Goal: Task Accomplishment & Management: Manage account settings

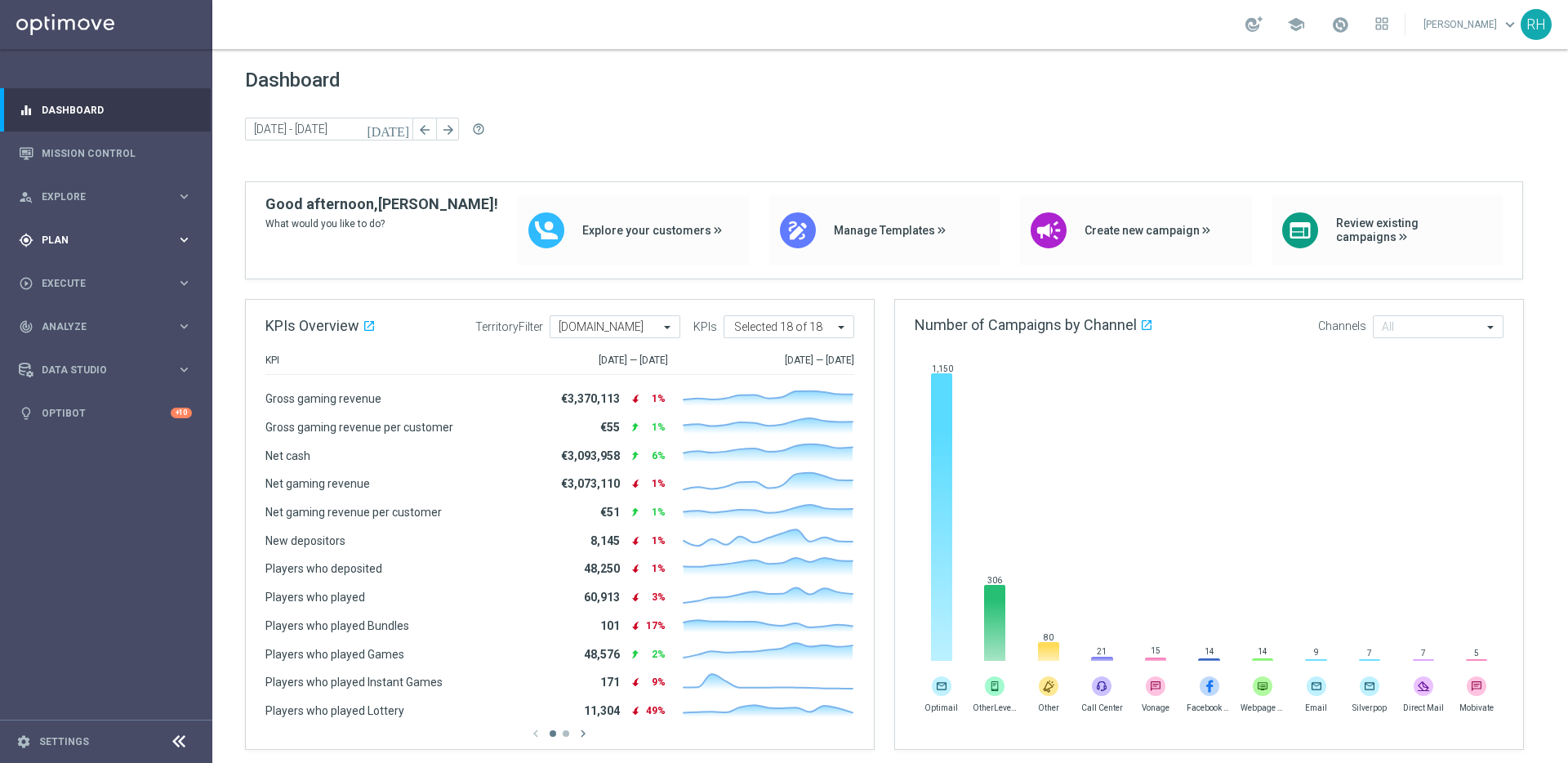
click at [138, 254] on div "gps_fixed Plan keyboard_arrow_right" at bounding box center [105, 240] width 211 height 43
click at [123, 269] on link "Target Groups" at bounding box center [106, 274] width 127 height 13
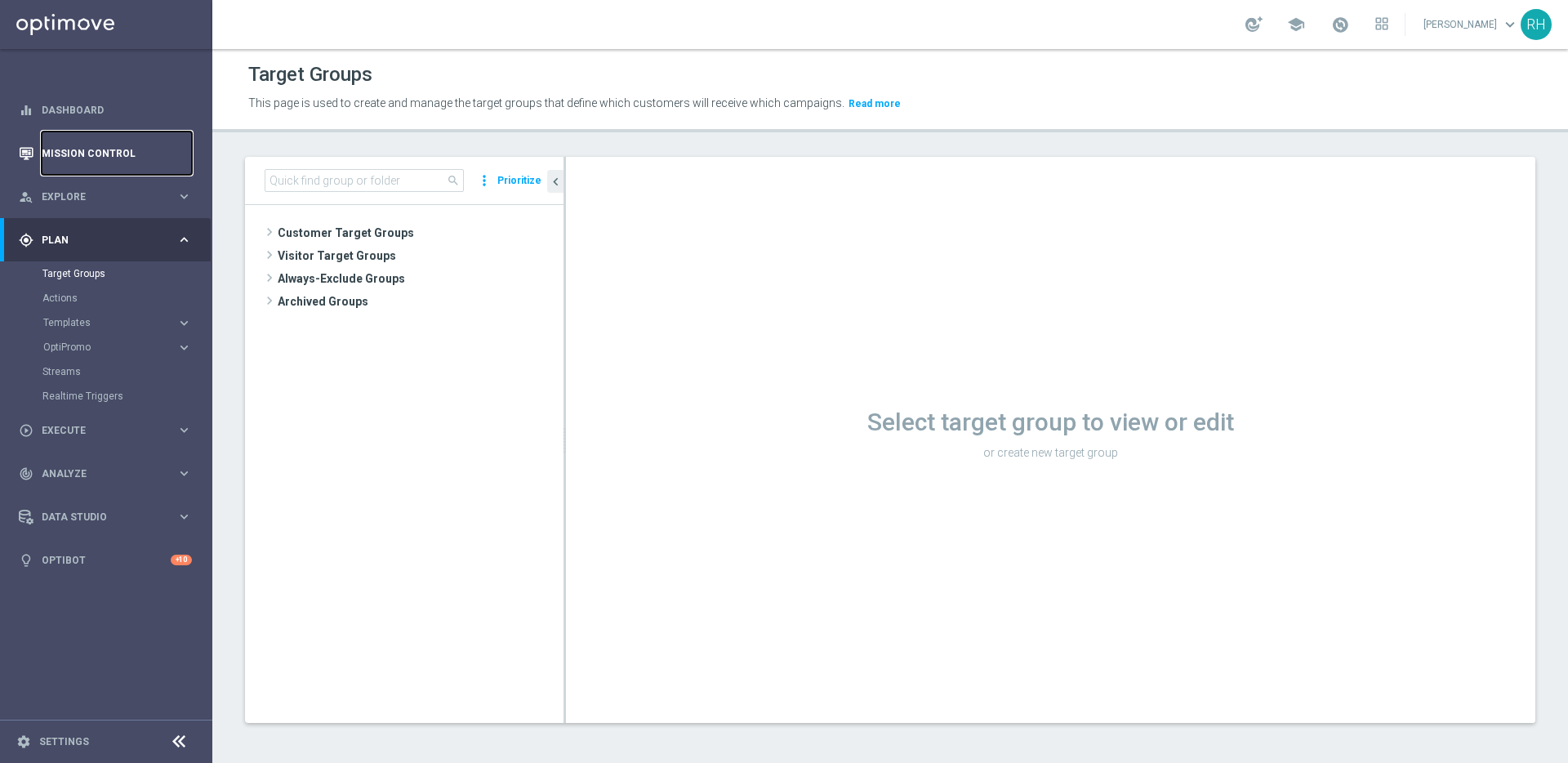
click at [137, 138] on link "Mission Control" at bounding box center [116, 153] width 150 height 43
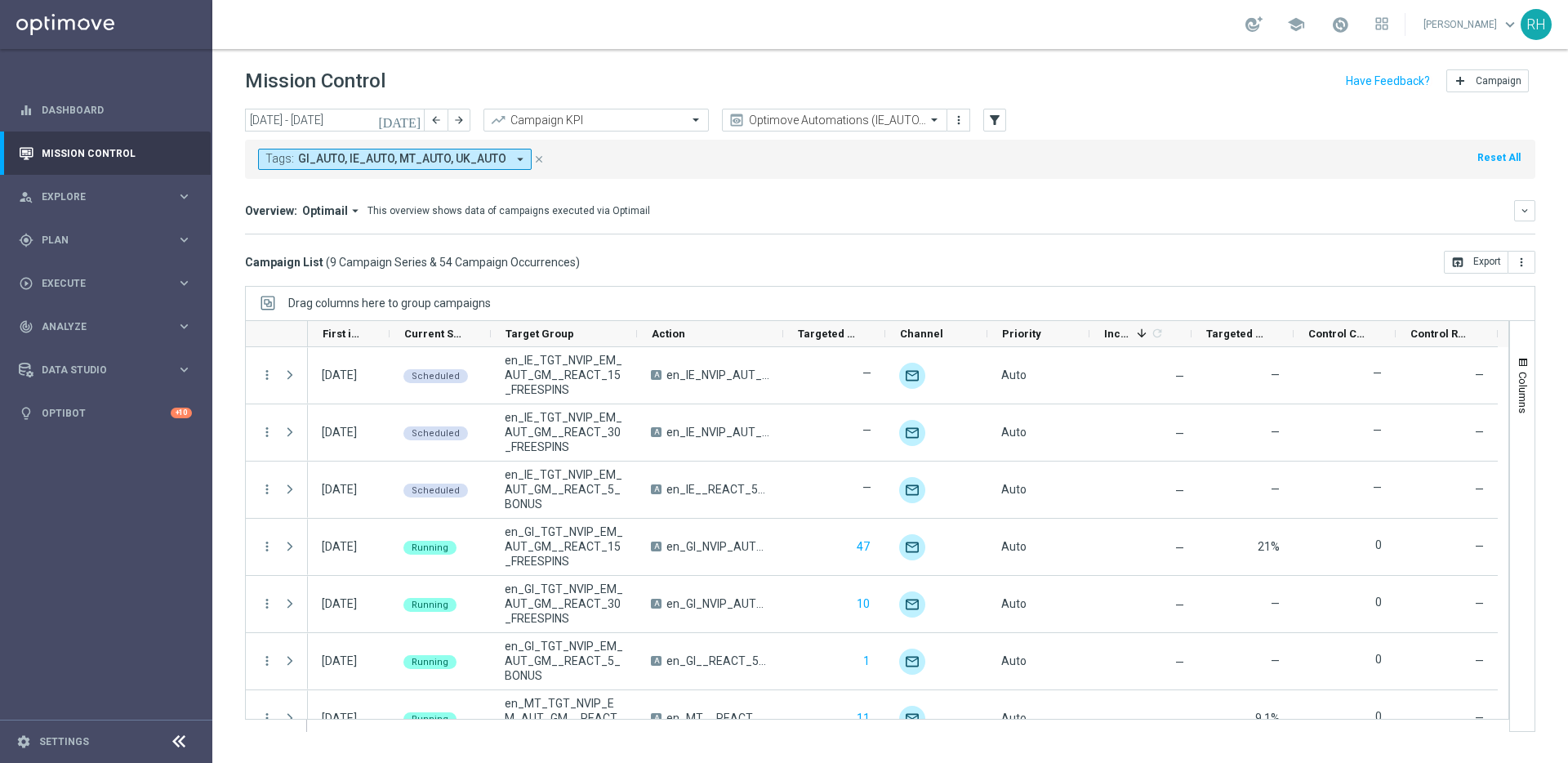
click at [404, 121] on button "[DATE]" at bounding box center [400, 120] width 49 height 24
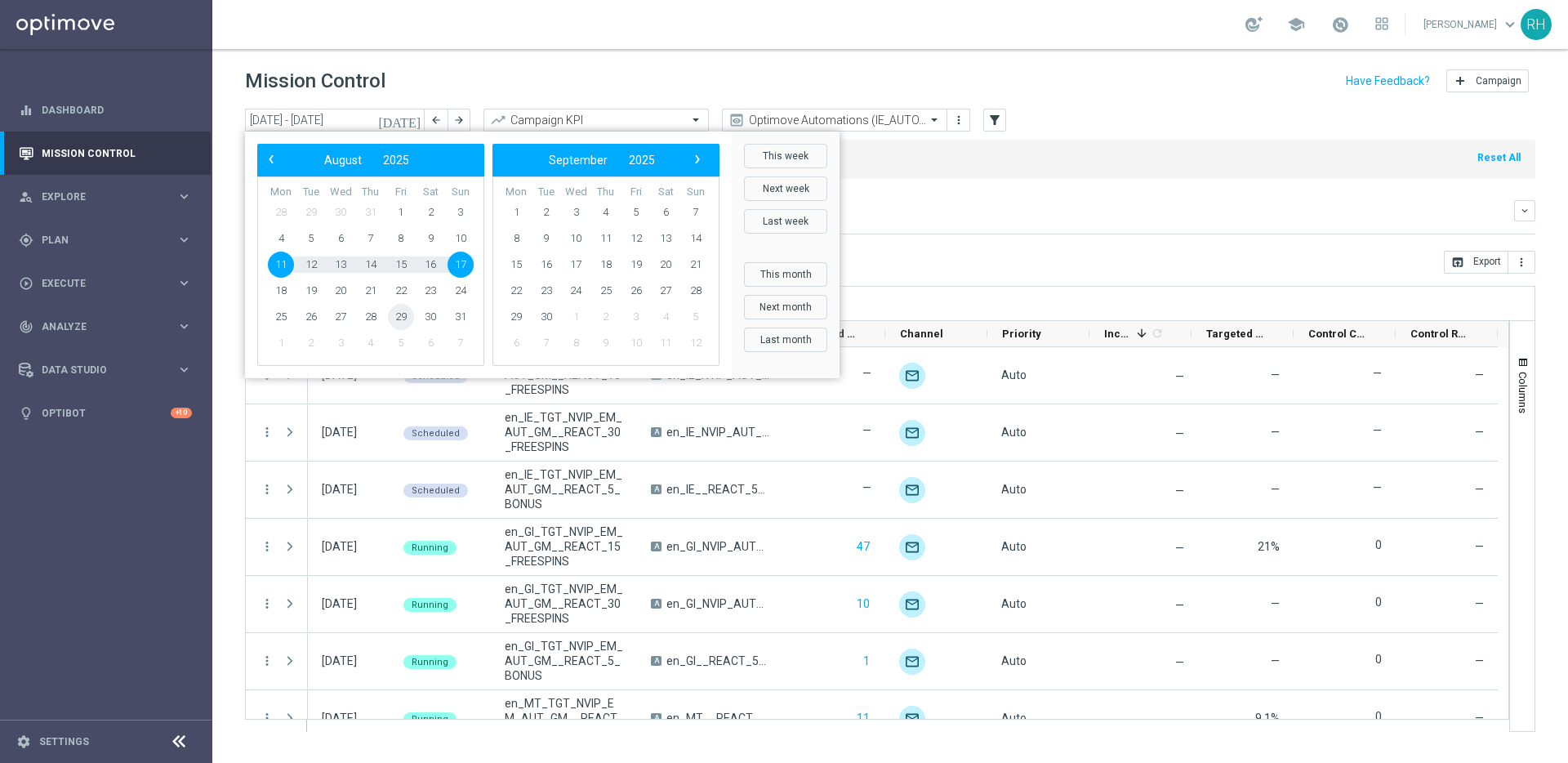
click at [402, 312] on span "29" at bounding box center [401, 317] width 26 height 26
click at [402, 321] on span "29" at bounding box center [401, 317] width 26 height 26
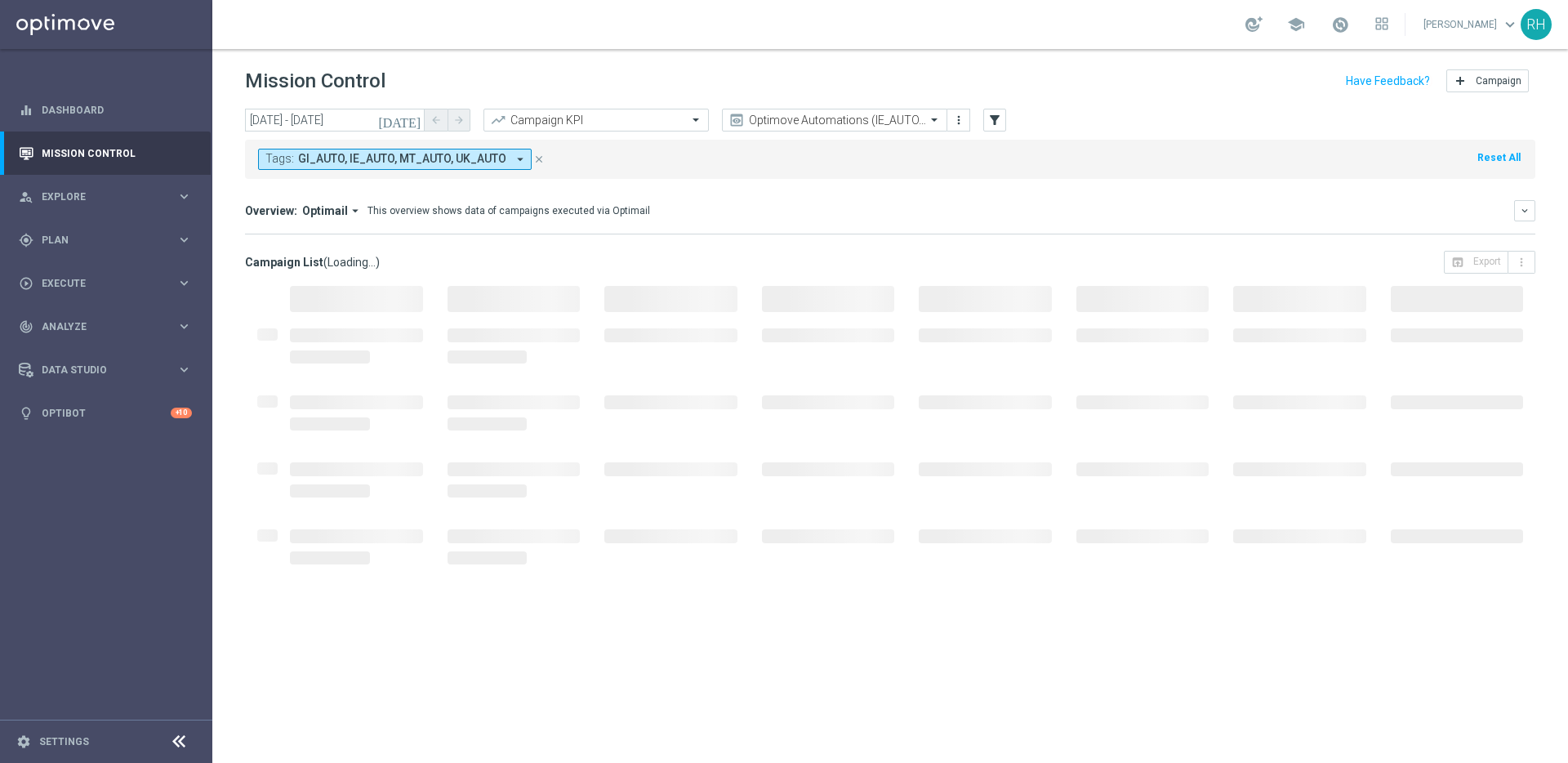
click at [897, 208] on div "Overview: Optimail arrow_drop_down This overview shows data of campaigns execut…" at bounding box center [879, 211] width 1269 height 15
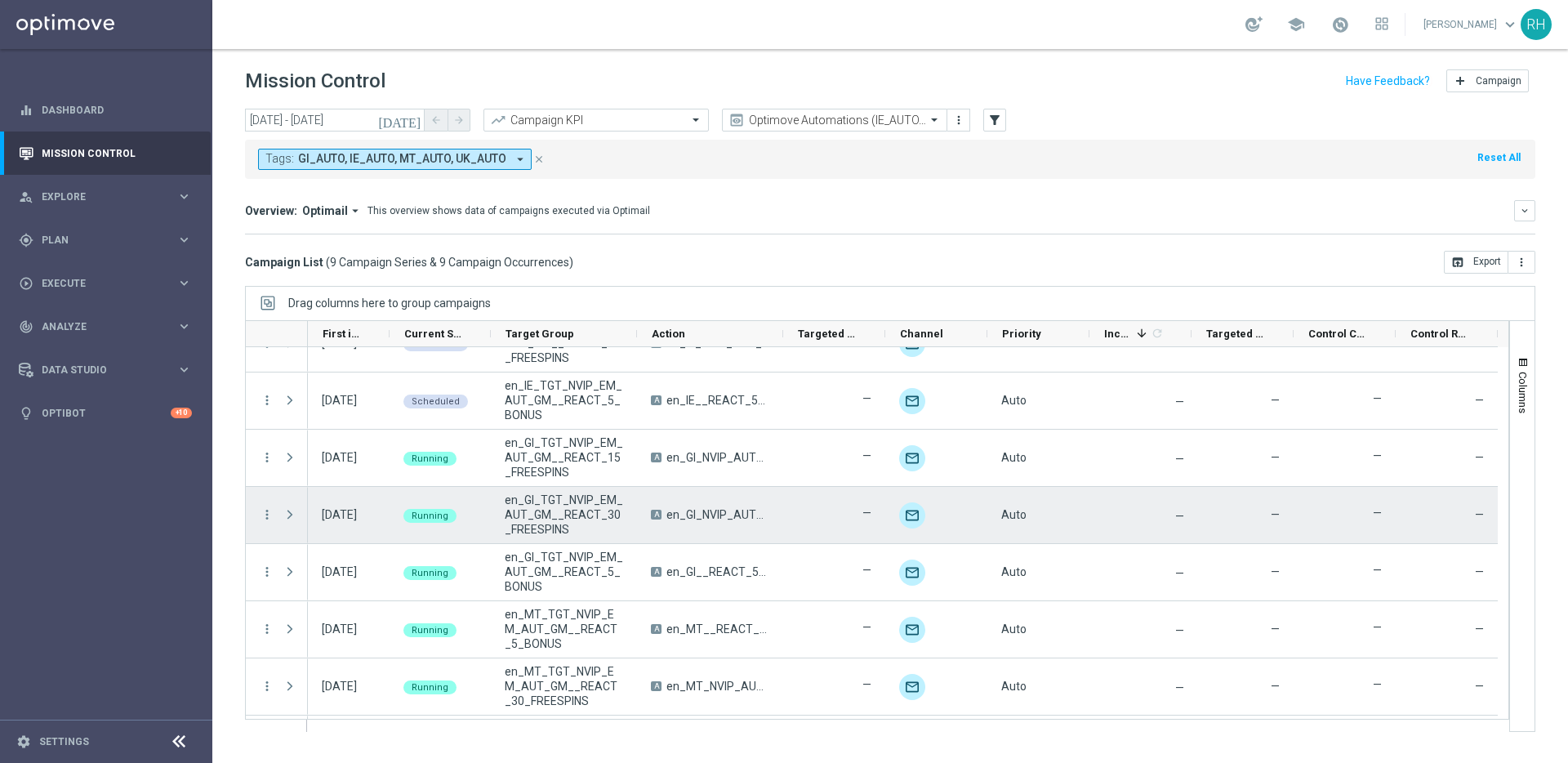
scroll to position [143, 0]
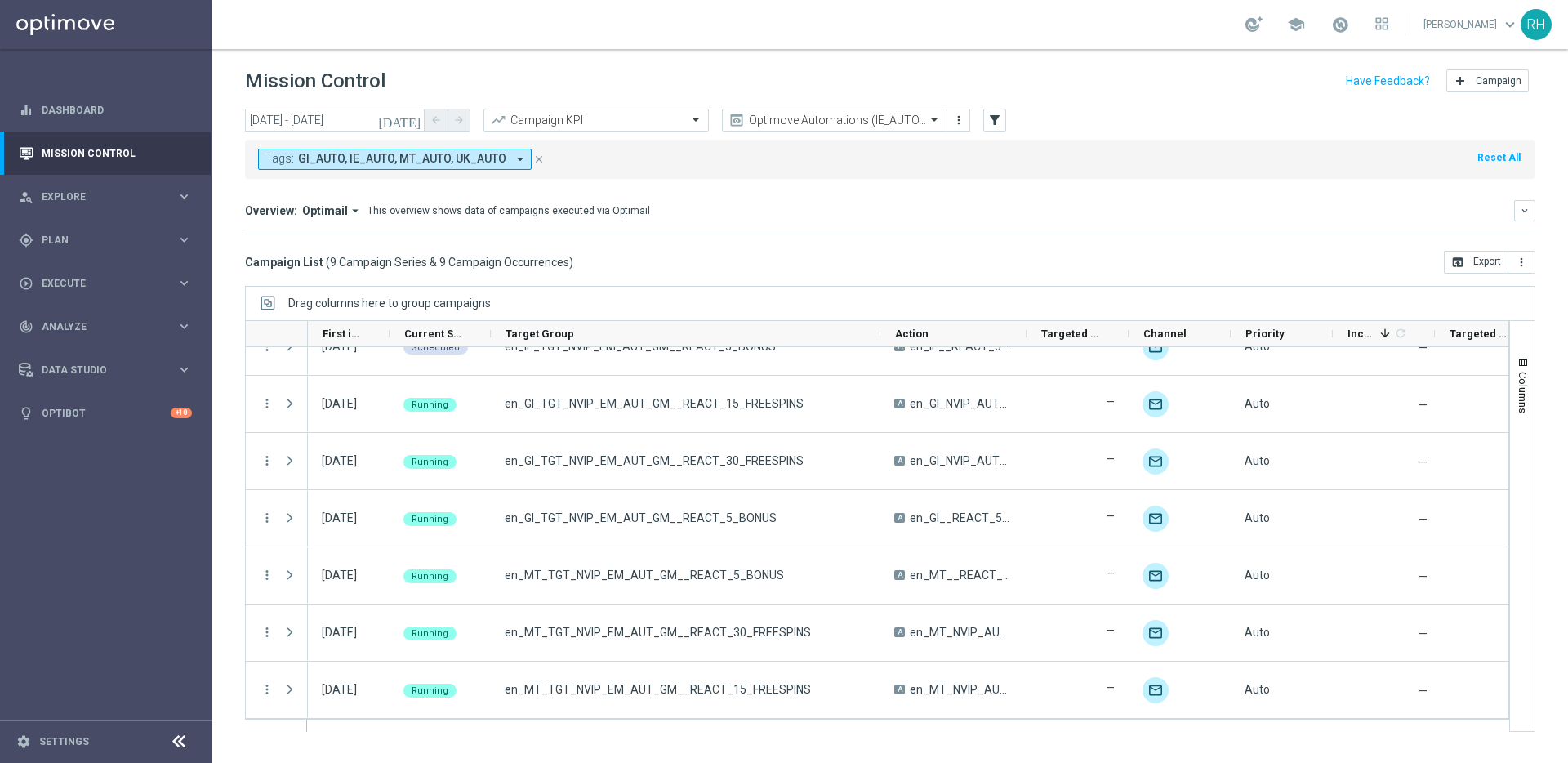
drag, startPoint x: 634, startPoint y: 334, endPoint x: 1066, endPoint y: 285, distance: 434.8
click at [1066, 285] on div "today 29 Aug 2025 - 29 Aug 2025 arrow_back arrow_forward Campaign KPI trending_…" at bounding box center [890, 428] width 1356 height 640
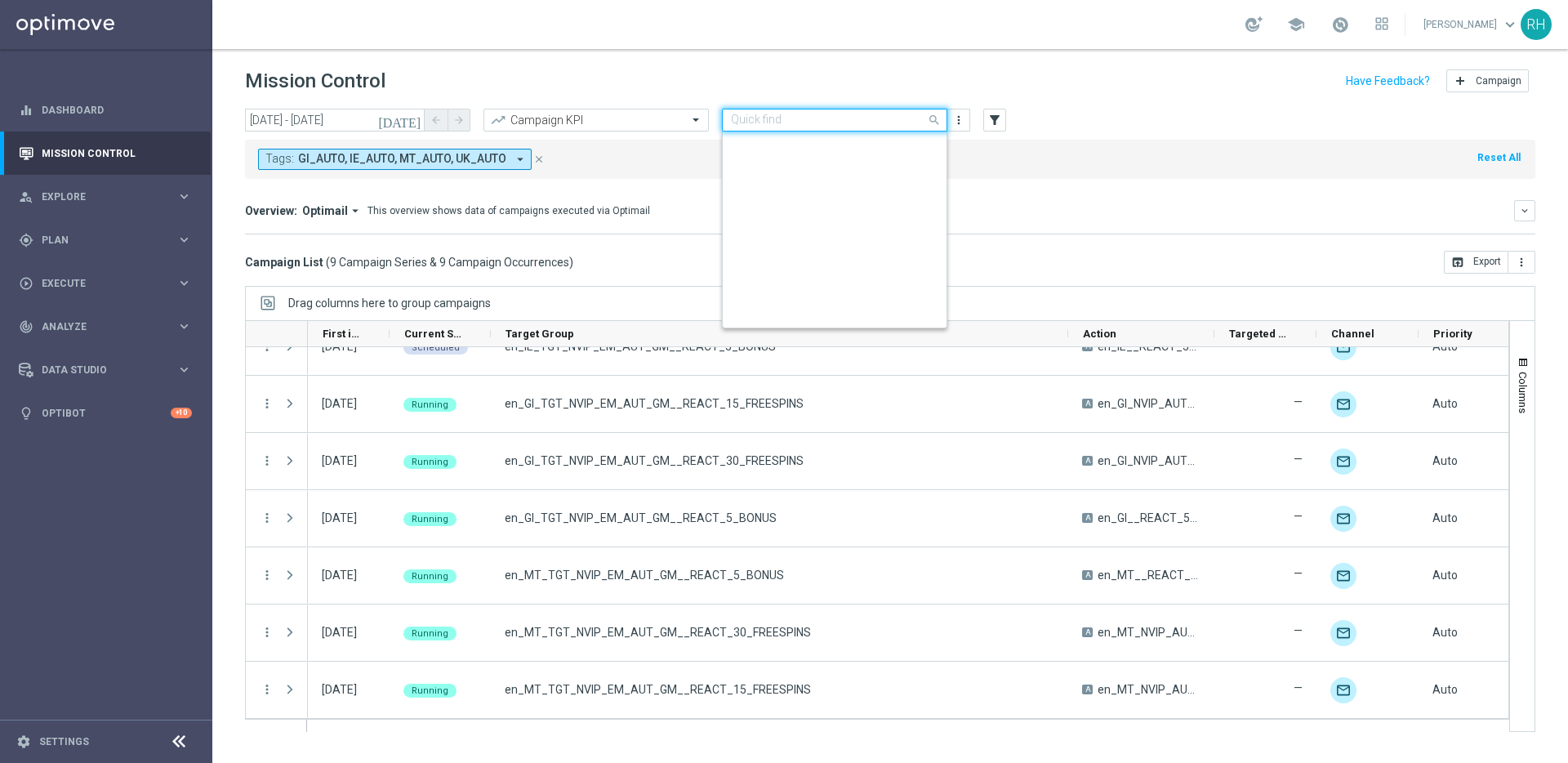
click at [786, 121] on input "text" at bounding box center [818, 120] width 175 height 14
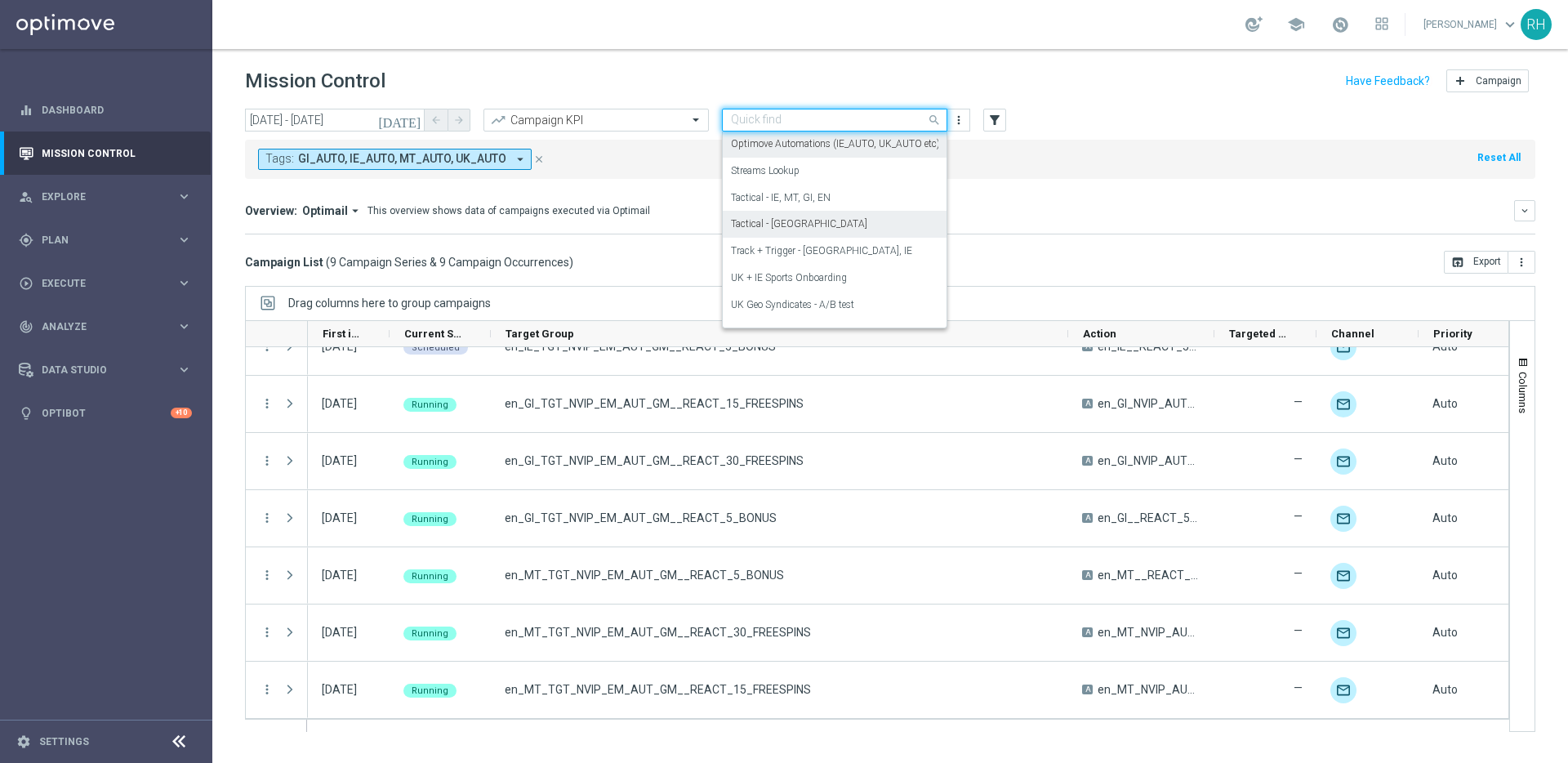
click at [804, 220] on div "Tactical - UK" at bounding box center [834, 224] width 207 height 27
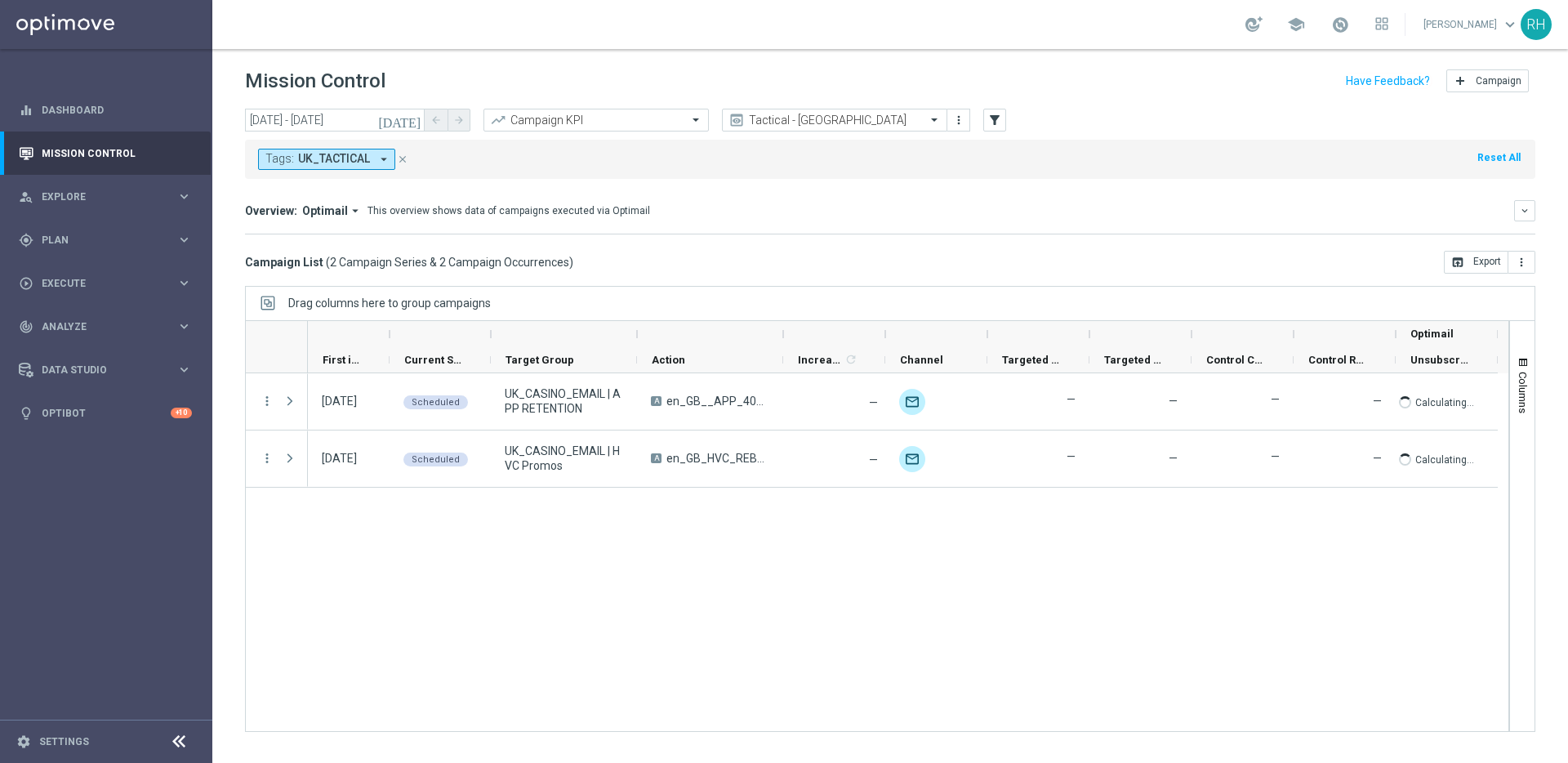
scroll to position [0, 0]
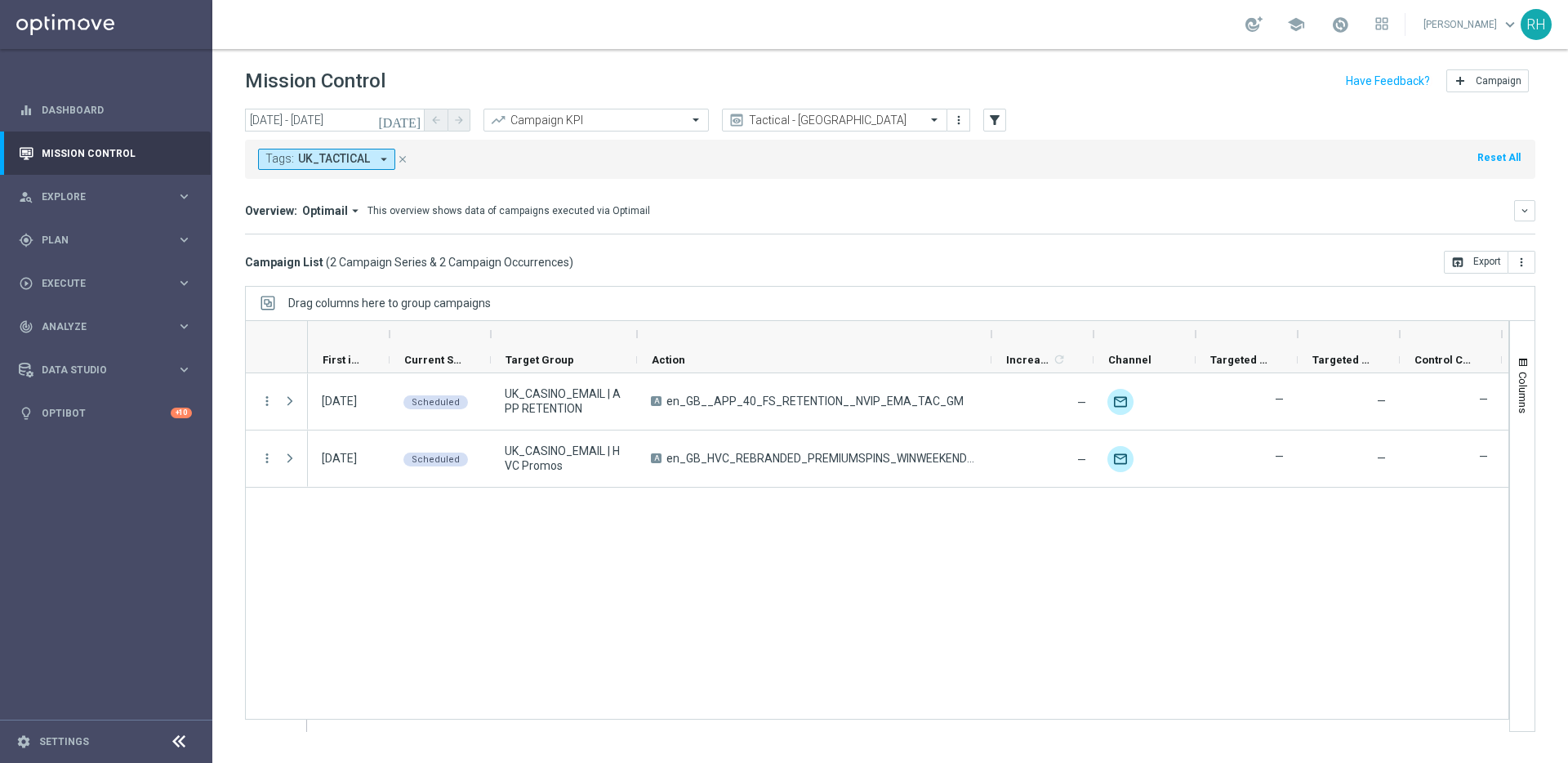
drag, startPoint x: 784, startPoint y: 334, endPoint x: 1024, endPoint y: 343, distance: 240.2
click at [995, 343] on div at bounding box center [991, 334] width 7 height 26
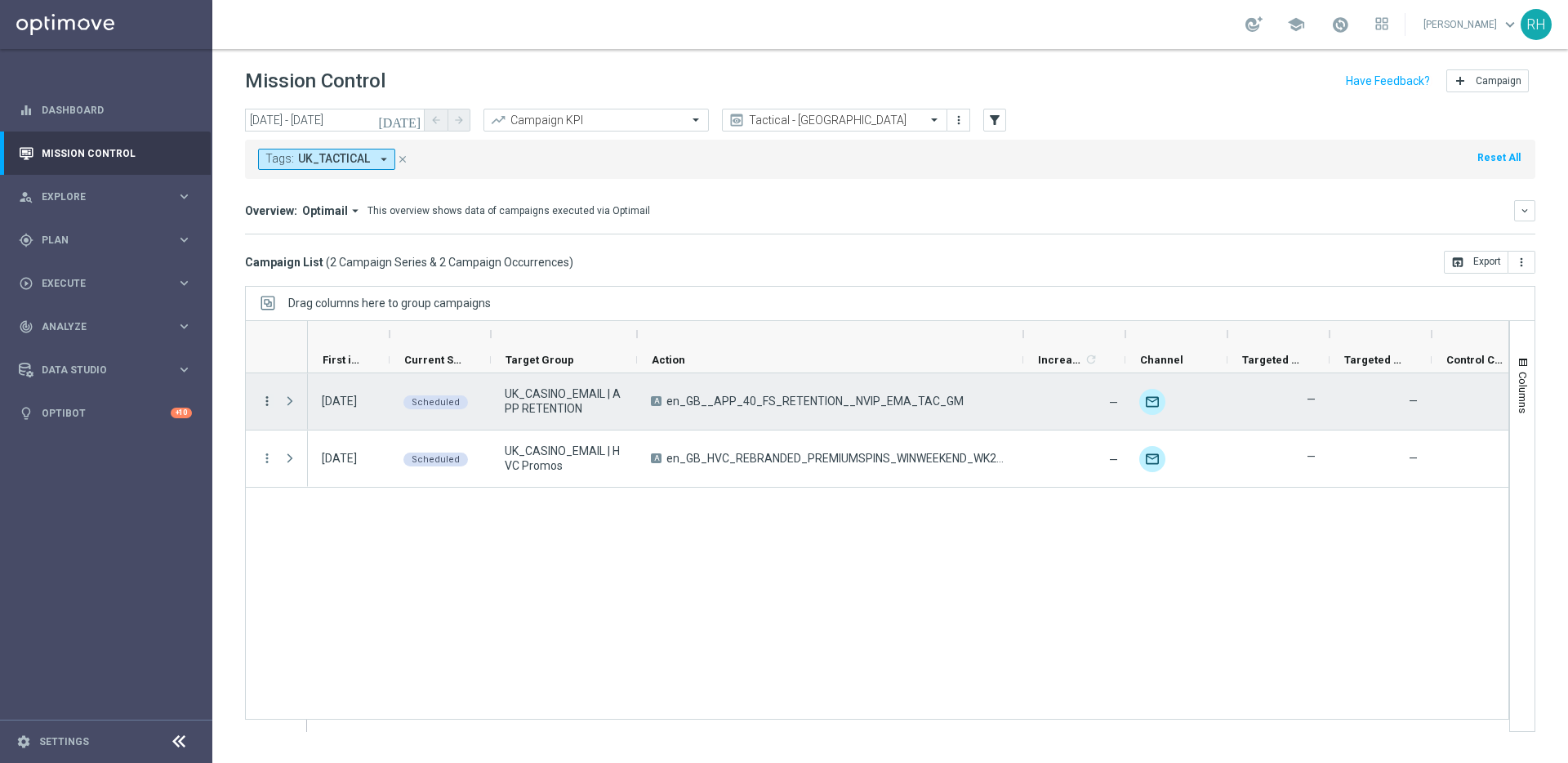
click at [273, 405] on icon "more_vert" at bounding box center [266, 401] width 15 height 15
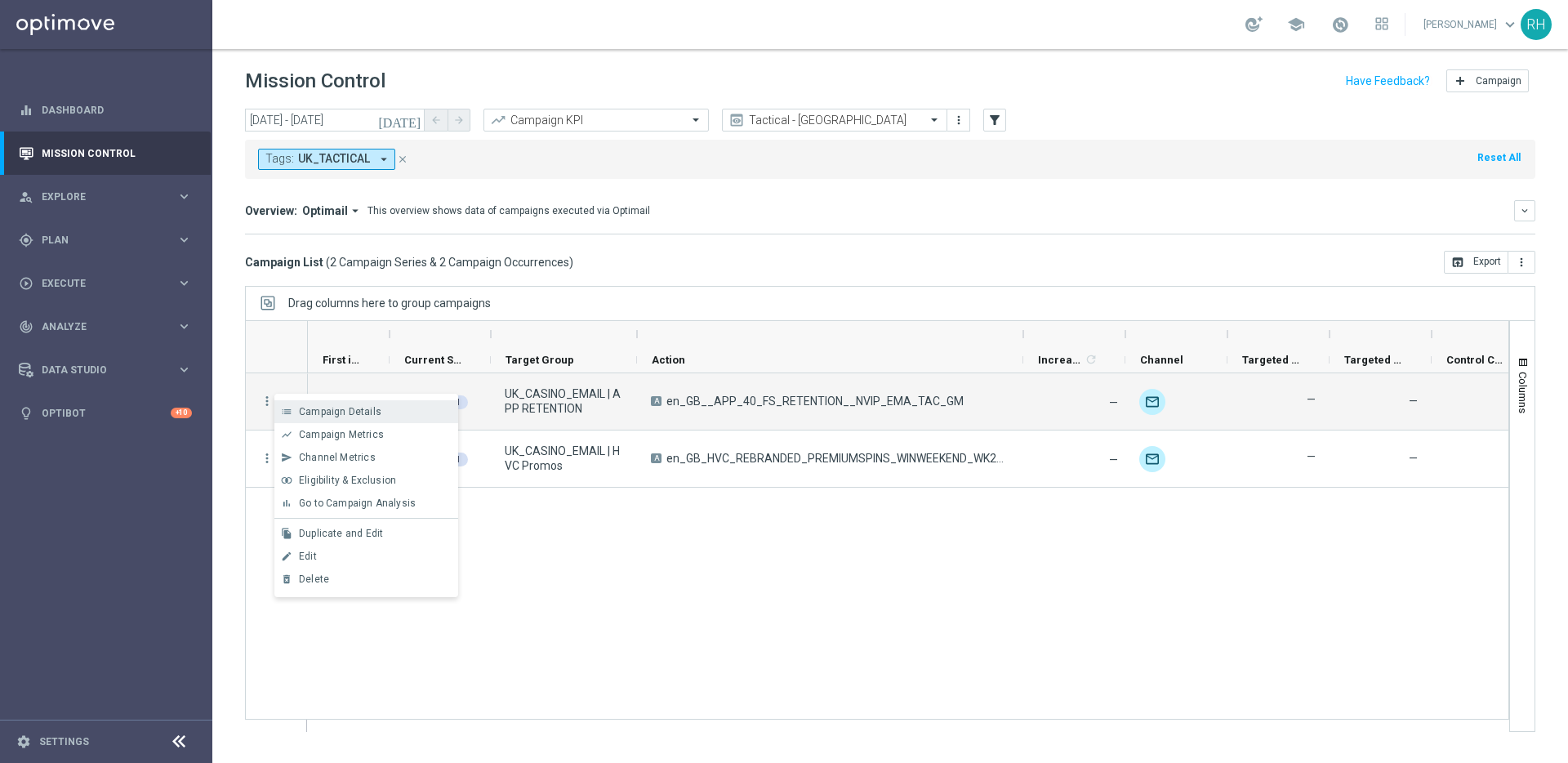
click at [293, 407] on div "list" at bounding box center [286, 411] width 24 height 11
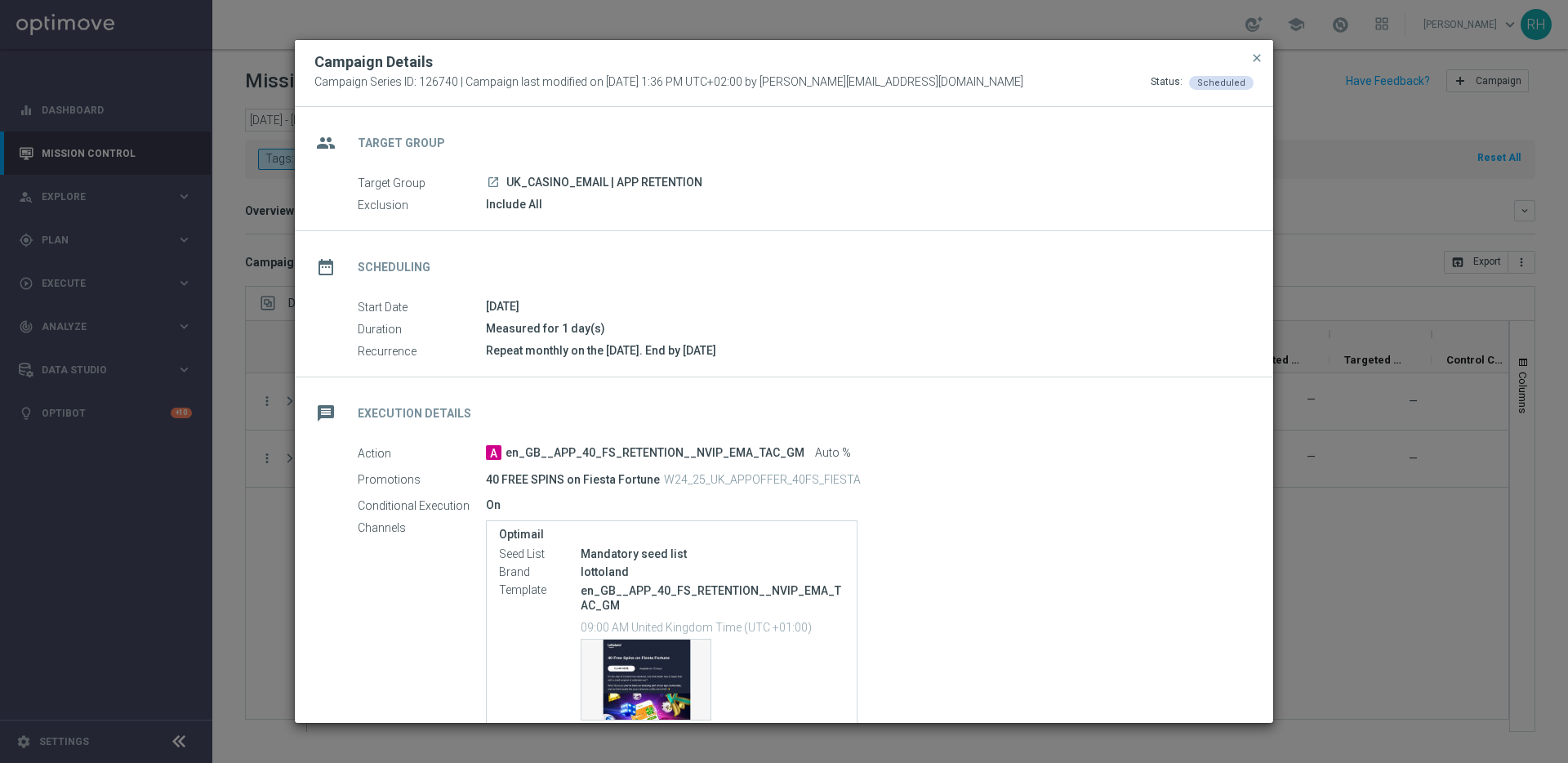
click at [824, 349] on div "Repeat monthly on the last Friday. End by 2025-12-31" at bounding box center [863, 350] width 756 height 16
click at [489, 184] on icon "launch" at bounding box center [493, 182] width 13 height 13
click at [1253, 52] on span "close" at bounding box center [1256, 58] width 13 height 13
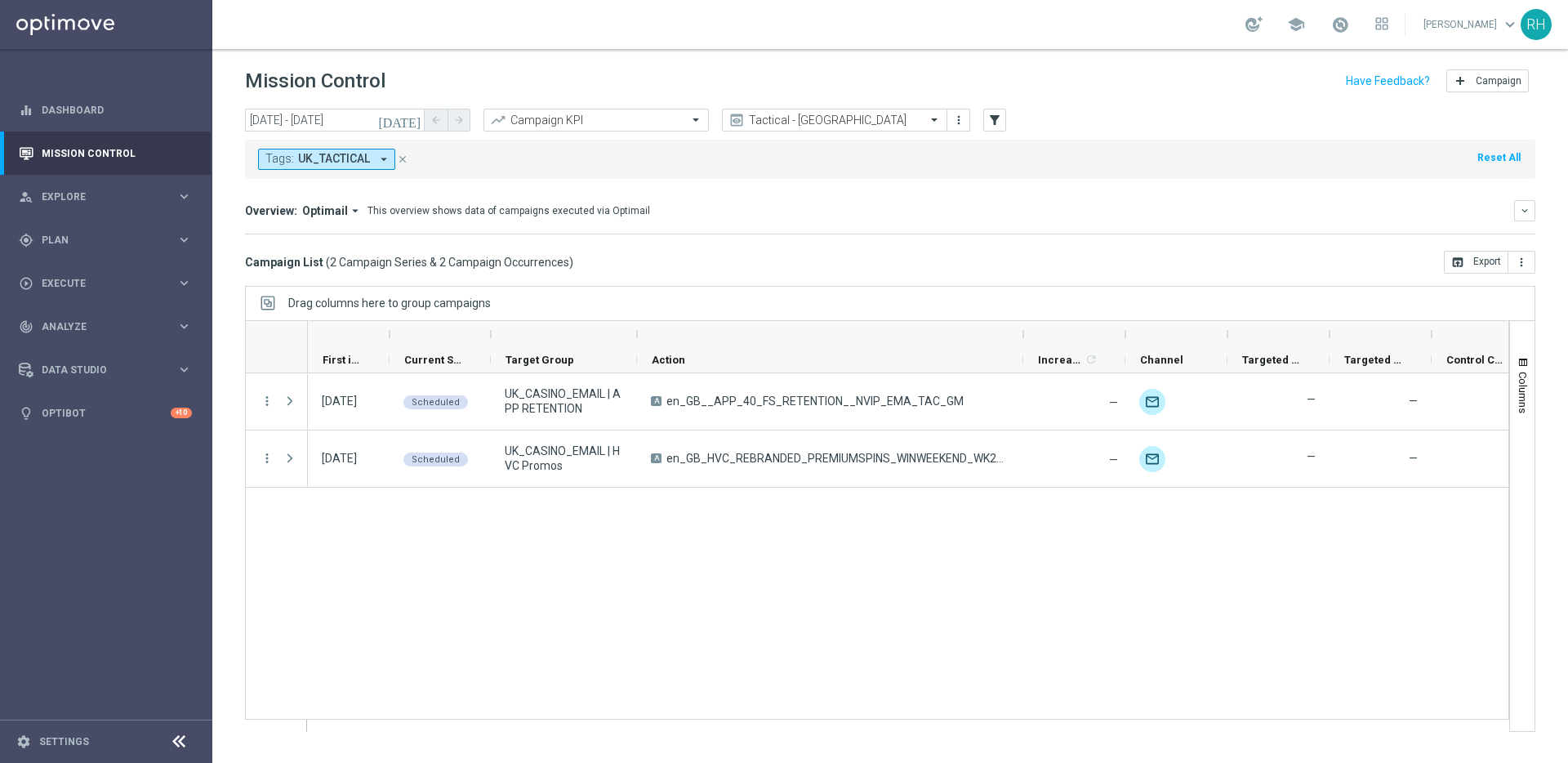
click at [420, 122] on icon "today" at bounding box center [400, 120] width 44 height 15
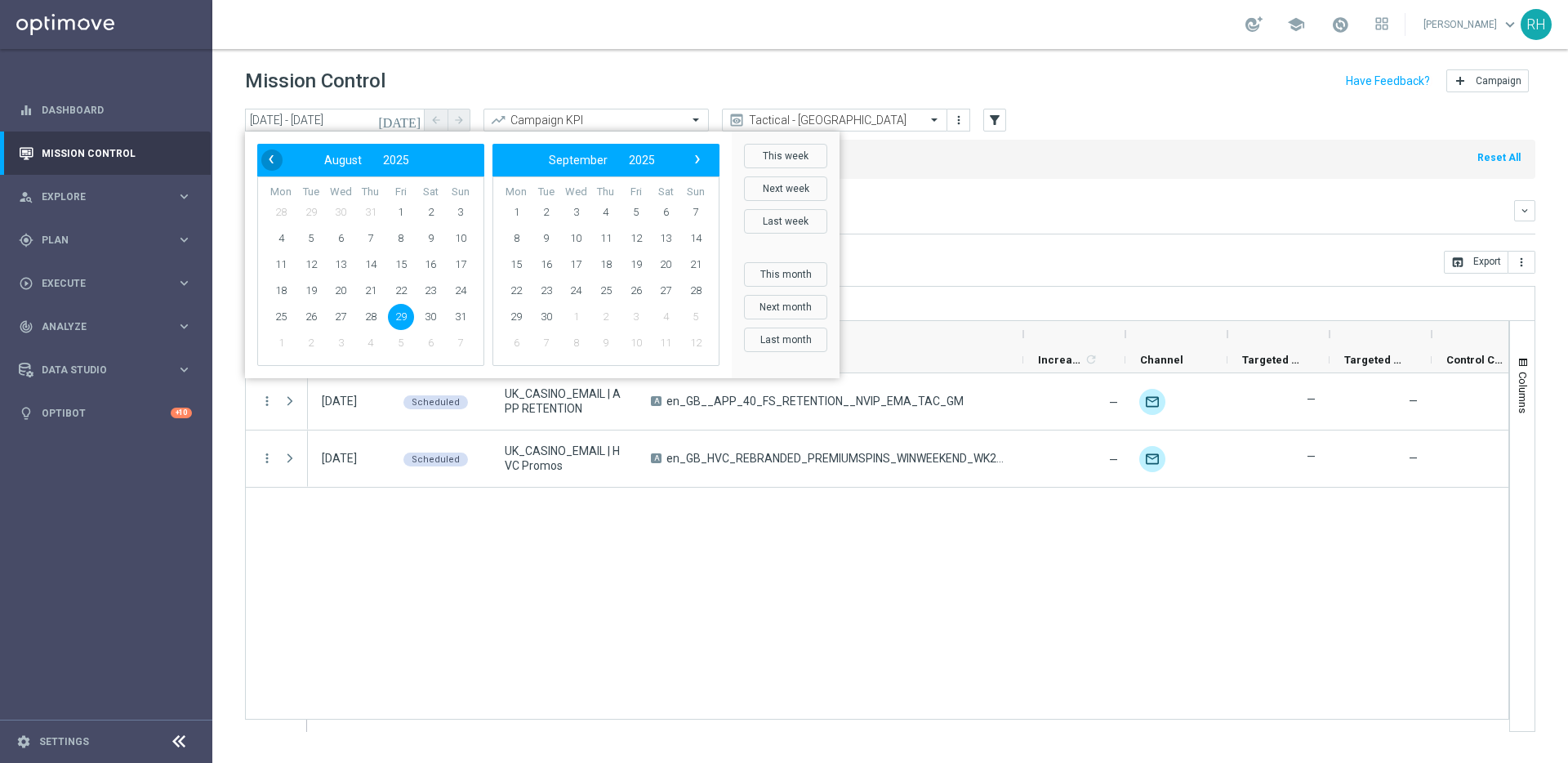
click at [277, 160] on span "‹" at bounding box center [271, 159] width 21 height 22
click at [567, 540] on div "29 Aug 2025, Friday Scheduled UK_CASINO_EMAIL | APP RETENTION A en_GB__APP_40_F…" at bounding box center [908, 552] width 1200 height 358
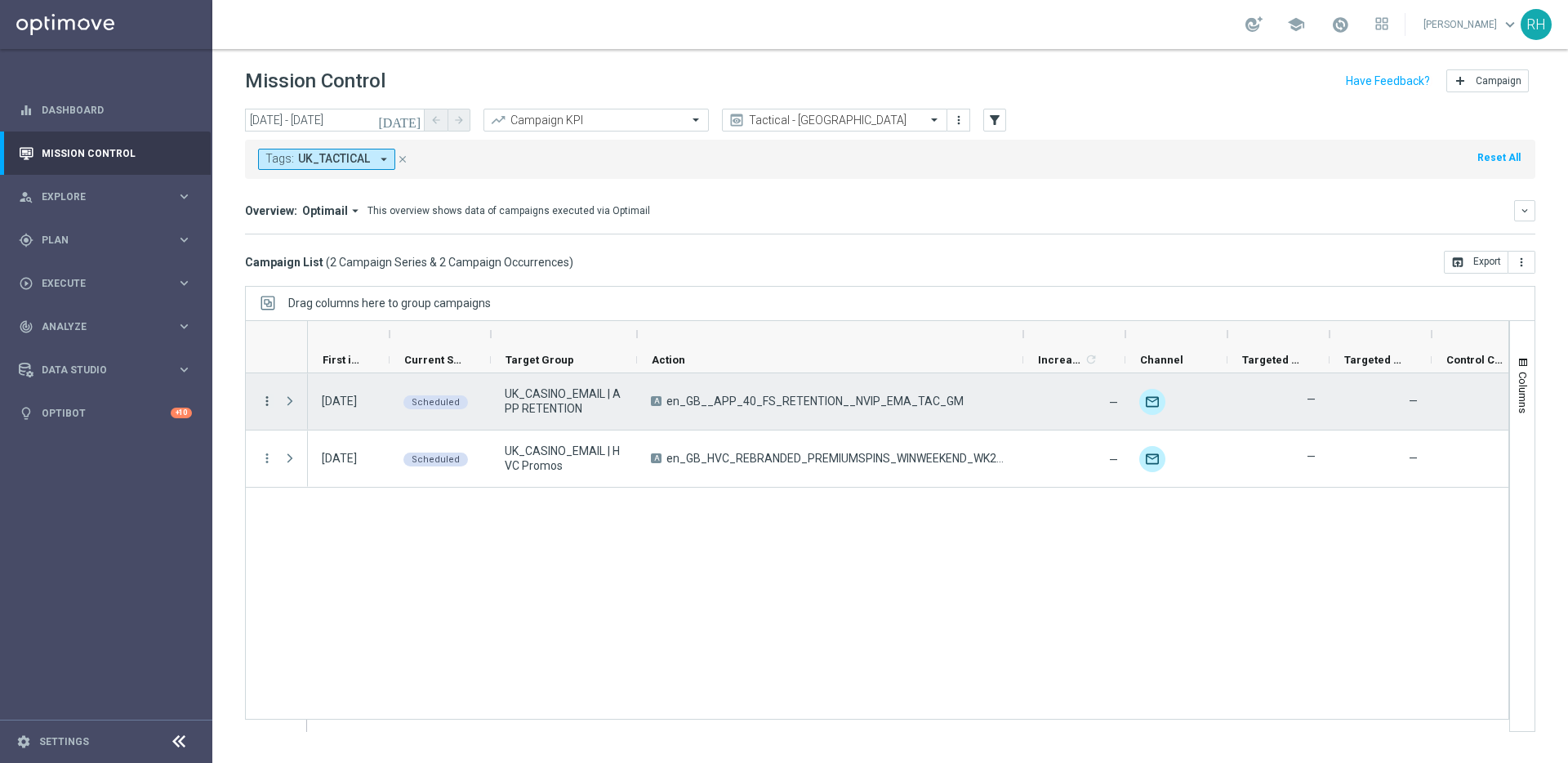
click at [264, 399] on icon "more_vert" at bounding box center [266, 401] width 15 height 15
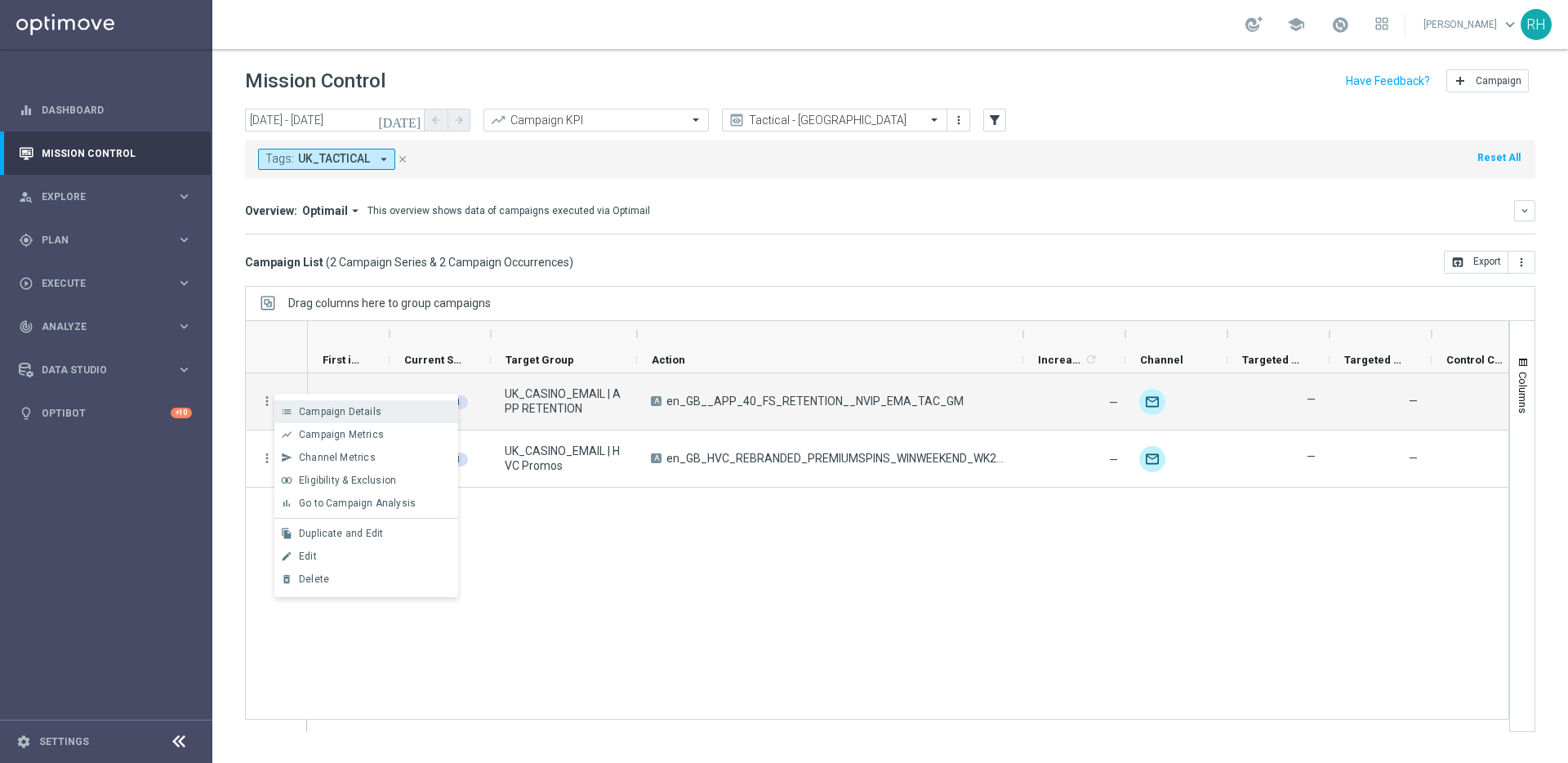
click at [334, 415] on span "Campaign Details" at bounding box center [340, 411] width 83 height 11
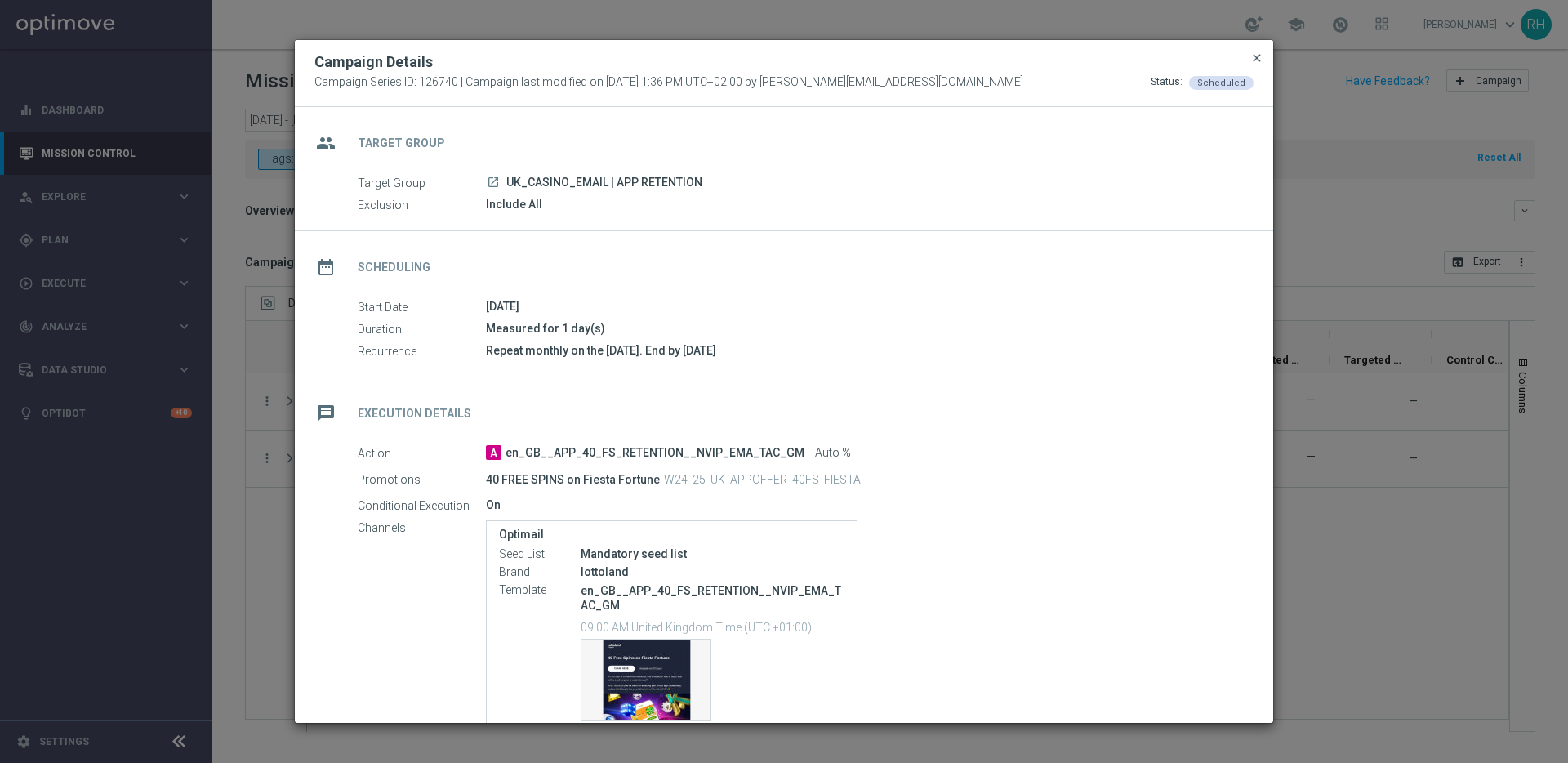
click at [1262, 62] on span "close" at bounding box center [1256, 58] width 13 height 13
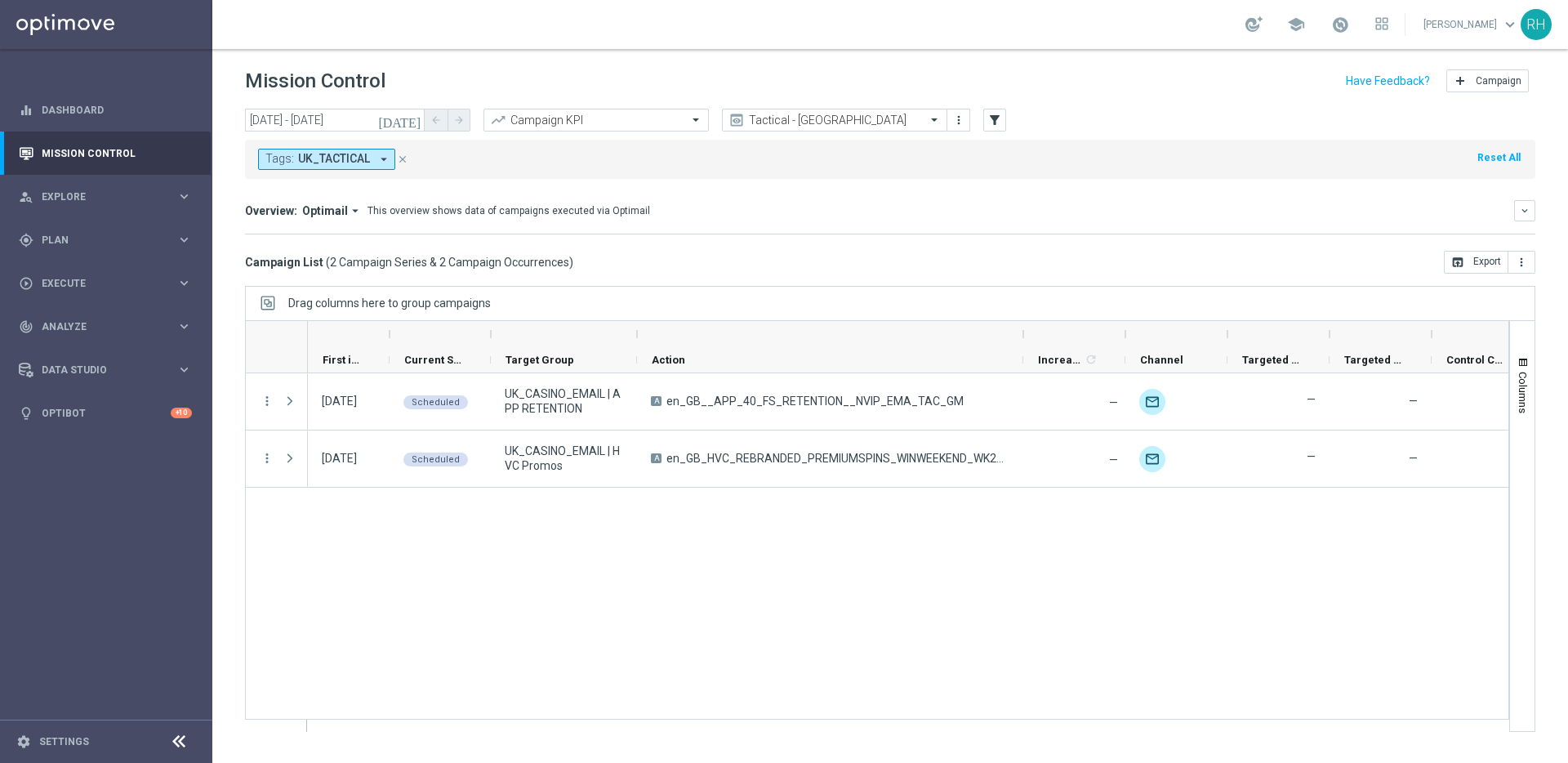
click at [420, 122] on icon "today" at bounding box center [400, 120] width 44 height 15
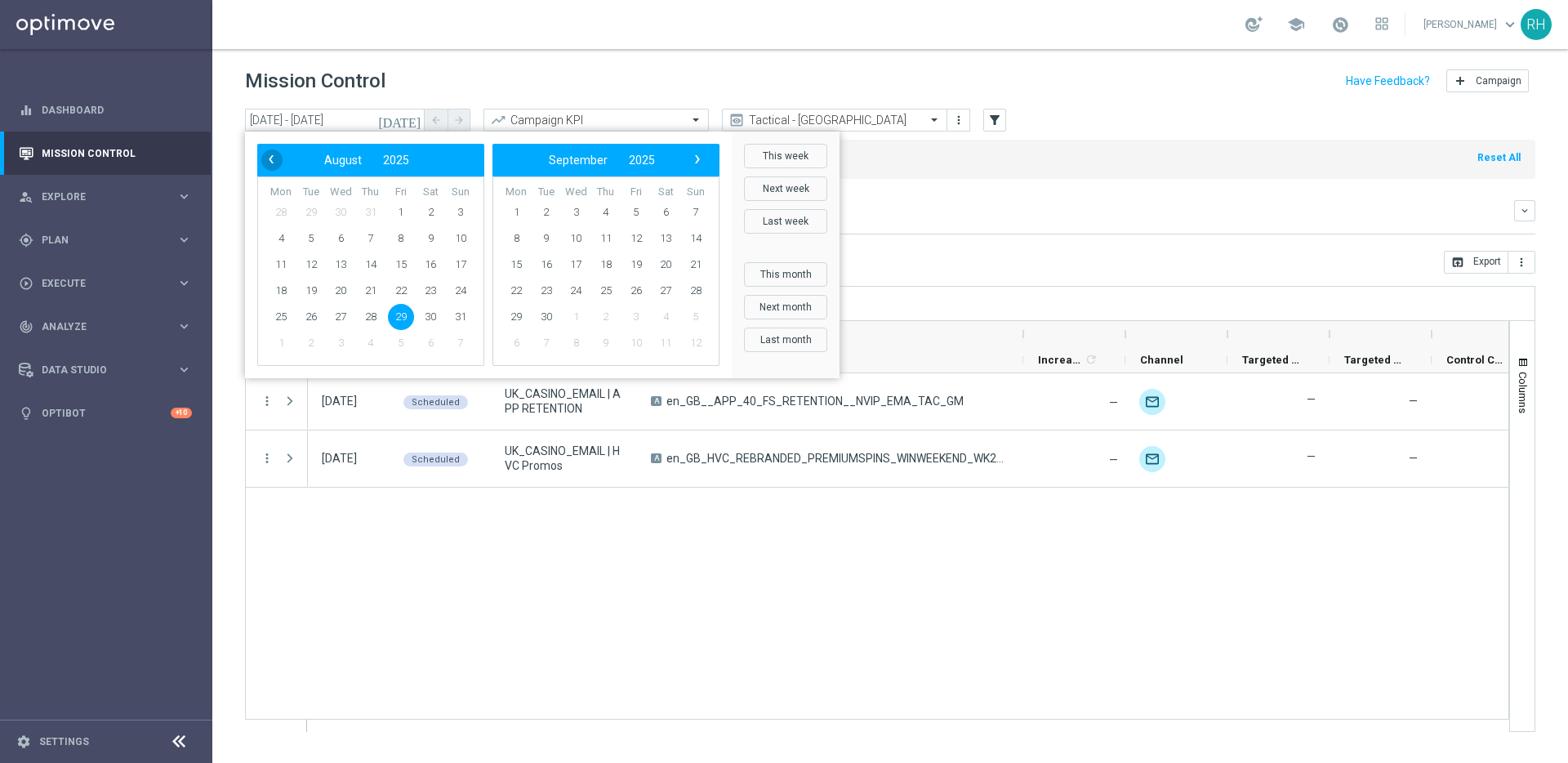
click at [272, 160] on span "‹" at bounding box center [271, 159] width 21 height 22
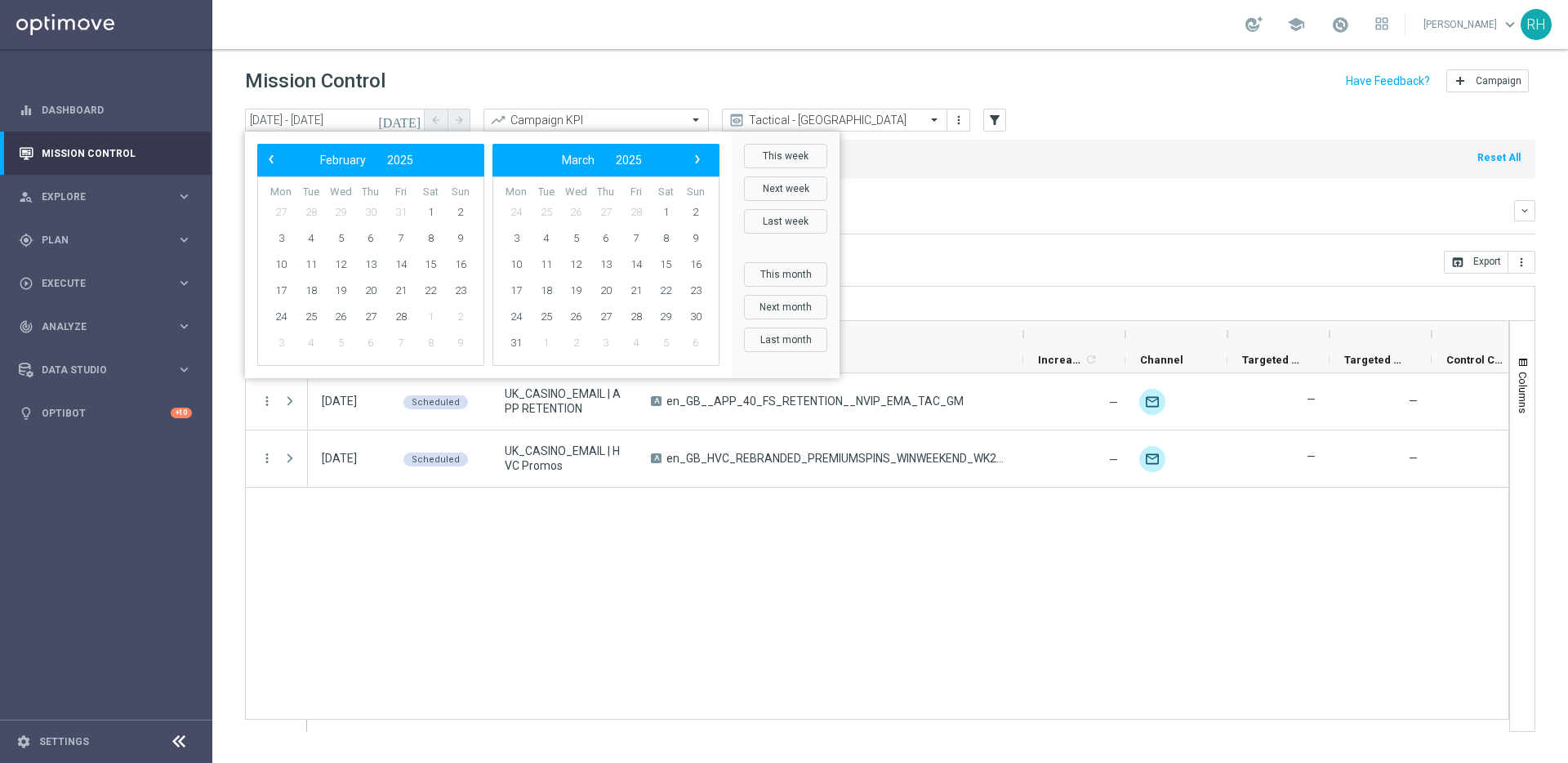
click at [272, 160] on span "‹" at bounding box center [271, 159] width 21 height 22
click at [661, 208] on span "1" at bounding box center [665, 212] width 26 height 26
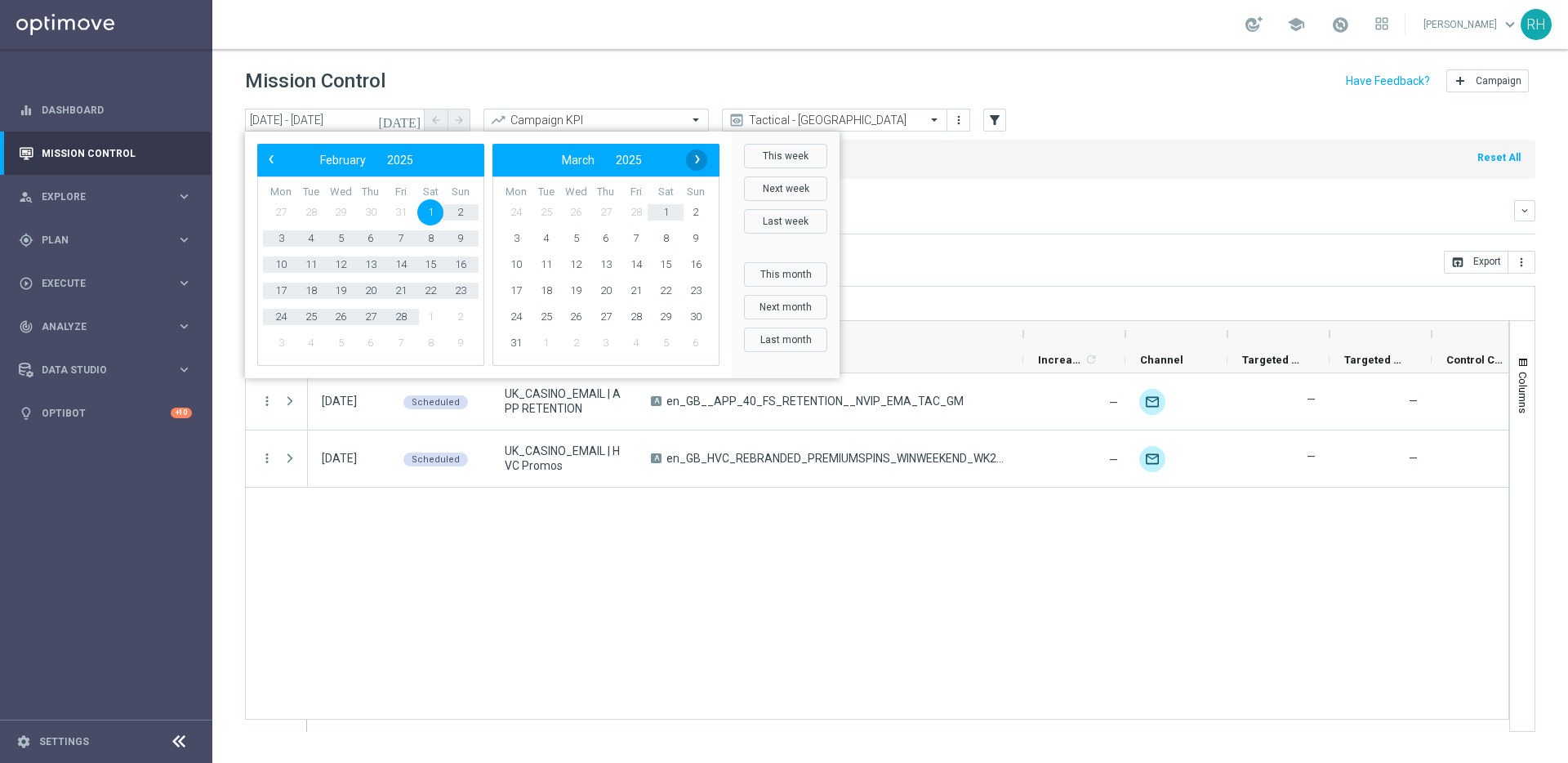
click at [695, 160] on span "›" at bounding box center [697, 159] width 21 height 22
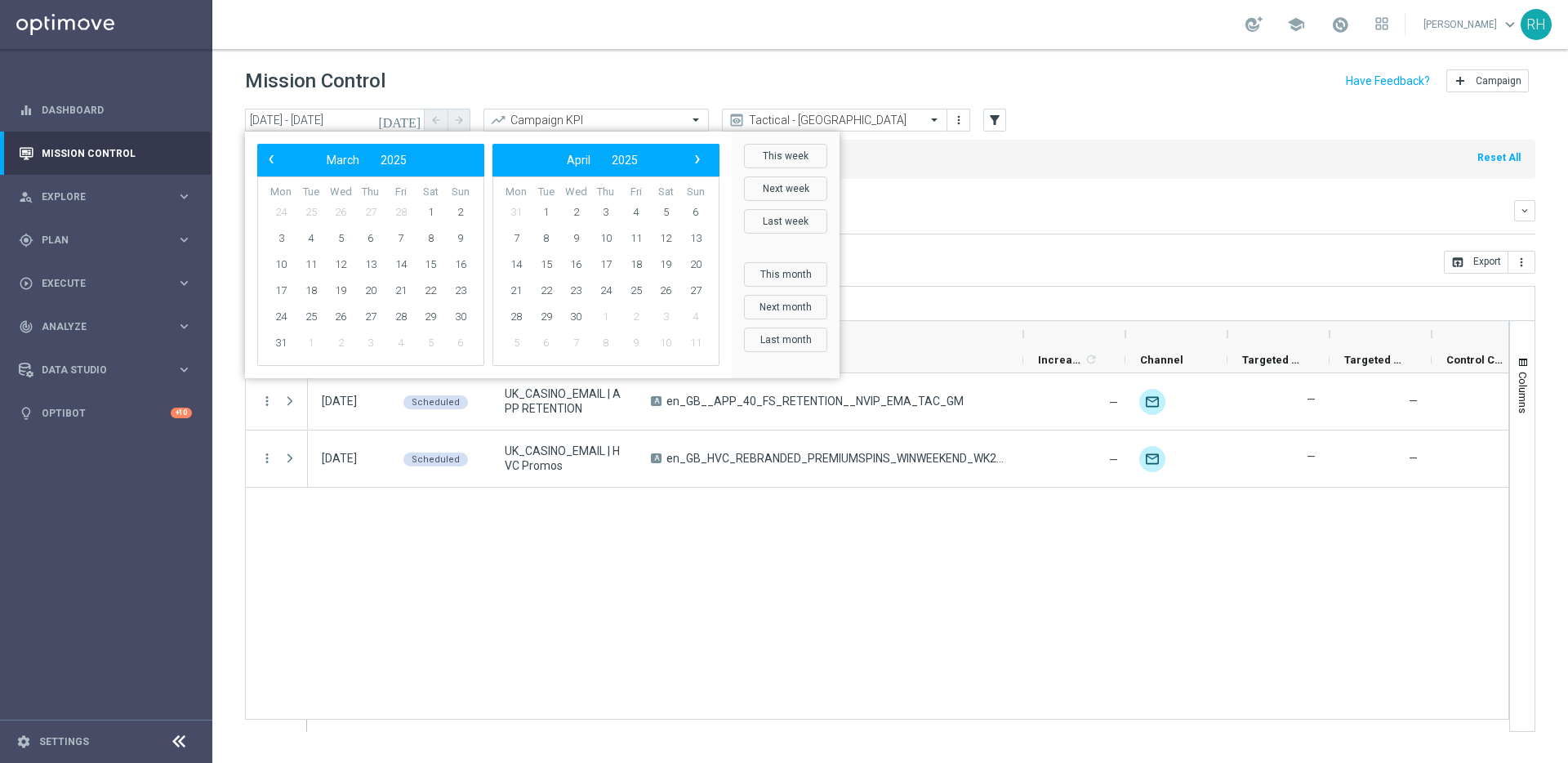
click at [695, 160] on span "›" at bounding box center [697, 159] width 21 height 22
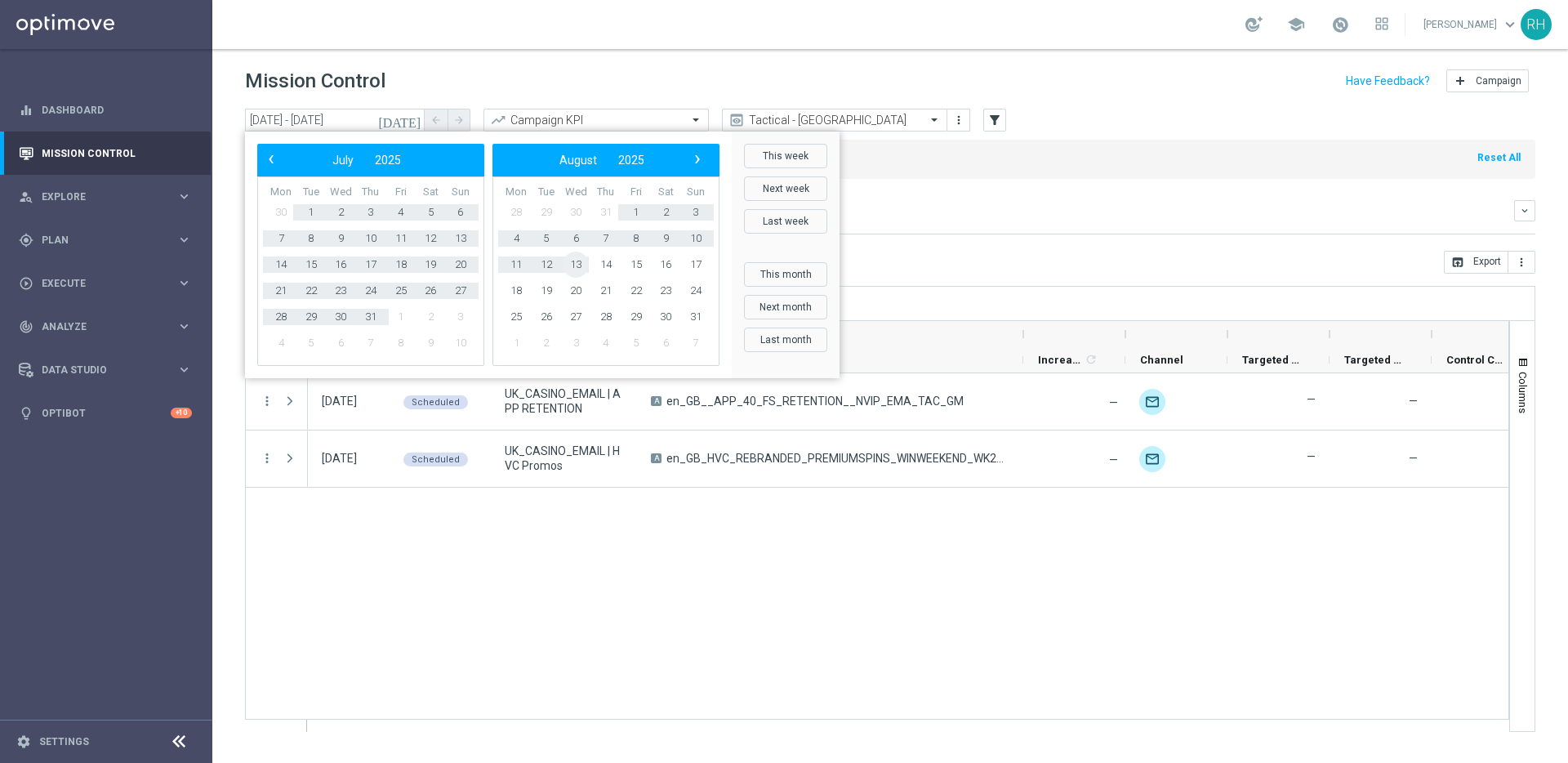
drag, startPoint x: 595, startPoint y: 258, endPoint x: 578, endPoint y: 262, distance: 17.5
click at [578, 262] on span "13" at bounding box center [575, 265] width 26 height 26
type input "01 Feb 2025 - 13 Aug 2025"
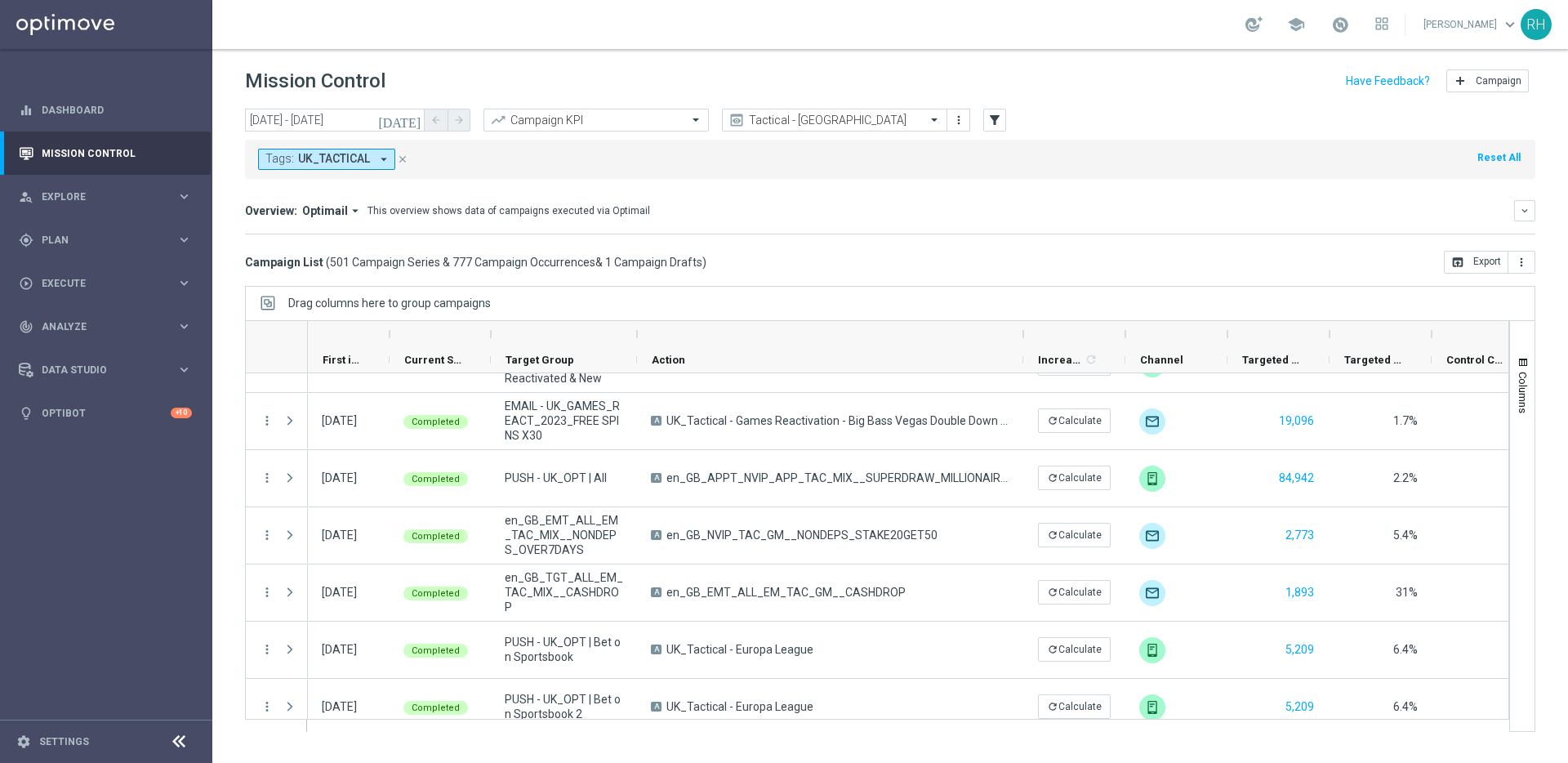
scroll to position [1796, 0]
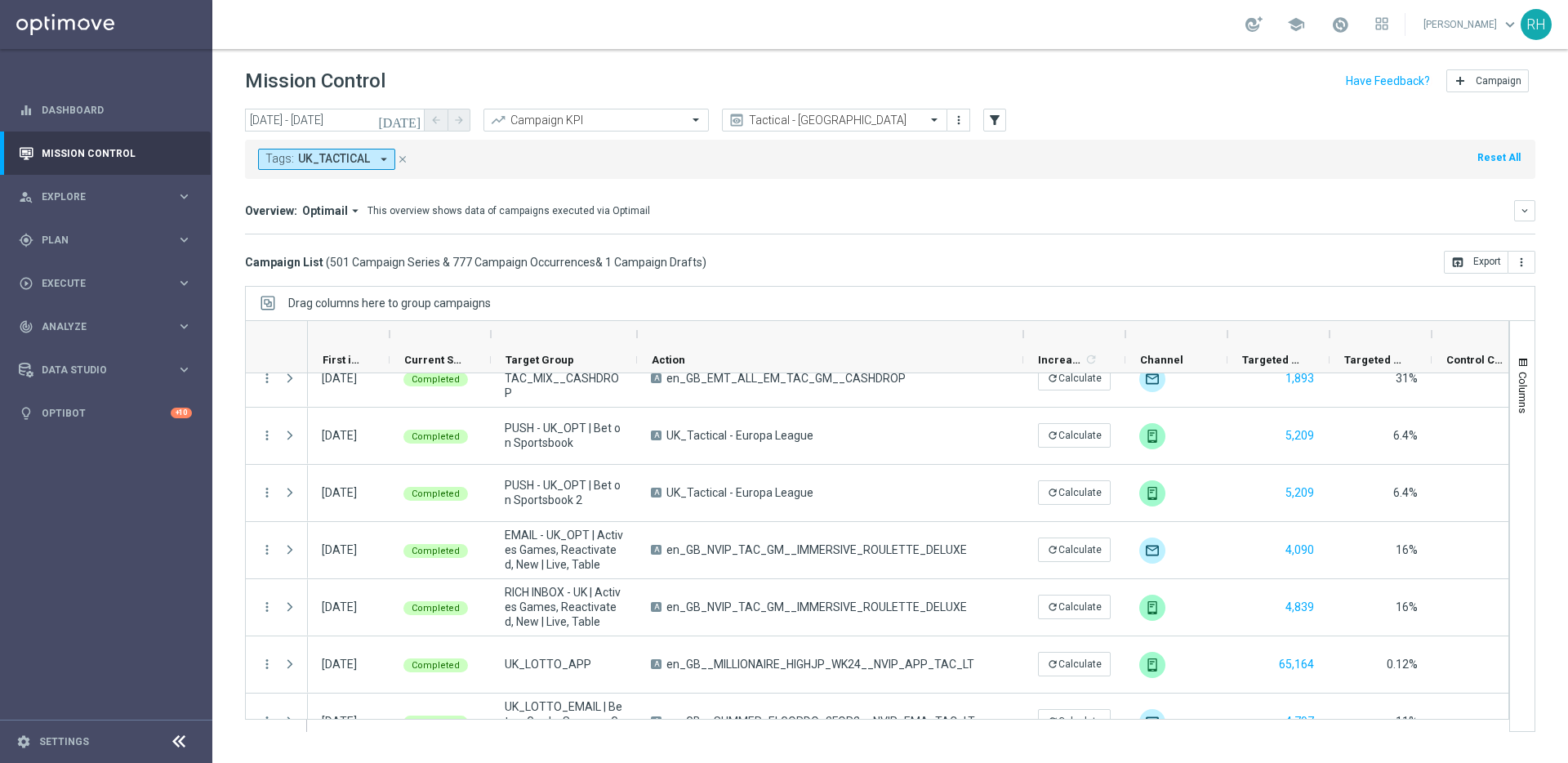
click at [1115, 106] on header "Mission Control add Campaign" at bounding box center [890, 78] width 1356 height 59
click at [1000, 234] on div "Direct Response VS Increase In Deposit Amount Direct Response -- Test Response …" at bounding box center [890, 234] width 1290 height 1
click at [1001, 127] on button "filter_alt" at bounding box center [995, 120] width 23 height 23
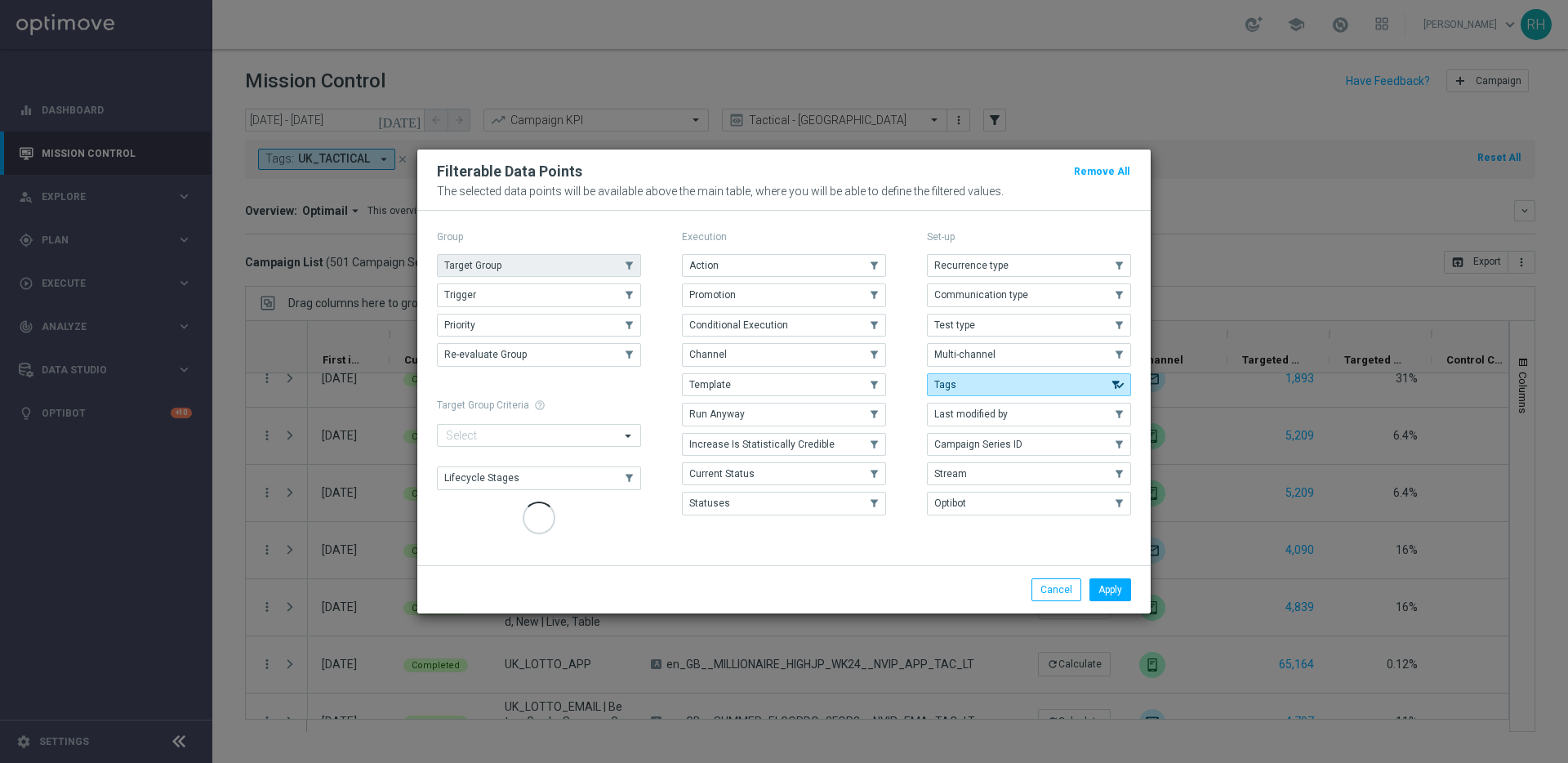
click at [585, 264] on button "Target Group" at bounding box center [538, 265] width 204 height 23
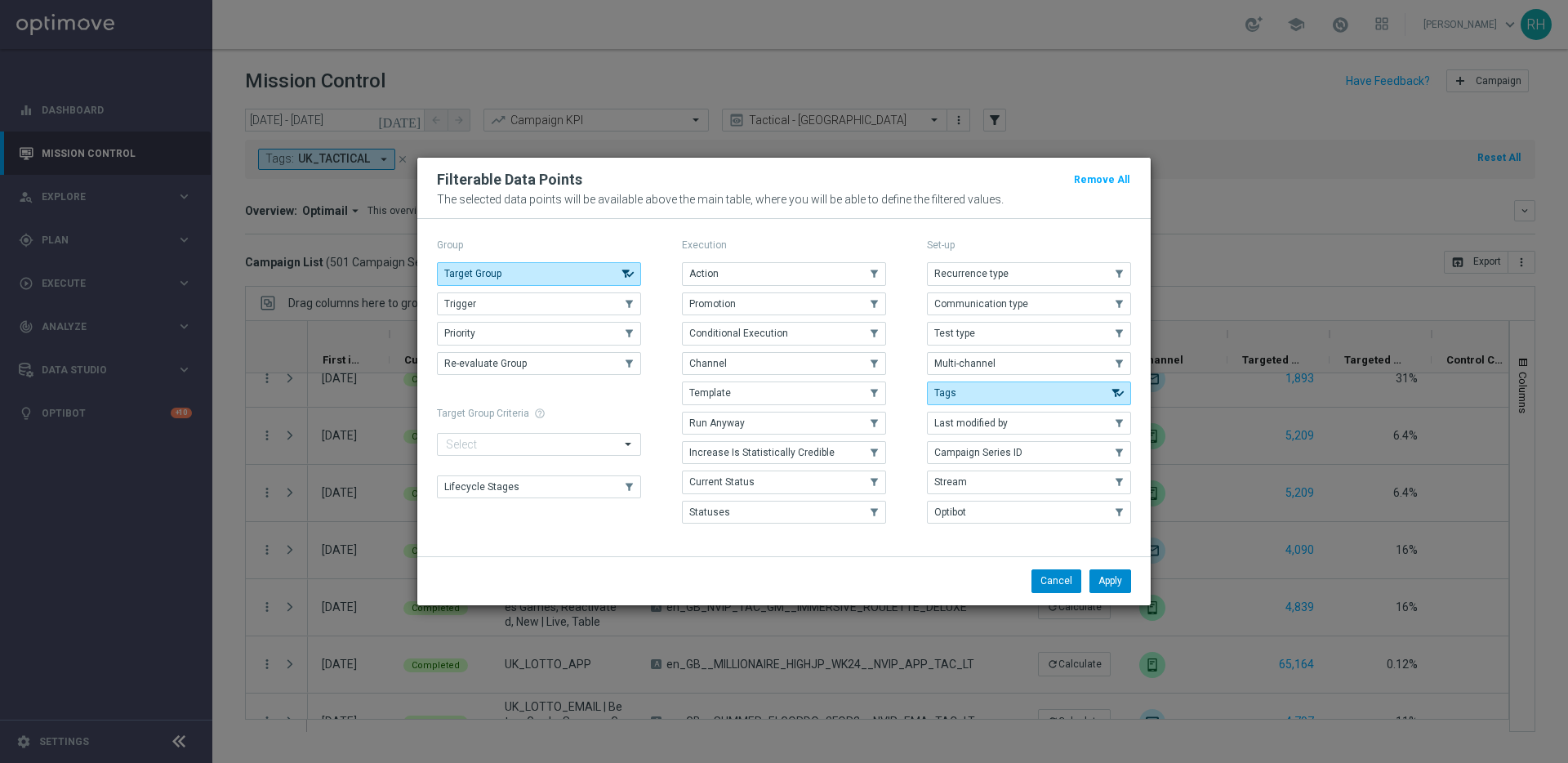
click at [1104, 584] on button "Apply" at bounding box center [1110, 581] width 41 height 23
click at [1109, 581] on button "Apply" at bounding box center [1110, 581] width 41 height 23
click at [1333, 137] on modal-container "Filterable Data Points Remove All The selected data points will be available ab…" at bounding box center [784, 381] width 1568 height 763
click at [1108, 583] on button "Apply" at bounding box center [1110, 581] width 41 height 23
click at [1110, 575] on button "Apply" at bounding box center [1110, 581] width 41 height 23
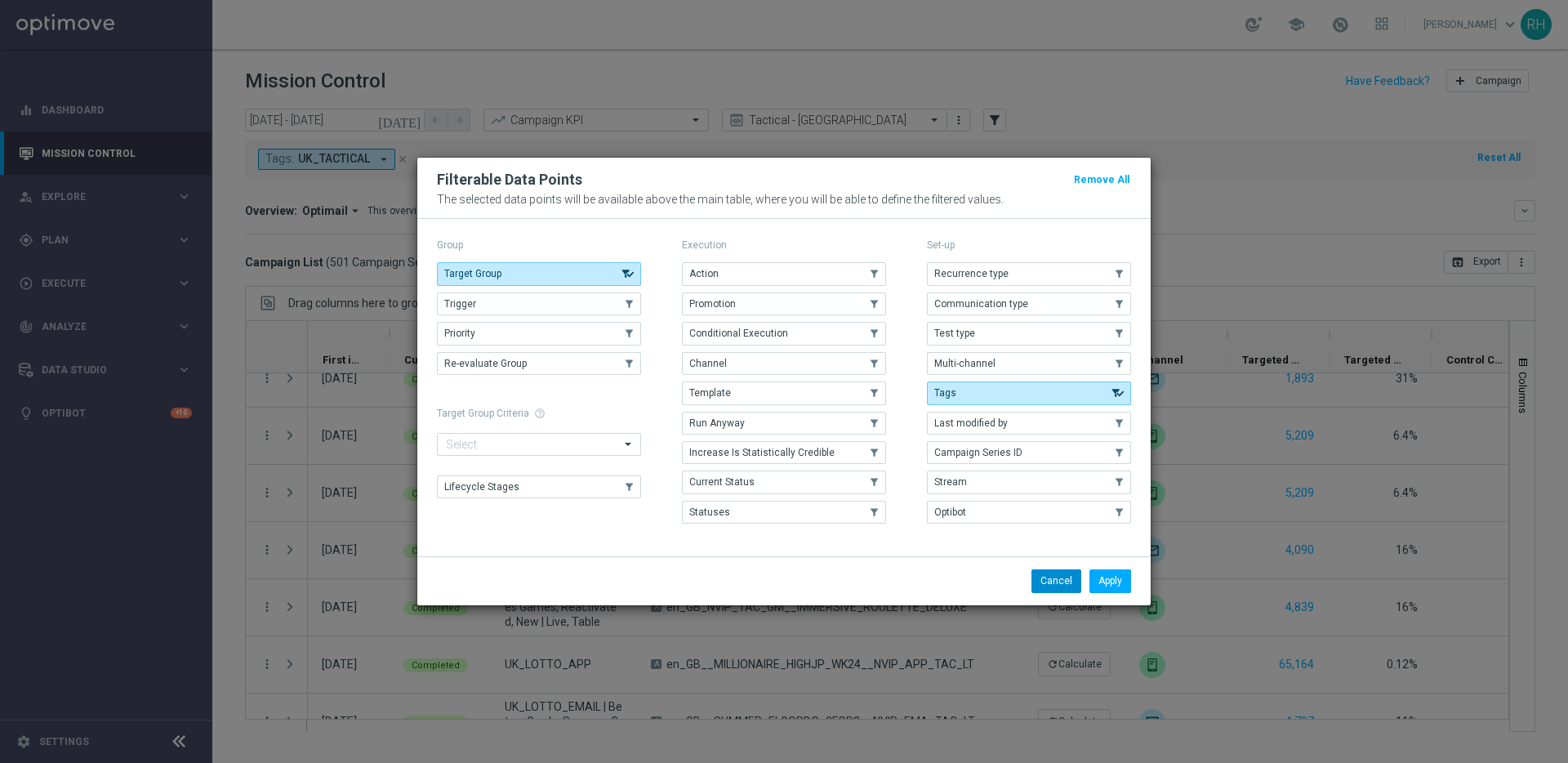
click at [855, 436] on div "Action .cls-1{fill:none;} .cls-1{fill:none;} Promotion .cls-1{fill:none;} .cls-…" at bounding box center [783, 393] width 204 height 262
click at [1093, 248] on p "Set-up" at bounding box center [1028, 244] width 204 height 13
click at [1087, 198] on p "The selected data points will be available above the main table, where you will…" at bounding box center [783, 199] width 694 height 13
click at [1085, 161] on modal-container "Filterable Data Points Remove All The selected data points will be available ab…" at bounding box center [784, 381] width 1568 height 763
click at [1112, 195] on div "Filterable Data Points Remove All The selected data points will be available ab…" at bounding box center [783, 188] width 694 height 36
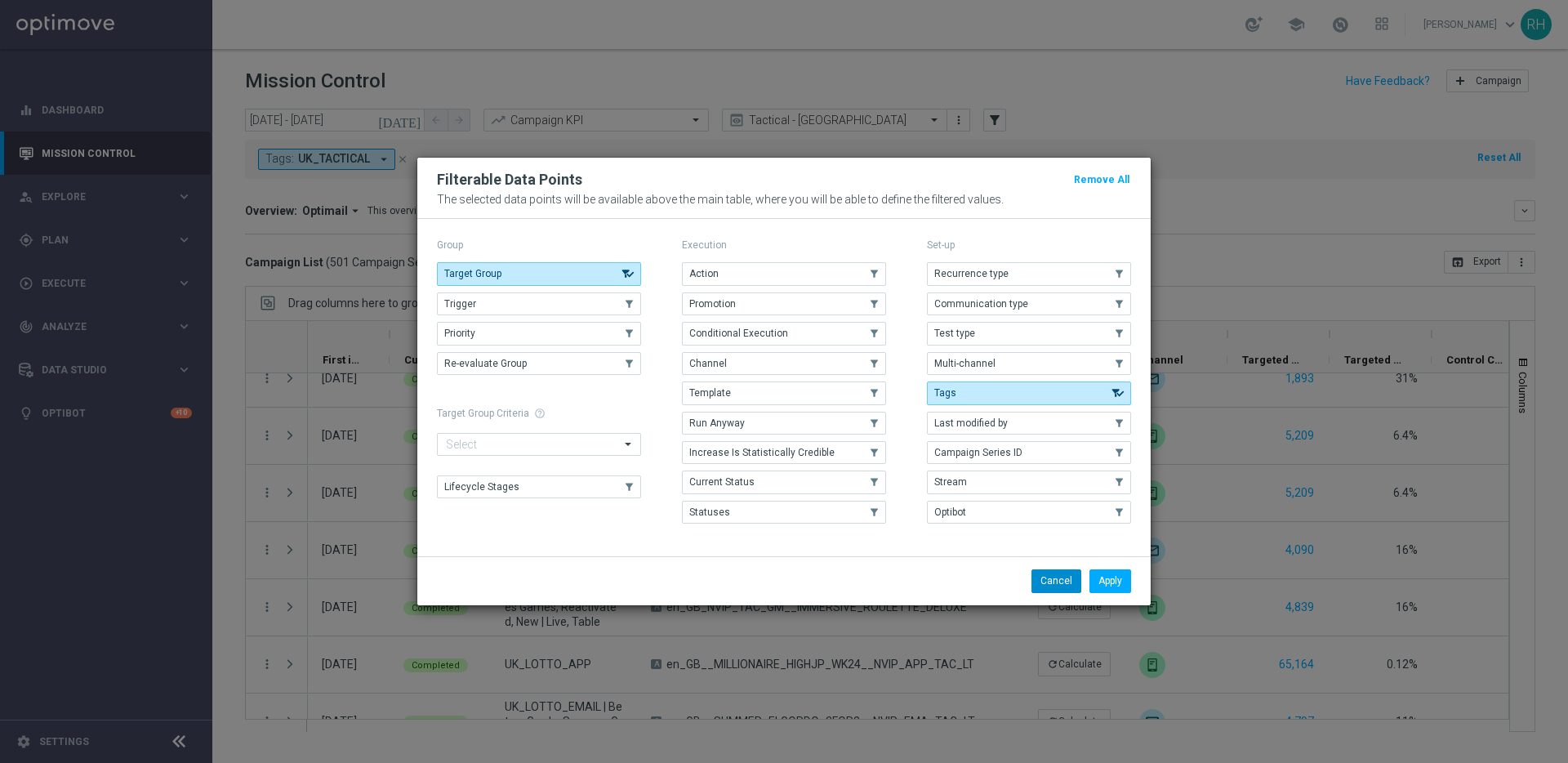
click at [1112, 195] on p "The selected data points will be available above the main table, where you will…" at bounding box center [783, 199] width 694 height 13
click at [1180, 594] on modal-container "Filterable Data Points Remove All The selected data points will be available ab…" at bounding box center [784, 381] width 1568 height 763
click at [1082, 572] on li "Cancel" at bounding box center [1056, 581] width 58 height 23
click at [1086, 577] on li "Apply" at bounding box center [1110, 581] width 50 height 23
click at [1102, 574] on button "Apply" at bounding box center [1110, 581] width 41 height 23
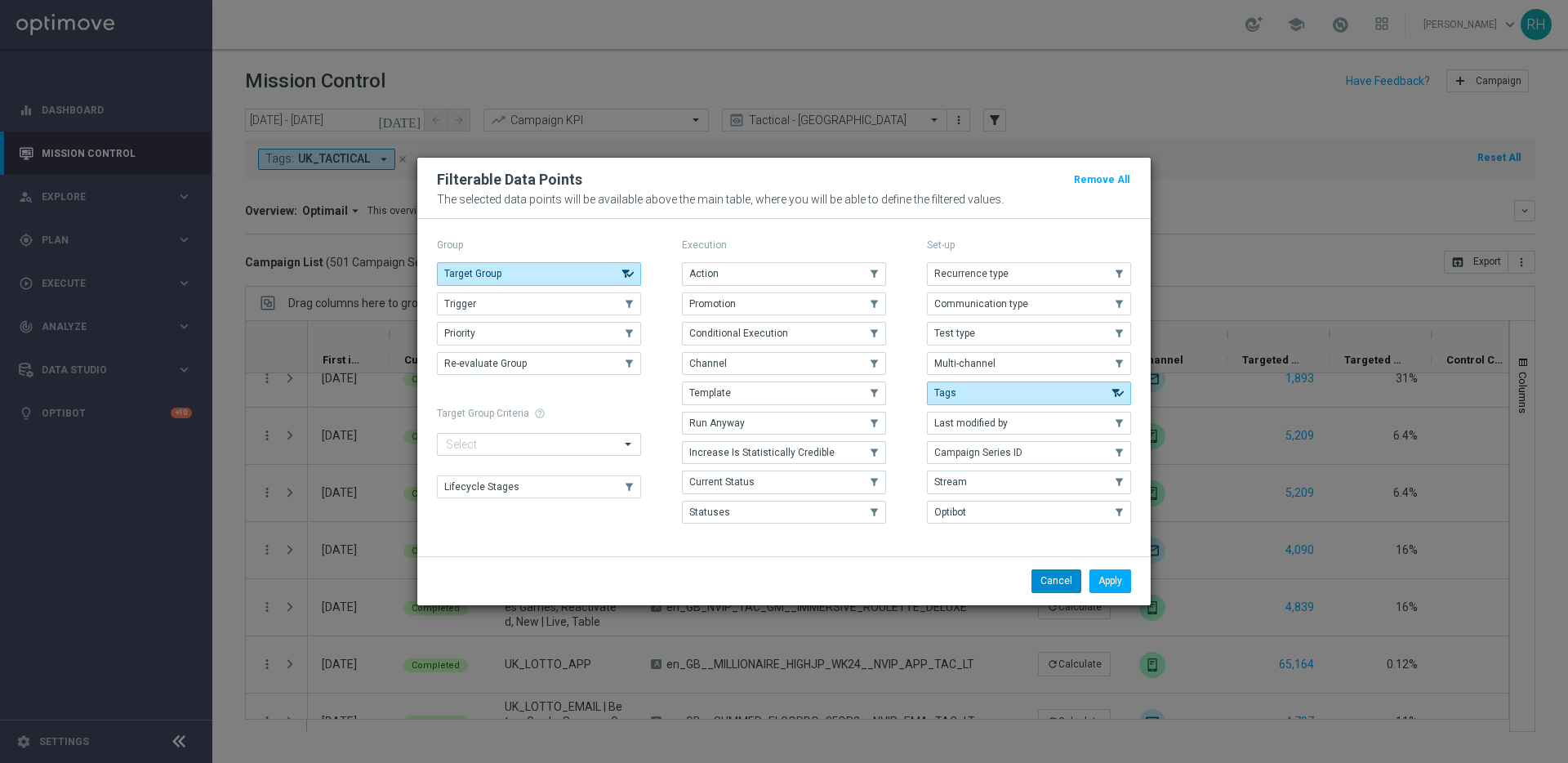
click at [1044, 574] on button "Cancel" at bounding box center [1057, 581] width 50 height 23
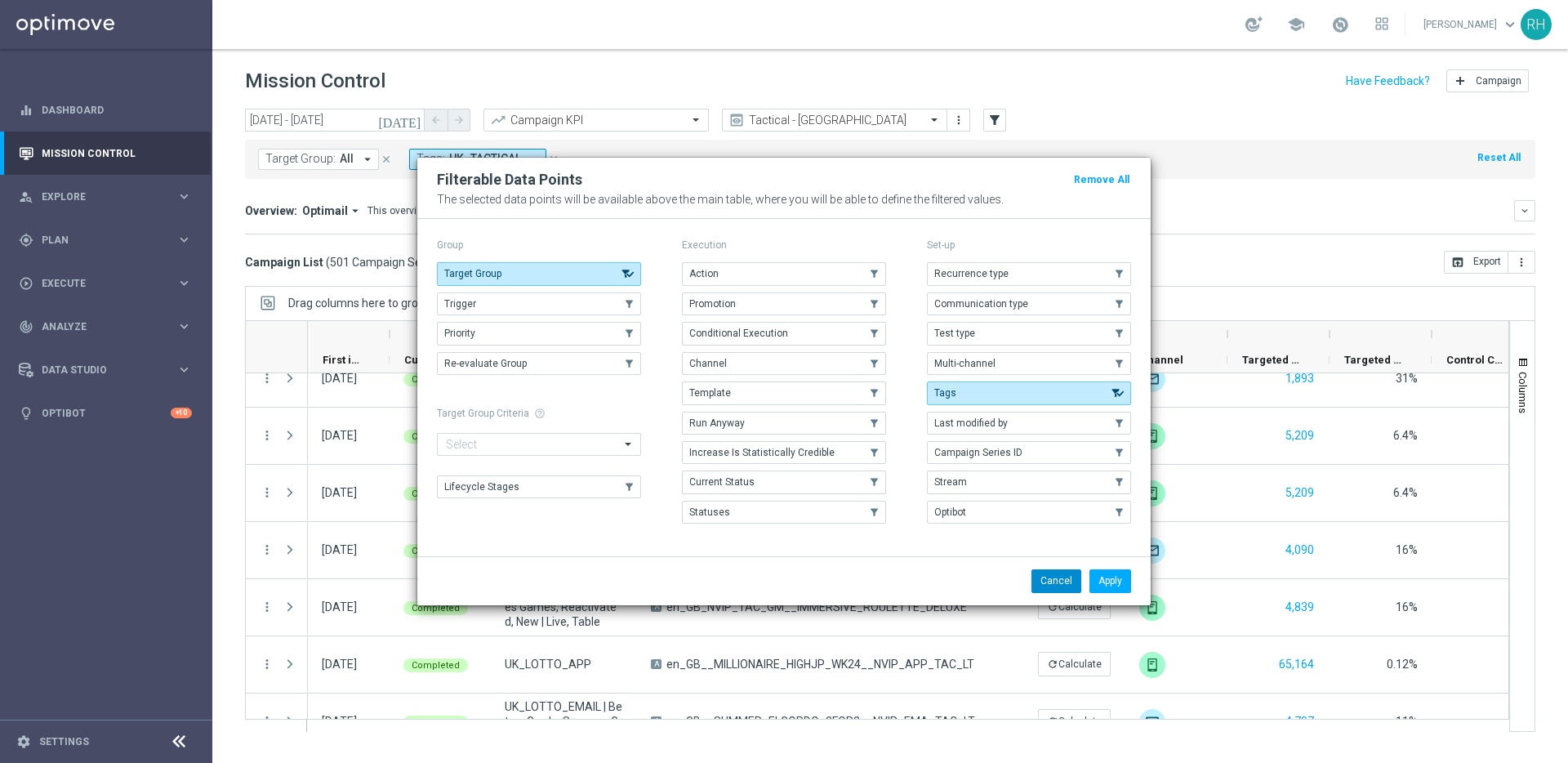
click at [1044, 574] on button "Cancel" at bounding box center [1057, 581] width 50 height 23
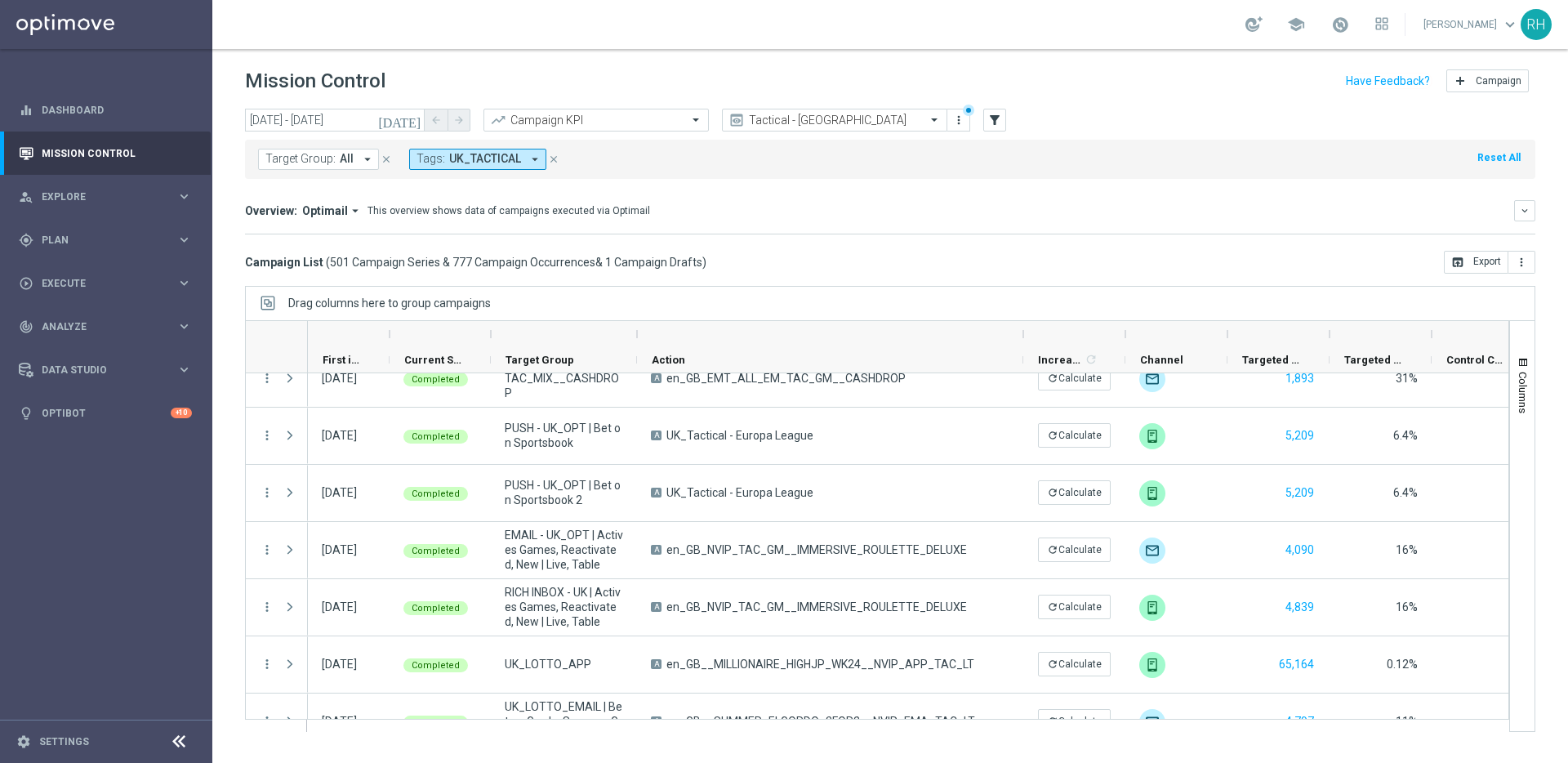
click at [345, 164] on span "All" at bounding box center [346, 159] width 14 height 14
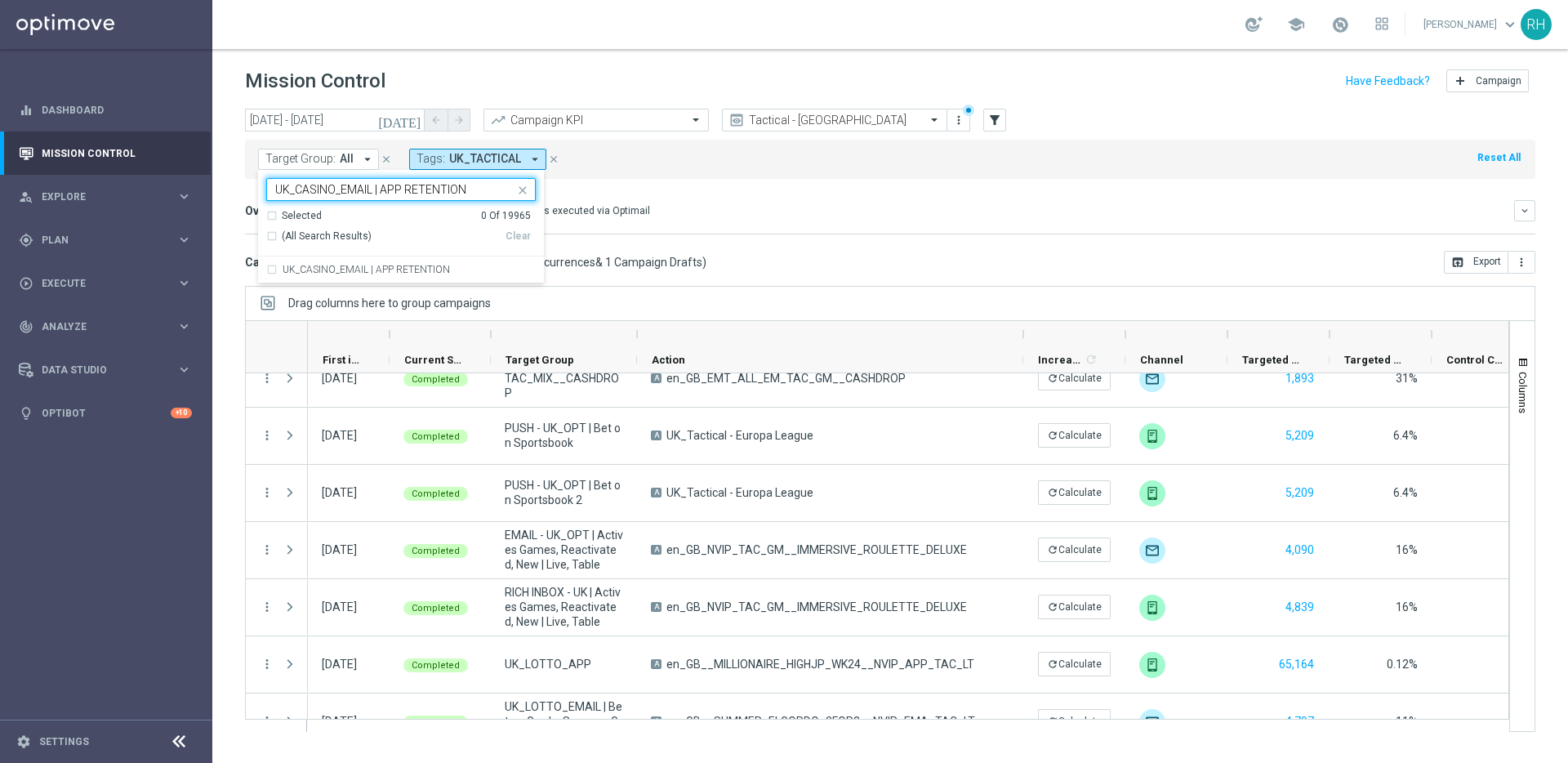
click at [369, 254] on div "Selected 0 Of 19965 (All Search Results) Clear" at bounding box center [401, 233] width 285 height 48
click at [369, 268] on label "UK_CASINO_EMAIL | APP RETENTION" at bounding box center [366, 269] width 168 height 9
type input "UK_CASINO_EMAIL | APP RETENTION"
click at [580, 226] on div "Overview: Optimail arrow_drop_down This overview shows data of campaigns execut…" at bounding box center [890, 218] width 1290 height 34
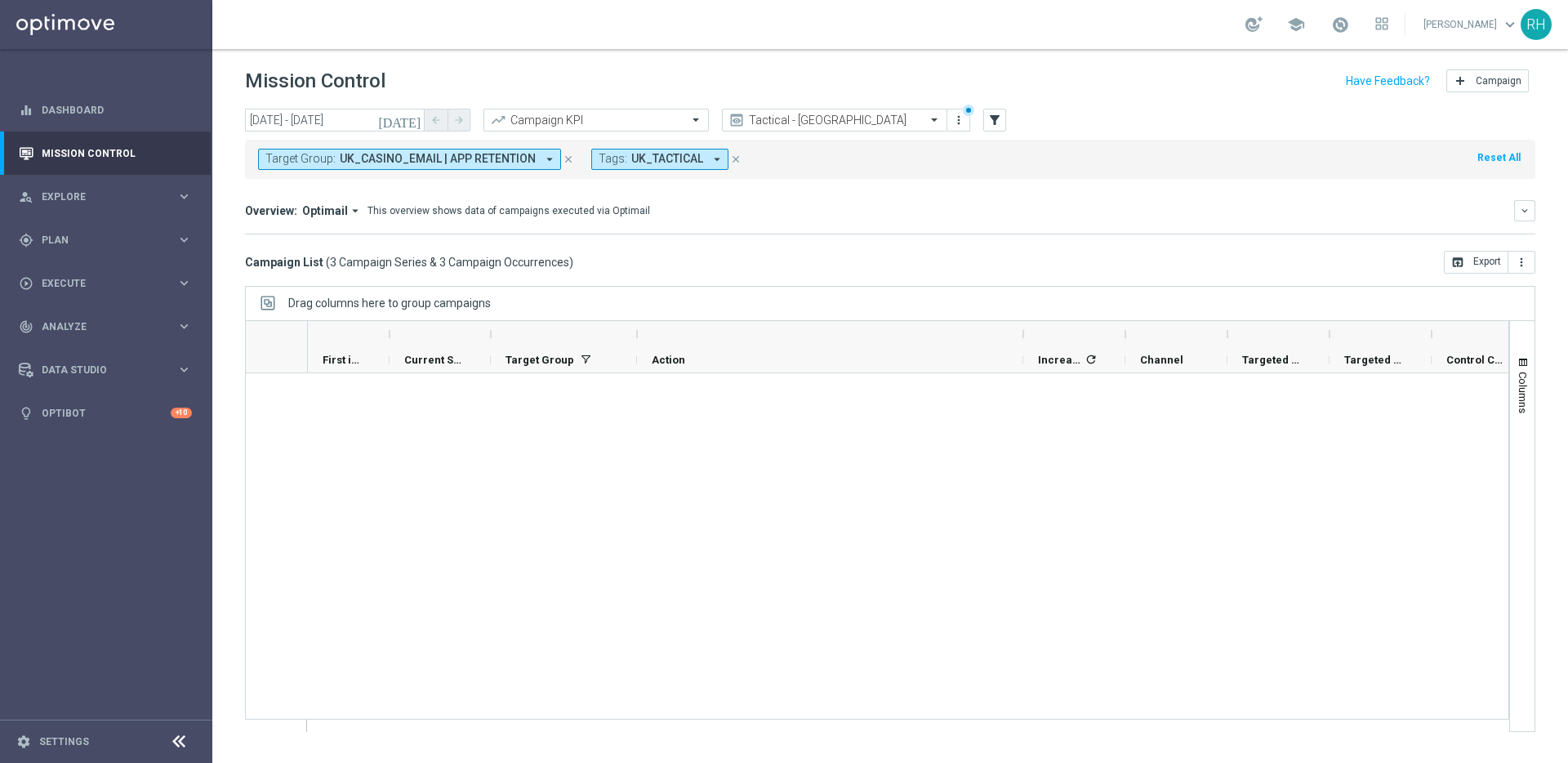
scroll to position [0, 0]
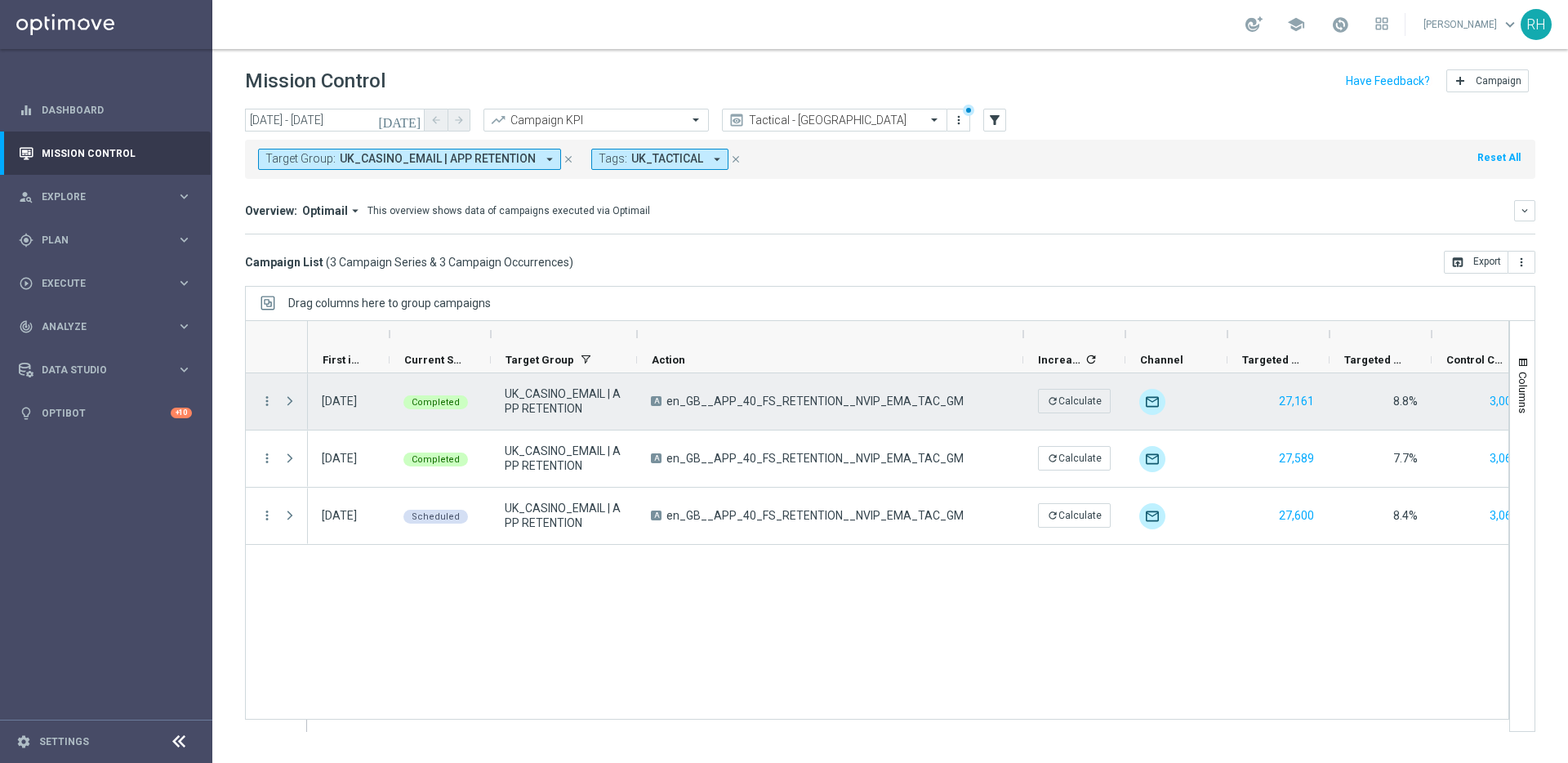
click at [290, 399] on span at bounding box center [290, 401] width 15 height 13
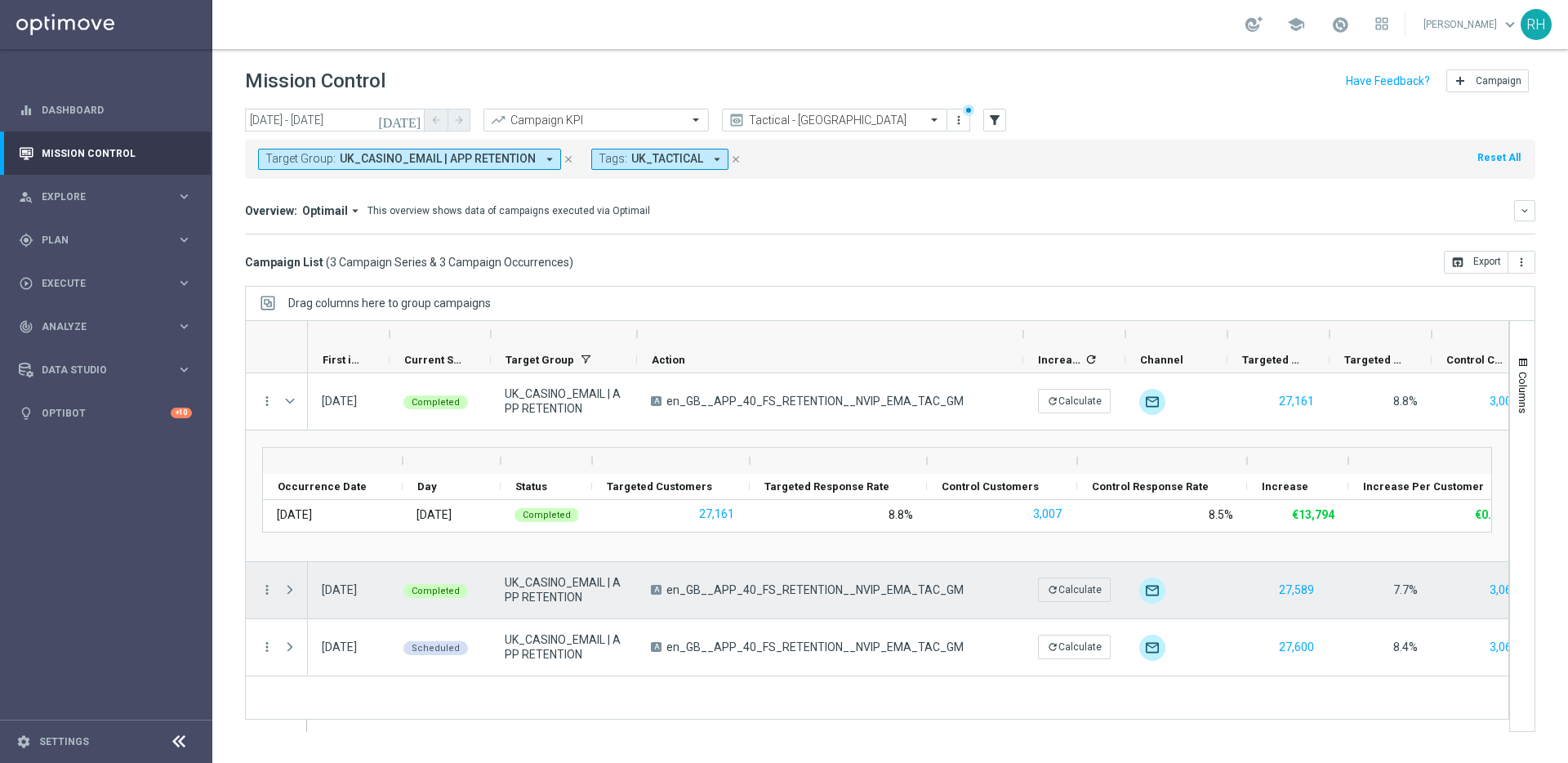
click at [295, 588] on span at bounding box center [290, 589] width 15 height 13
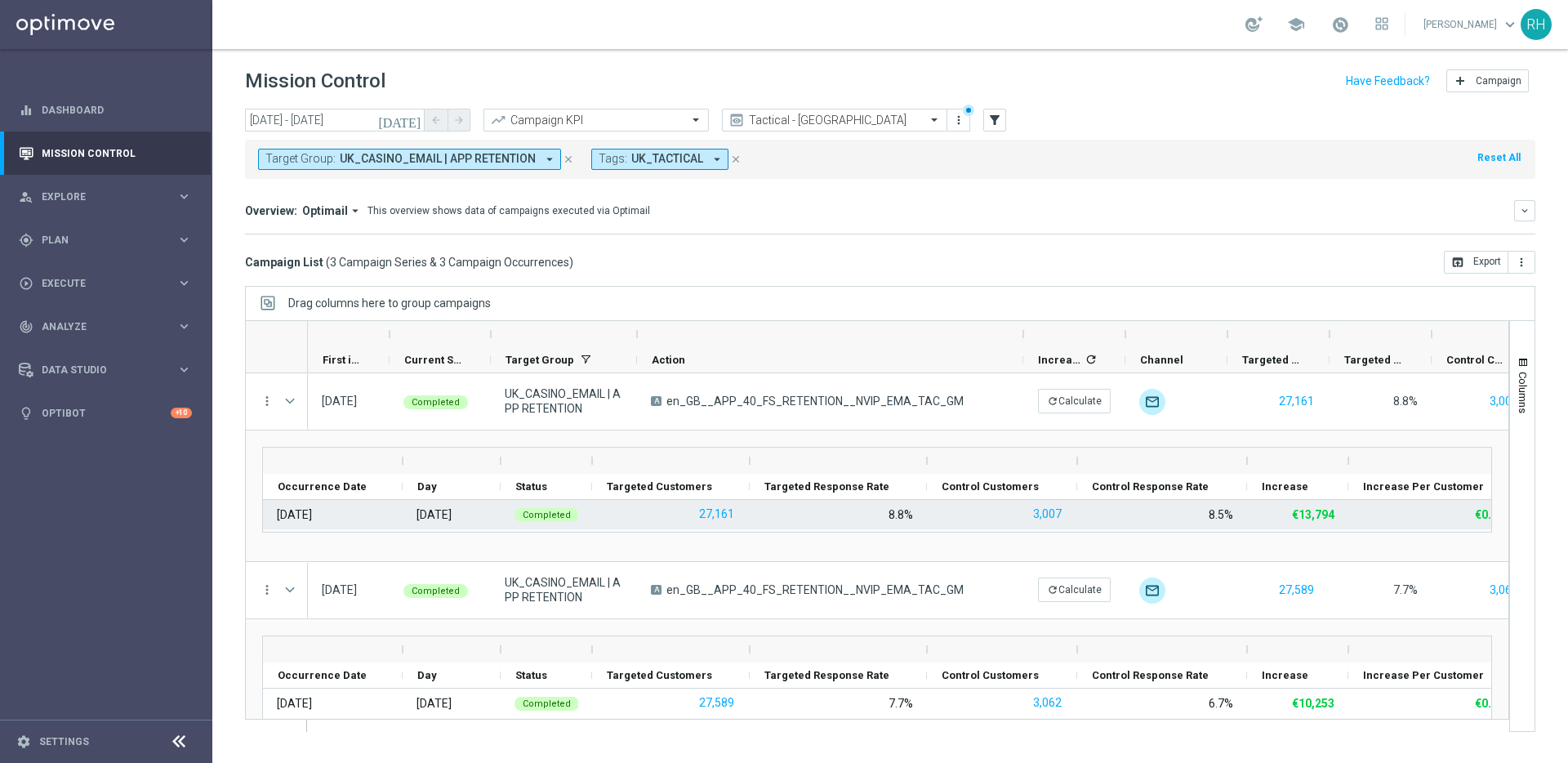
scroll to position [89, 0]
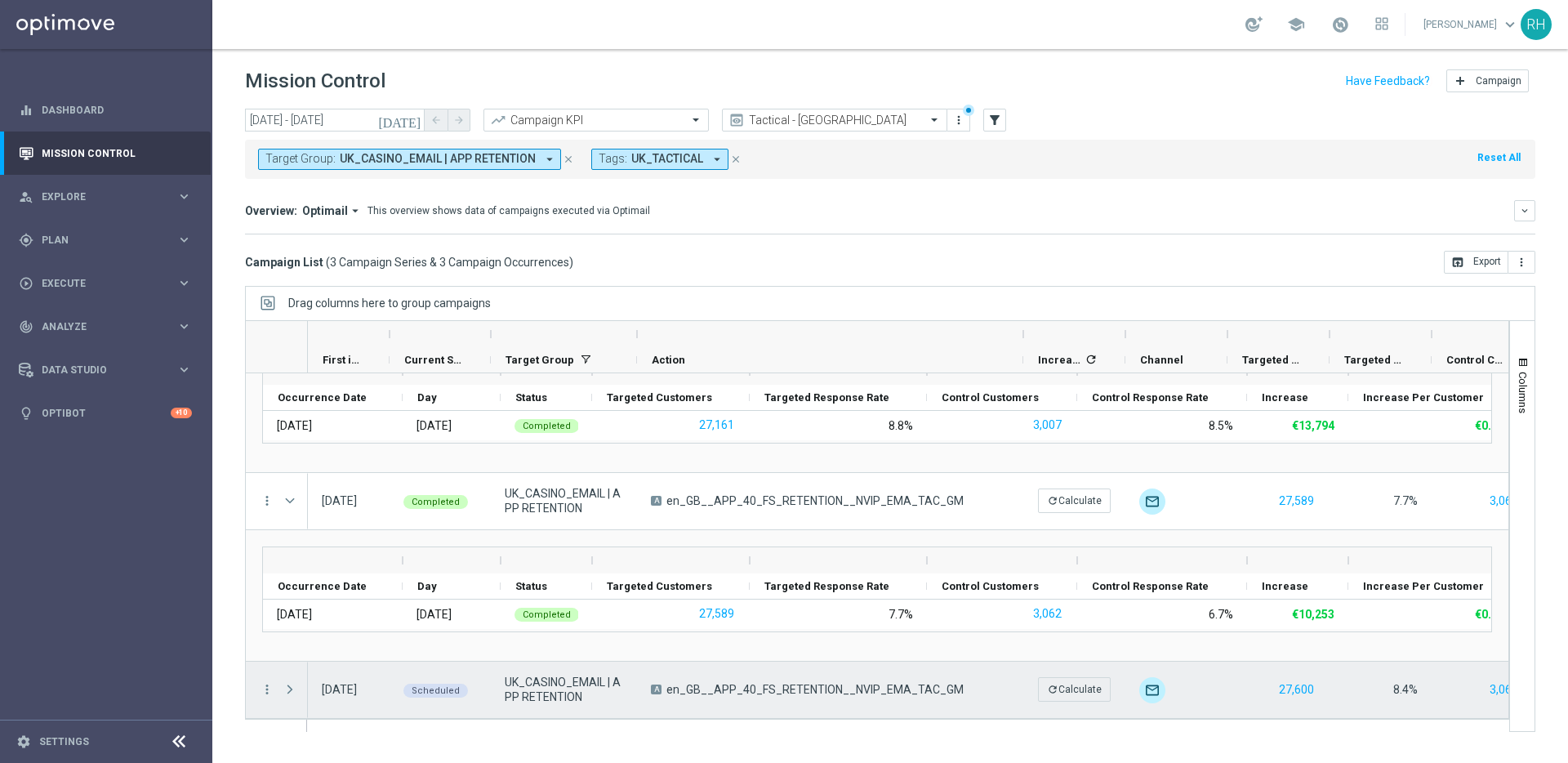
click at [292, 692] on span at bounding box center [290, 689] width 15 height 13
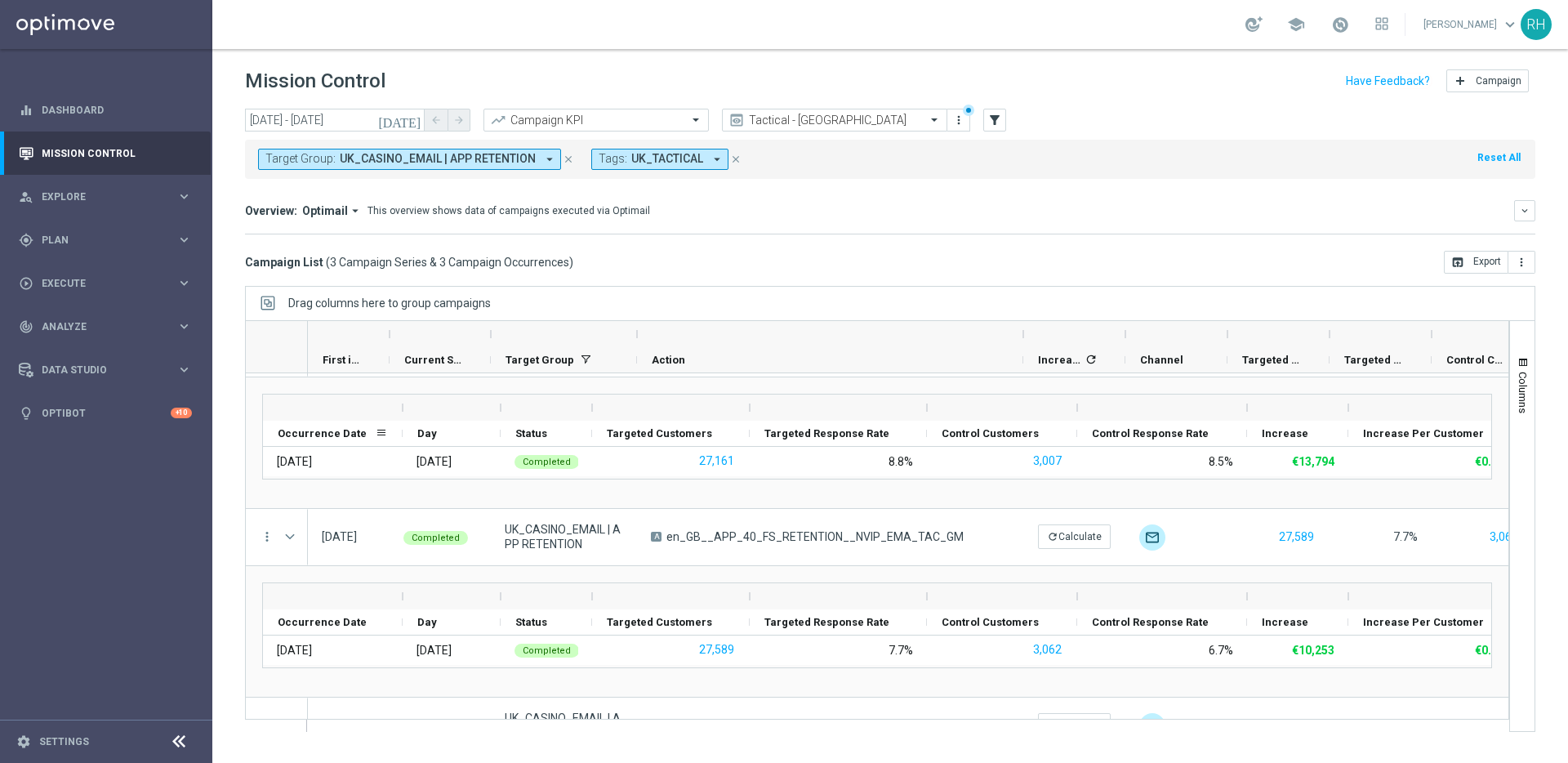
scroll to position [0, 0]
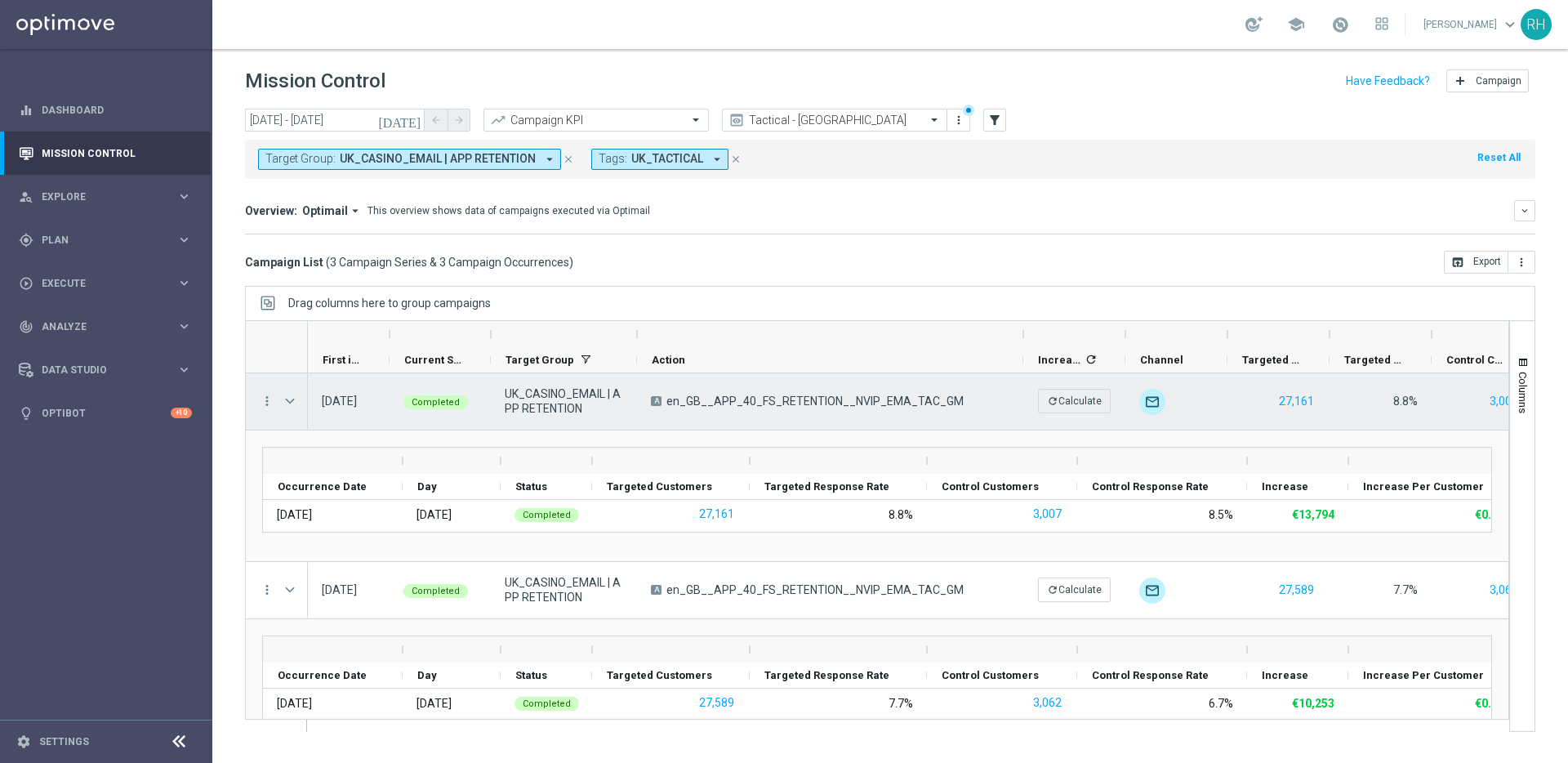
click at [290, 398] on span at bounding box center [290, 401] width 15 height 13
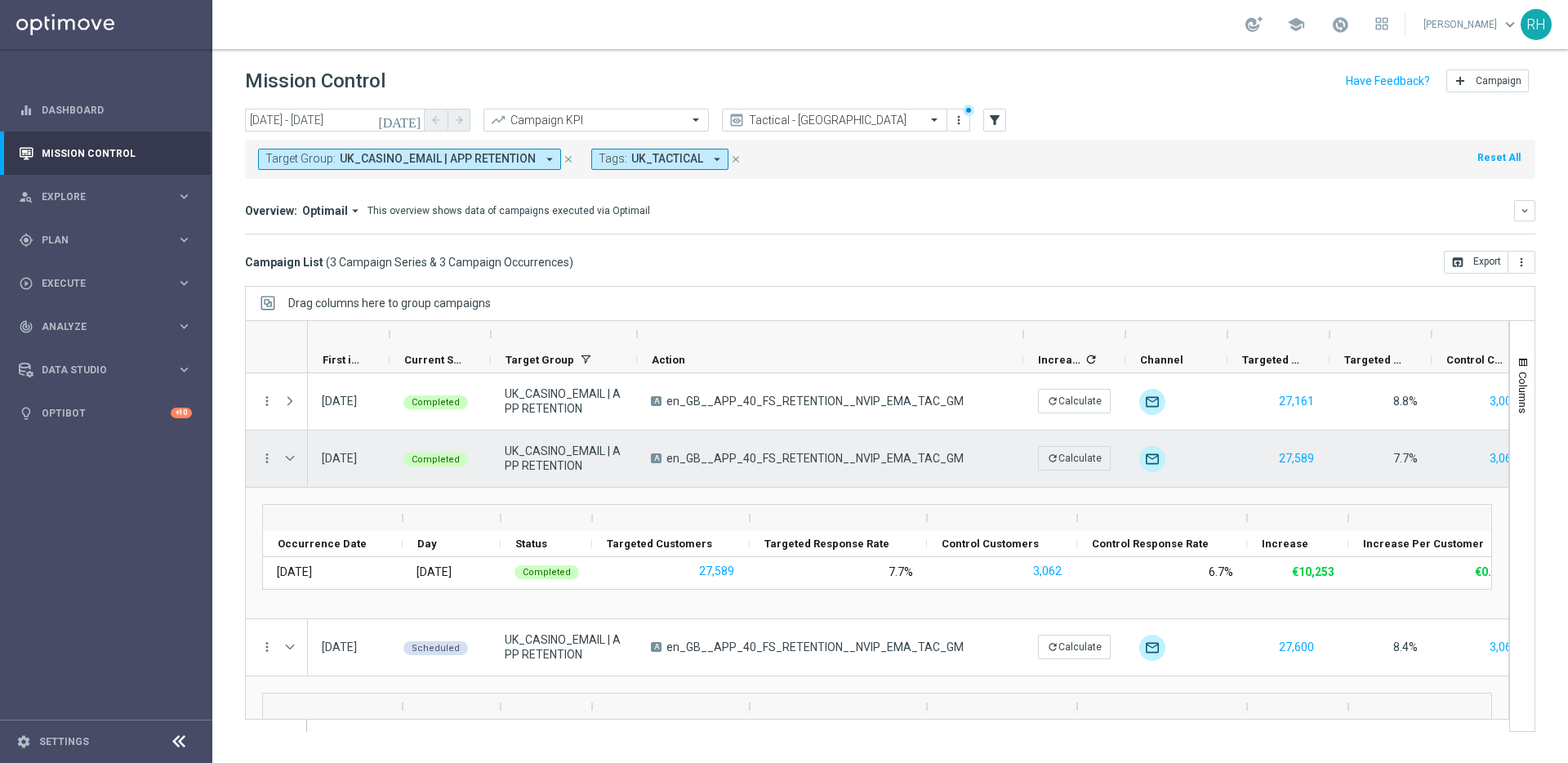
click at [290, 452] on span at bounding box center [290, 458] width 15 height 13
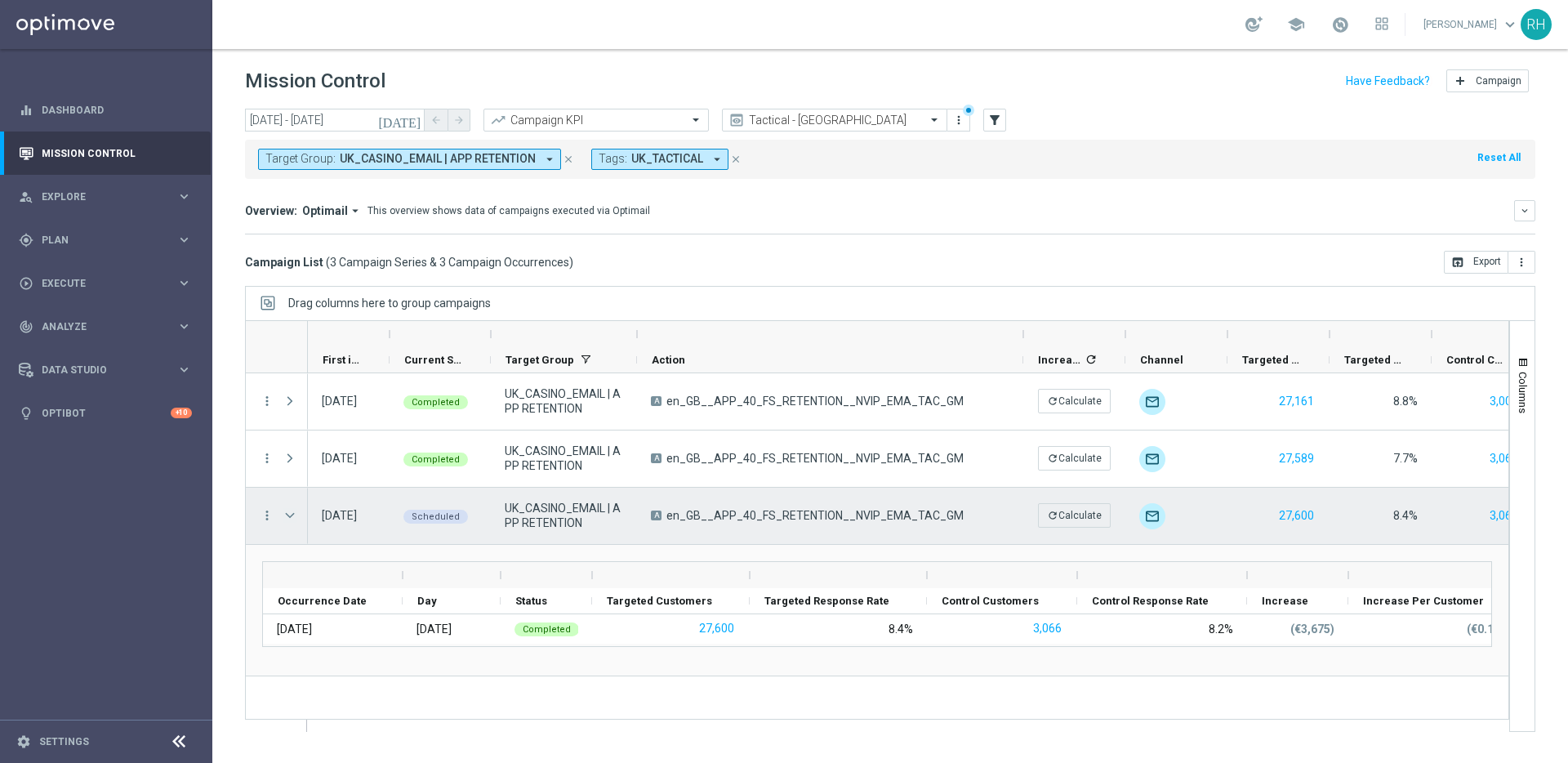
click at [290, 518] on span at bounding box center [290, 515] width 15 height 13
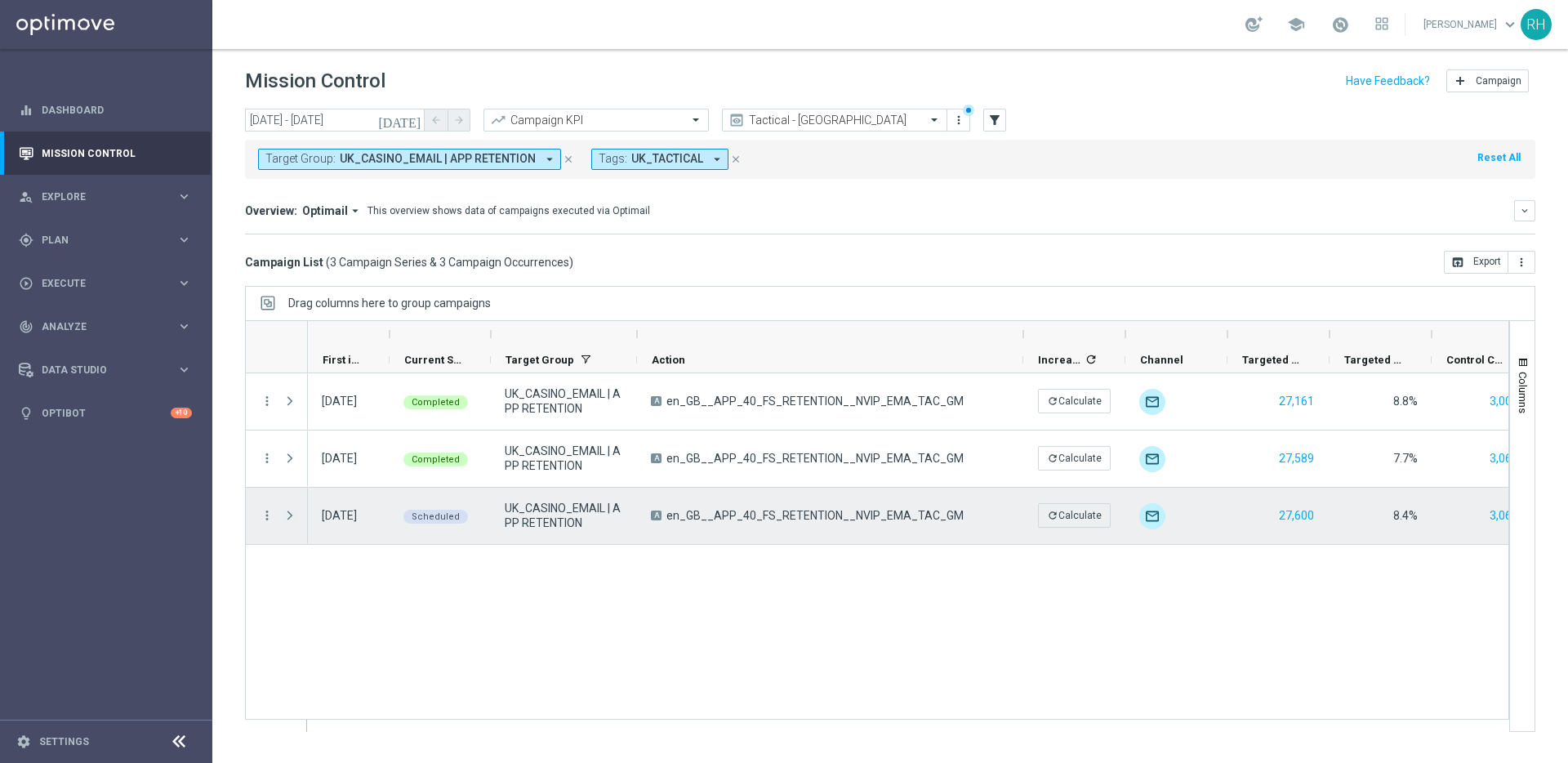
click at [285, 516] on span at bounding box center [290, 515] width 15 height 13
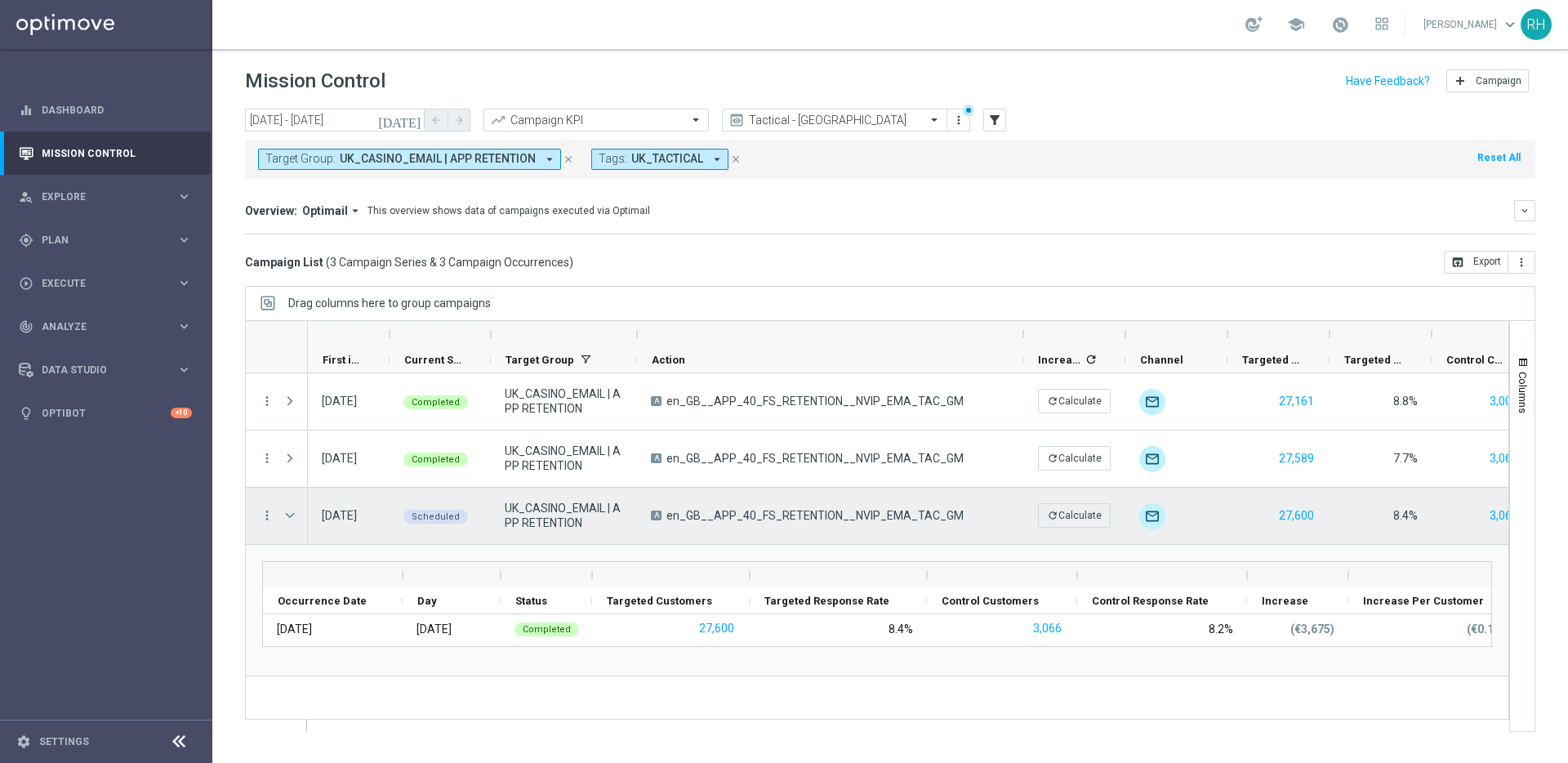
click at [285, 516] on span at bounding box center [290, 515] width 15 height 13
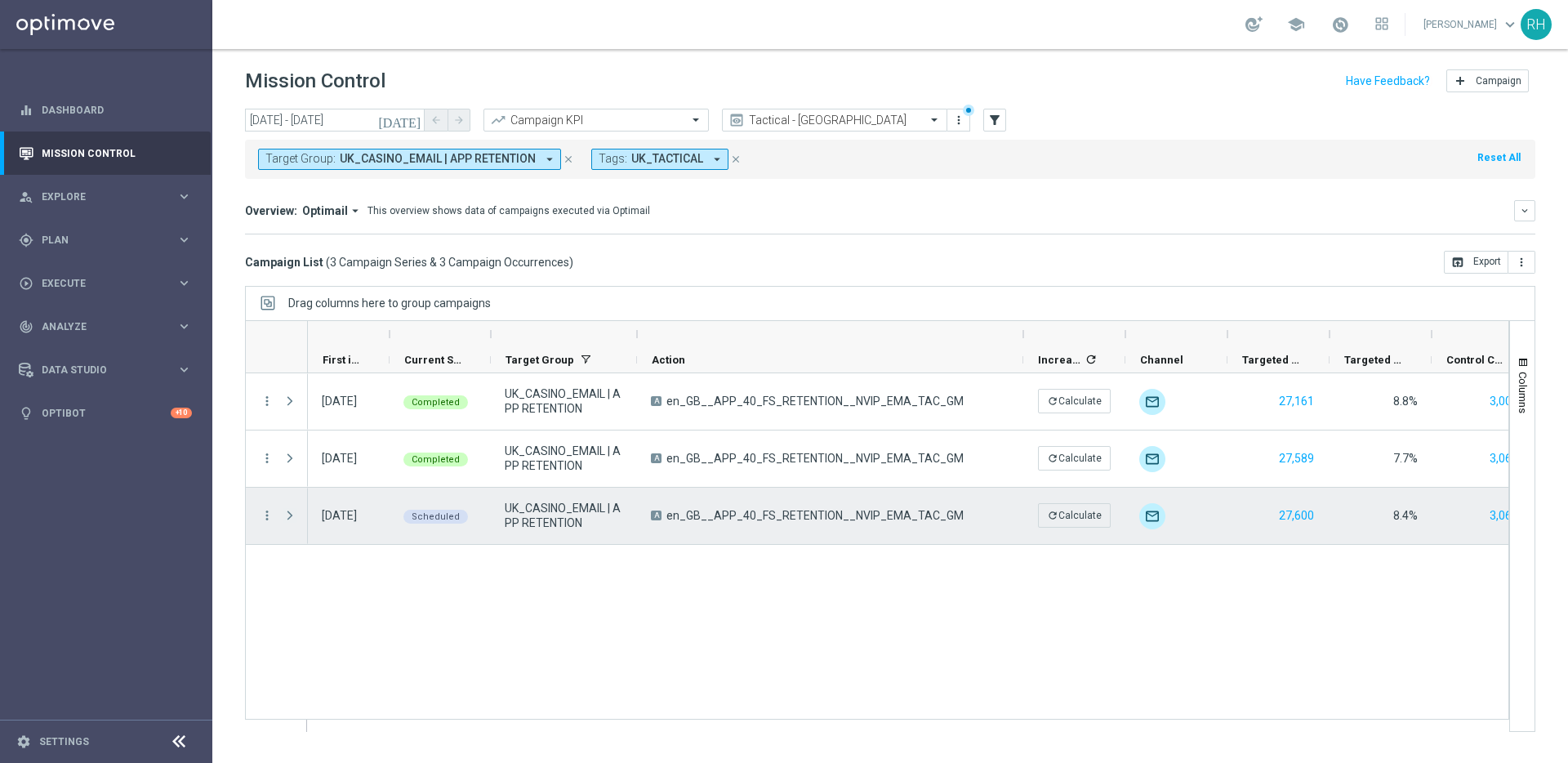
click at [285, 516] on span at bounding box center [290, 515] width 15 height 13
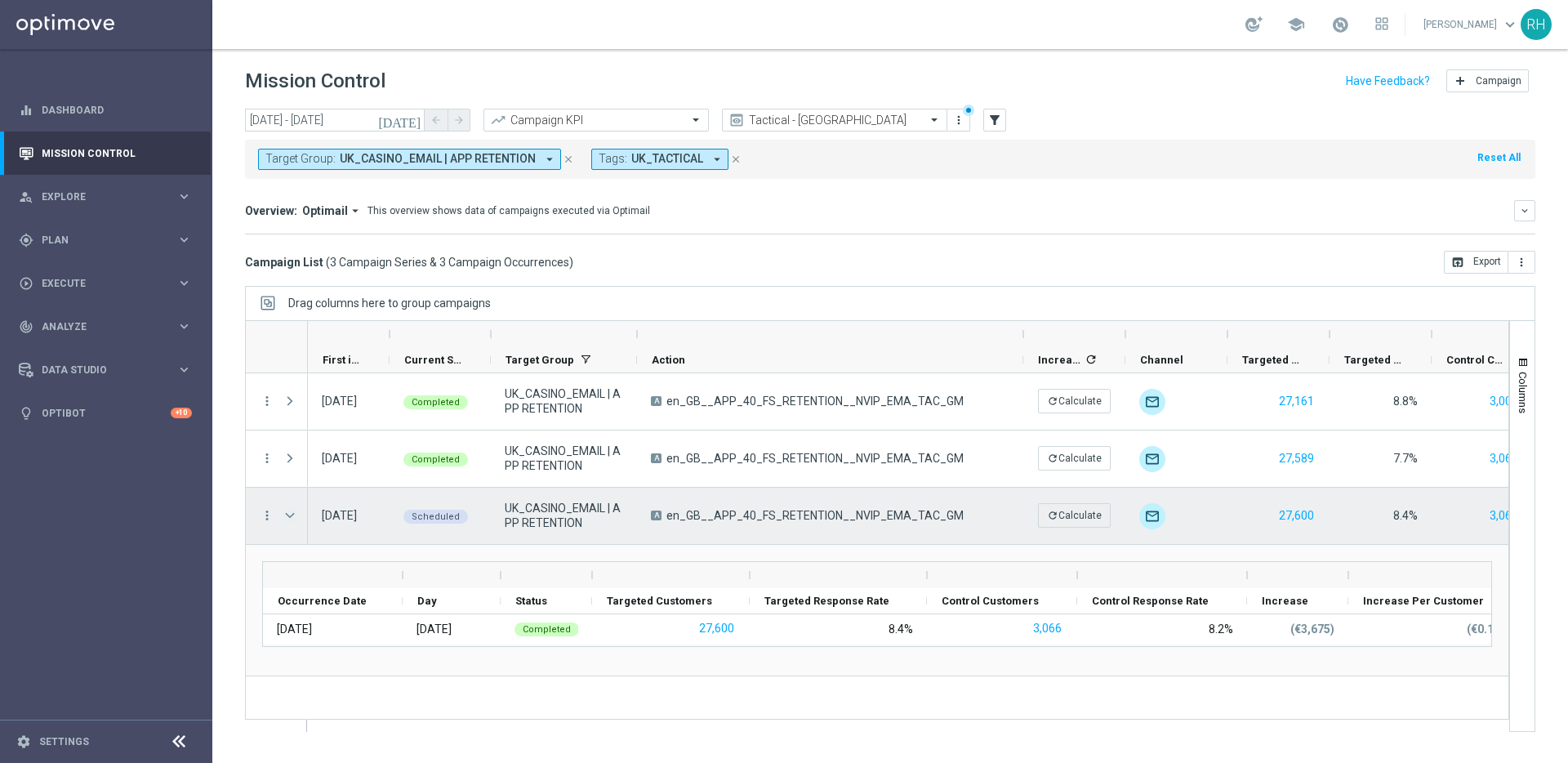
click at [295, 516] on span at bounding box center [290, 515] width 15 height 13
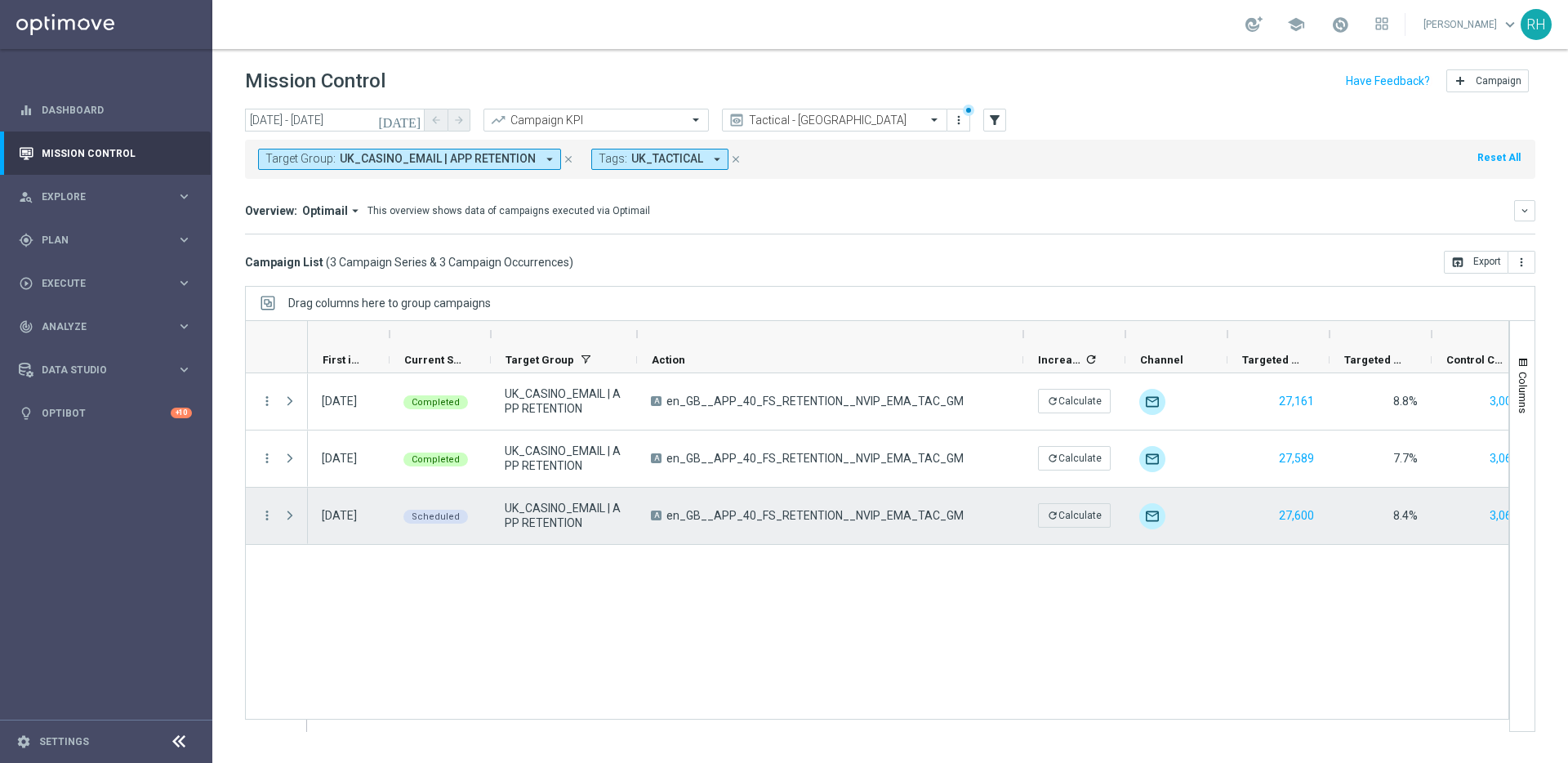
click at [295, 516] on span at bounding box center [290, 515] width 15 height 13
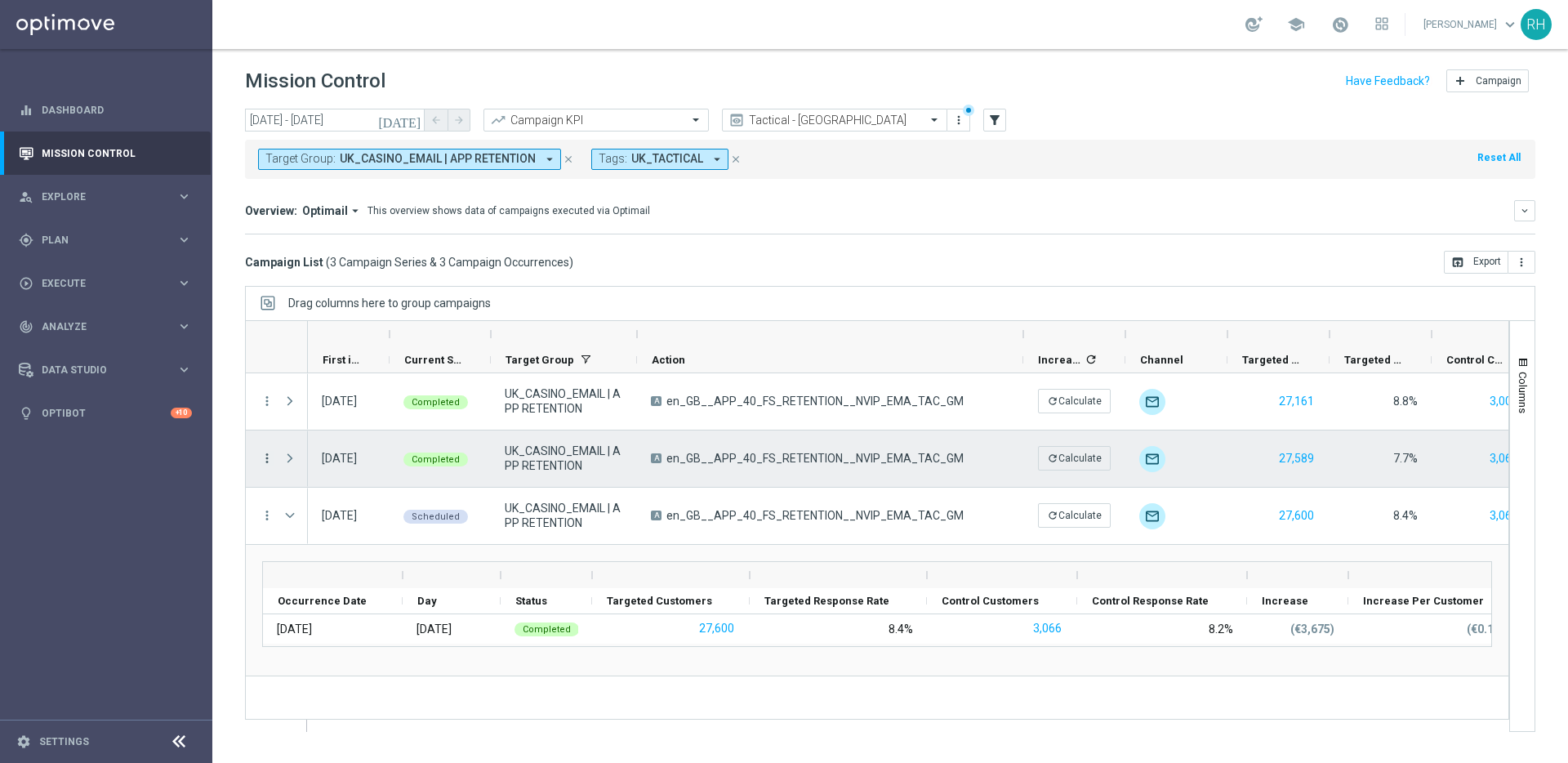
click at [265, 458] on icon "more_vert" at bounding box center [266, 458] width 15 height 15
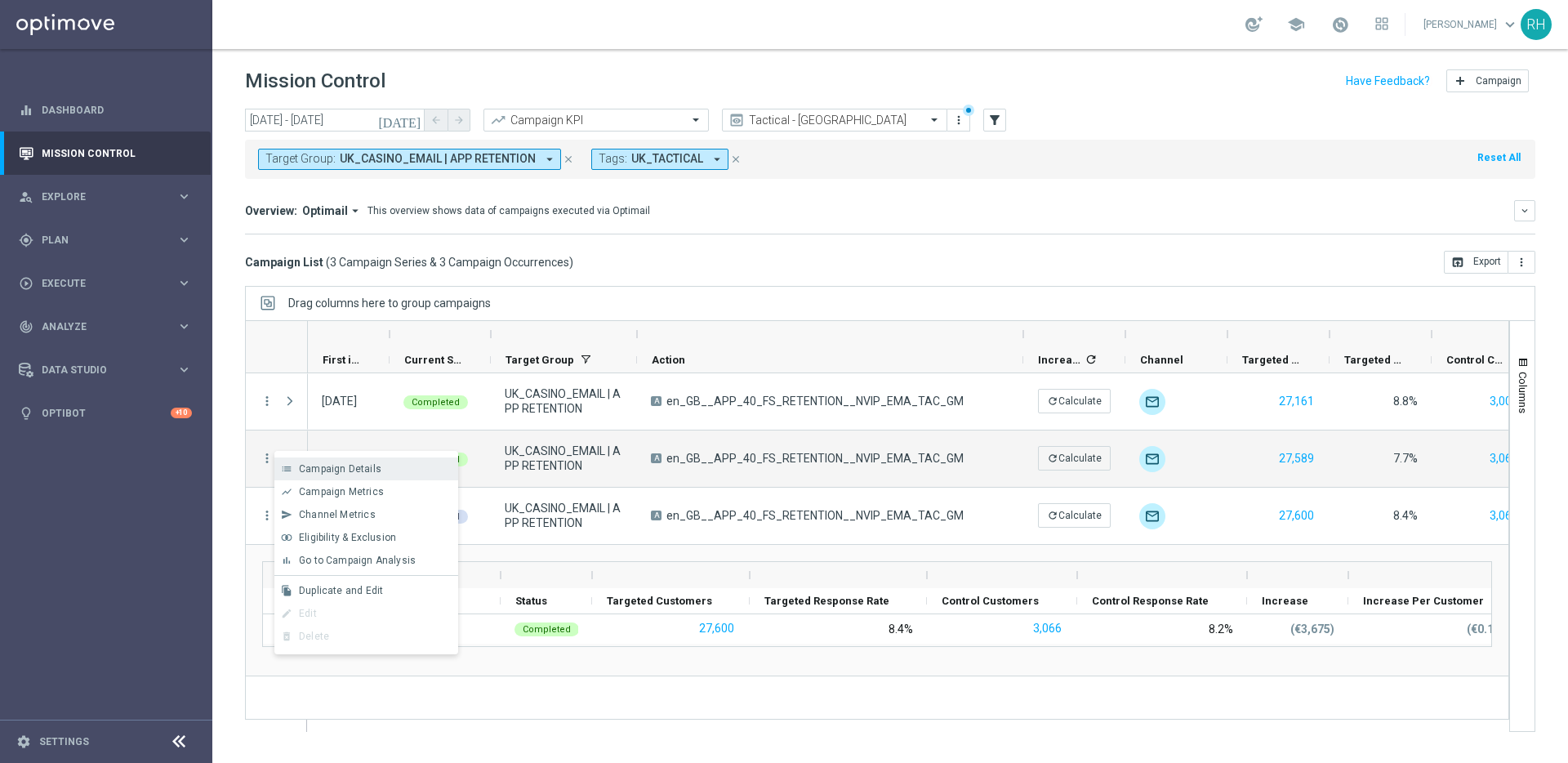
click at [293, 458] on div "list Campaign Details" at bounding box center [366, 469] width 184 height 23
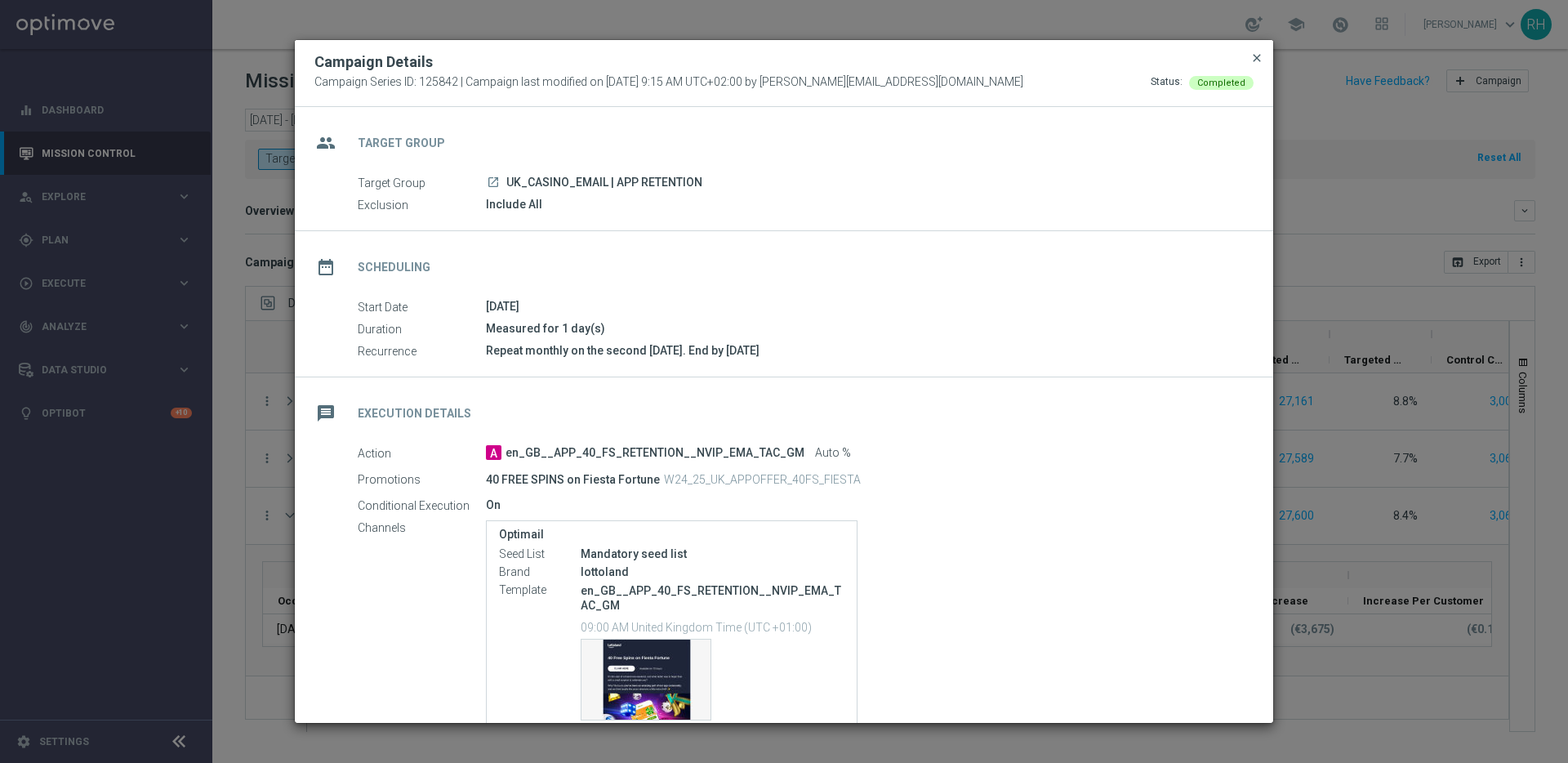
click at [1261, 58] on span "close" at bounding box center [1256, 58] width 13 height 13
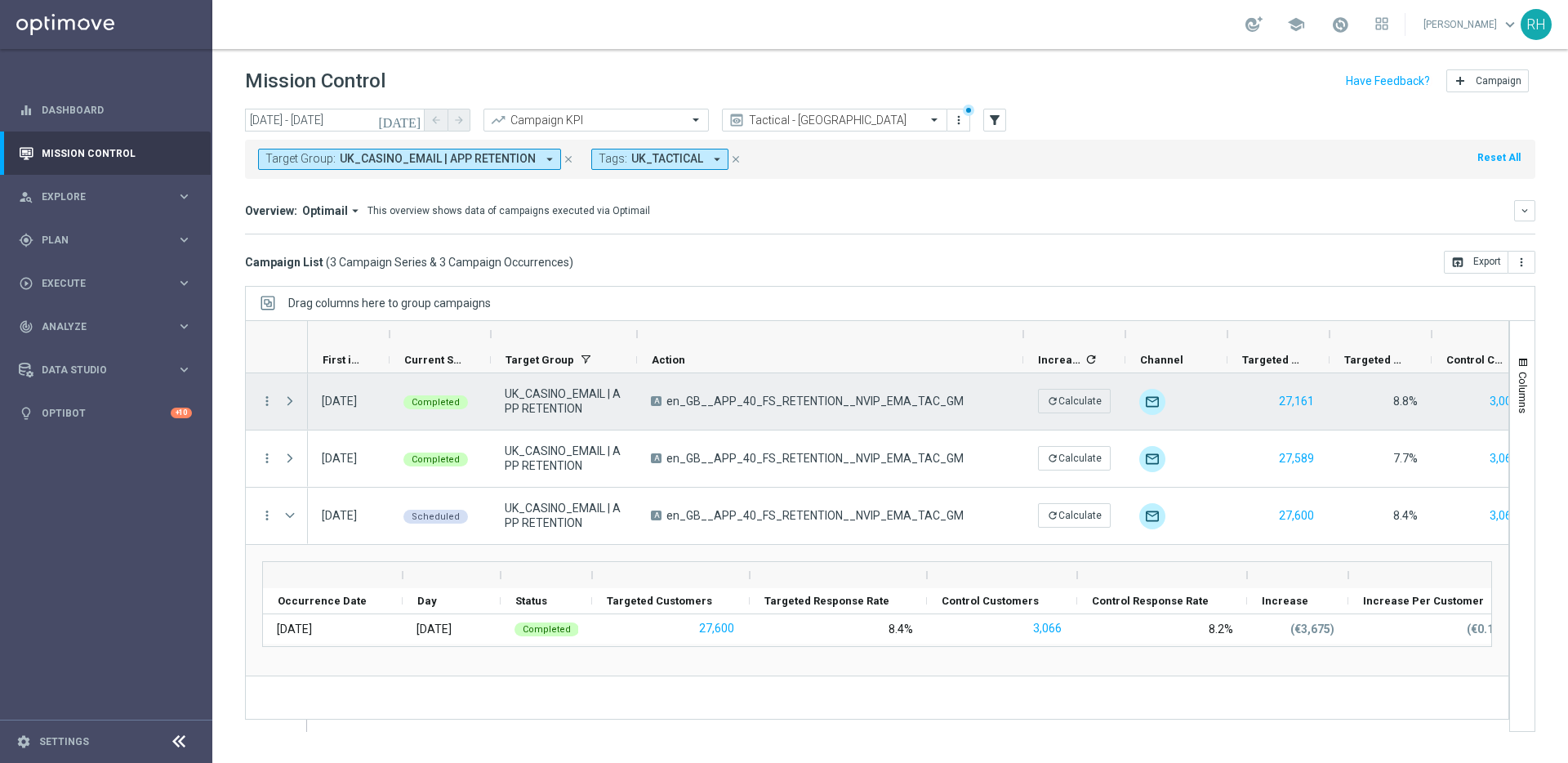
click at [276, 399] on div at bounding box center [291, 402] width 33 height 57
click at [275, 399] on div at bounding box center [291, 402] width 33 height 57
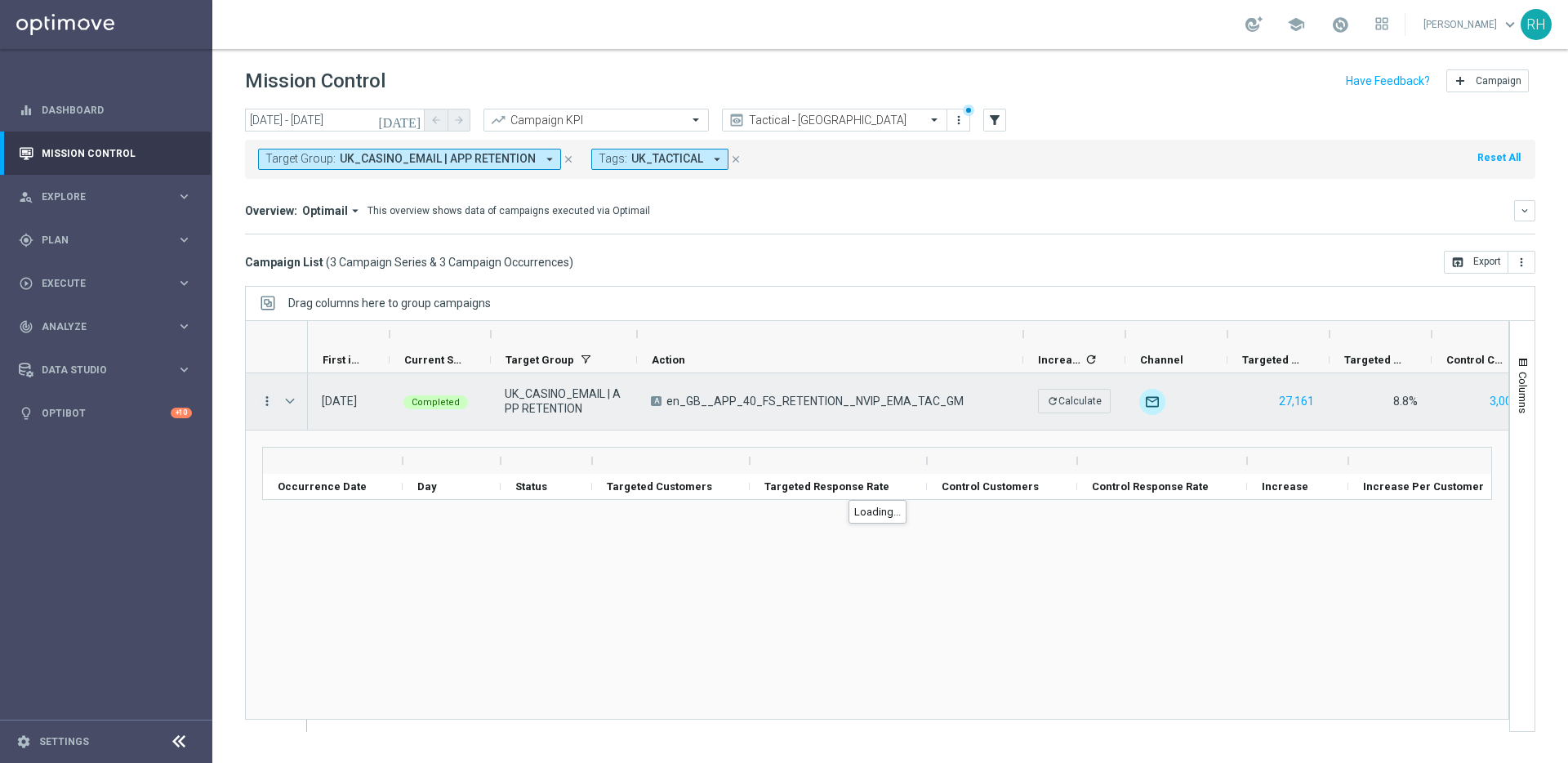
click at [273, 399] on icon "more_vert" at bounding box center [266, 401] width 15 height 15
click at [300, 409] on span "Campaign Details" at bounding box center [340, 411] width 83 height 11
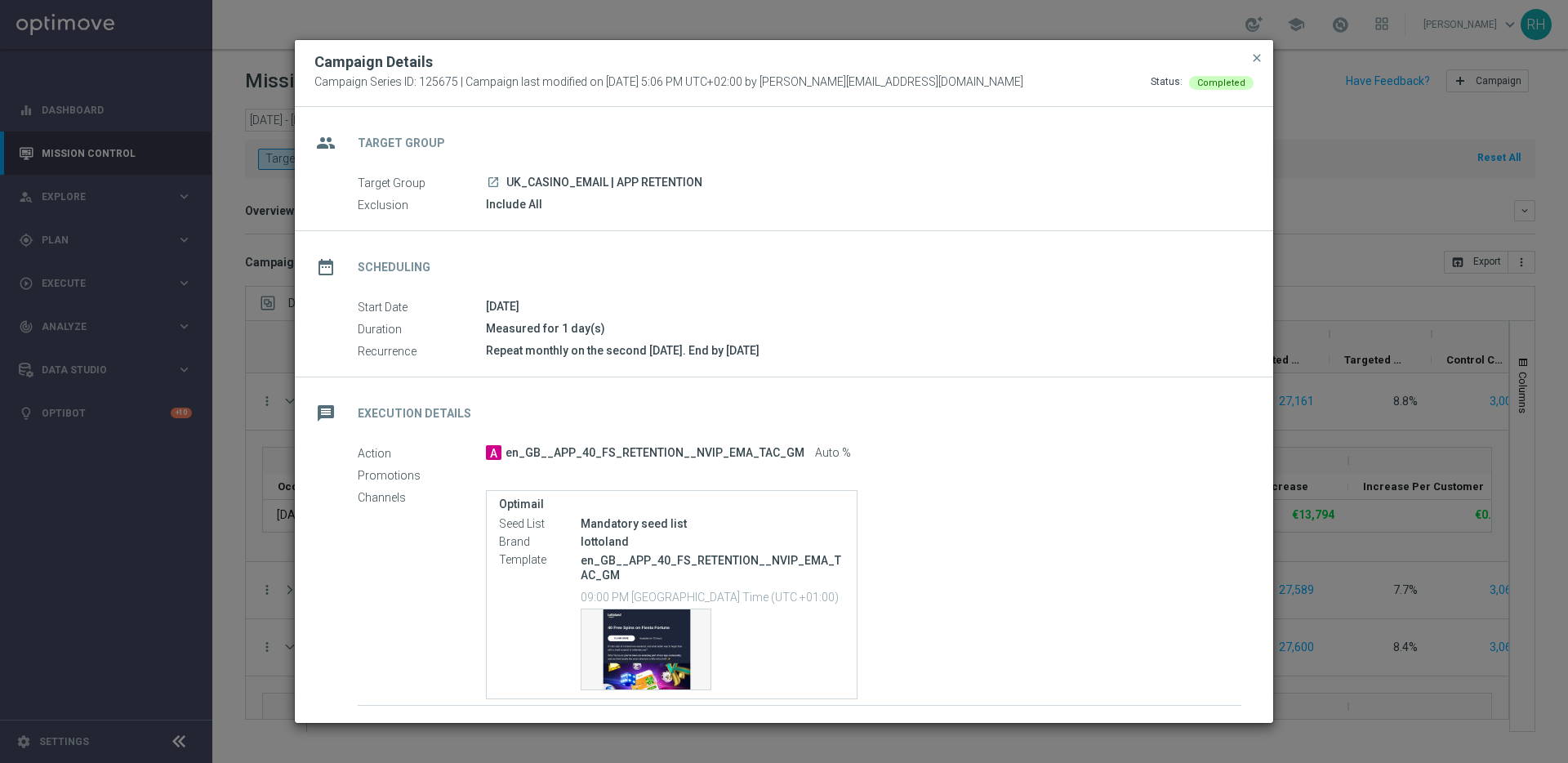
drag, startPoint x: 681, startPoint y: 350, endPoint x: 799, endPoint y: 350, distance: 118.0
click at [799, 350] on div "Repeat monthly on the second Friday. End by 2025-06-13" at bounding box center [863, 350] width 756 height 16
click at [788, 350] on div "Repeat monthly on the second Friday. End by 2025-06-13" at bounding box center [863, 350] width 756 height 16
click at [1257, 55] on span "close" at bounding box center [1256, 58] width 13 height 13
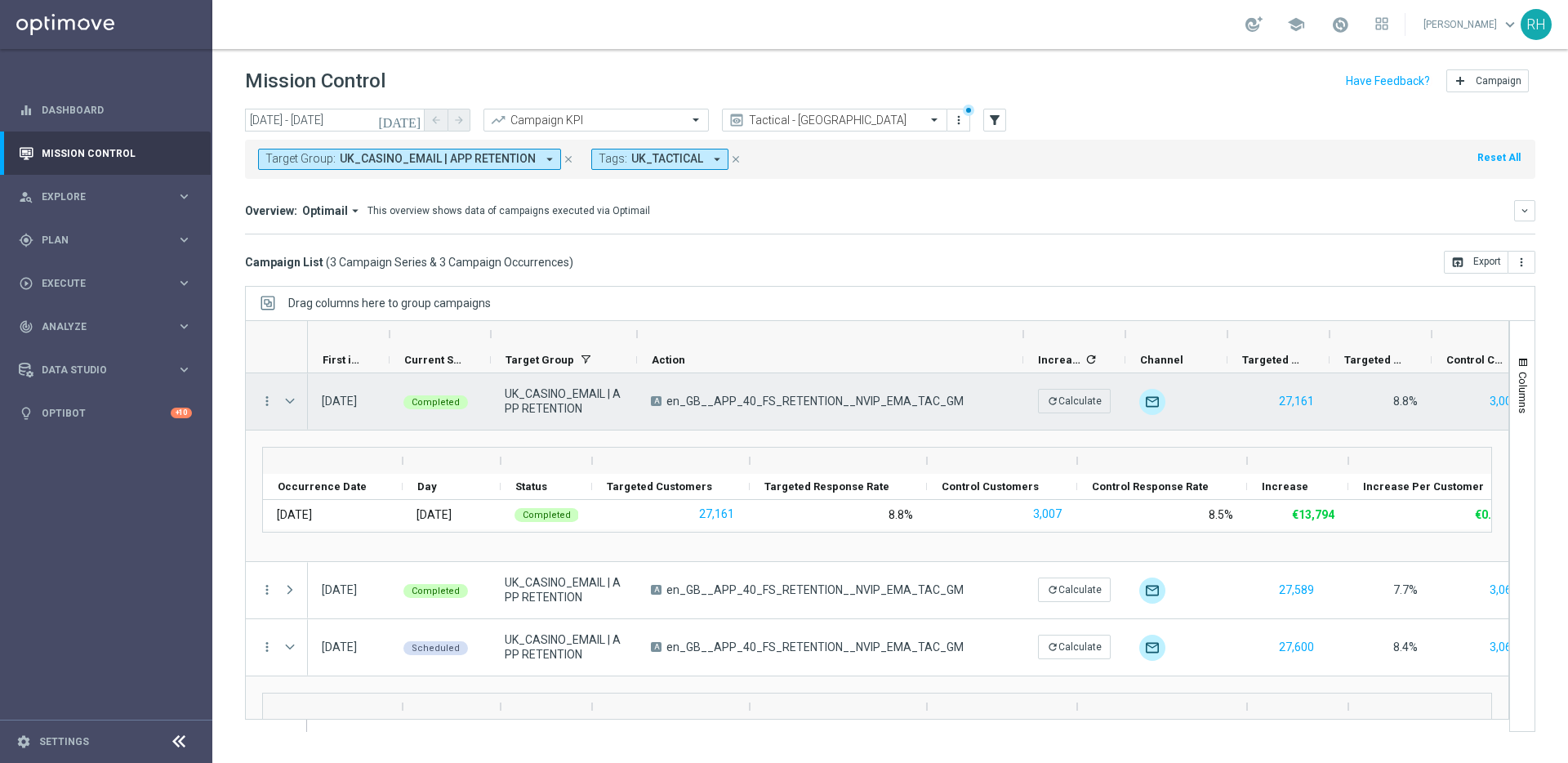
click at [289, 404] on span "Press SPACE to select this row." at bounding box center [290, 401] width 15 height 13
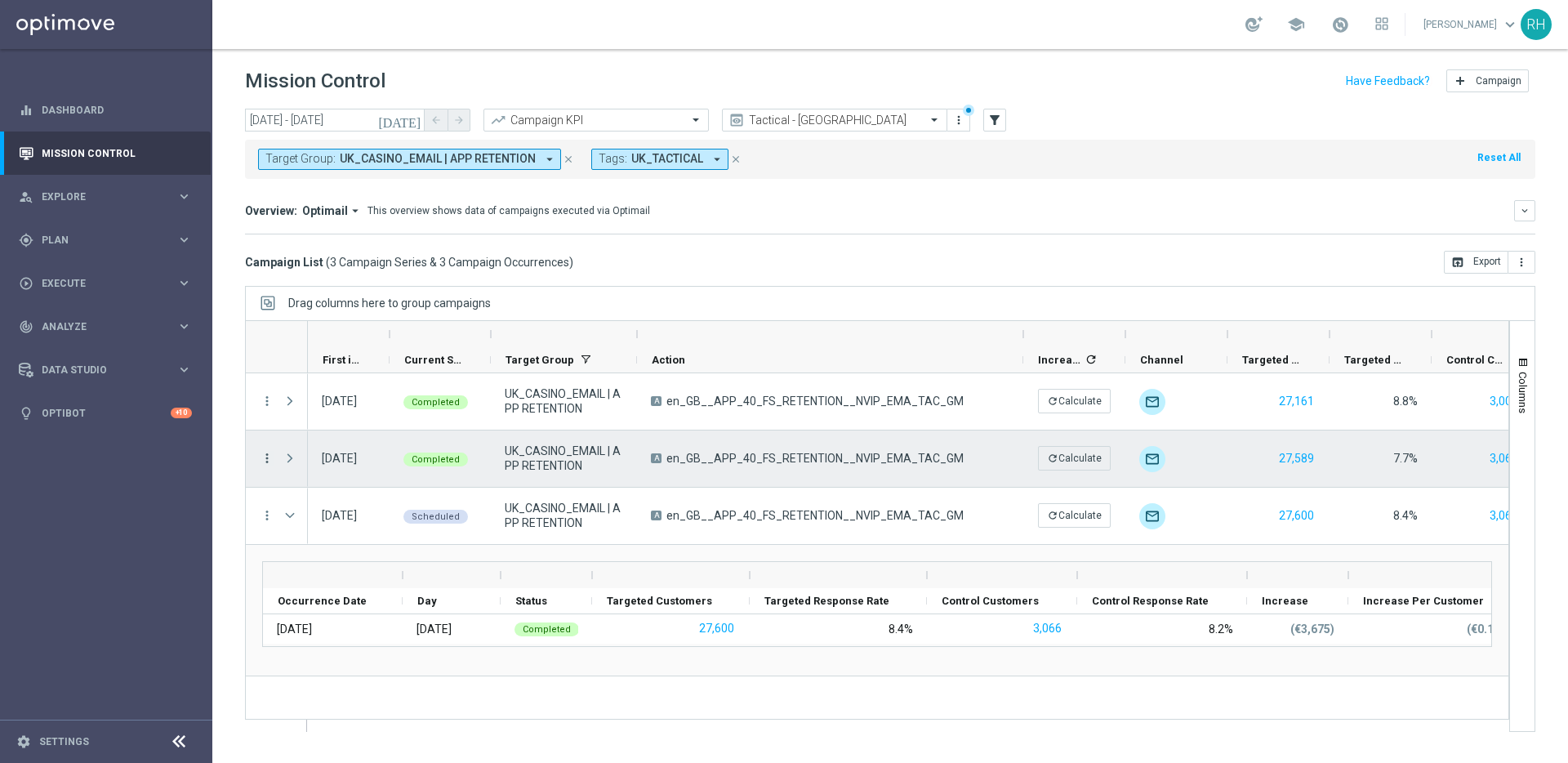
click at [266, 455] on icon "more_vert" at bounding box center [266, 458] width 15 height 15
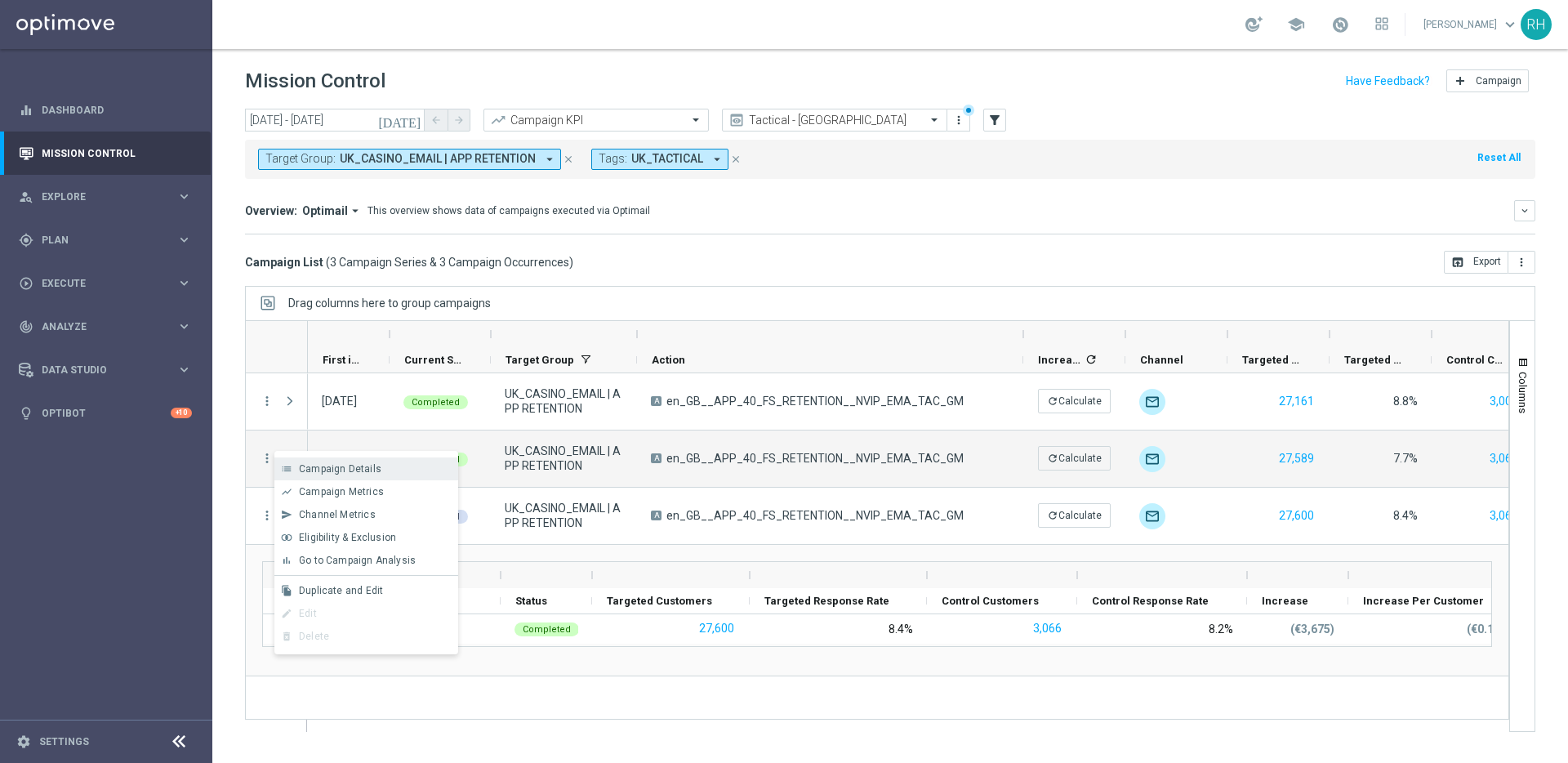
click at [306, 479] on div "list Campaign Details" at bounding box center [366, 469] width 184 height 23
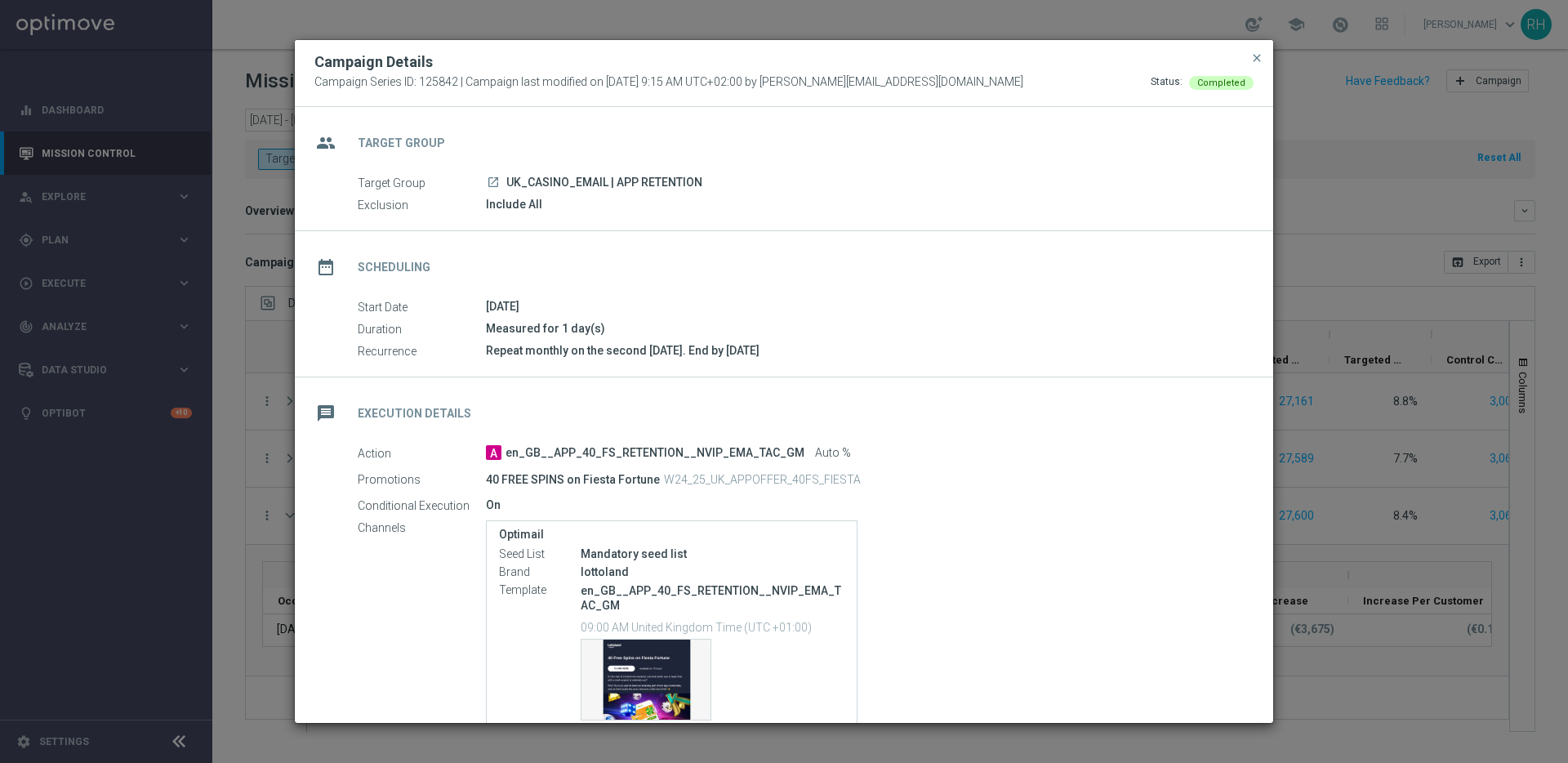
click at [1256, 48] on button "close" at bounding box center [1256, 58] width 16 height 20
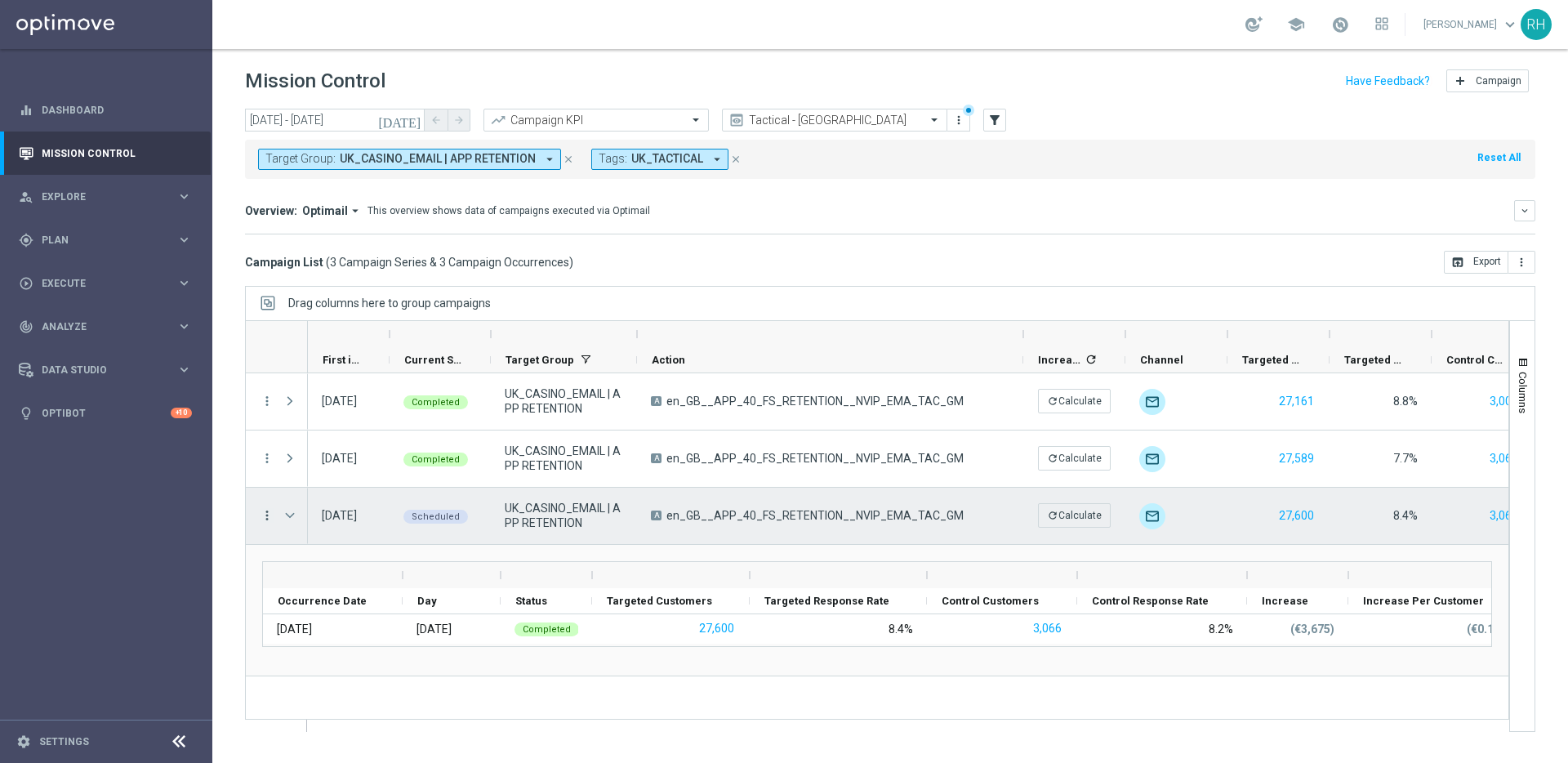
click at [272, 519] on icon "more_vert" at bounding box center [266, 515] width 15 height 15
click at [311, 520] on span "Campaign Details" at bounding box center [340, 526] width 83 height 11
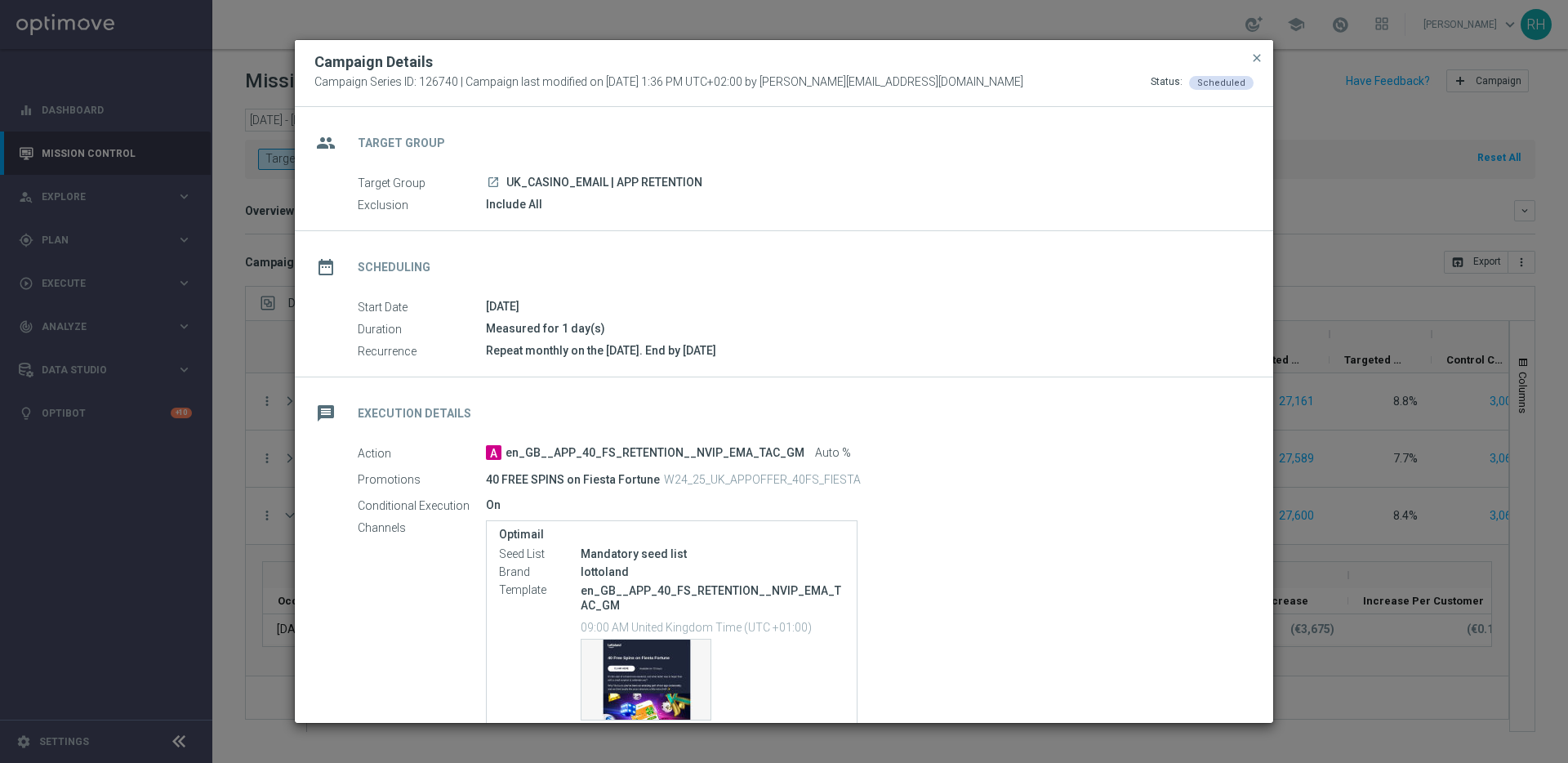
drag, startPoint x: 757, startPoint y: 358, endPoint x: 649, endPoint y: 344, distance: 108.9
click at [649, 344] on div "Repeat monthly on the last Friday. End by 2025-12-31" at bounding box center [863, 350] width 756 height 16
click at [726, 344] on div "Repeat monthly on the last Friday. End by 2025-12-31" at bounding box center [863, 350] width 756 height 16
click at [1250, 54] on span "close" at bounding box center [1256, 58] width 13 height 13
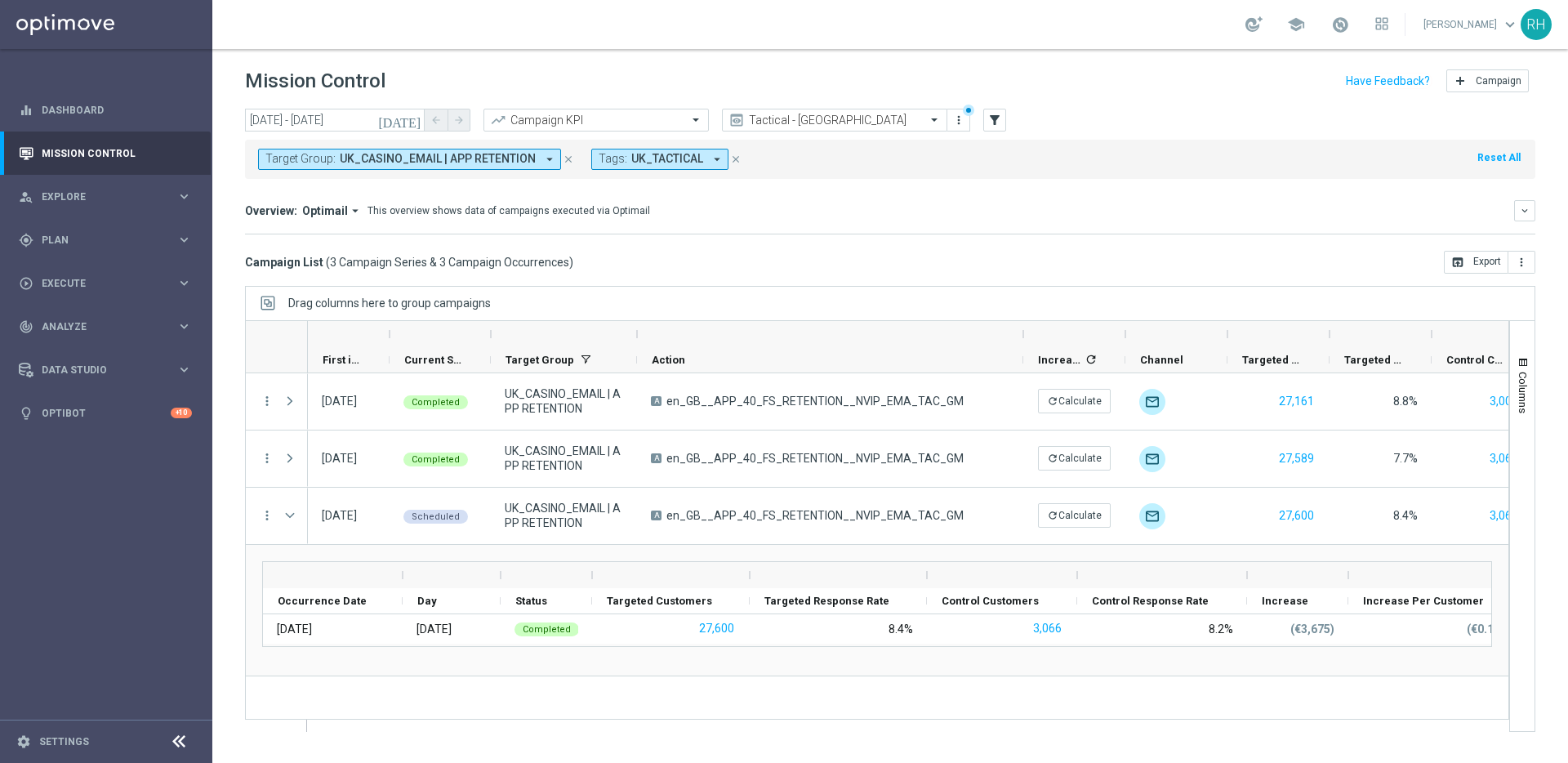
click at [1229, 110] on div "today 01 Feb 2025 - 13 Aug 2025 arrow_back arrow_forward Campaign KPI trending_…" at bounding box center [890, 120] width 1290 height 24
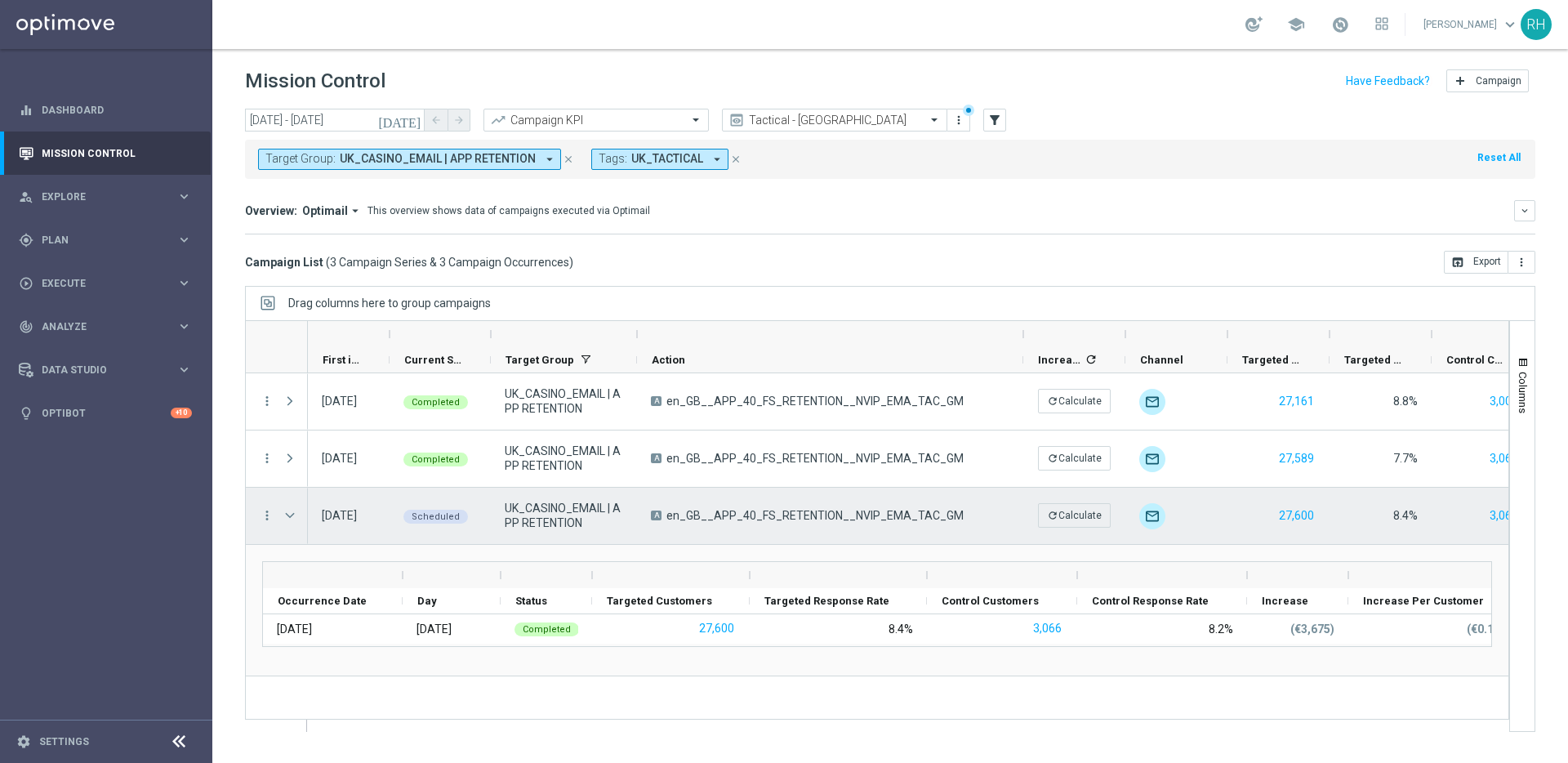
click at [265, 524] on div "more_vert" at bounding box center [260, 516] width 29 height 57
click at [266, 515] on icon "more_vert" at bounding box center [266, 515] width 15 height 15
click at [313, 530] on span "Campaign Details" at bounding box center [340, 526] width 83 height 11
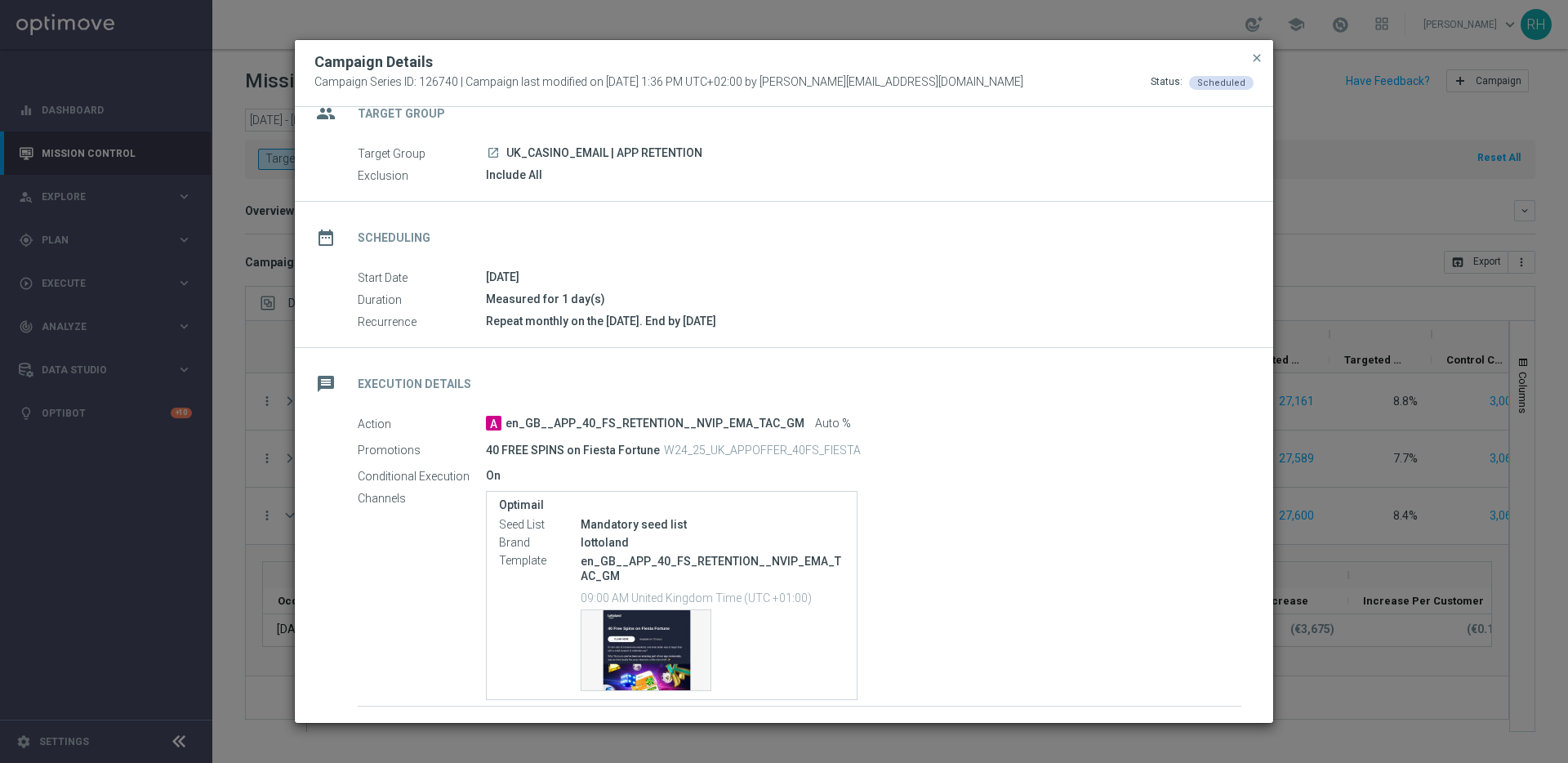
scroll to position [31, 0]
click at [634, 631] on div "Template preview" at bounding box center [646, 649] width 129 height 80
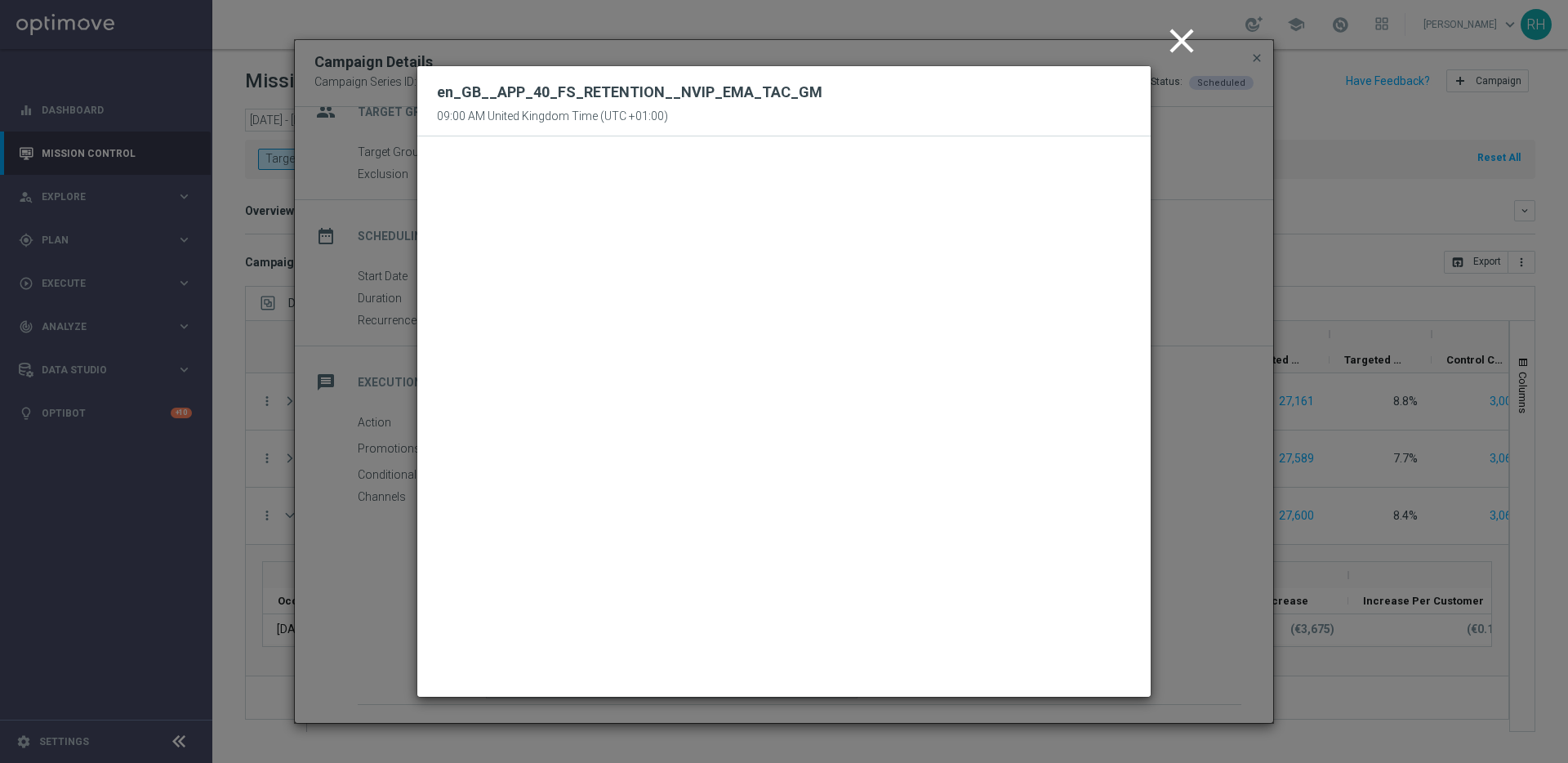
click at [1173, 60] on icon "close" at bounding box center [1181, 40] width 40 height 40
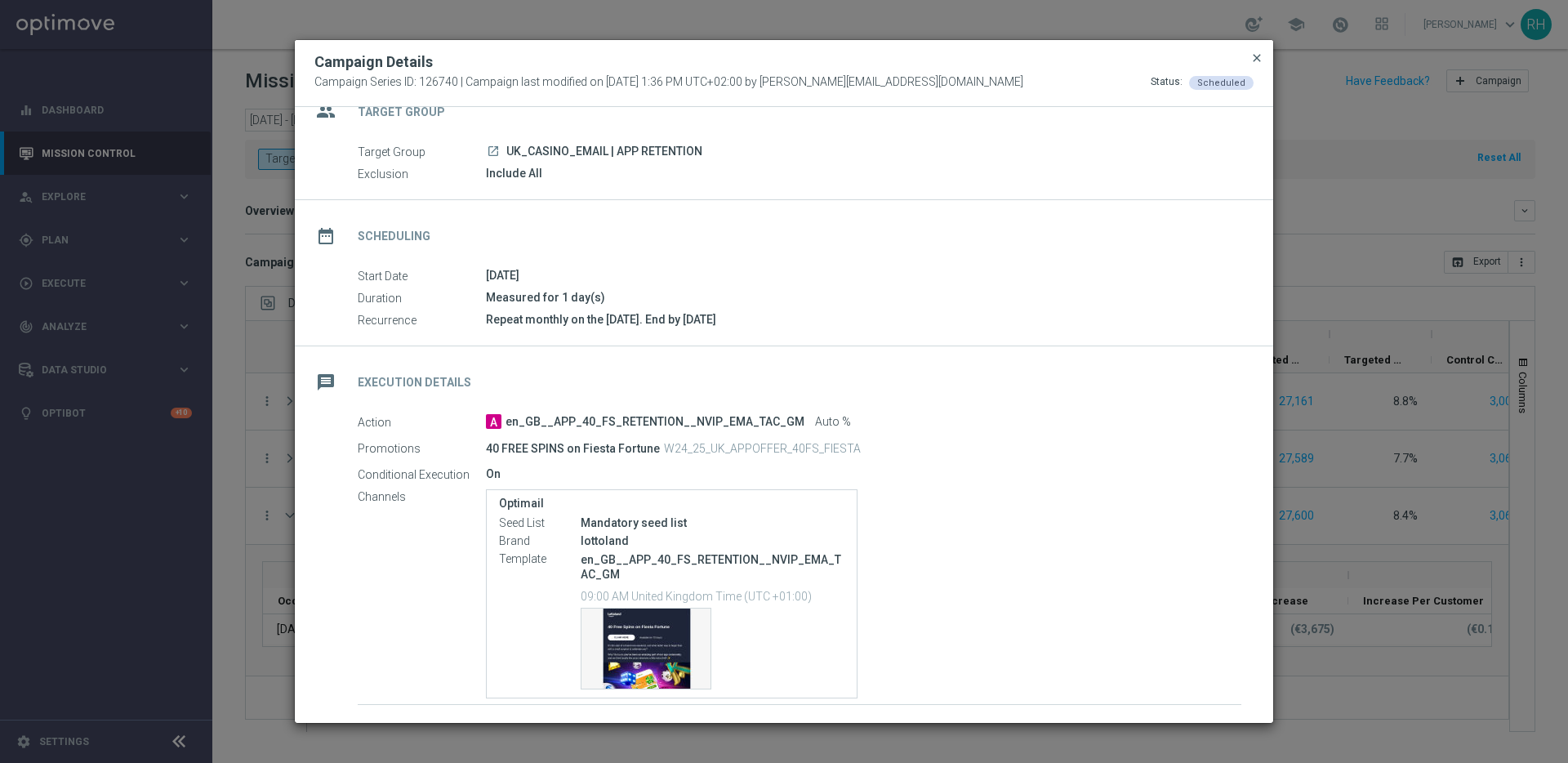
click at [1260, 52] on span "close" at bounding box center [1256, 58] width 13 height 13
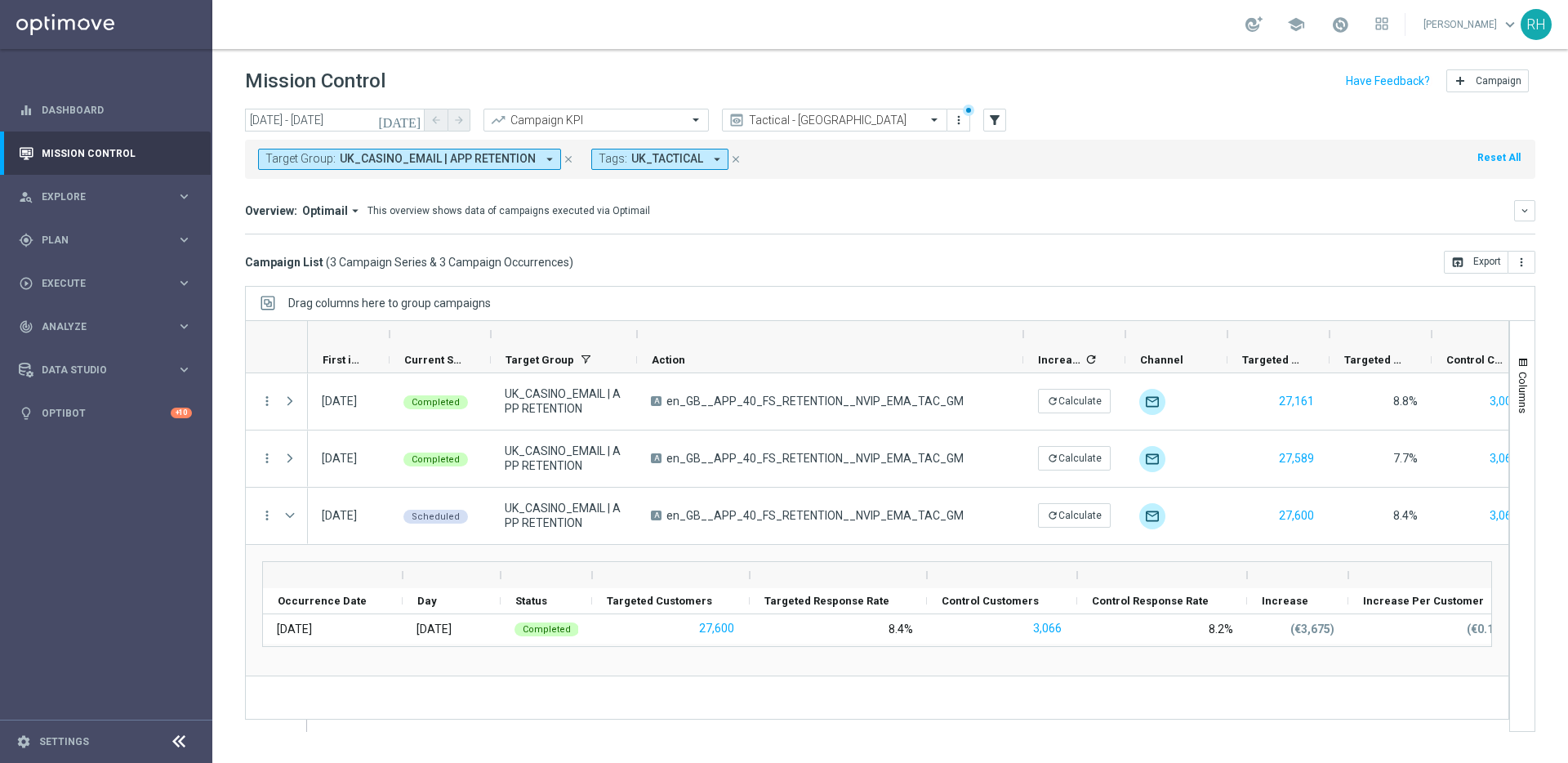
click at [1077, 252] on div "Campaign List ( 3 Campaign Series & 3 Campaign Occurrences ) open_in_browser Ex…" at bounding box center [890, 262] width 1290 height 23
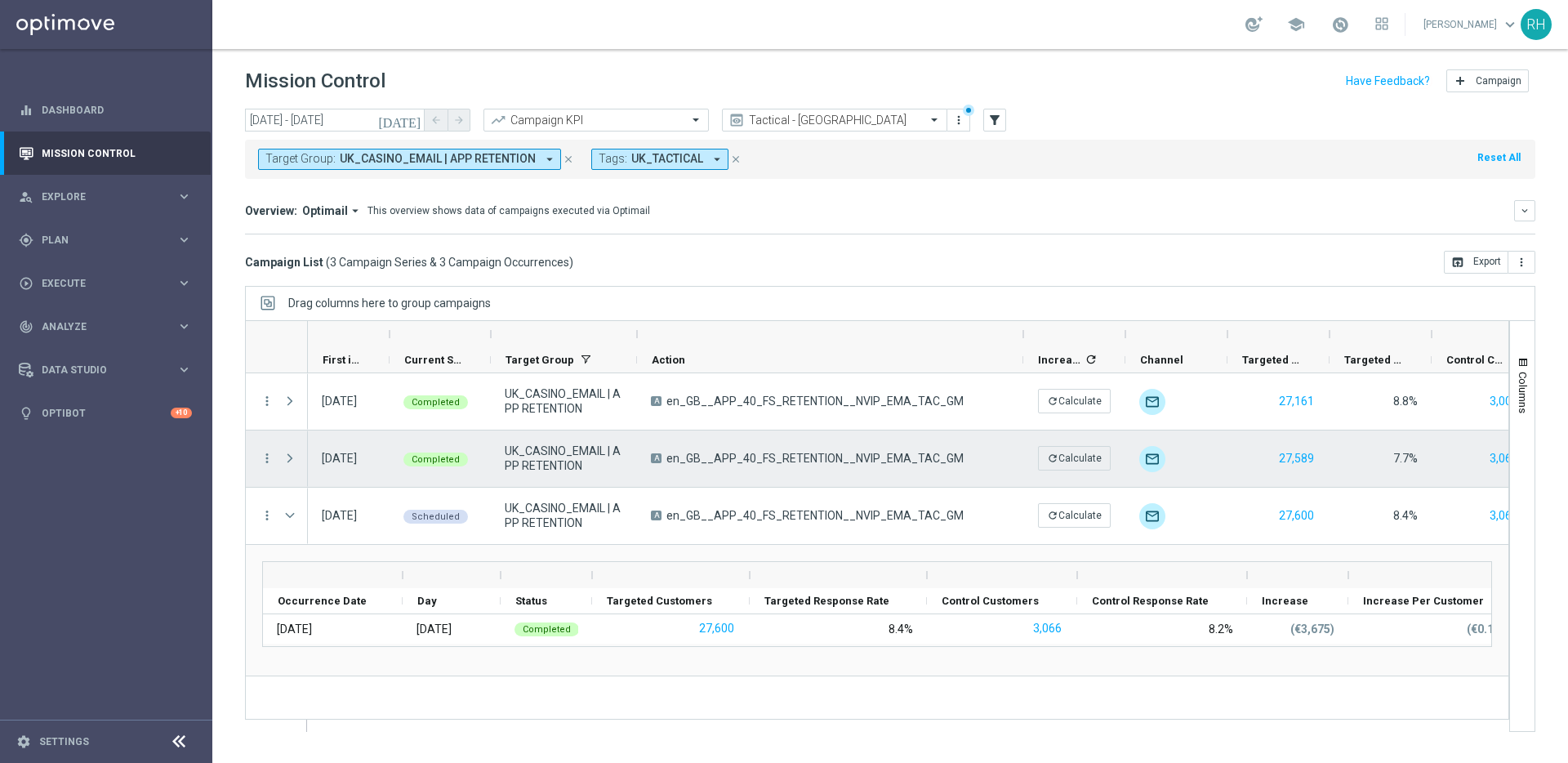
click at [695, 468] on div "A en_GB__APP_40_FS_RETENTION__NVIP_EMA_TAC_GM" at bounding box center [830, 459] width 386 height 57
click at [723, 462] on span "en_GB__APP_40_FS_RETENTION__NVIP_EMA_TAC_GM" at bounding box center [815, 458] width 297 height 15
drag, startPoint x: 705, startPoint y: 460, endPoint x: 841, endPoint y: 460, distance: 136.0
click at [841, 460] on span "en_GB__APP_40_FS_RETENTION__NVIP_EMA_TAC_GM" at bounding box center [815, 458] width 297 height 15
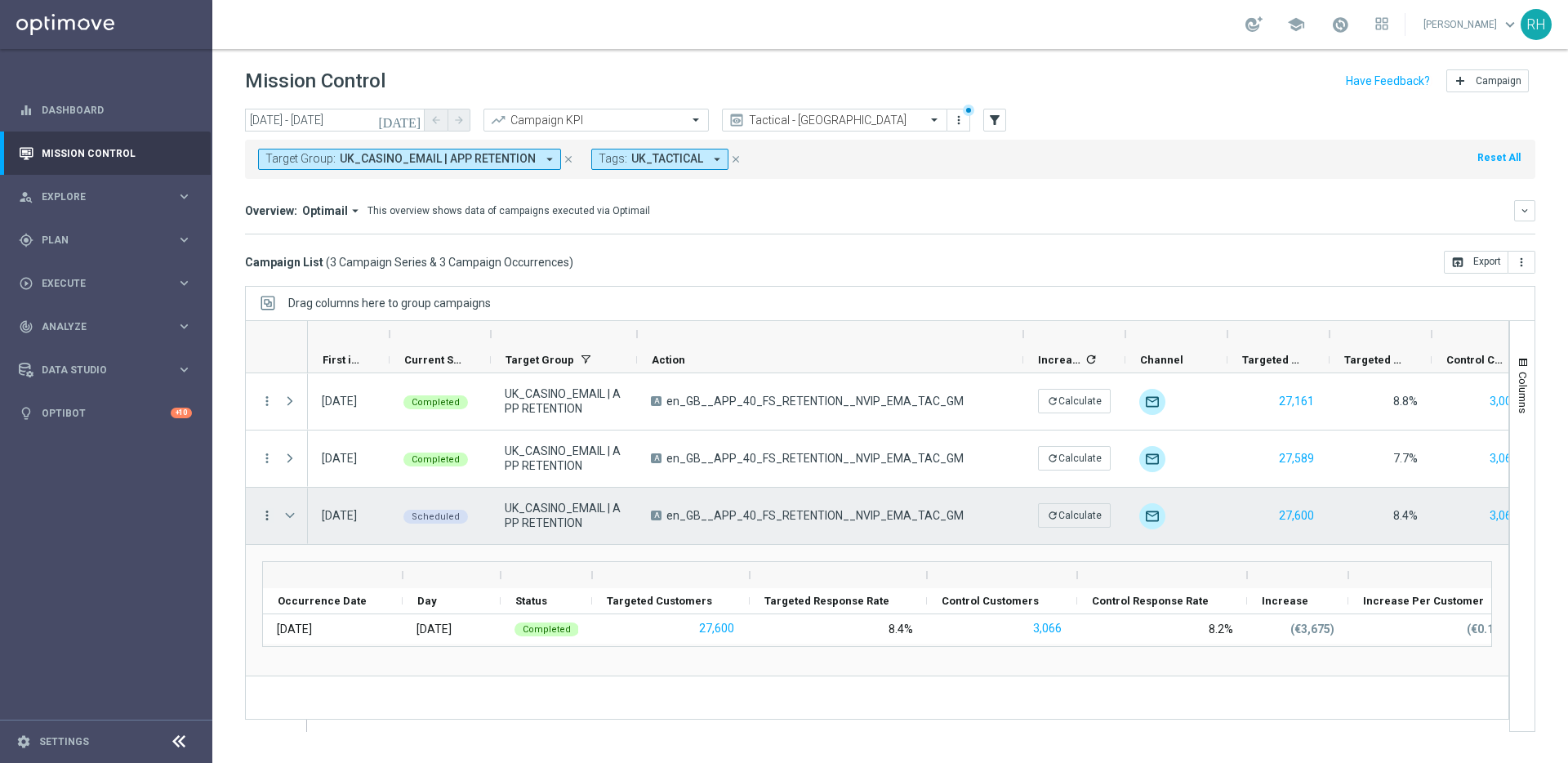
click at [271, 520] on icon "more_vert" at bounding box center [266, 515] width 15 height 15
click at [287, 520] on icon "list" at bounding box center [286, 526] width 11 height 11
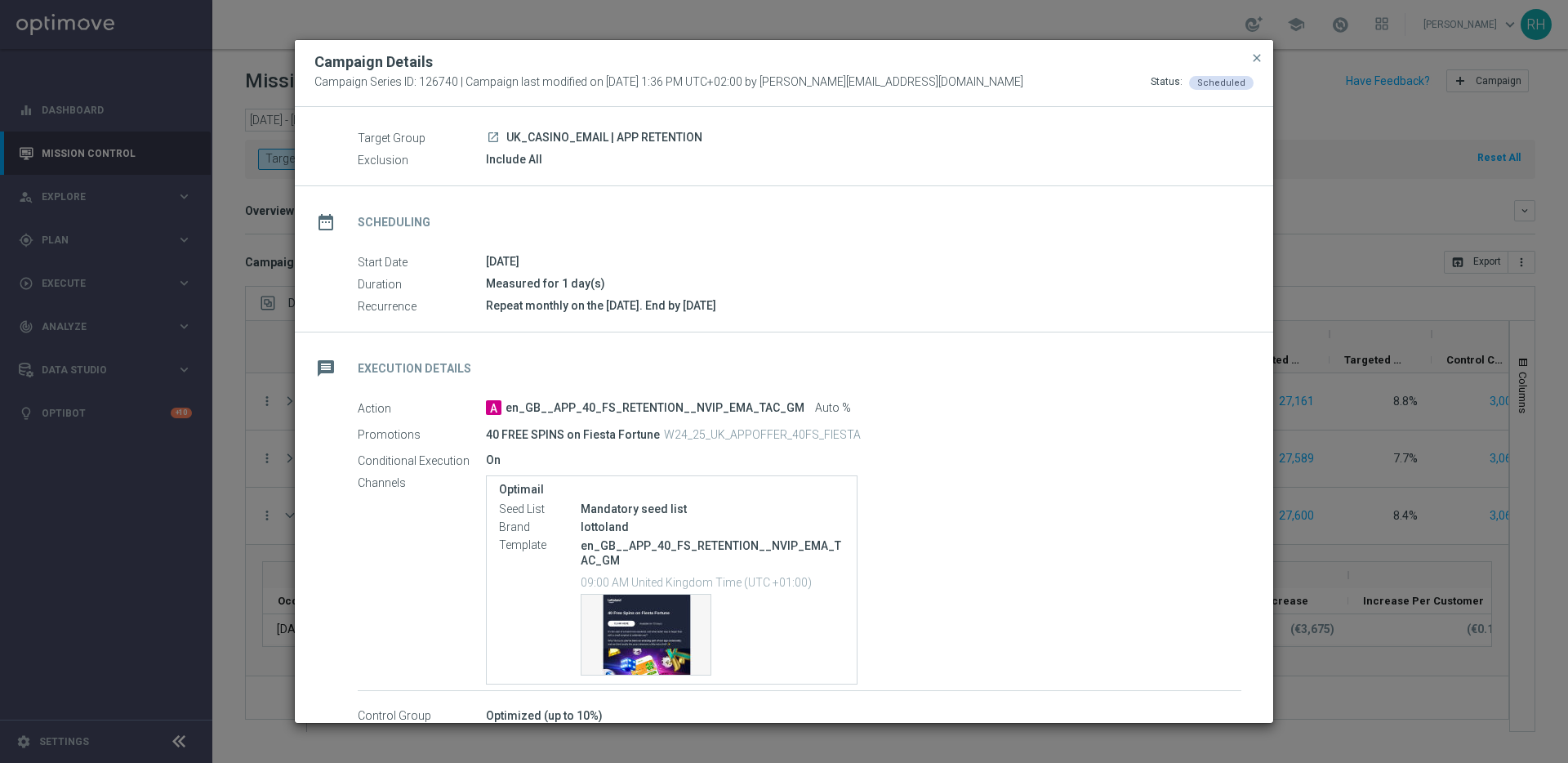
scroll to position [135, 0]
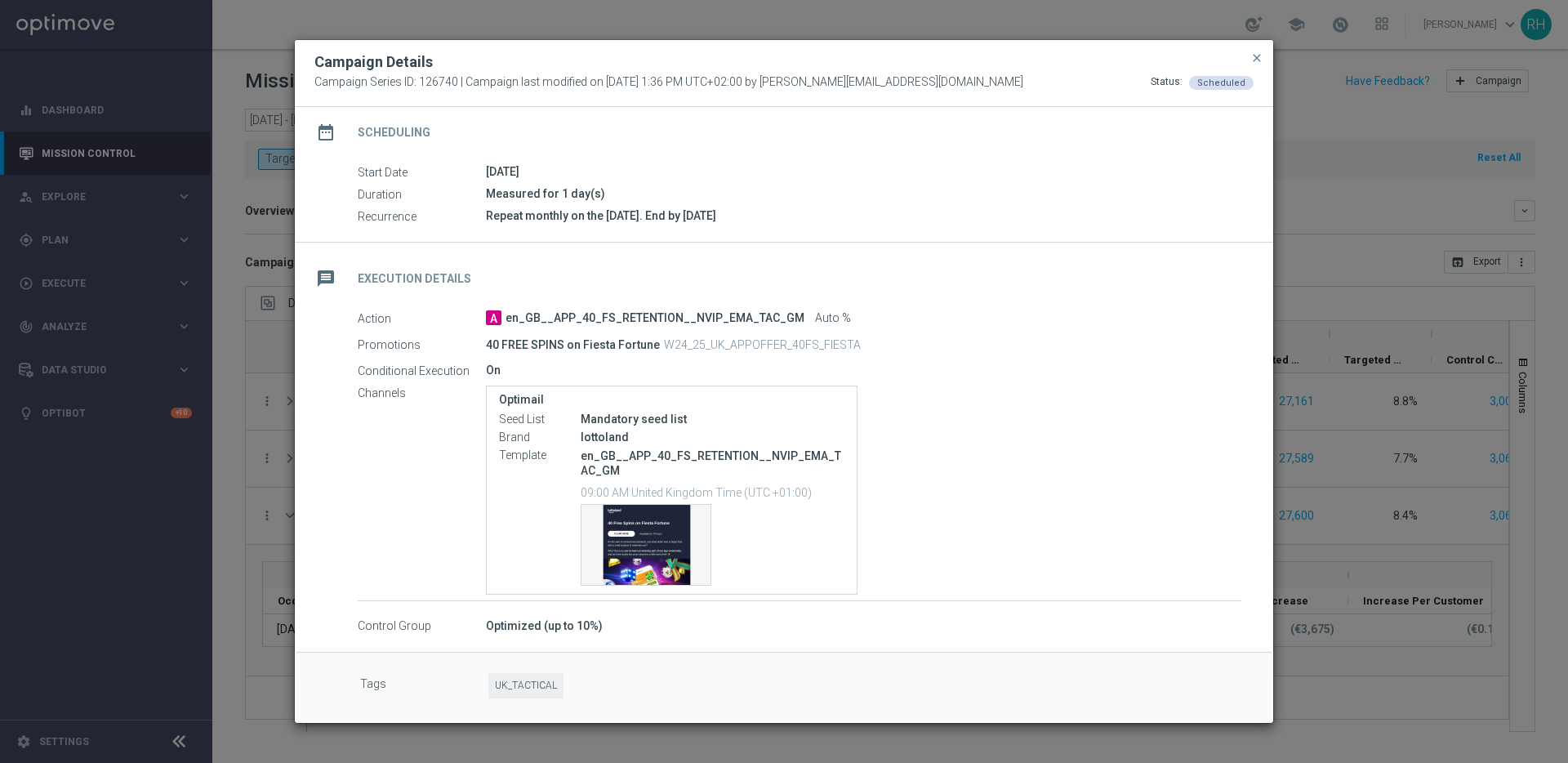
click at [627, 588] on div "Optimail Seed List Mandatory seed list Brand lottoland Template en_GB__APP_40_F…" at bounding box center [671, 489] width 371 height 209
click at [632, 576] on div "Template preview" at bounding box center [646, 545] width 129 height 80
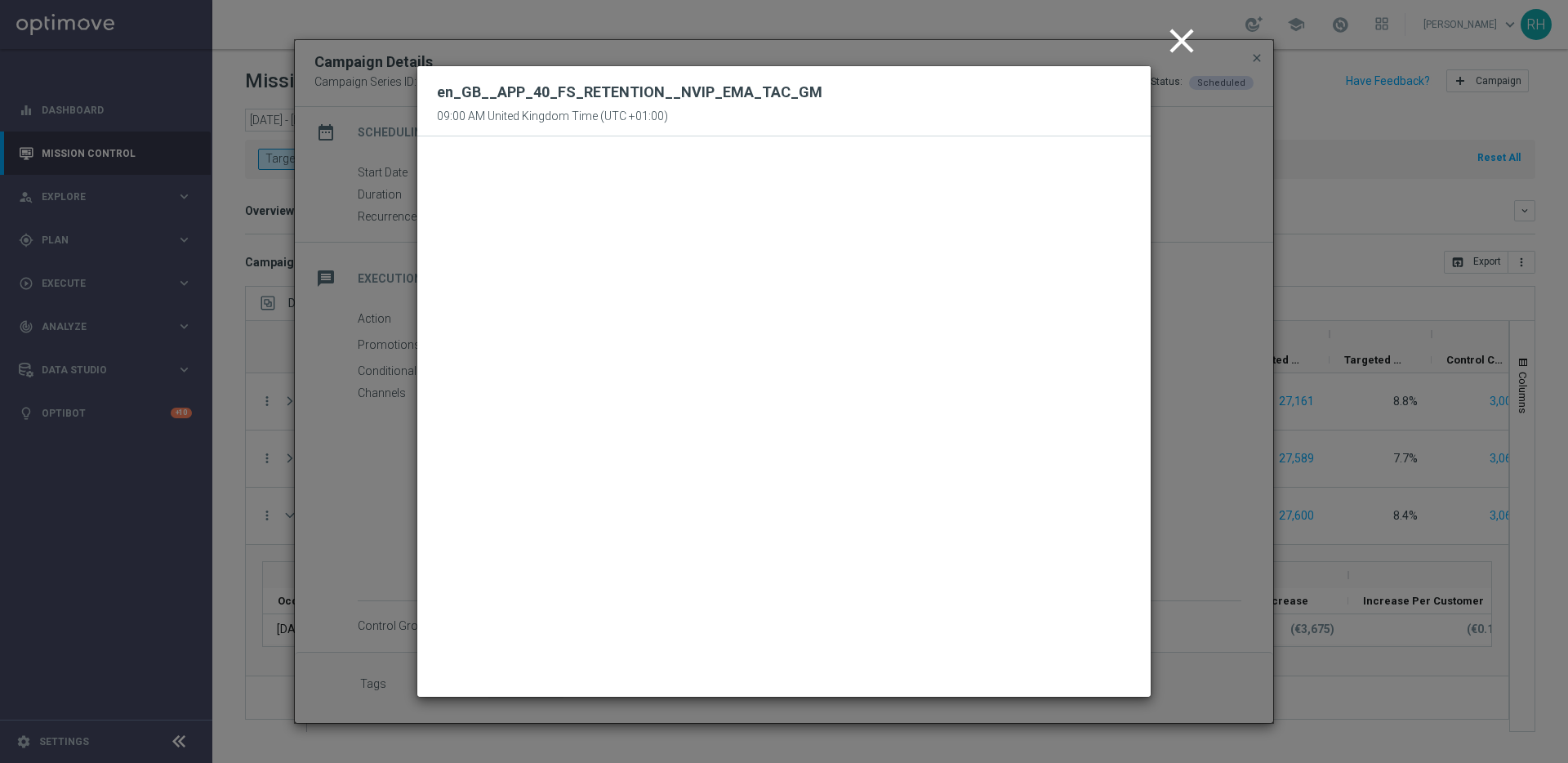
click at [1173, 55] on icon "close" at bounding box center [1181, 40] width 40 height 40
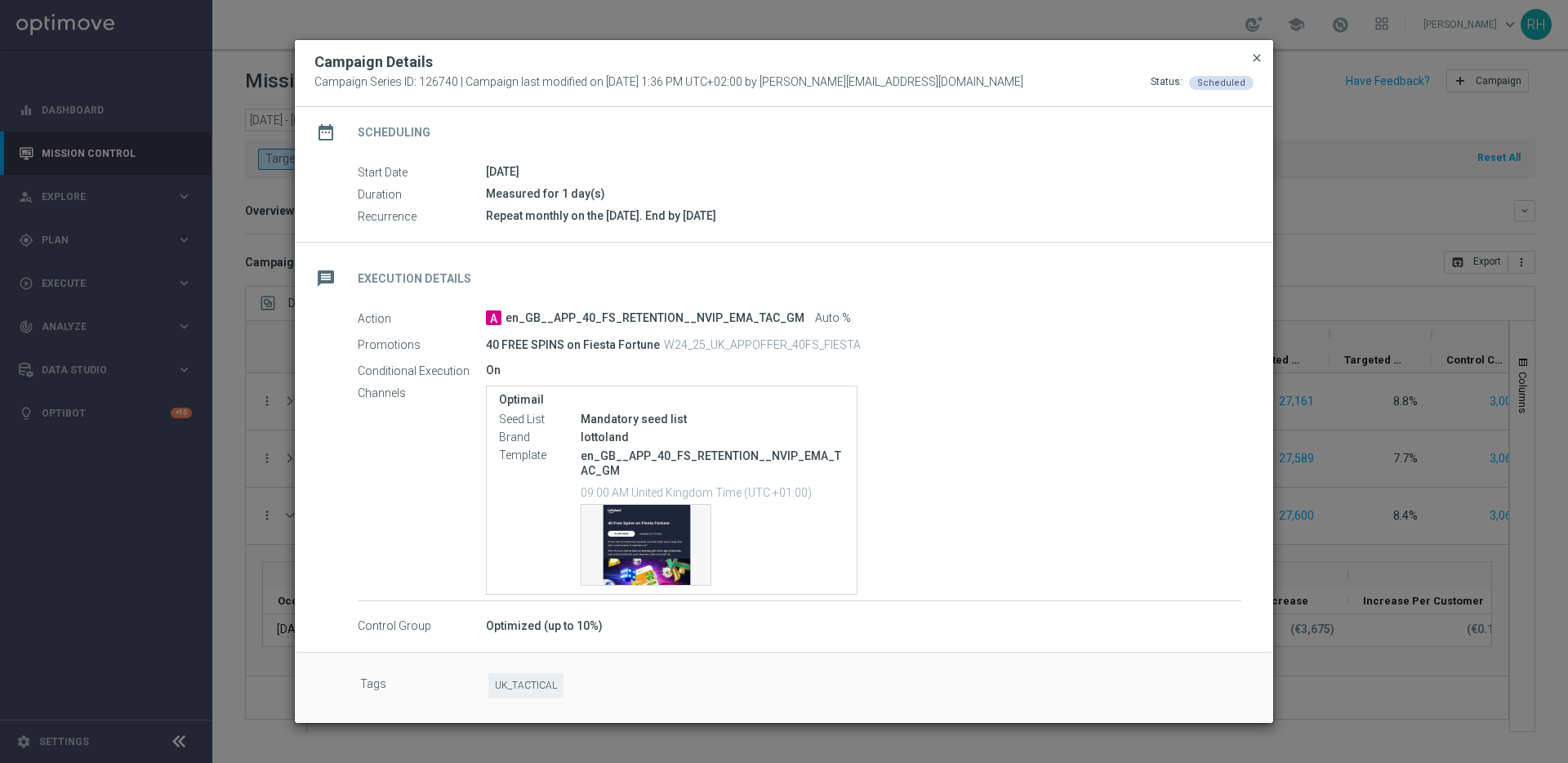
click at [1253, 60] on span "close" at bounding box center [1256, 58] width 13 height 13
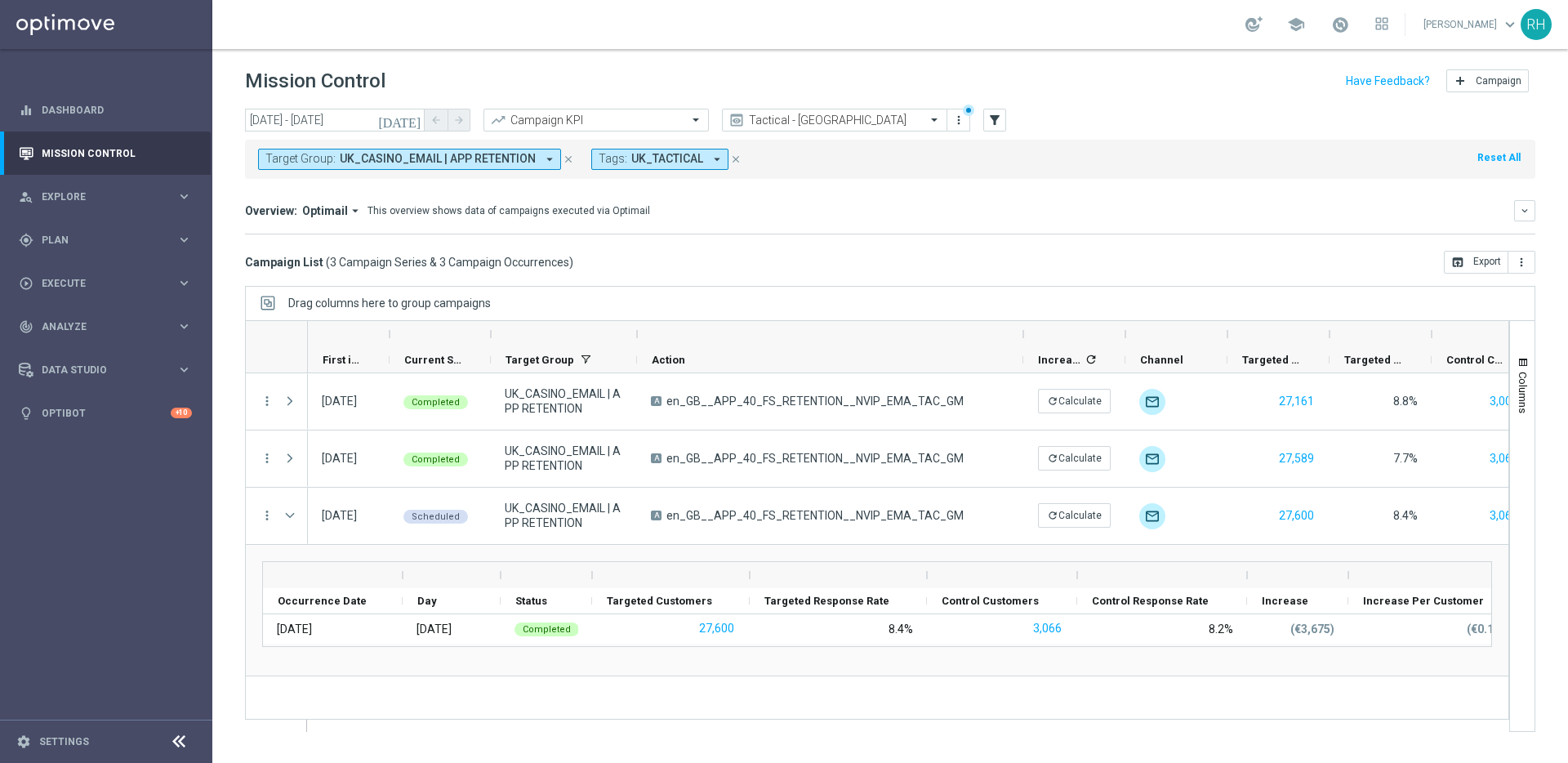
click at [938, 255] on div "Campaign List ( 3 Campaign Series & 3 Campaign Occurrences ) open_in_browser Ex…" at bounding box center [890, 262] width 1290 height 23
click at [1099, 188] on mini-dashboard "Overview: Optimail arrow_drop_down This overview shows data of campaigns execut…" at bounding box center [890, 215] width 1290 height 72
click at [153, 247] on div "gps_fixed Plan keyboard_arrow_right" at bounding box center [105, 240] width 211 height 43
click at [129, 276] on link "Target Groups" at bounding box center [106, 274] width 127 height 13
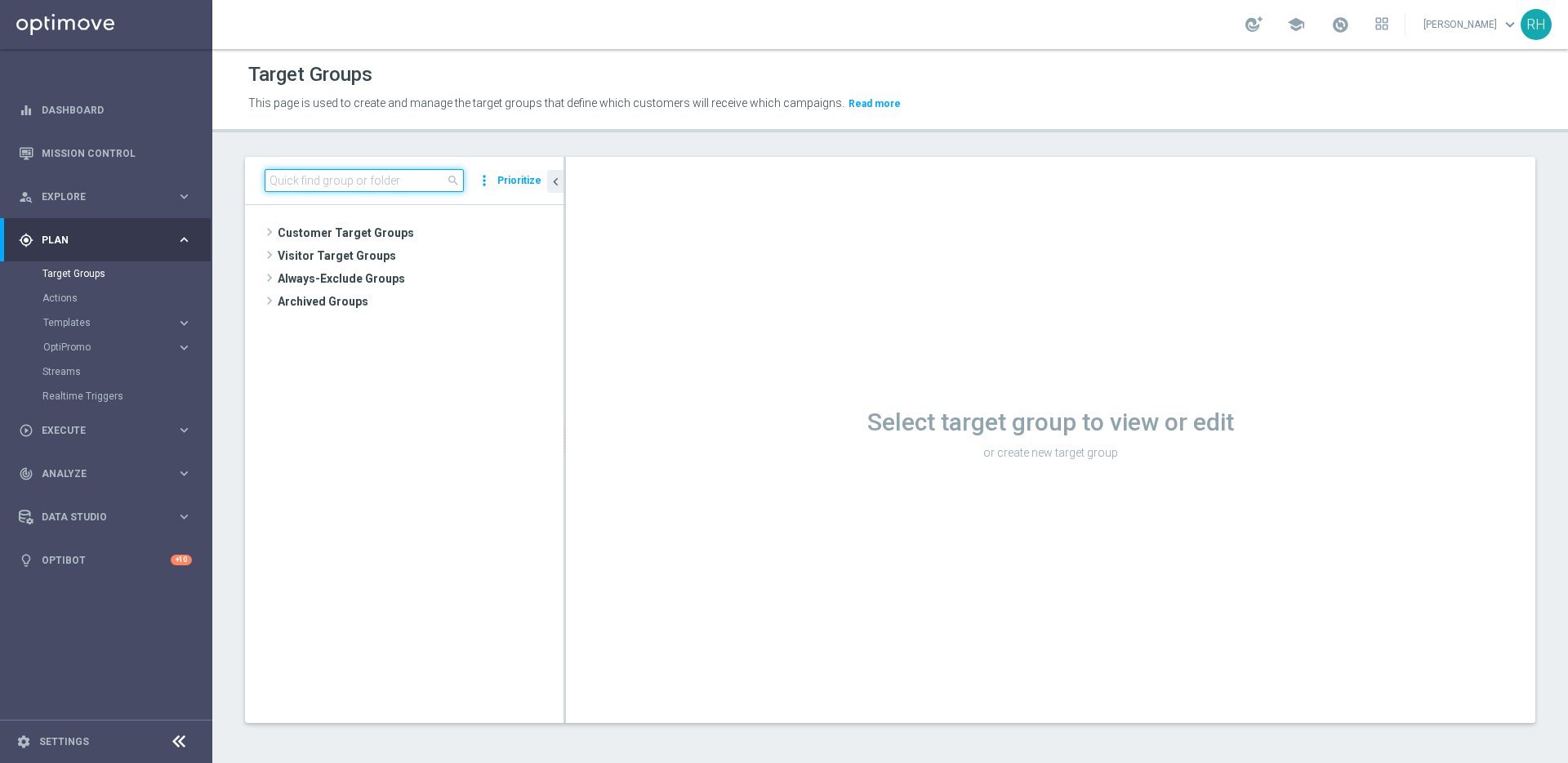
click at [383, 184] on input at bounding box center [364, 181] width 199 height 23
paste input "UK_SPORTSBOOK_EMAIL | Claimers_Outright_Bet"
type input "UK_SPORTSBOOK_EMAIL | Claimers_Outright_Bet"
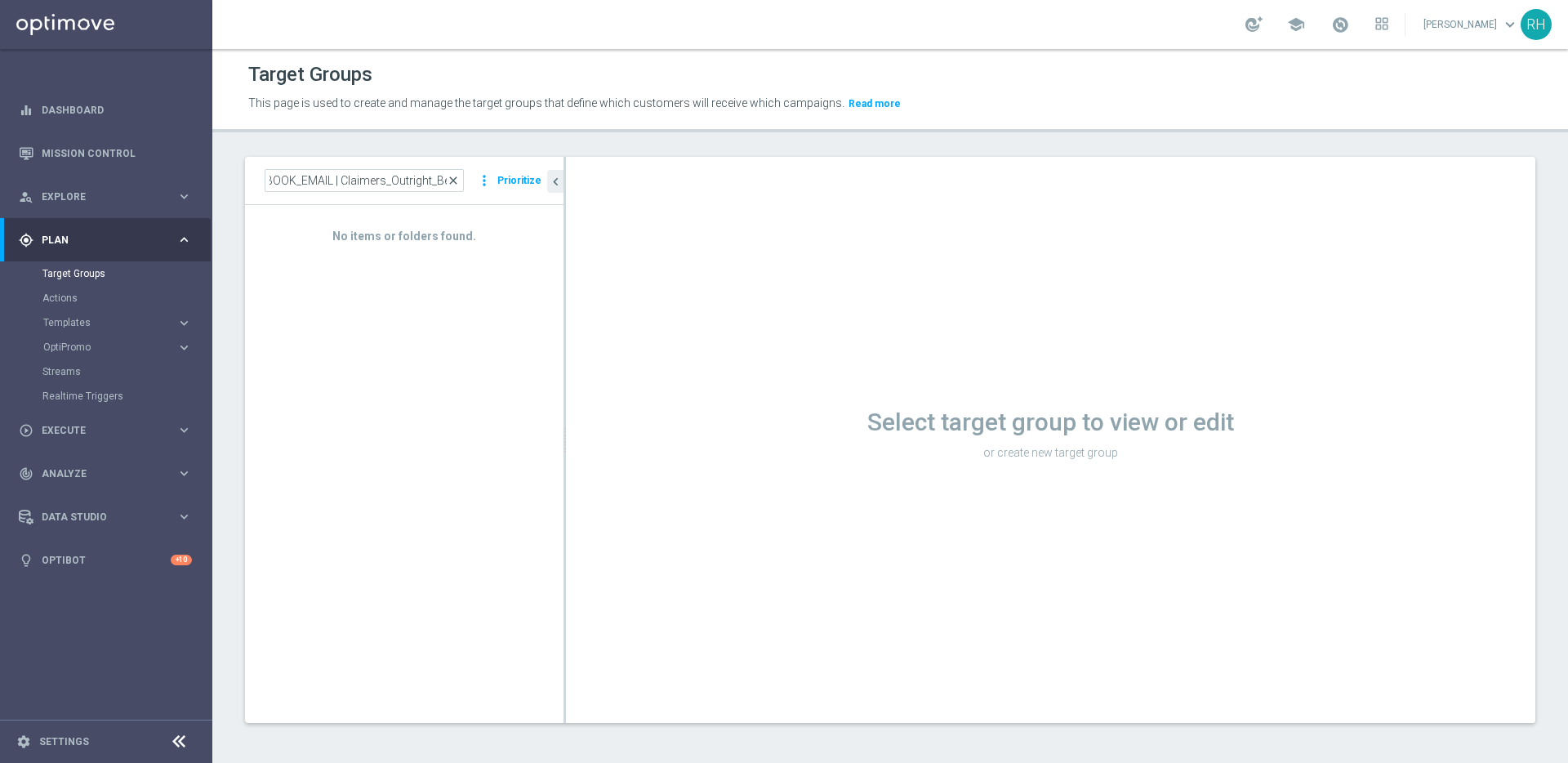
click at [455, 181] on span "close" at bounding box center [453, 180] width 13 height 13
click at [100, 317] on span "Templates" at bounding box center [101, 322] width 117 height 9
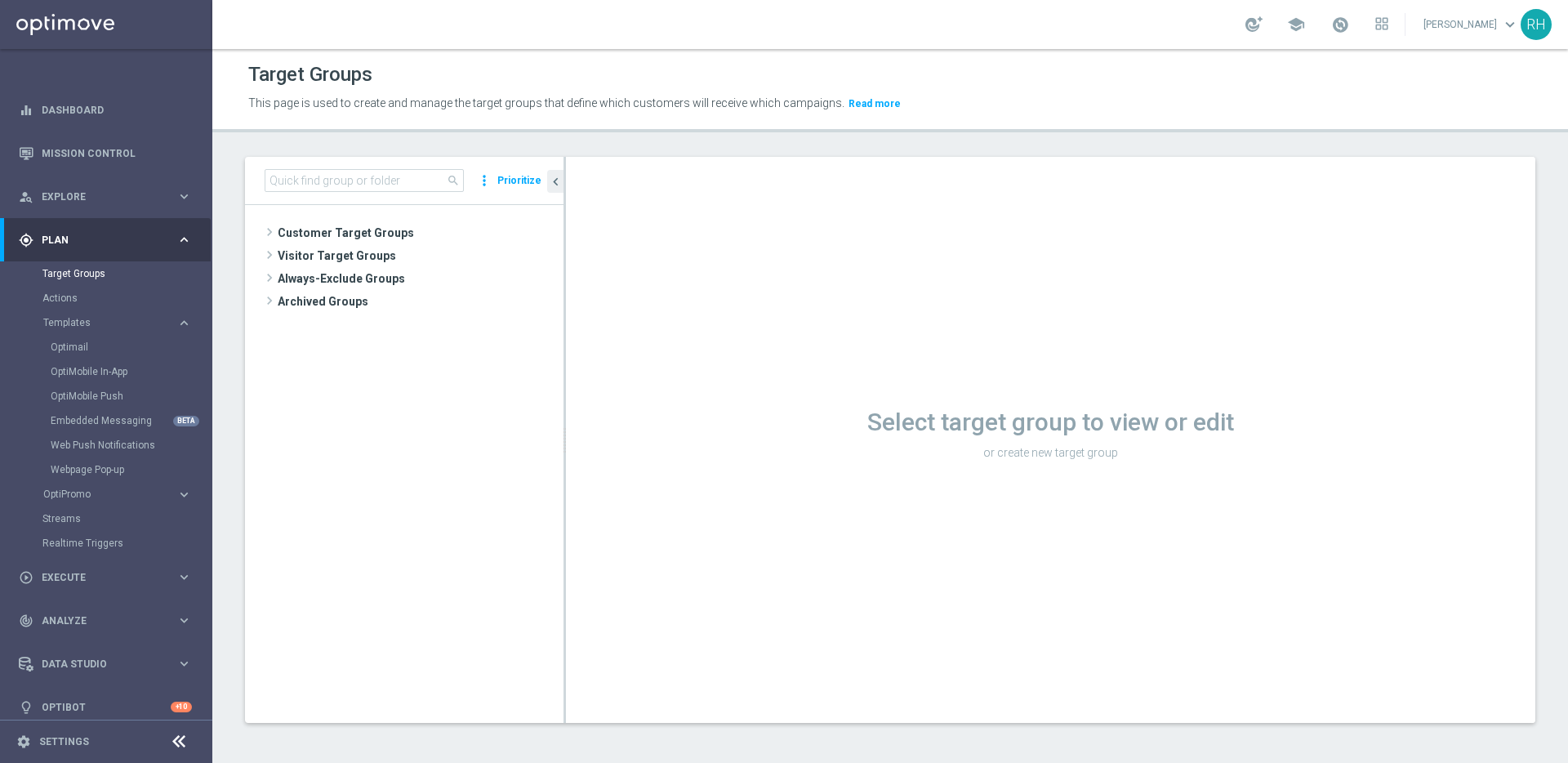
click at [89, 354] on div "Optimail" at bounding box center [131, 347] width 160 height 24
click at [88, 350] on link "Optimail" at bounding box center [110, 347] width 119 height 13
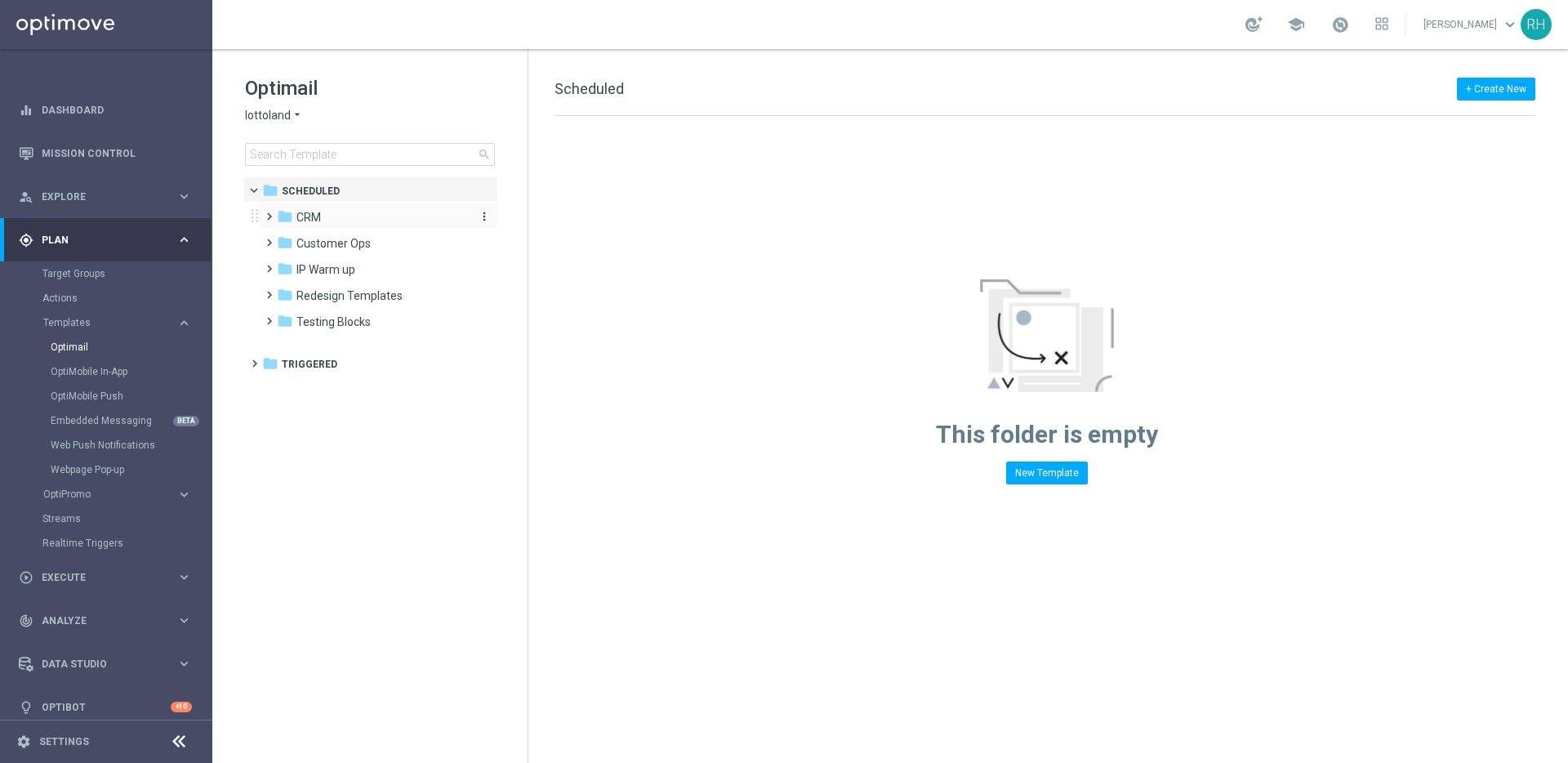
click at [297, 223] on span "CRM" at bounding box center [309, 217] width 24 height 15
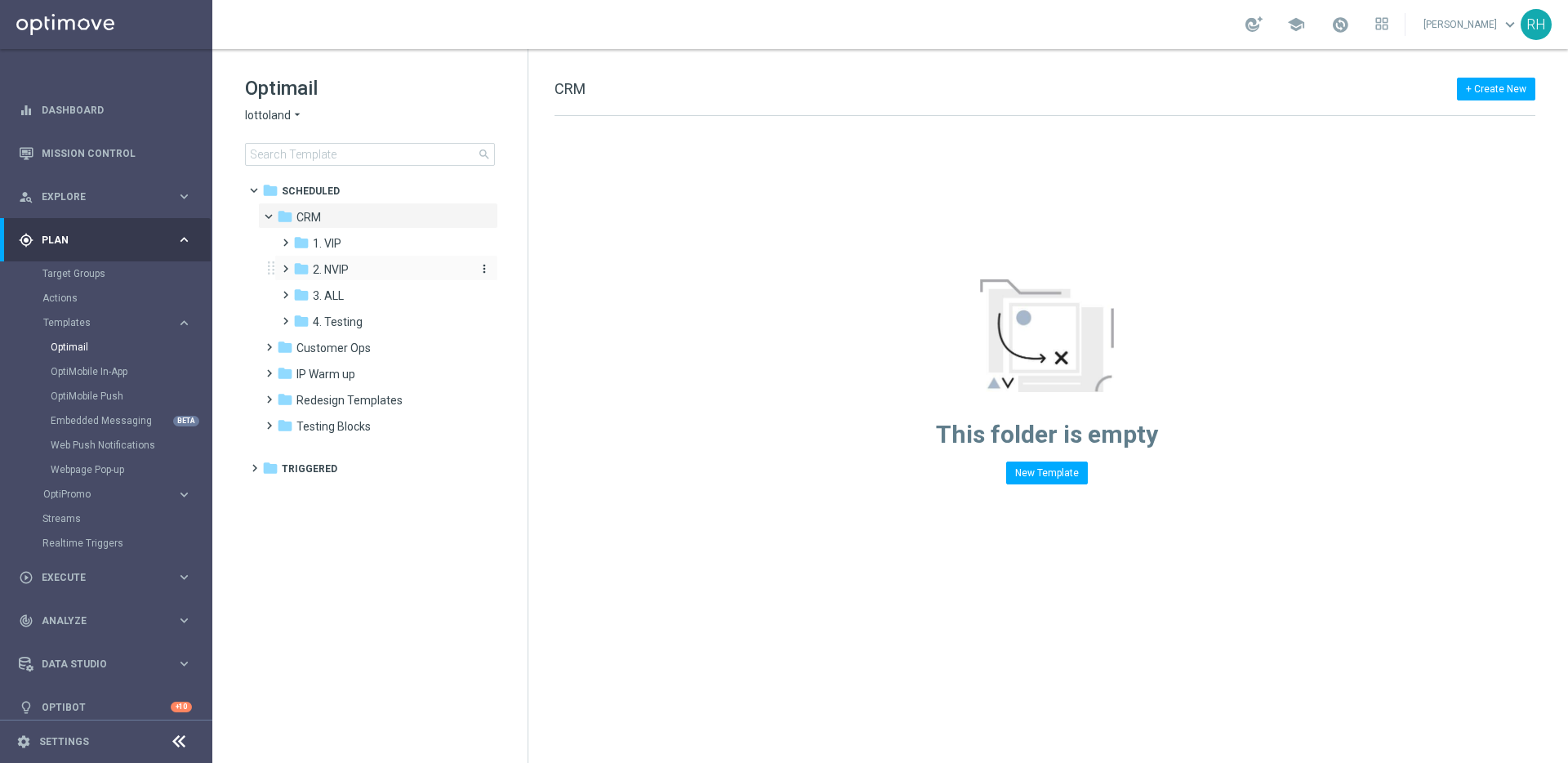
click at [309, 261] on icon "folder" at bounding box center [301, 268] width 16 height 16
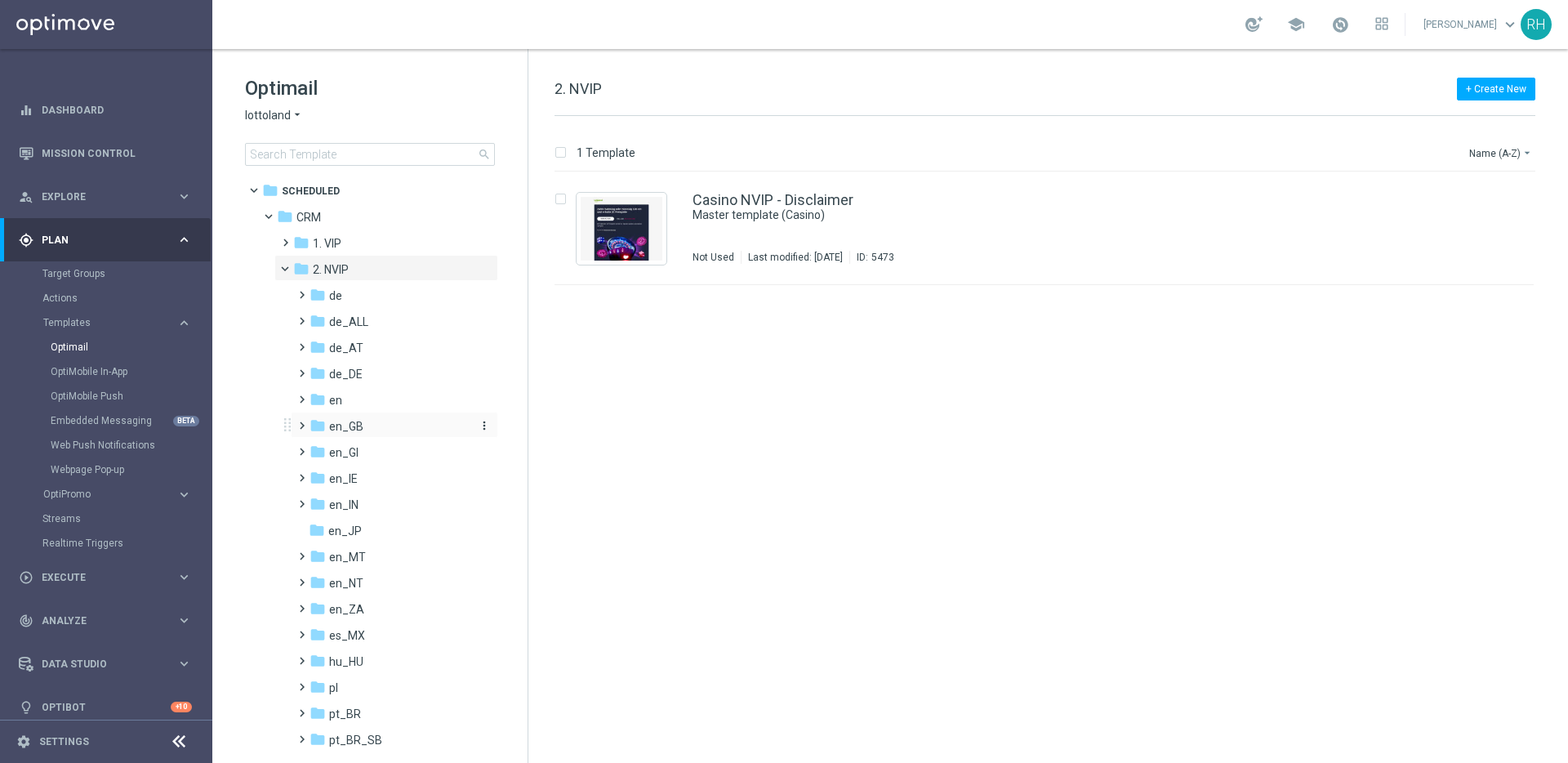
click at [342, 432] on span "en_GB" at bounding box center [346, 426] width 34 height 15
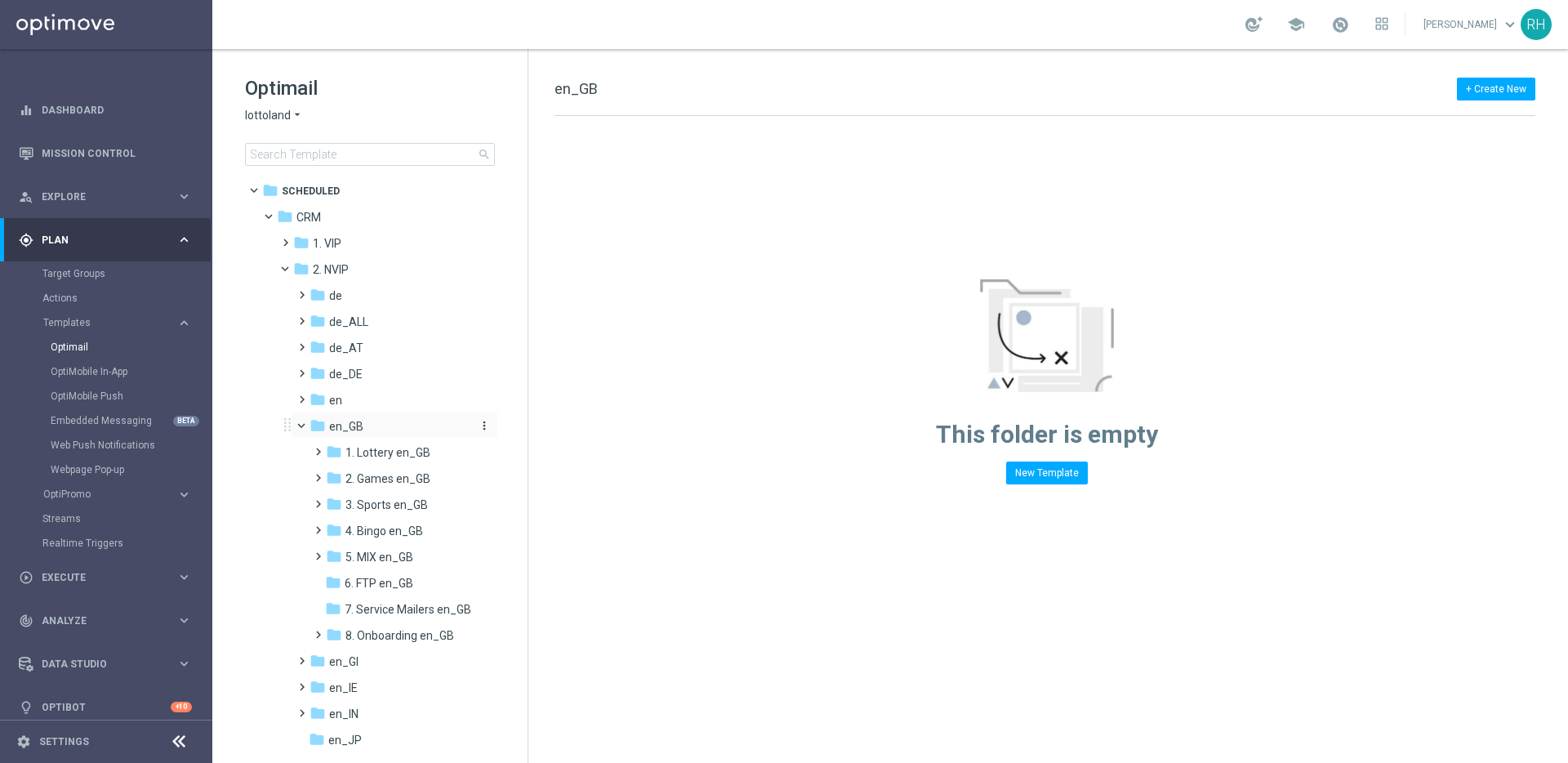
click at [309, 427] on icon "folder" at bounding box center [317, 425] width 16 height 16
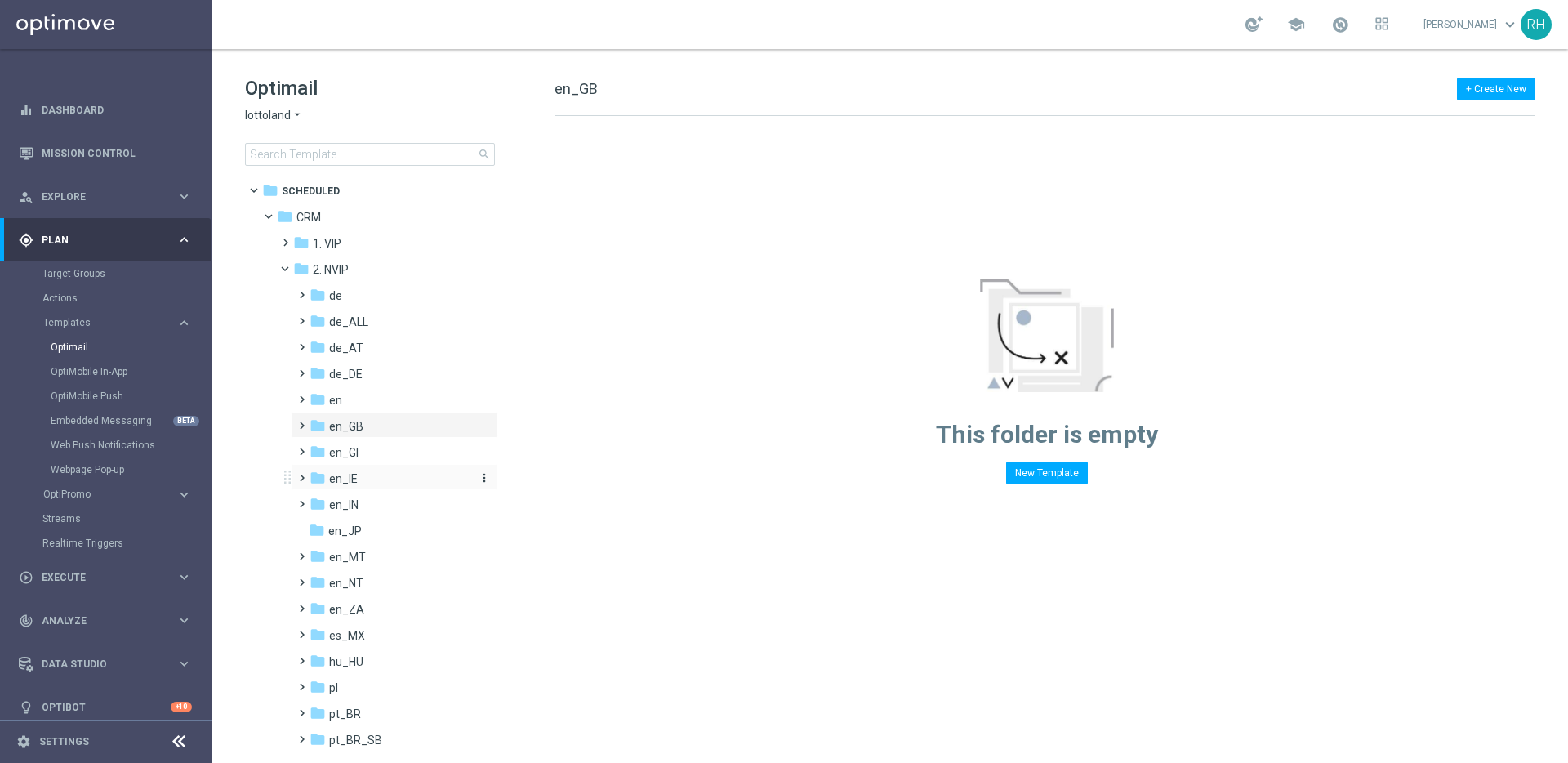
click at [311, 484] on icon "folder" at bounding box center [317, 477] width 16 height 16
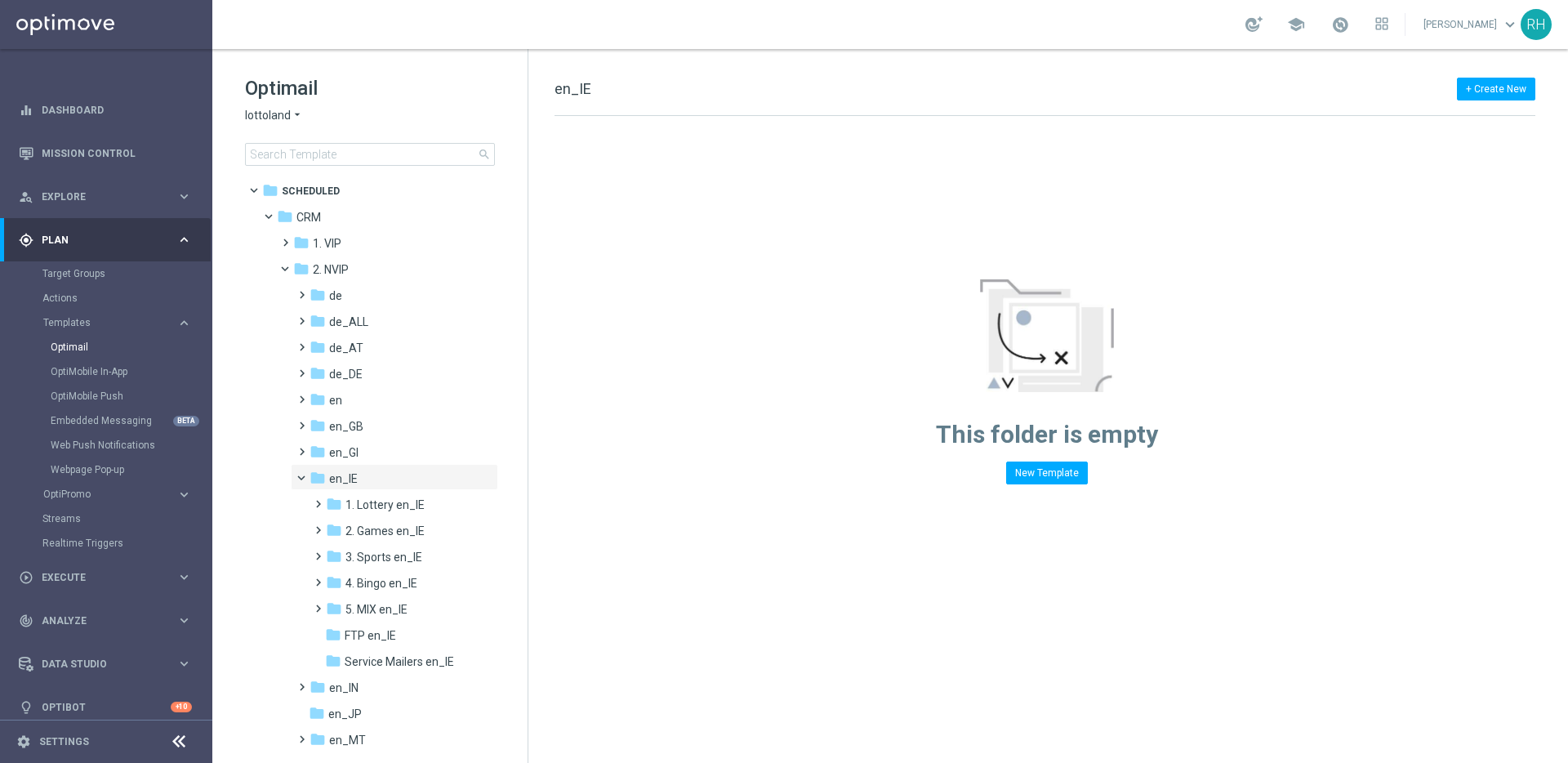
scroll to position [39, 0]
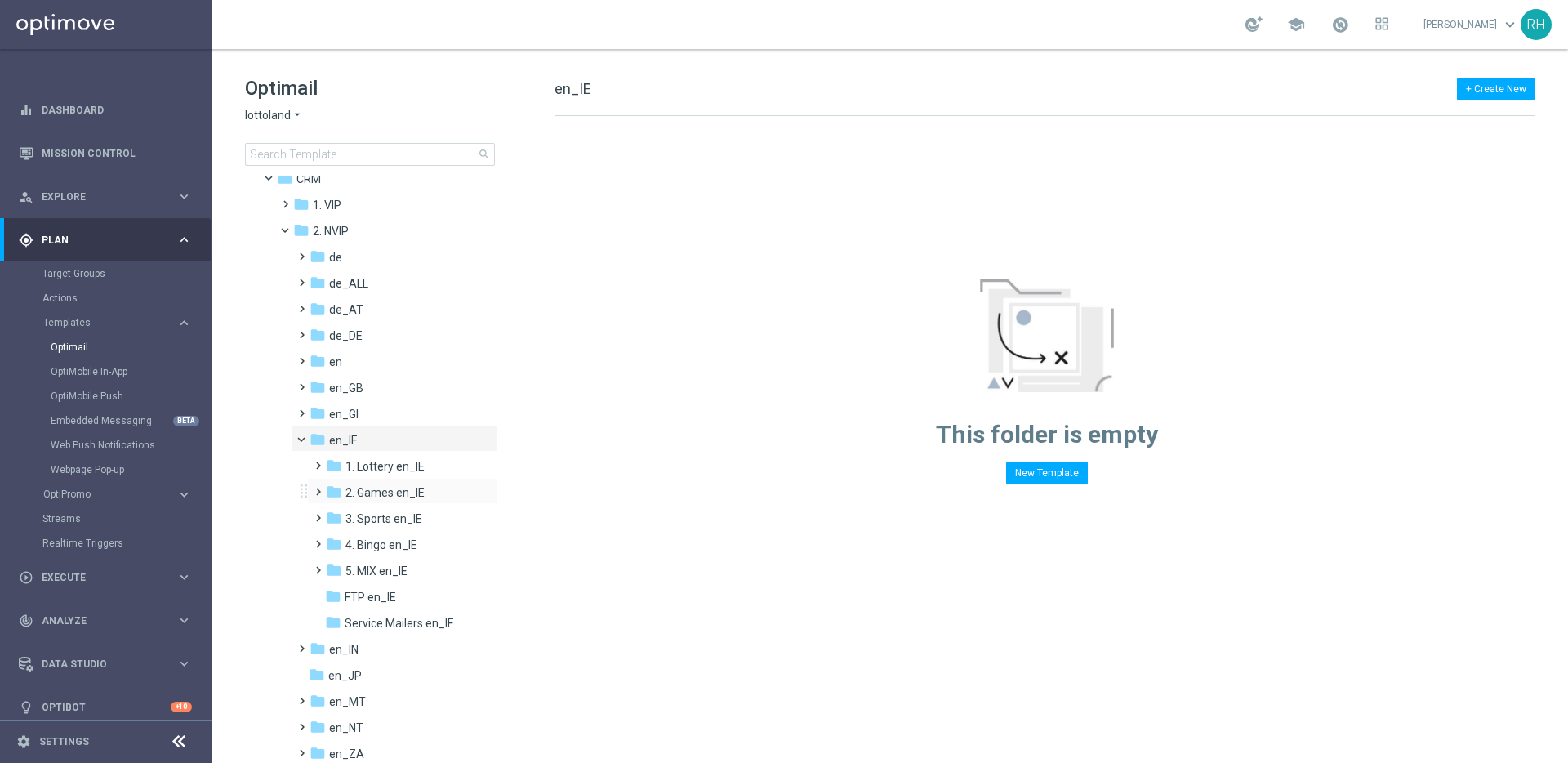
click at [318, 488] on span at bounding box center [315, 484] width 8 height 7
click at [363, 514] on span "AUT GM en_IE" at bounding box center [397, 519] width 73 height 15
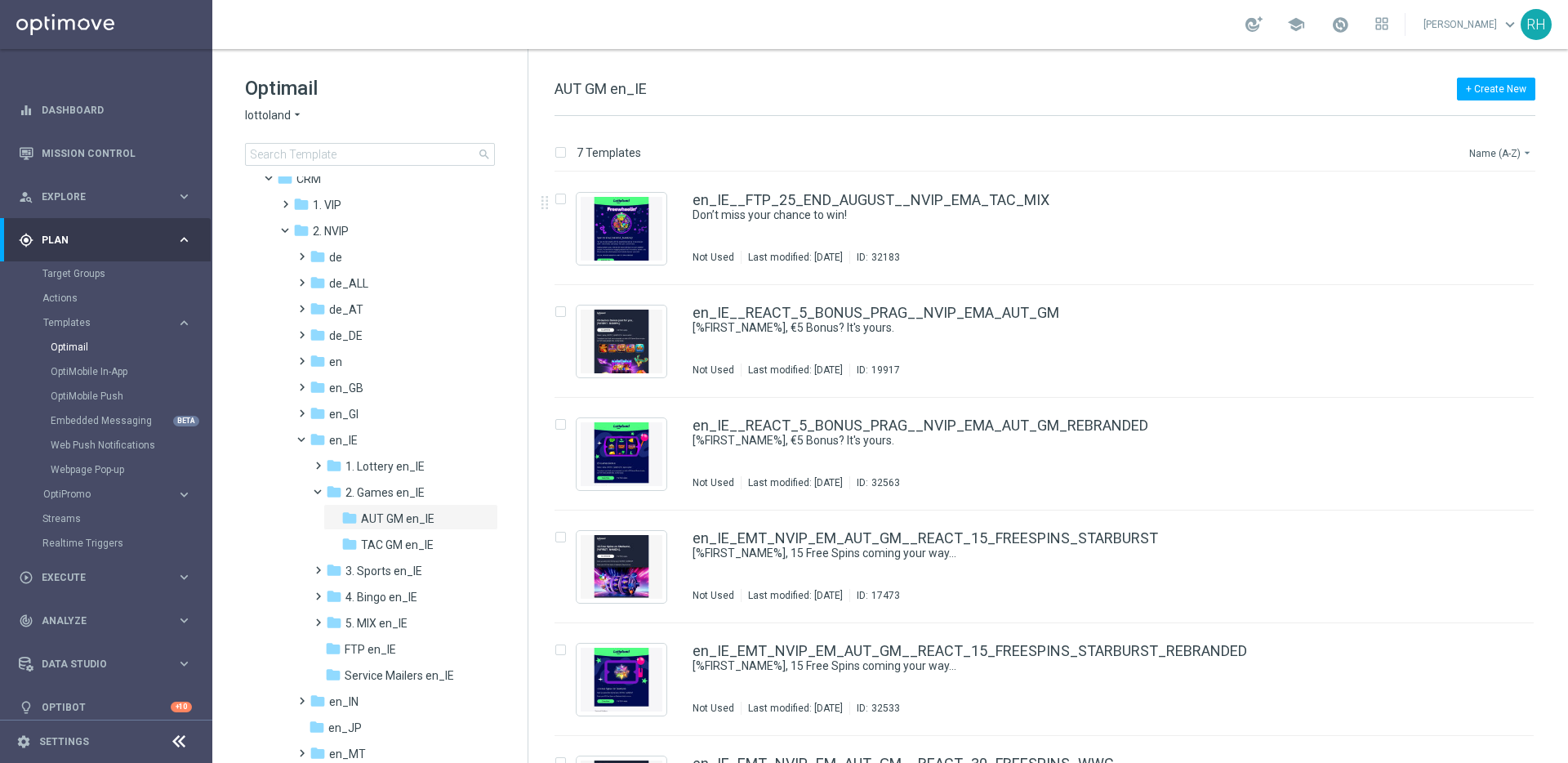
click at [1491, 157] on button "Name (A-Z) arrow_drop_down" at bounding box center [1501, 152] width 68 height 20
click at [1483, 220] on span "Date Modified (Newest)" at bounding box center [1472, 225] width 109 height 11
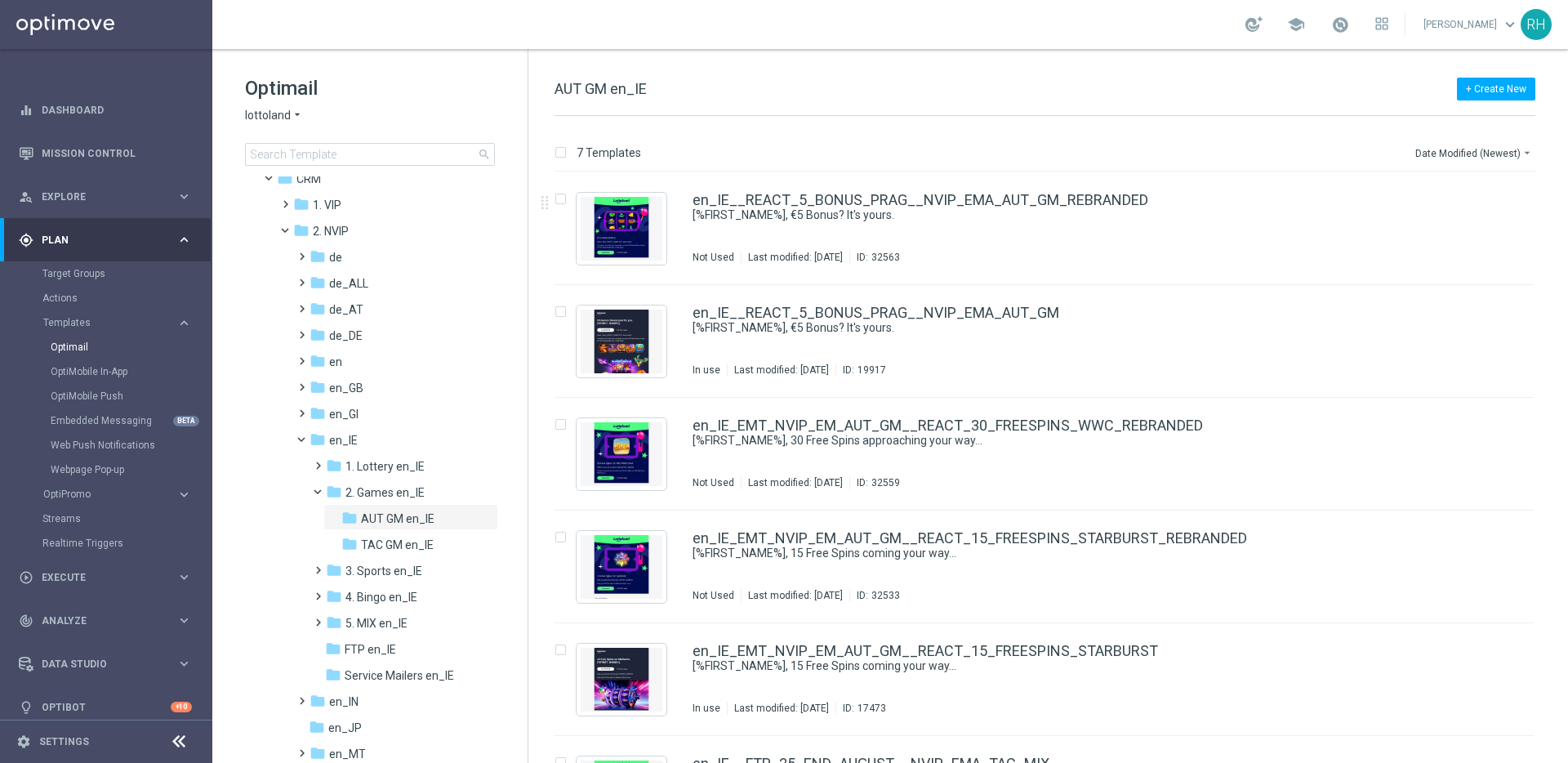
click at [1217, 111] on div "+ Create New AUT GM en_IE" at bounding box center [1044, 97] width 981 height 37
click at [1189, 61] on div "+ Create New AUT GM en_IE 7 Templates Date Modified (Newest) arrow_drop_down Dr…" at bounding box center [1048, 406] width 1039 height 714
click at [1213, 138] on div "7 Templates Date Modified (Newest) arrow_drop_down Drag here to set row groups …" at bounding box center [1048, 440] width 1039 height 647
click at [1163, 149] on div "7 Templates Date Modified (Newest) arrow_drop_down" at bounding box center [1044, 157] width 981 height 29
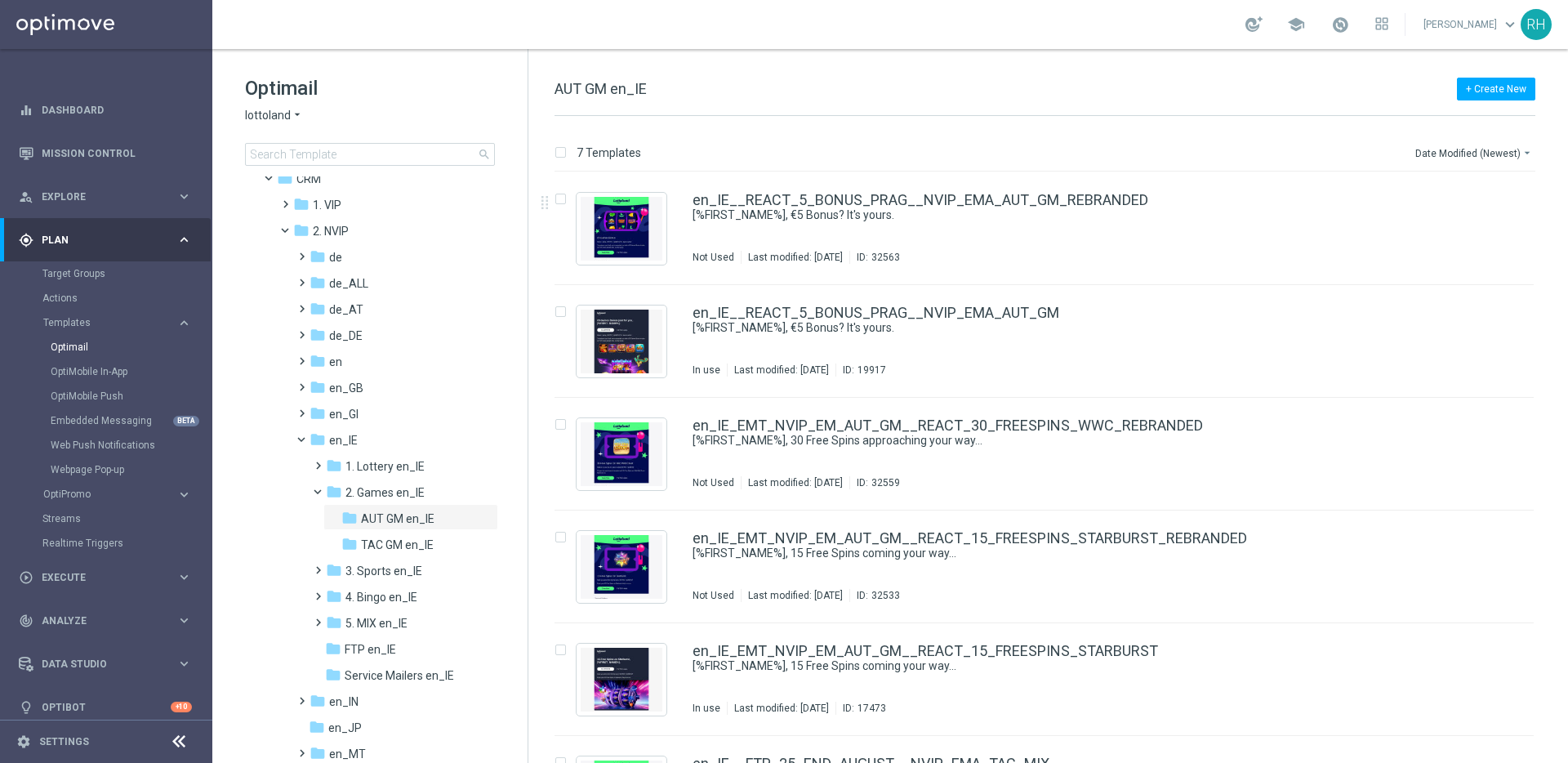
click at [883, 82] on div "+ Create New AUT GM en_IE" at bounding box center [1044, 97] width 981 height 37
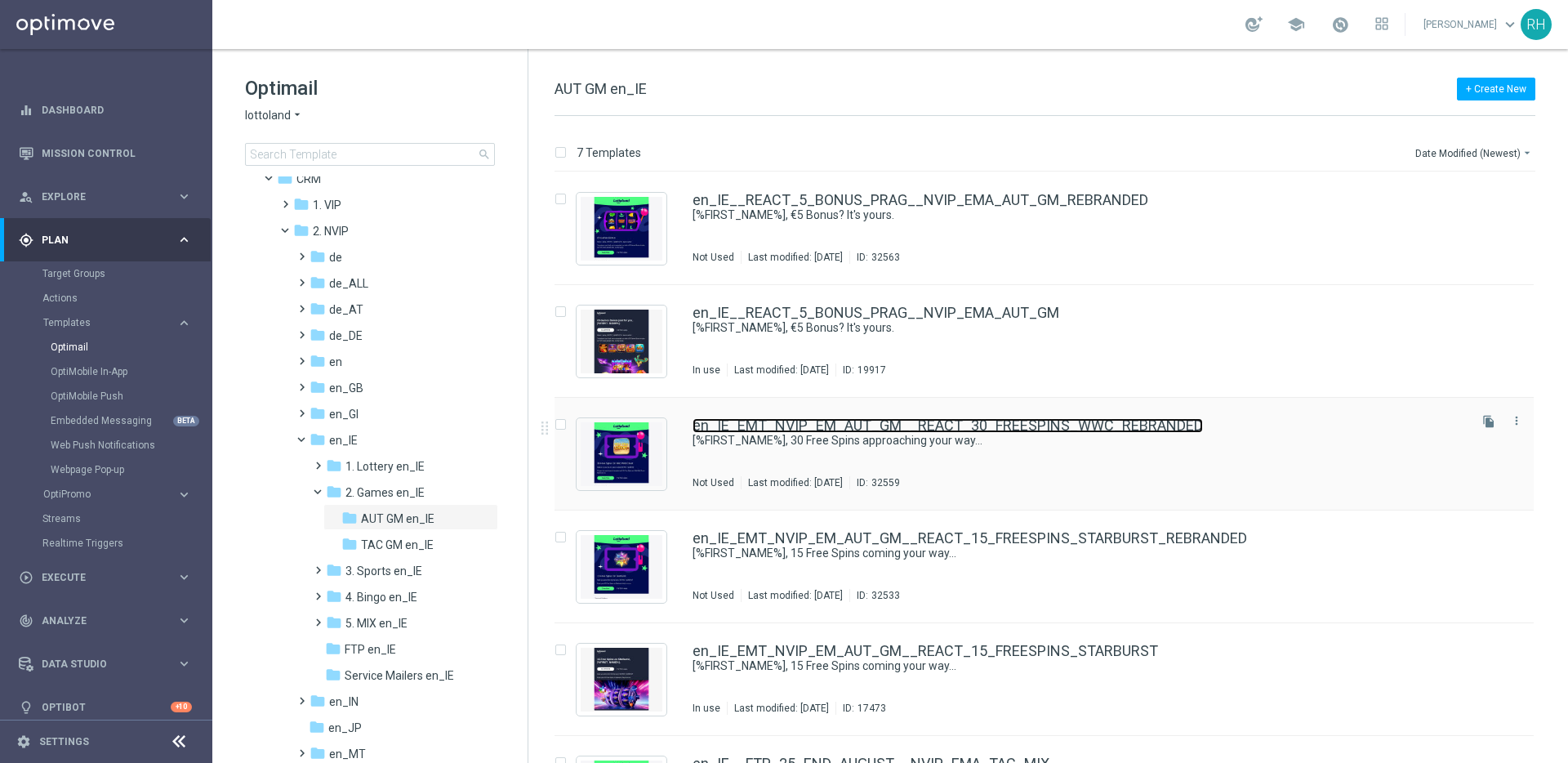
click at [1169, 432] on link "en_IE_EMT_NVIP_EM_AUT_GM__REACT_30_FREESPINS_WWC_REBRANDED" at bounding box center [947, 425] width 511 height 15
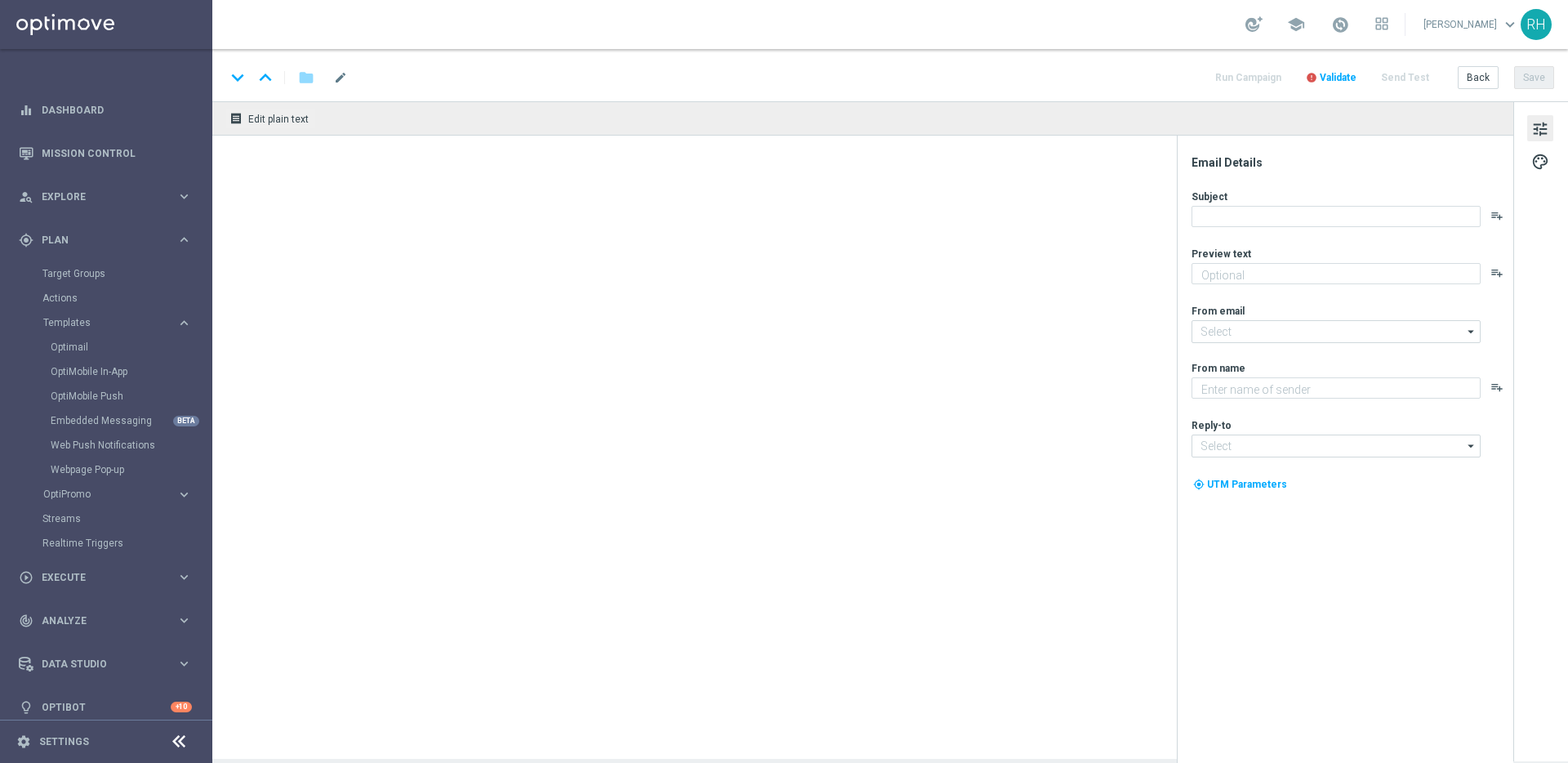
type textarea "We miss you, they're on us."
type textarea "Lottoland"
type input "[EMAIL_ADDRESS][DOMAIN_NAME]"
type input "support@lottoland.ie"
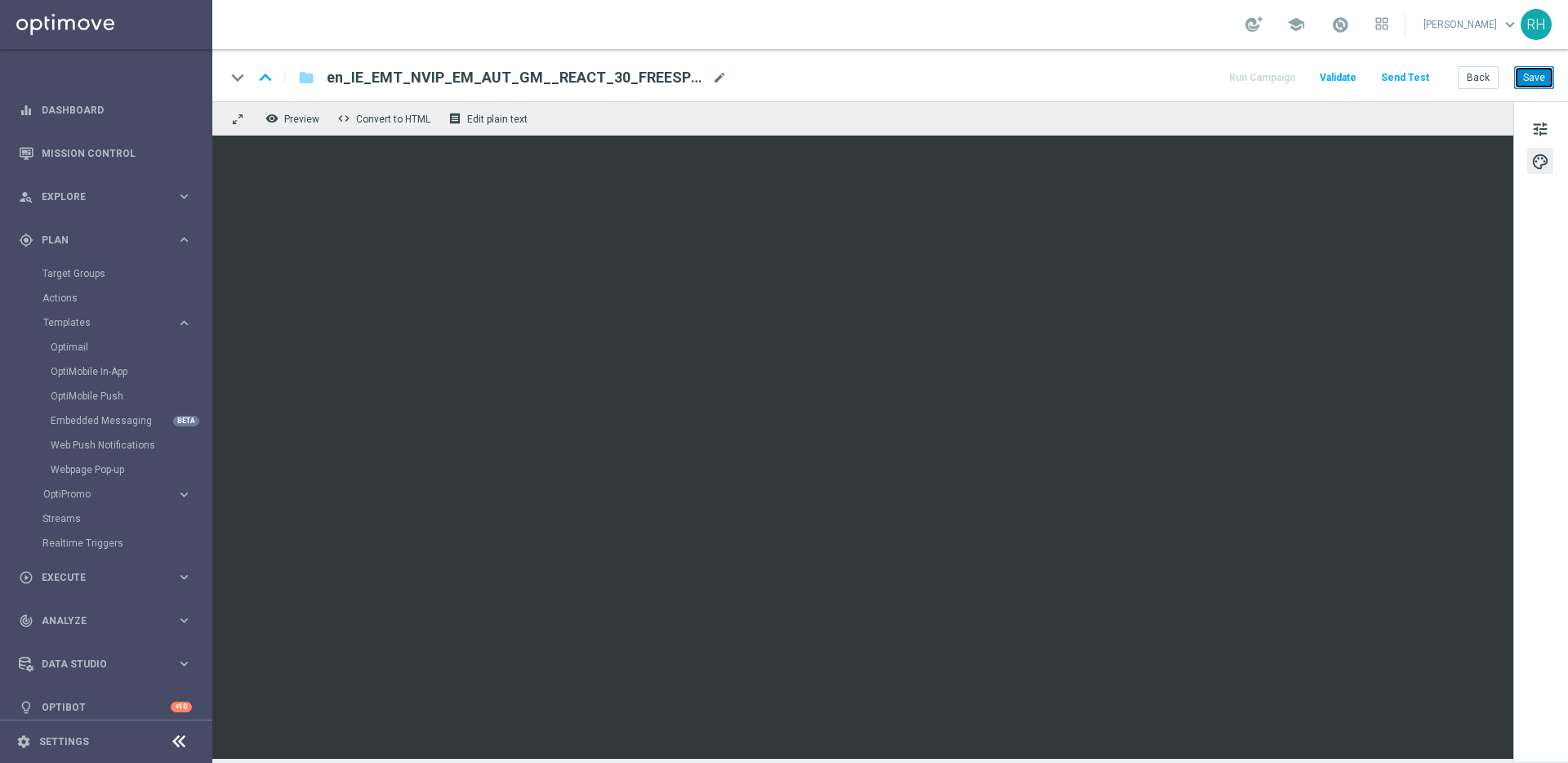
click at [1530, 83] on button "Save" at bounding box center [1534, 77] width 40 height 23
click at [1550, 89] on button "Save" at bounding box center [1534, 77] width 40 height 23
click at [1180, 72] on div "keyboard_arrow_down keyboard_arrow_up folder en_IE_EMT_NVIP_EM_AUT_GM__REACT_30…" at bounding box center [889, 77] width 1328 height 22
click at [1541, 88] on button "Save" at bounding box center [1534, 77] width 40 height 23
drag, startPoint x: 1243, startPoint y: 52, endPoint x: 1330, endPoint y: 55, distance: 87.1
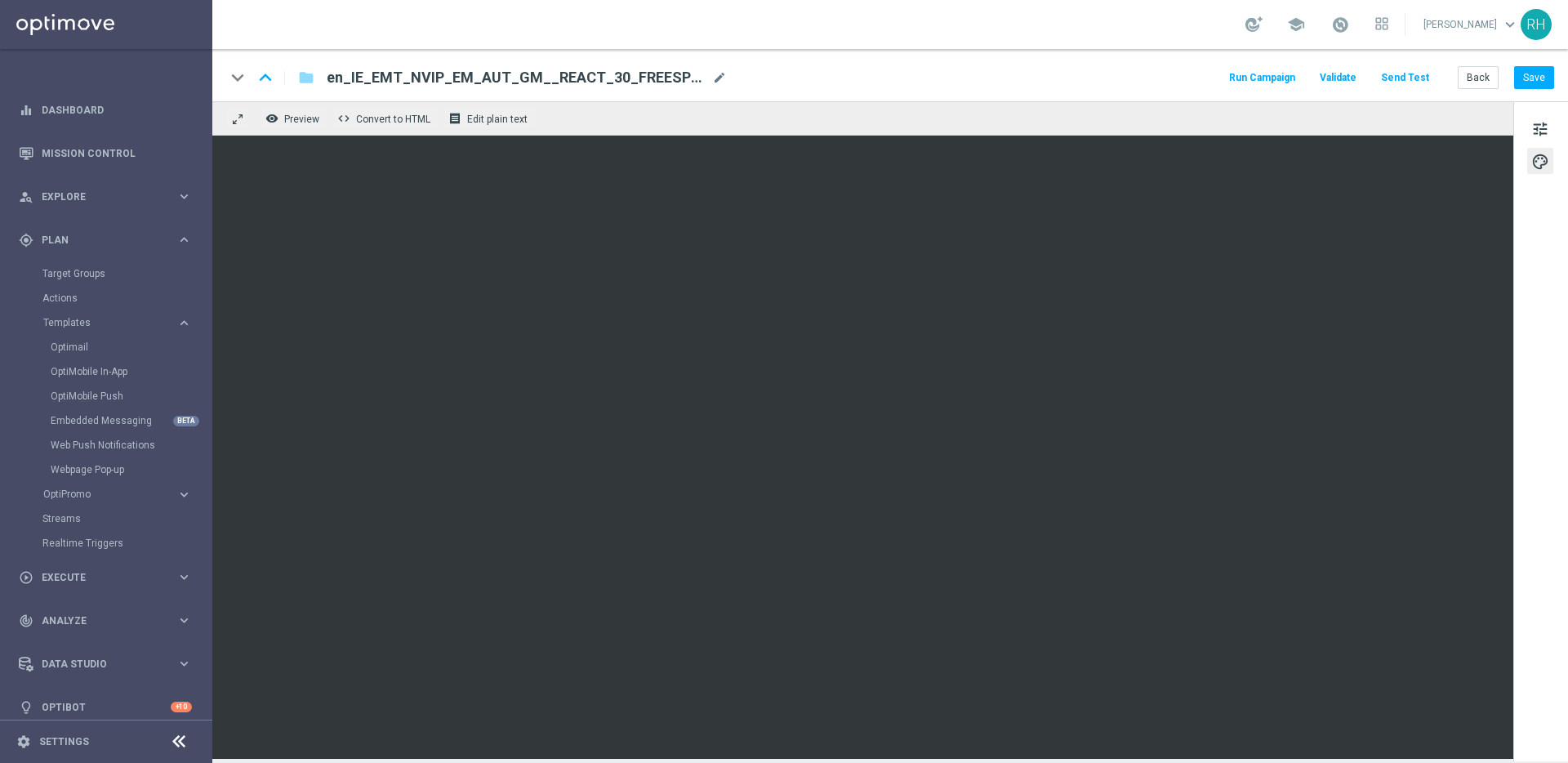
click at [1251, 52] on div "keyboard_arrow_down keyboard_arrow_up folder en_IE_EMT_NVIP_EM_AUT_GM__REACT_30…" at bounding box center [890, 75] width 1356 height 52
click at [1530, 76] on button "Save" at bounding box center [1534, 77] width 40 height 23
click at [1126, 70] on div "keyboard_arrow_down keyboard_arrow_up folder en_IE_EMT_NVIP_EM_AUT_GM__REACT_30…" at bounding box center [889, 77] width 1328 height 22
click at [85, 151] on link "Mission Control" at bounding box center [116, 153] width 150 height 43
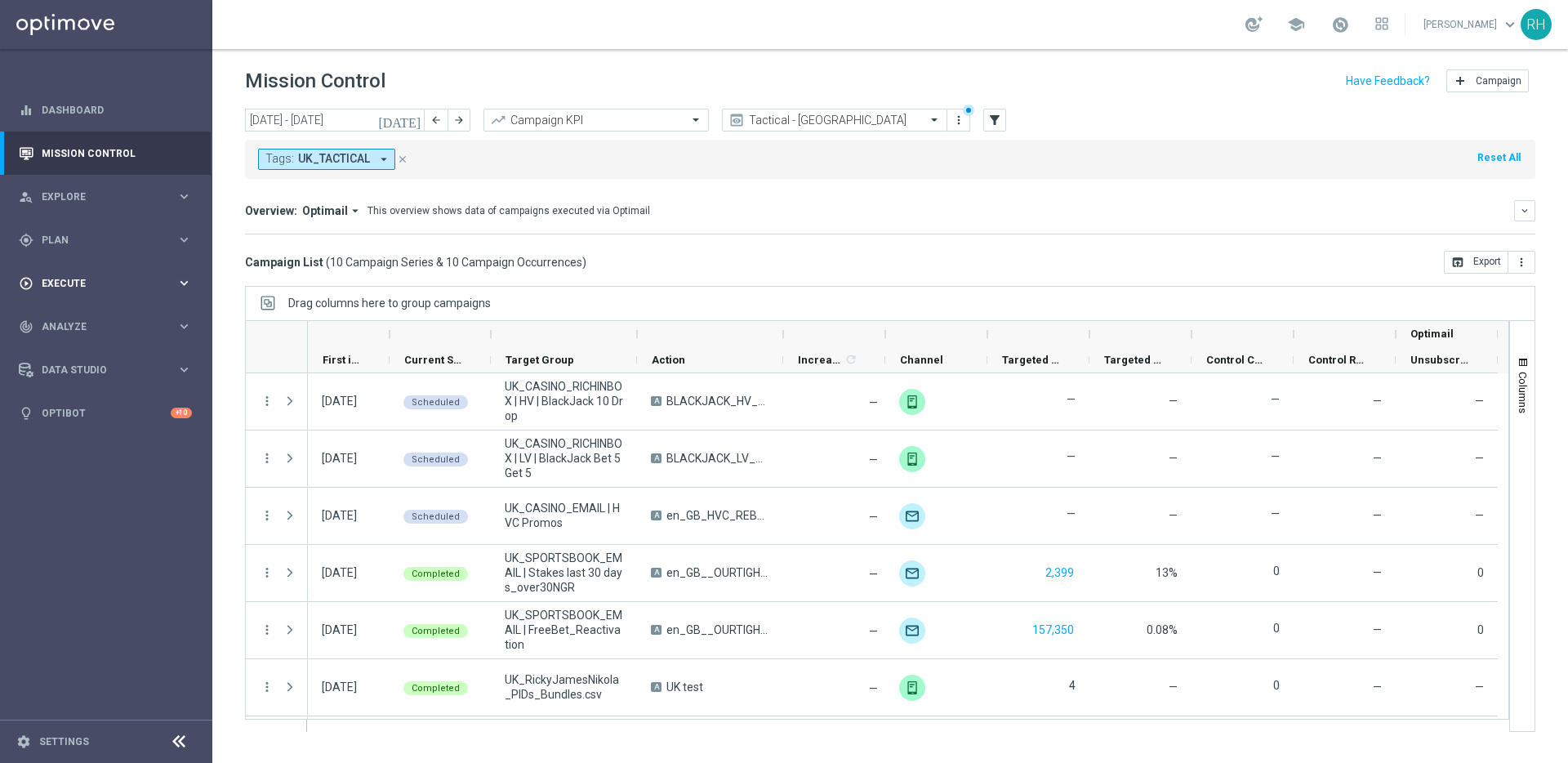
click at [170, 289] on div "play_circle_outline Execute" at bounding box center [97, 283] width 157 height 15
click at [122, 256] on div "gps_fixed Plan keyboard_arrow_right" at bounding box center [105, 240] width 211 height 43
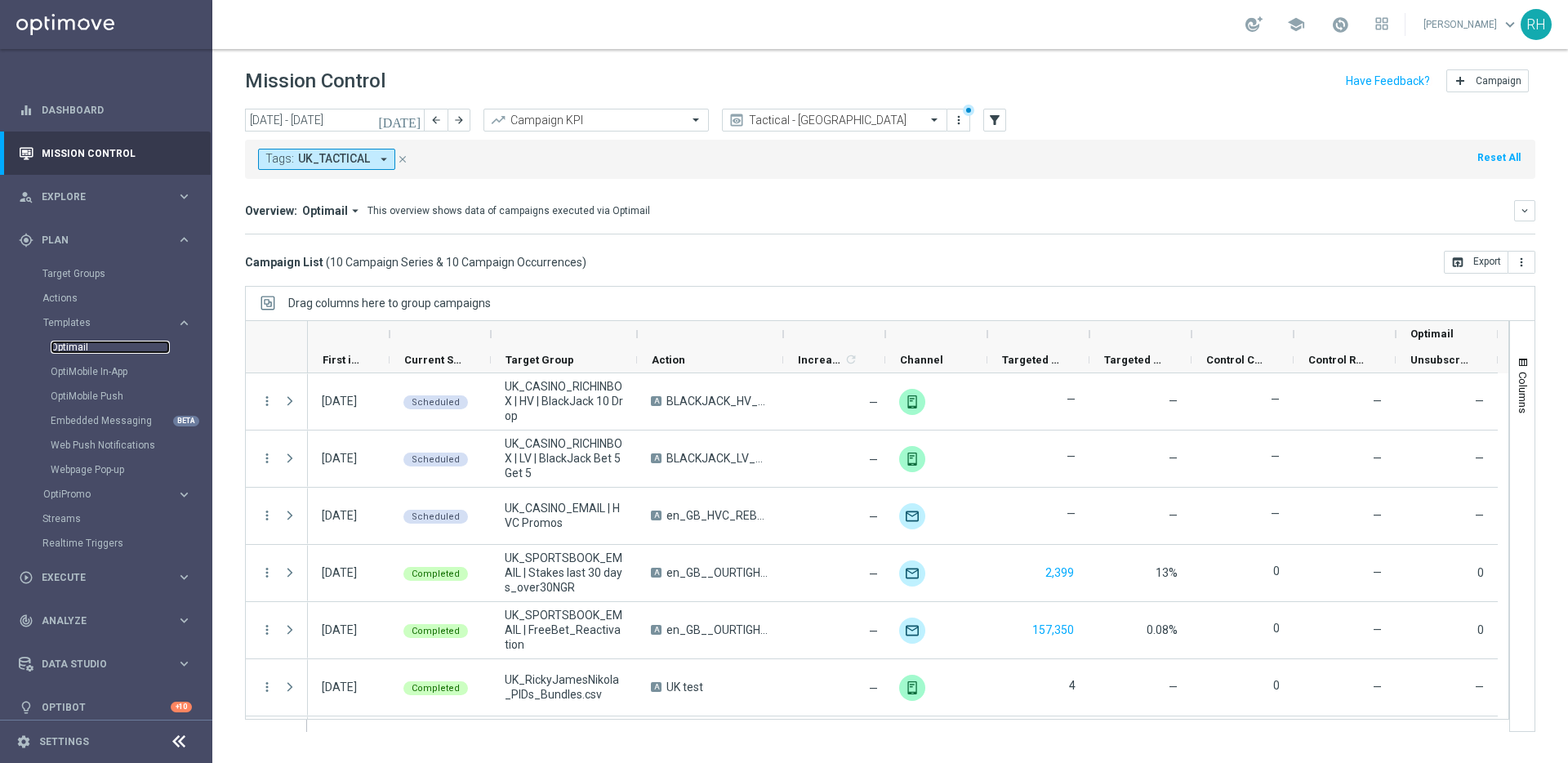
click at [80, 346] on link "Optimail" at bounding box center [110, 347] width 119 height 13
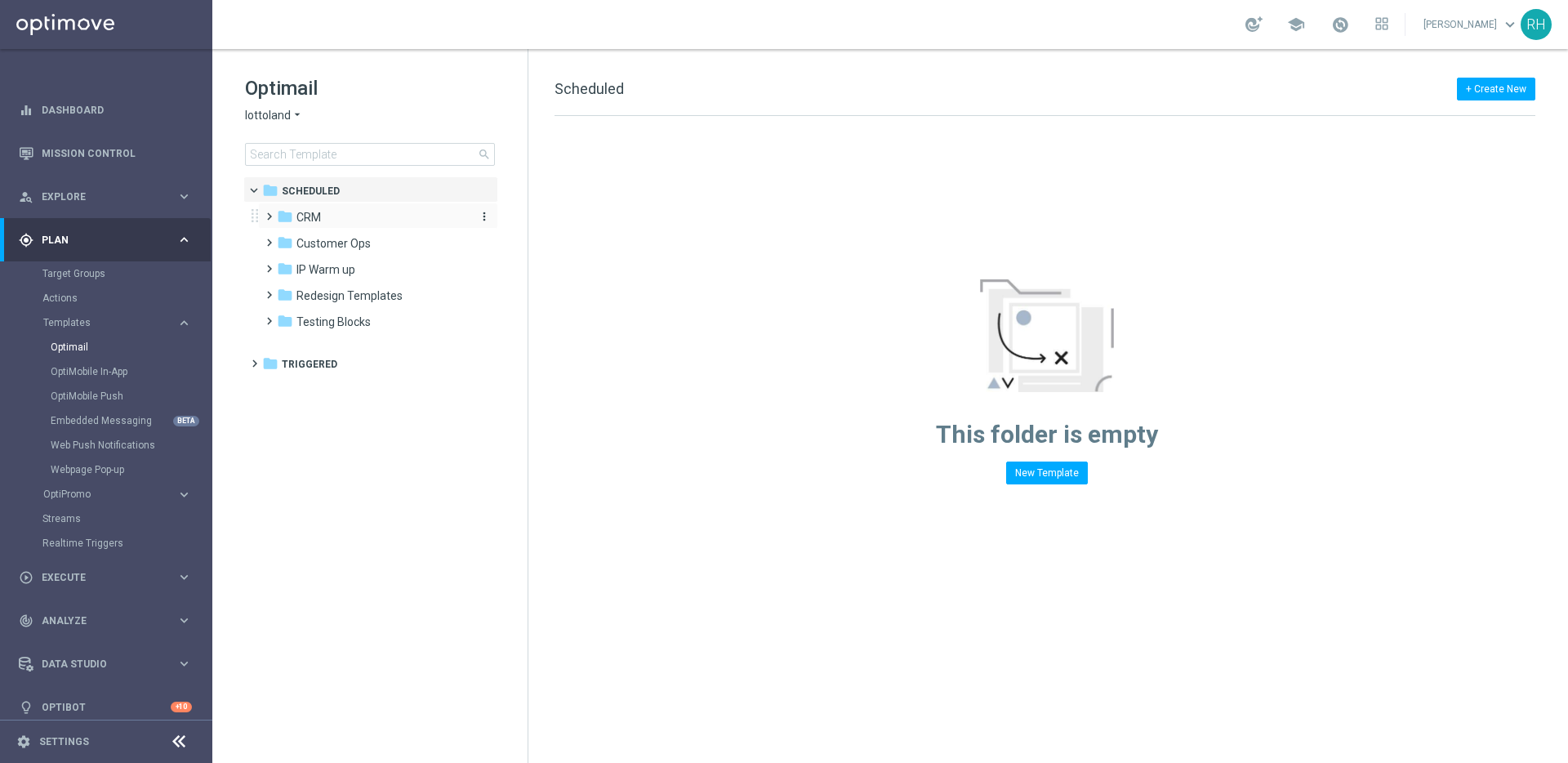
click at [278, 218] on icon "folder" at bounding box center [285, 216] width 16 height 16
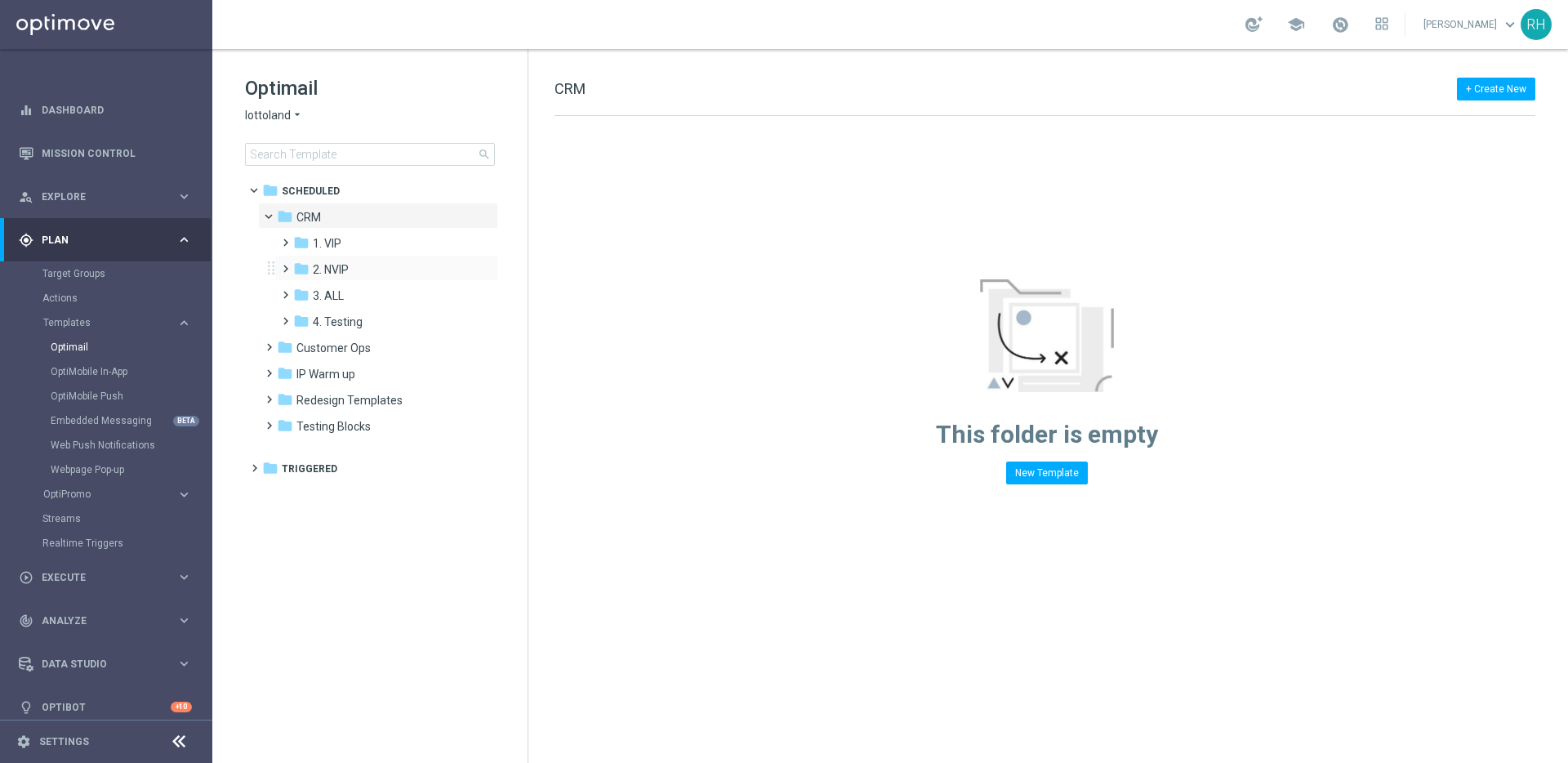
click at [285, 263] on span at bounding box center [282, 262] width 8 height 7
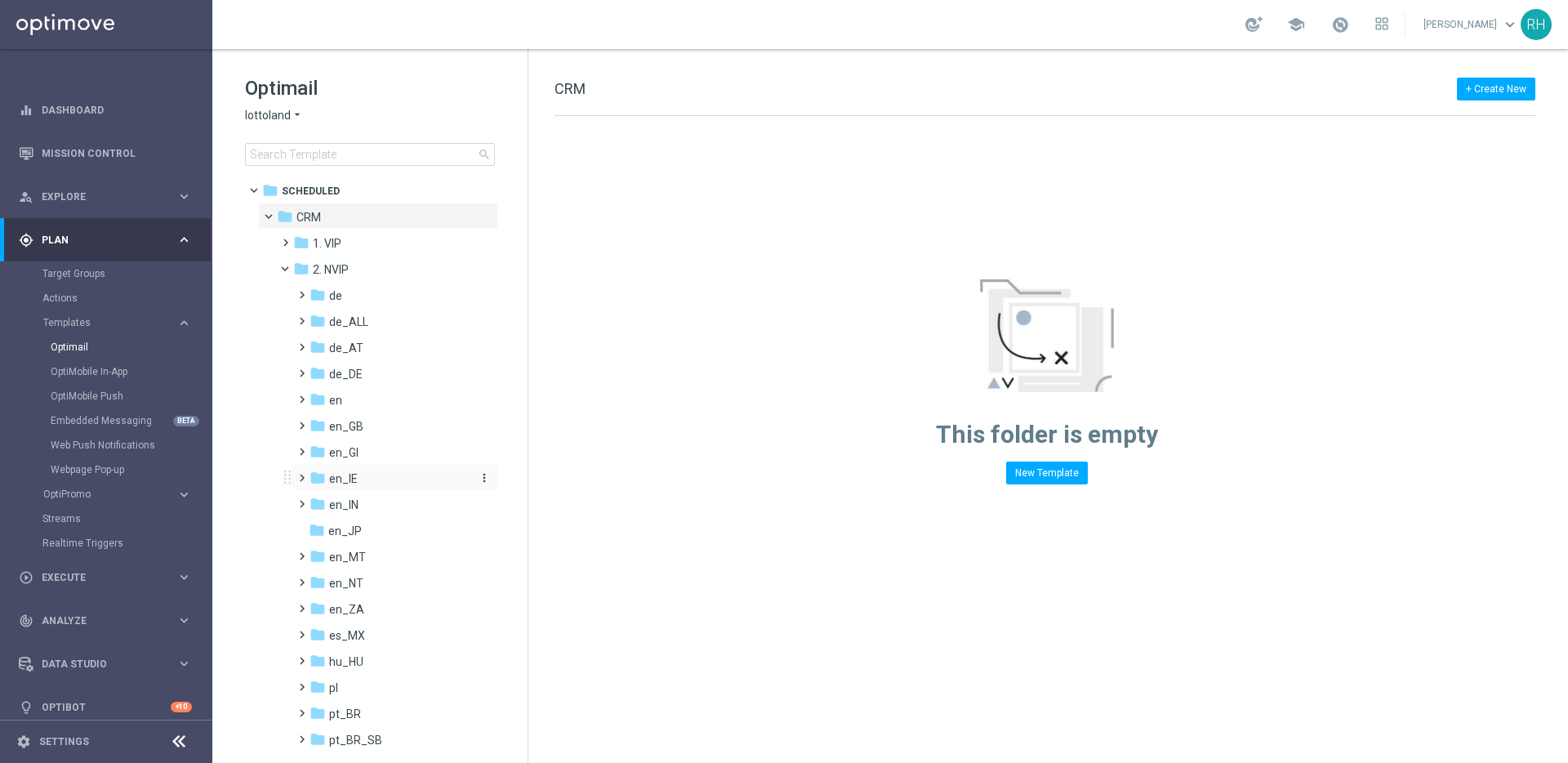
click at [310, 477] on icon "folder" at bounding box center [317, 477] width 16 height 16
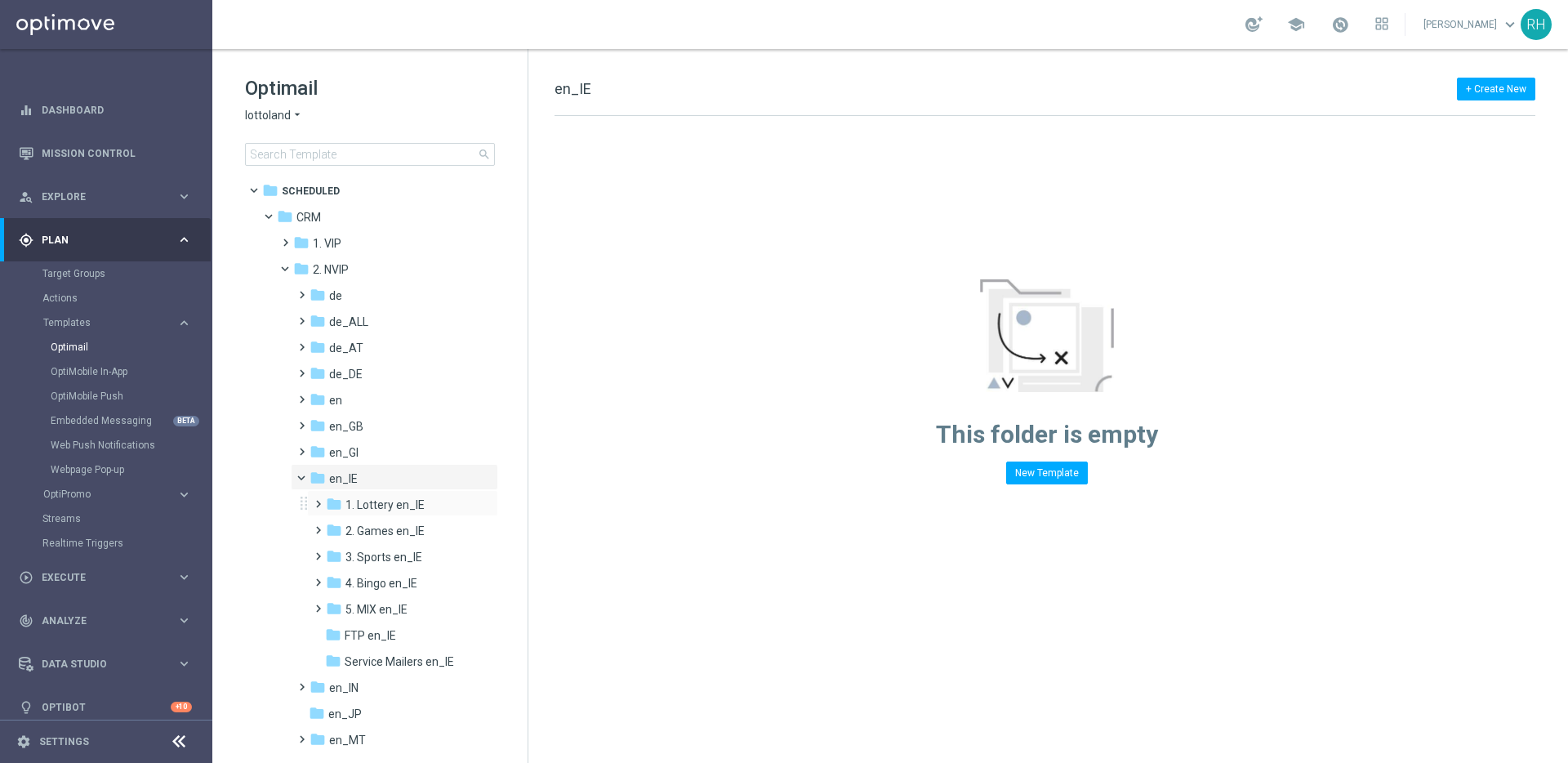
click at [317, 499] on span at bounding box center [315, 497] width 8 height 7
click at [755, 100] on div "+ Create New en_IE" at bounding box center [1044, 97] width 981 height 37
click at [309, 424] on icon "folder" at bounding box center [317, 425] width 16 height 16
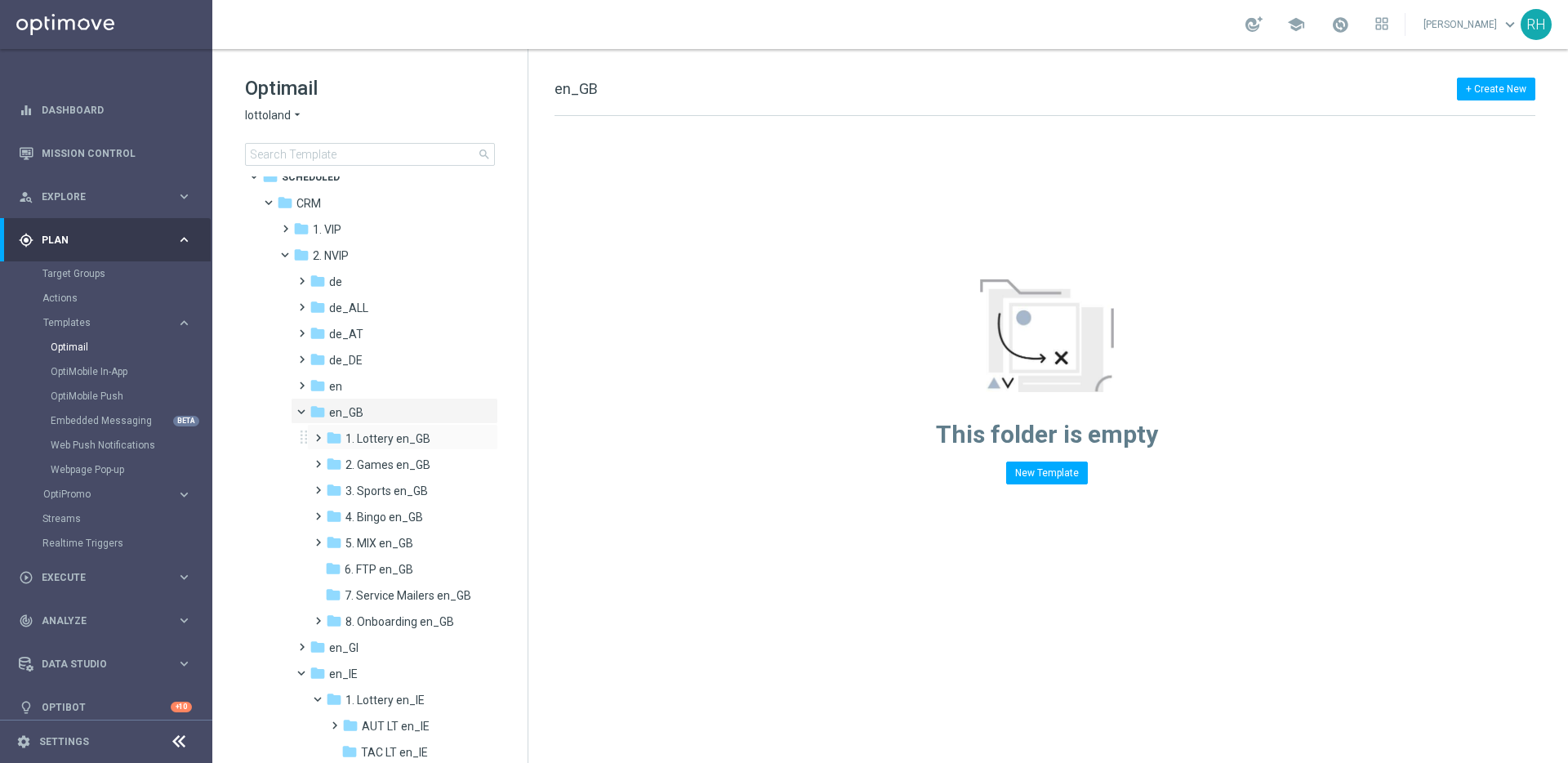
scroll to position [35, 0]
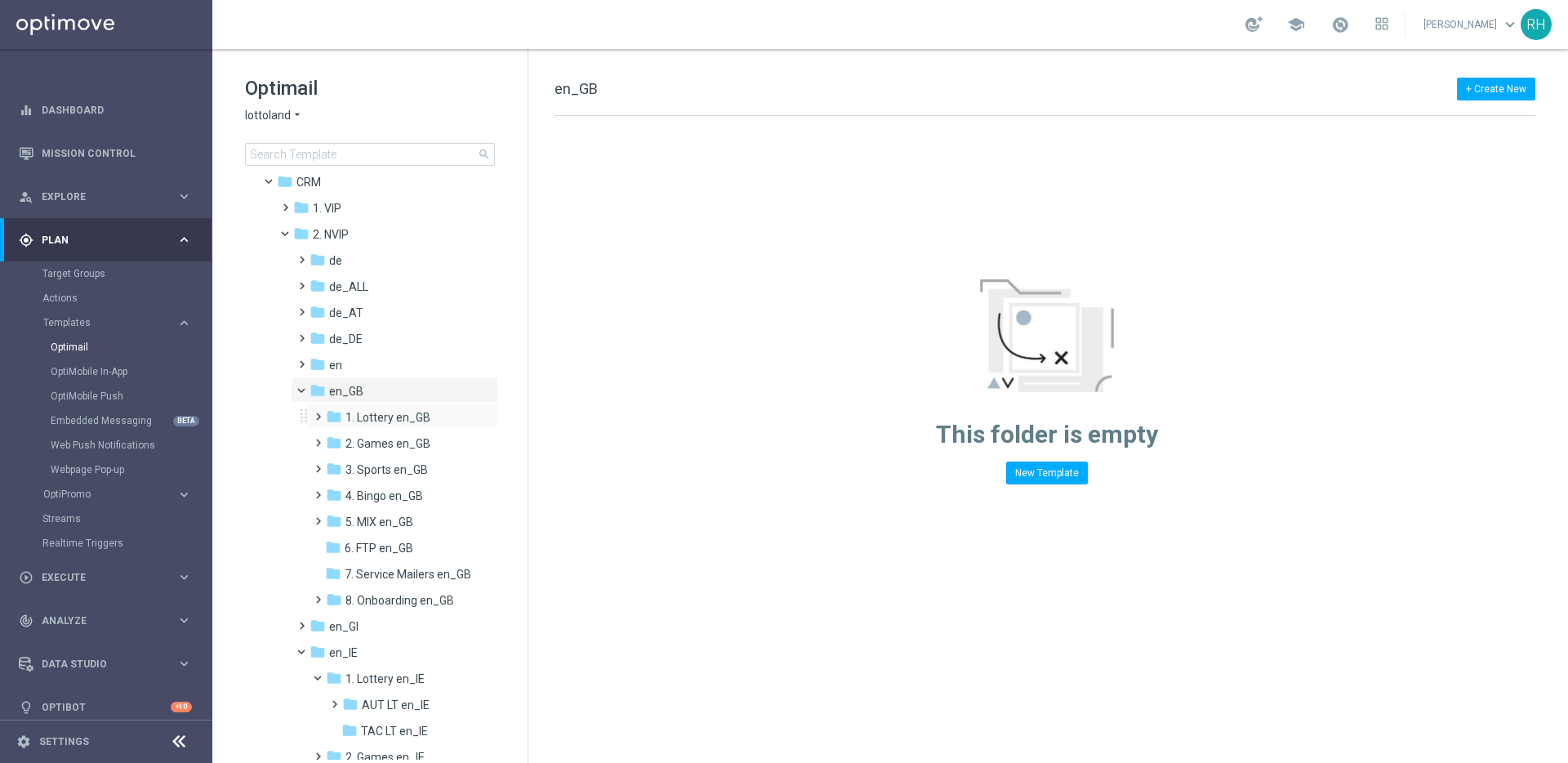
click at [318, 413] on span at bounding box center [315, 409] width 8 height 7
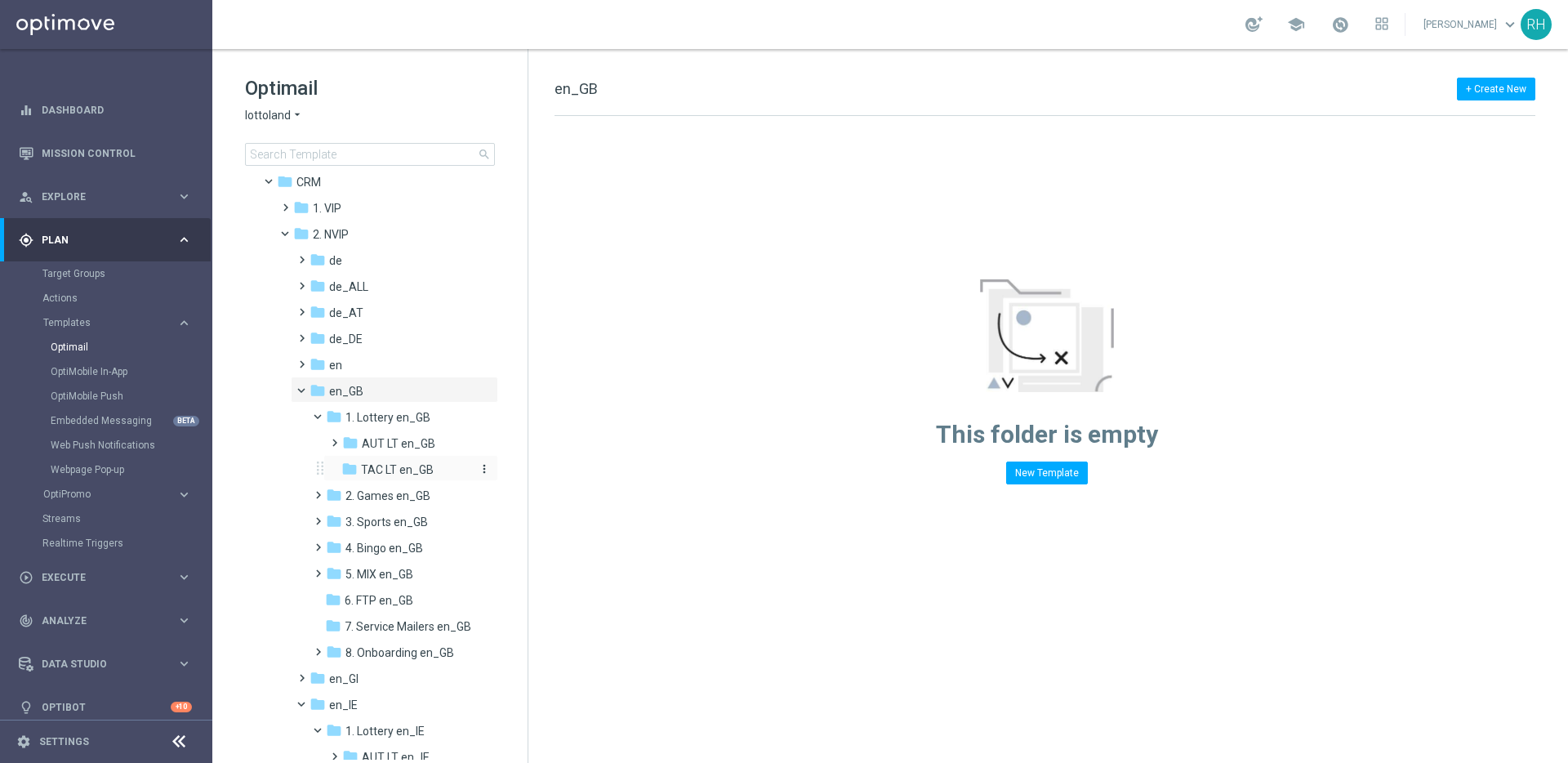
click at [370, 474] on span "TAC LT en_GB" at bounding box center [397, 470] width 73 height 15
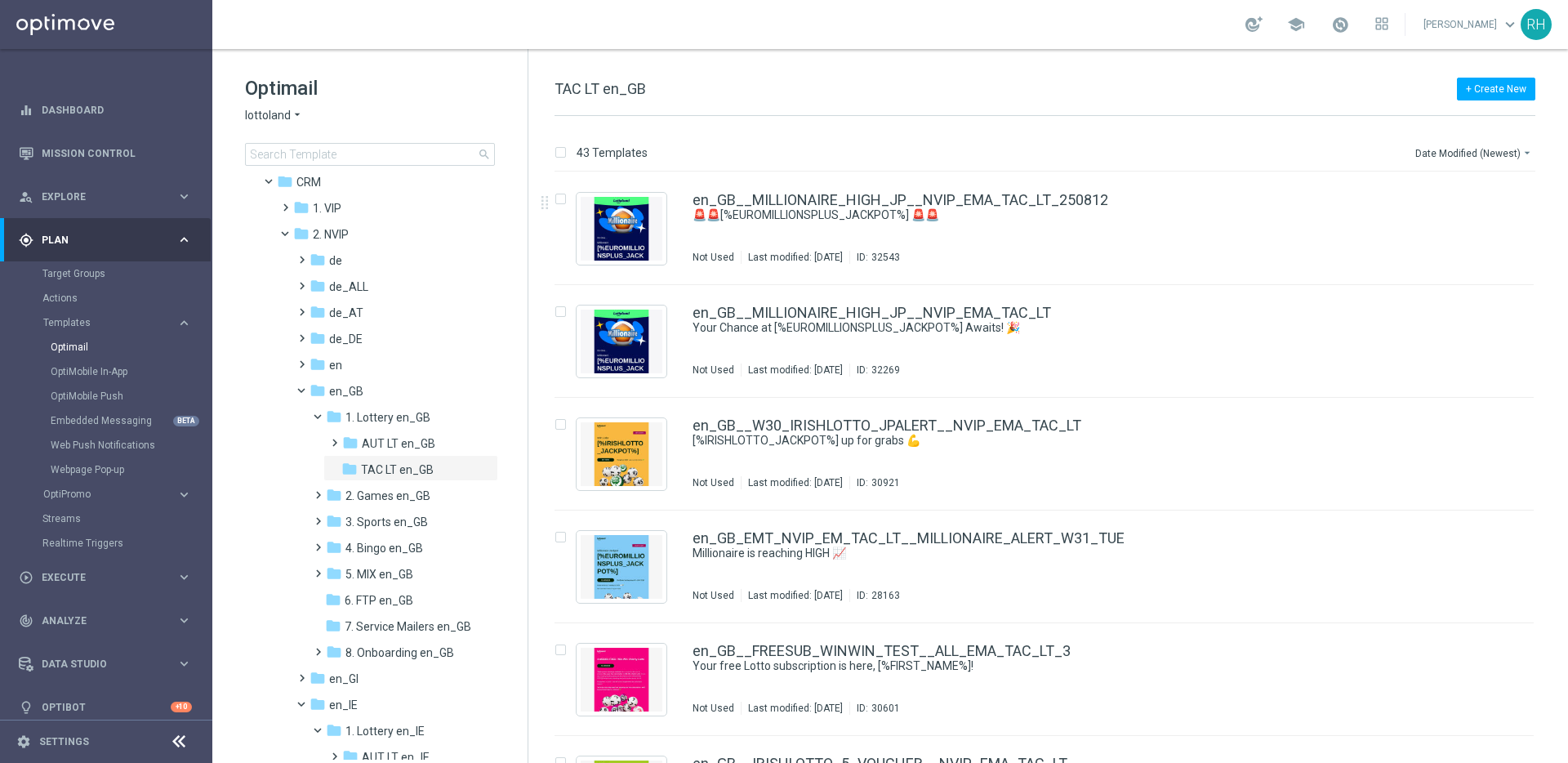
click at [898, 113] on div "+ Create New TAC LT en_GB" at bounding box center [1044, 97] width 981 height 37
click at [591, 85] on span "TAC LT en_GB" at bounding box center [600, 89] width 91 height 17
copy div "TAC LT en_GB"
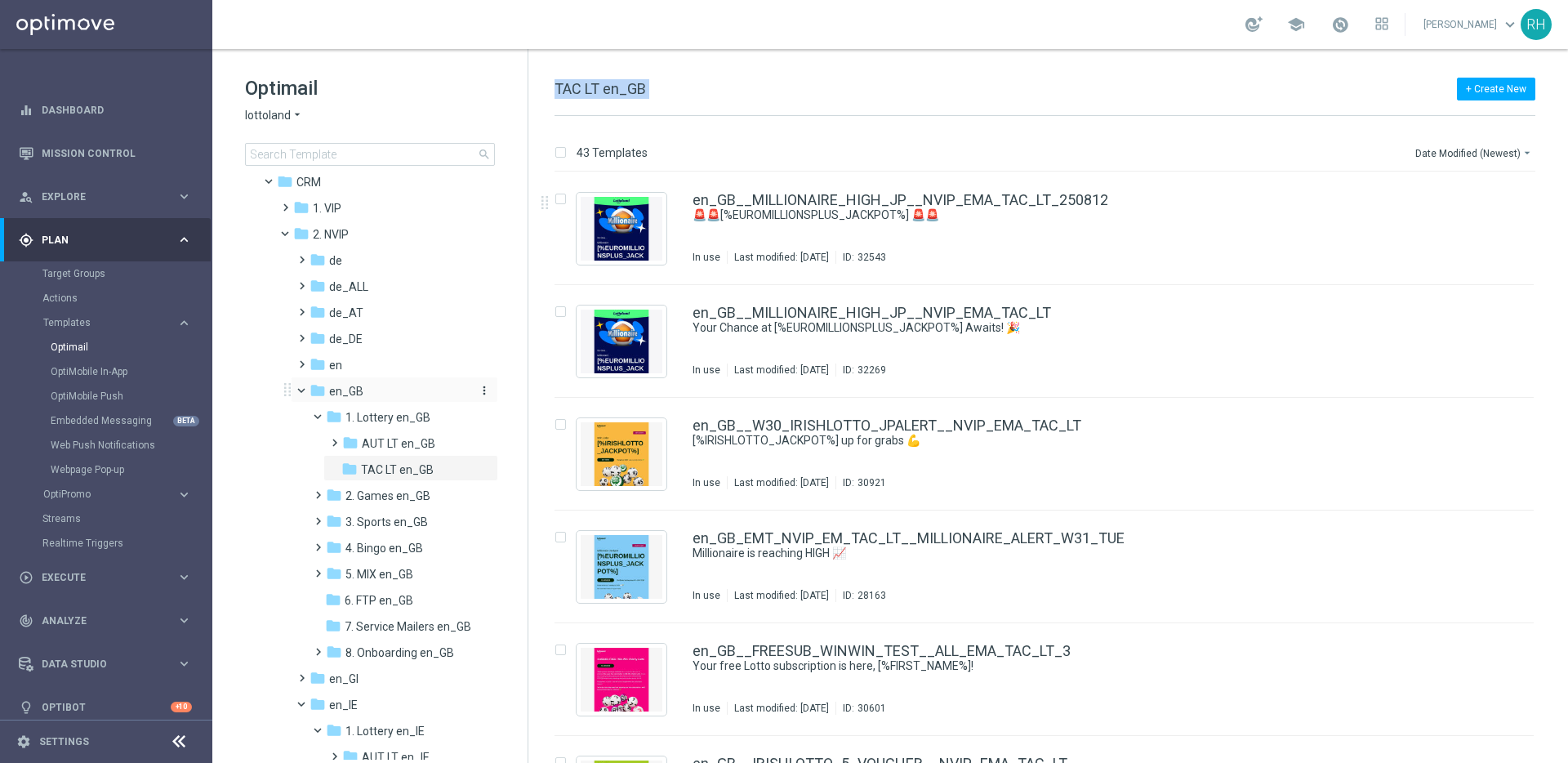
scroll to position [741, 0]
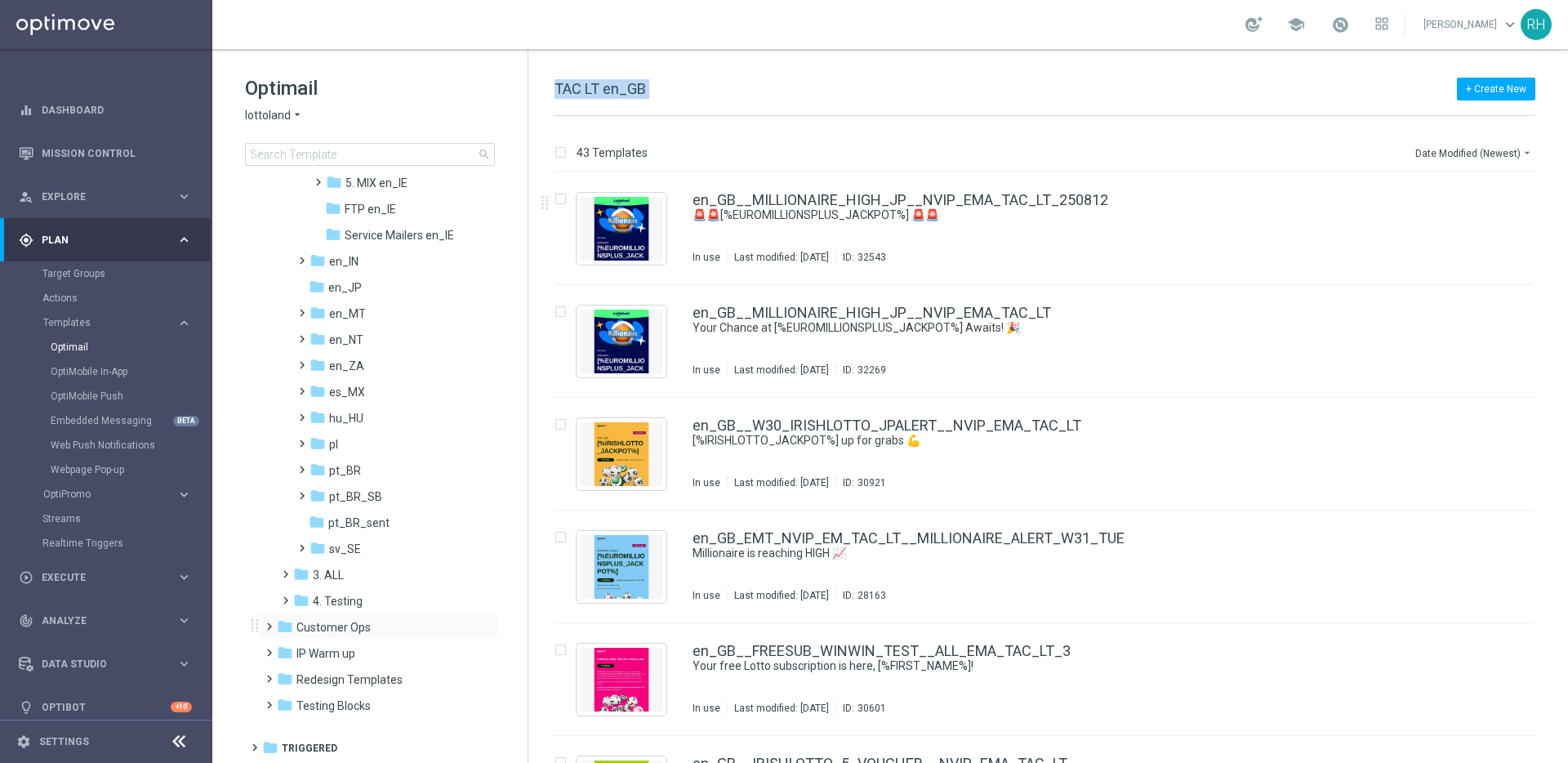
click at [268, 623] on span at bounding box center [266, 619] width 8 height 7
click at [273, 626] on span at bounding box center [276, 623] width 7 height 8
click at [269, 649] on span at bounding box center [266, 646] width 8 height 7
click at [273, 650] on span at bounding box center [276, 649] width 7 height 8
click at [269, 623] on span at bounding box center [266, 619] width 8 height 7
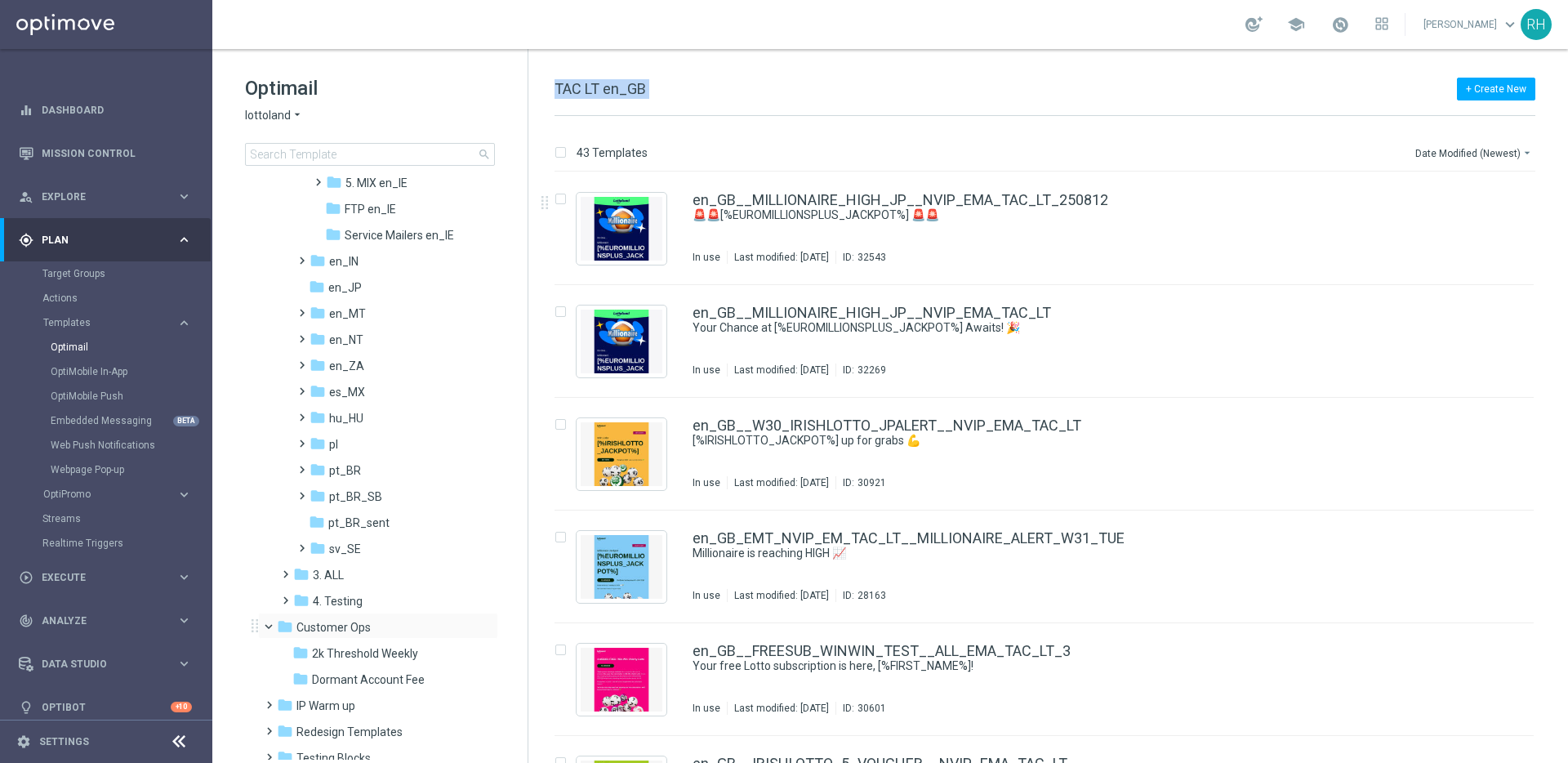
click at [273, 625] on span at bounding box center [276, 623] width 7 height 8
click at [277, 674] on icon "folder" at bounding box center [285, 679] width 16 height 16
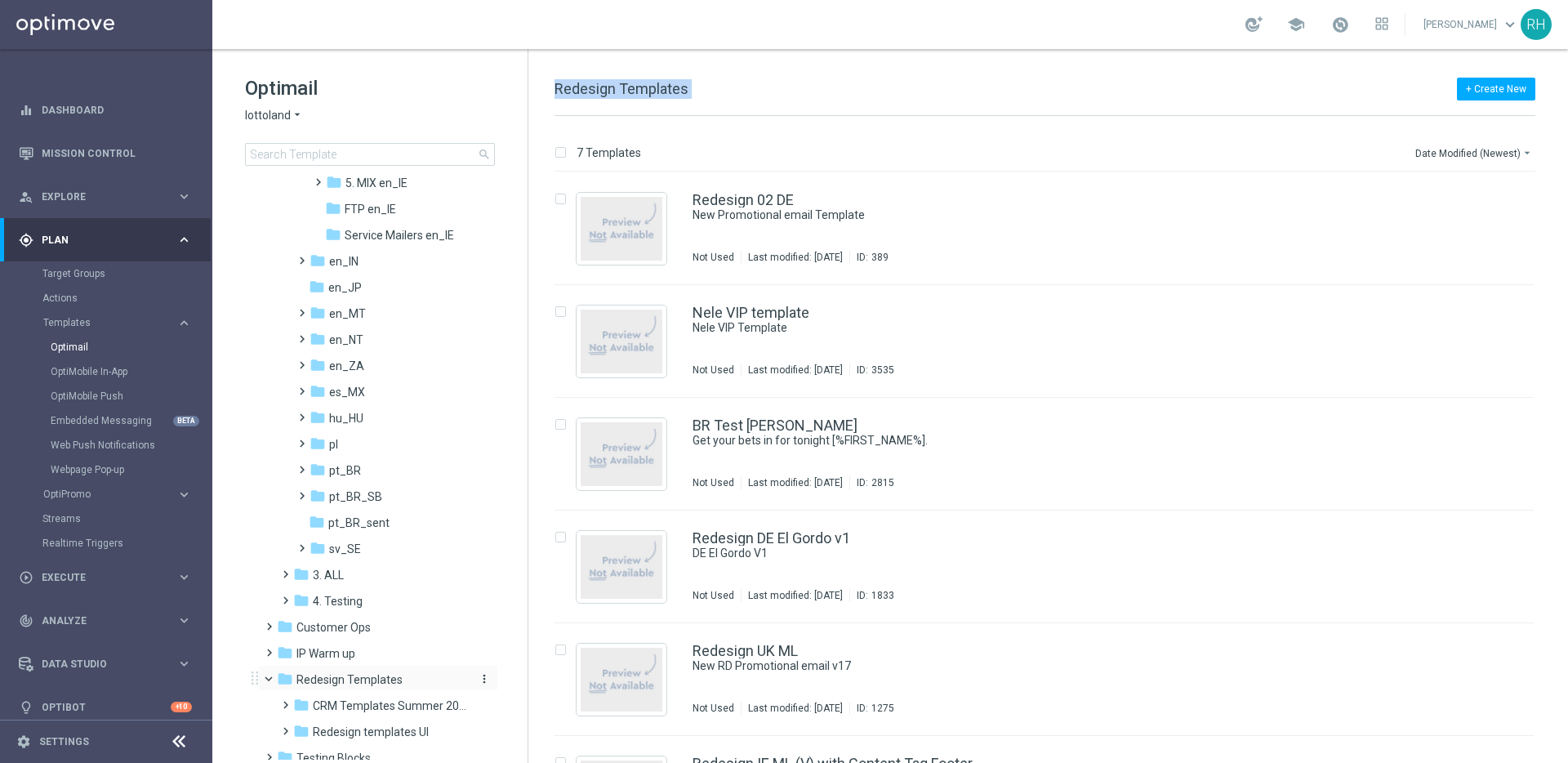
scroll to position [778, 0]
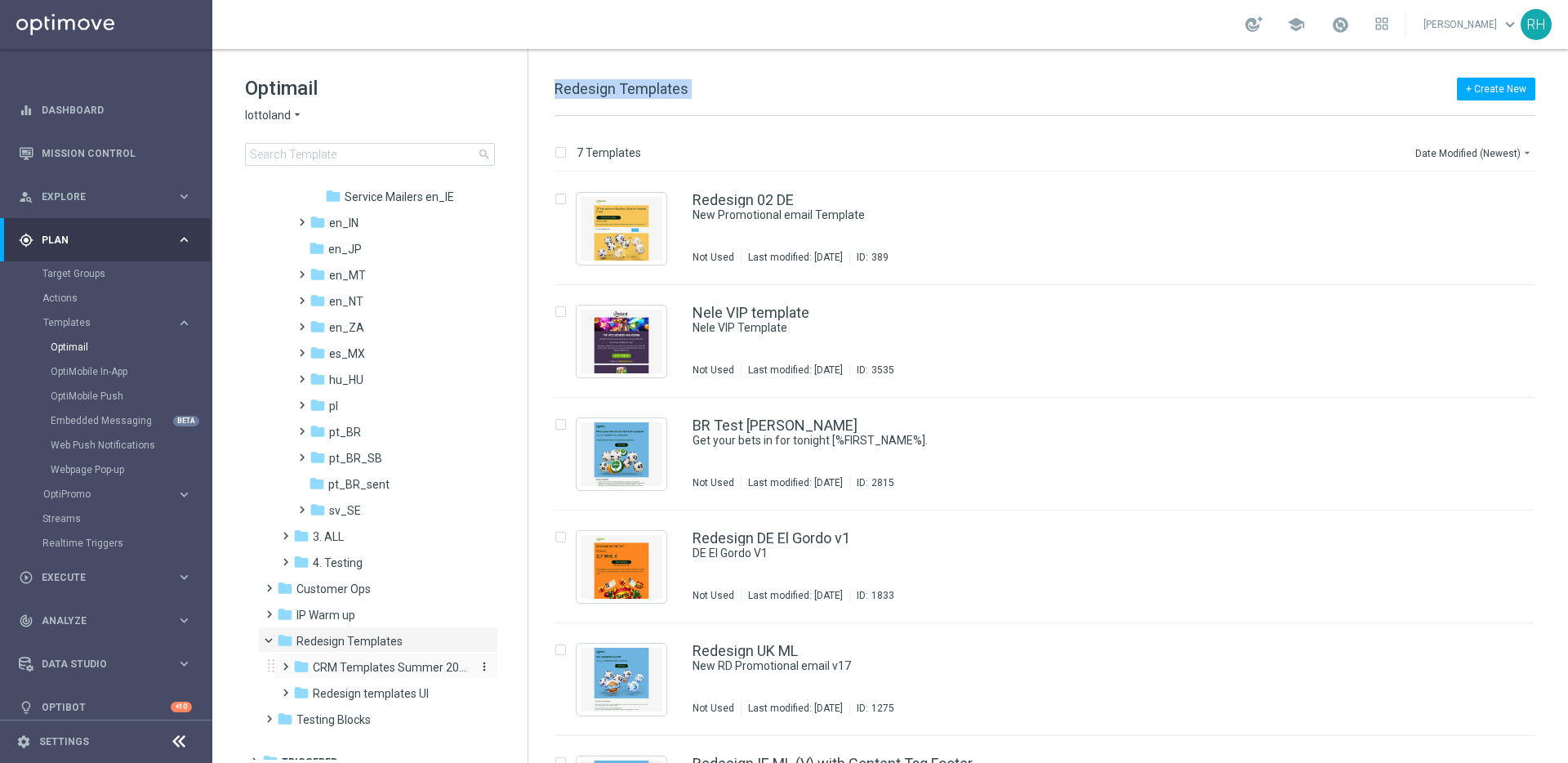
click at [341, 665] on span "CRM Templates Summer 2025" at bounding box center [390, 667] width 155 height 15
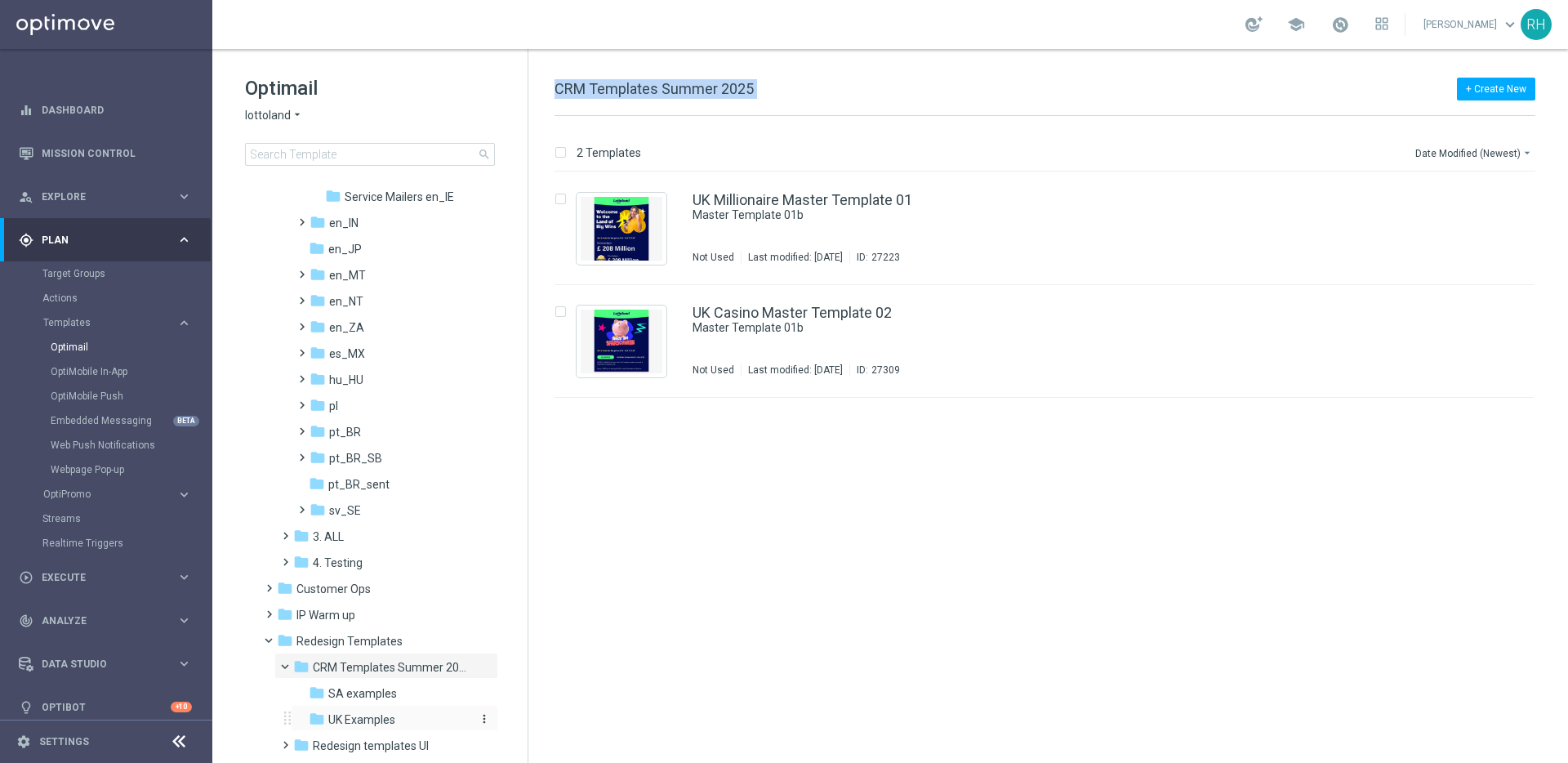
click at [372, 712] on span "UK Examples" at bounding box center [362, 719] width 67 height 15
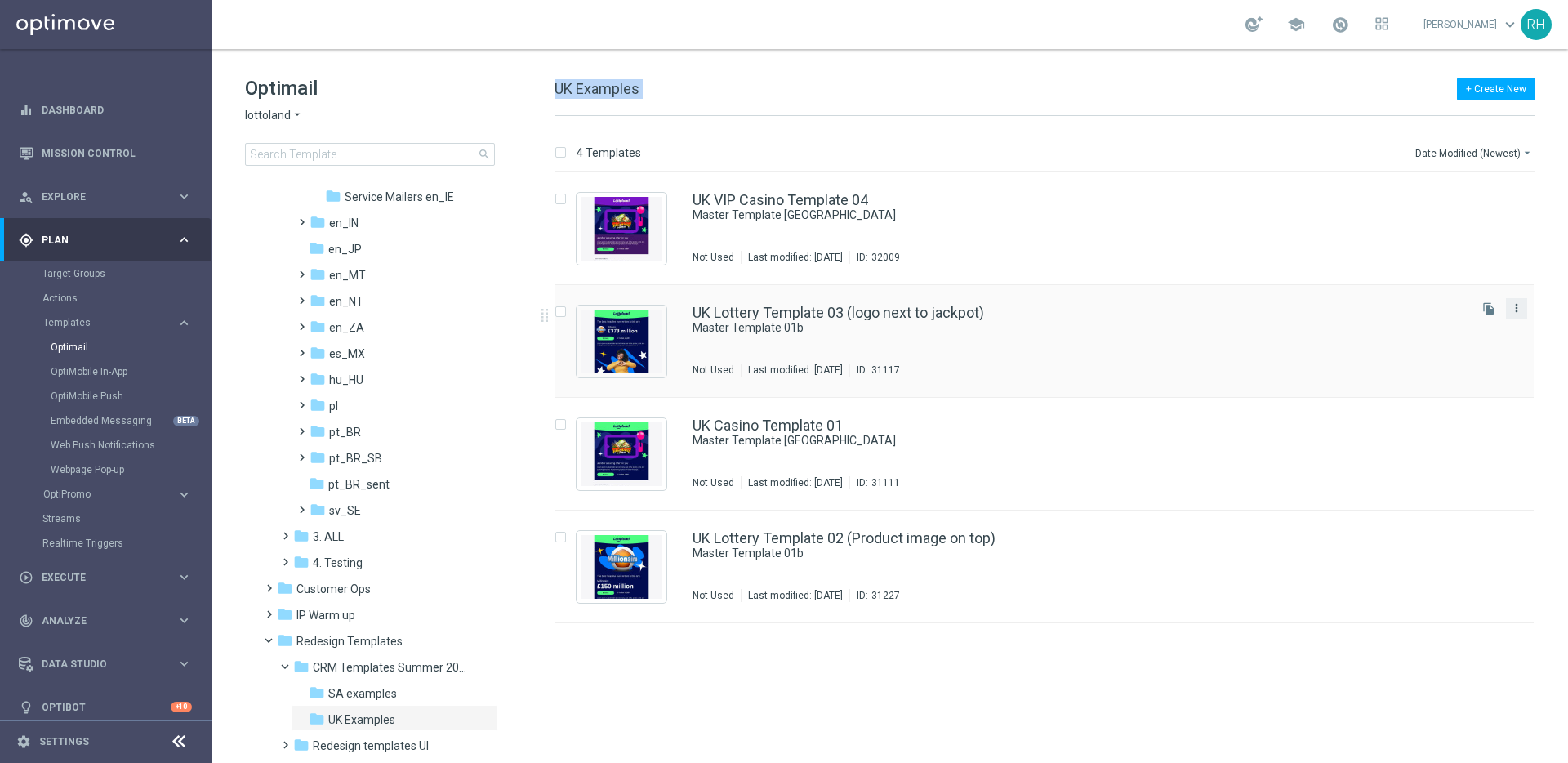
click at [1512, 309] on icon "more_vert" at bounding box center [1516, 307] width 13 height 13
click at [1415, 350] on span "Copy To" at bounding box center [1420, 348] width 36 height 11
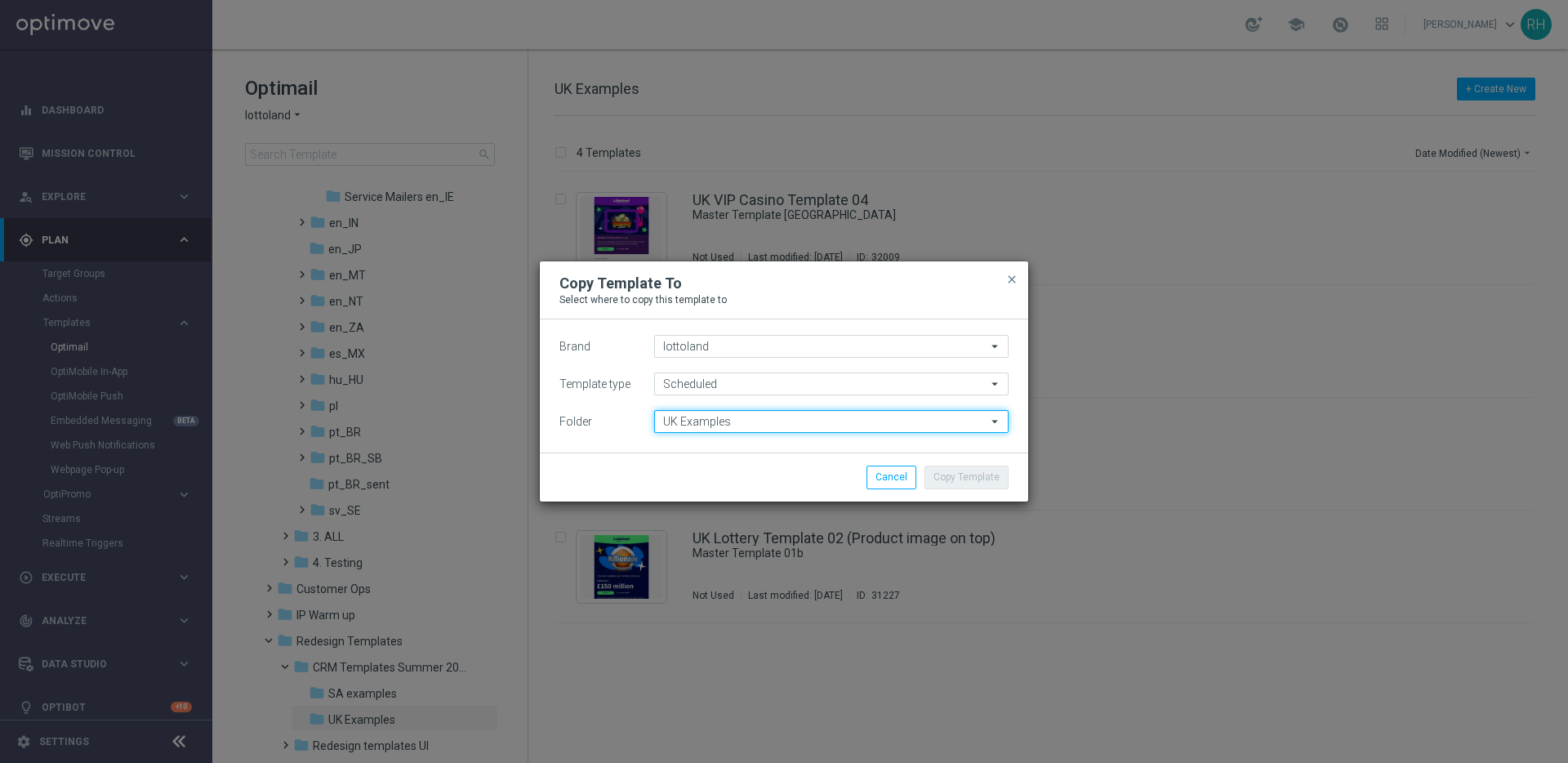
click at [847, 415] on input "UK Examples" at bounding box center [831, 421] width 354 height 23
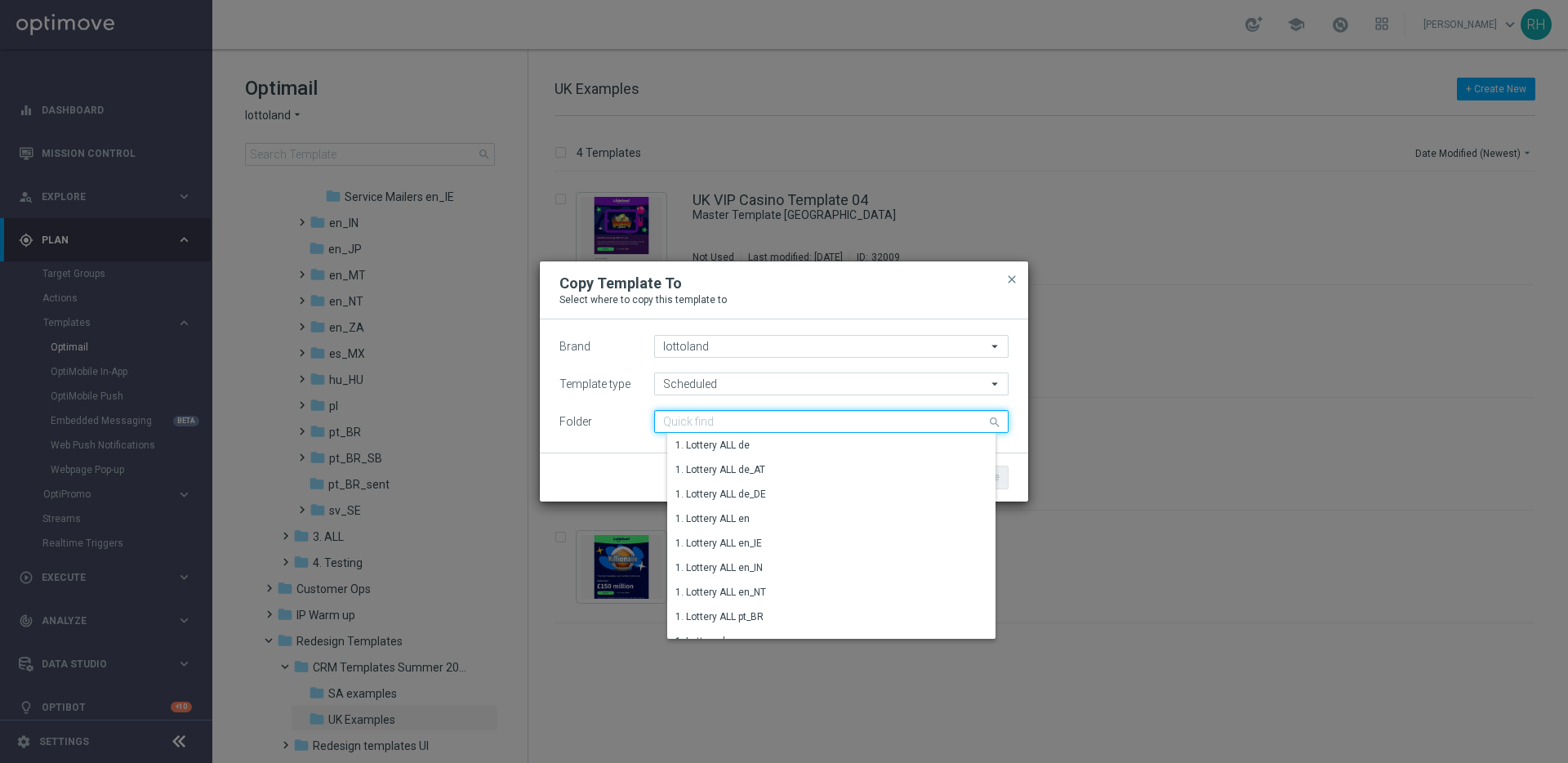
paste input "TAC LT en_GB"
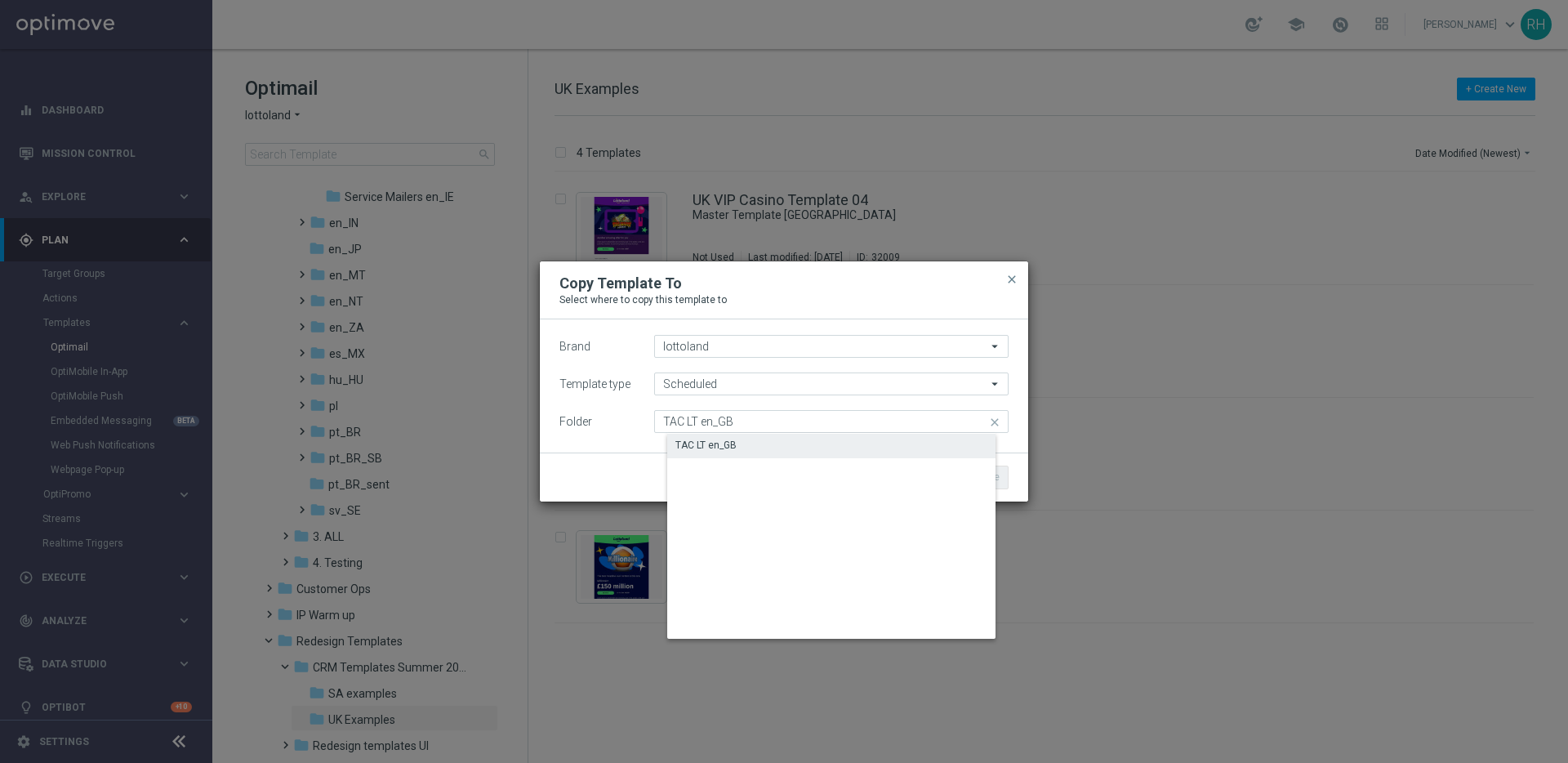
click at [819, 441] on div "TAC LT en_GB" at bounding box center [844, 445] width 354 height 23
type input "TAC LT en_GB"
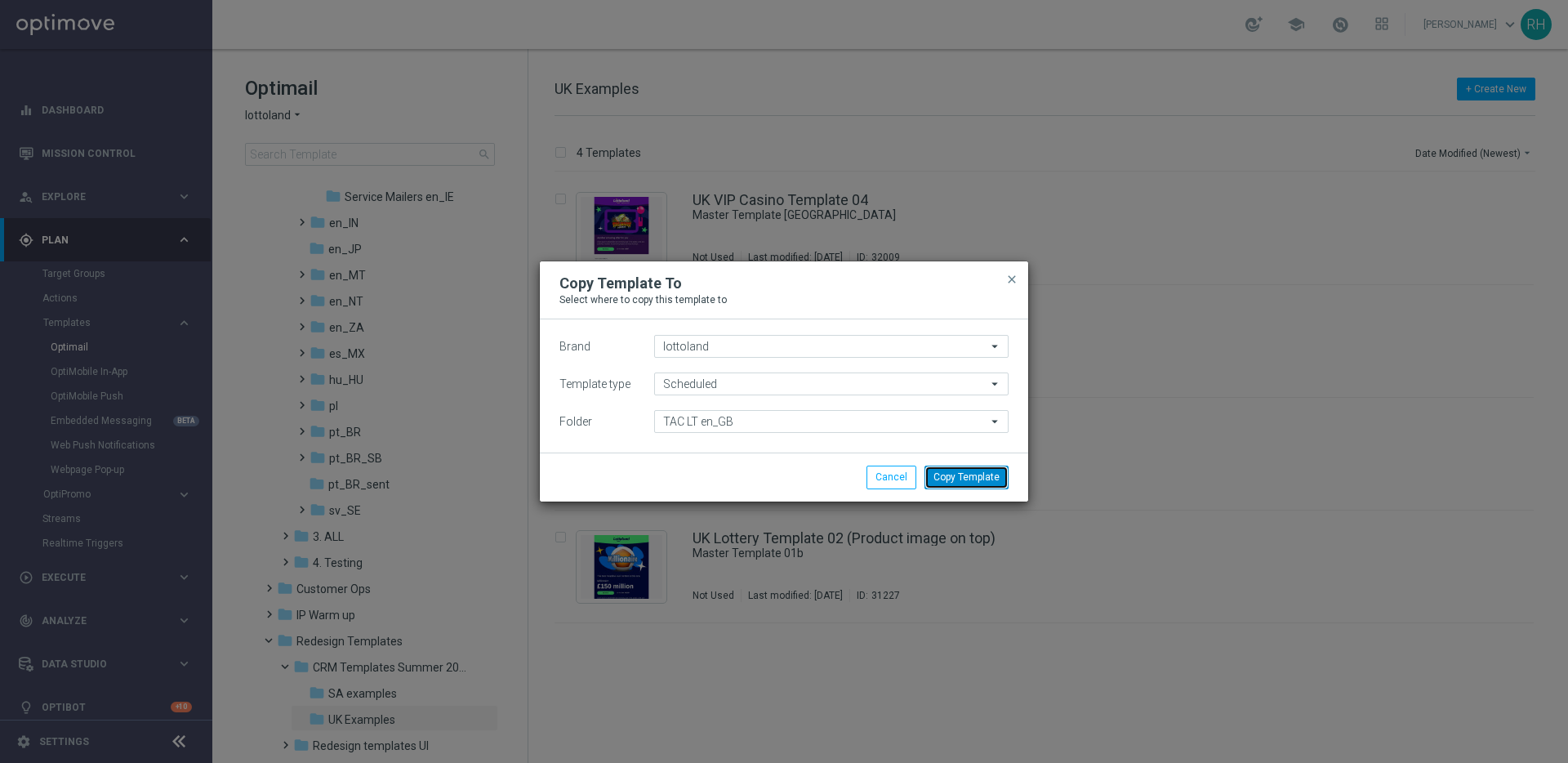
click at [982, 477] on button "Copy Template" at bounding box center [966, 477] width 84 height 23
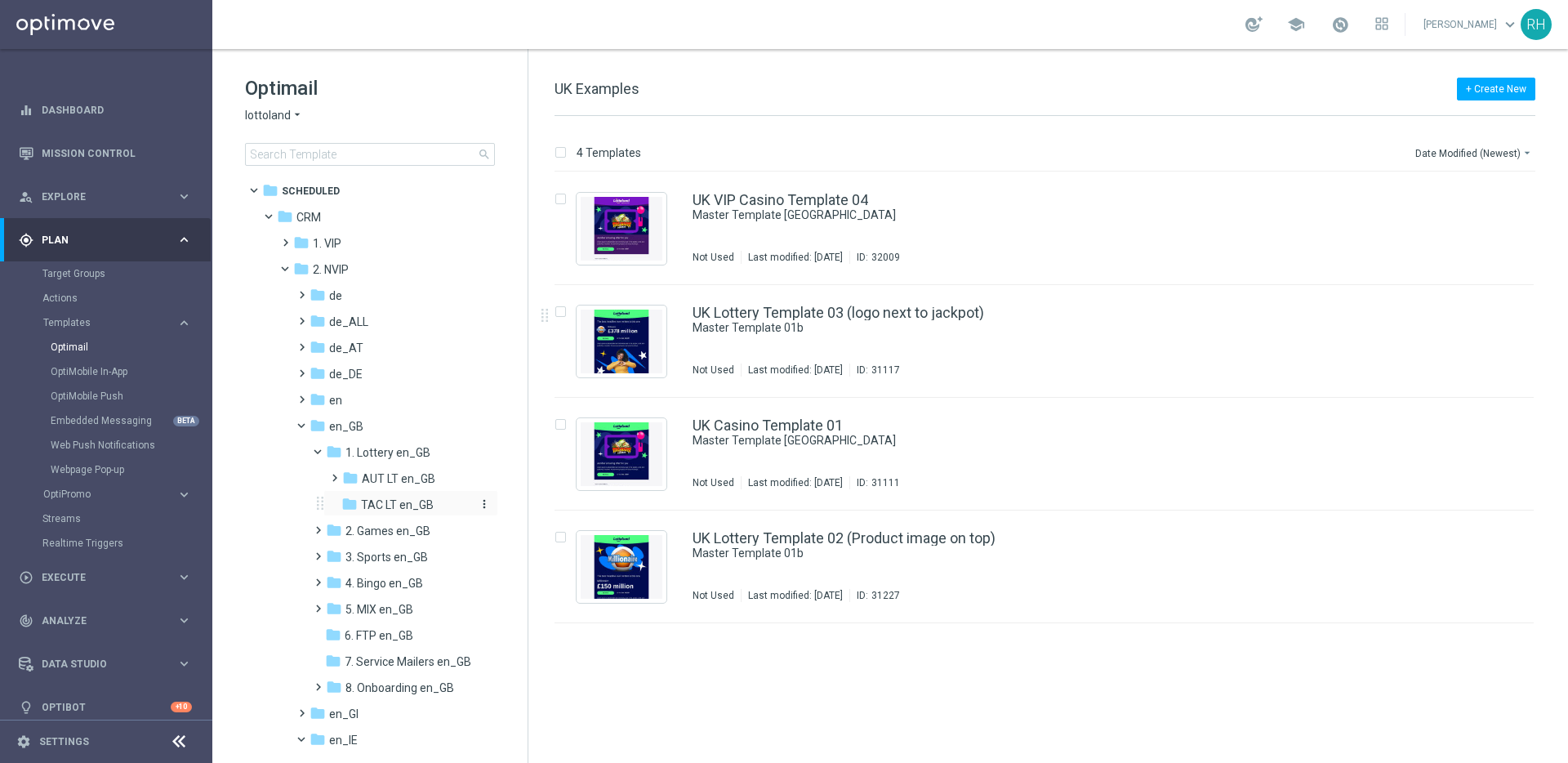
click at [405, 496] on div "folder TAC LT en_GB" at bounding box center [407, 506] width 133 height 19
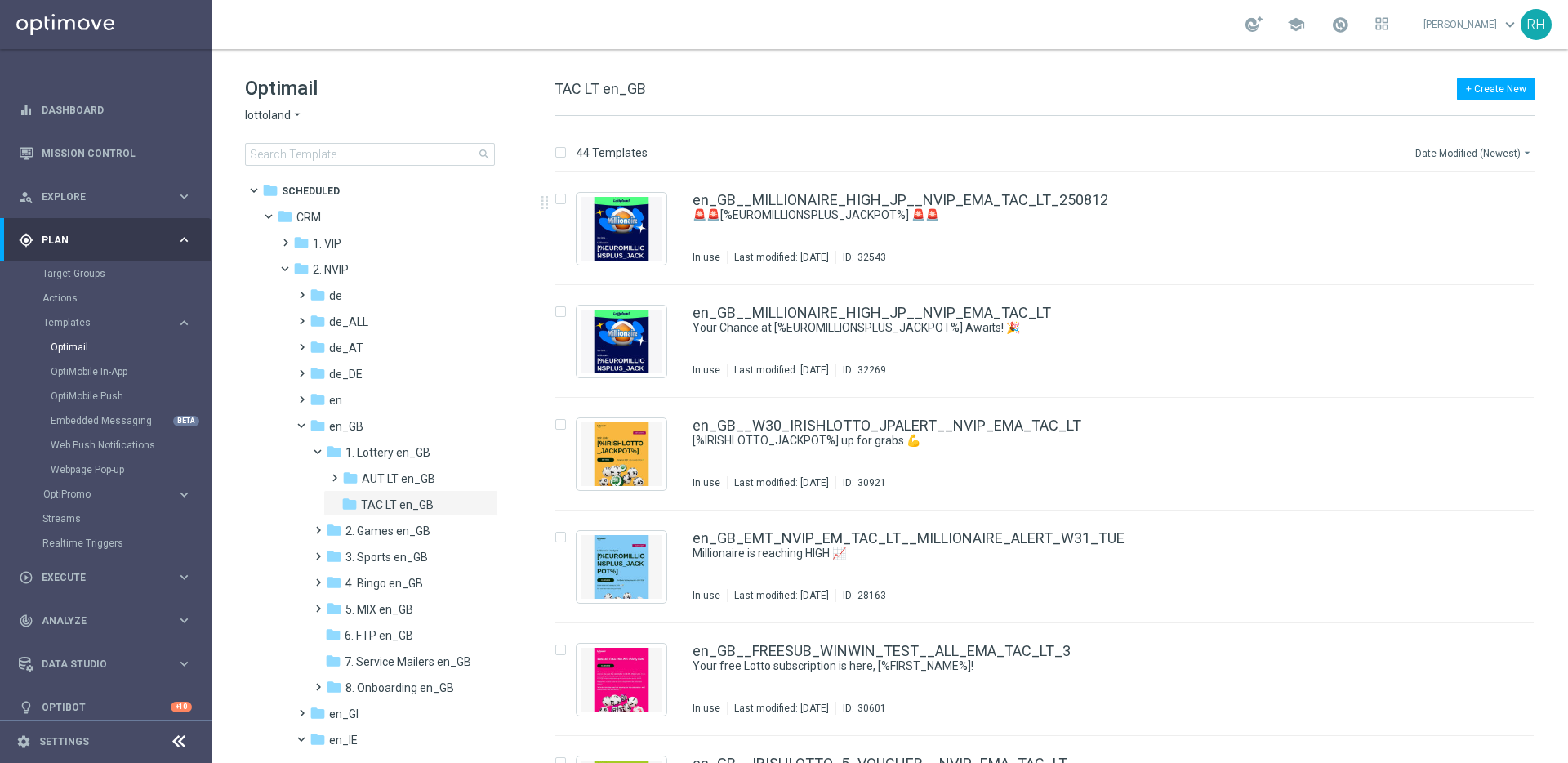
click at [1484, 160] on button "Date Modified (Newest) arrow_drop_down" at bounding box center [1474, 152] width 122 height 20
click at [1465, 223] on span "Date Modified (Newest)" at bounding box center [1472, 225] width 109 height 11
click at [1032, 79] on div "+ Create New TAC LT en_GB" at bounding box center [1044, 97] width 981 height 37
click at [1187, 83] on div "+ Create New TAC LT en_GB" at bounding box center [1044, 97] width 981 height 37
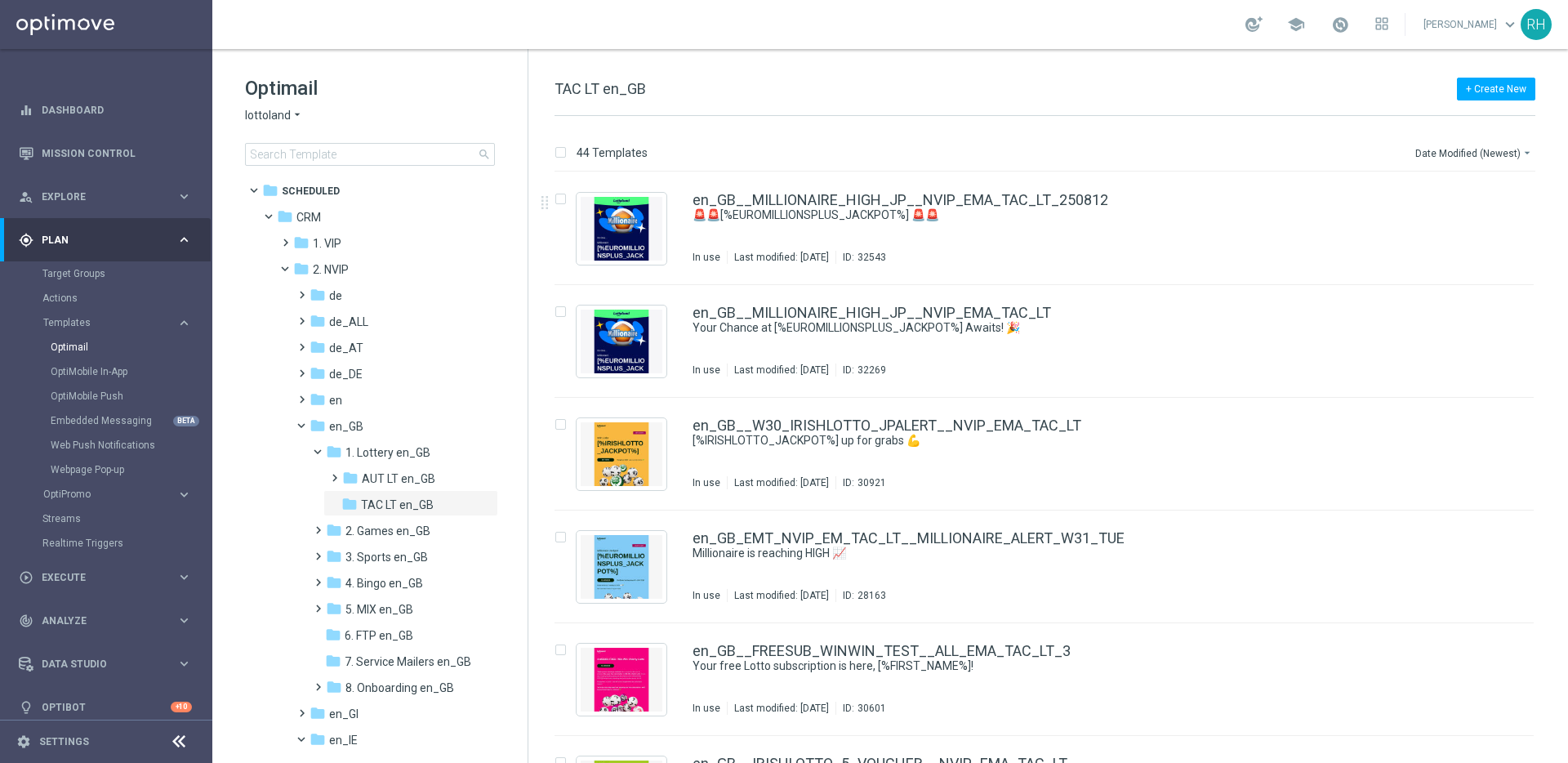
click at [1333, 142] on div "44 Templates Date Modified (Newest) arrow_drop_down" at bounding box center [1044, 157] width 981 height 29
click at [1328, 140] on div "44 Templates Date Modified (Newest) arrow_drop_down Drag here to set row groups…" at bounding box center [1048, 440] width 1039 height 647
click at [1444, 154] on button "Date Modified (Newest) arrow_drop_down" at bounding box center [1474, 152] width 122 height 20
click at [1471, 216] on div "Date Modified (Newest)" at bounding box center [1470, 226] width 131 height 23
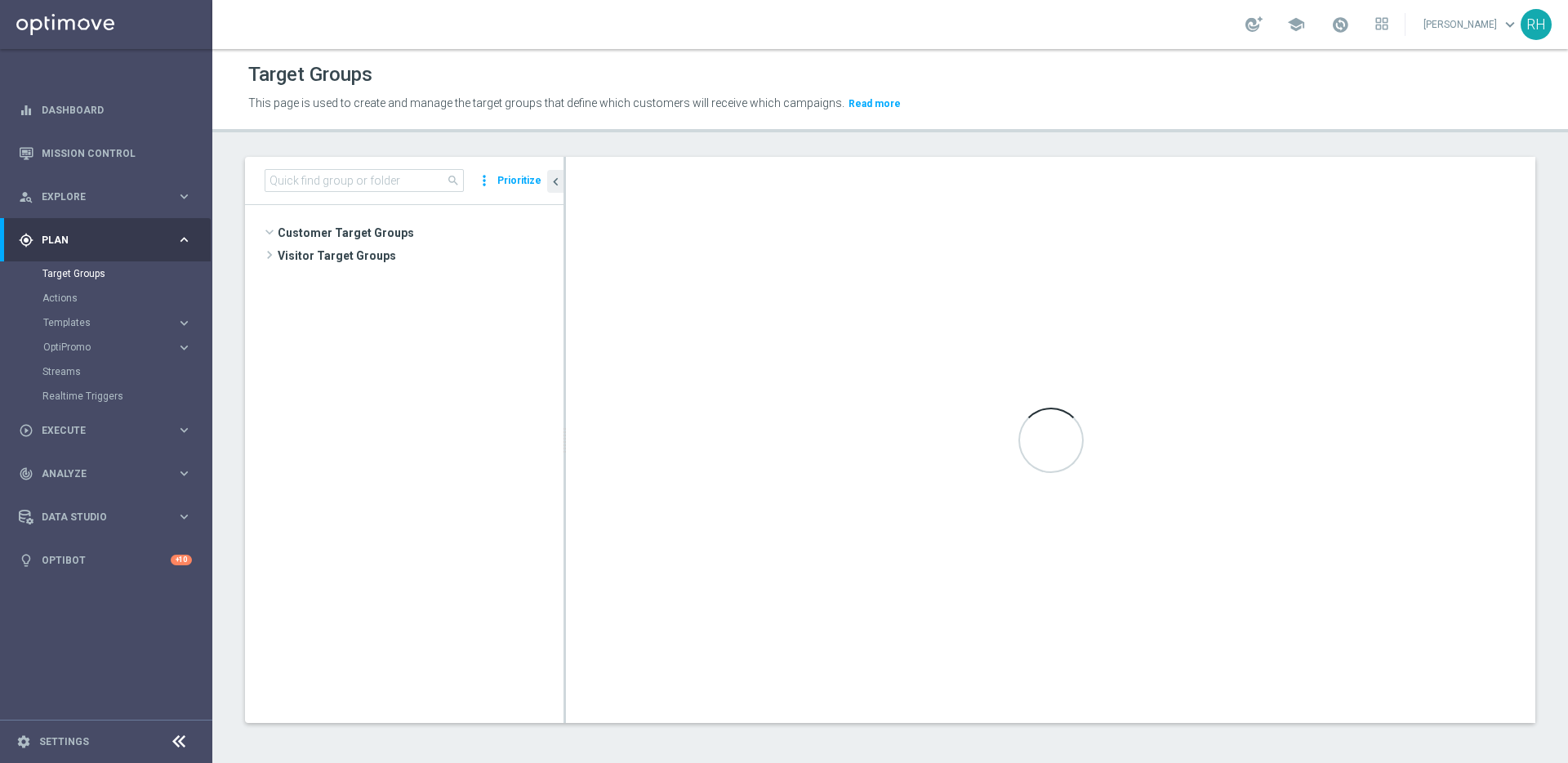
scroll to position [1462, 0]
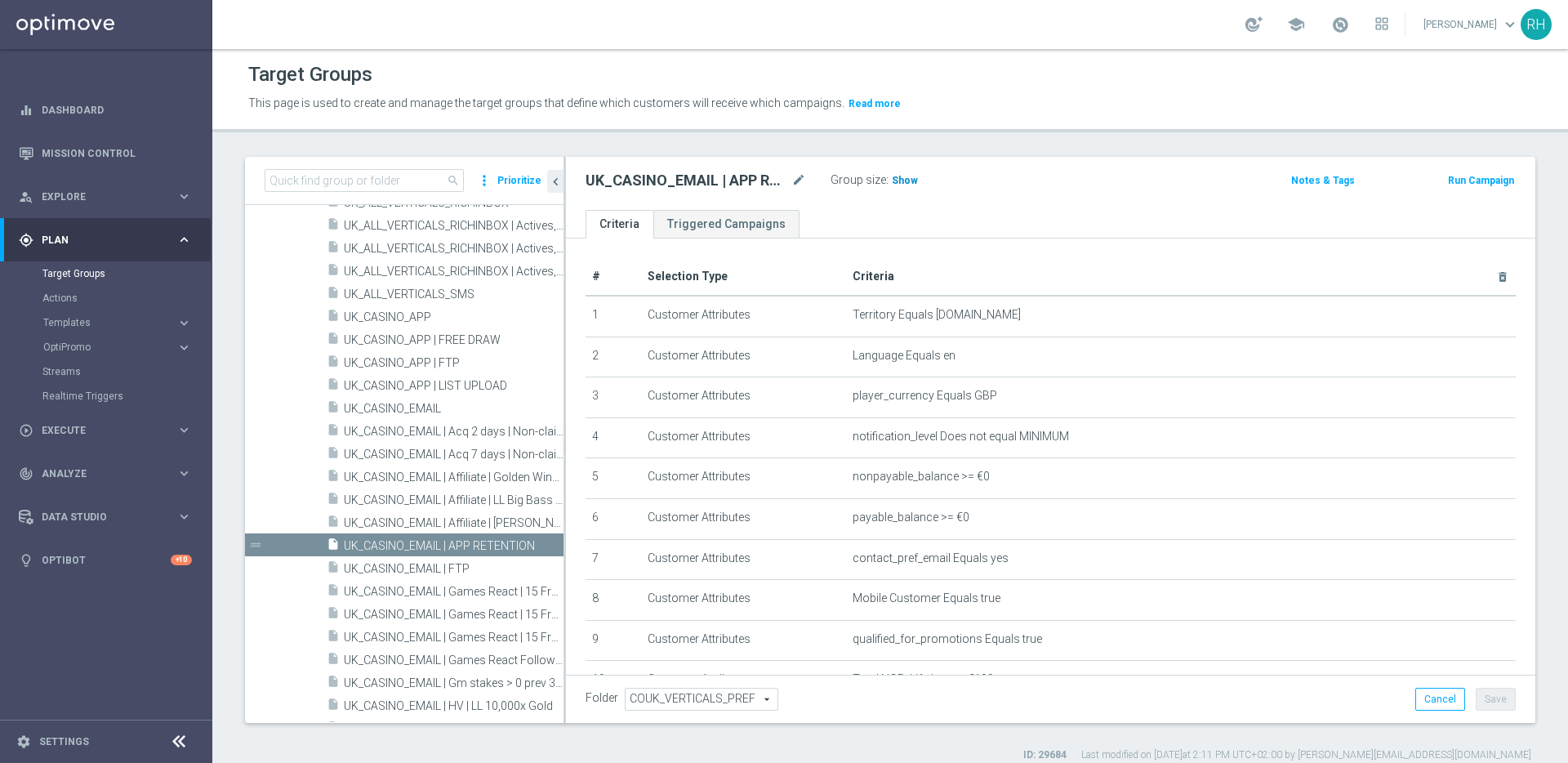
click at [906, 187] on h3 "Show" at bounding box center [904, 180] width 29 height 18
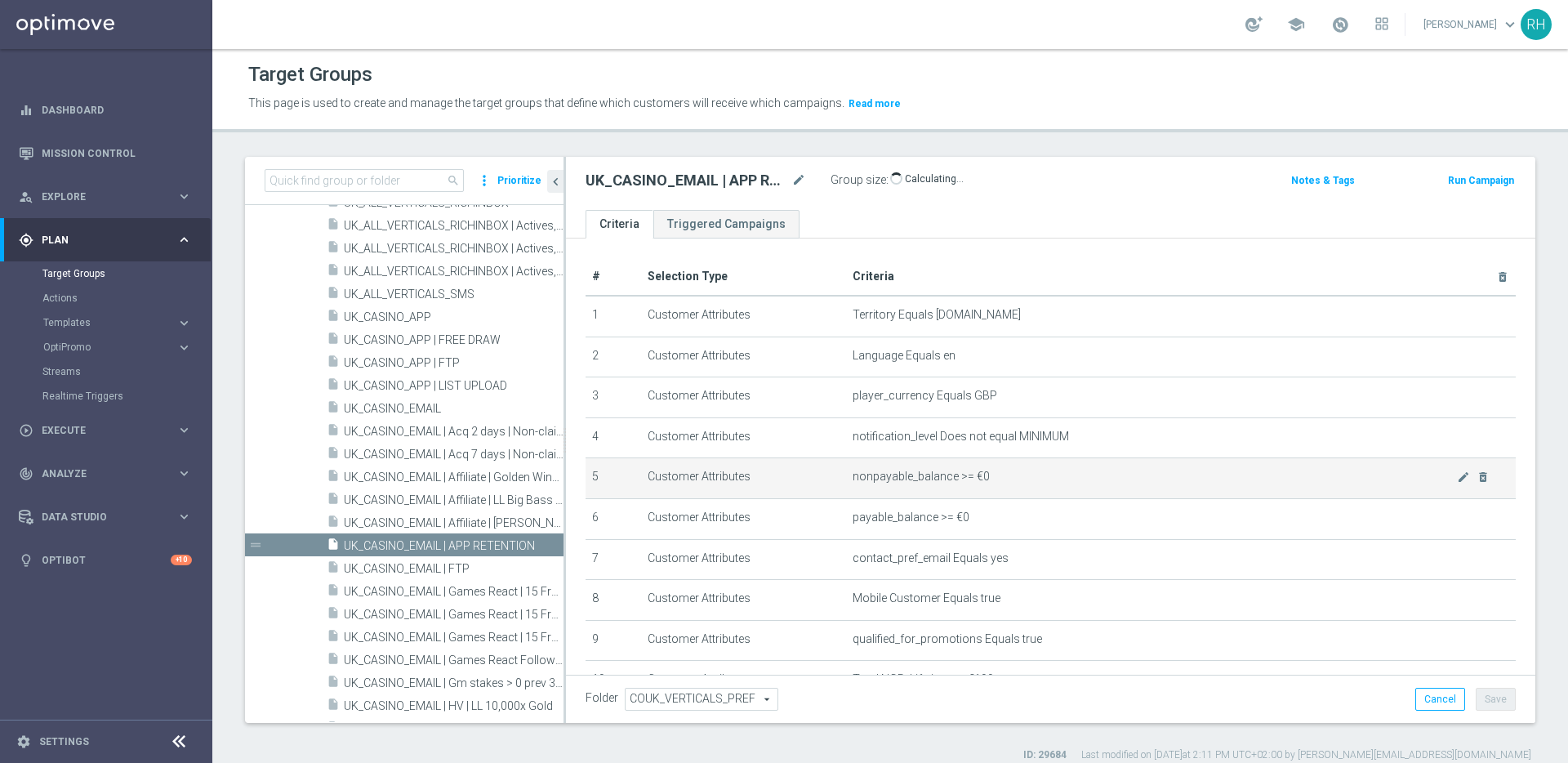
scroll to position [164, 0]
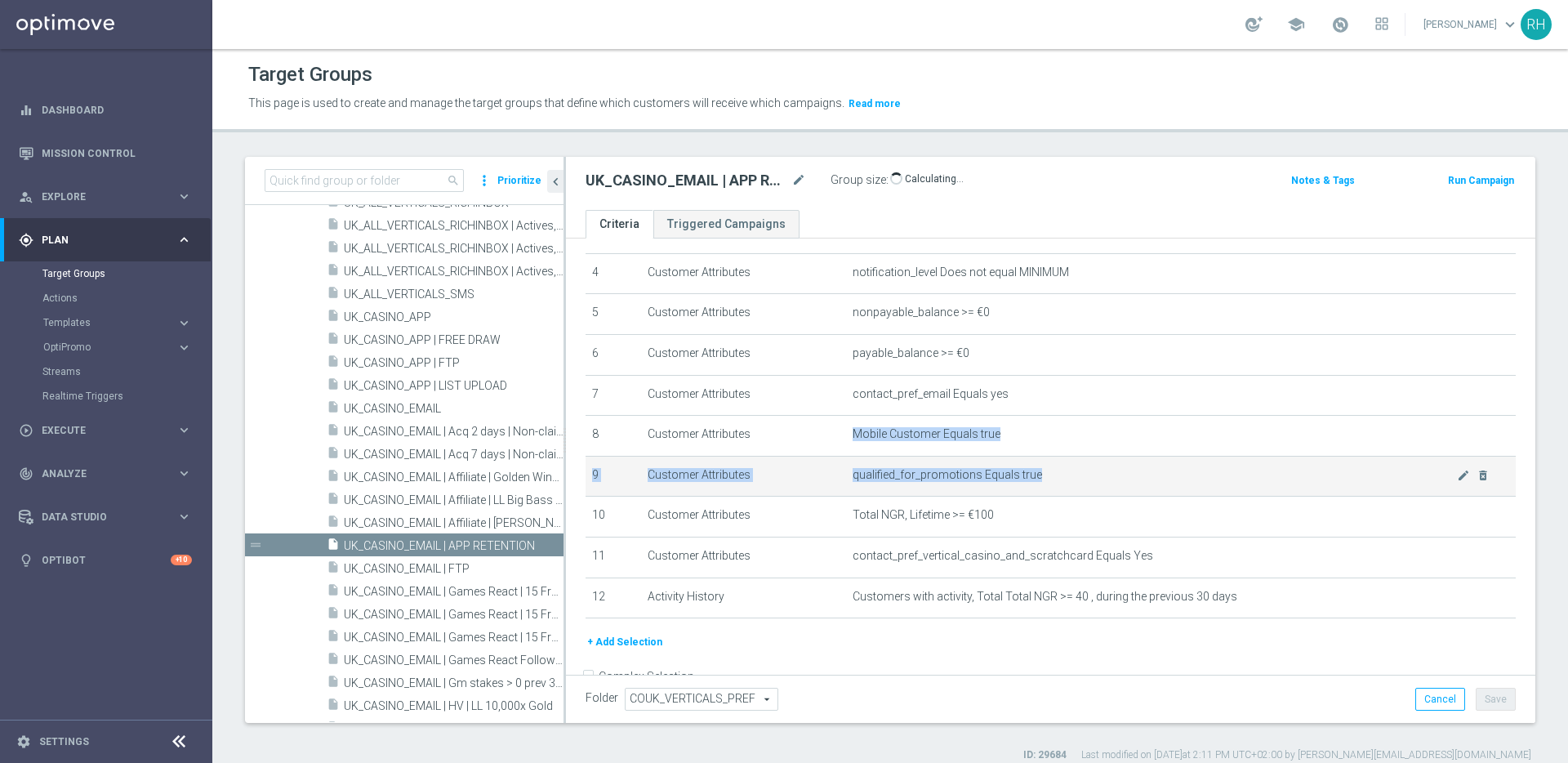
drag, startPoint x: 850, startPoint y: 428, endPoint x: 1052, endPoint y: 469, distance: 206.1
click at [1052, 469] on tbody "1 Customer Attributes Territory Equals www.lottoland.co.uk mode_edit delete_for…" at bounding box center [1050, 375] width 930 height 487
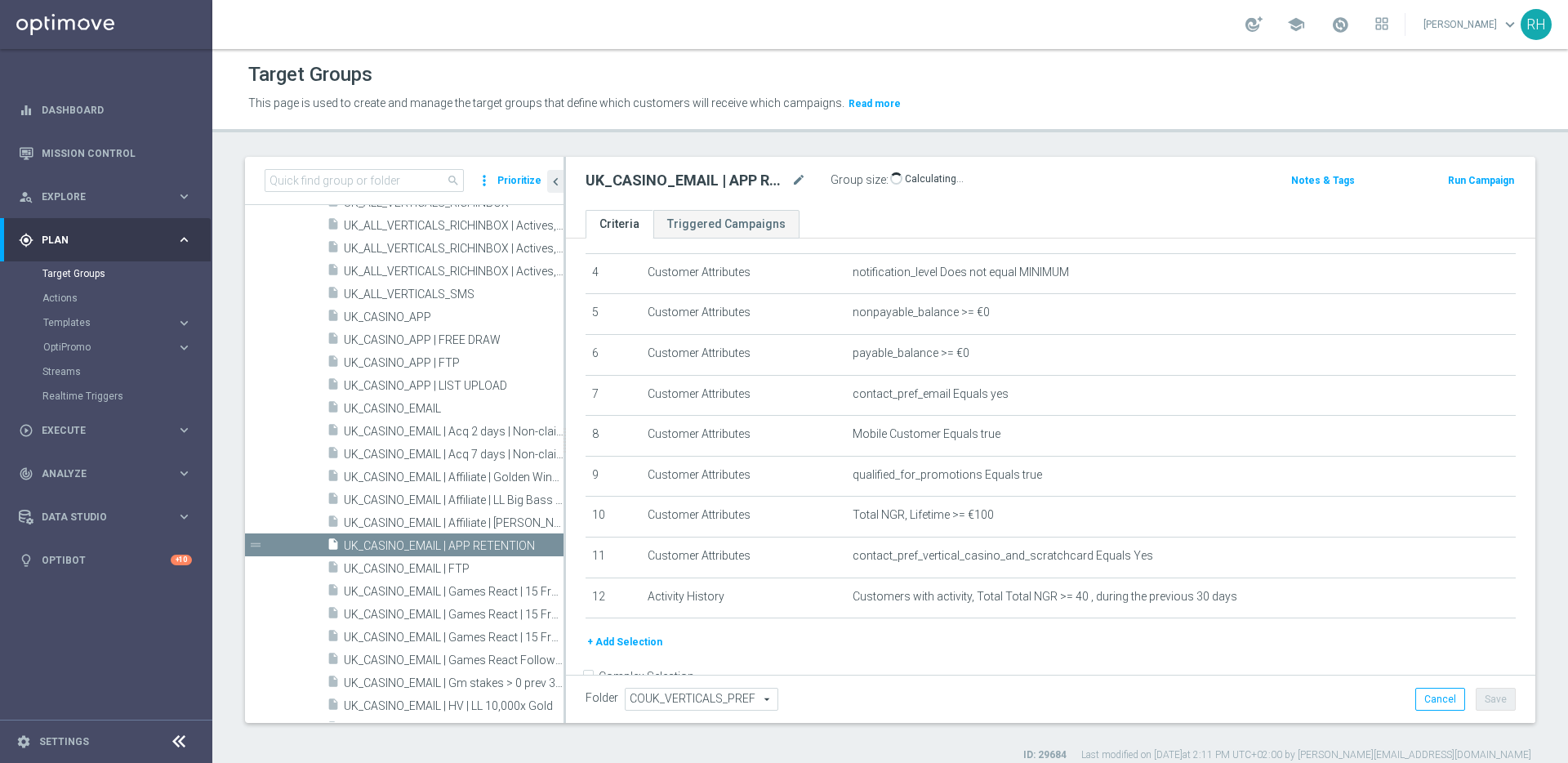
click at [935, 648] on div "+ Add Selection" at bounding box center [1050, 642] width 954 height 18
click at [1070, 132] on div "Target Groups This page is used to create and manage the target groups that def…" at bounding box center [890, 406] width 1356 height 714
click at [1130, 169] on div "UK_CASINO_EMAIL | APP RETENTION mode_edit Group size : 6,089" at bounding box center [891, 181] width 636 height 23
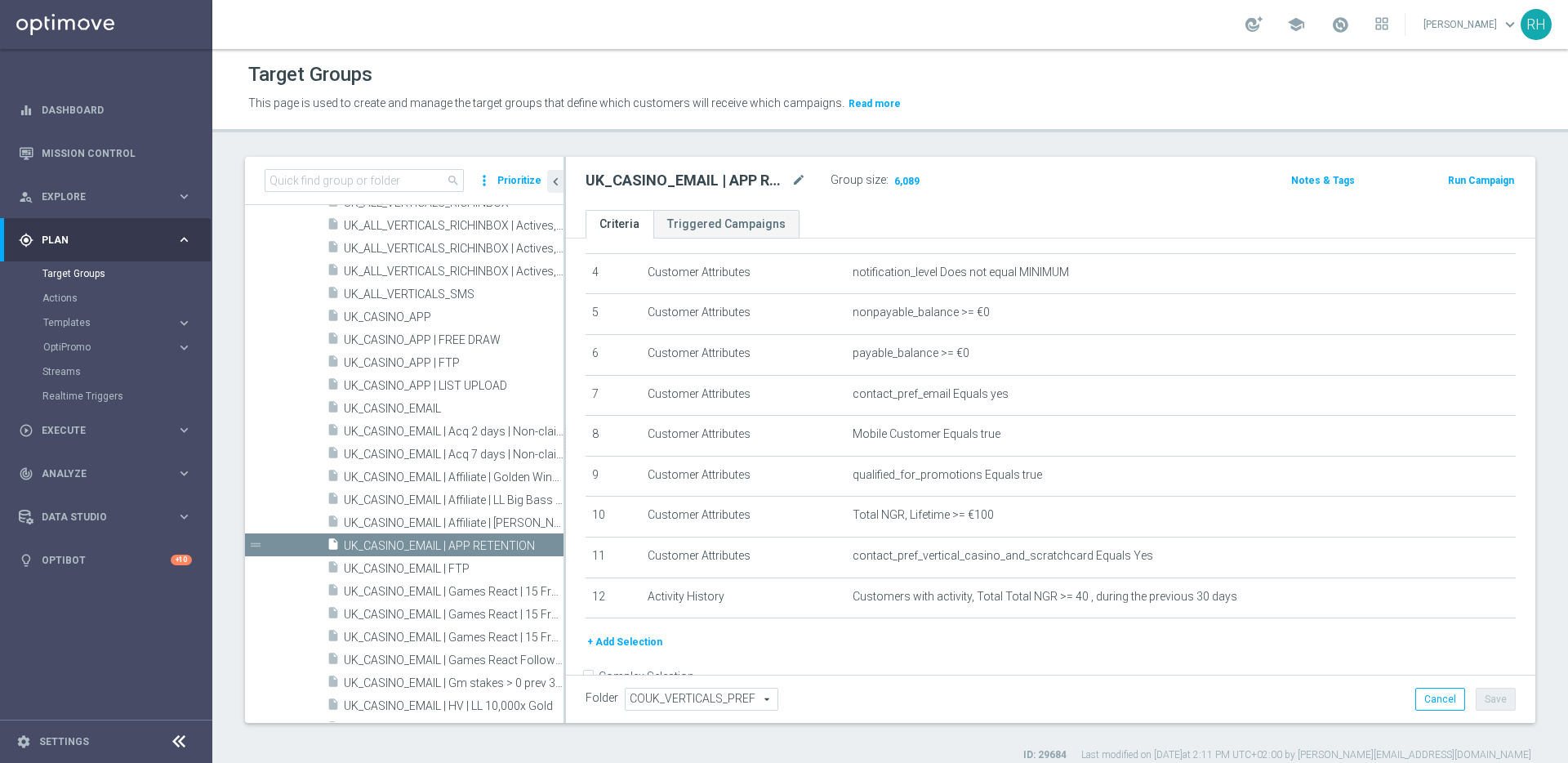
click at [1130, 169] on div "UK_CASINO_EMAIL | APP RETENTION mode_edit Group size : 6,089" at bounding box center [891, 181] width 636 height 23
click at [1148, 70] on div "Target Groups" at bounding box center [890, 74] width 1283 height 32
click at [651, 640] on button "+ Add Selection" at bounding box center [624, 642] width 78 height 18
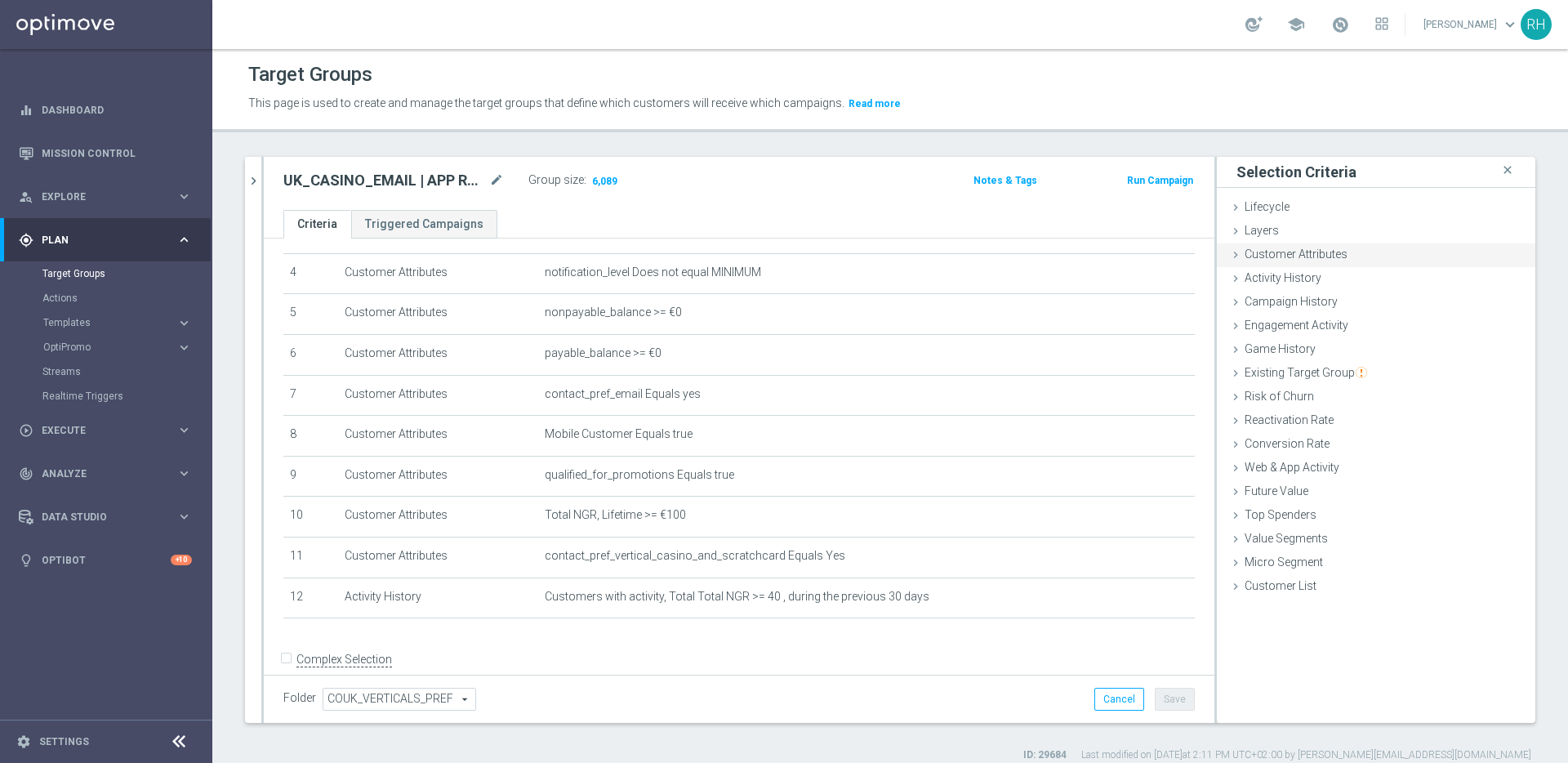
drag, startPoint x: 1386, startPoint y: 243, endPoint x: 1363, endPoint y: 259, distance: 28.0
click at [1363, 259] on div "Customer Attributes done" at bounding box center [1375, 255] width 318 height 24
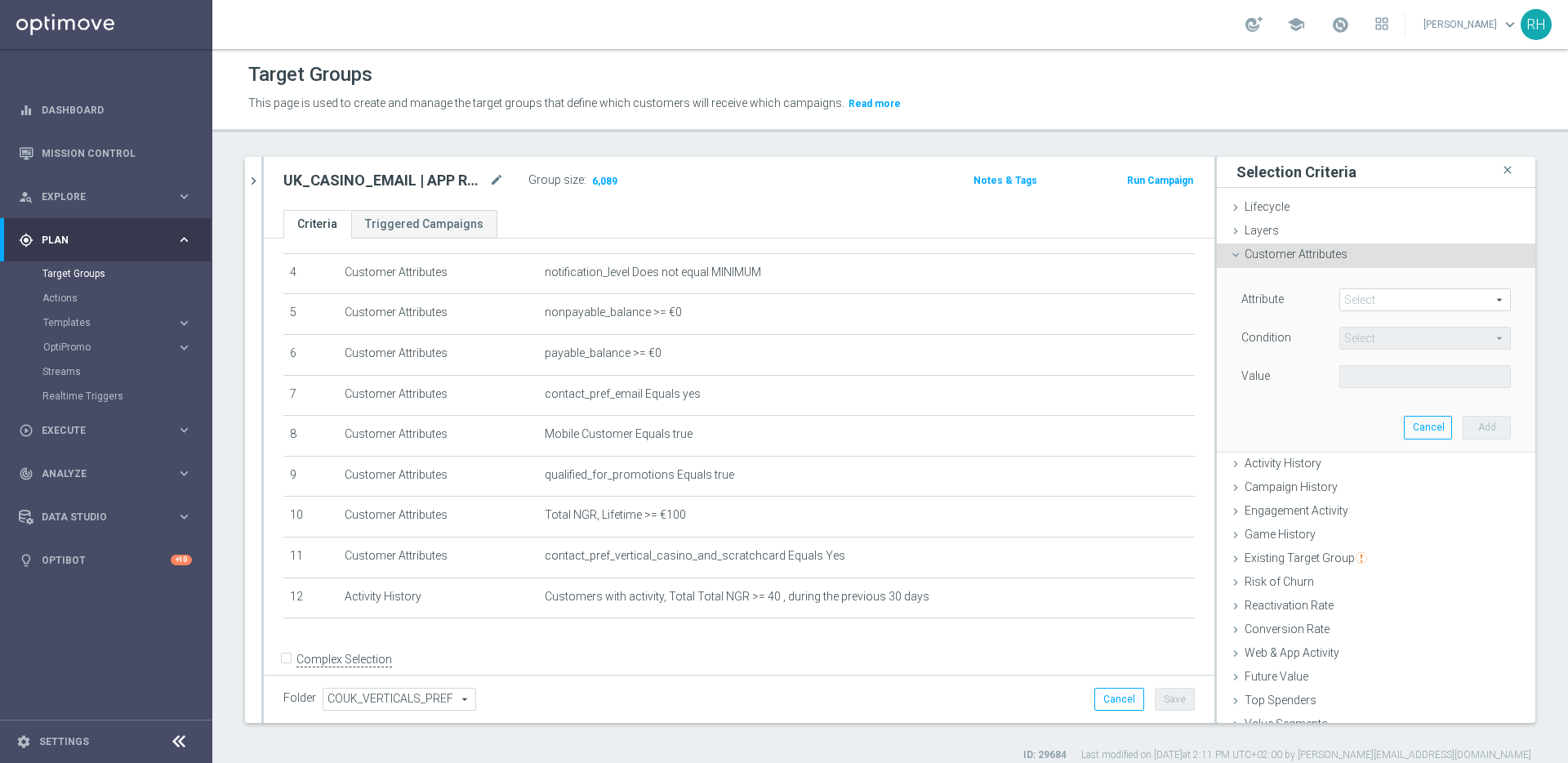
click at [1369, 293] on span at bounding box center [1425, 299] width 170 height 22
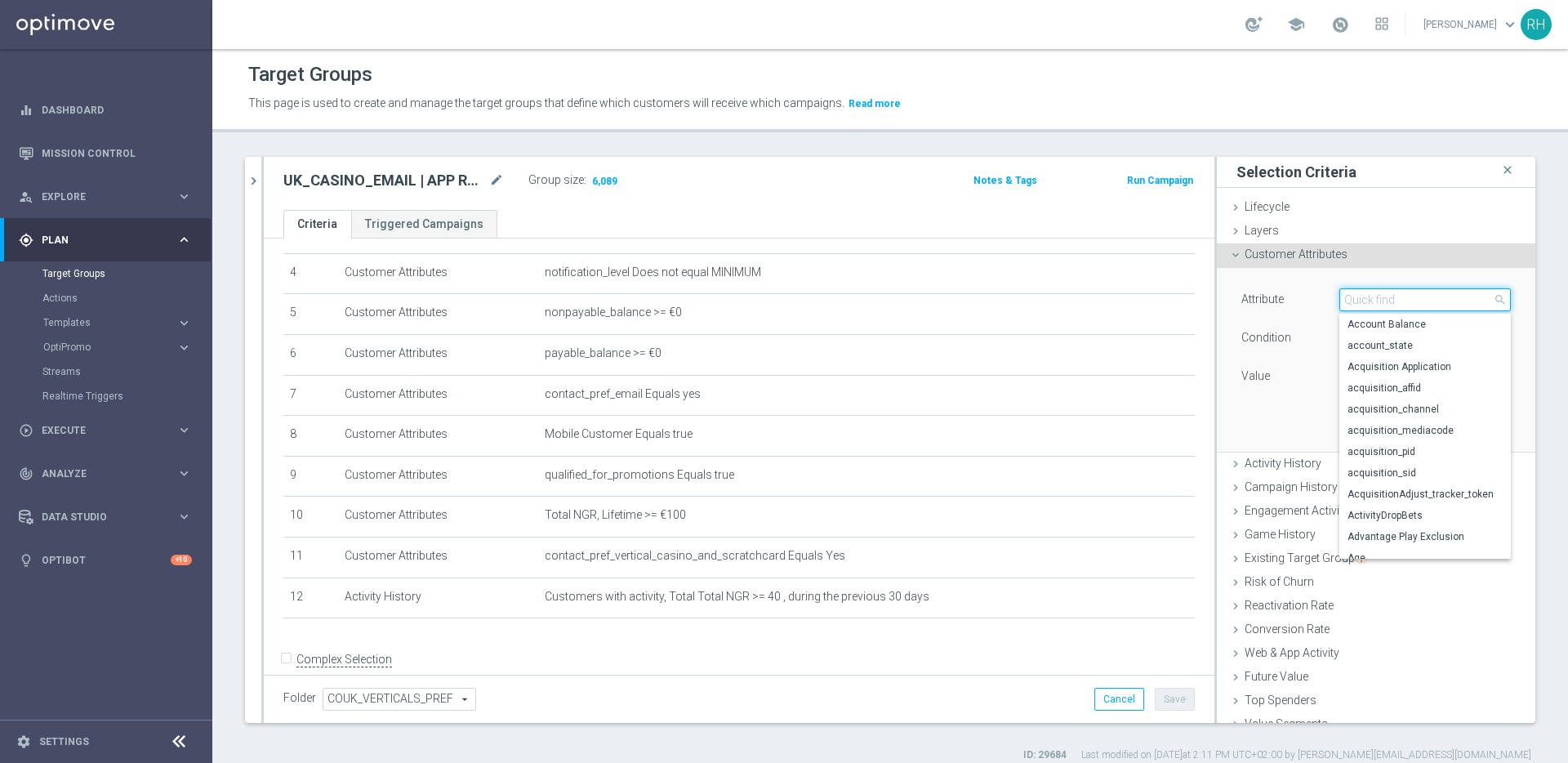
click at [1369, 293] on input "search" at bounding box center [1424, 299] width 171 height 23
type input "reac"
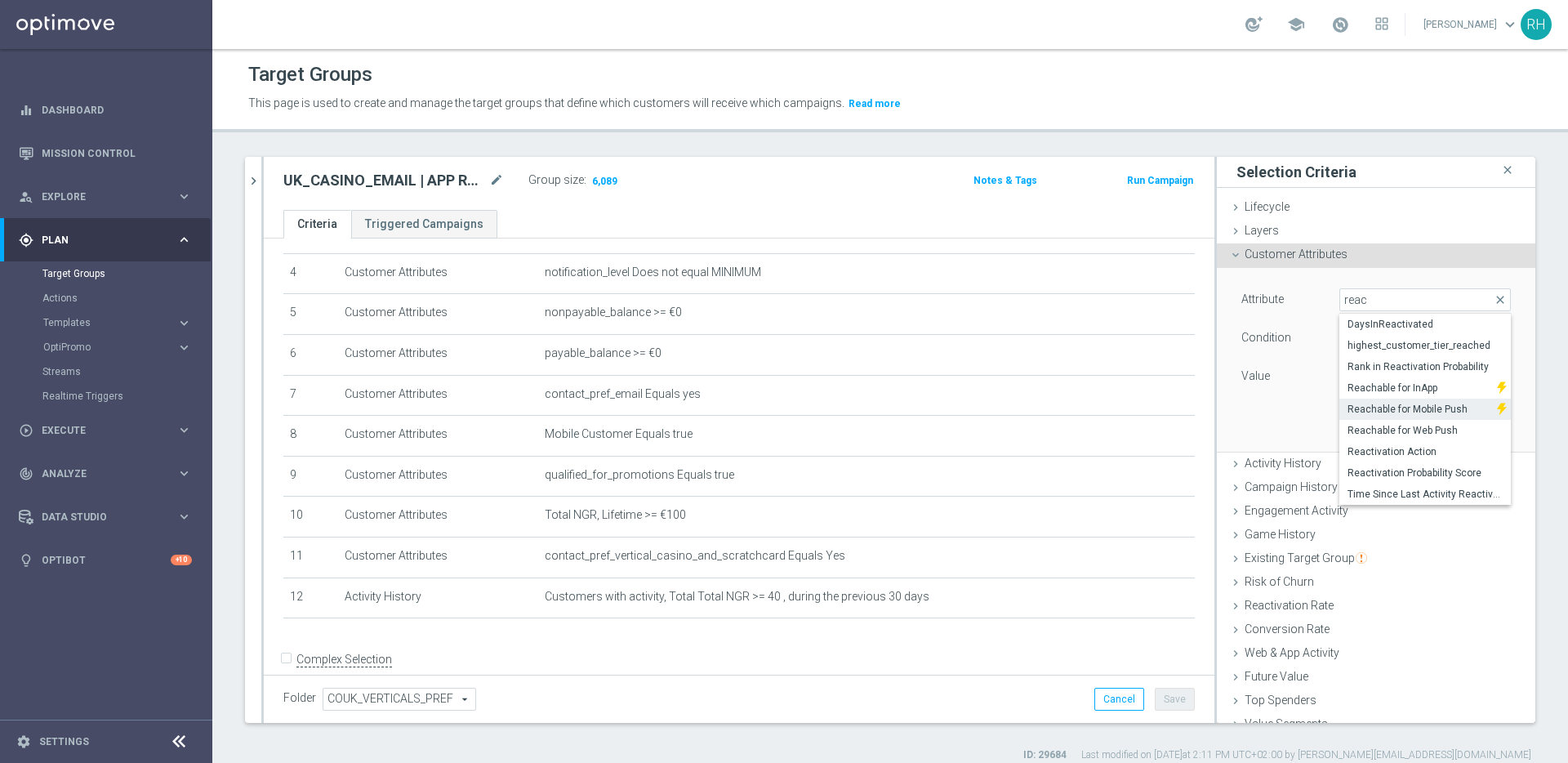
click at [1400, 405] on span "Reachable for Mobile Push" at bounding box center [1418, 409] width 141 height 13
type input "Reachable for Mobile Push"
type input "Equals"
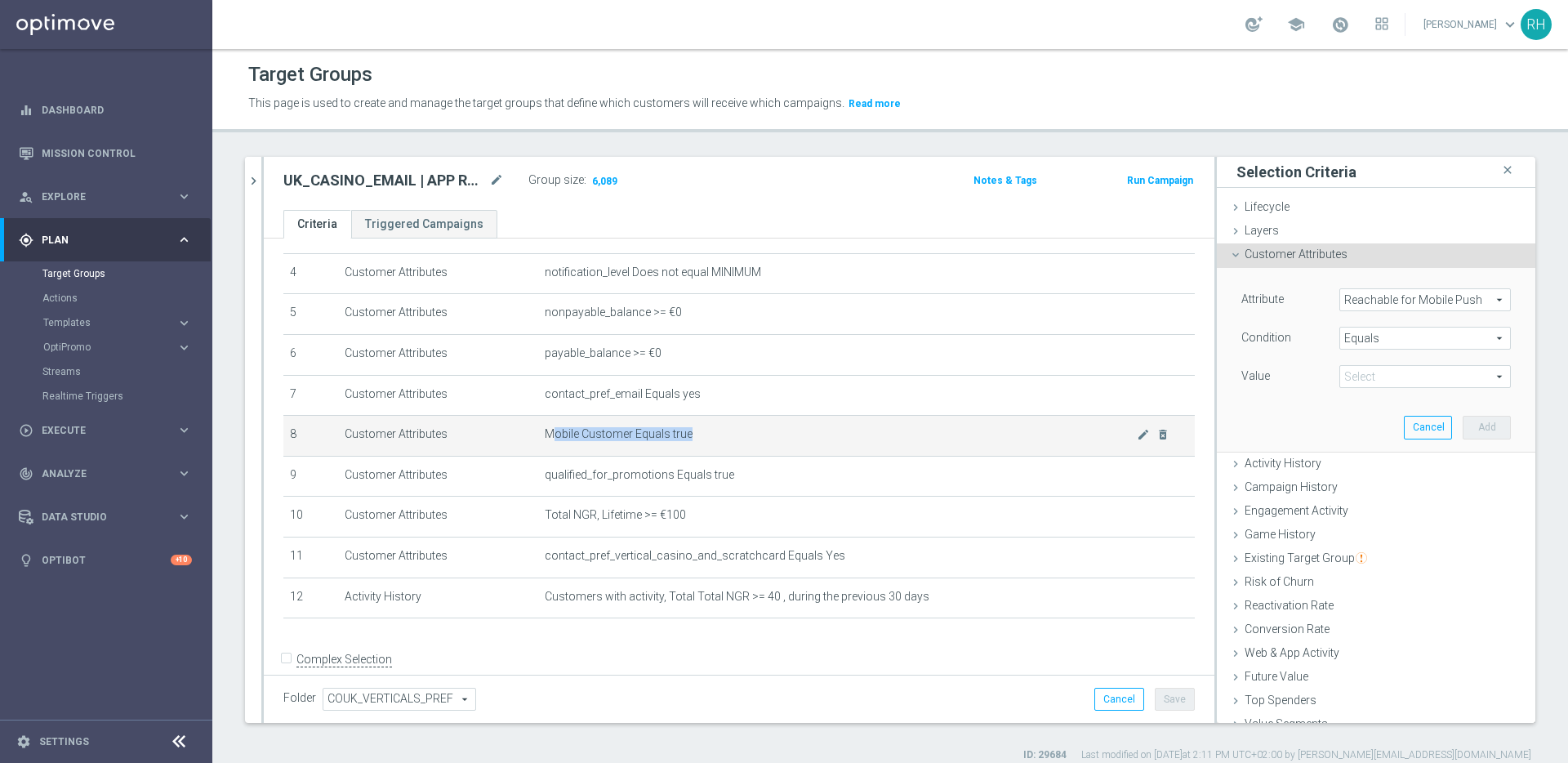
drag, startPoint x: 544, startPoint y: 434, endPoint x: 707, endPoint y: 436, distance: 163.0
click at [702, 438] on span "Mobile Customer Equals true" at bounding box center [841, 434] width 592 height 14
click at [708, 436] on span "Mobile Customer Equals true" at bounding box center [841, 434] width 592 height 14
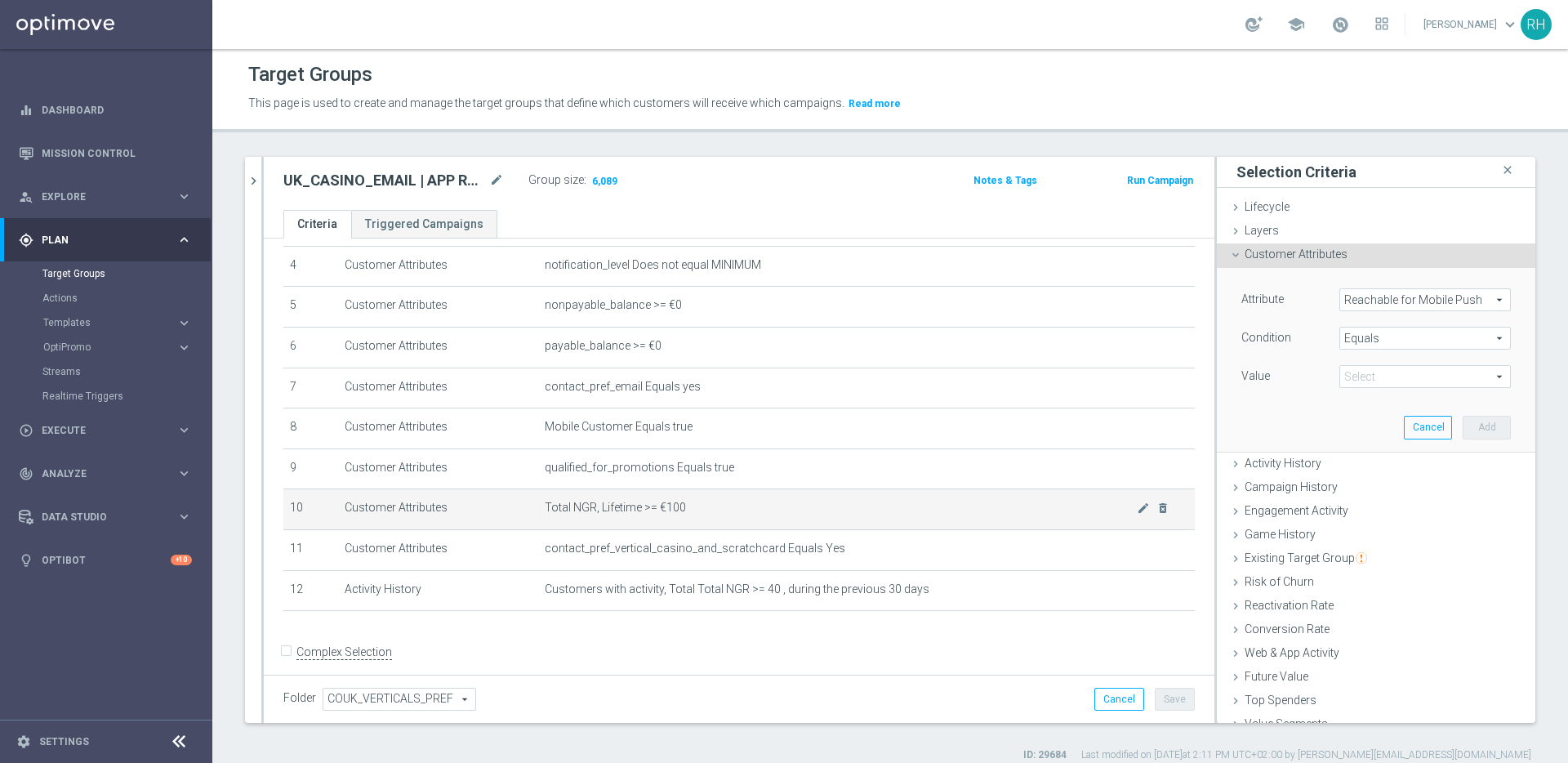
scroll to position [182, 0]
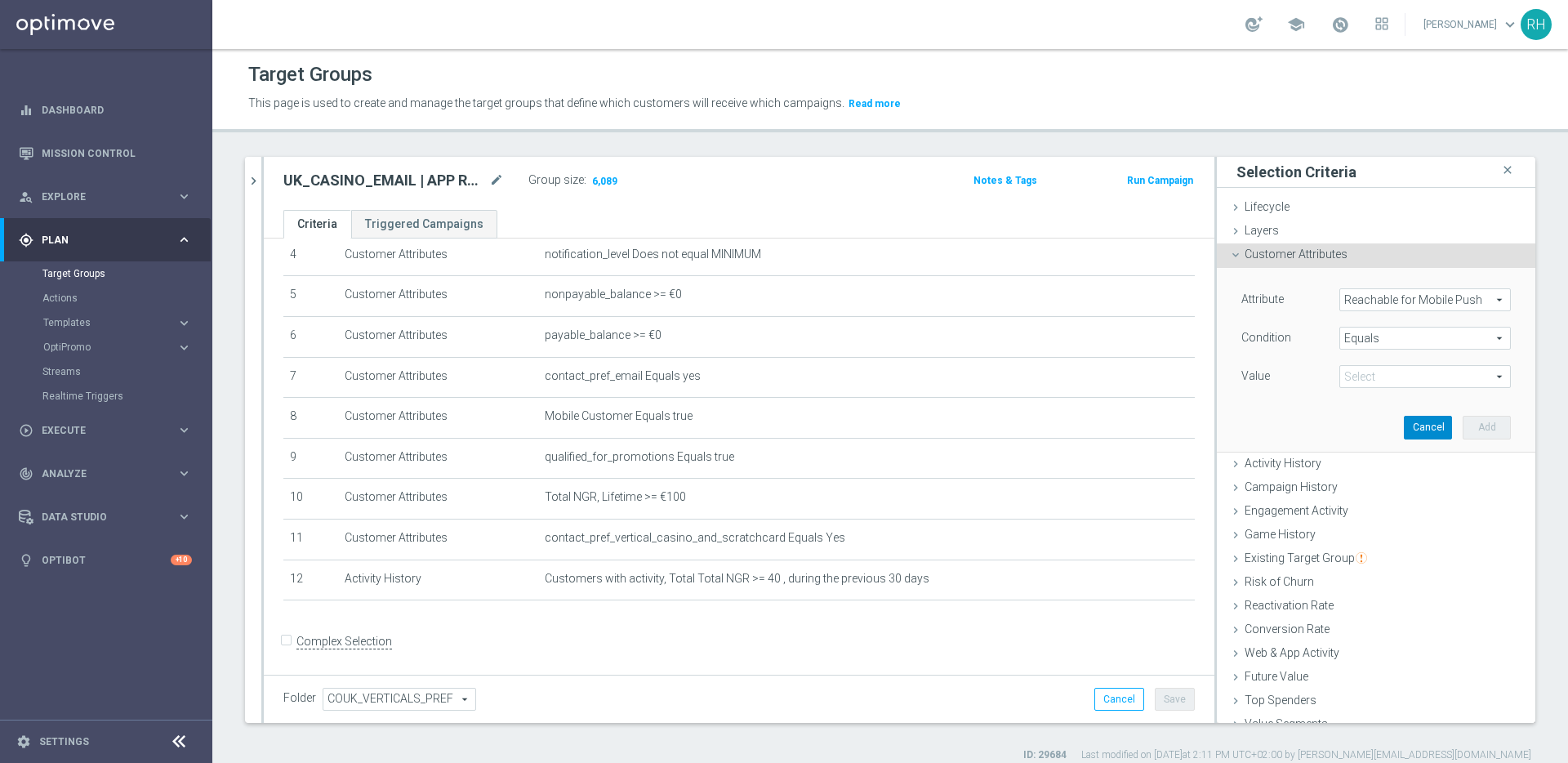
click at [1412, 426] on button "Cancel" at bounding box center [1428, 427] width 48 height 23
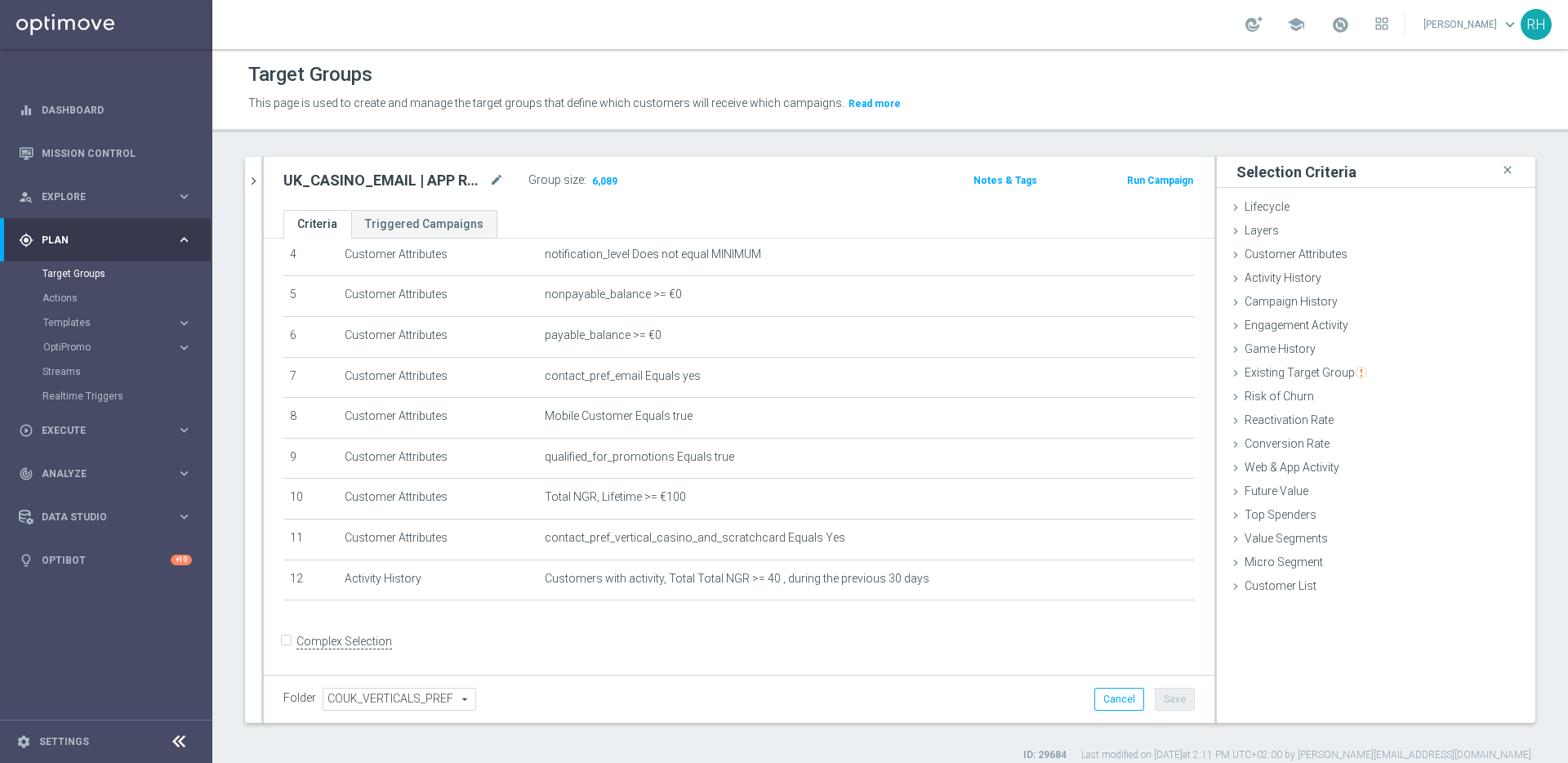
click at [993, 676] on div "Folder COUK_VERTICALS_PREF COUK_VERTICALS_PREF arrow_drop_down search Cancel Sa…" at bounding box center [739, 699] width 951 height 48
click at [258, 177] on icon "chevron_right" at bounding box center [254, 181] width 15 height 15
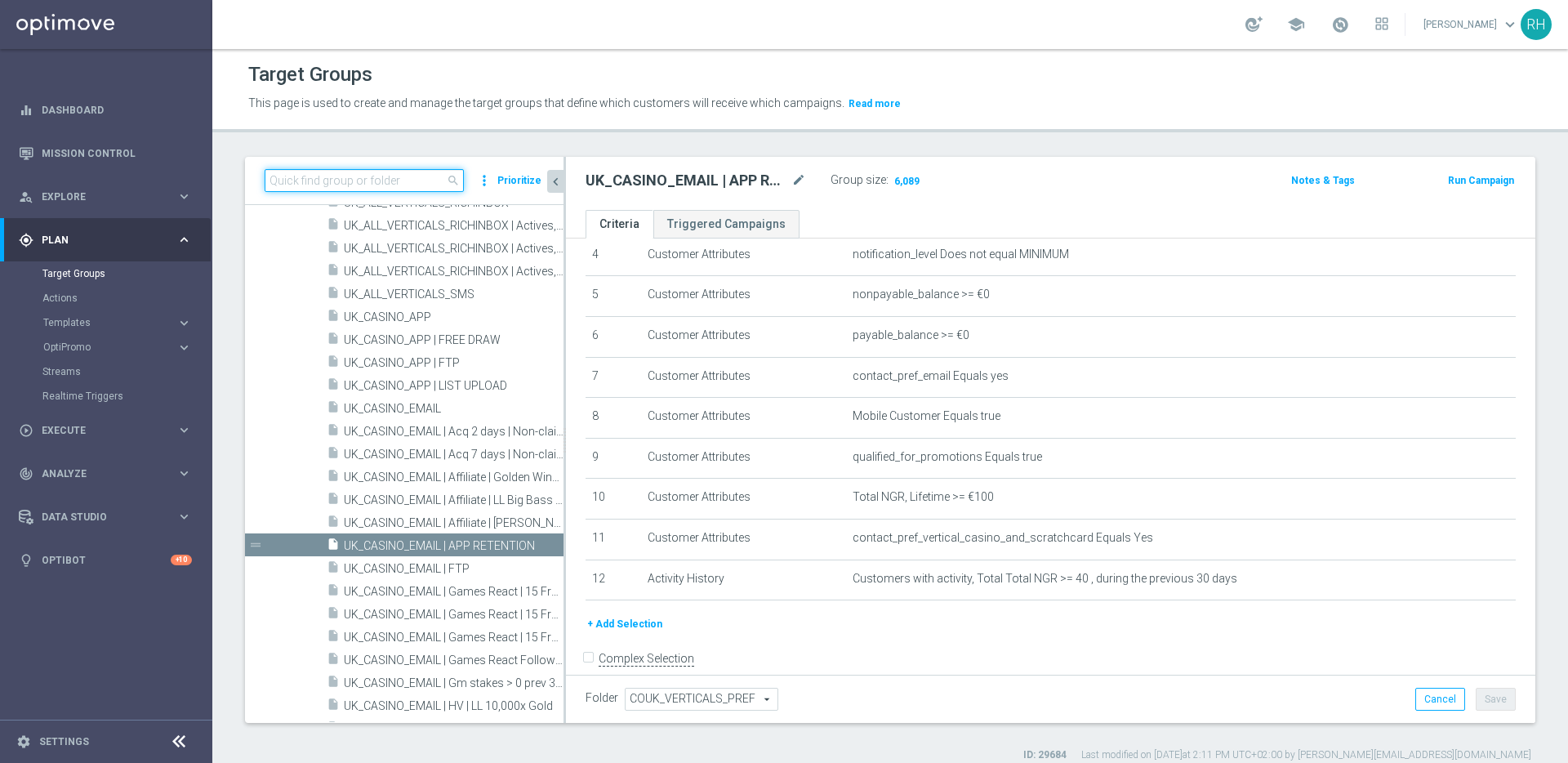
click at [290, 185] on input at bounding box center [364, 181] width 199 height 23
paste input "UK_CASINO_APP"
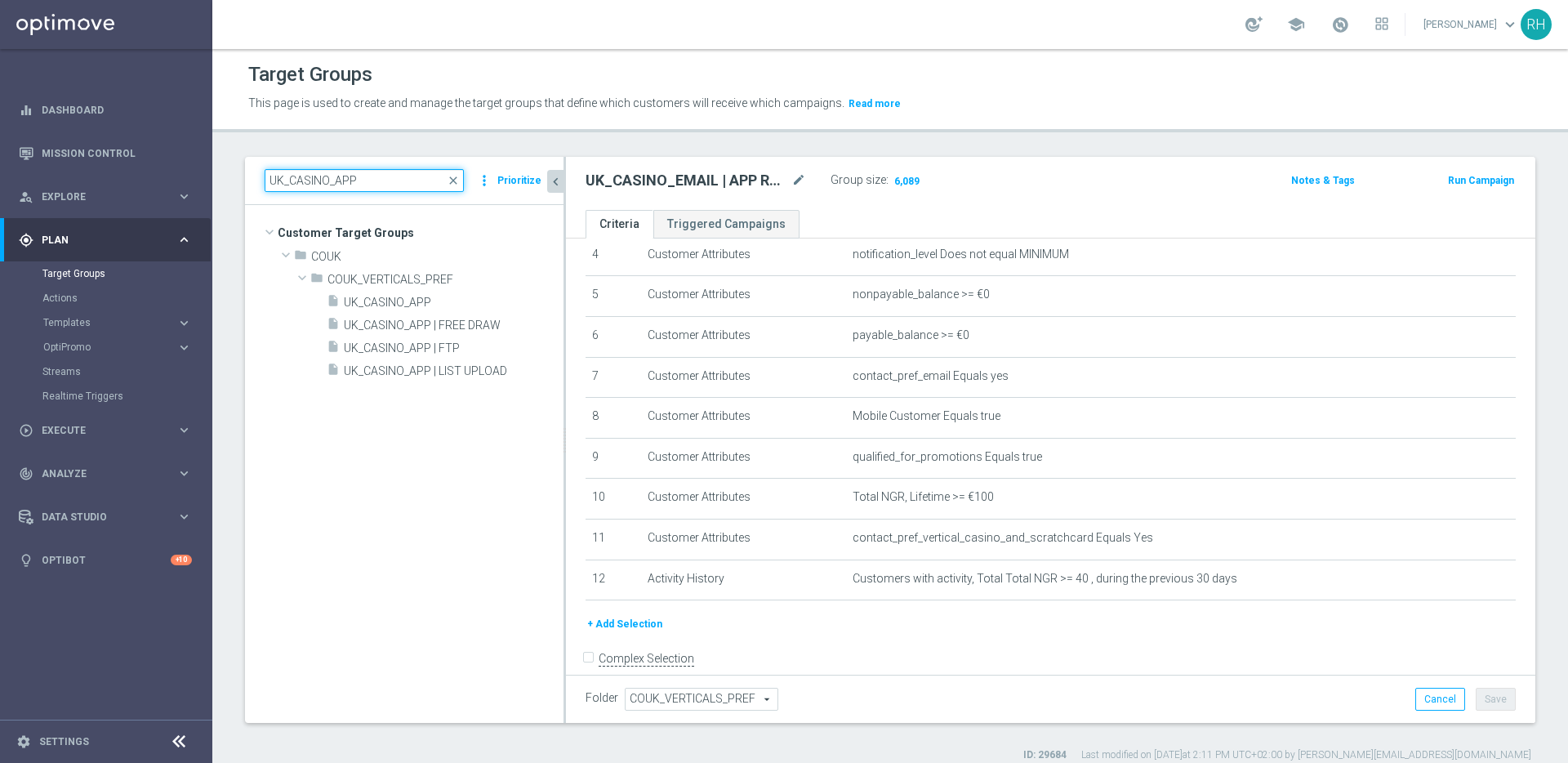
scroll to position [0, 0]
click at [377, 304] on span "UK_CASINO_APP" at bounding box center [434, 303] width 181 height 14
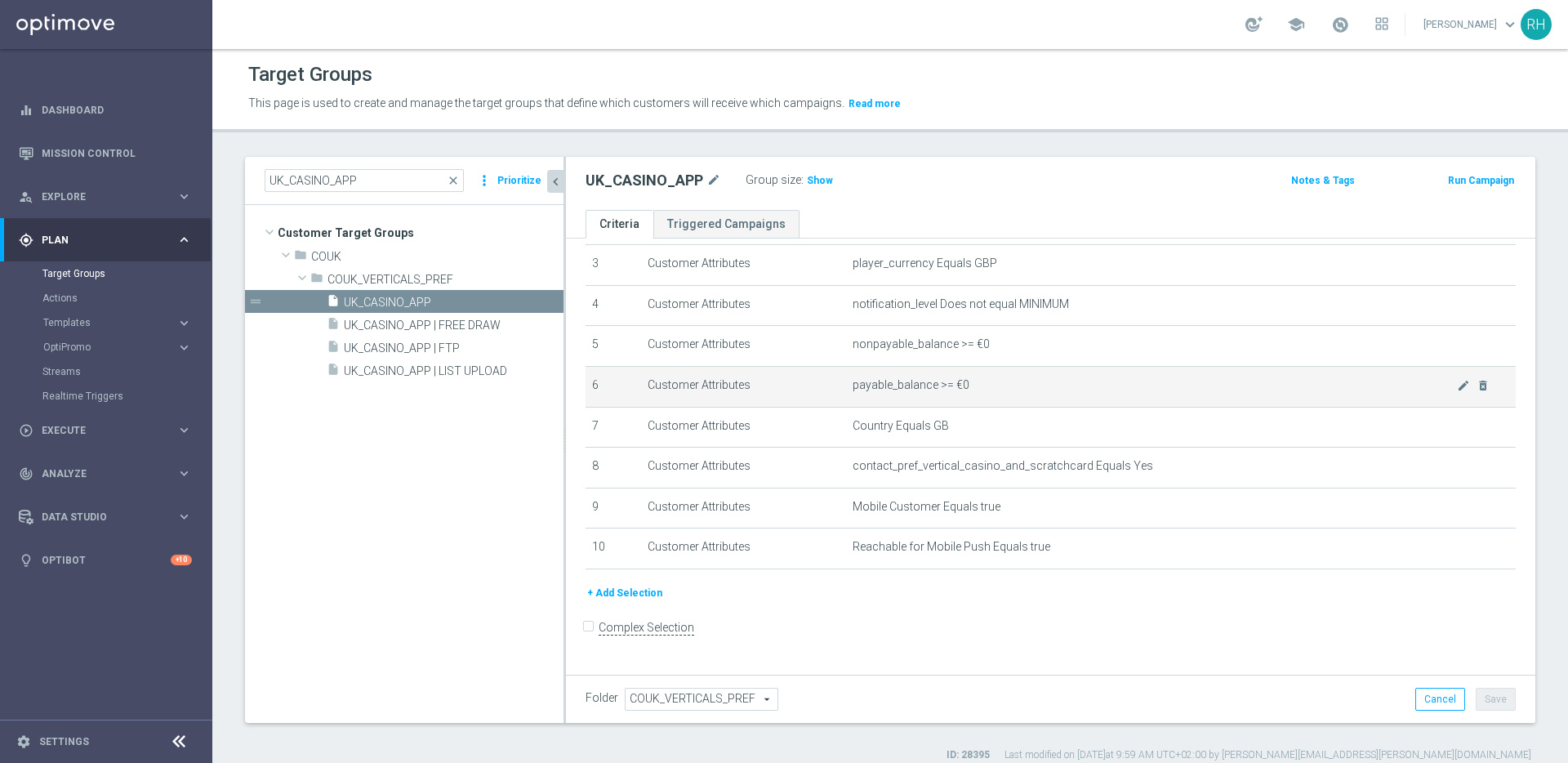
scroll to position [119, 0]
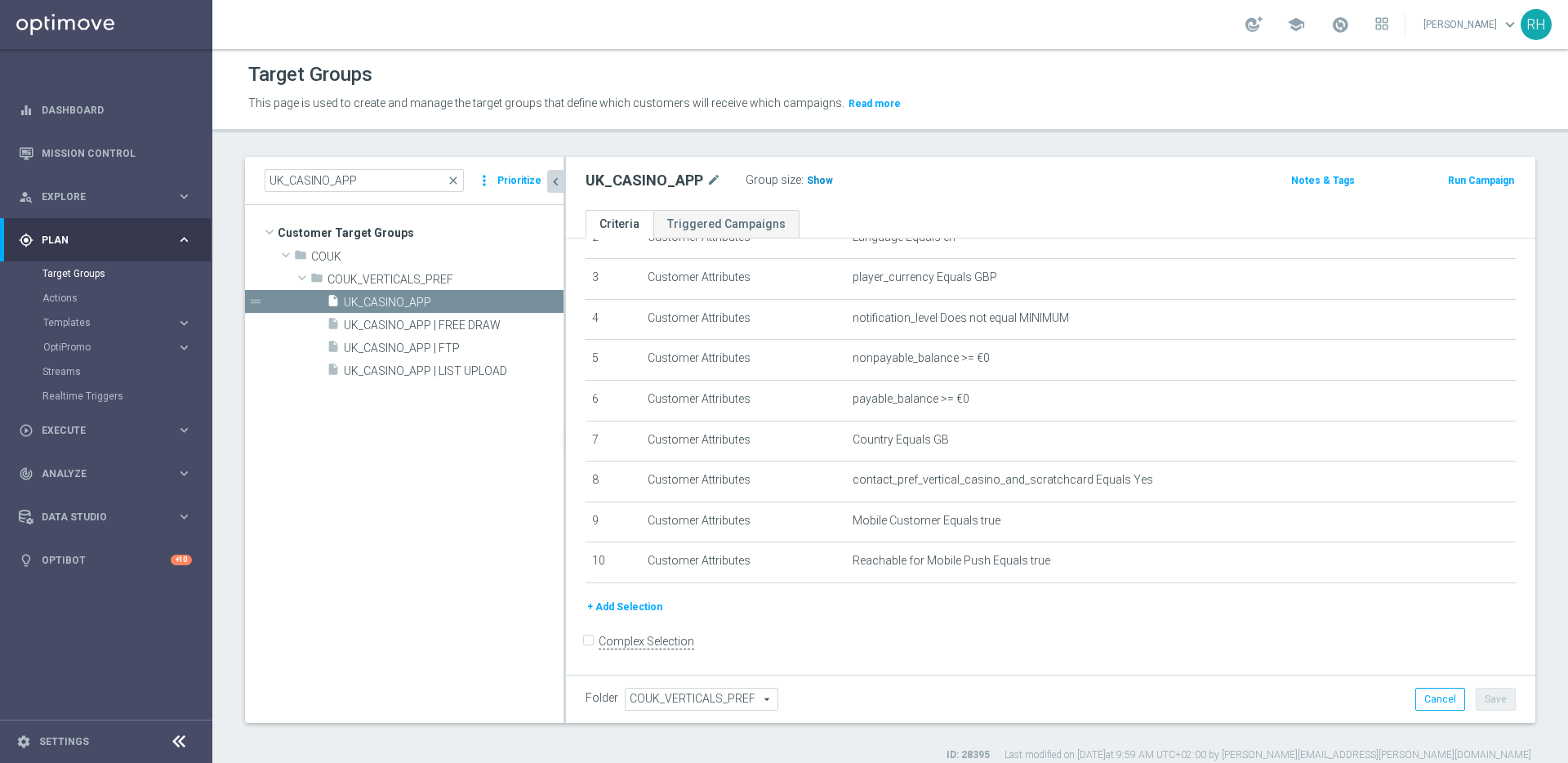
click at [813, 185] on span "Show" at bounding box center [819, 180] width 26 height 11
click at [1018, 173] on div "UK_CASINO_APP mode_edit Group size : Show Calculating…" at bounding box center [891, 181] width 636 height 23
click at [990, 172] on div "UK_CASINO_APP mode_edit Group size : 16,963" at bounding box center [891, 181] width 636 height 23
click at [982, 173] on div "UK_CASINO_APP mode_edit Group size : 16,963" at bounding box center [891, 181] width 636 height 23
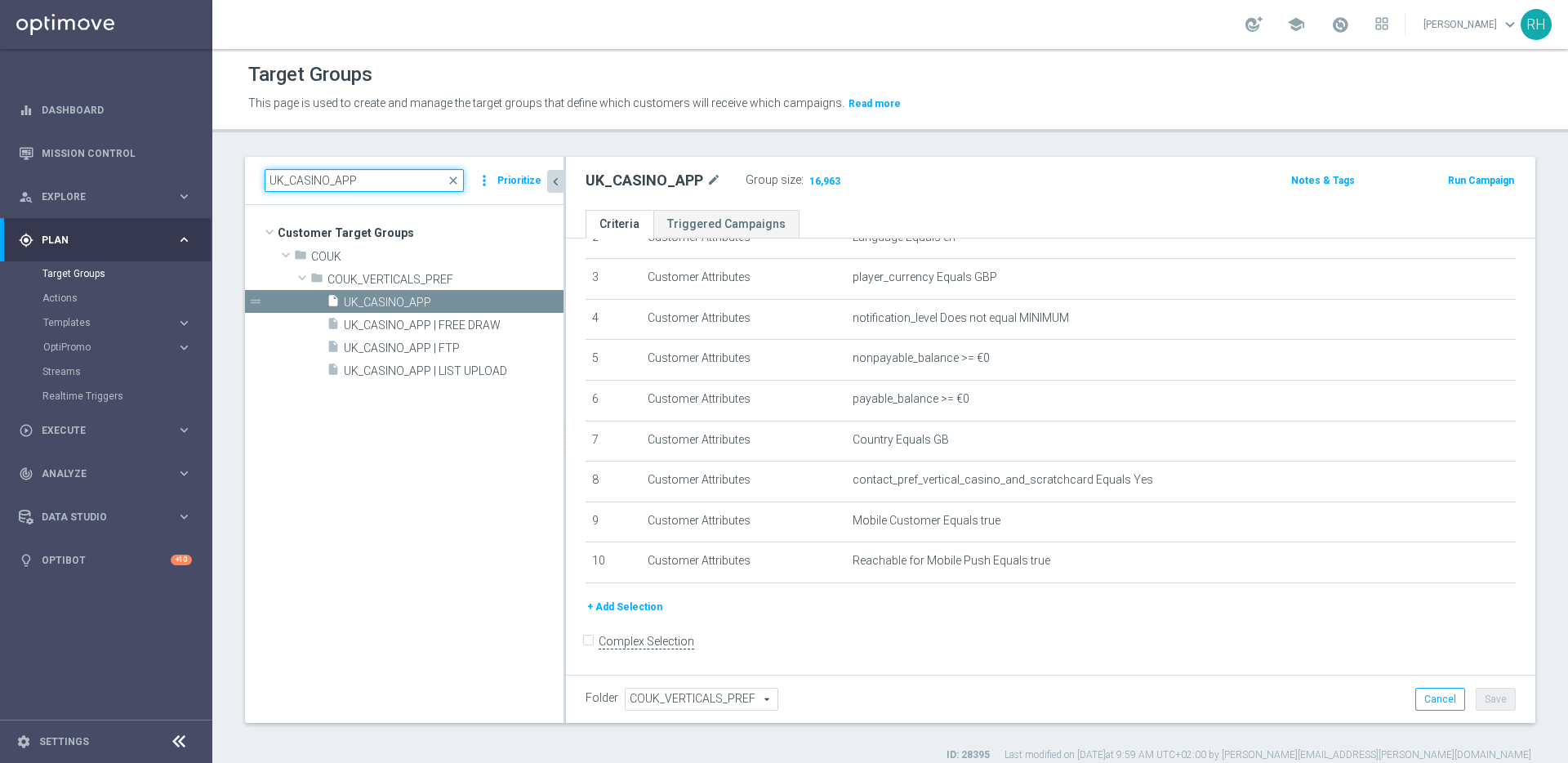
click at [423, 182] on input "UK_CASINO_APP" at bounding box center [364, 181] width 199 height 23
paste input "LOTT"
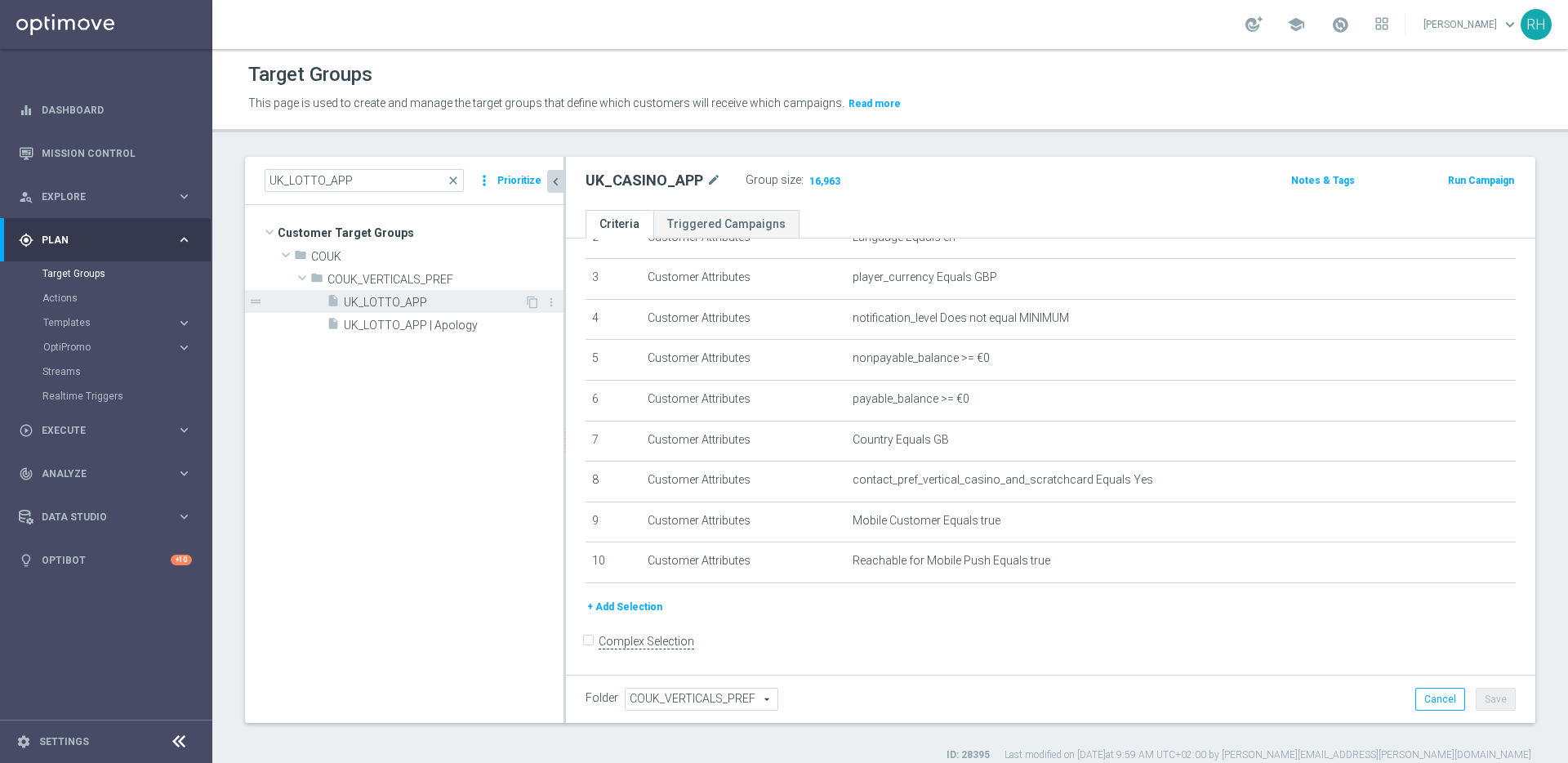
click at [432, 300] on span "UK_LOTTO_APP" at bounding box center [434, 303] width 181 height 14
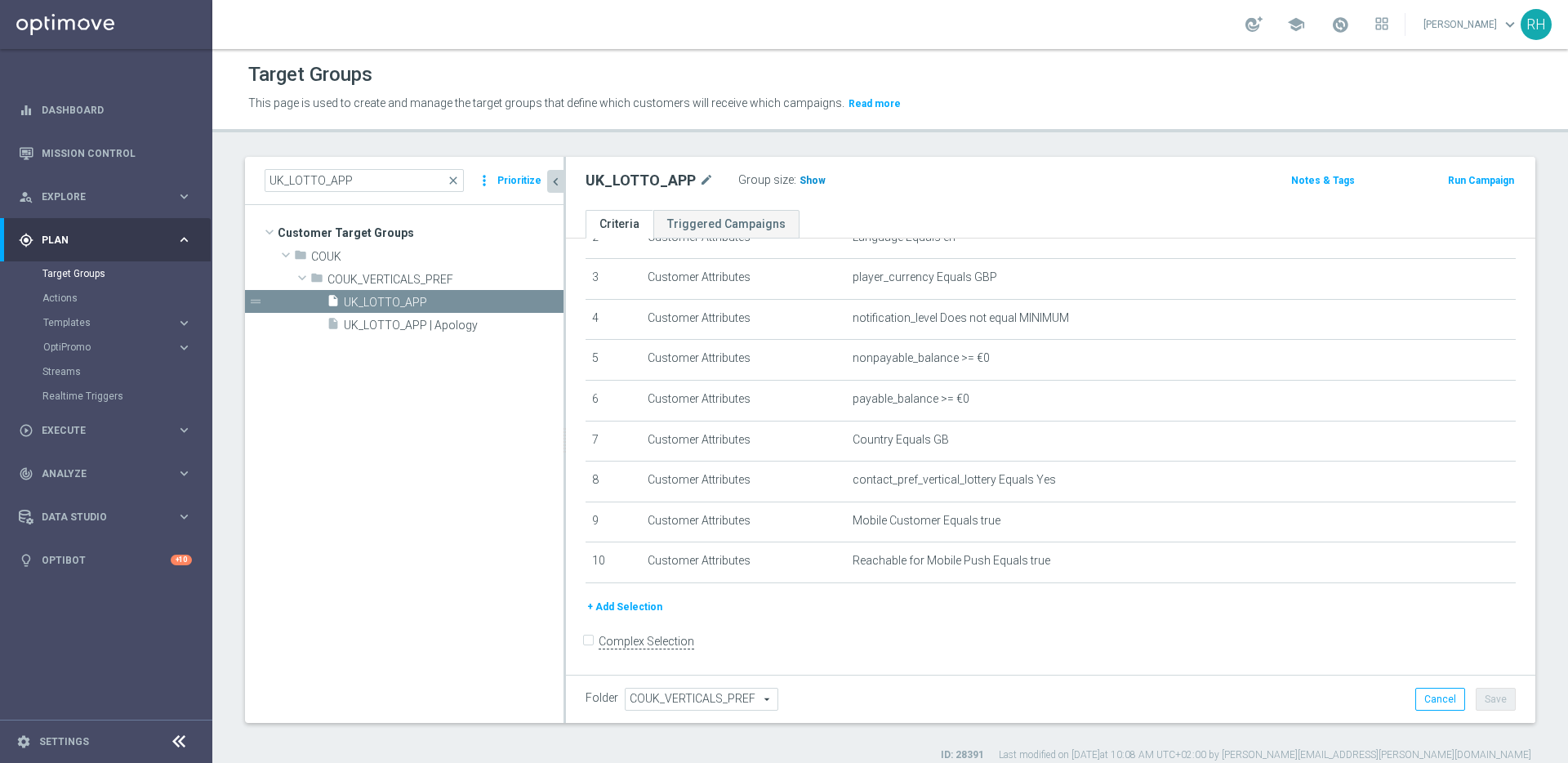
click at [803, 183] on span "Show" at bounding box center [812, 180] width 26 height 11
click at [867, 126] on header "Target Groups This page is used to create and manage the target groups that def…" at bounding box center [890, 90] width 1356 height 83
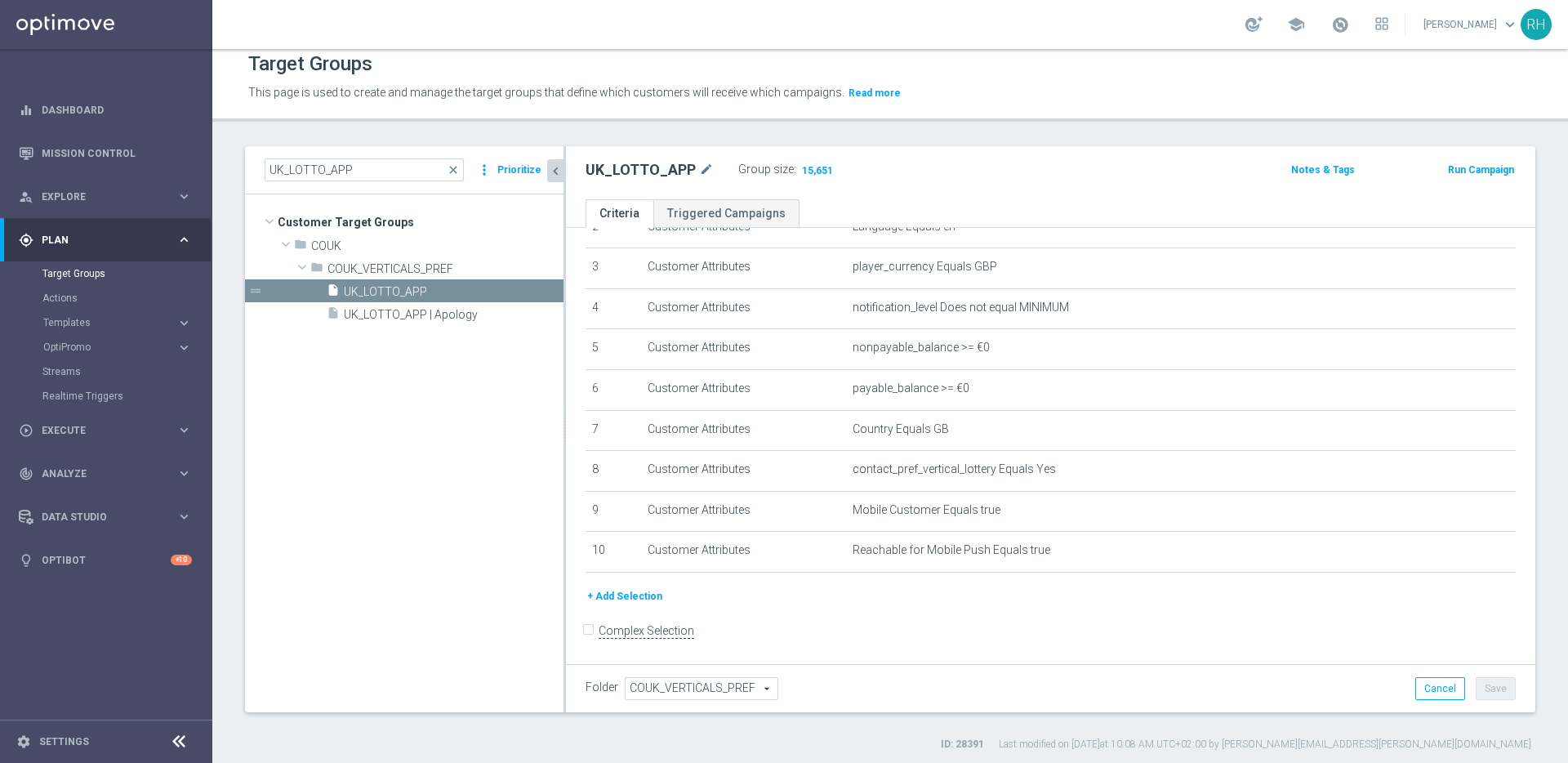
scroll to position [15, 0]
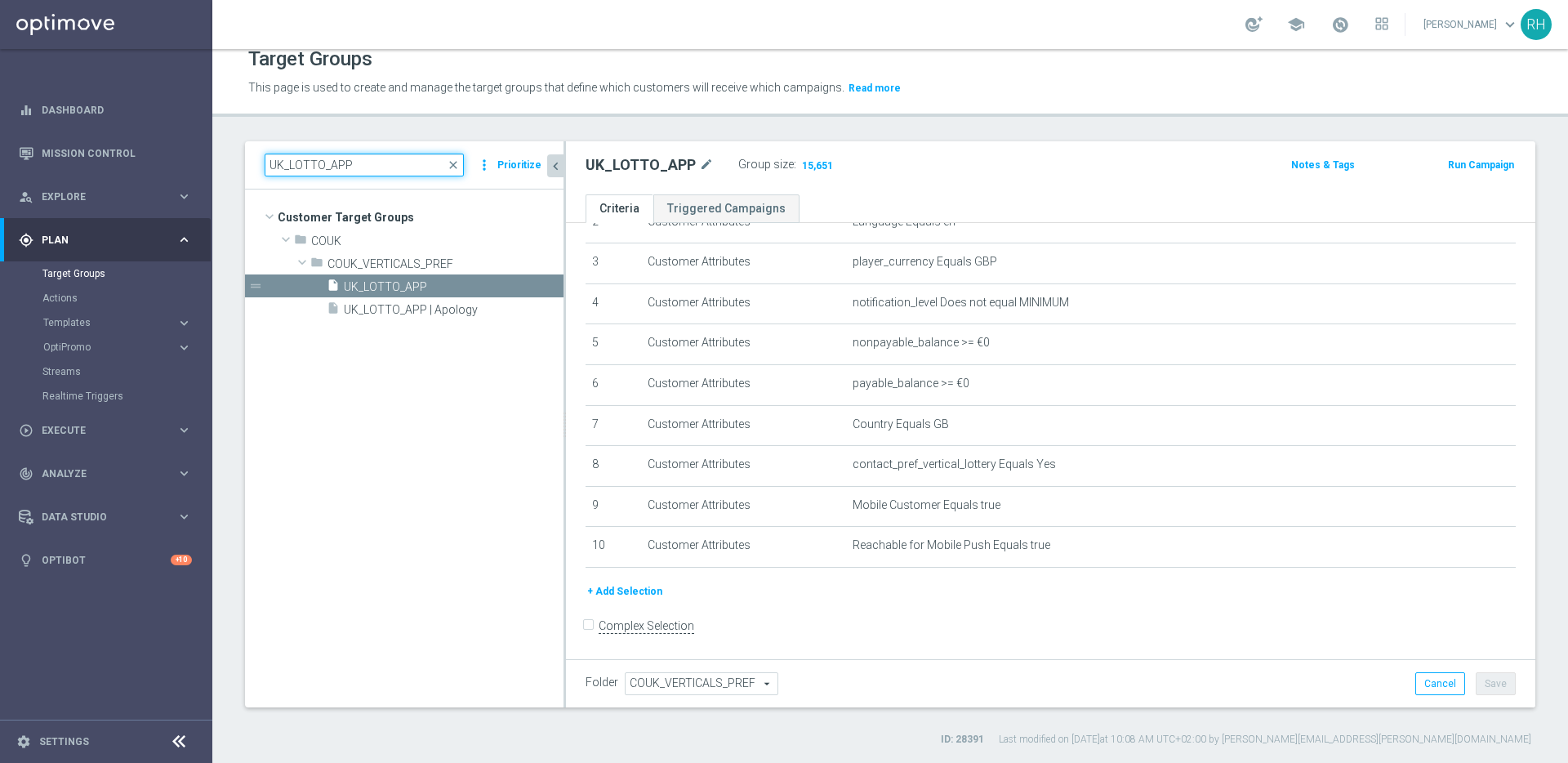
drag, startPoint x: 323, startPoint y: 169, endPoint x: 287, endPoint y: 169, distance: 36.0
click at [288, 169] on input "UK_LOTTO_APP" at bounding box center [364, 165] width 199 height 23
drag, startPoint x: 347, startPoint y: 171, endPoint x: 334, endPoint y: 170, distance: 13.0
click at [348, 170] on input "UK_LOTTO_APP" at bounding box center [364, 165] width 199 height 23
drag, startPoint x: 322, startPoint y: 167, endPoint x: 272, endPoint y: 167, distance: 50.0
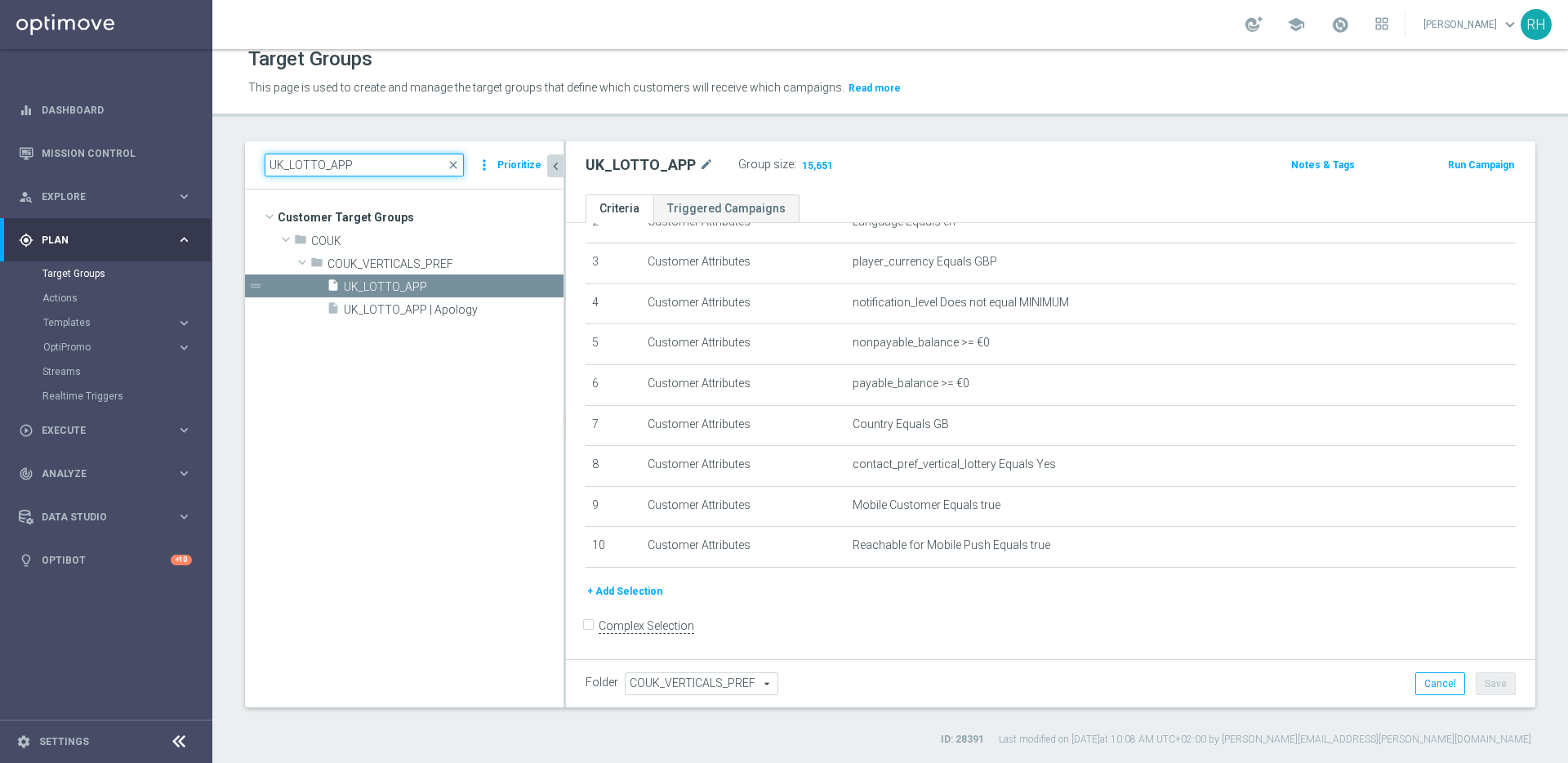
click at [273, 167] on input "UK_LOTTO_APP" at bounding box center [364, 165] width 199 height 23
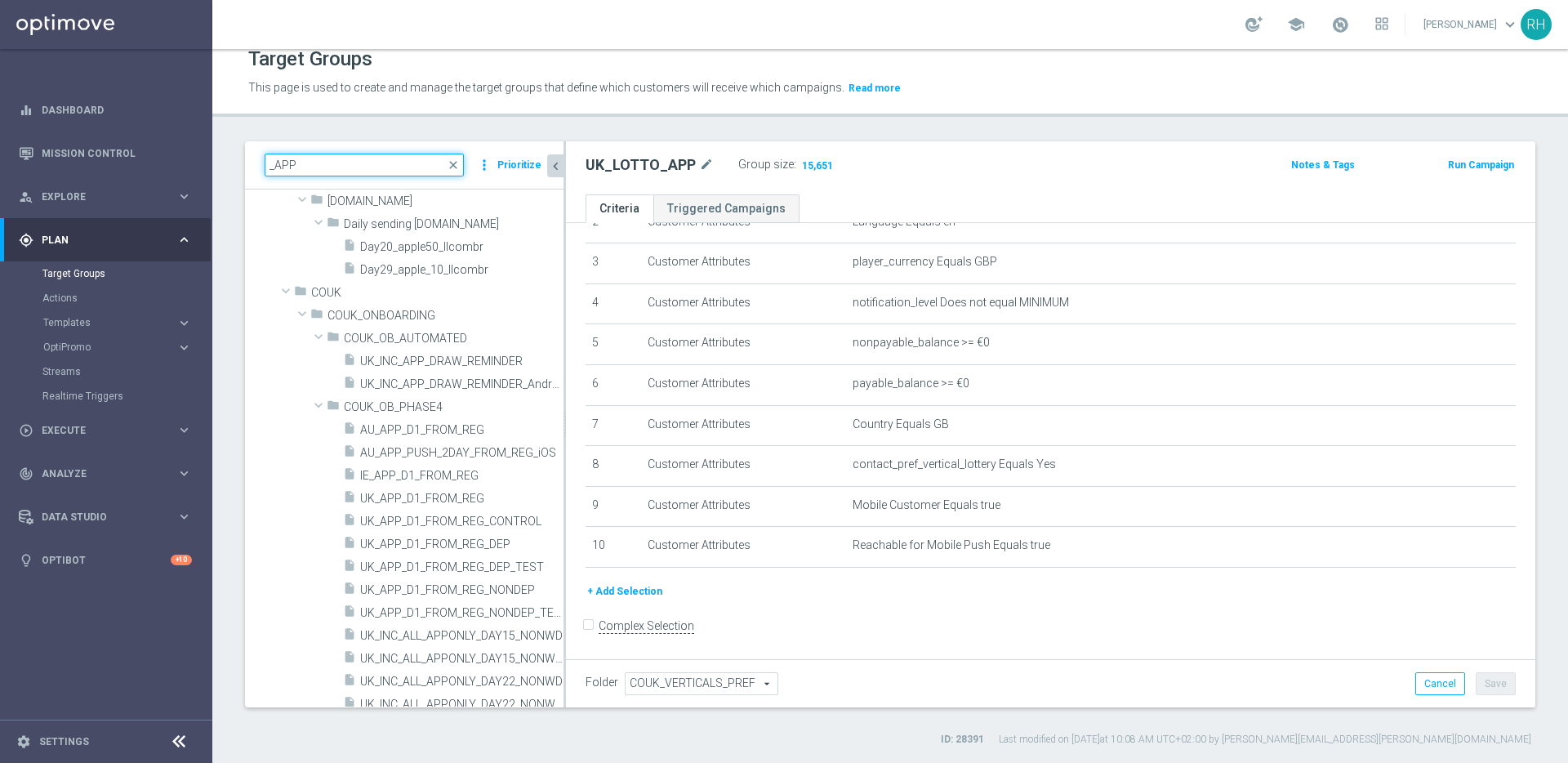
scroll to position [1777, 0]
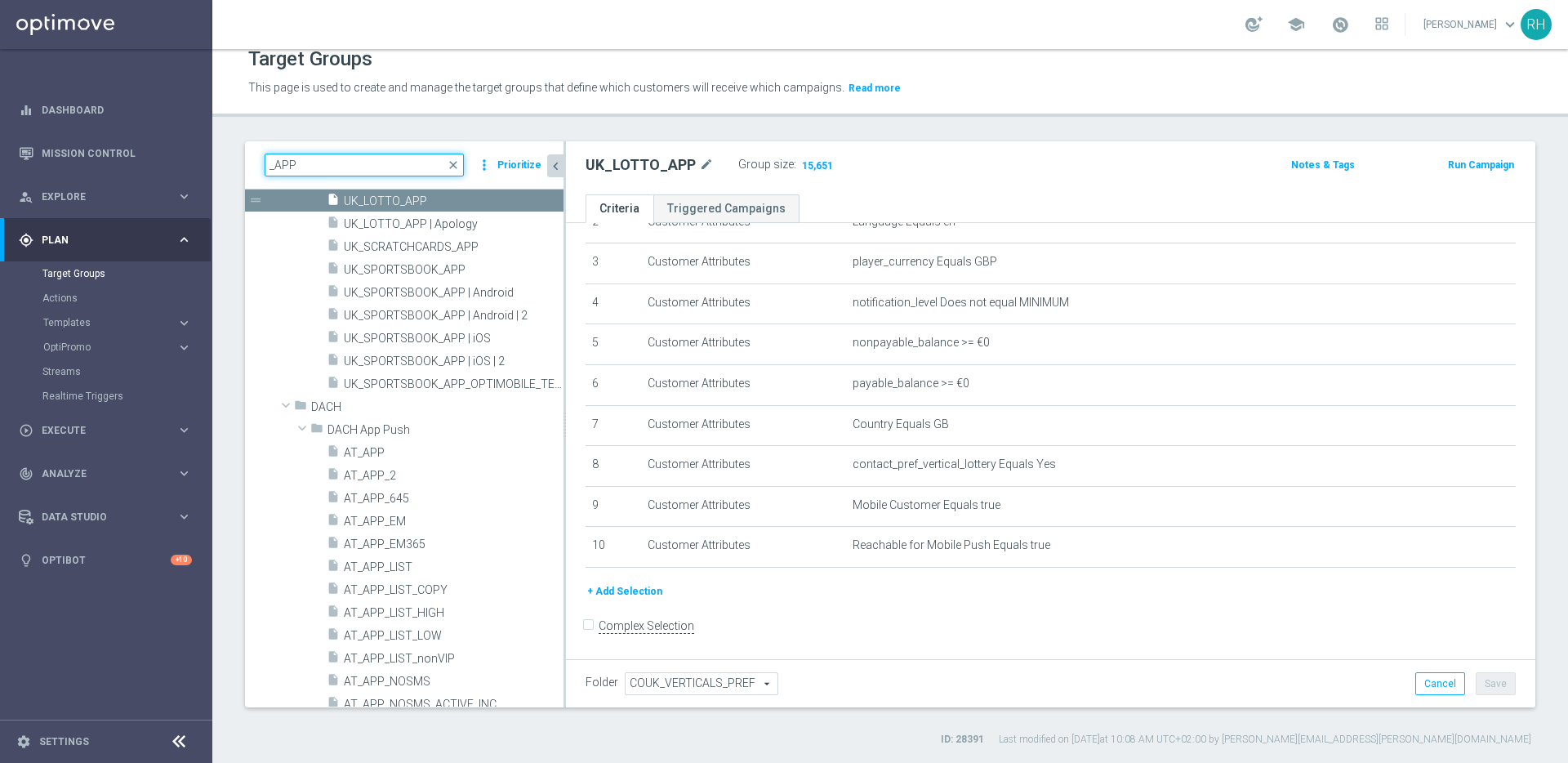
type input "_APP"
click at [164, 146] on link "Mission Control" at bounding box center [116, 153] width 150 height 43
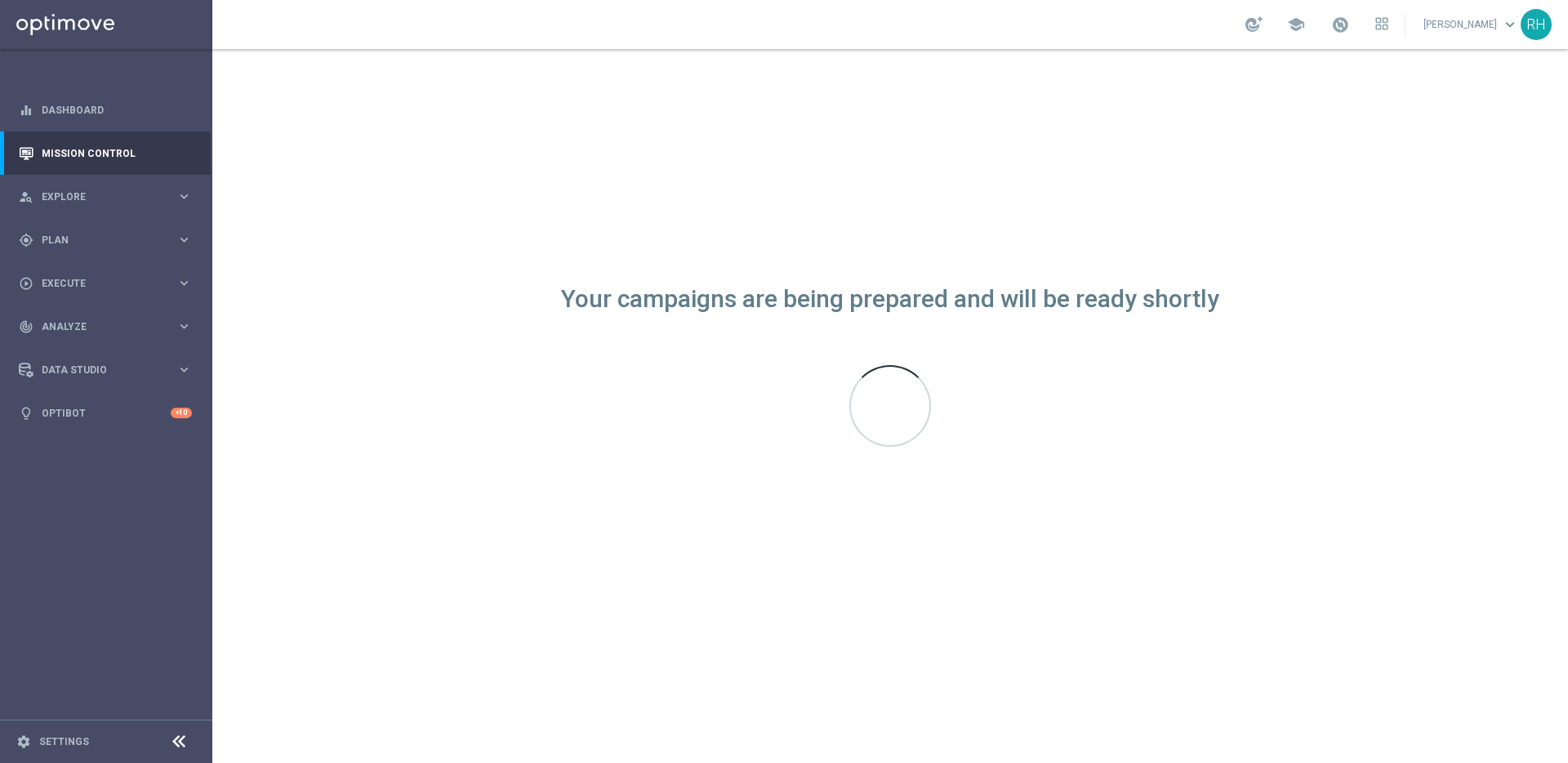
click at [501, 408] on div "Your campaigns are being prepared and will be ready shortly" at bounding box center [890, 406] width 1356 height 714
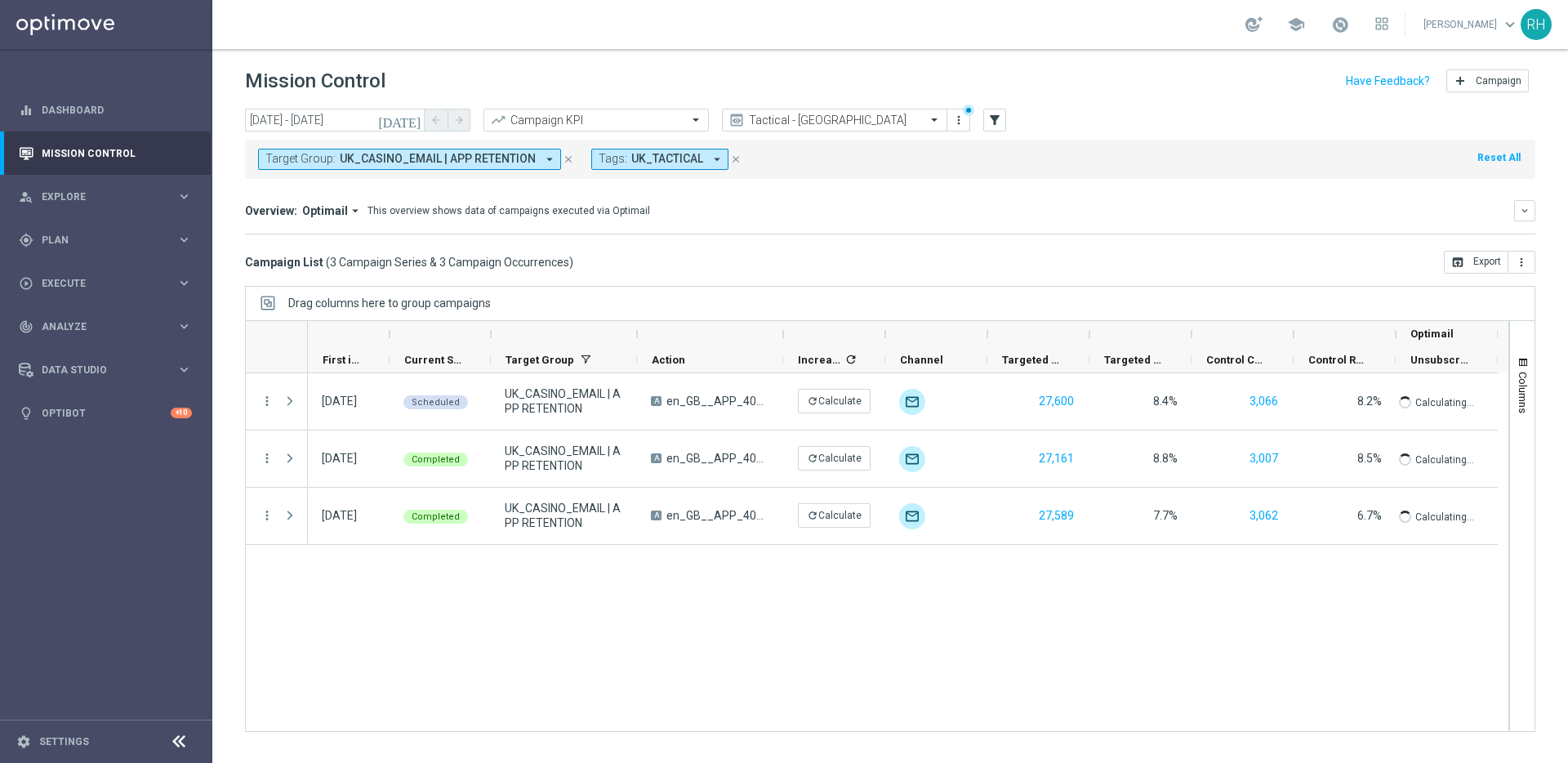
click at [562, 157] on icon "close" at bounding box center [567, 159] width 11 height 11
click at [404, 111] on button "[DATE]" at bounding box center [400, 120] width 49 height 24
click at [407, 115] on icon "[DATE]" at bounding box center [400, 120] width 44 height 15
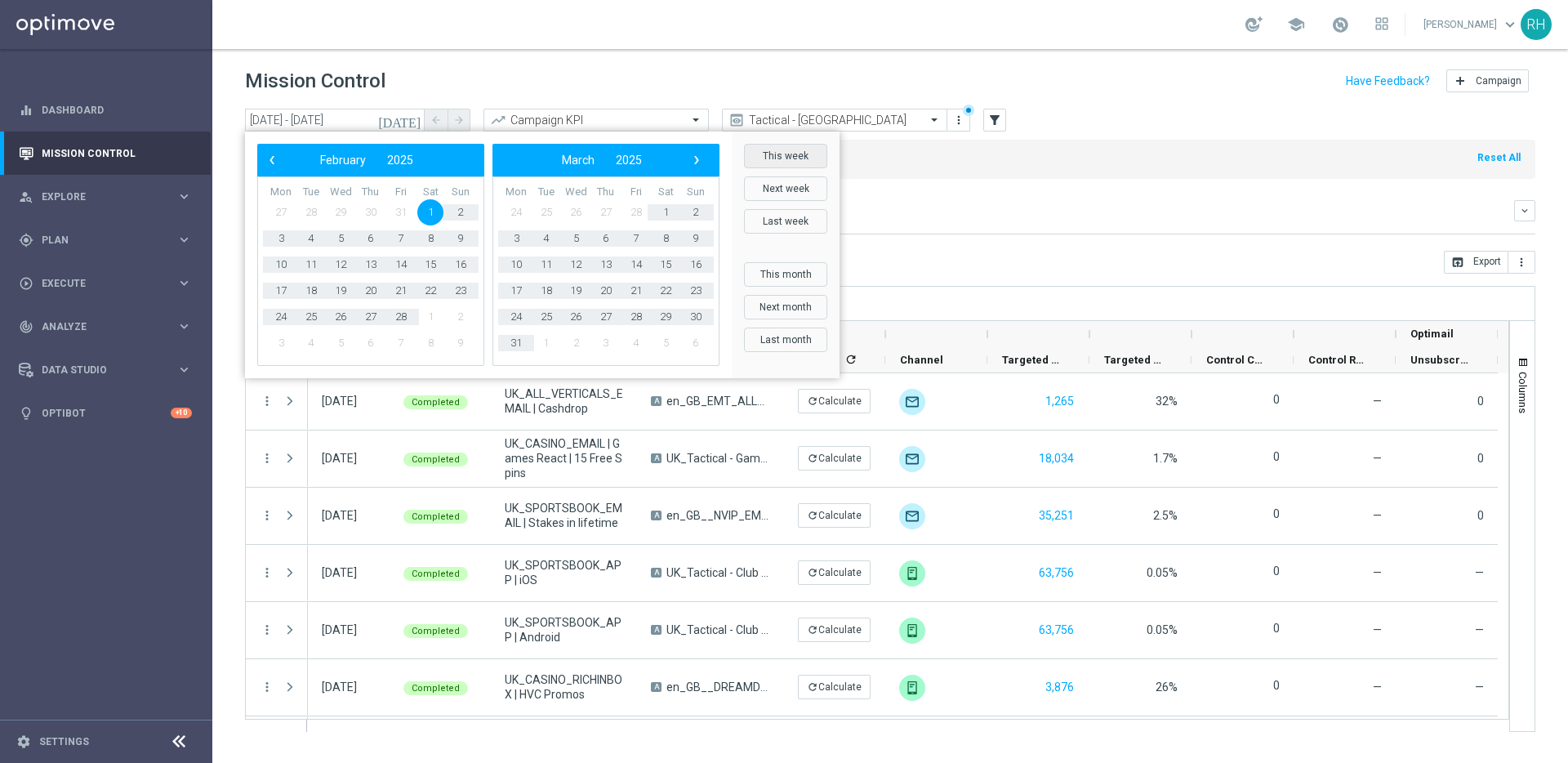
click at [787, 157] on button "This week" at bounding box center [785, 156] width 83 height 24
type input "[DATE] - [DATE]"
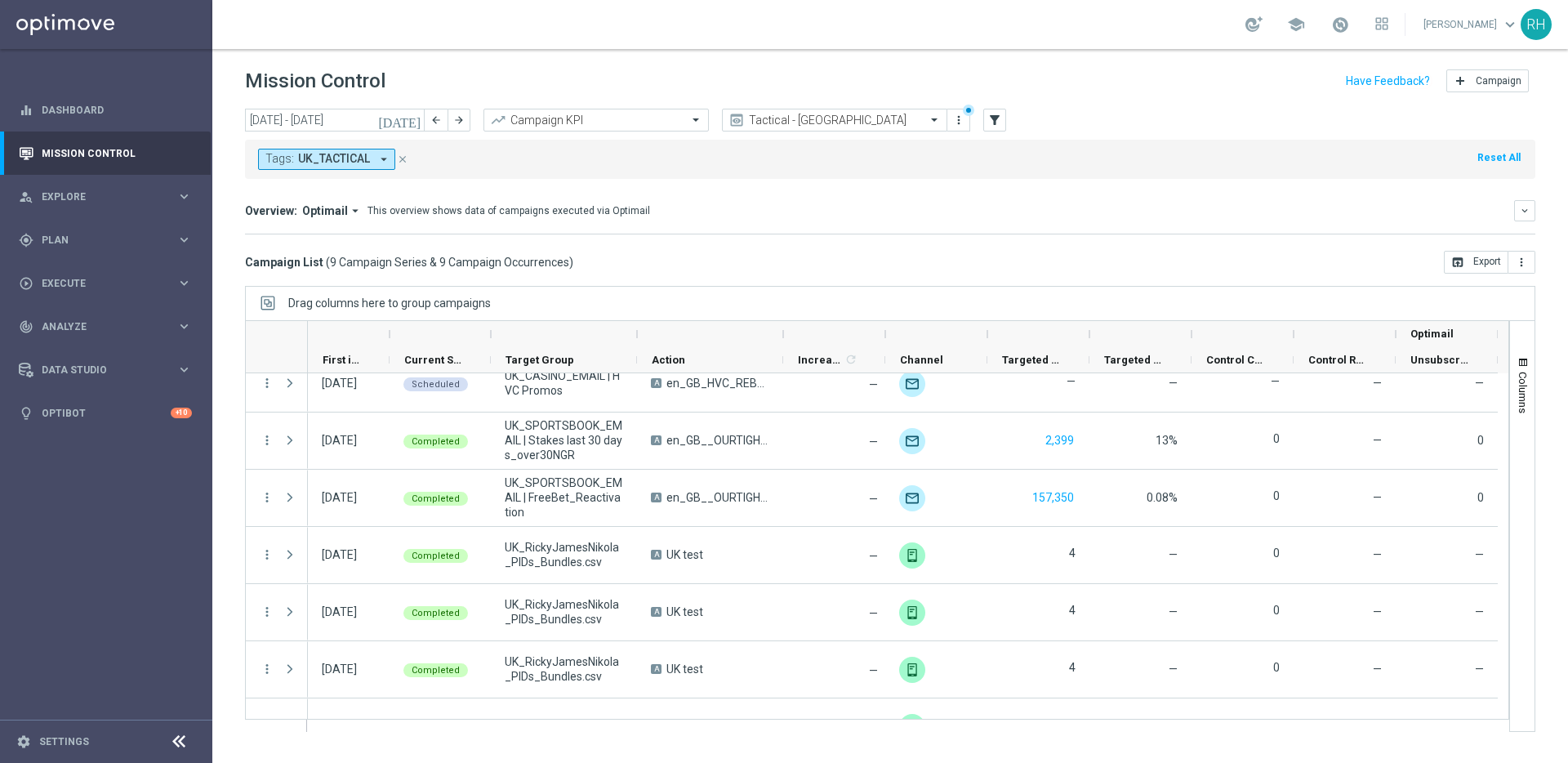
scroll to position [169, 0]
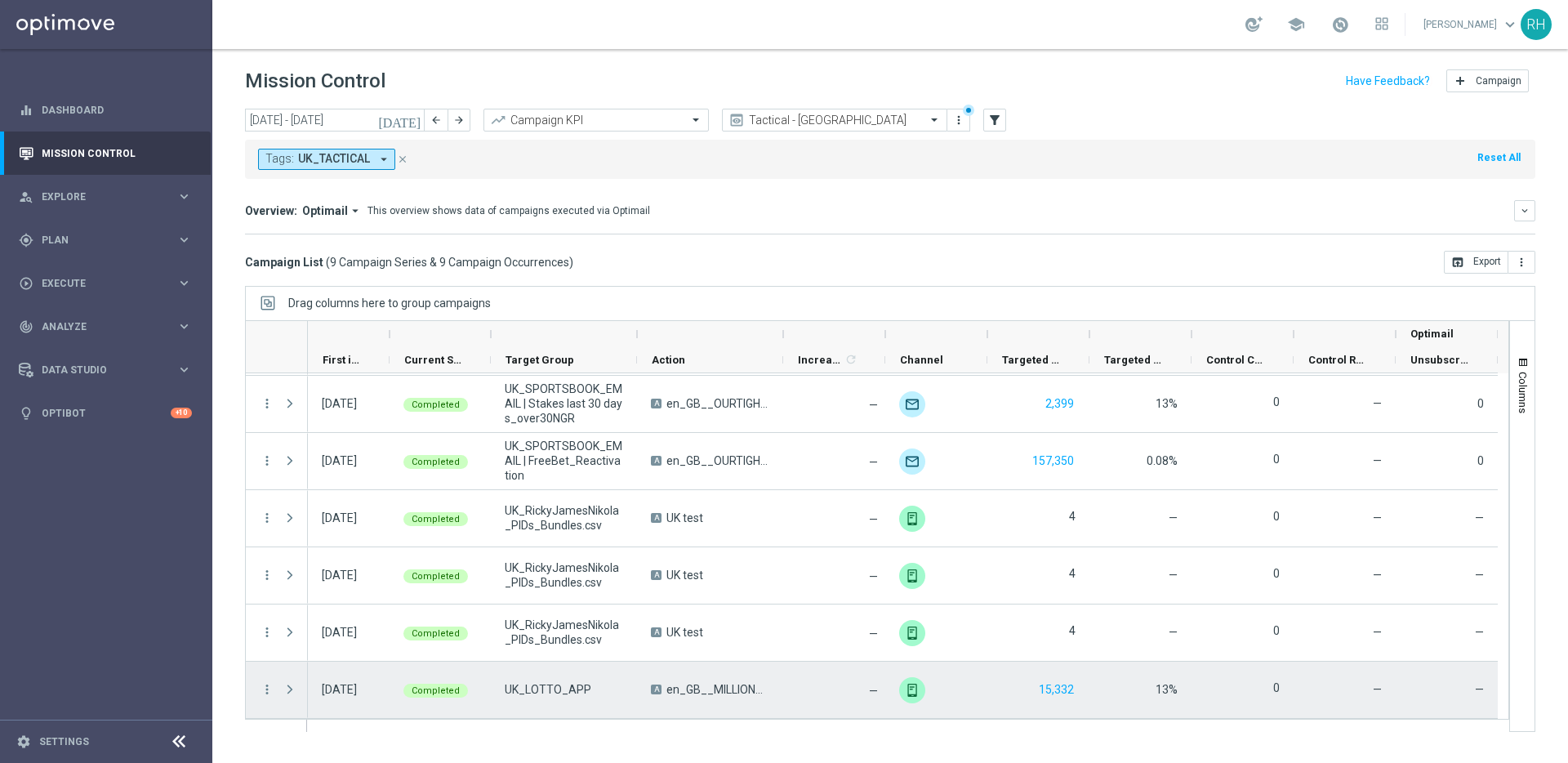
click at [715, 687] on span "en_GB__MILLIONAIRE_ALERT_120825__ALL_APP_TAC_LT" at bounding box center [718, 689] width 103 height 15
click at [979, 682] on div "unfold_more" at bounding box center [935, 691] width 94 height 51
click at [971, 682] on span "unfold_more" at bounding box center [972, 678] width 11 height 11
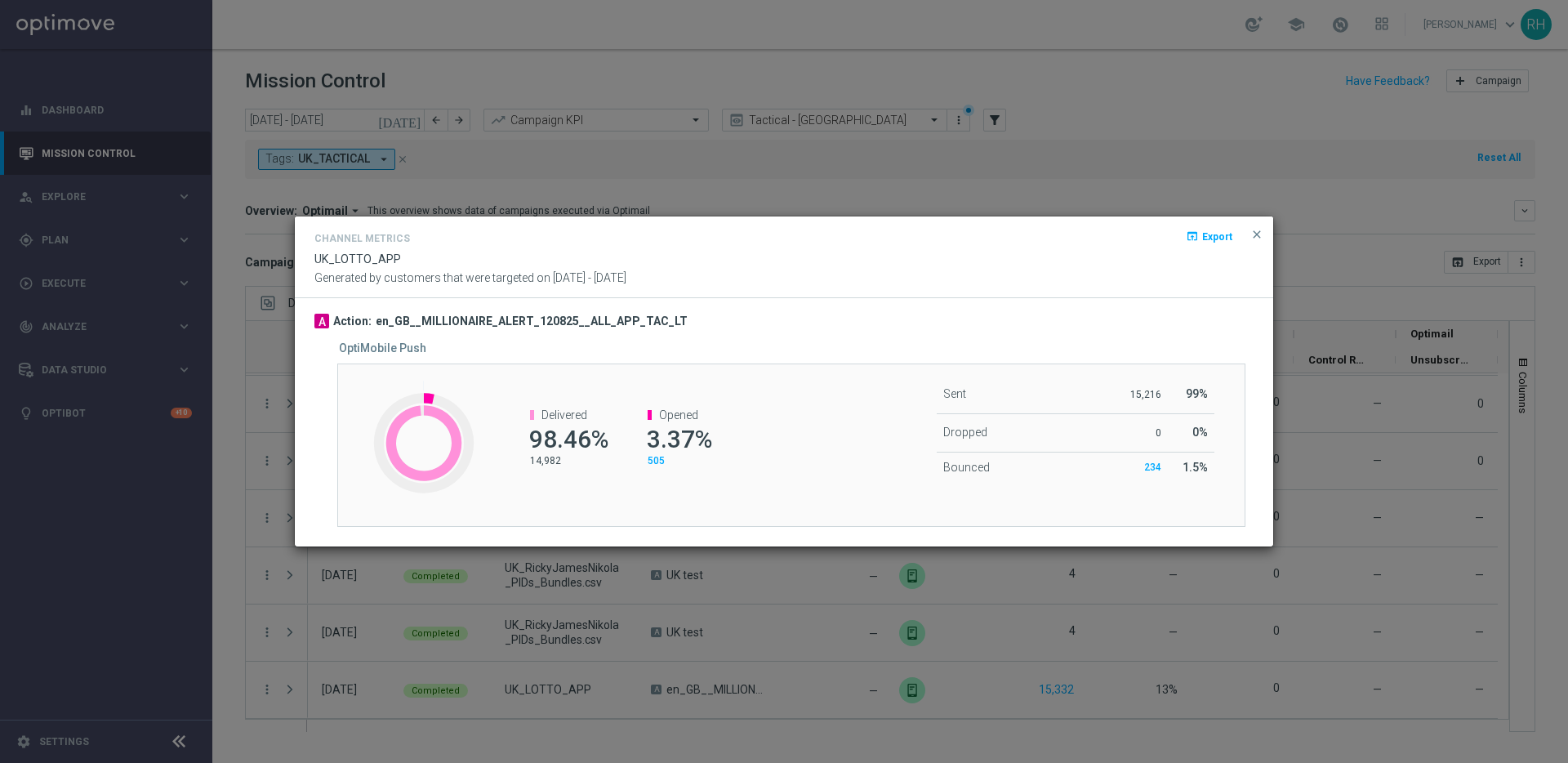
drag, startPoint x: 534, startPoint y: 438, endPoint x: 707, endPoint y: 439, distance: 173.0
click at [707, 439] on div "Delivered 98.46% 14,982 Opened 3.37% 505" at bounding box center [678, 438] width 378 height 92
click at [707, 439] on span "3.37%" at bounding box center [679, 439] width 65 height 28
click at [881, 342] on div "OptiMobile Push" at bounding box center [802, 348] width 927 height 14
click at [1261, 237] on span "close" at bounding box center [1256, 234] width 13 height 13
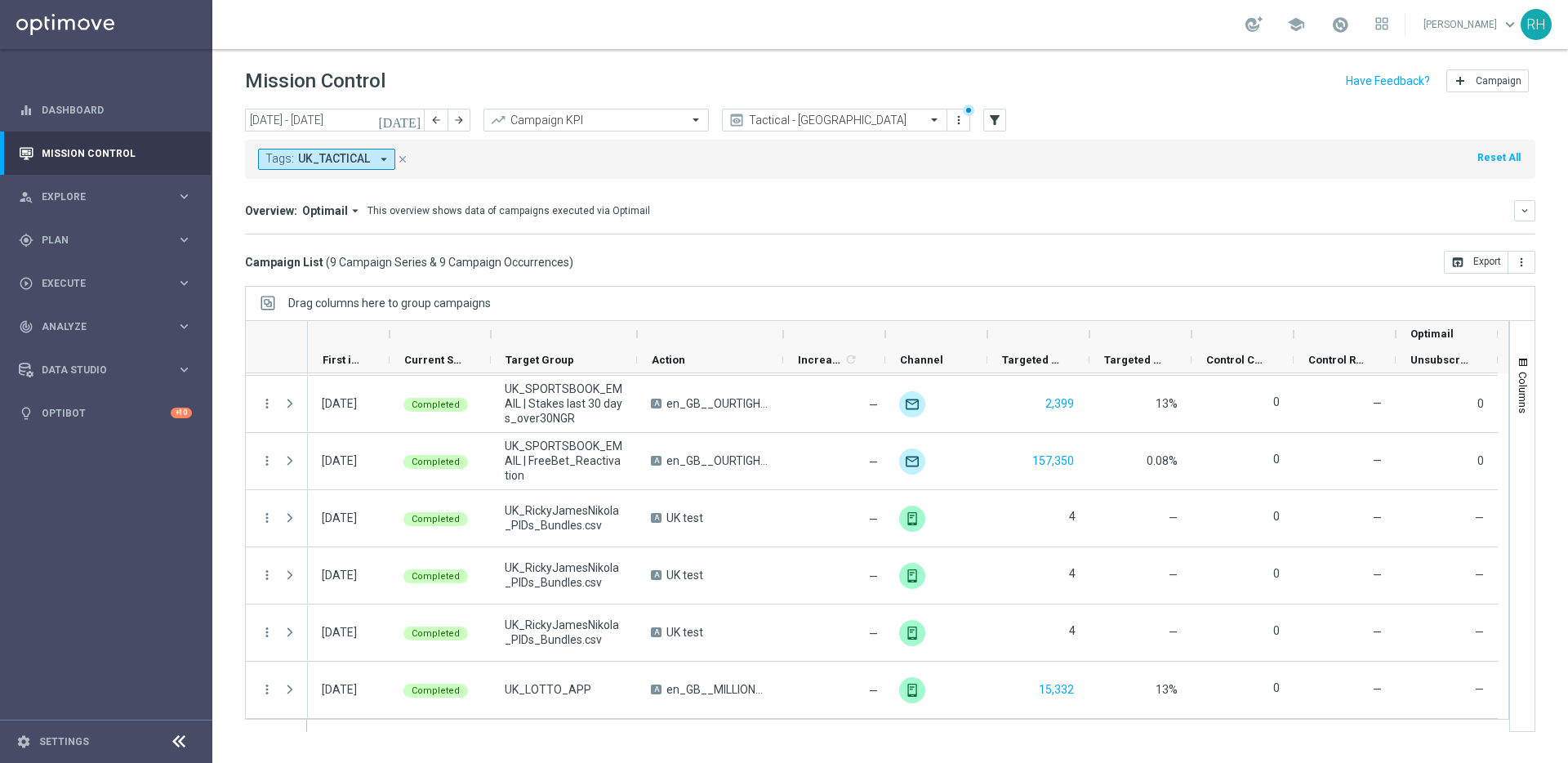
click at [1155, 286] on div "Drag columns here to group campaigns" at bounding box center [890, 303] width 1290 height 34
click at [89, 240] on span "Plan" at bounding box center [108, 240] width 135 height 9
click at [88, 268] on link "Target Groups" at bounding box center [106, 274] width 127 height 13
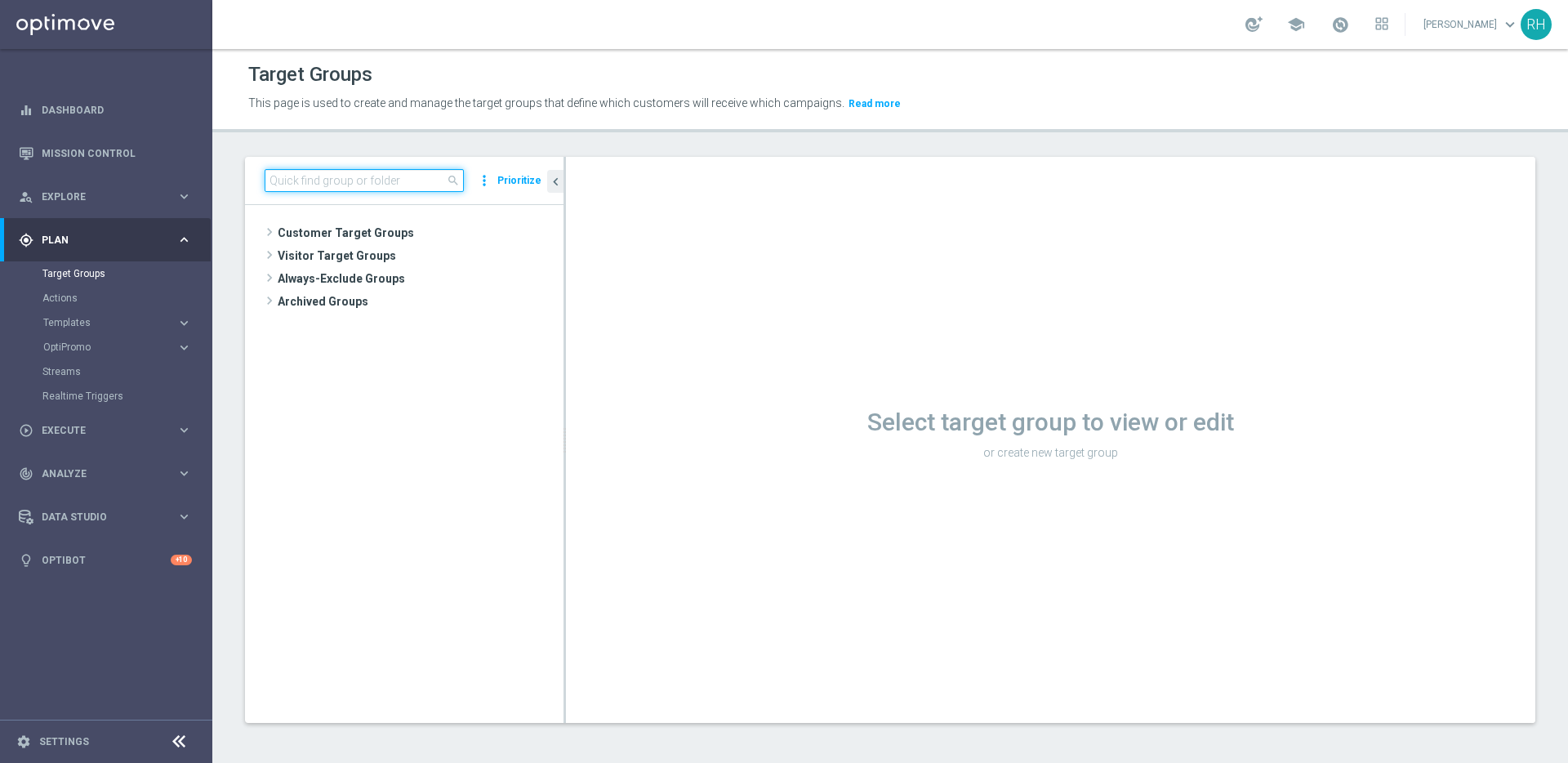
click at [432, 181] on input at bounding box center [364, 181] width 199 height 23
paste input "UK_SPORTSBOOK_APP"
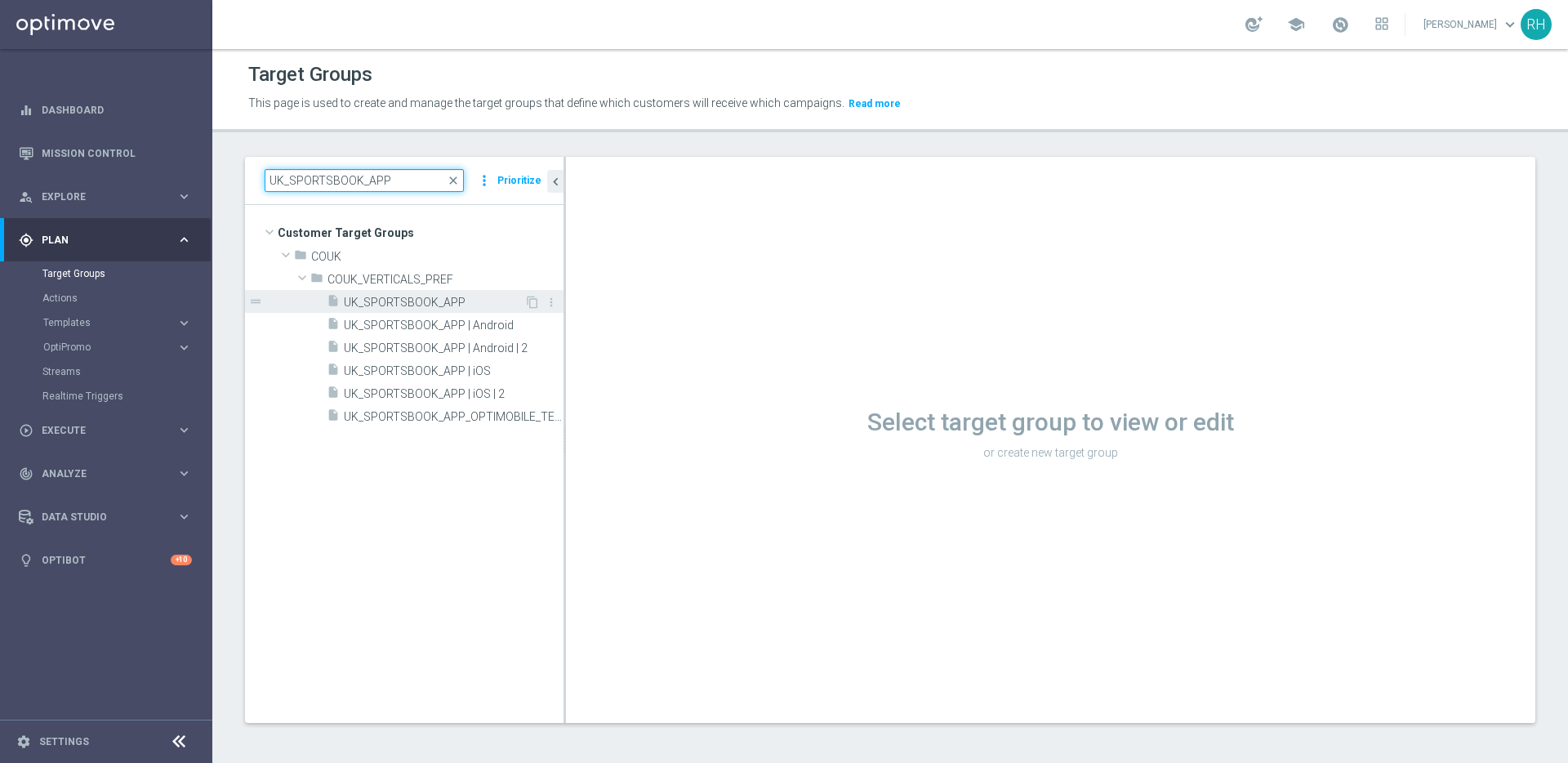
type input "UK_SPORTSBOOK_APP"
click at [448, 306] on span "UK_SPORTSBOOK_APP" at bounding box center [434, 303] width 181 height 14
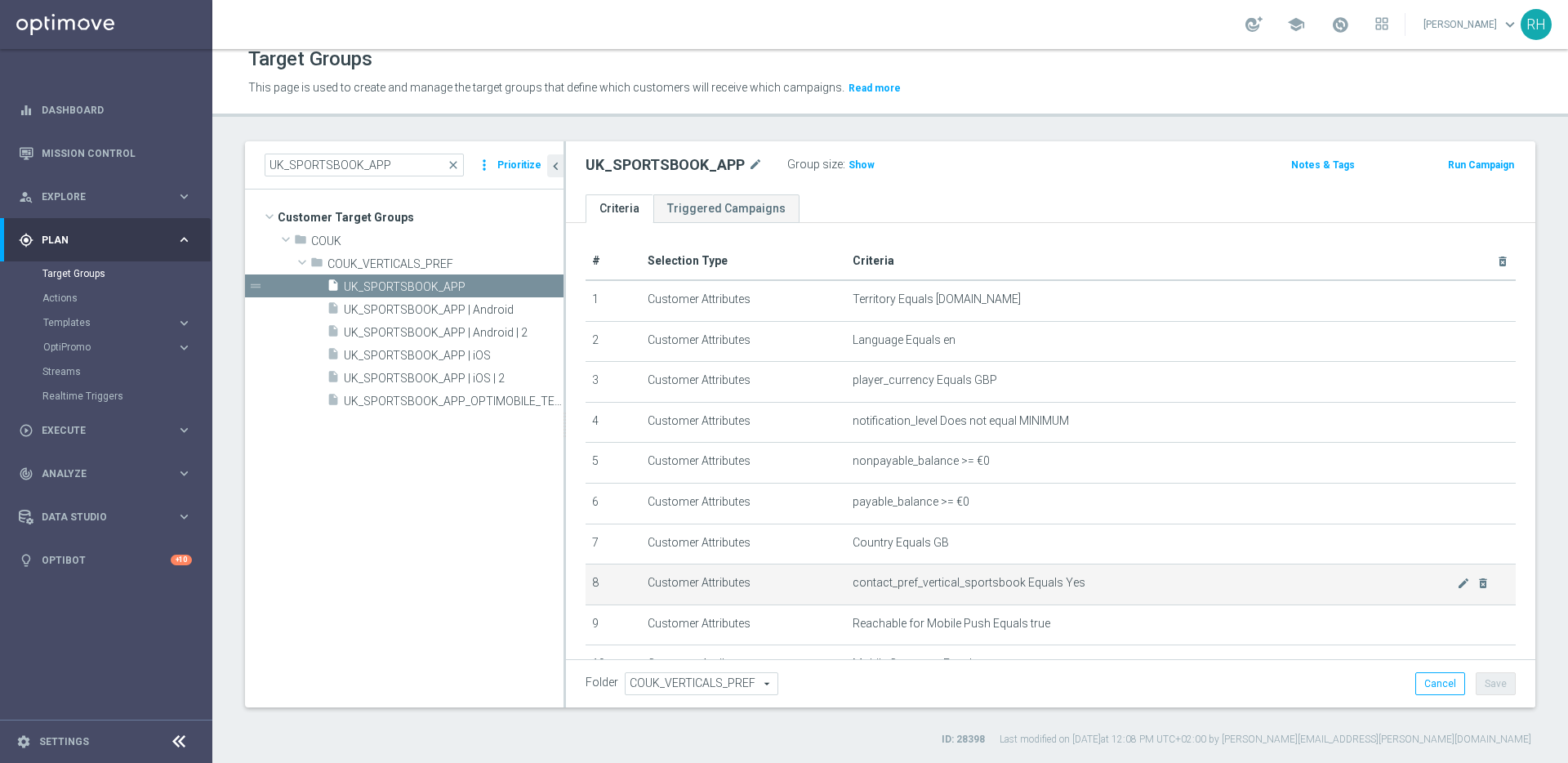
scroll to position [119, 0]
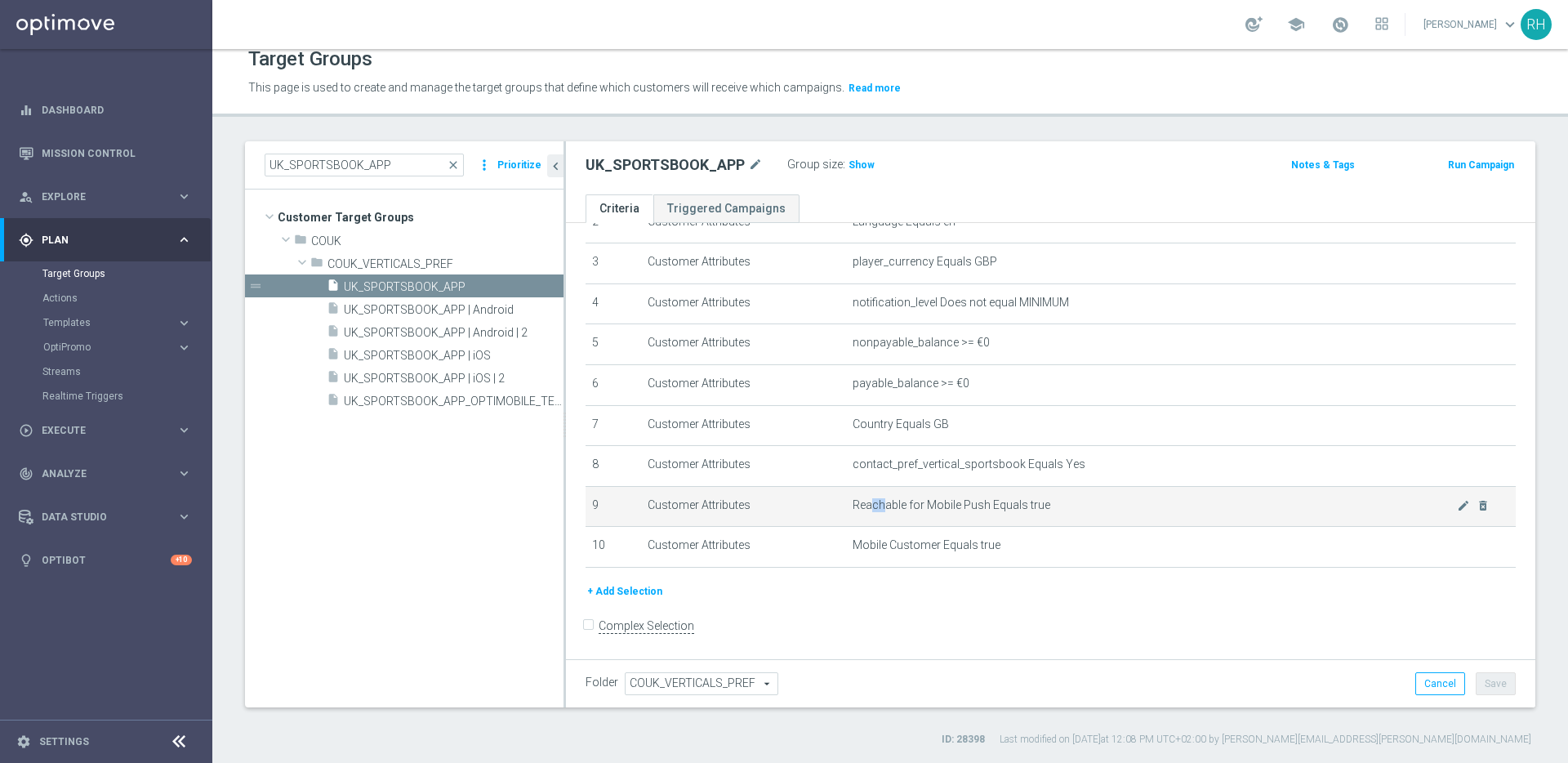
drag, startPoint x: 865, startPoint y: 501, endPoint x: 941, endPoint y: 514, distance: 77.1
click at [936, 508] on span "Reachable for Mobile Push Equals true" at bounding box center [1155, 505] width 604 height 14
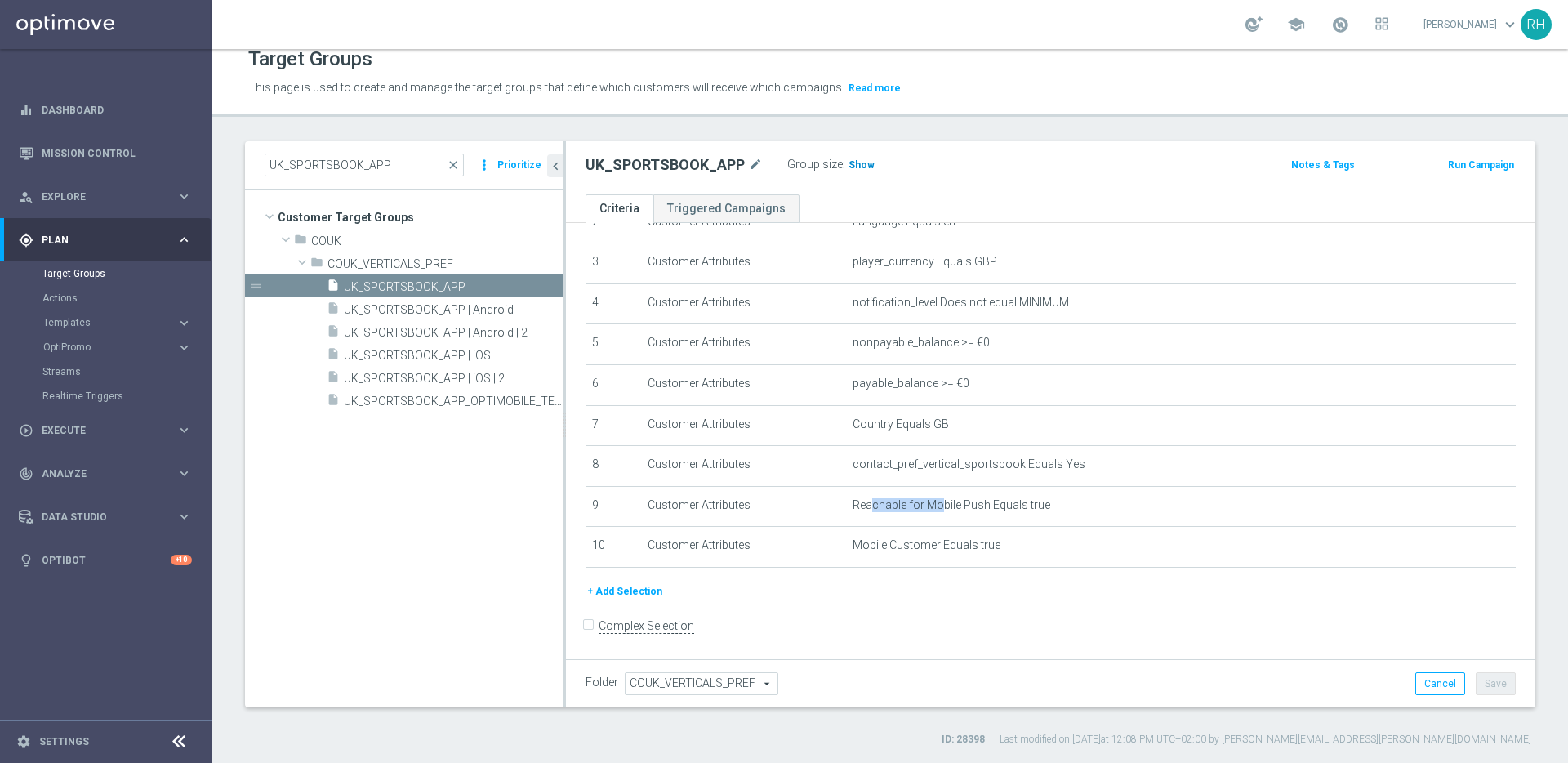
click at [852, 157] on h3 "Show" at bounding box center [861, 164] width 29 height 18
click at [1251, 621] on form "Complex Selection Invalid Expression" at bounding box center [1050, 643] width 930 height 60
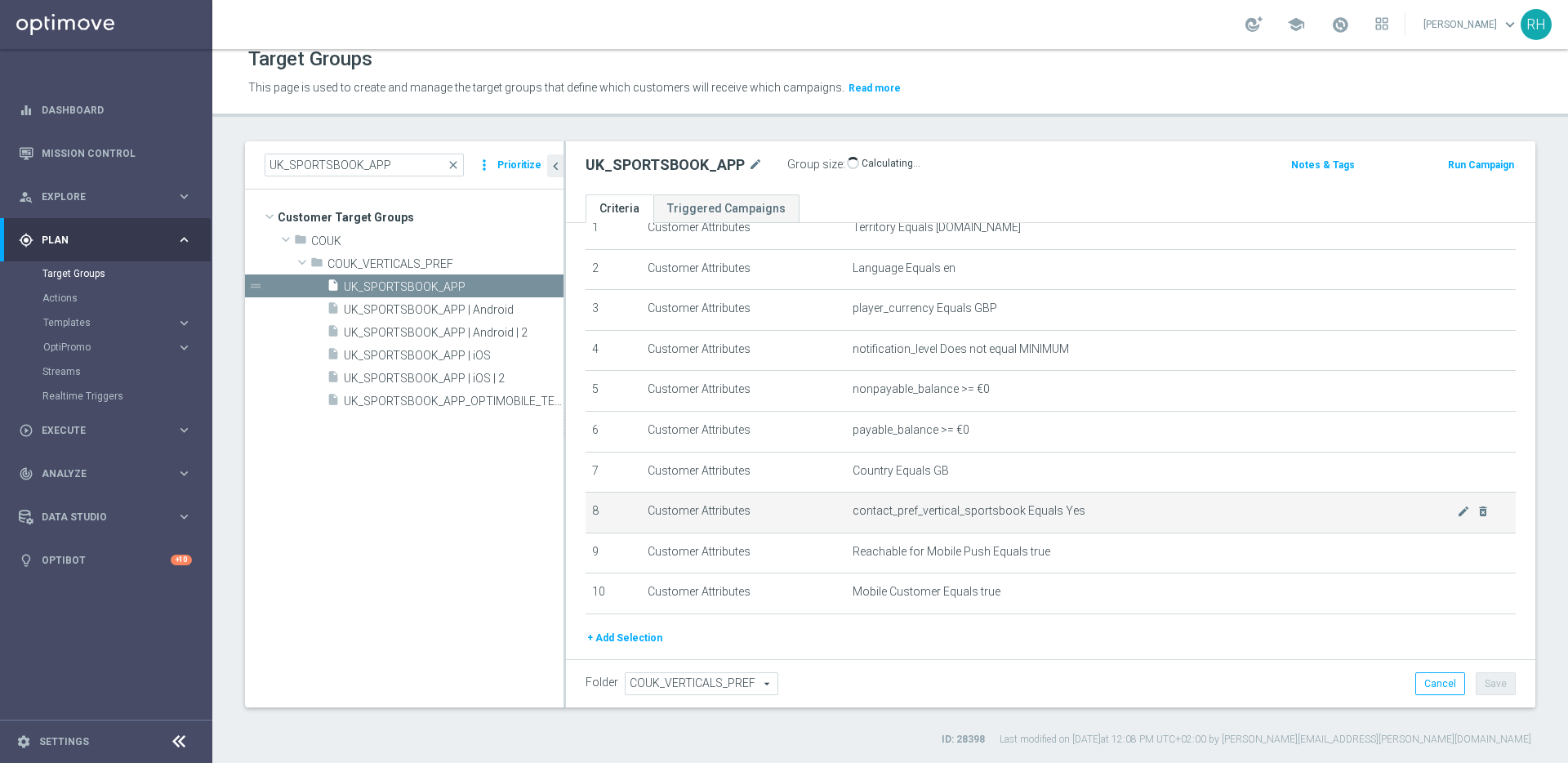
scroll to position [75, 0]
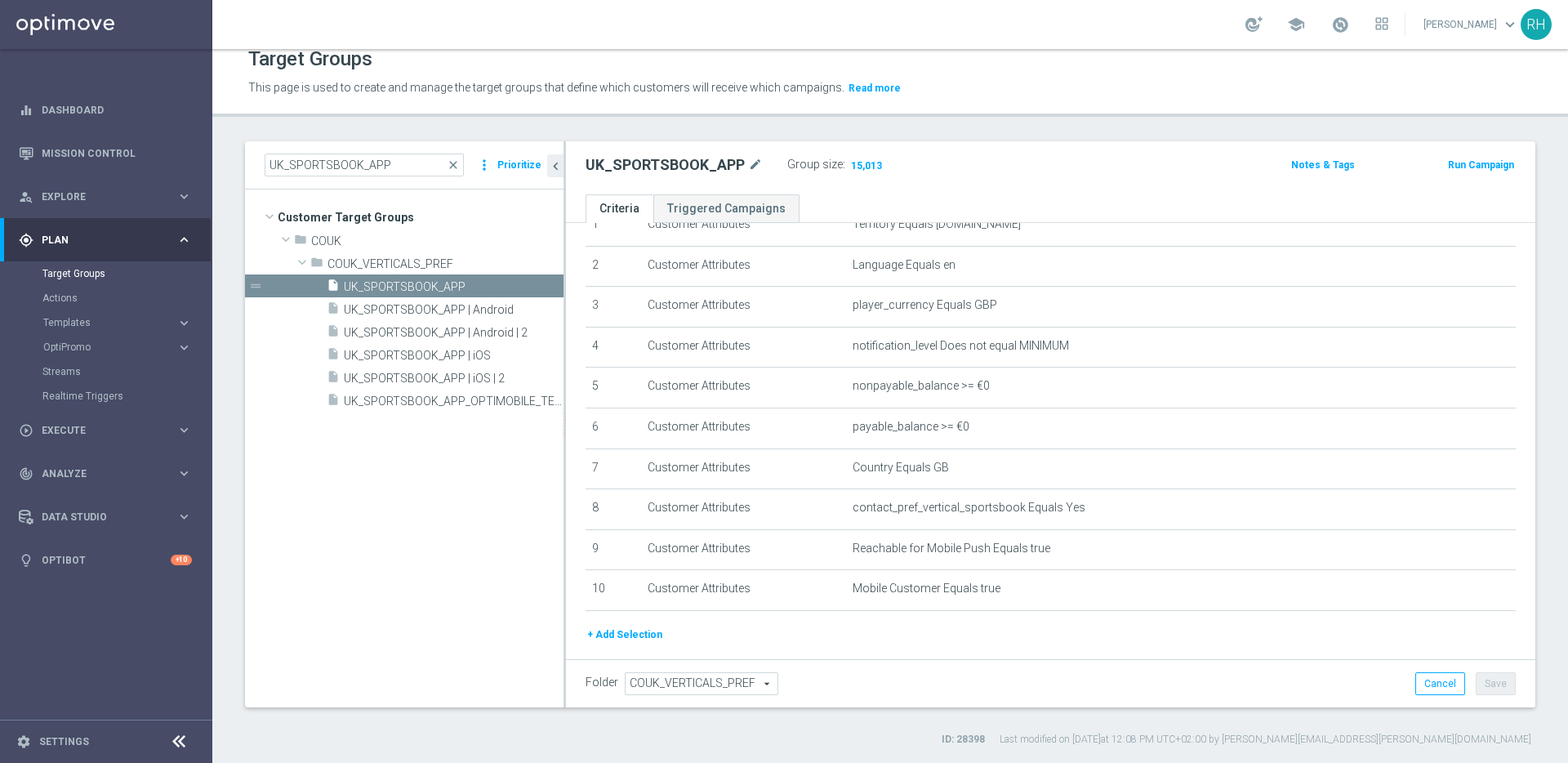
click at [641, 638] on button "+ Add Selection" at bounding box center [624, 635] width 78 height 18
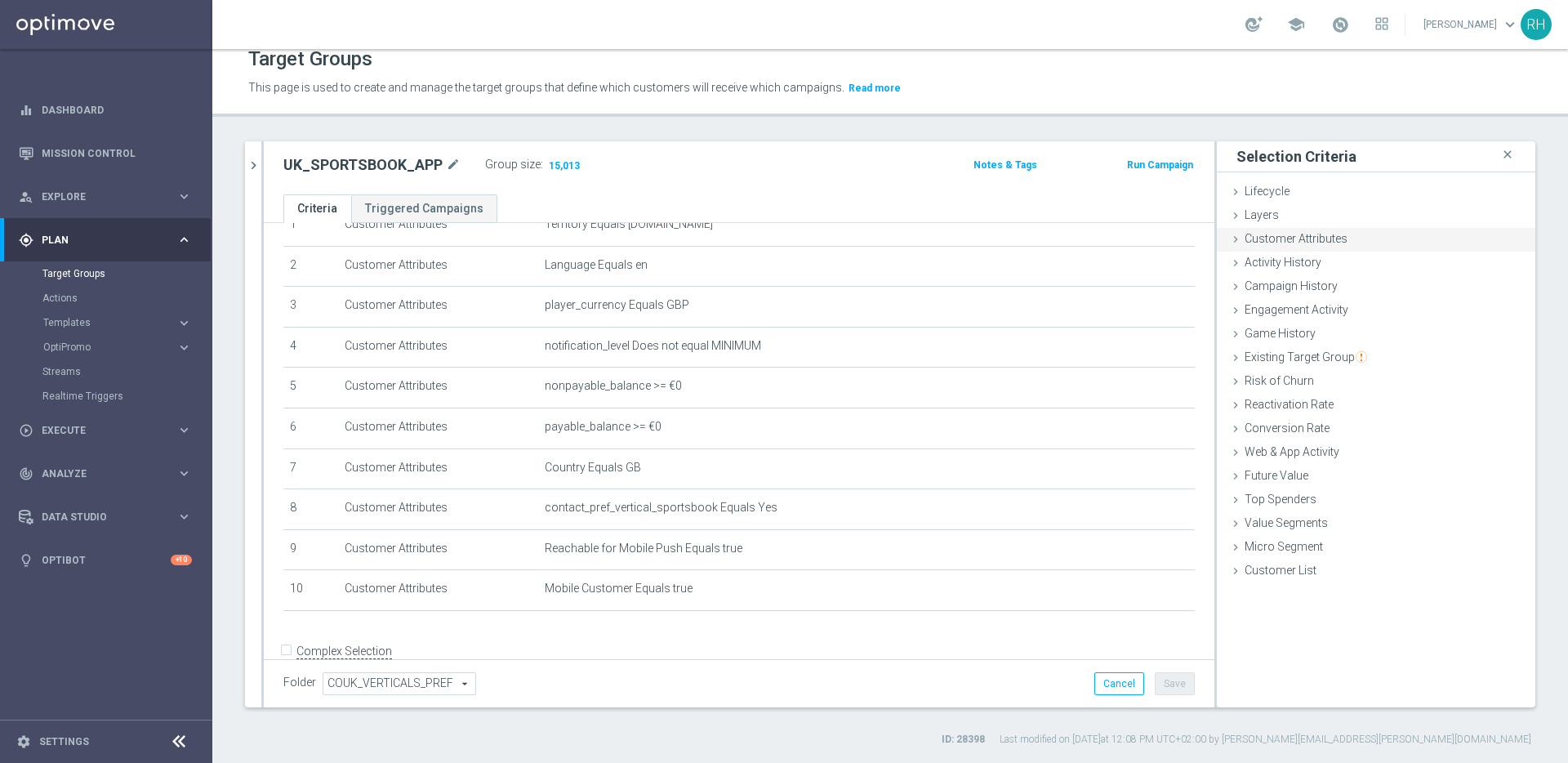
click at [1337, 248] on div "Customer Attributes done" at bounding box center [1375, 240] width 318 height 24
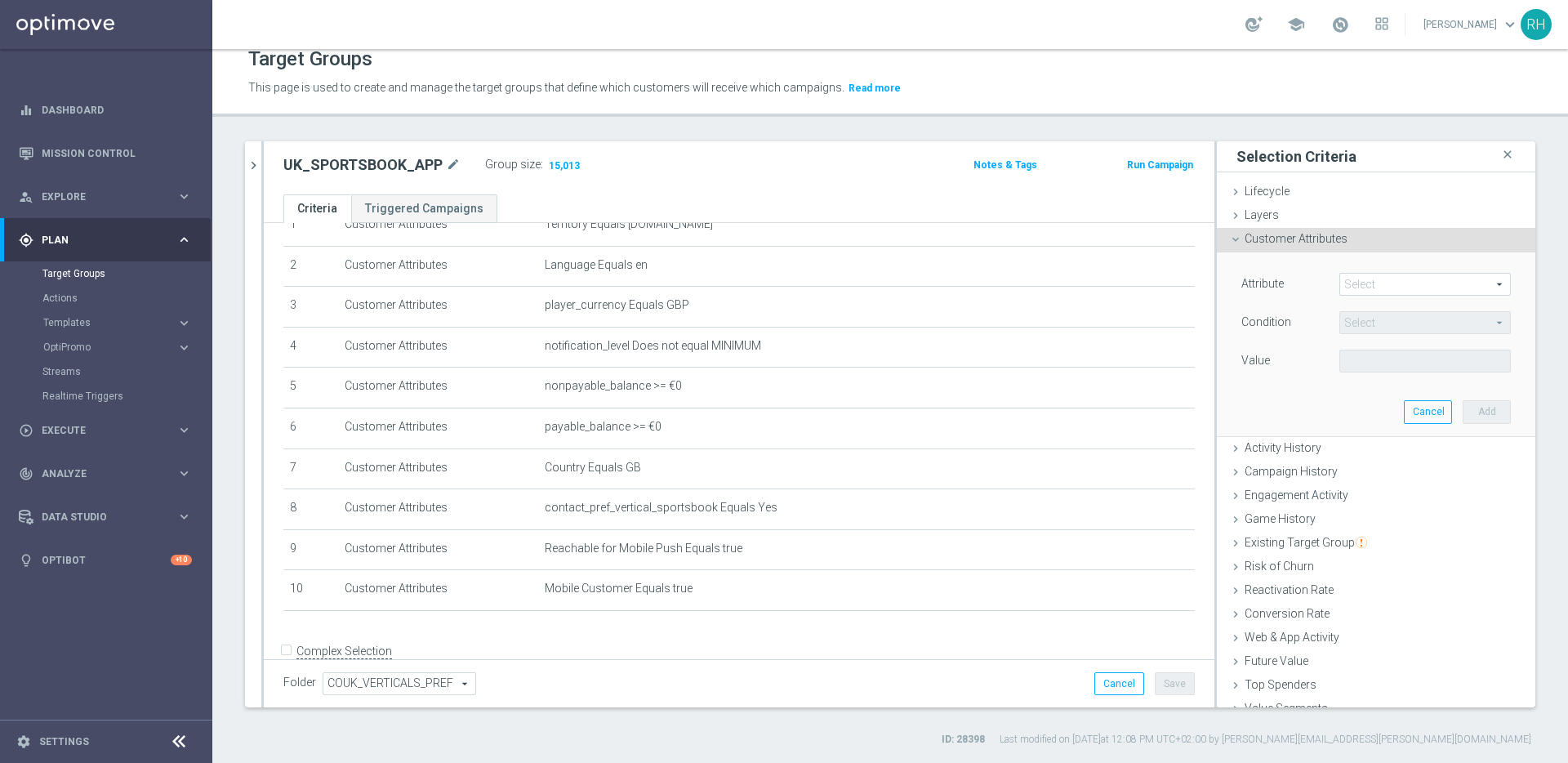
click at [1399, 288] on span at bounding box center [1425, 284] width 170 height 22
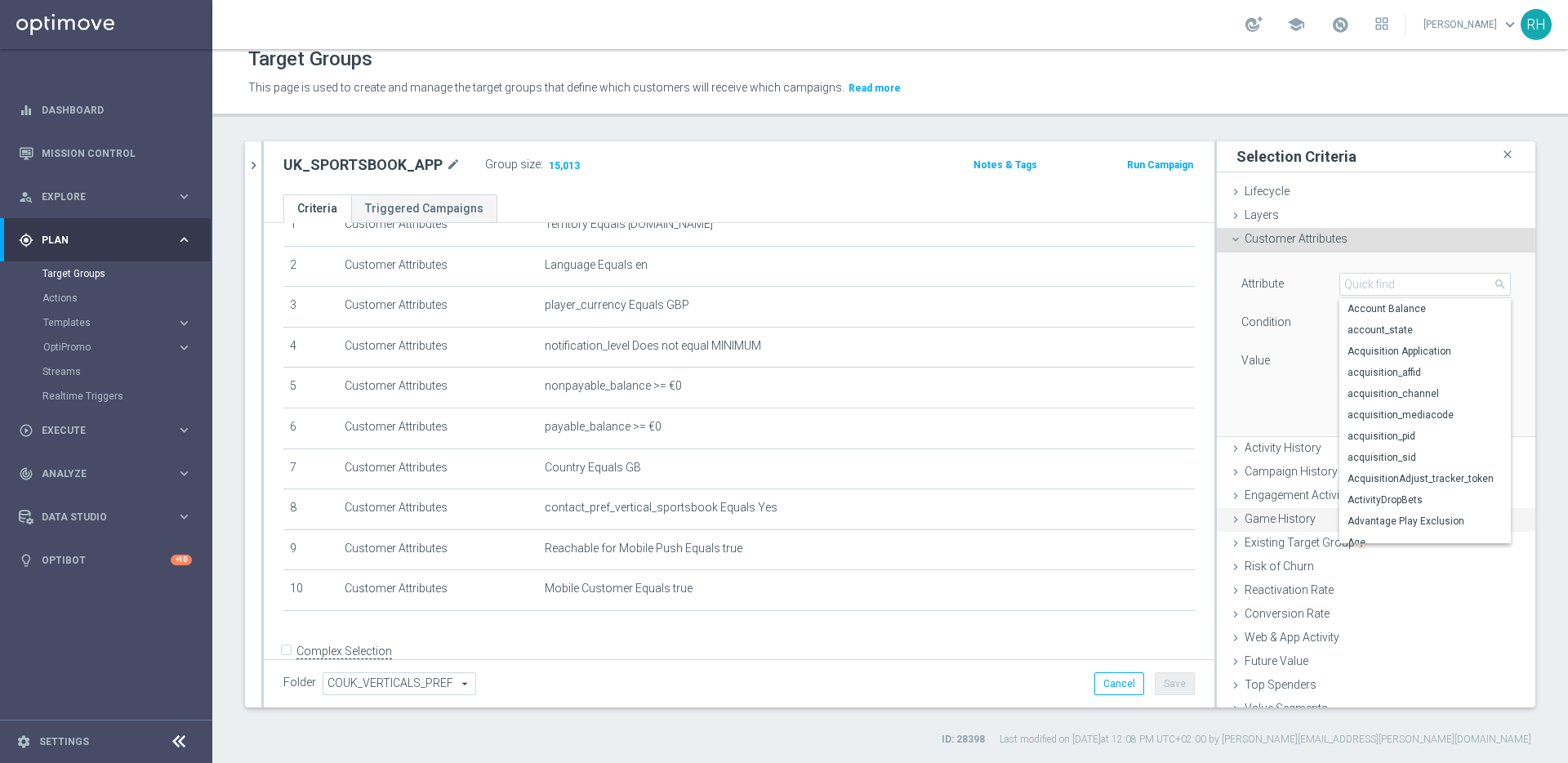
click at [1270, 520] on span "Game History" at bounding box center [1280, 519] width 71 height 13
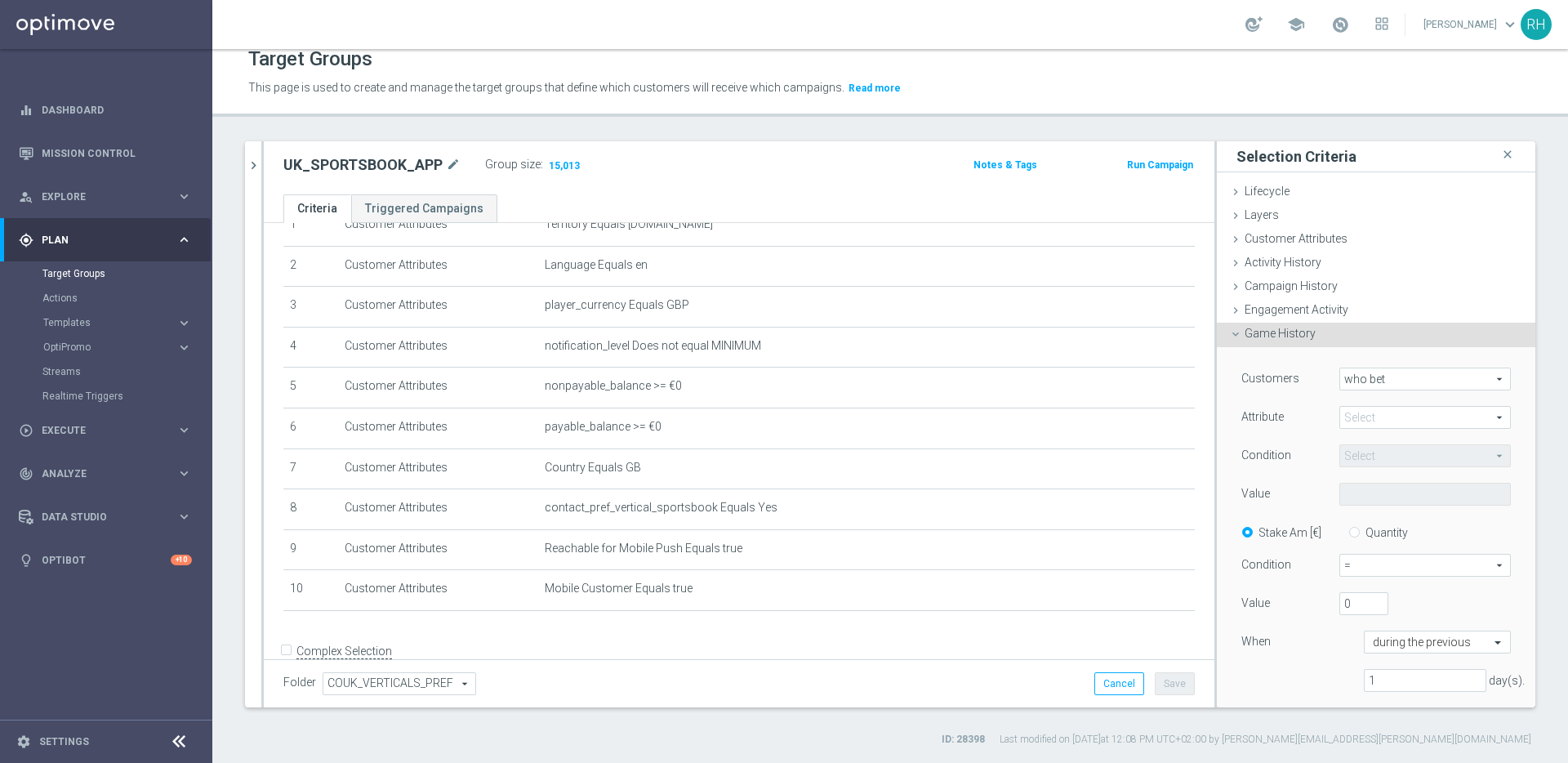
click at [1388, 414] on span at bounding box center [1425, 417] width 170 height 22
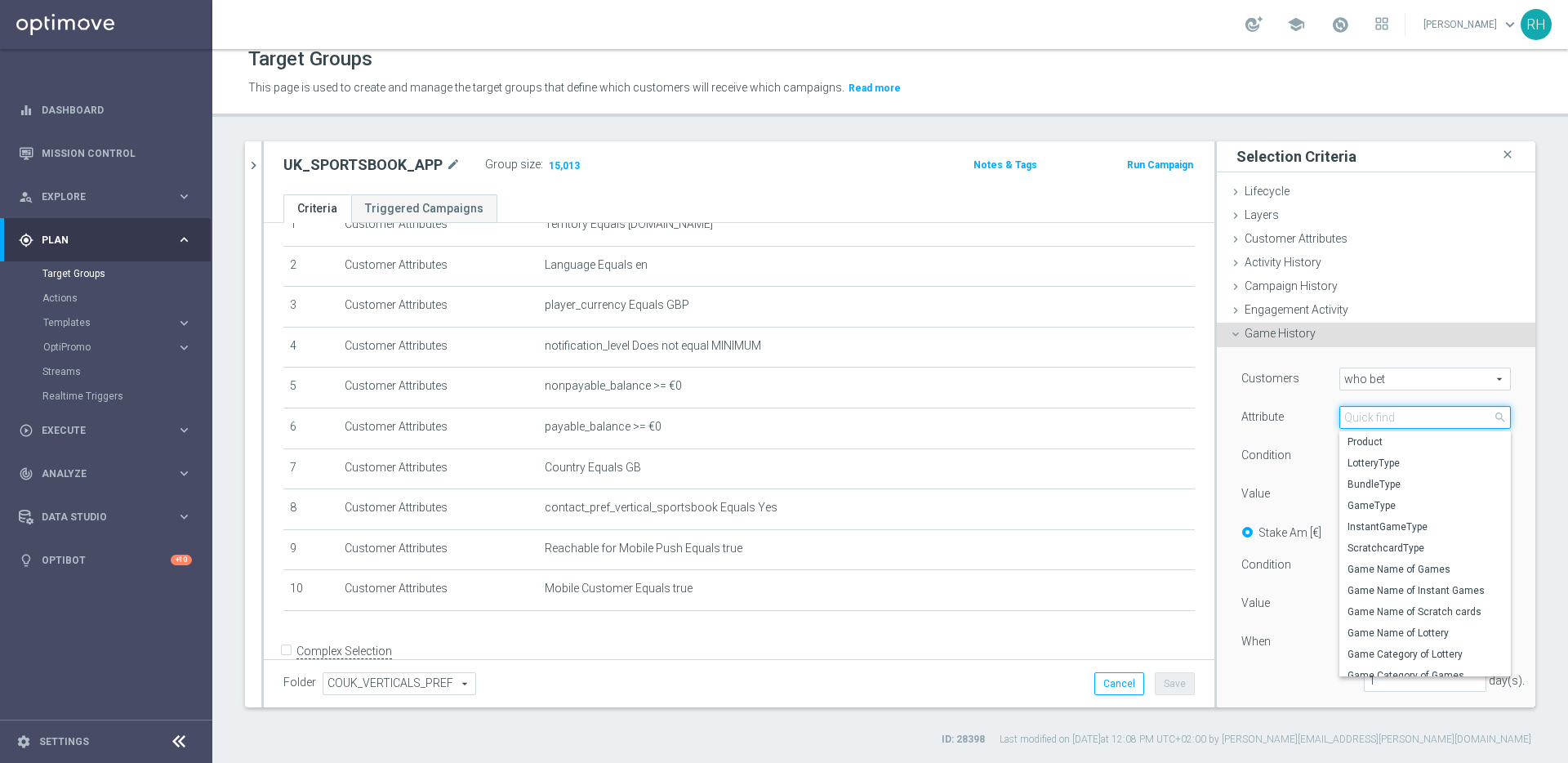
click at [1388, 414] on input "search" at bounding box center [1424, 417] width 171 height 23
click at [1375, 444] on span "Product" at bounding box center [1424, 441] width 155 height 13
type input "Product"
type input "Equals"
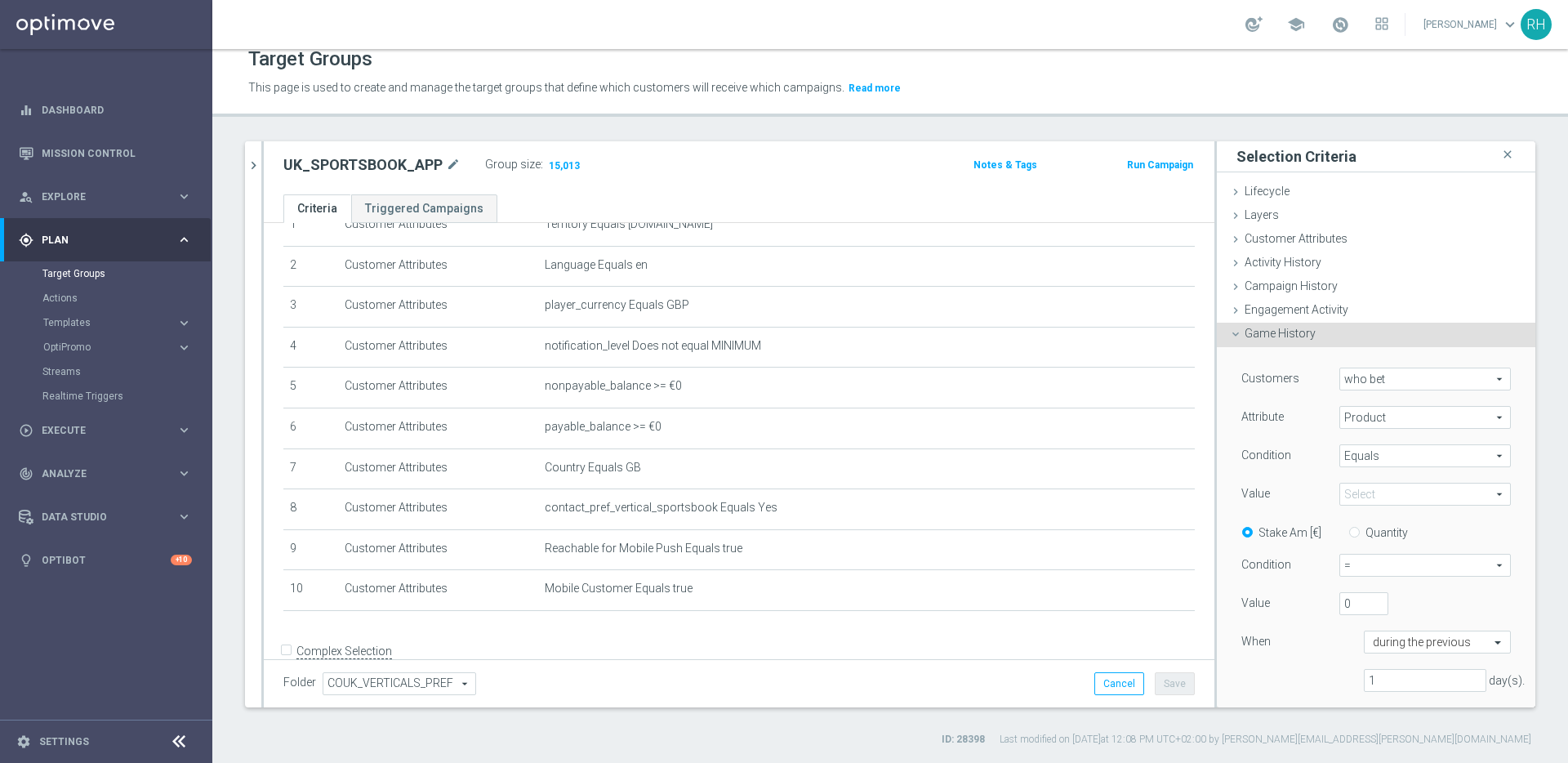
click at [1380, 494] on span at bounding box center [1425, 494] width 170 height 22
click at [1374, 638] on label "Sportsbook" at bounding box center [1424, 646] width 171 height 22
type input "Sportsbook"
click at [1352, 533] on input "Quantity" at bounding box center [1357, 530] width 10 height 10
radio input "true"
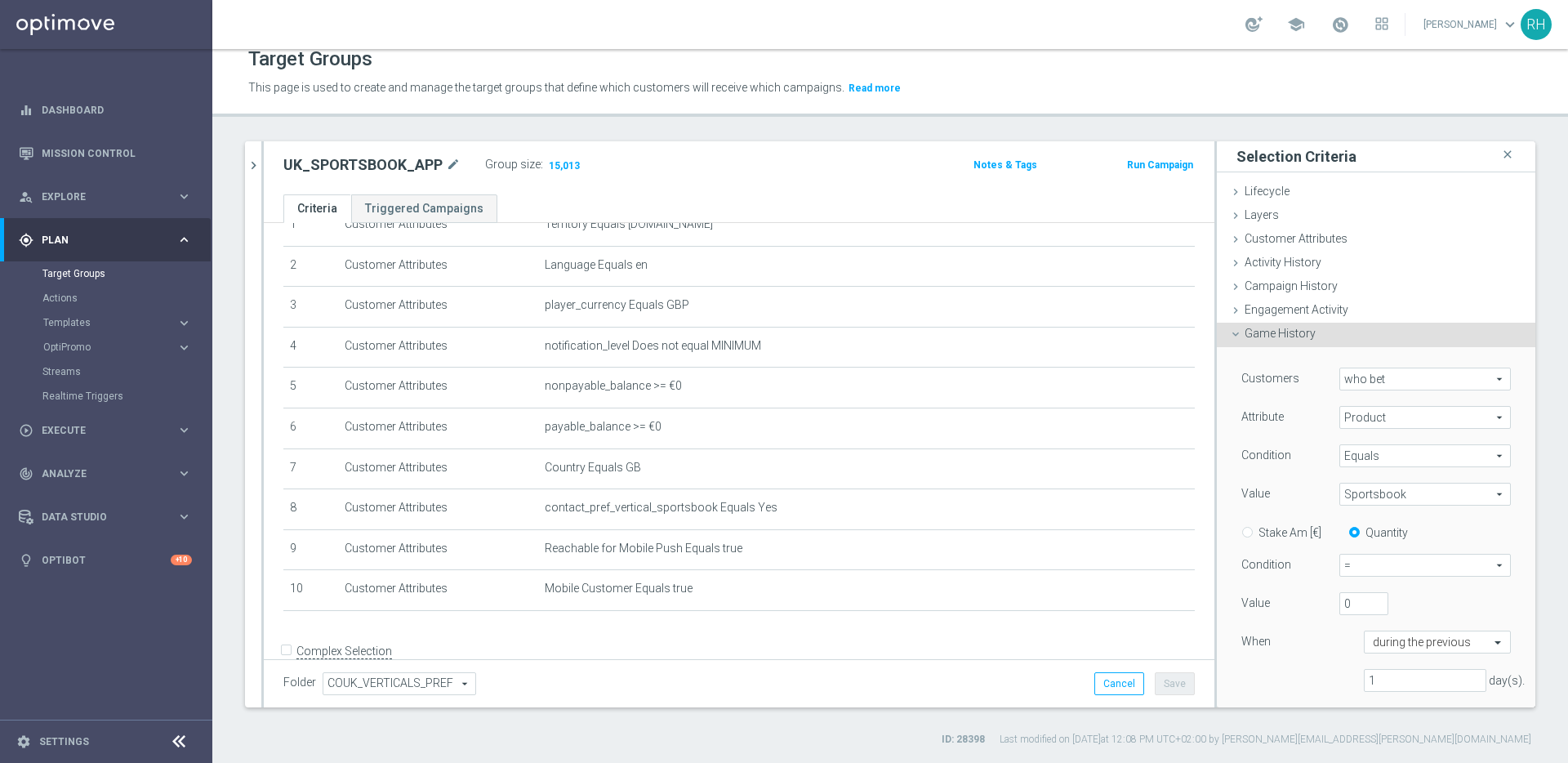
click at [1344, 555] on span "=" at bounding box center [1425, 565] width 170 height 22
click at [1344, 556] on span "=" at bounding box center [1425, 565] width 170 height 22
click at [1344, 559] on span "=" at bounding box center [1425, 565] width 170 height 22
click at [1348, 629] on span ">" at bounding box center [1424, 631] width 154 height 13
type input ">"
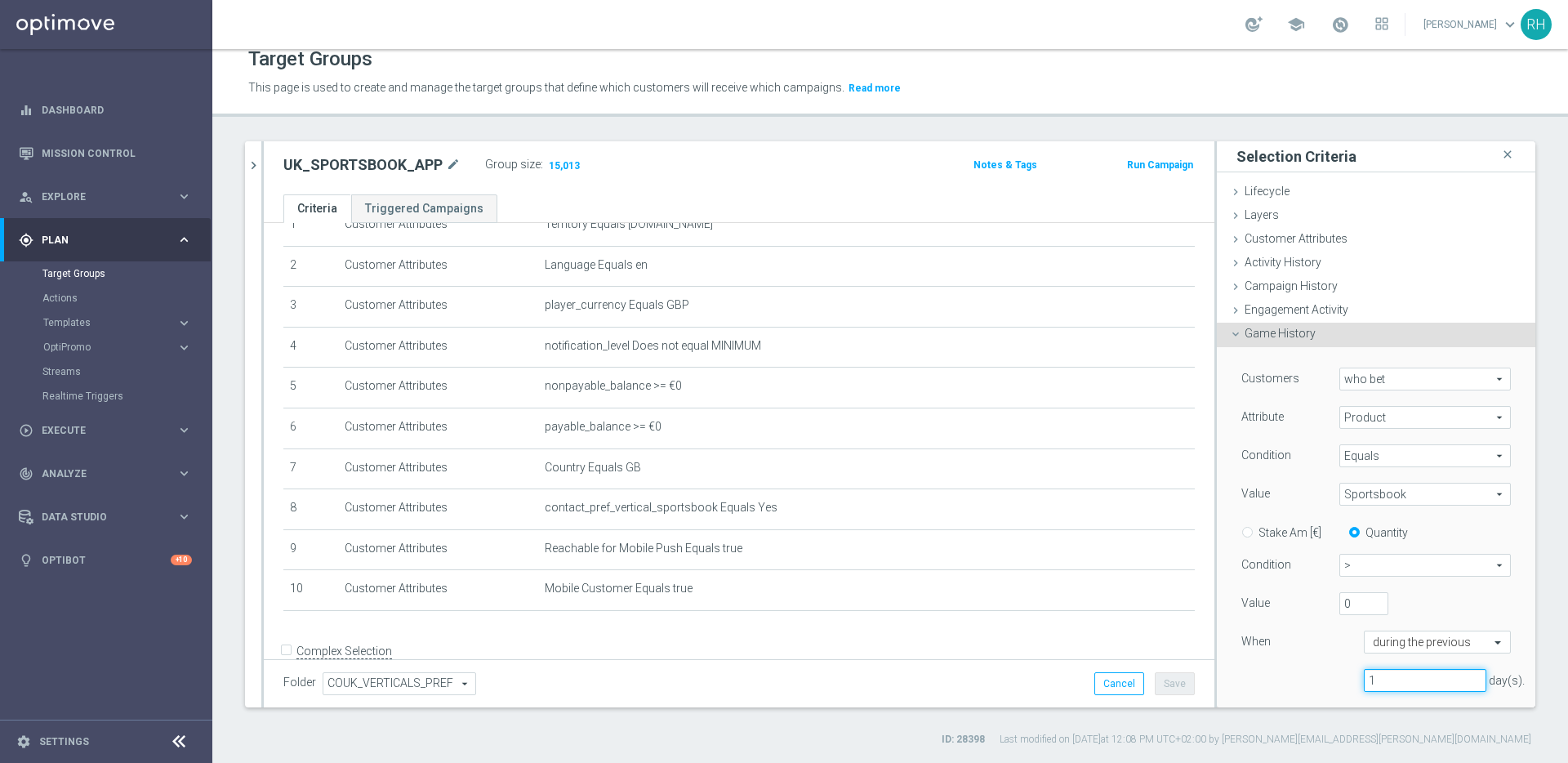
click at [1396, 675] on input "1" at bounding box center [1424, 680] width 122 height 23
click at [1404, 652] on div "Quick find during the previous" at bounding box center [1436, 642] width 147 height 23
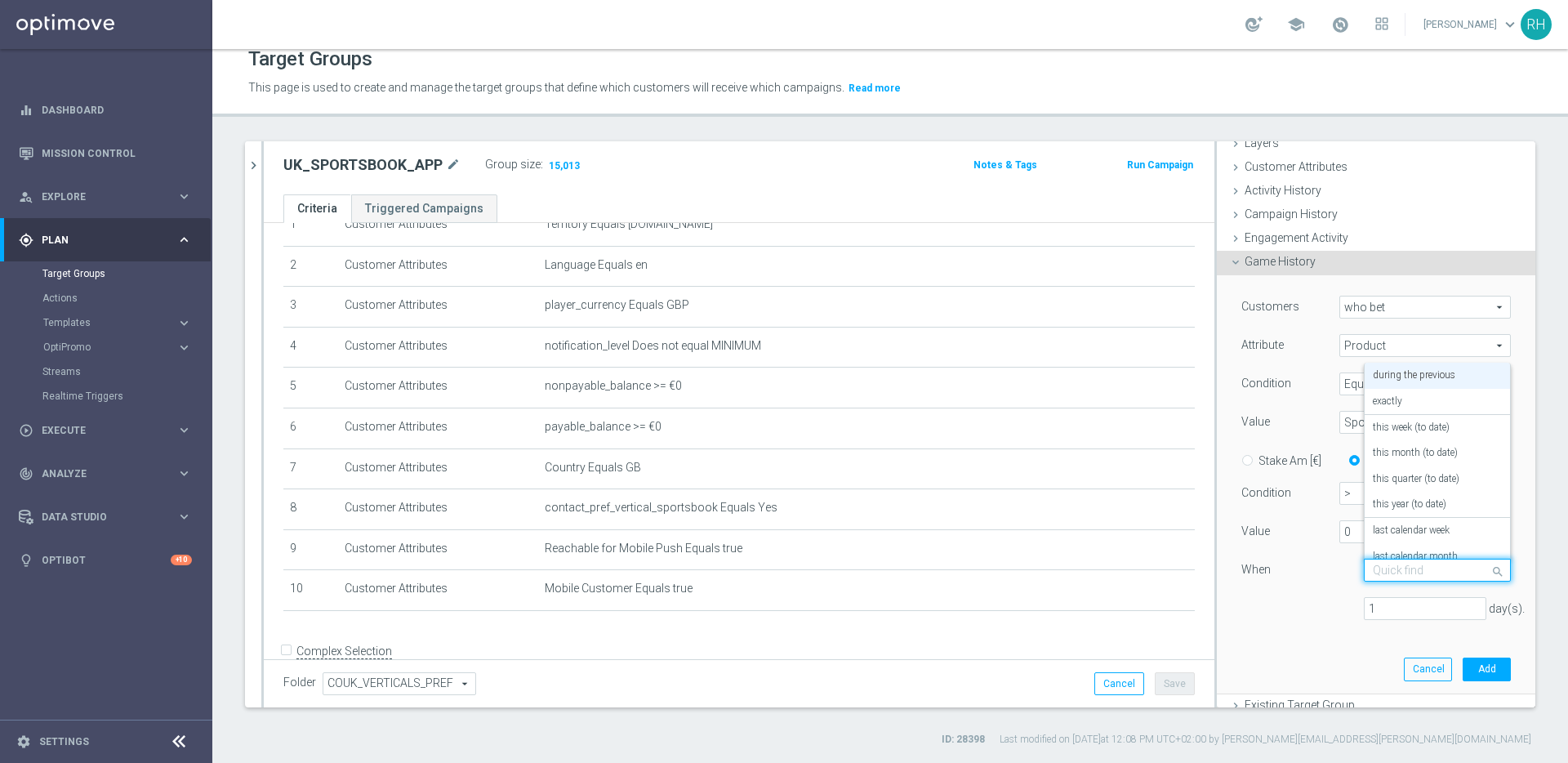
scroll to position [132, 0]
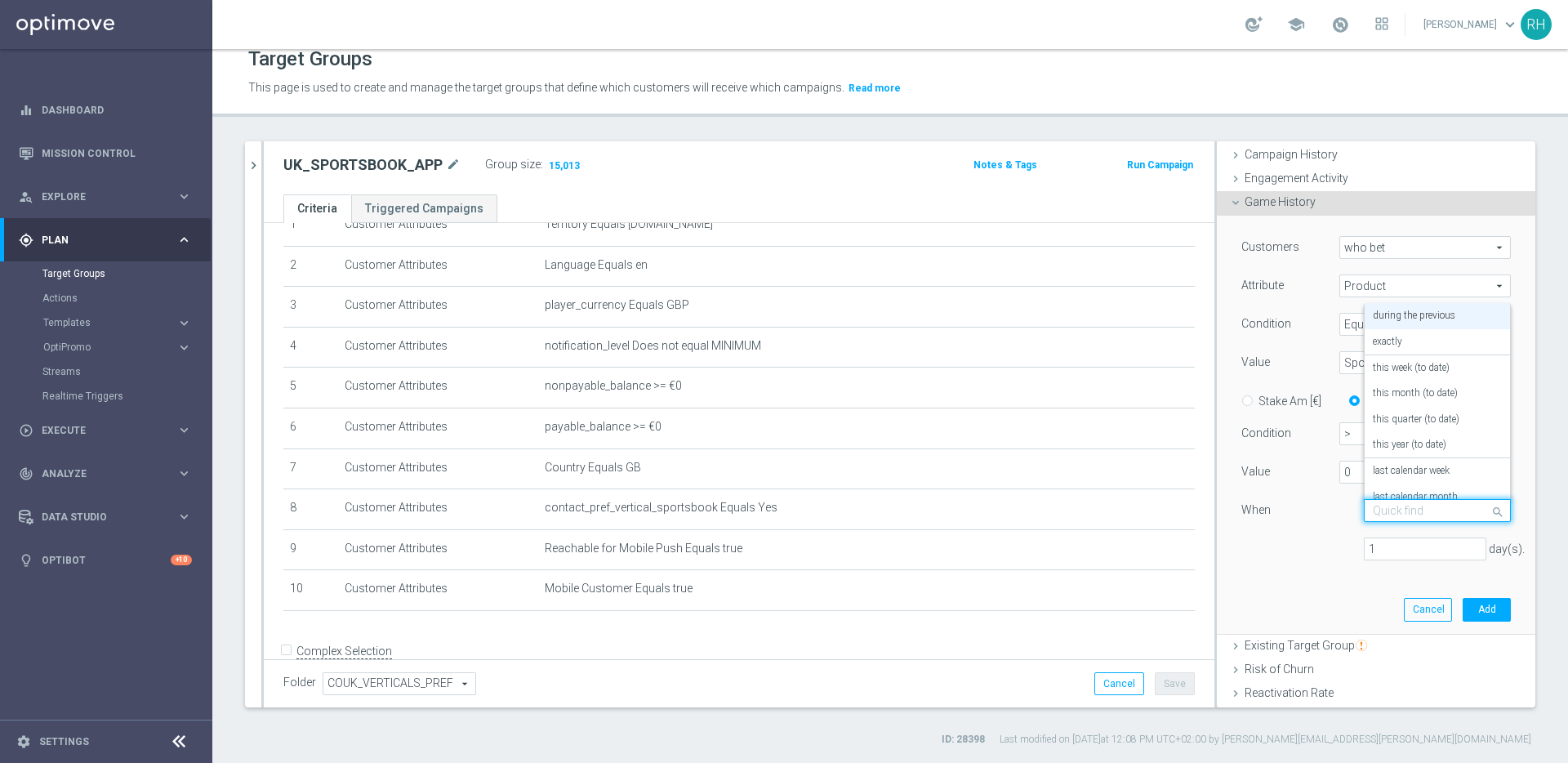
click at [1305, 572] on div "Customers who bet who bet arrow_drop_down search Attribute Product Product arro…" at bounding box center [1375, 405] width 269 height 337
click at [1375, 552] on input "1" at bounding box center [1424, 549] width 122 height 23
type input "30"
click at [1309, 555] on div "30 day(s)." at bounding box center [1376, 550] width 294 height 24
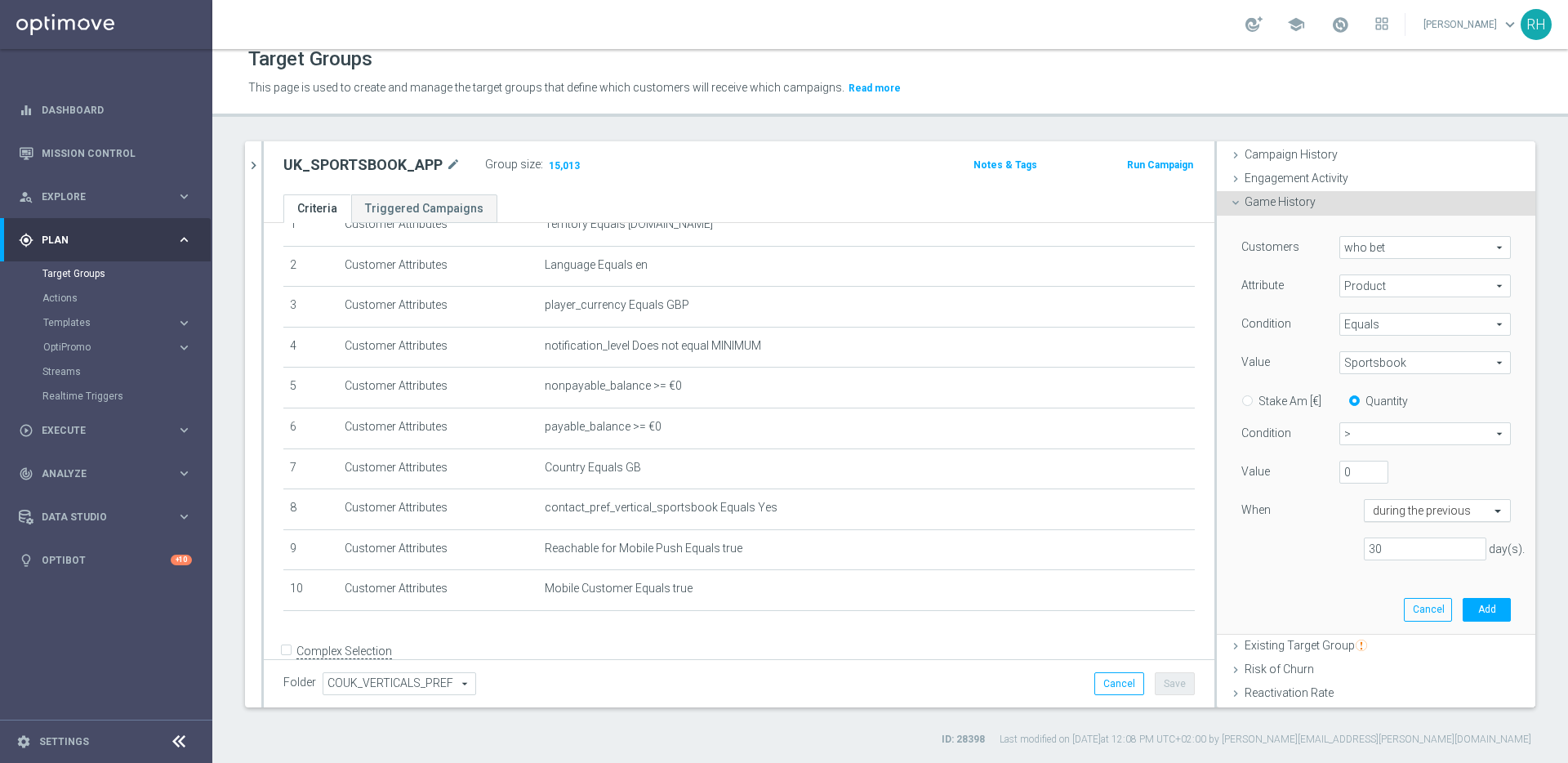
click at [1419, 514] on input "text" at bounding box center [1421, 511] width 96 height 15
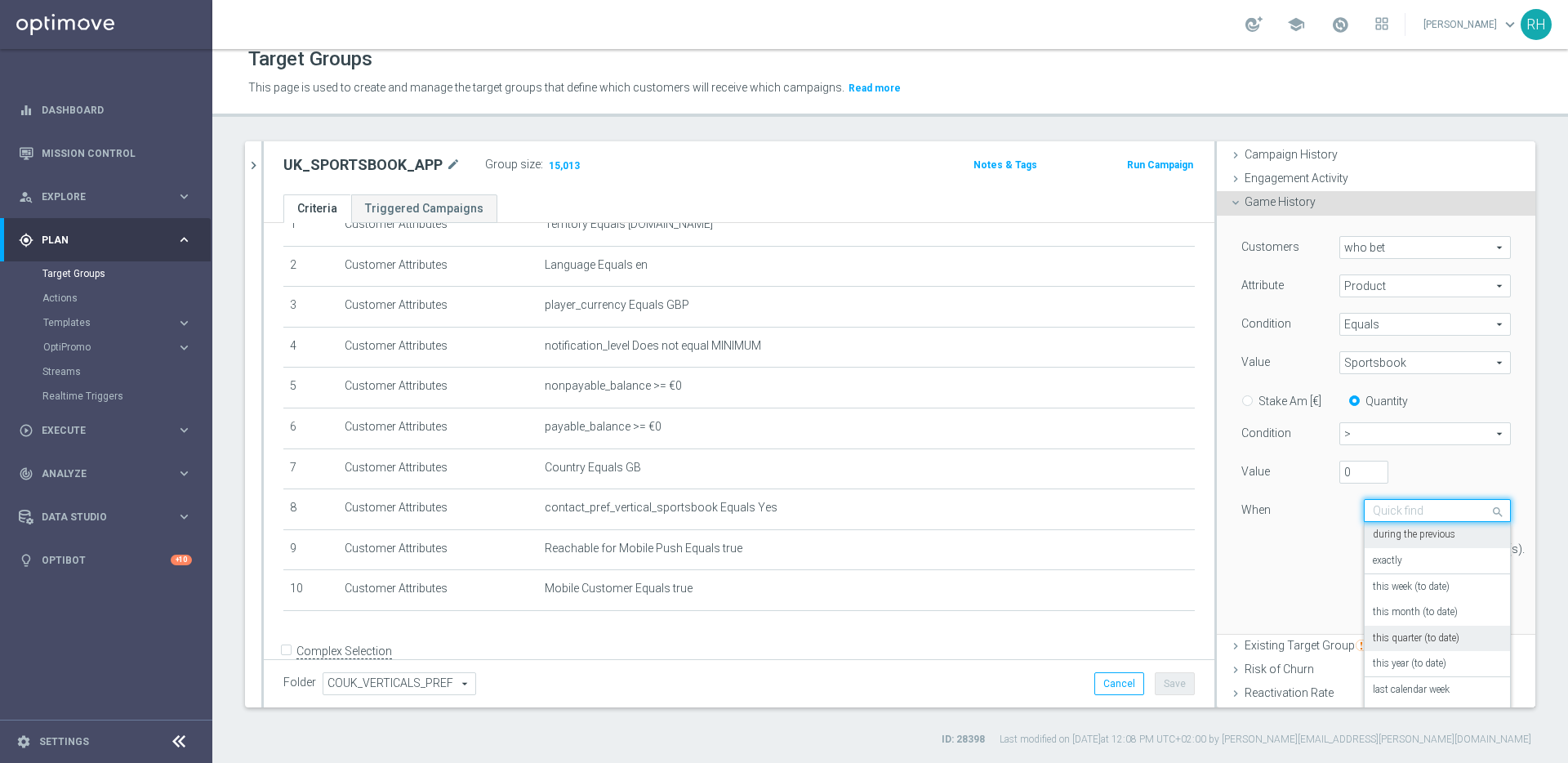
click at [1406, 629] on div "this quarter (to date)" at bounding box center [1437, 639] width 129 height 26
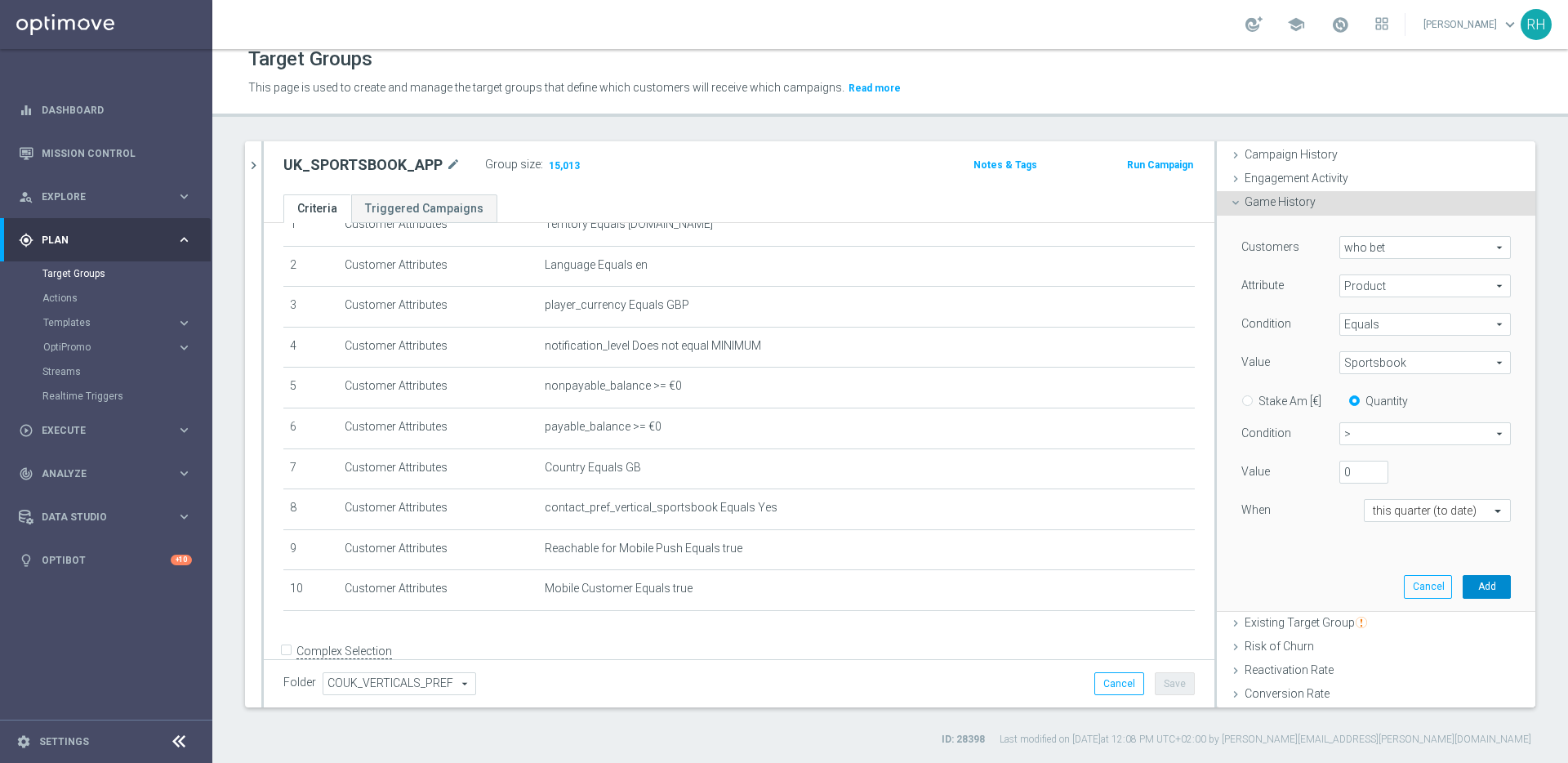
click at [1478, 581] on button "Add" at bounding box center [1486, 587] width 48 height 23
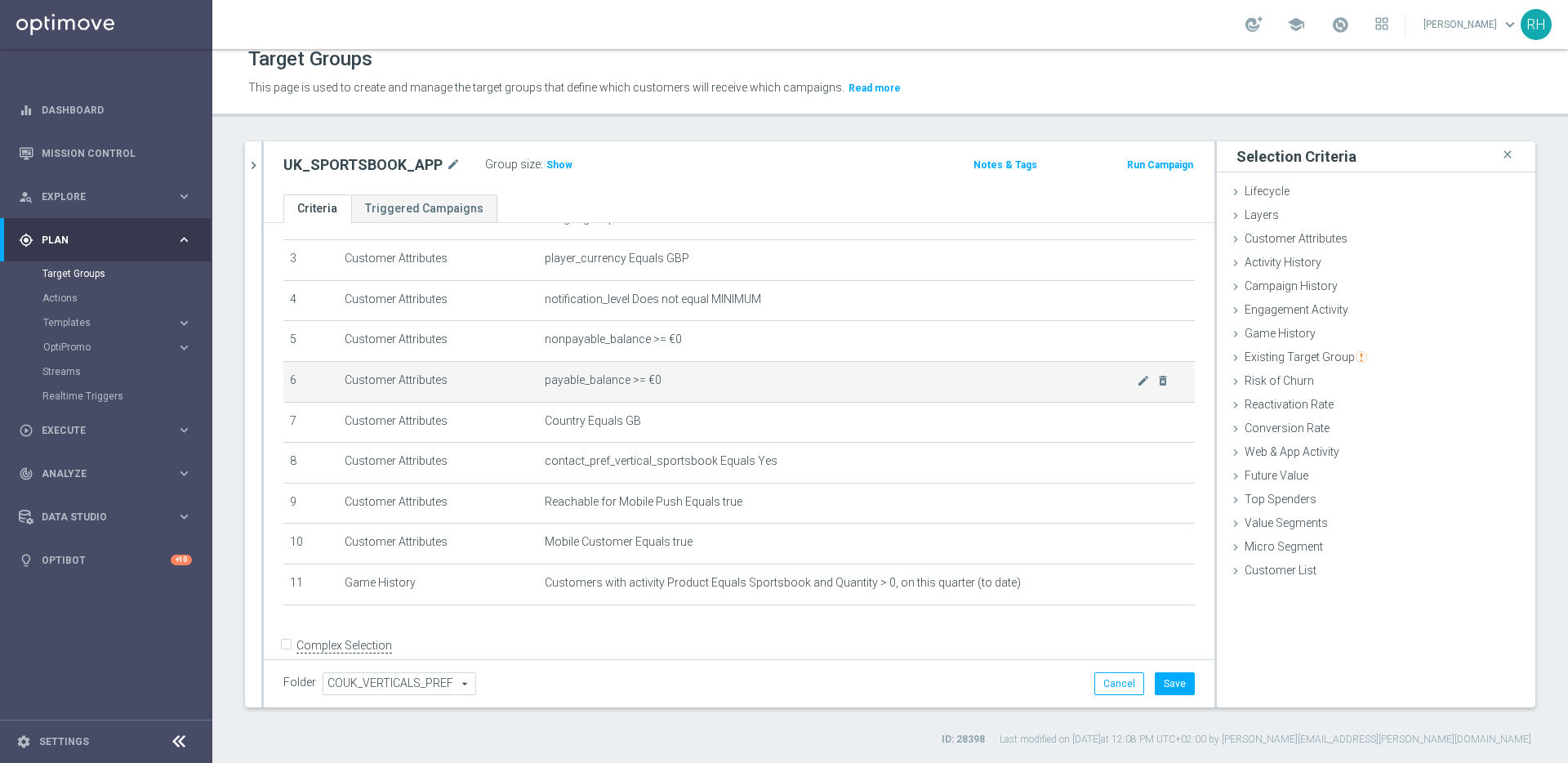
scroll to position [125, 0]
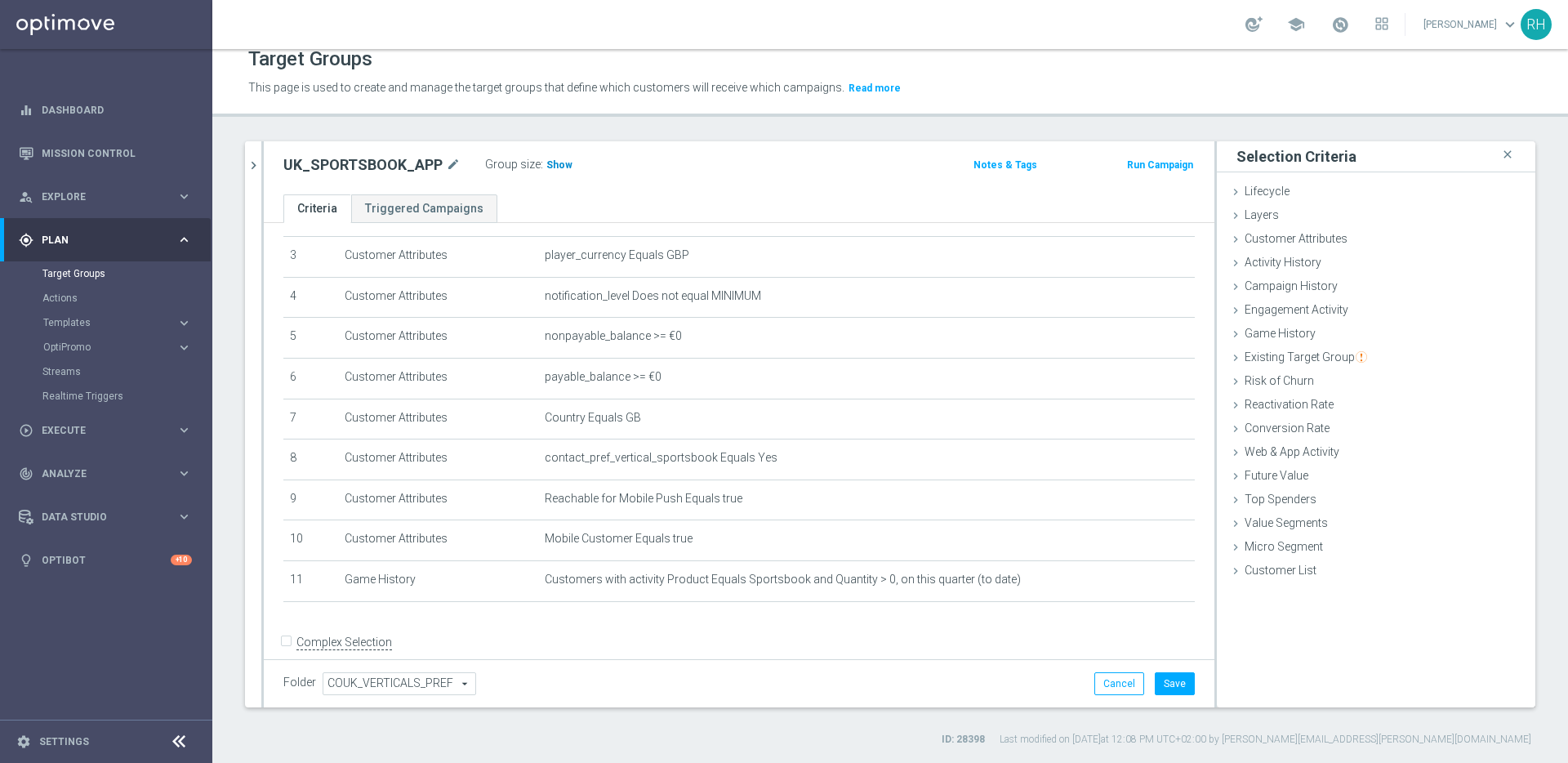
click at [549, 172] on h3 "Show" at bounding box center [560, 164] width 29 height 18
click at [256, 166] on icon "chevron_right" at bounding box center [254, 165] width 15 height 15
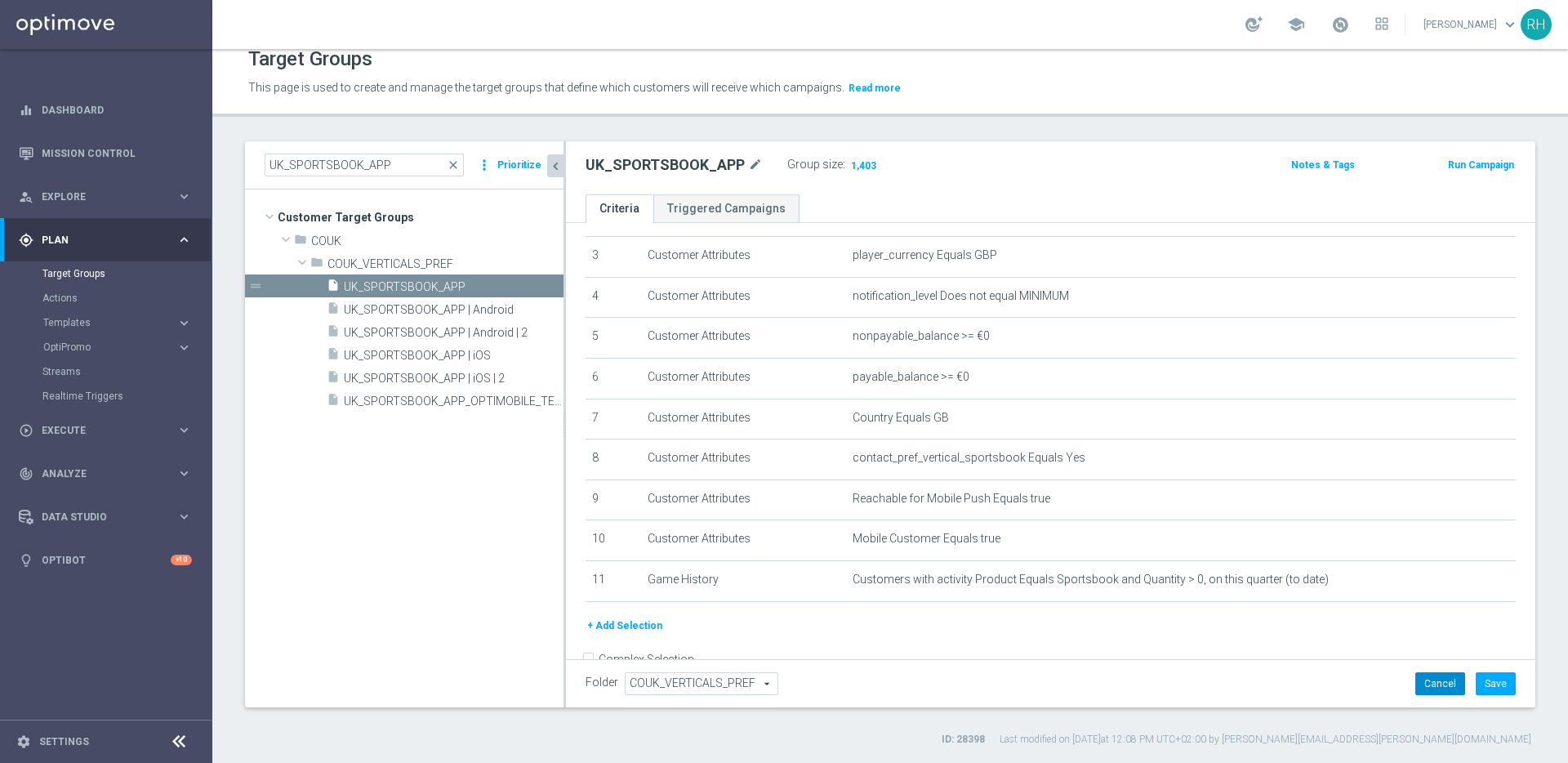
click at [1424, 689] on button "Cancel" at bounding box center [1440, 684] width 50 height 23
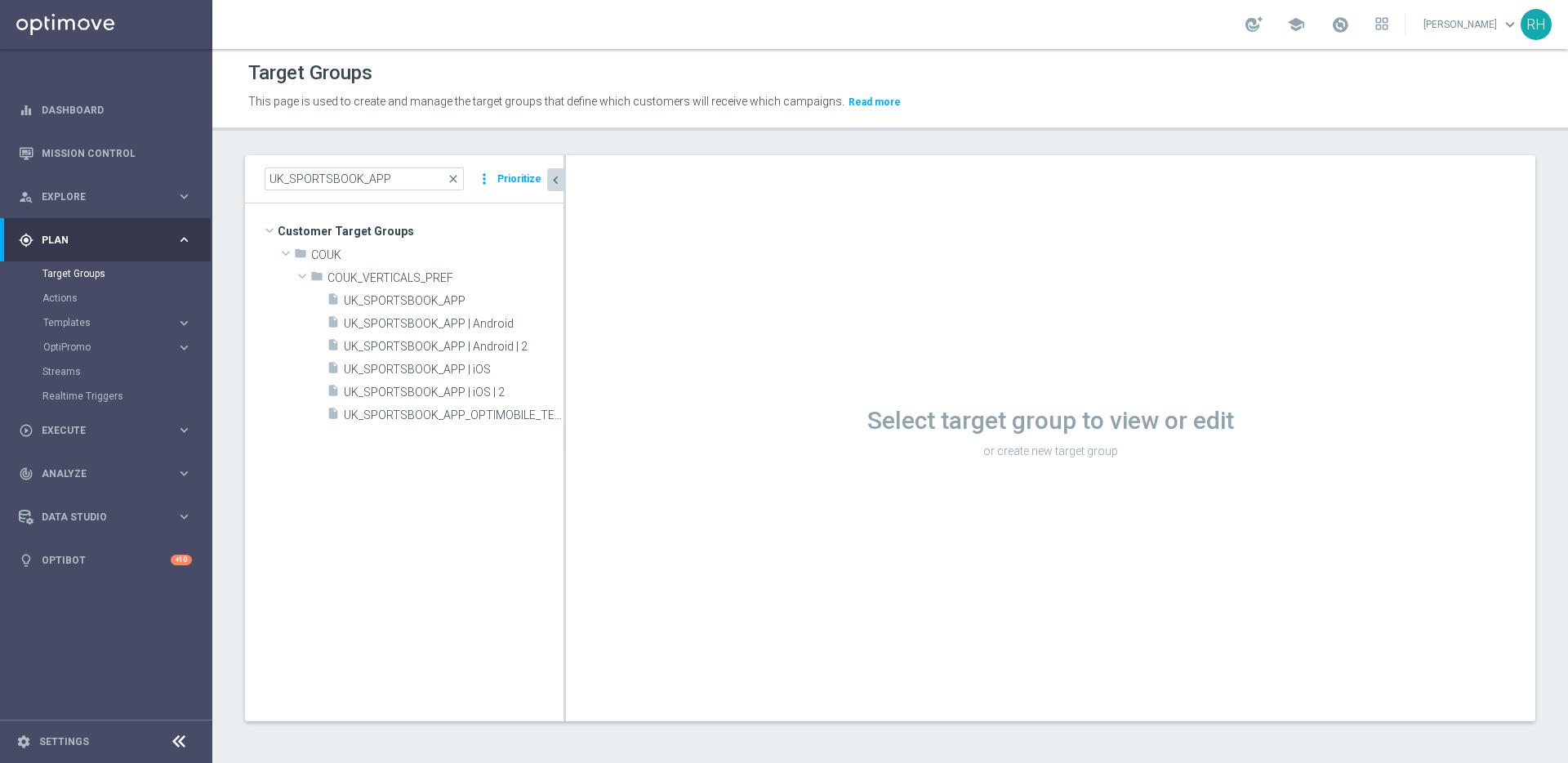
scroll to position [2, 0]
click at [463, 303] on span "UK_SPORTSBOOK_APP" at bounding box center [434, 301] width 181 height 14
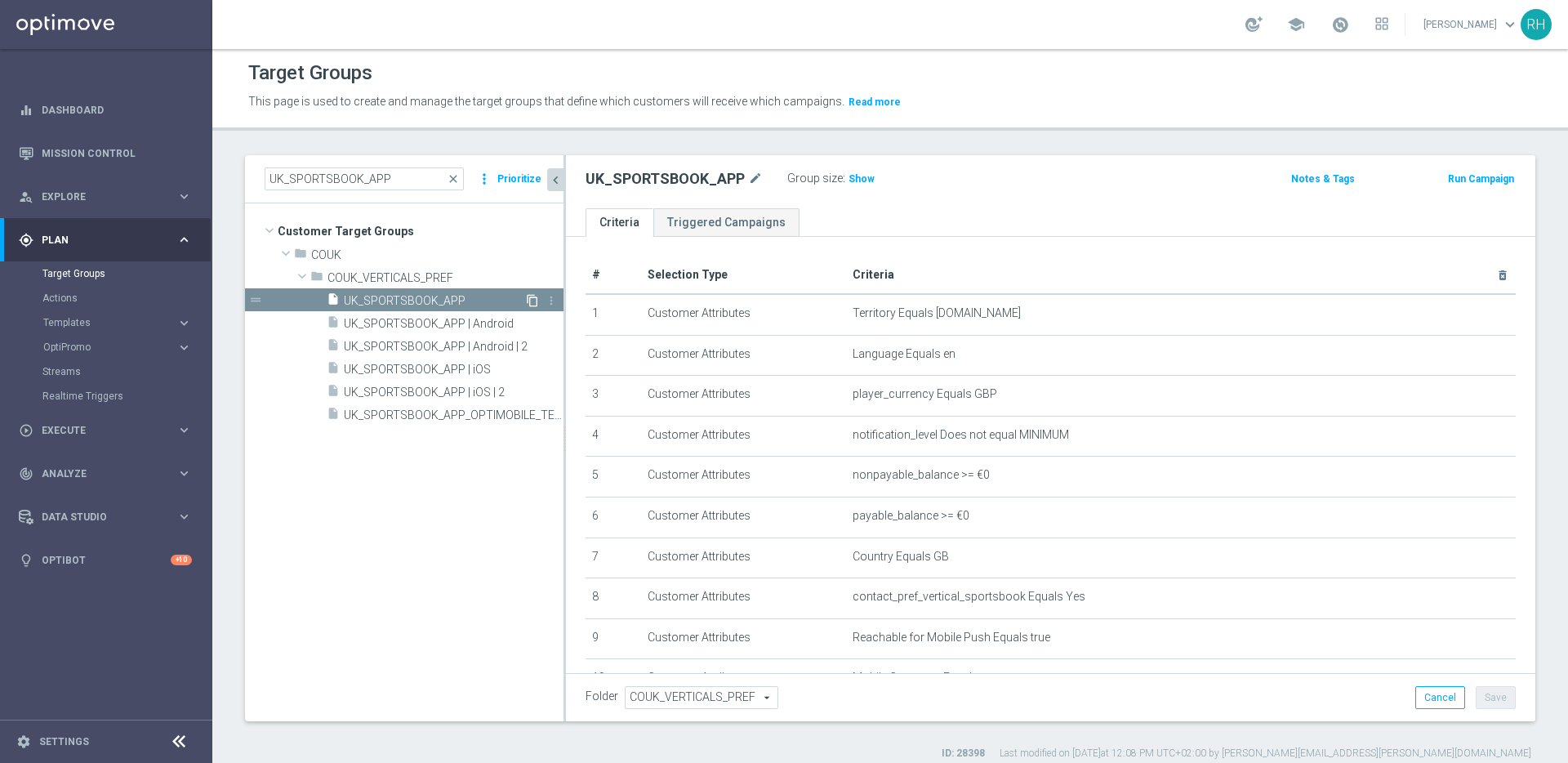
click at [526, 298] on icon "content_copy" at bounding box center [532, 300] width 13 height 13
click at [555, 183] on icon "chevron_left" at bounding box center [555, 180] width 15 height 15
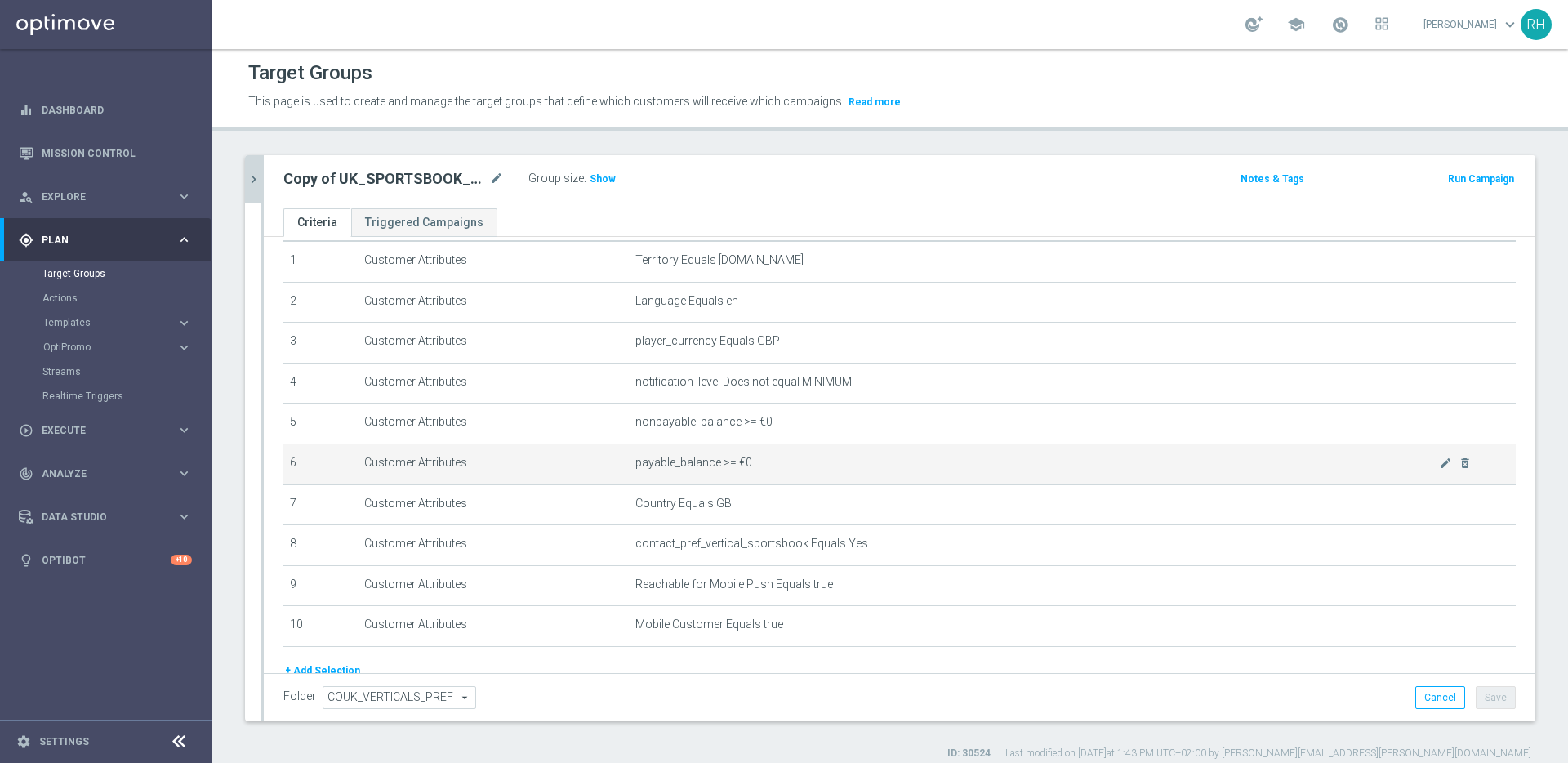
scroll to position [119, 0]
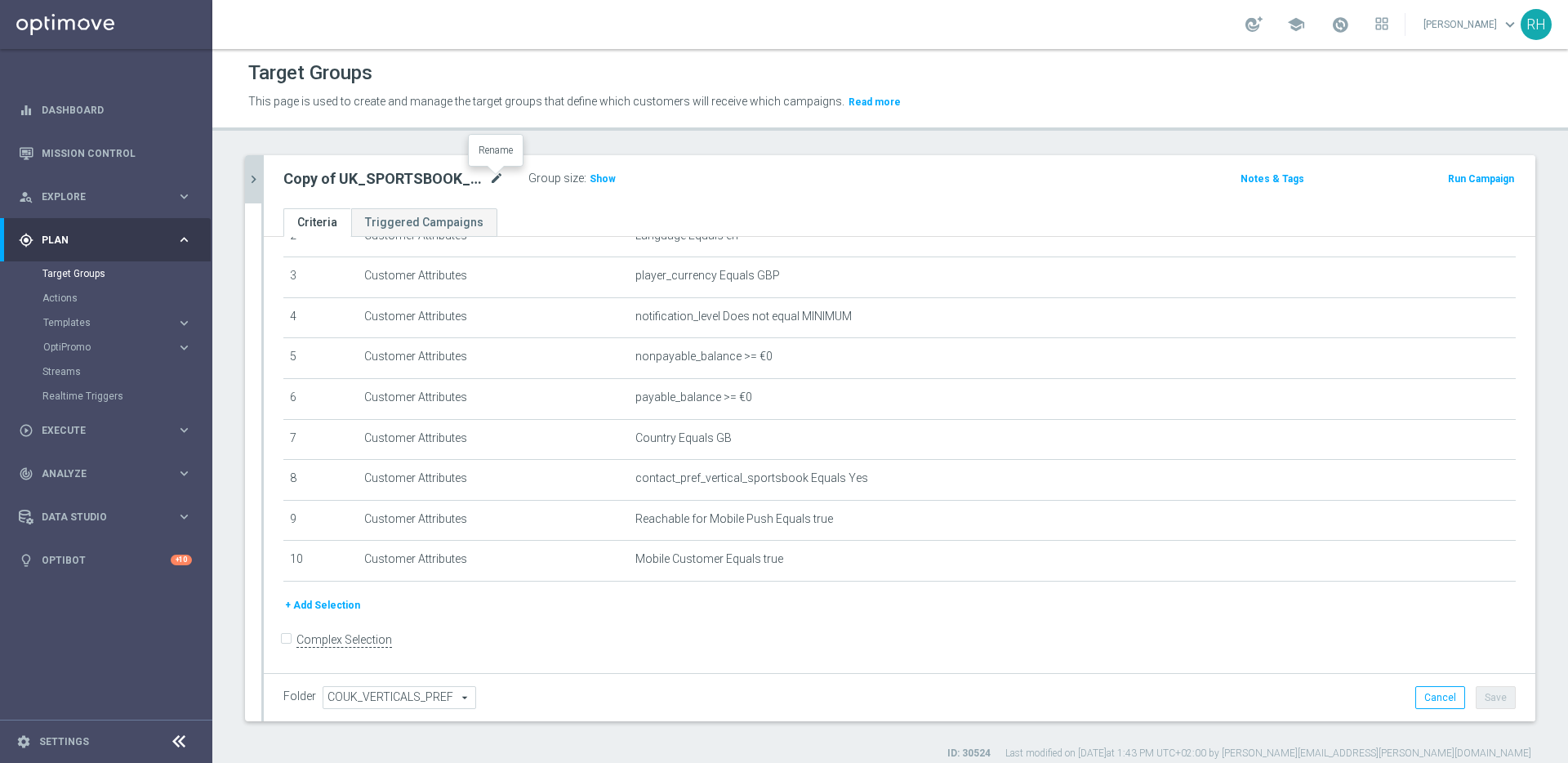
click at [493, 187] on icon "mode_edit" at bounding box center [496, 179] width 15 height 20
click at [459, 187] on input "Copy of UK_SPORTSBOOK_APP" at bounding box center [394, 181] width 220 height 23
drag, startPoint x: 329, startPoint y: 179, endPoint x: 285, endPoint y: 180, distance: 44.0
click at [285, 180] on input "Copy of UK_SPORTSBOOK_APP" at bounding box center [394, 181] width 220 height 23
click at [476, 184] on input "UK_SPORTSBOOK_APP" at bounding box center [394, 181] width 220 height 23
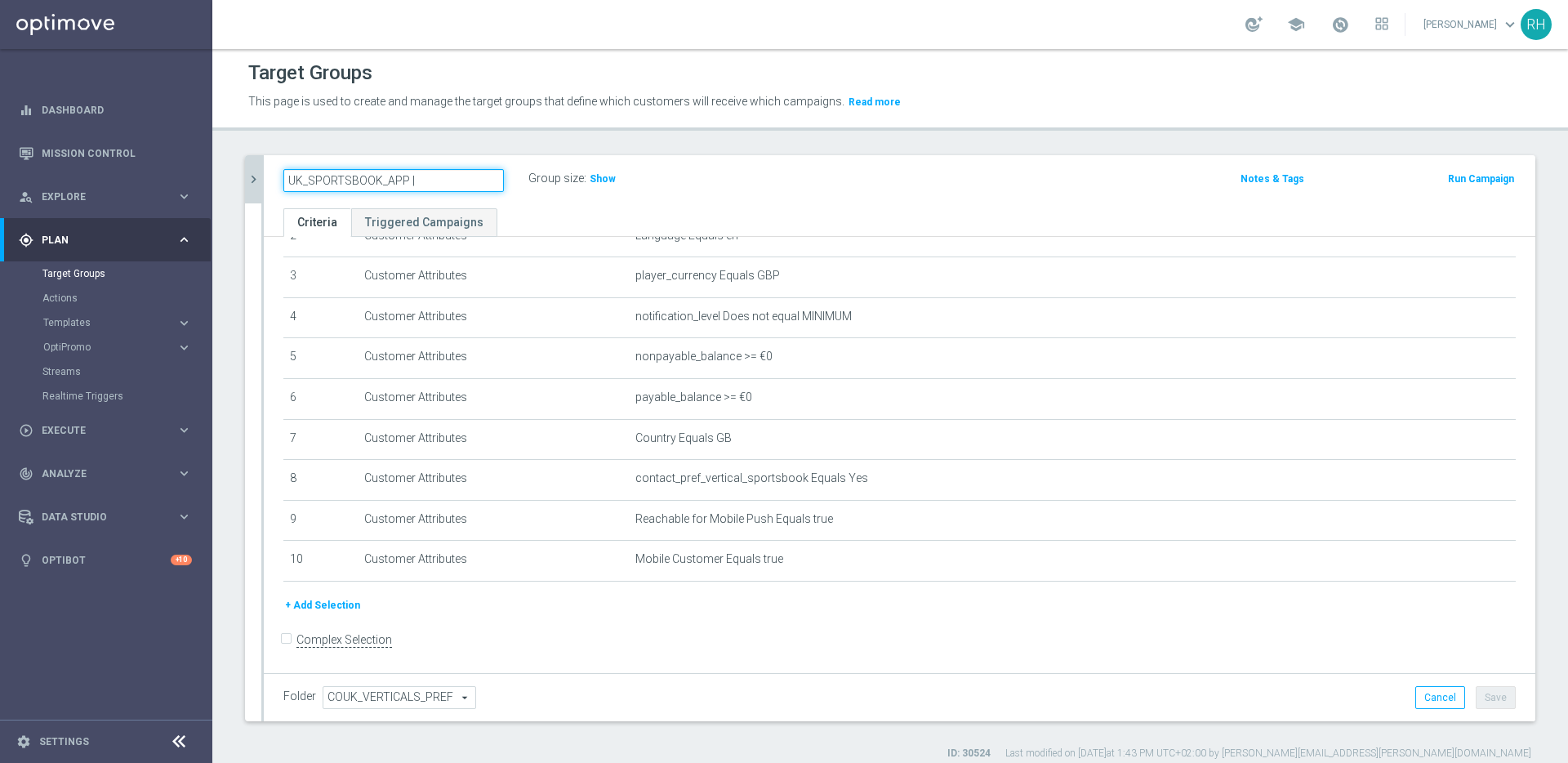
paste input "Stakes last 30 days"
type input "UK_SPORTSBOOK_APP | Stakes last 30 days"
click at [646, 178] on div "Group size : Show" at bounding box center [610, 177] width 163 height 20
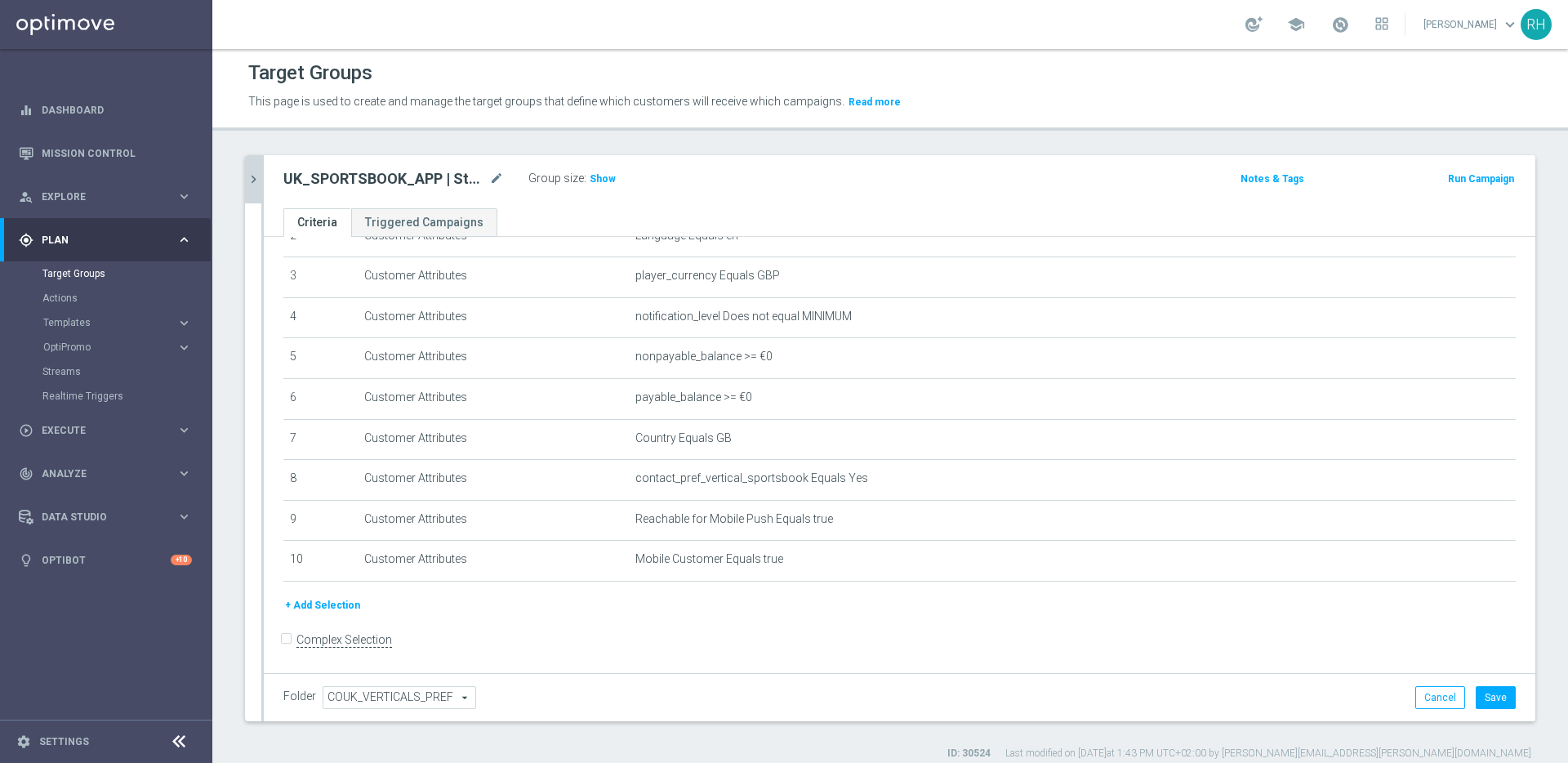
click at [1473, 685] on div "Folder COUK_VERTICALS_PREF COUK_VERTICALS_PREF arrow_drop_down search Cancel Sa…" at bounding box center [899, 698] width 1271 height 48
click at [1479, 692] on button "Save" at bounding box center [1495, 698] width 40 height 23
click at [346, 597] on button "+ Add Selection" at bounding box center [322, 605] width 78 height 18
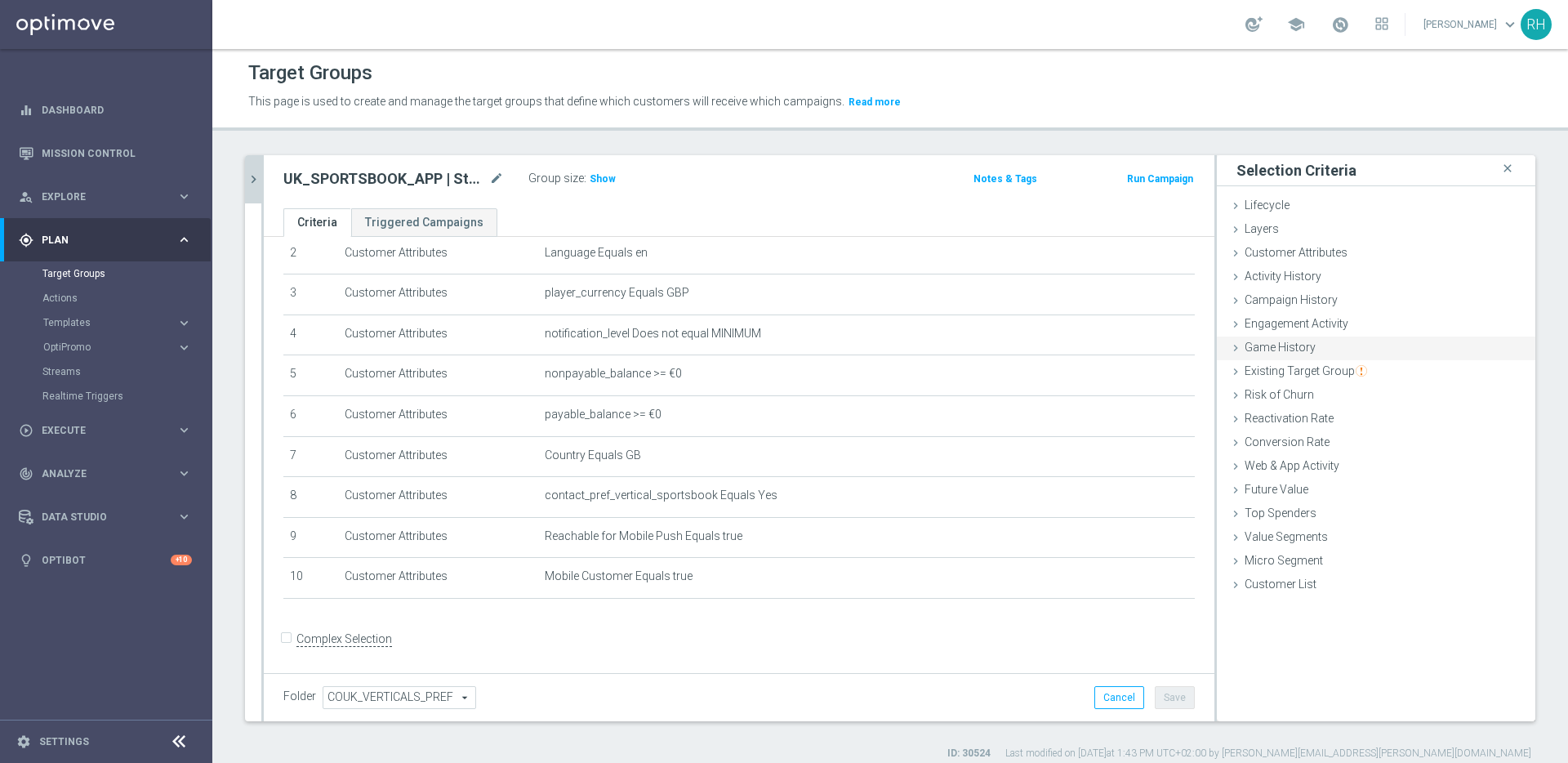
click at [1262, 355] on div "Game History done selection saved" at bounding box center [1375, 348] width 318 height 24
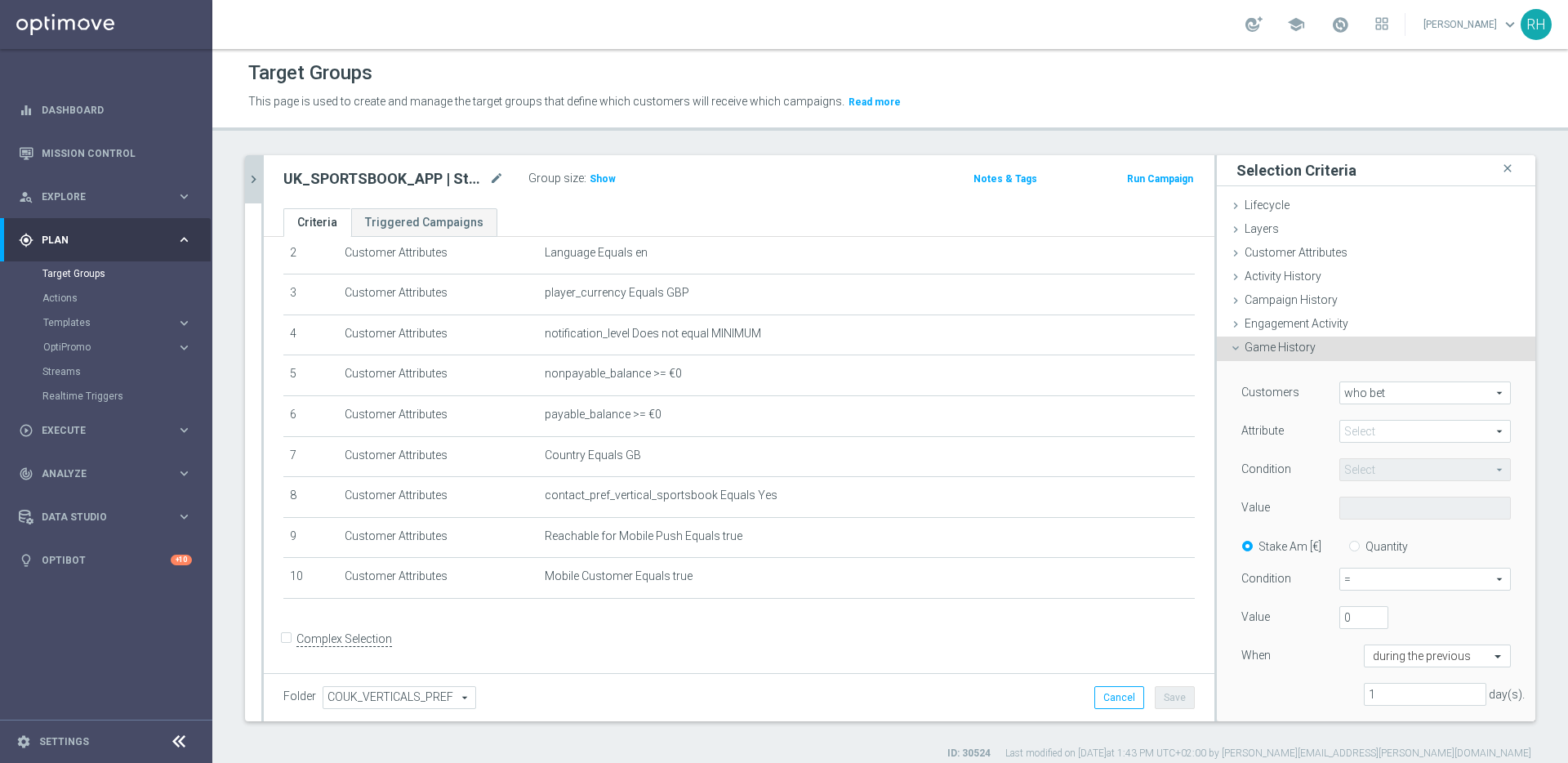
click at [1354, 423] on span at bounding box center [1425, 431] width 170 height 22
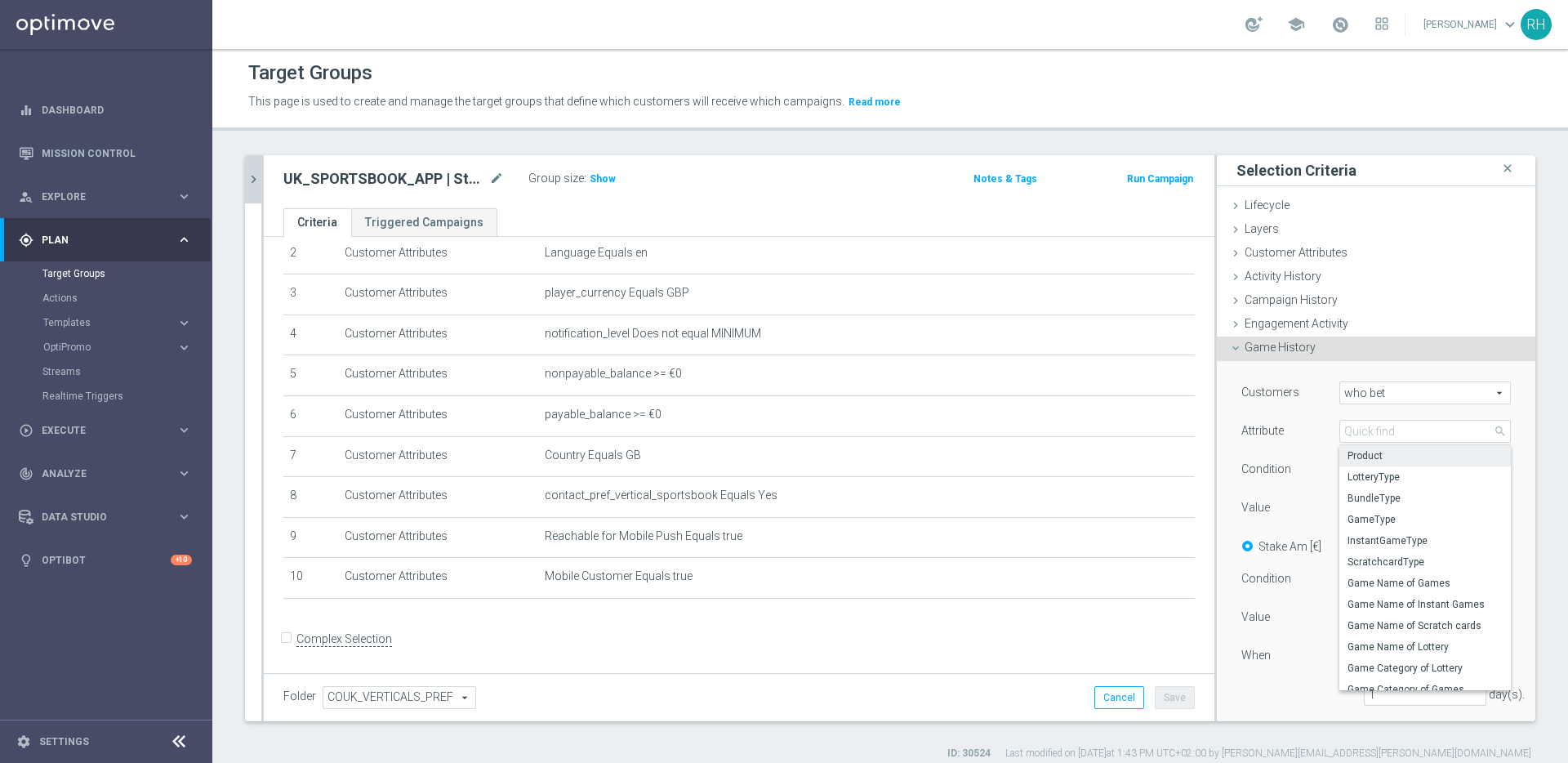
click at [1364, 452] on span "Product" at bounding box center [1424, 455] width 155 height 13
type input "Product"
type input "Equals"
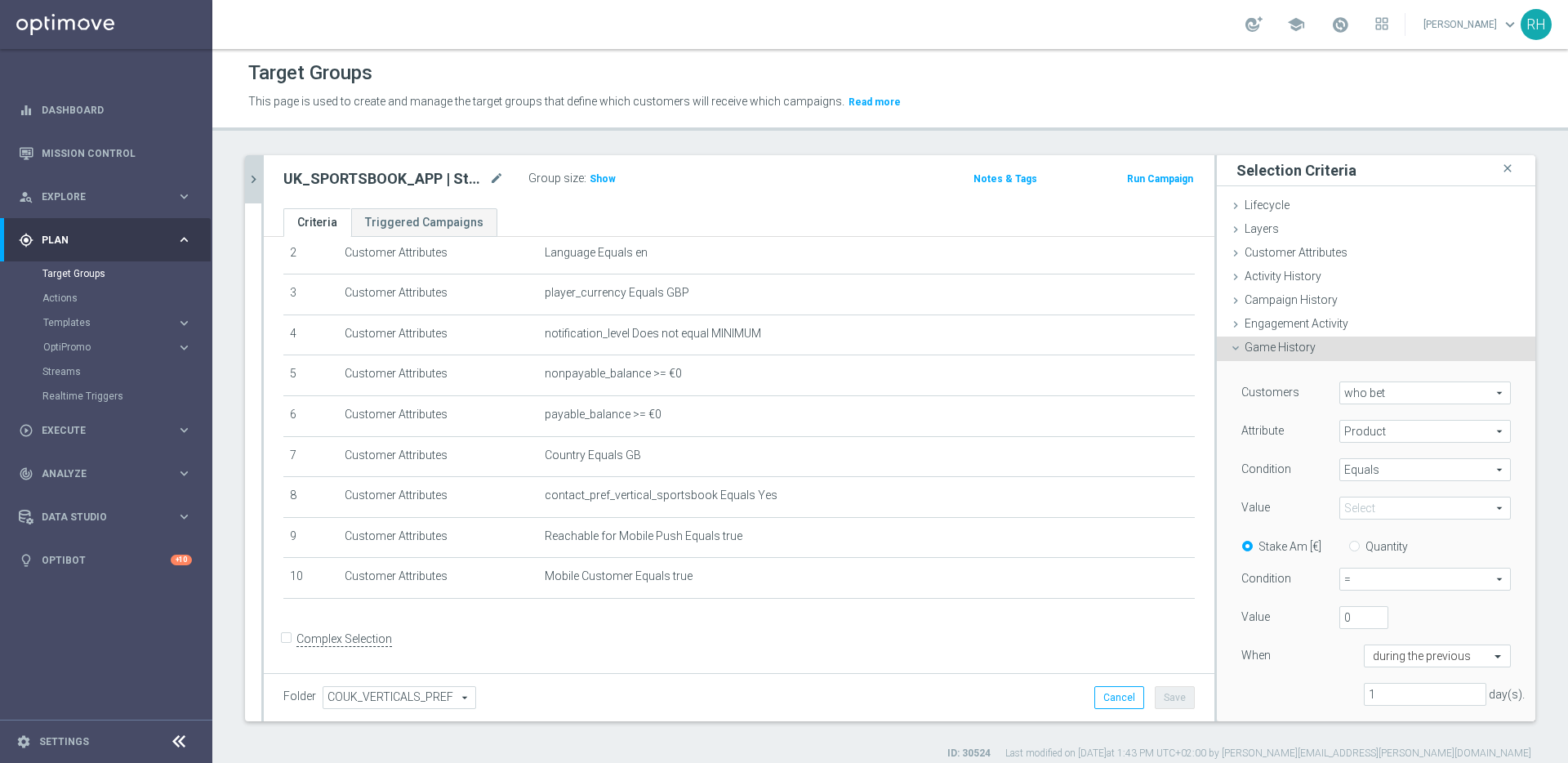
click at [1391, 505] on span at bounding box center [1425, 508] width 170 height 22
click at [1462, 654] on span "Sportsbook" at bounding box center [1424, 660] width 155 height 13
type input "Sportsbook"
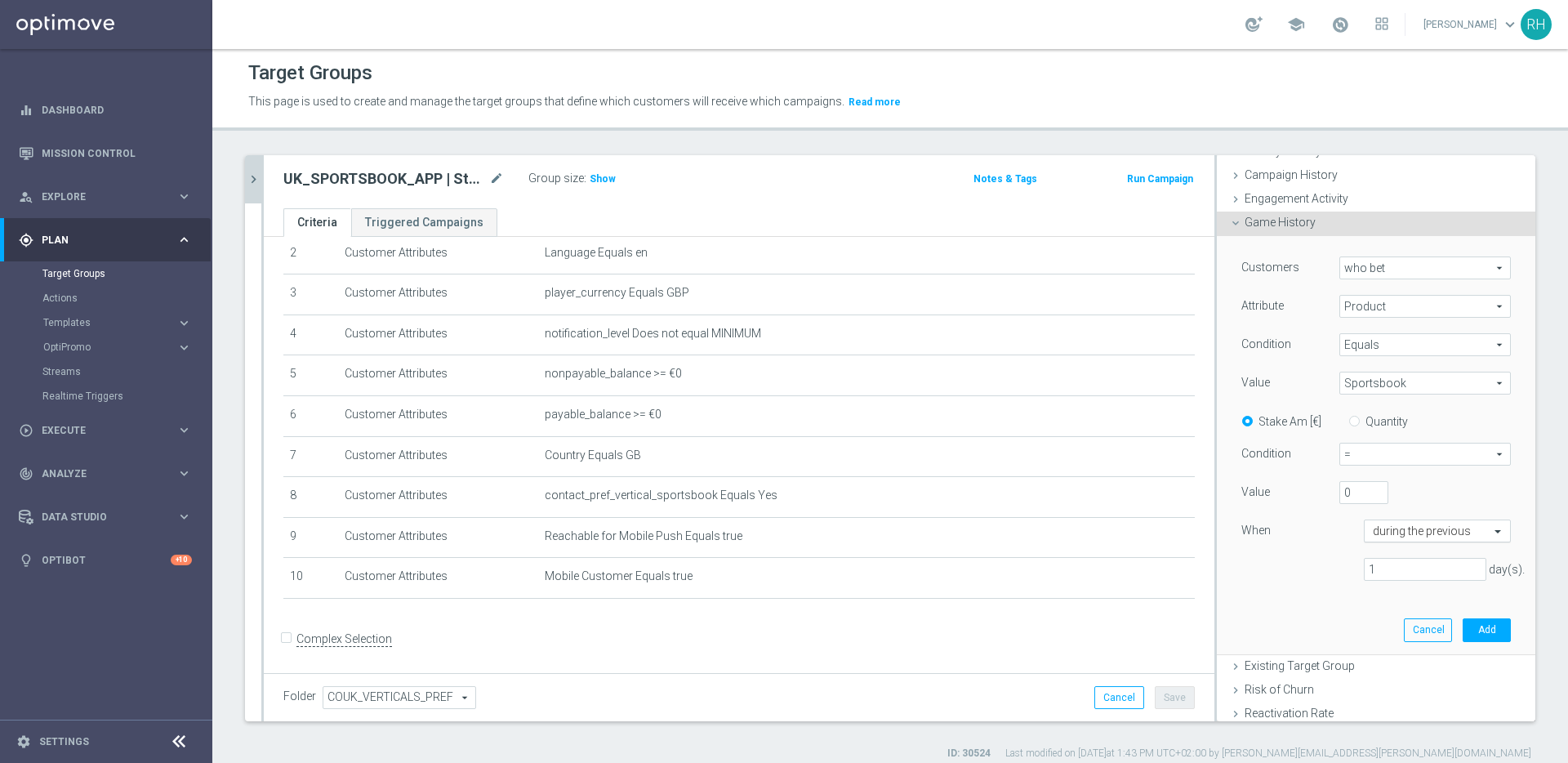
scroll to position [195, 0]
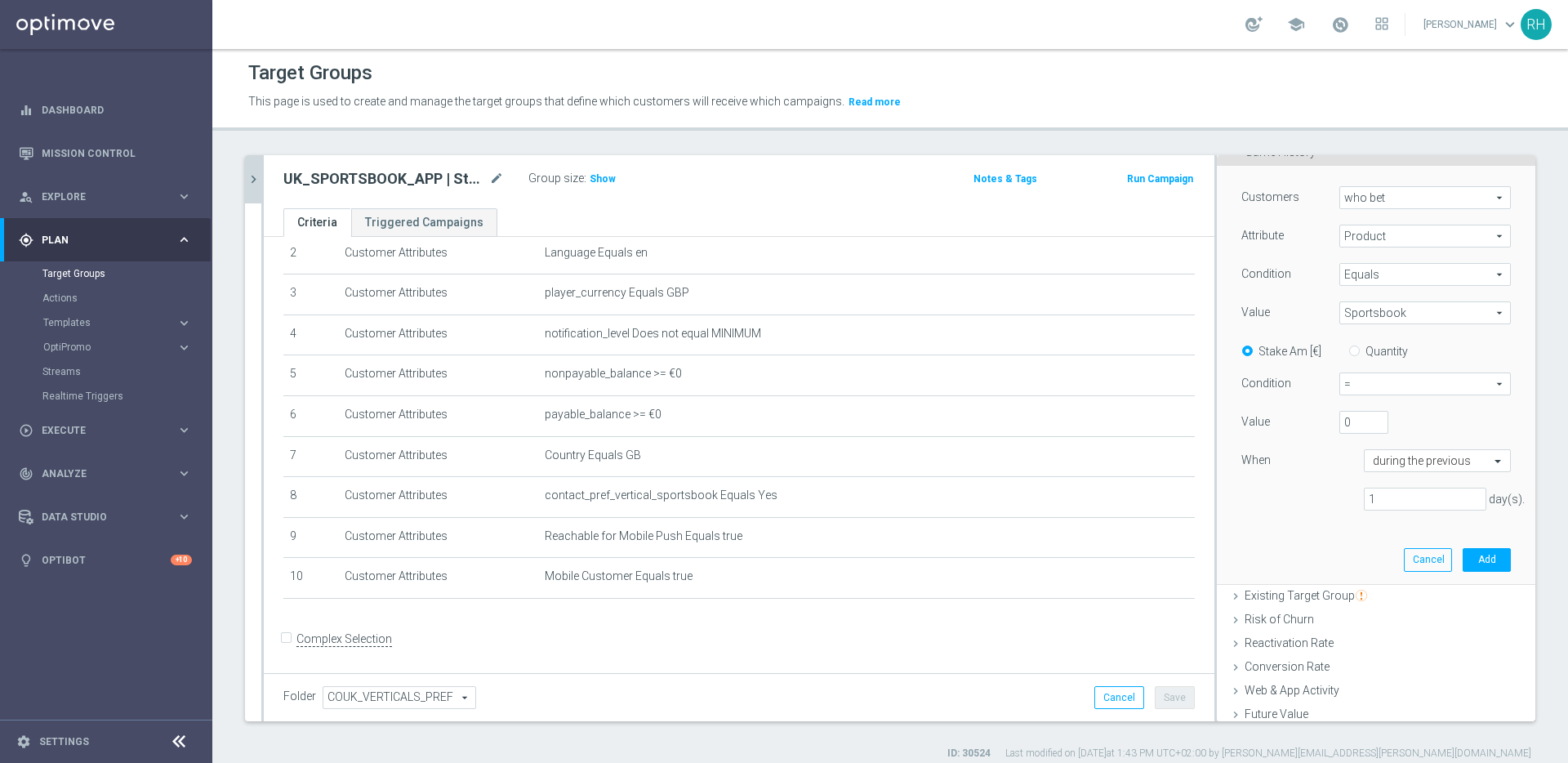
click at [1352, 350] on input "Quantity" at bounding box center [1357, 348] width 10 height 10
radio input "true"
click at [1350, 378] on span "=" at bounding box center [1425, 384] width 170 height 22
click at [1354, 454] on span ">" at bounding box center [1424, 450] width 154 height 13
type input ">"
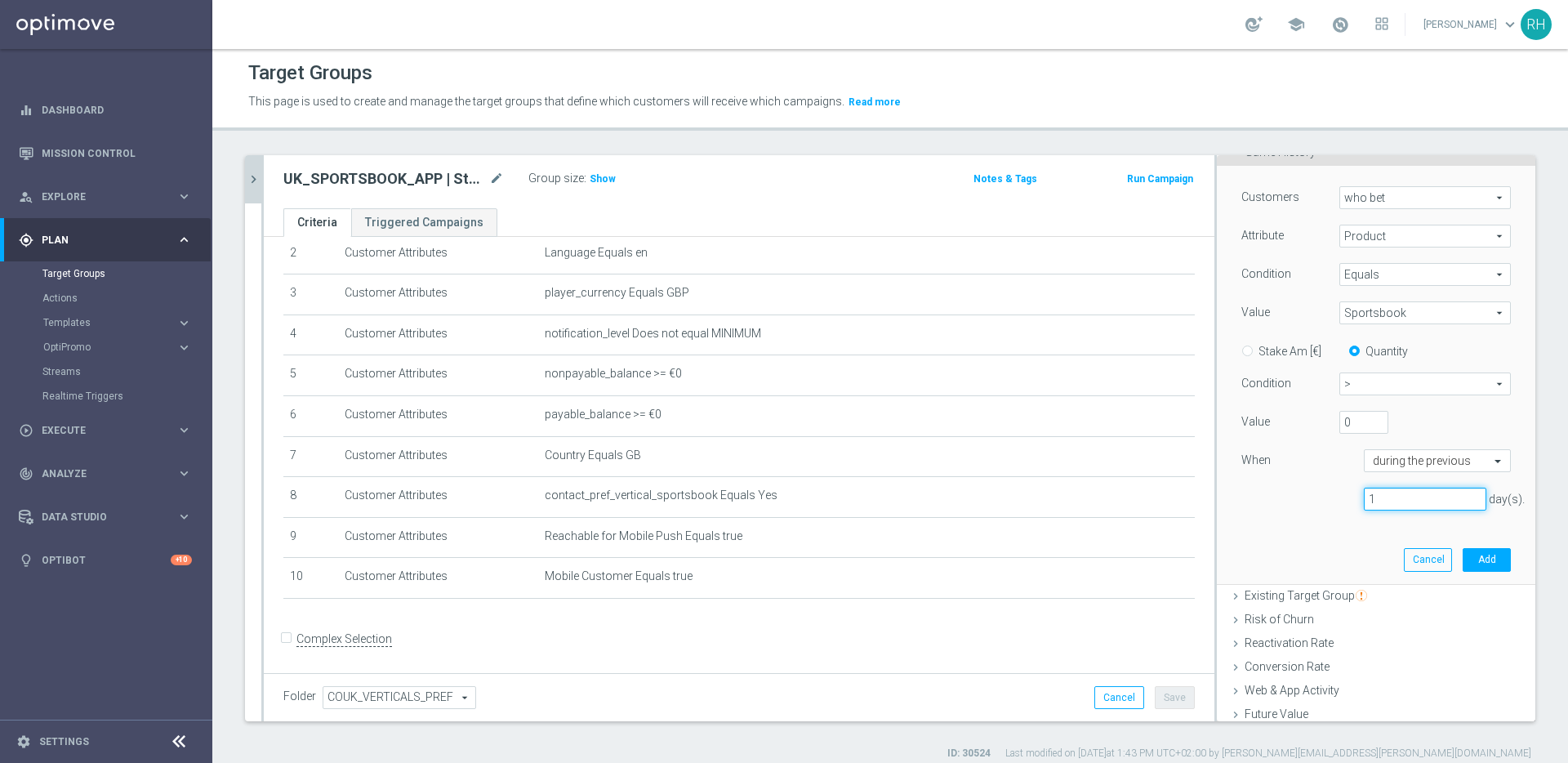
click at [1381, 497] on input "1" at bounding box center [1424, 499] width 122 height 23
type input "30"
click at [1473, 562] on button "Add" at bounding box center [1486, 559] width 48 height 23
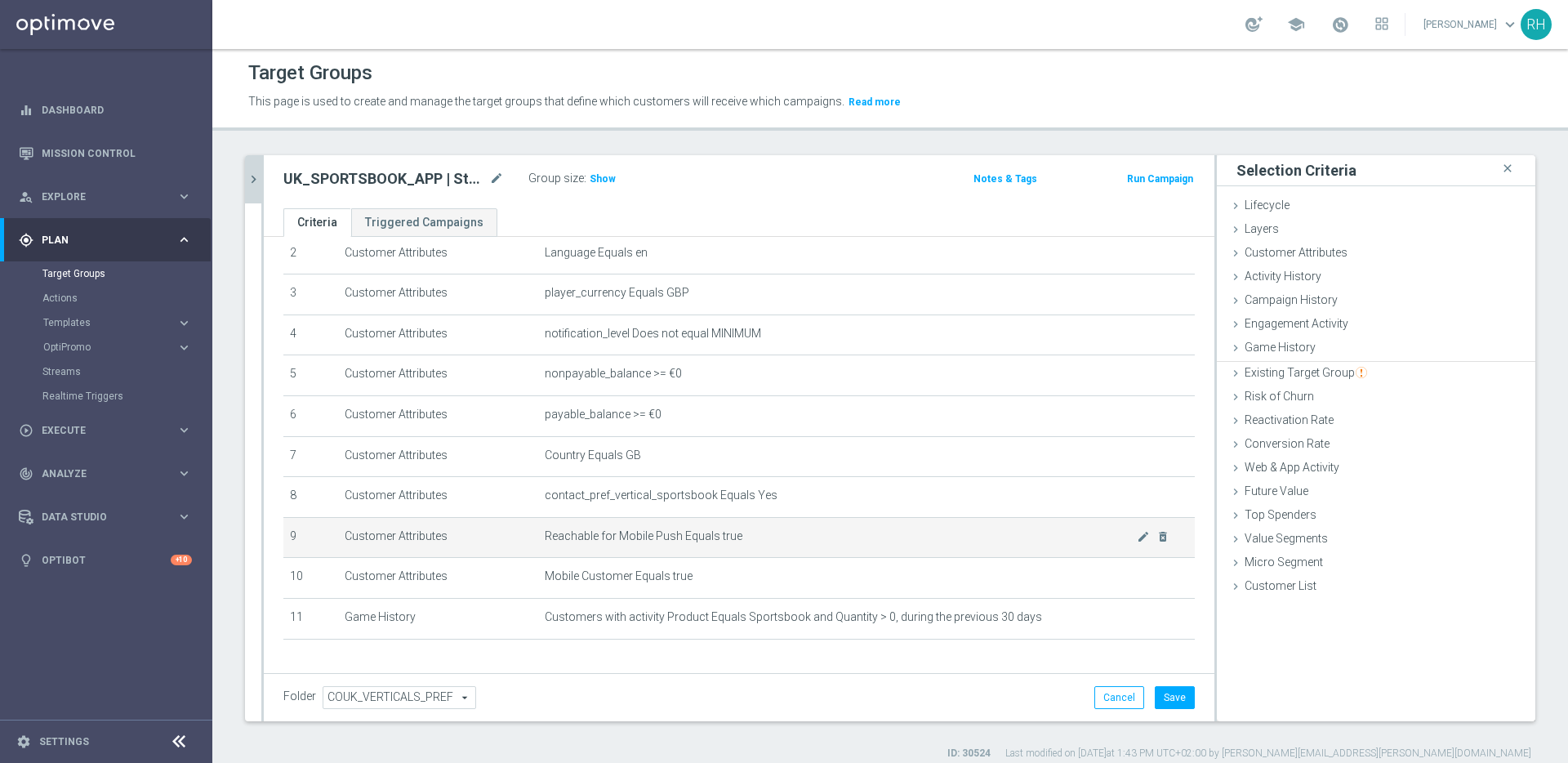
scroll to position [0, 0]
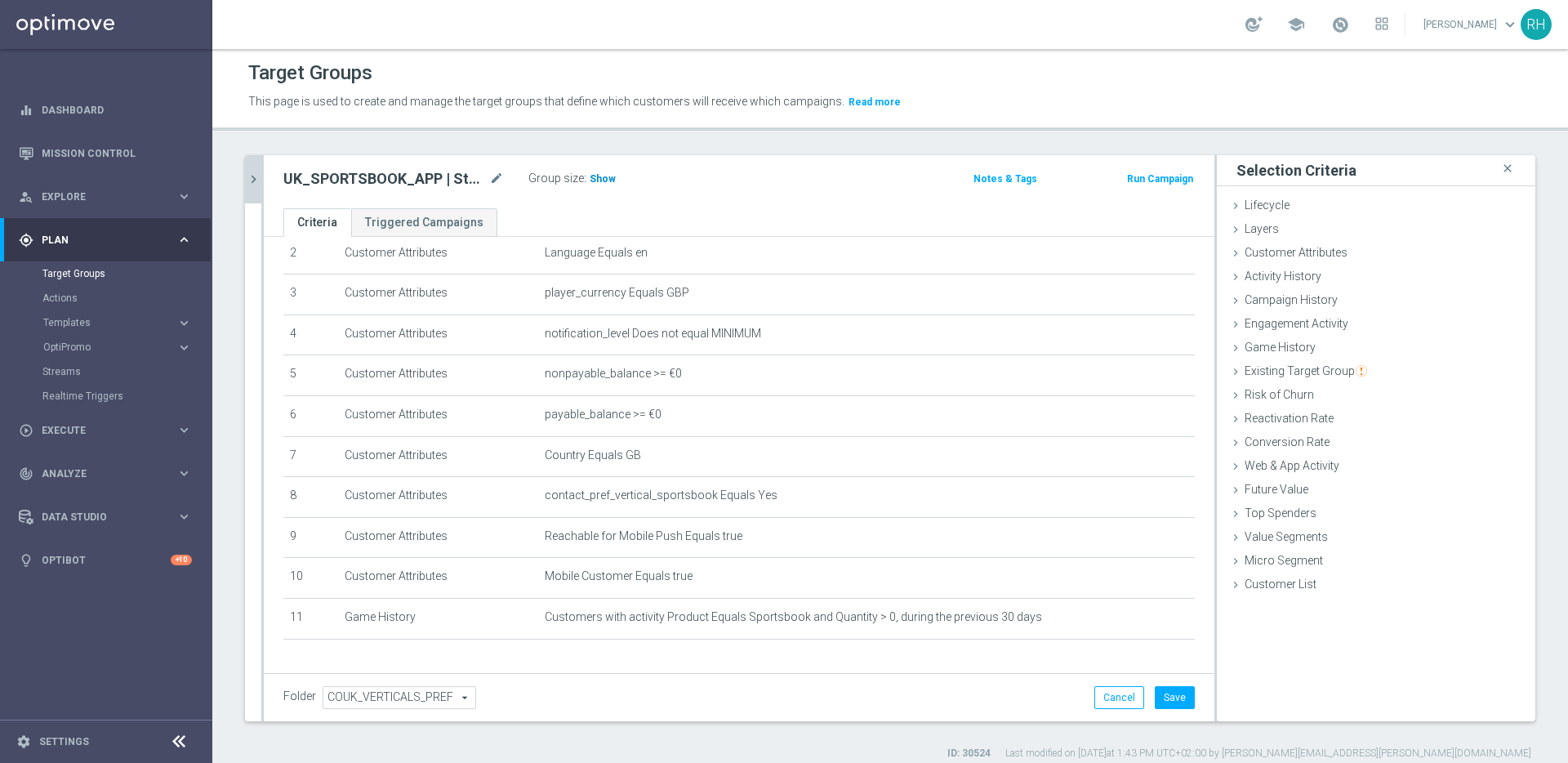
click at [598, 177] on span "Show" at bounding box center [603, 178] width 26 height 11
click at [1179, 698] on button "Save" at bounding box center [1174, 698] width 40 height 23
click at [378, 173] on h2 "UK_SPORTSBOOK_APP | Stakes last 30 days" at bounding box center [385, 179] width 203 height 20
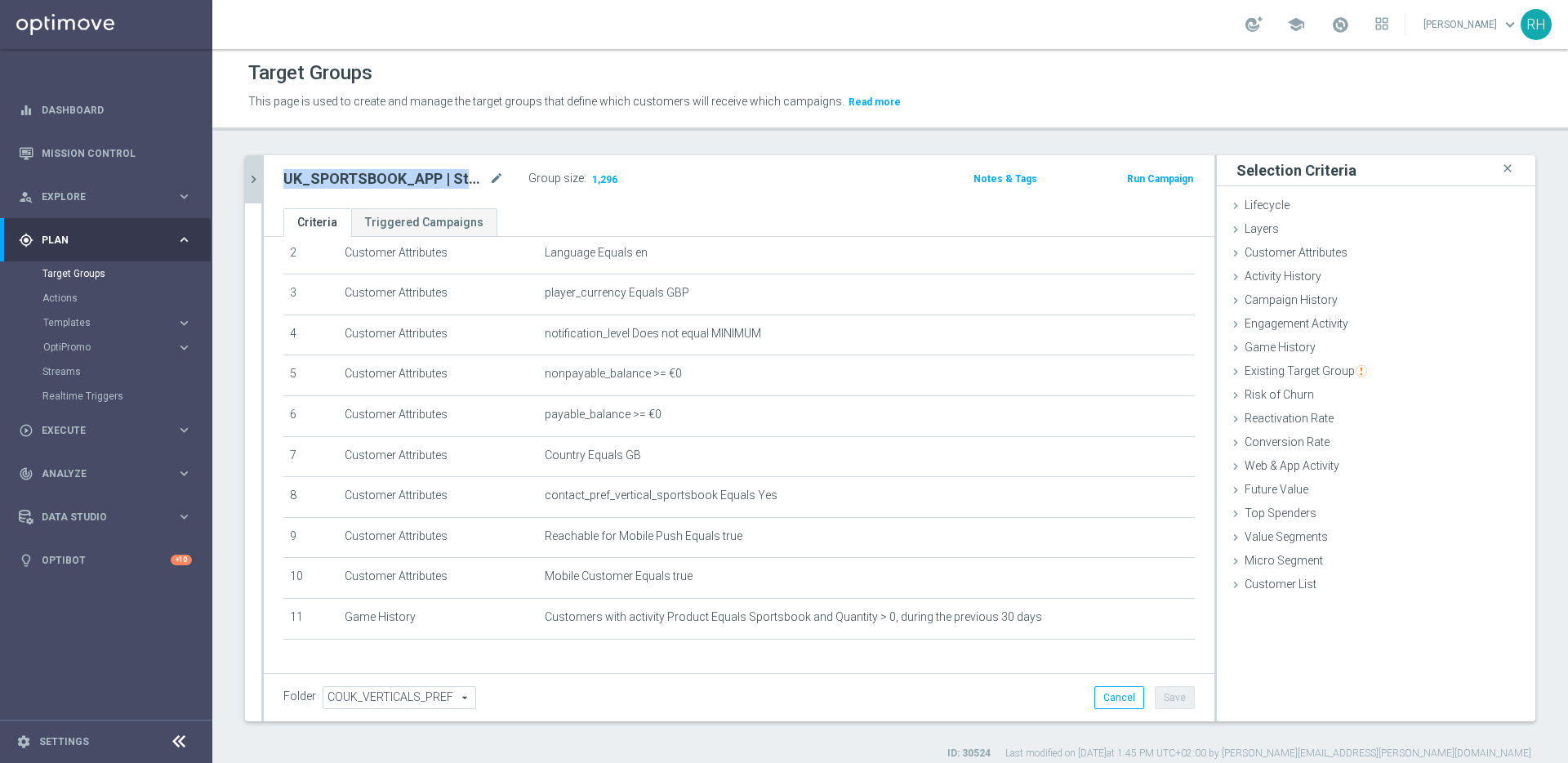
click at [378, 173] on h2 "UK_SPORTSBOOK_APP | Stakes last 30 days" at bounding box center [385, 179] width 203 height 20
copy div "UK_SPORTSBOOK_APP | Stakes last 30 days"
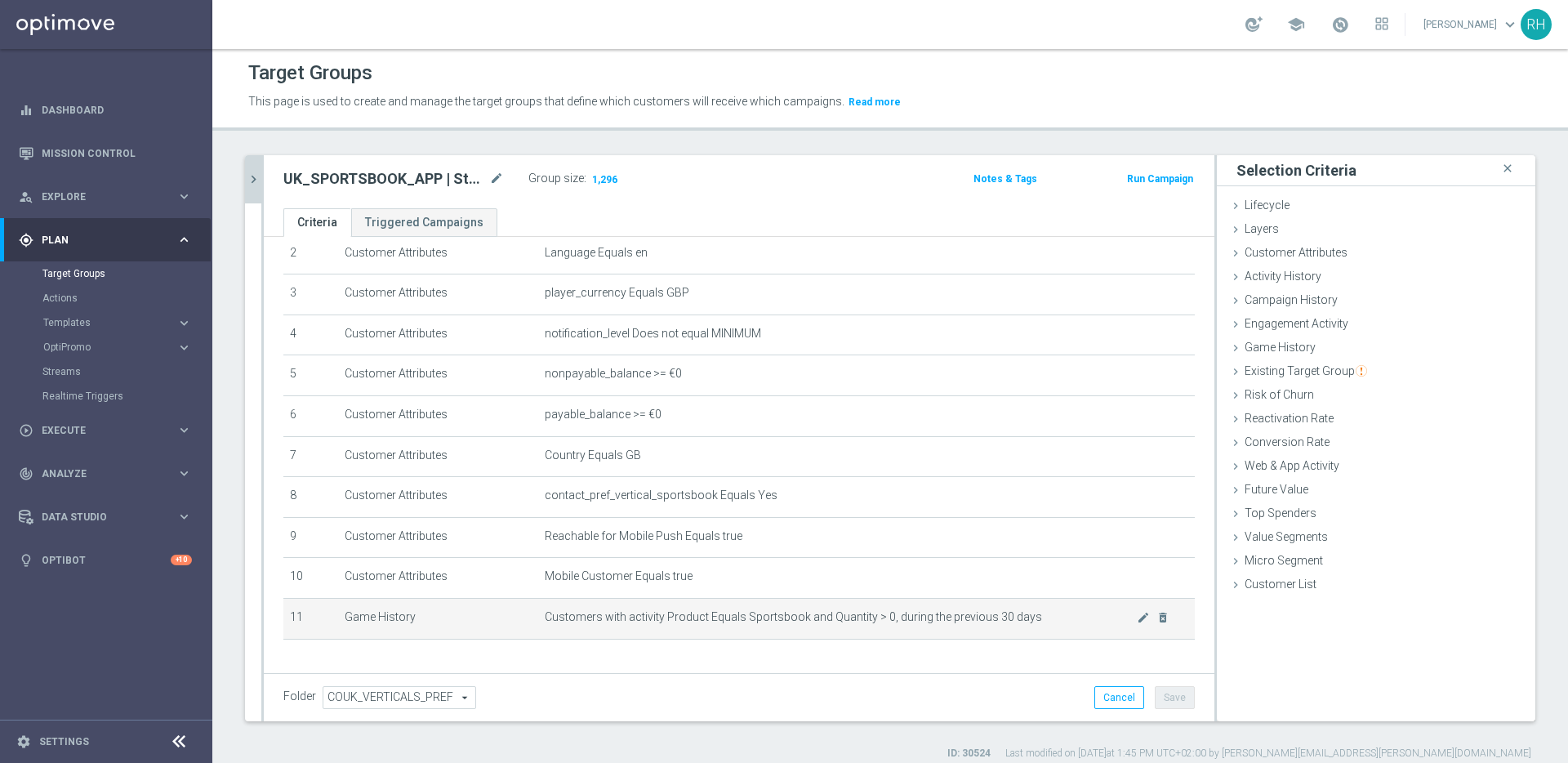
drag, startPoint x: 983, startPoint y: 617, endPoint x: 1013, endPoint y: 625, distance: 31.0
click at [1004, 621] on span "Customers with activity Product Equals Sportsbook and Quantity > 0, during the …" at bounding box center [841, 618] width 592 height 14
click at [1014, 625] on td "Customers with activity Product Equals Sportsbook and Quantity > 0, during the …" at bounding box center [867, 618] width 657 height 40
click at [1136, 617] on icon "mode_edit" at bounding box center [1142, 617] width 13 height 13
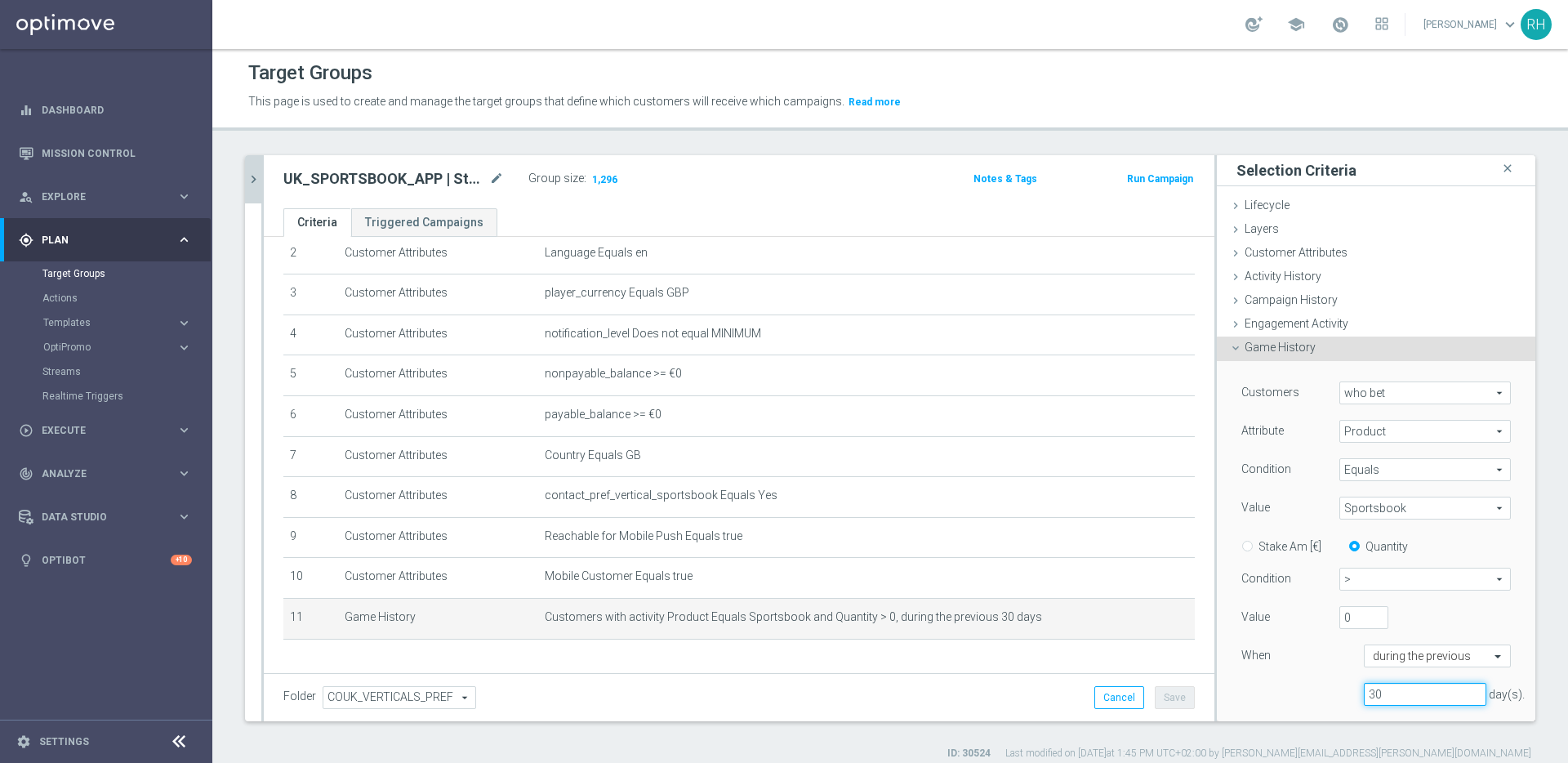
click at [1363, 696] on input "30" at bounding box center [1424, 694] width 122 height 23
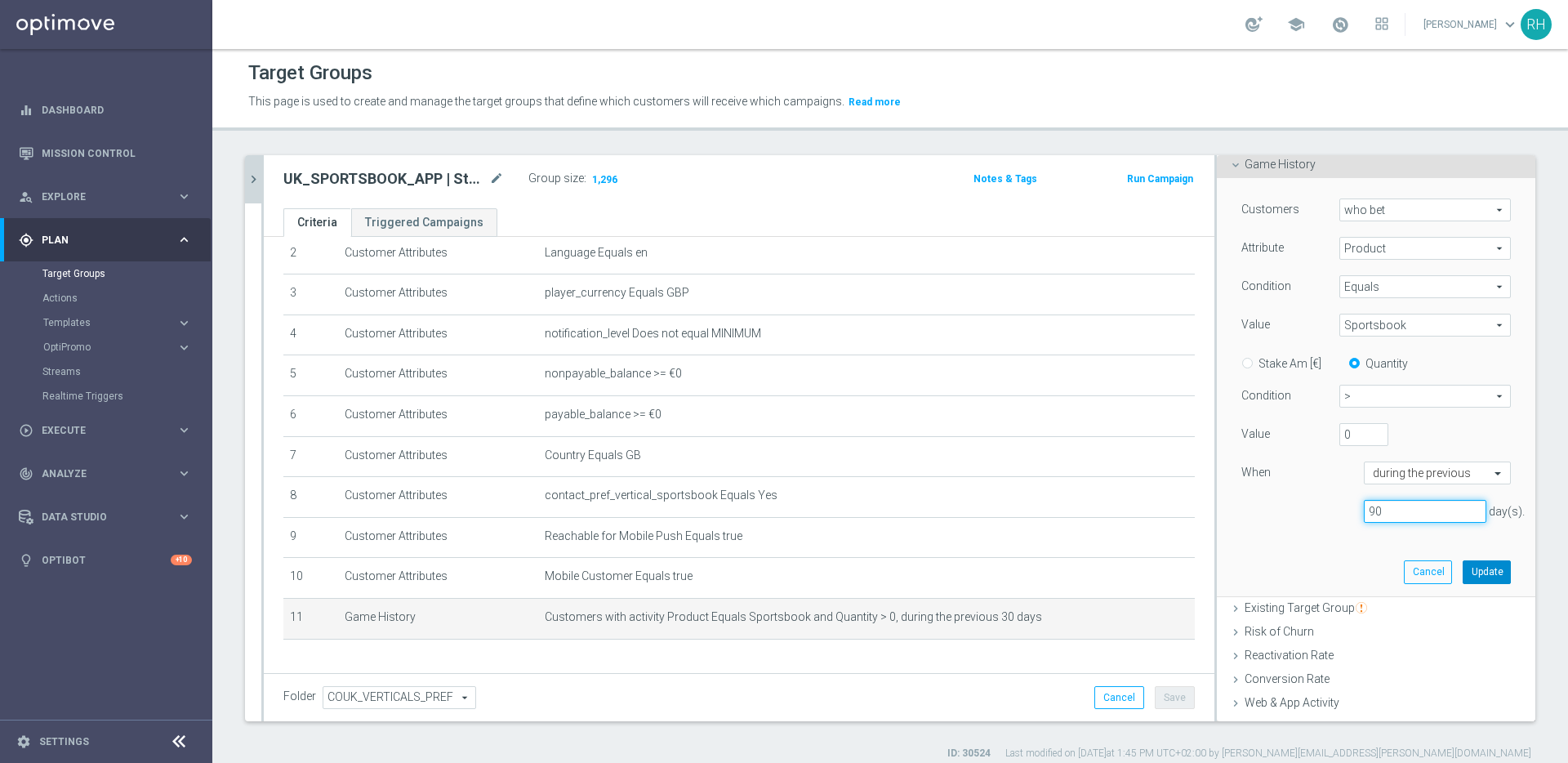
type input "90"
click at [1462, 578] on button "Update" at bounding box center [1486, 572] width 48 height 23
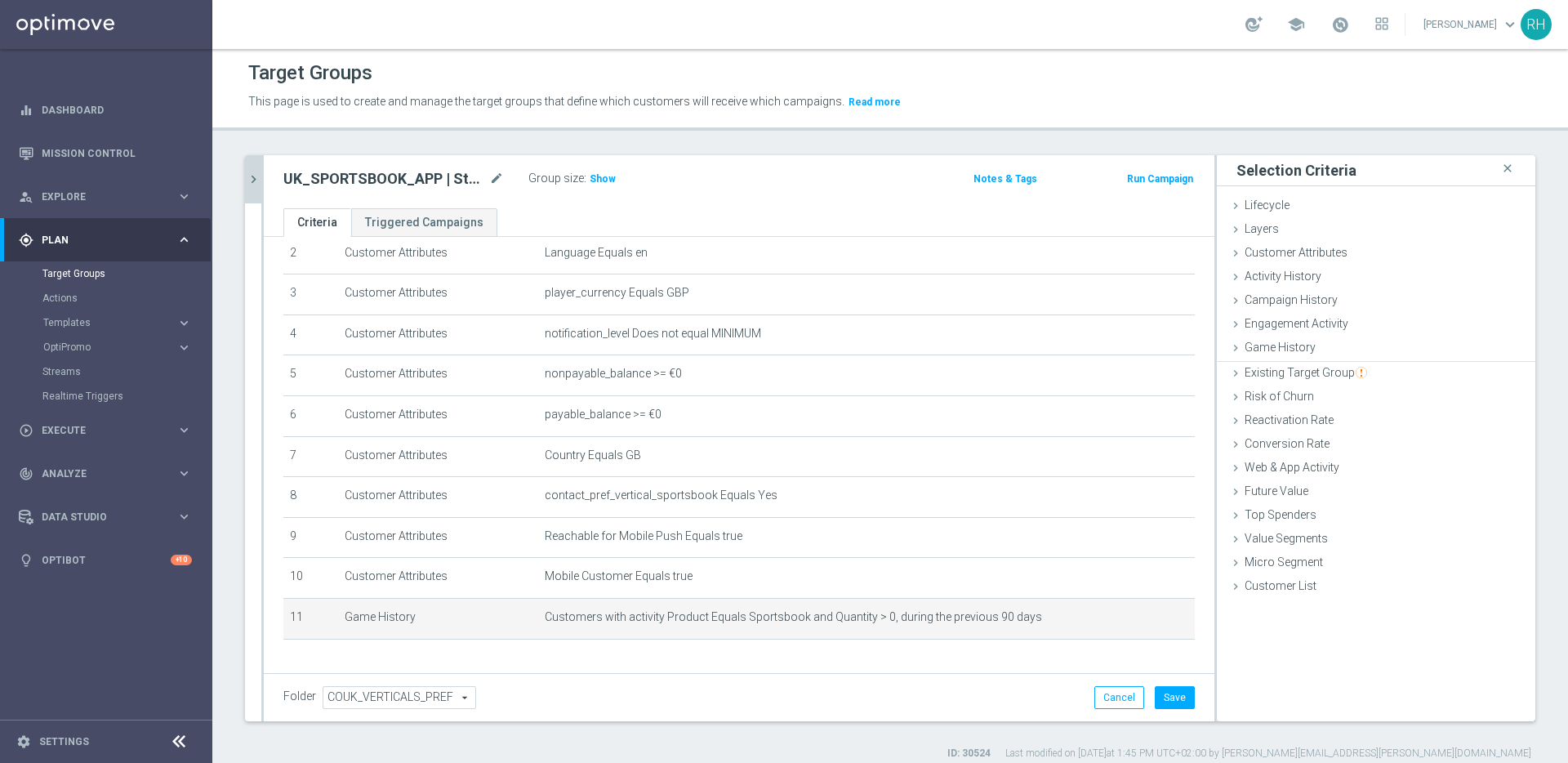
scroll to position [0, 0]
click at [603, 179] on span "Show" at bounding box center [603, 178] width 26 height 11
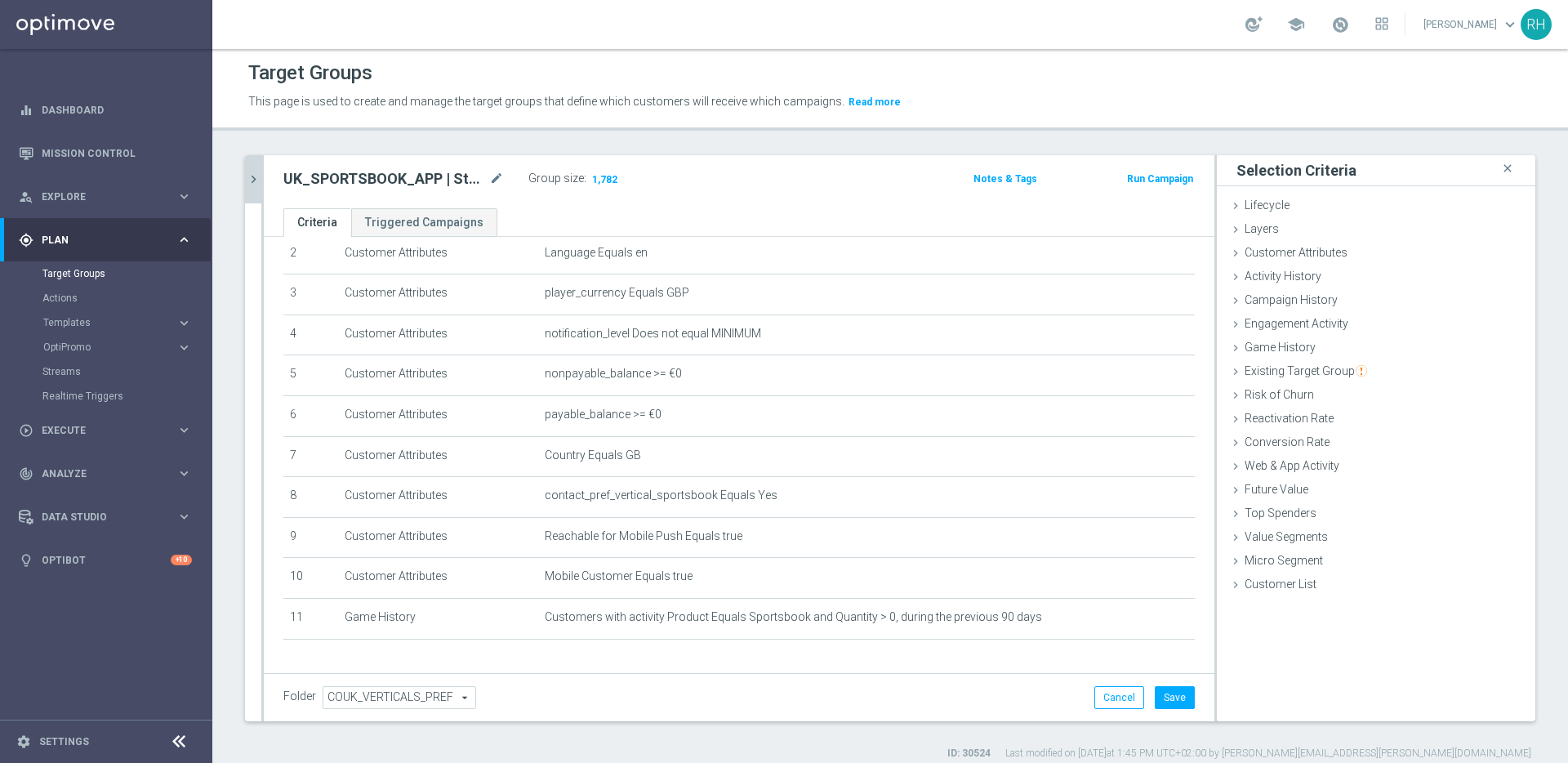
click at [942, 706] on div "Folder COUK_VERTICALS_PREF COUK_VERTICALS_PREF arrow_drop_down search Cancel Sa…" at bounding box center [739, 698] width 911 height 23
click at [497, 182] on icon "mode_edit" at bounding box center [496, 179] width 15 height 20
click at [467, 180] on input "UK_SPORTSBOOK_APP | Stakes last 30 days" at bounding box center [394, 181] width 220 height 23
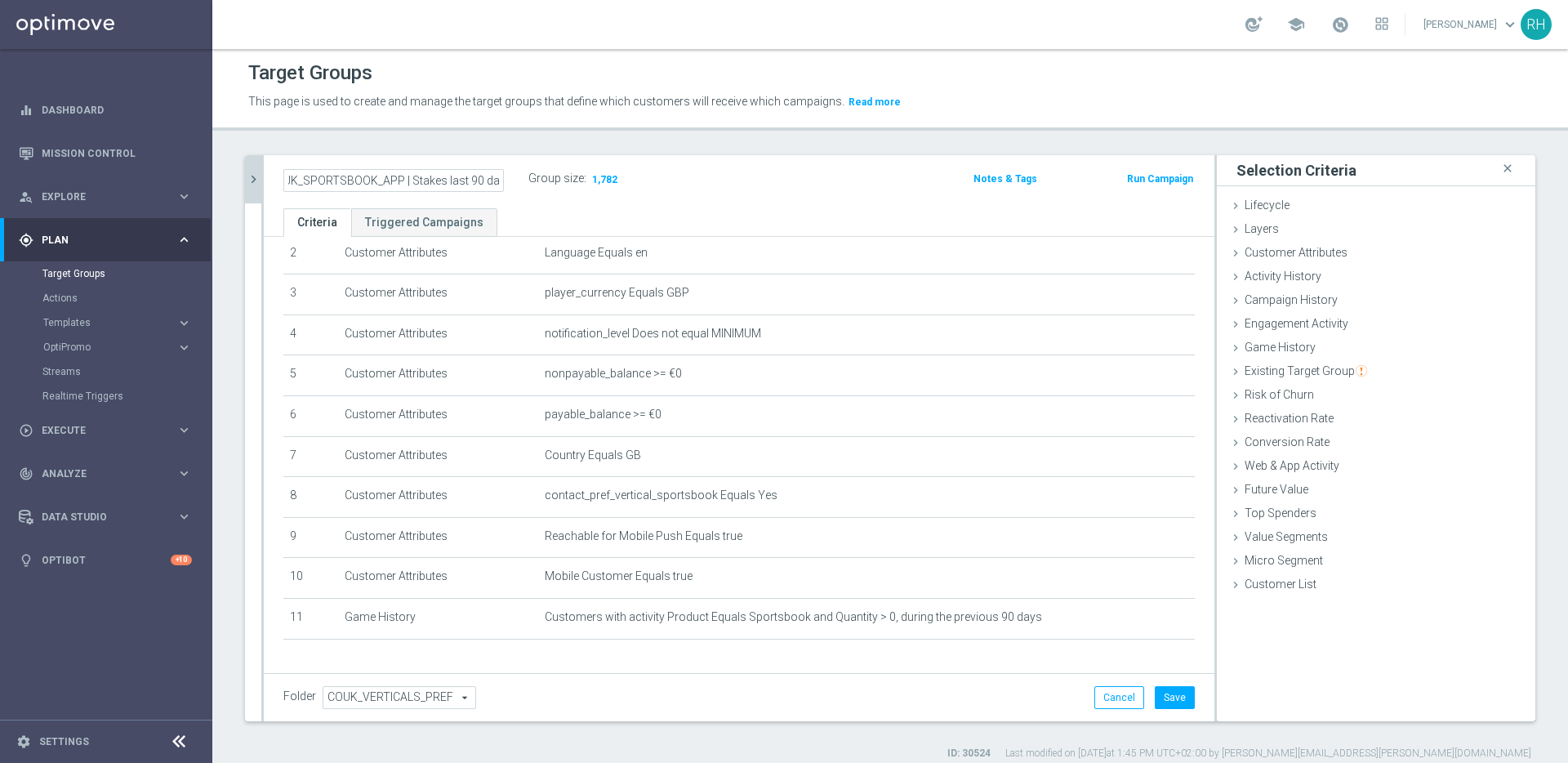
type input "UK_SPORTSBOOK_APP | Stakes last 90 days"
click at [675, 163] on div "UK_SPORTSBOOK_APP | Stakes last 90 days Group size : 1,782 Notes & Tags Run Cam…" at bounding box center [739, 182] width 951 height 53
click at [444, 181] on h2 "UK_SPORTSBOOK_APP | Stakes last 90 days" at bounding box center [385, 179] width 203 height 20
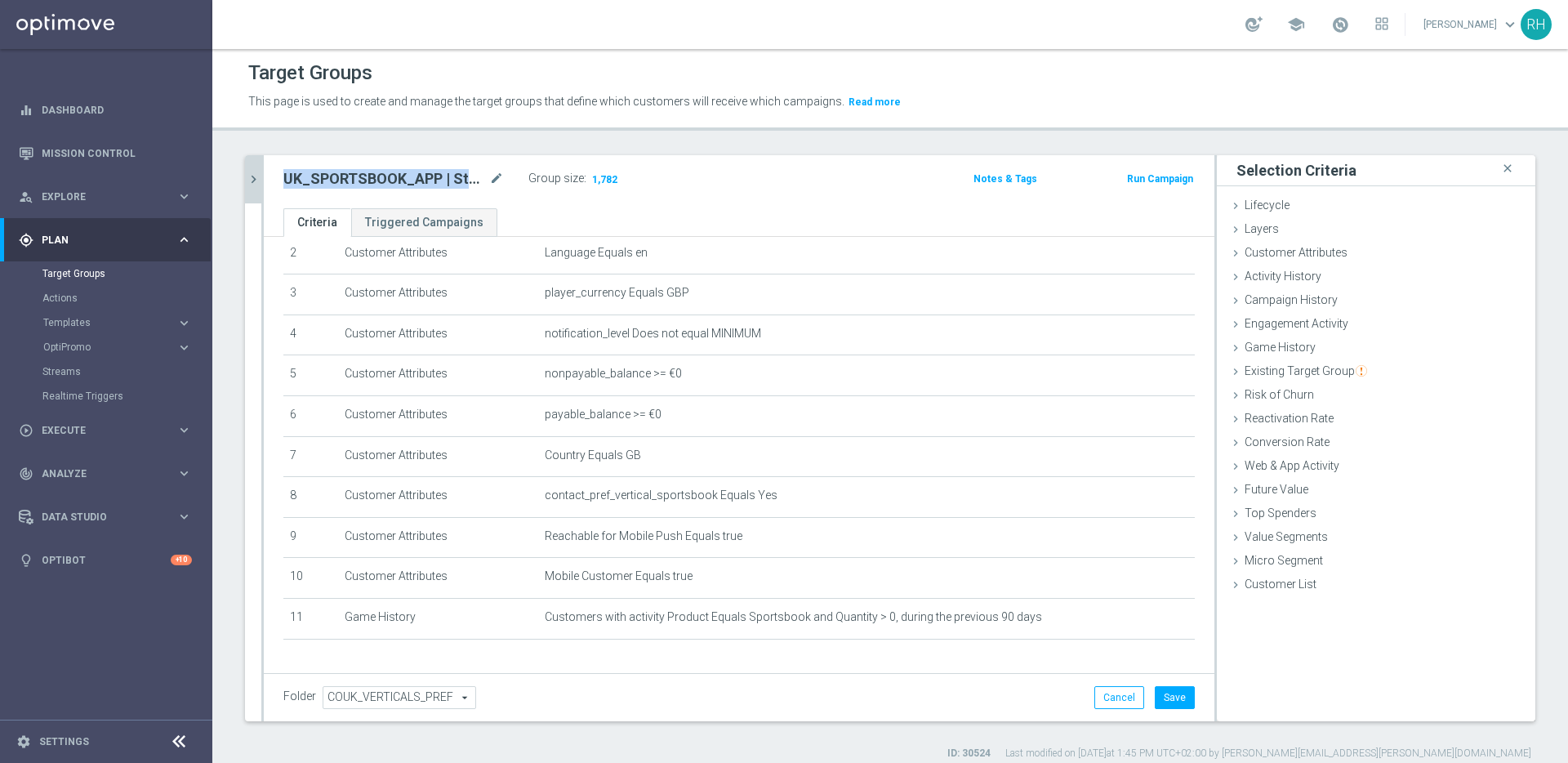
click at [444, 181] on h2 "UK_SPORTSBOOK_APP | Stakes last 90 days" at bounding box center [385, 179] width 203 height 20
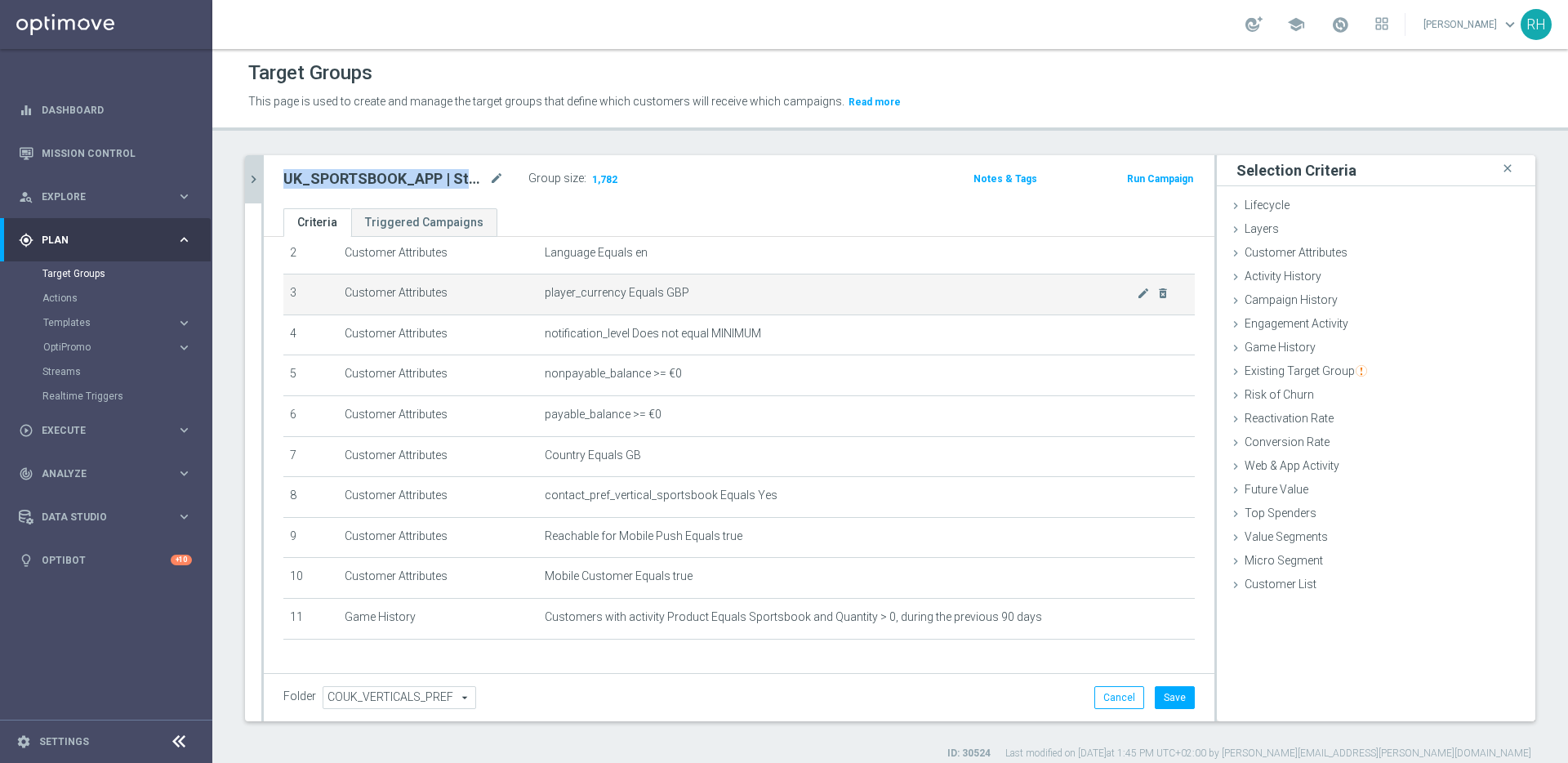
copy div "UK_SPORTSBOOK_APP | Stakes last 90 days"
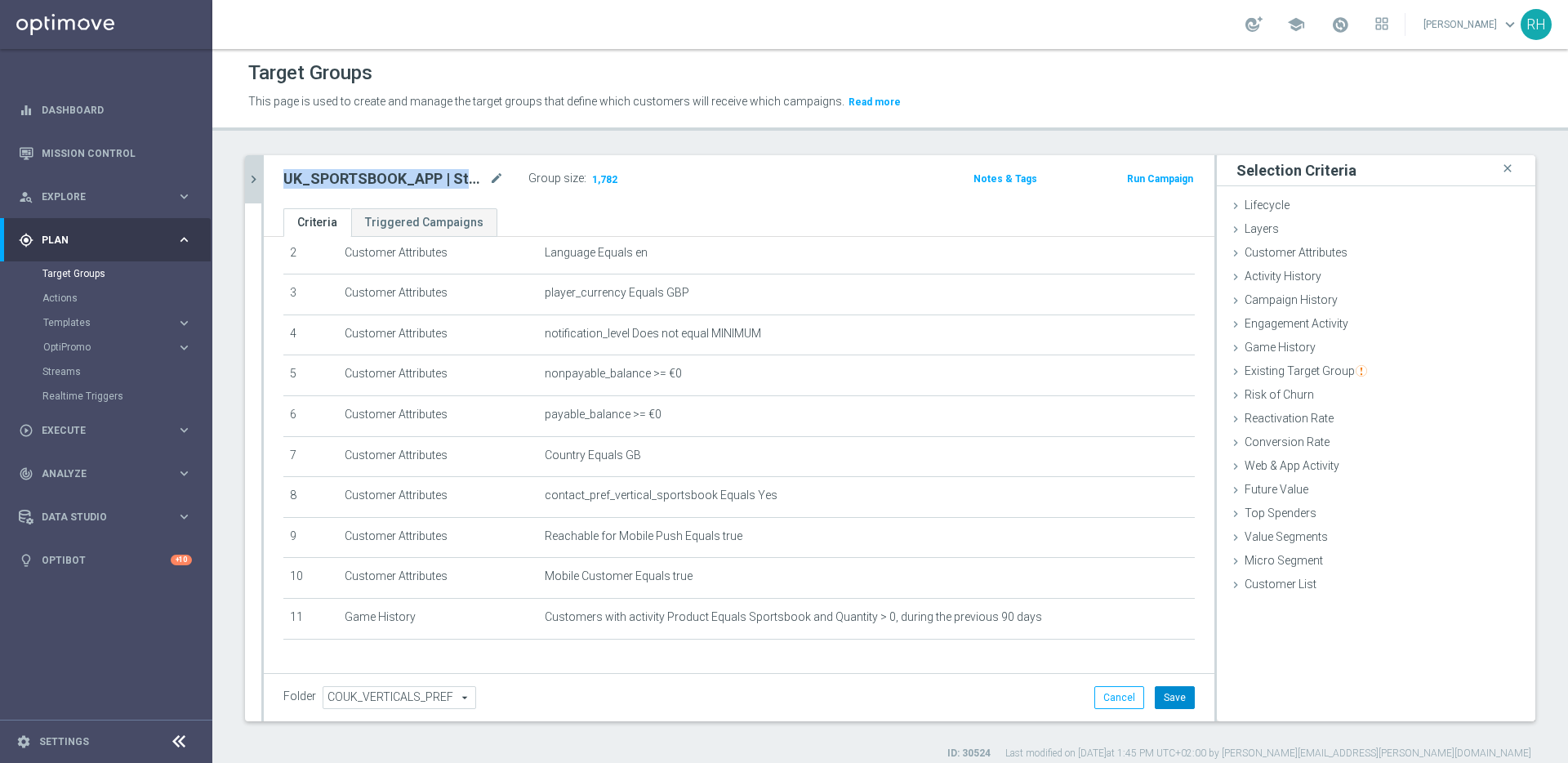
click at [1161, 695] on button "Save" at bounding box center [1174, 698] width 40 height 23
click at [670, 157] on div "UK_SPORTSBOOK_APP | Stakes last 90 days mode_edit Group size : 1,782 Notes & Ta…" at bounding box center [739, 182] width 951 height 53
drag, startPoint x: 1093, startPoint y: 114, endPoint x: 1044, endPoint y: 220, distance: 116.8
click at [1093, 114] on div "This page is used to create and manage the target groups that define which cust…" at bounding box center [727, 102] width 982 height 26
click at [1499, 167] on icon "close" at bounding box center [1507, 169] width 16 height 22
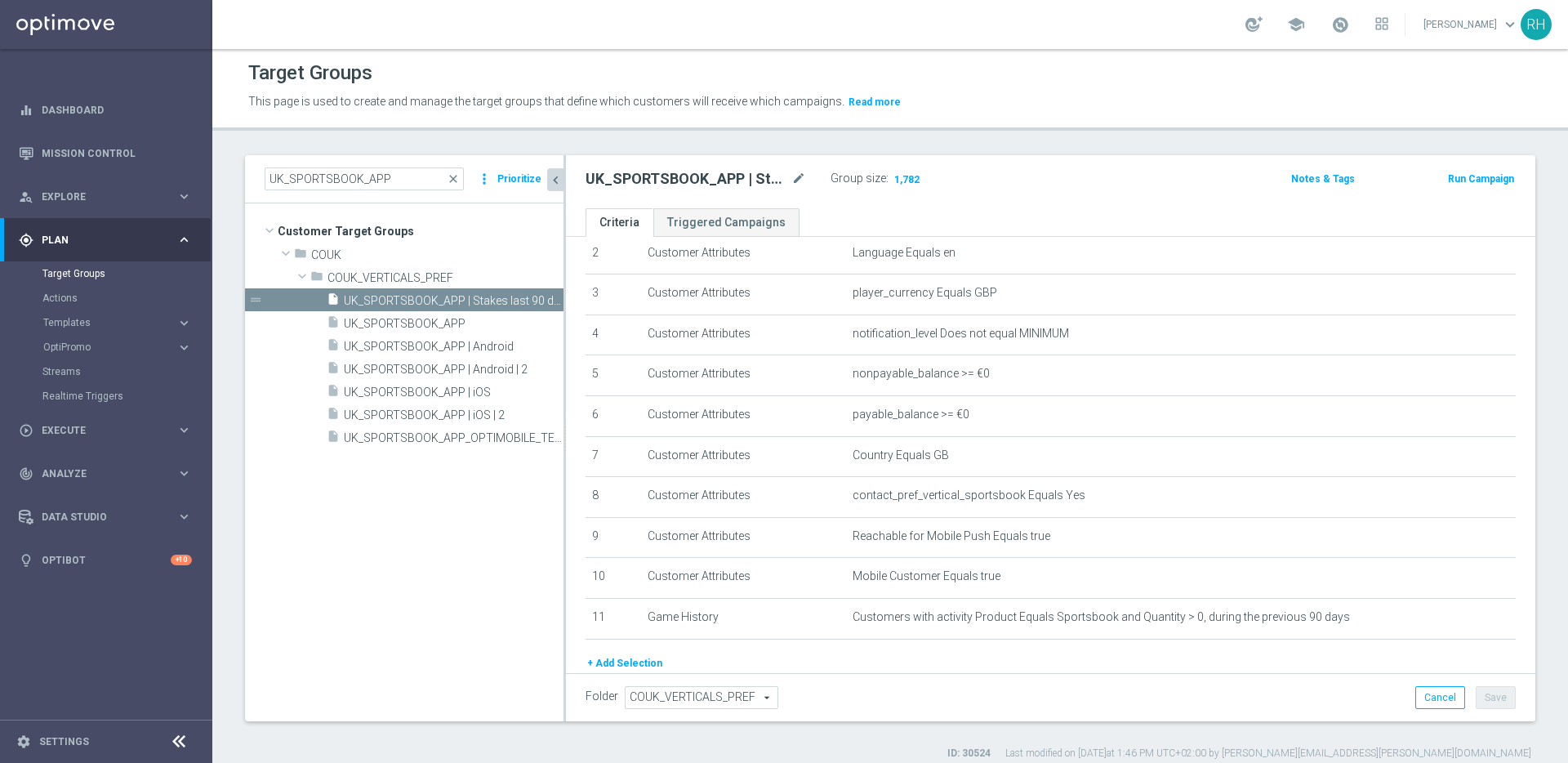
click at [556, 176] on icon "chevron_left" at bounding box center [555, 180] width 15 height 15
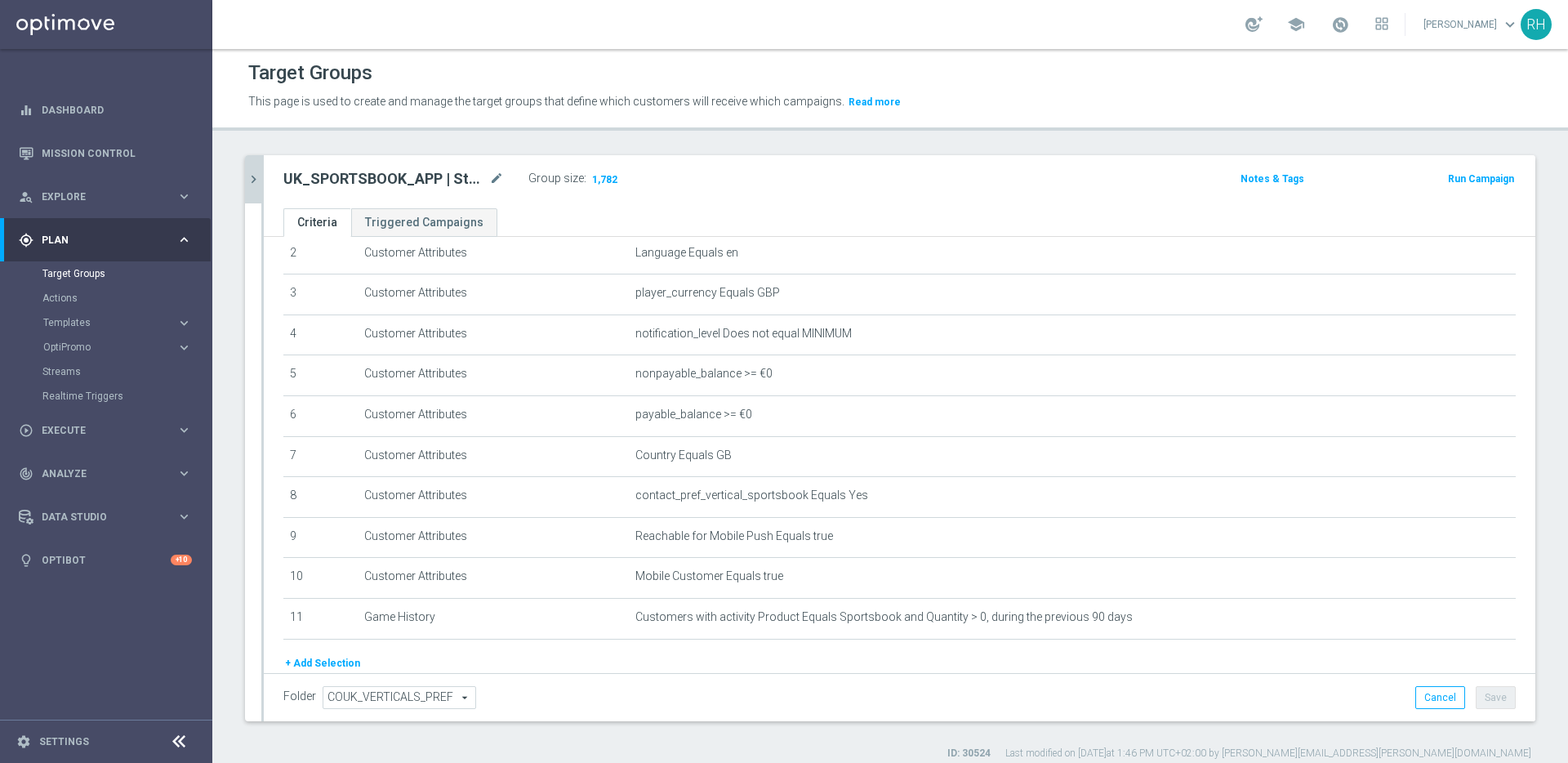
click at [268, 178] on div "UK_SPORTSBOOK_APP | Stakes last 90 days mode_edit Group size : 1,782 Notes & Ta…" at bounding box center [899, 182] width 1271 height 53
click at [262, 177] on div at bounding box center [262, 438] width 3 height 566
click at [255, 175] on icon "chevron_right" at bounding box center [254, 179] width 15 height 15
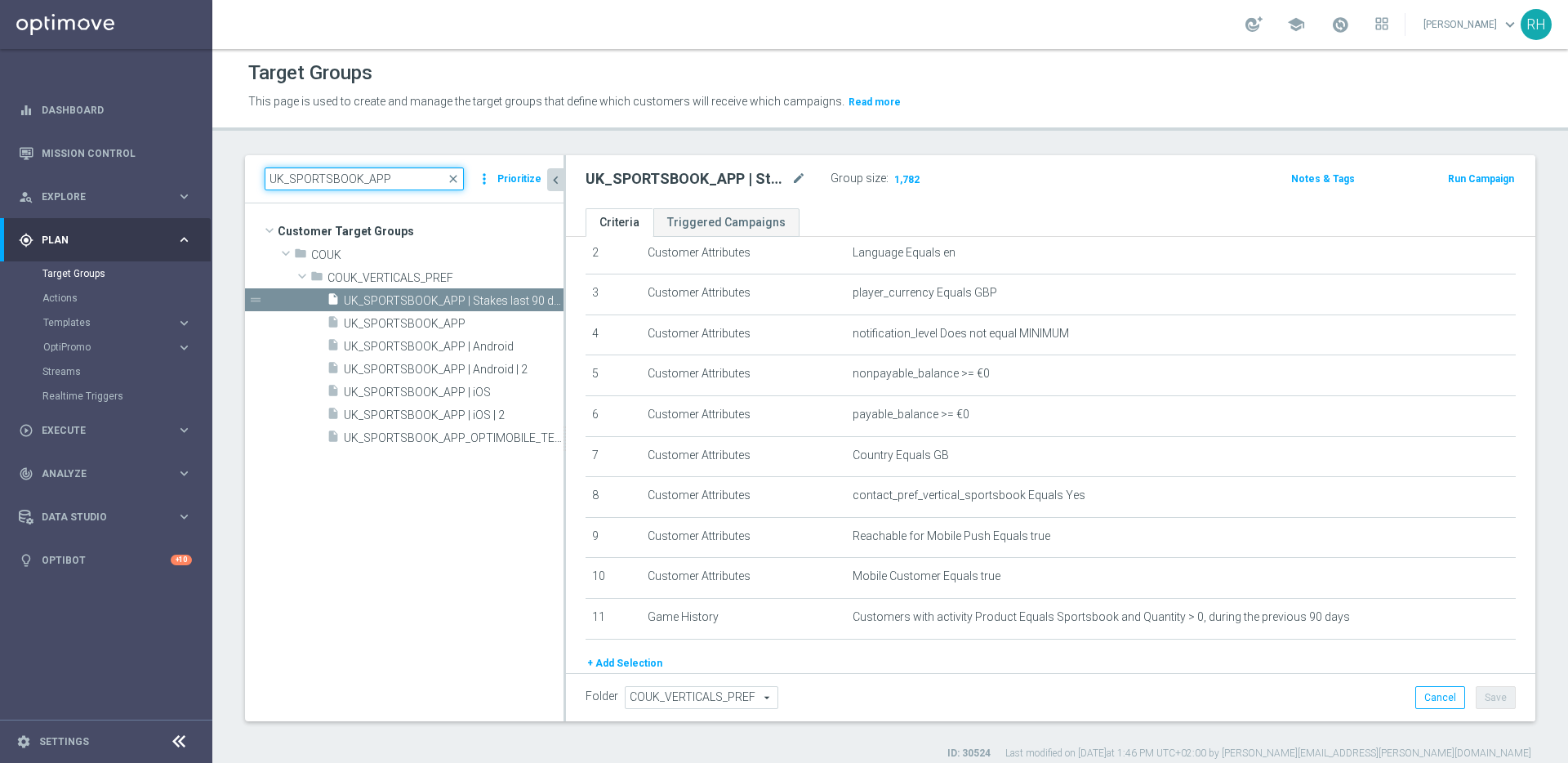
click at [383, 189] on input "UK_SPORTSBOOK_APP" at bounding box center [364, 179] width 199 height 23
click at [383, 188] on input "UK_SPORTSBOOK_APP" at bounding box center [364, 179] width 199 height 23
paste input "EMAIL"
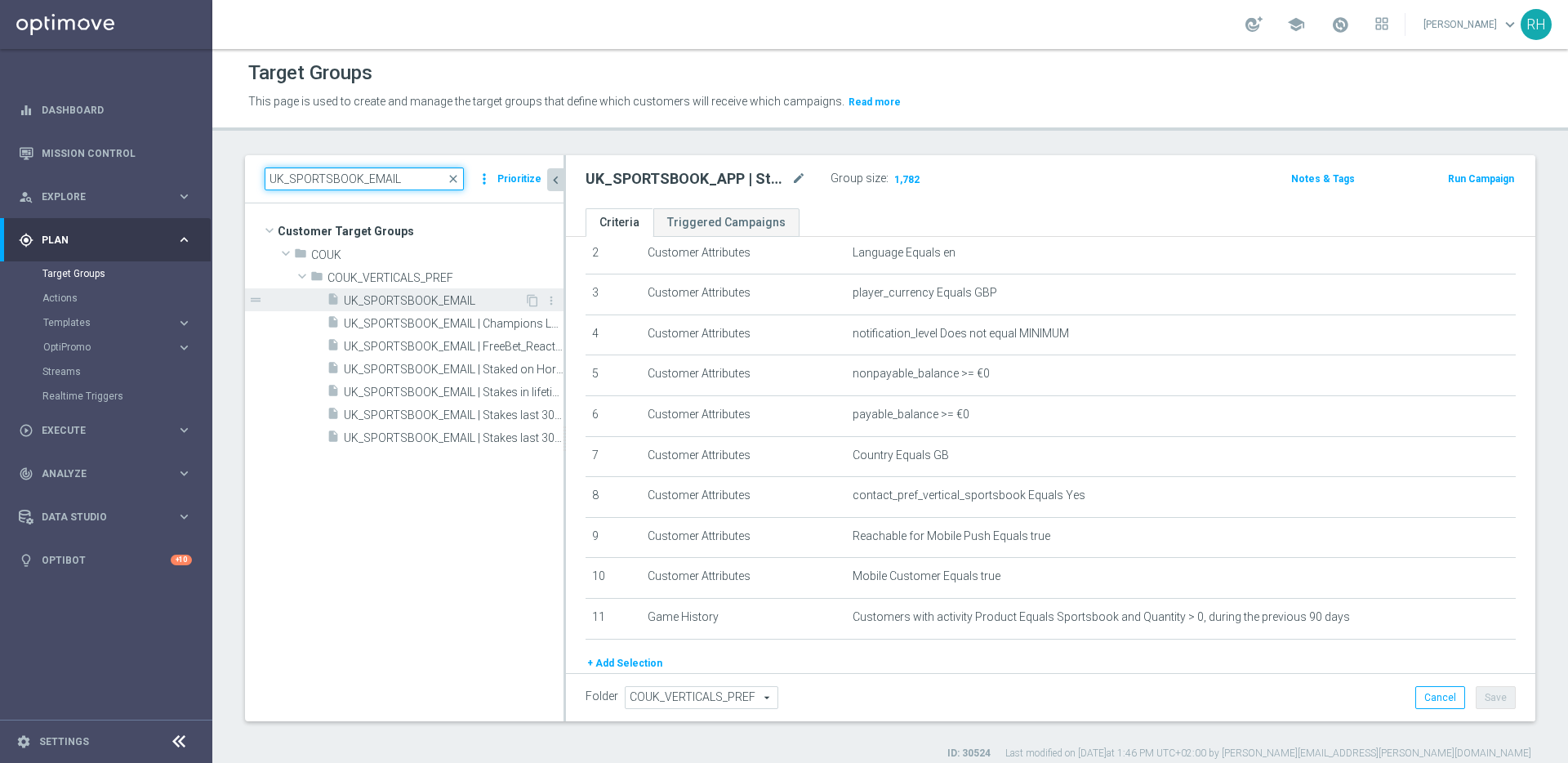
type input "UK_SPORTSBOOK_EMAIL"
click at [425, 296] on span "UK_SPORTSBOOK_EMAIL" at bounding box center [434, 301] width 181 height 14
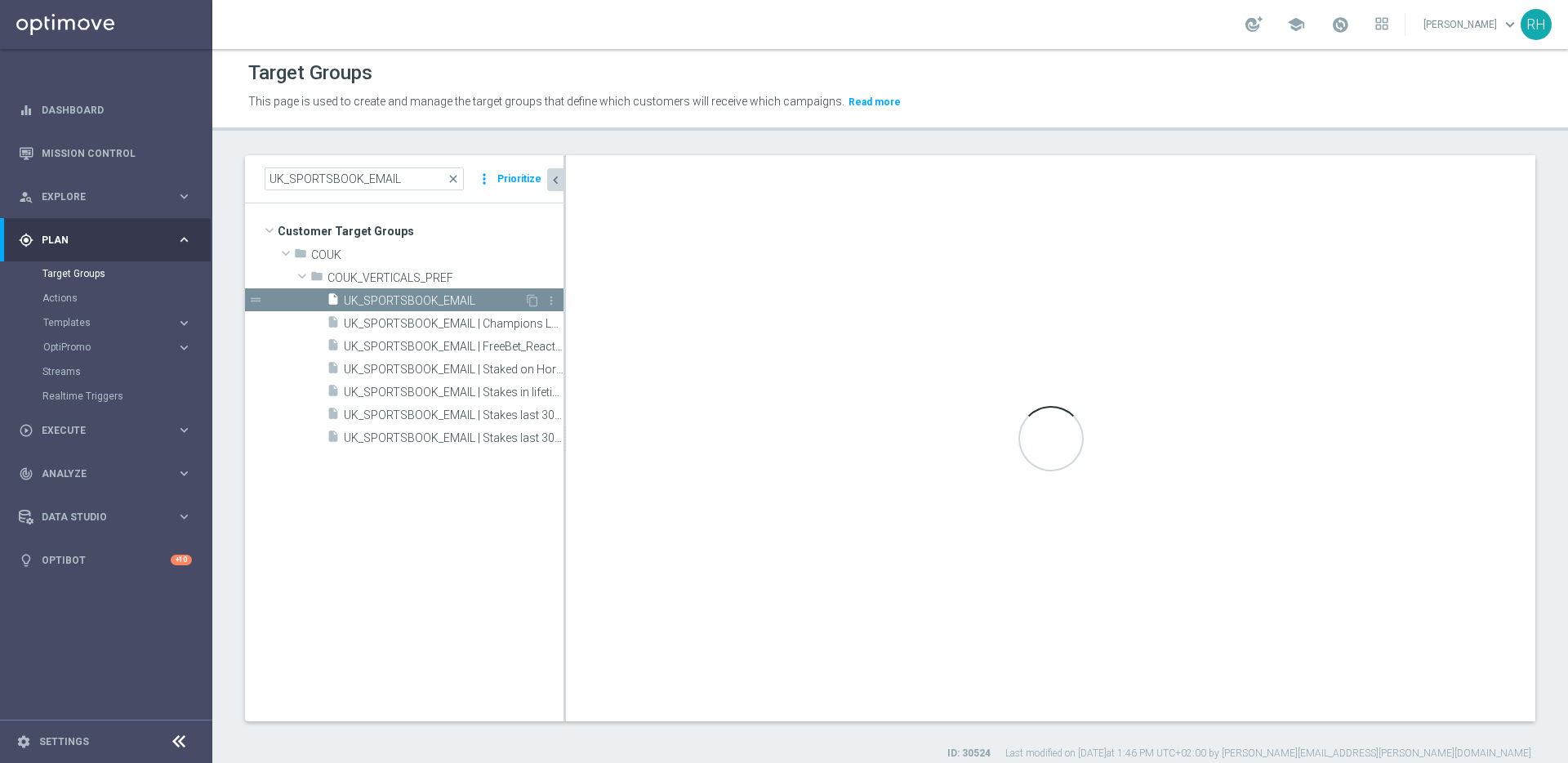
scroll to position [77, 0]
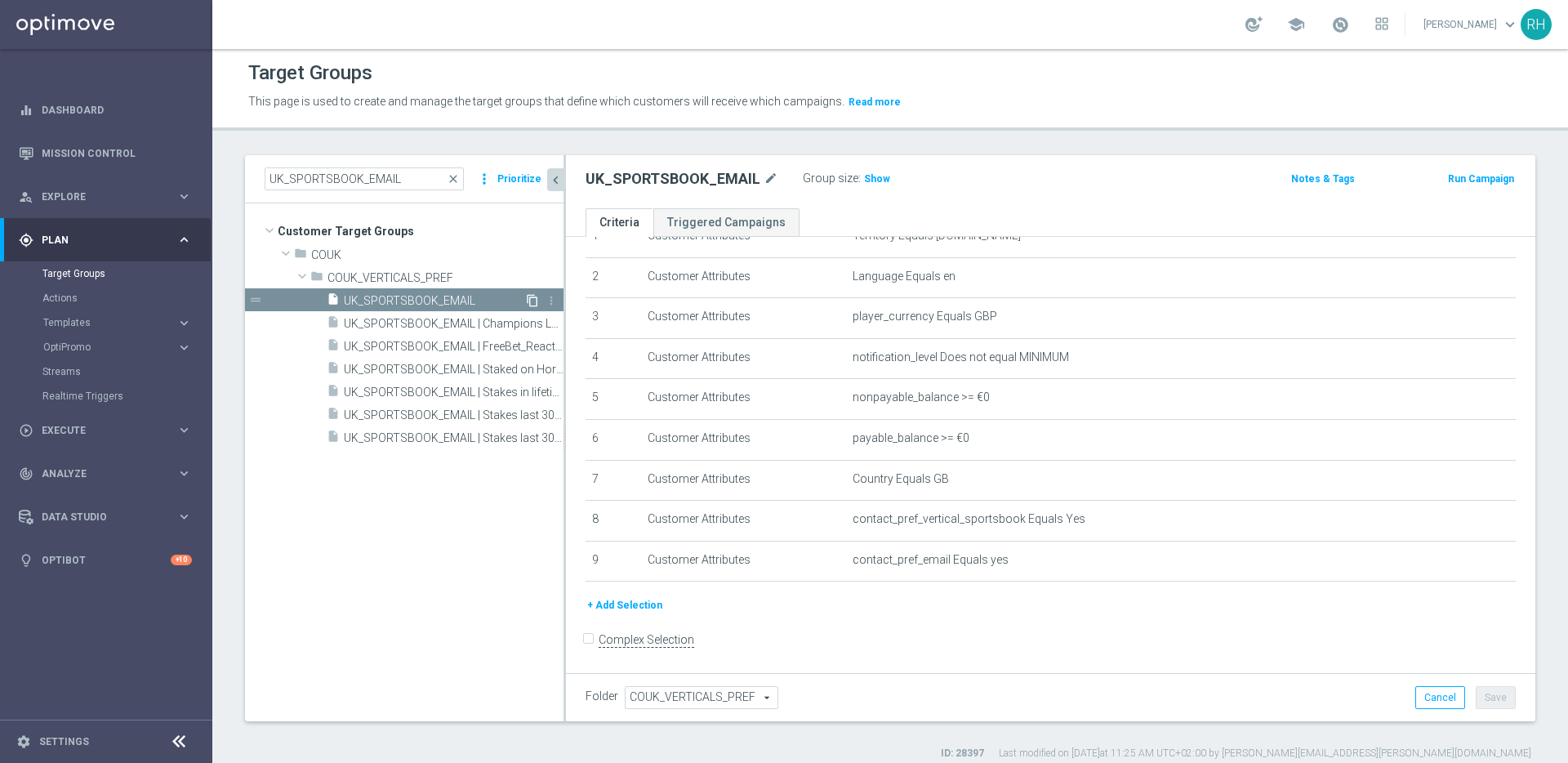
click at [530, 305] on icon "content_copy" at bounding box center [532, 300] width 13 height 13
click at [560, 184] on icon "chevron_left" at bounding box center [555, 180] width 15 height 15
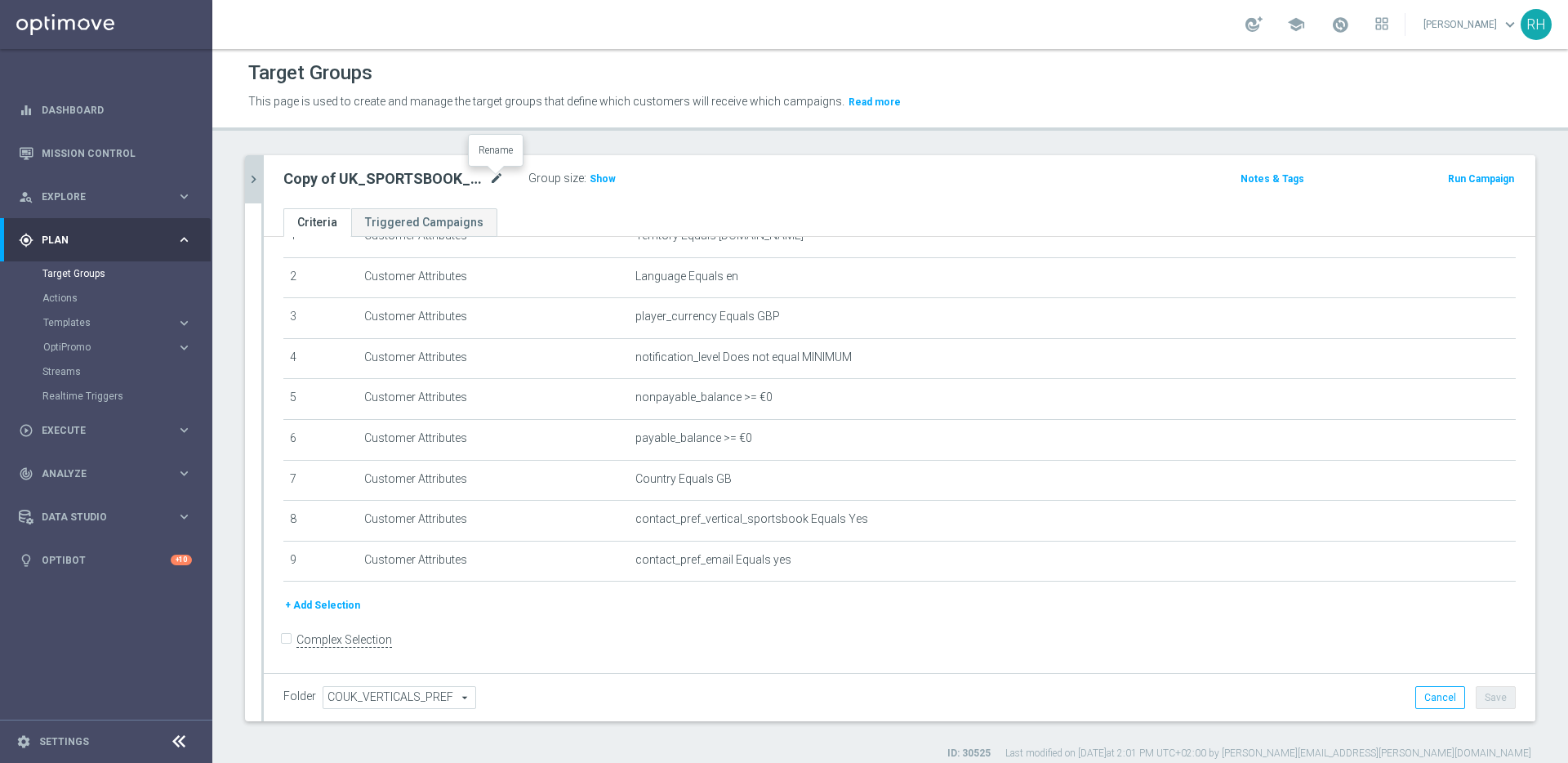
click at [500, 181] on icon "mode_edit" at bounding box center [496, 179] width 15 height 20
click at [492, 181] on input "Copy of UK_SPORTSBOOK_EMAIL" at bounding box center [394, 181] width 220 height 23
drag, startPoint x: 330, startPoint y: 184, endPoint x: 260, endPoint y: 183, distance: 70.0
click at [260, 183] on as-split "UK_SPORTSBOOK_EMAIL close more_vert Prioritize Customer Target Groups library_a…" at bounding box center [890, 438] width 1290 height 566
click at [417, 182] on input "UK_SPORTSBOOK_EMAIL" at bounding box center [394, 181] width 220 height 23
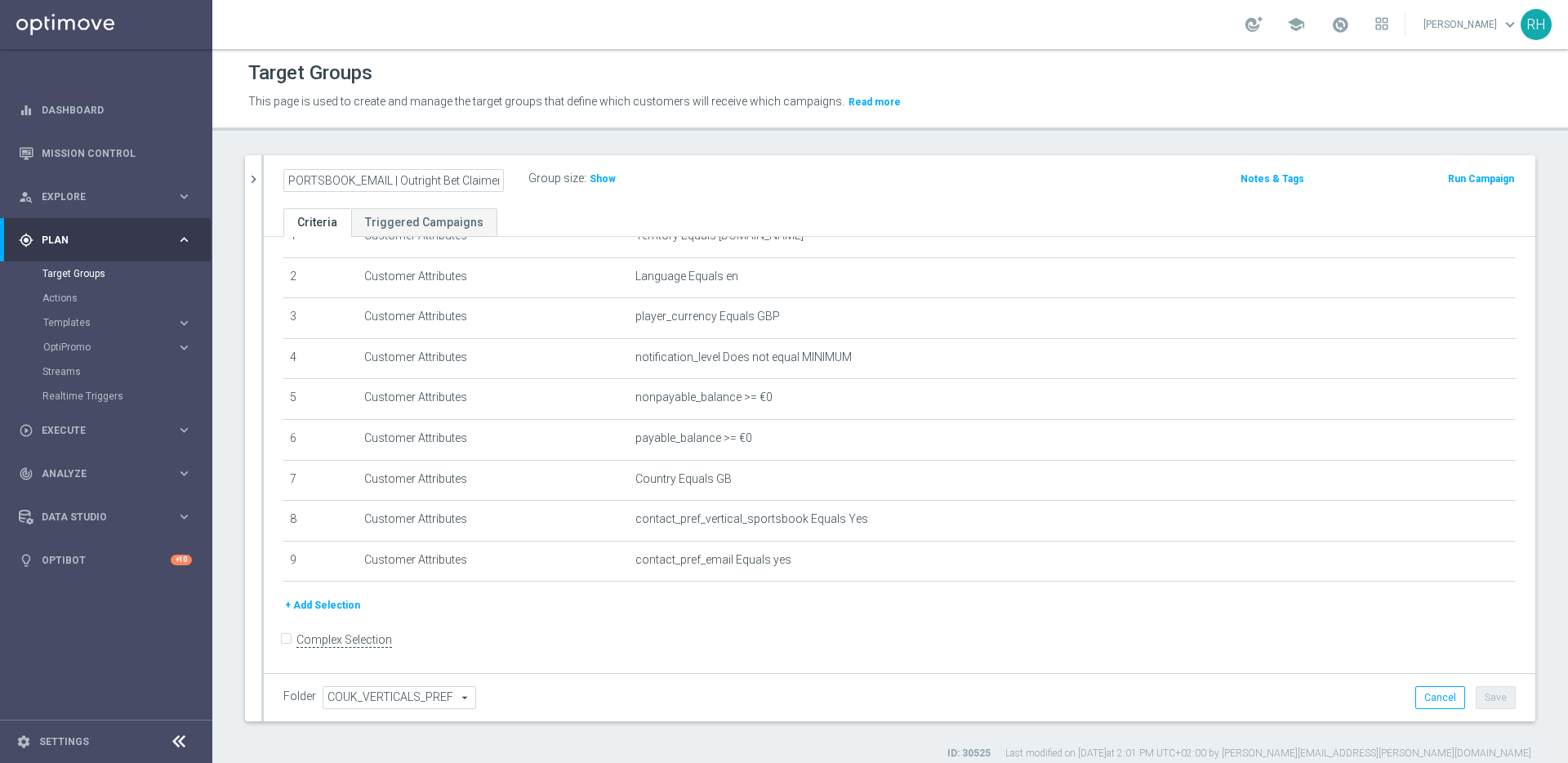
scroll to position [0, 33]
click at [438, 186] on input "UK_SPORTSBOOK_EMAIL | Outright Bet Claimers" at bounding box center [394, 181] width 220 height 23
click at [456, 182] on input "UK_SPORTSBOOK_EMAIL | Outright bet Claimers" at bounding box center [394, 181] width 220 height 23
type input "UK_SPORTSBOOK_EMAIL | Outright bet claimers"
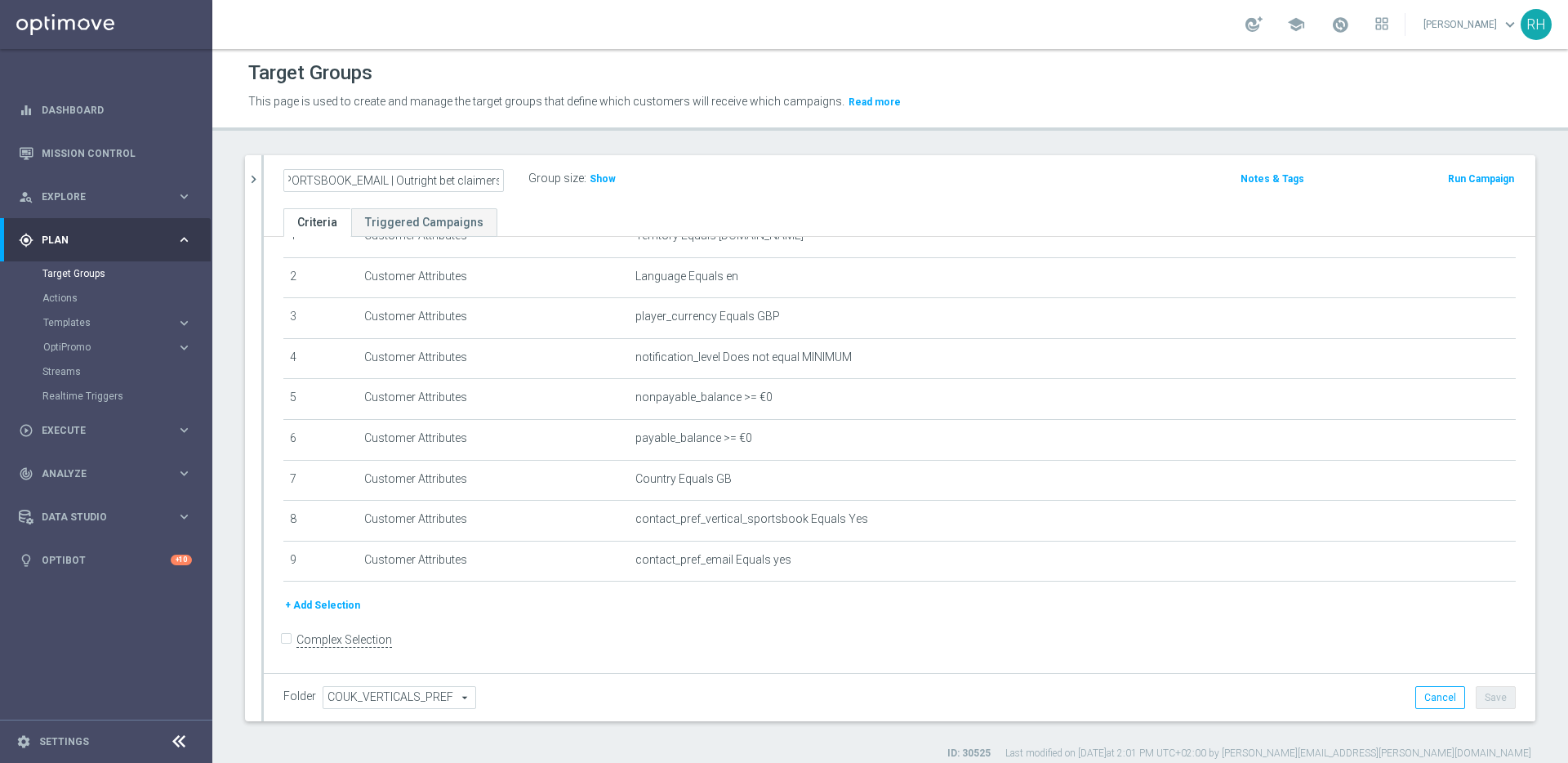
click at [586, 136] on div "Target Groups This page is used to create and manage the target groups that def…" at bounding box center [890, 406] width 1356 height 714
click at [499, 174] on icon "mode_edit" at bounding box center [496, 179] width 15 height 20
click at [1485, 689] on button "Save" at bounding box center [1495, 698] width 40 height 23
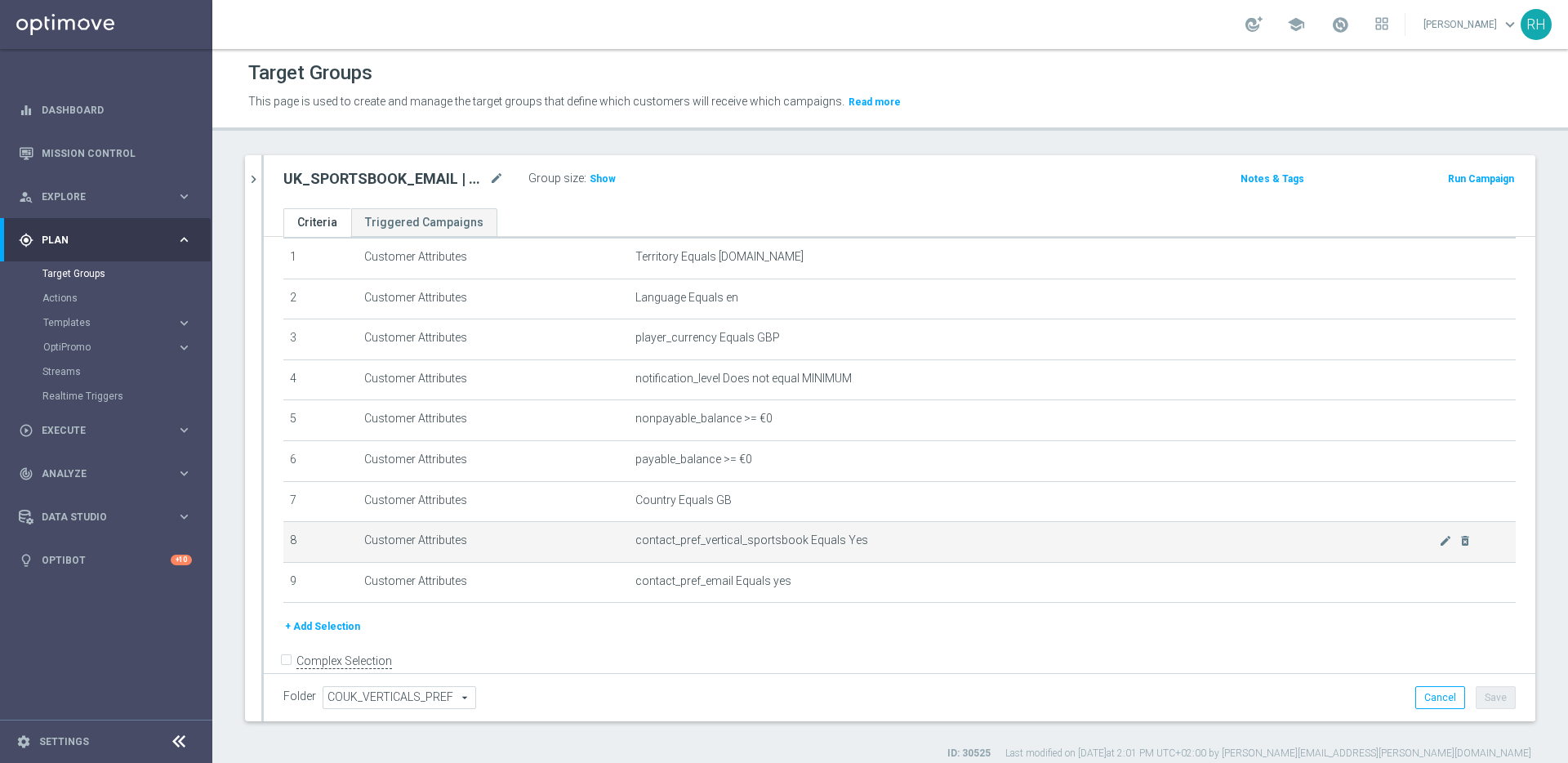
scroll to position [36, 0]
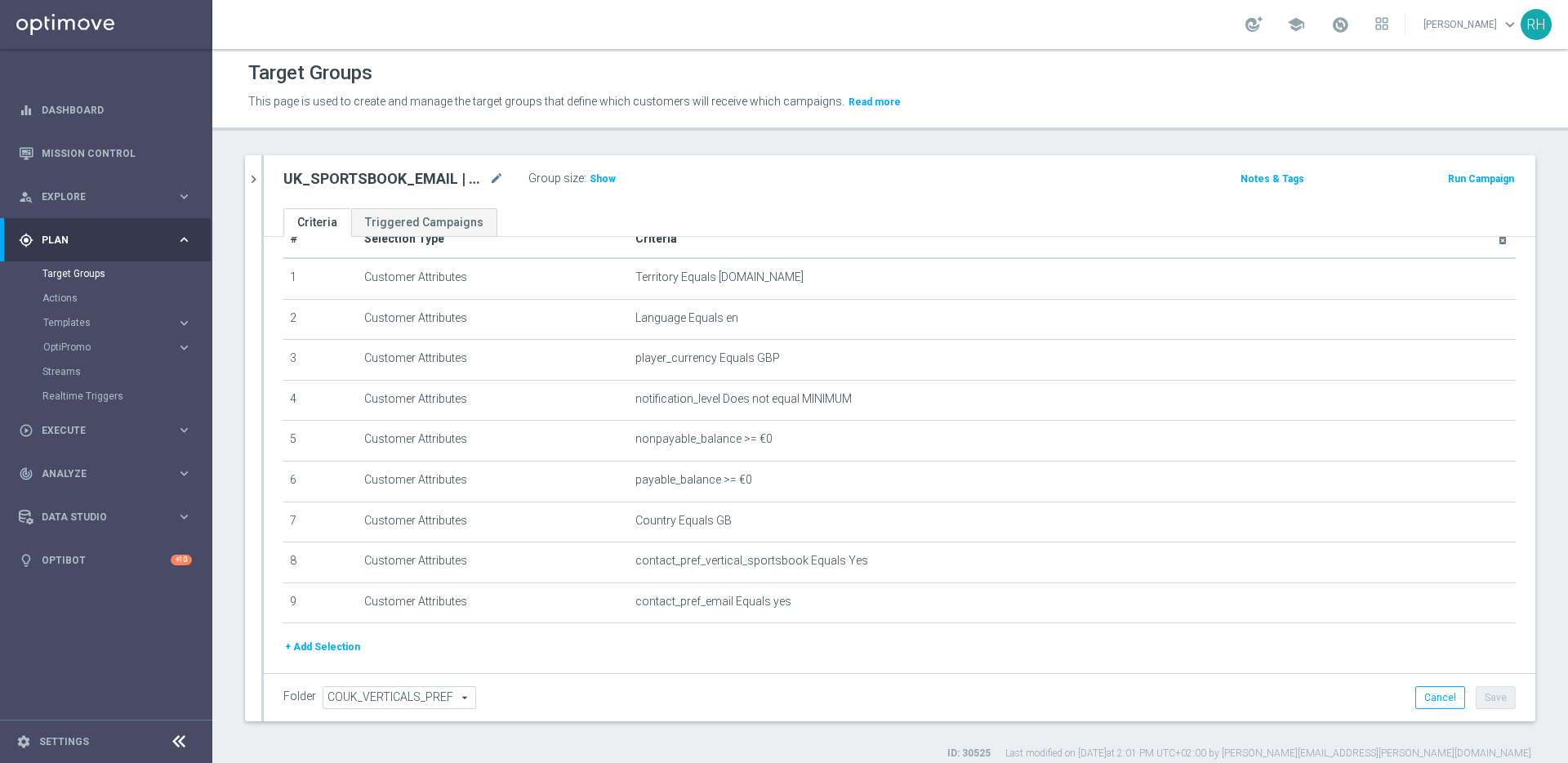
click at [344, 642] on button "+ Add Selection" at bounding box center [322, 647] width 78 height 18
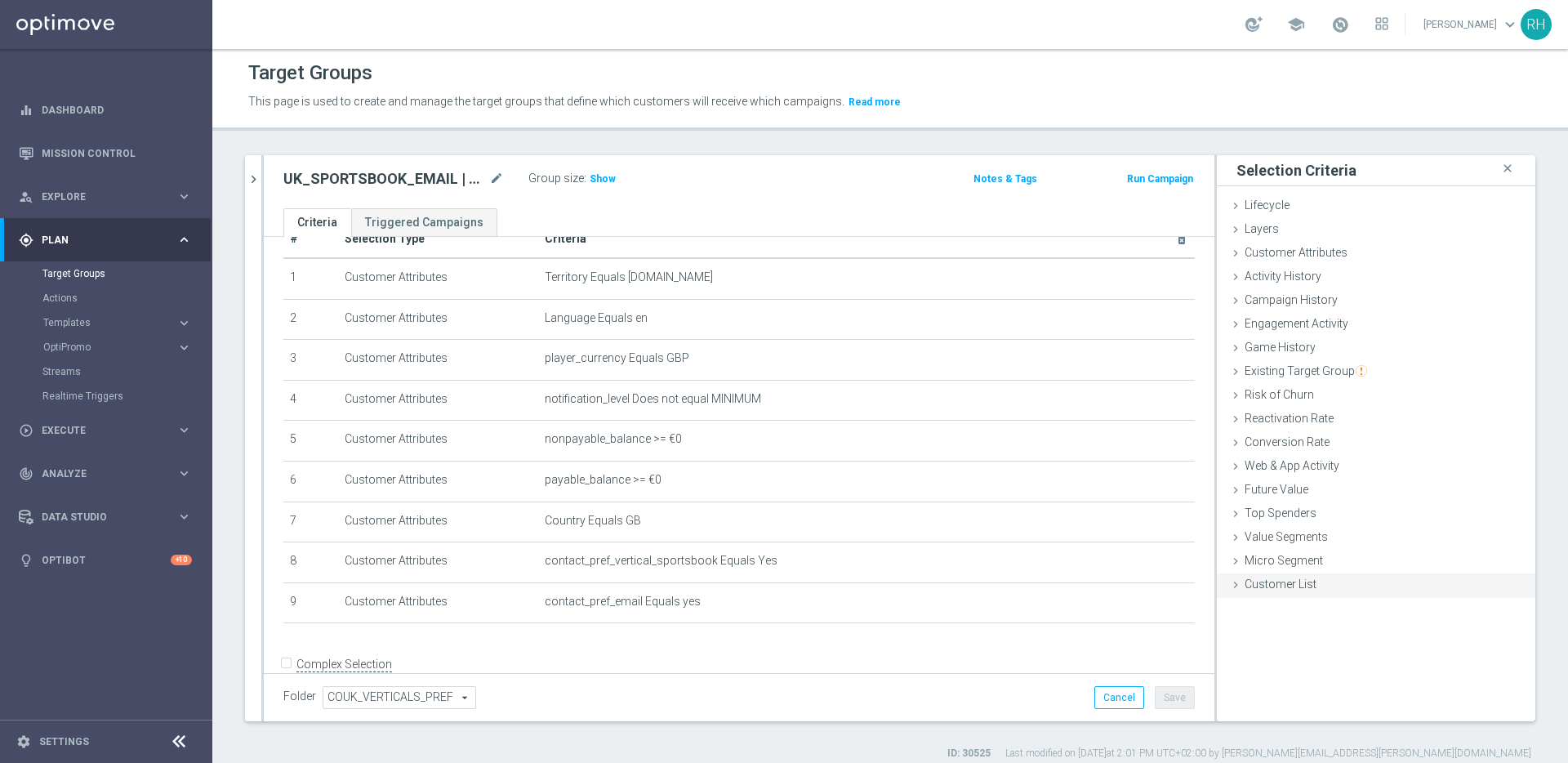
click at [1287, 578] on span "Customer List" at bounding box center [1281, 584] width 72 height 13
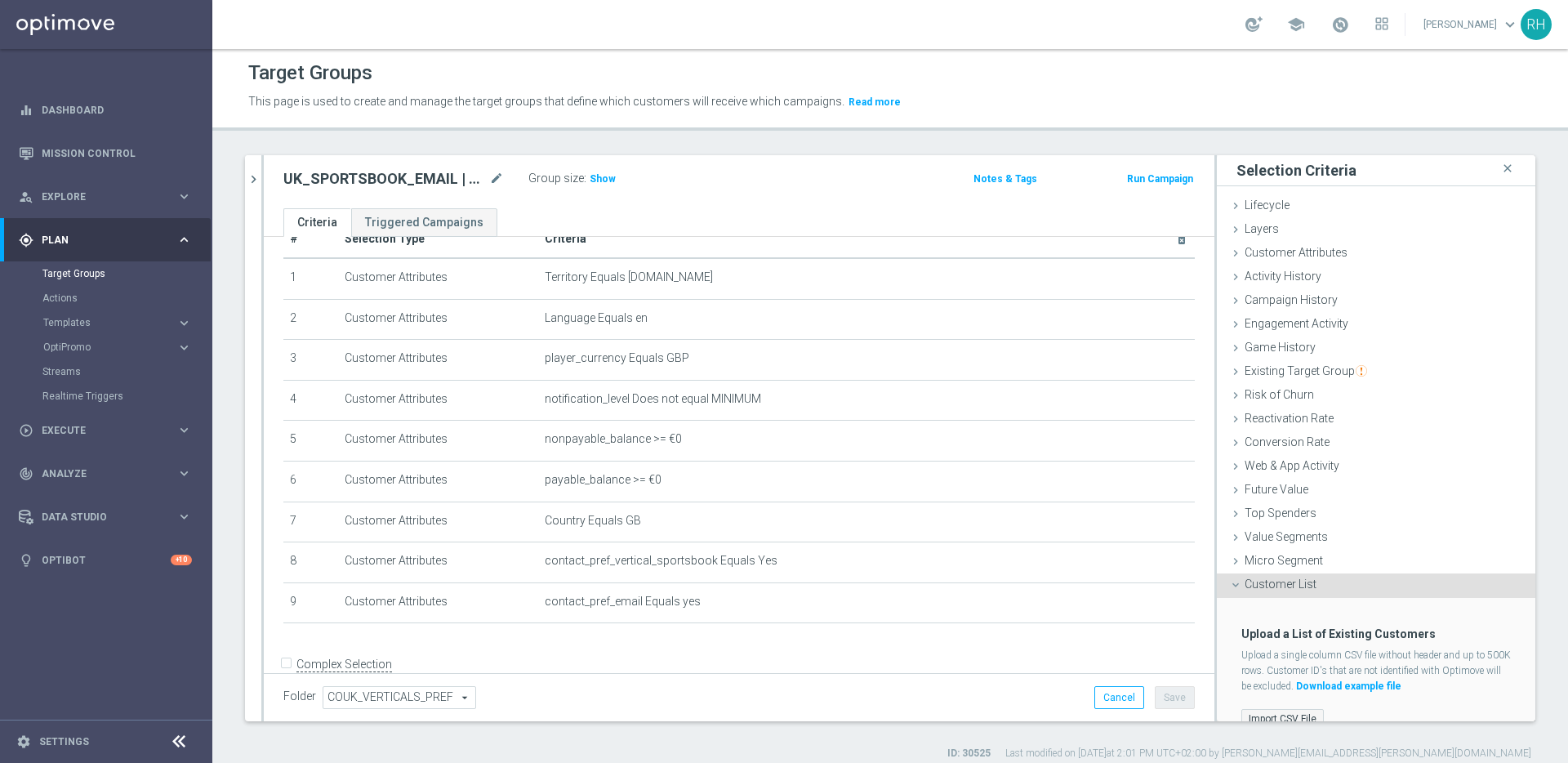
click at [1286, 710] on label "Import CSV File" at bounding box center [1283, 719] width 83 height 21
click at [0, 0] on input "Import CSV File" at bounding box center [0, 0] width 0 height 0
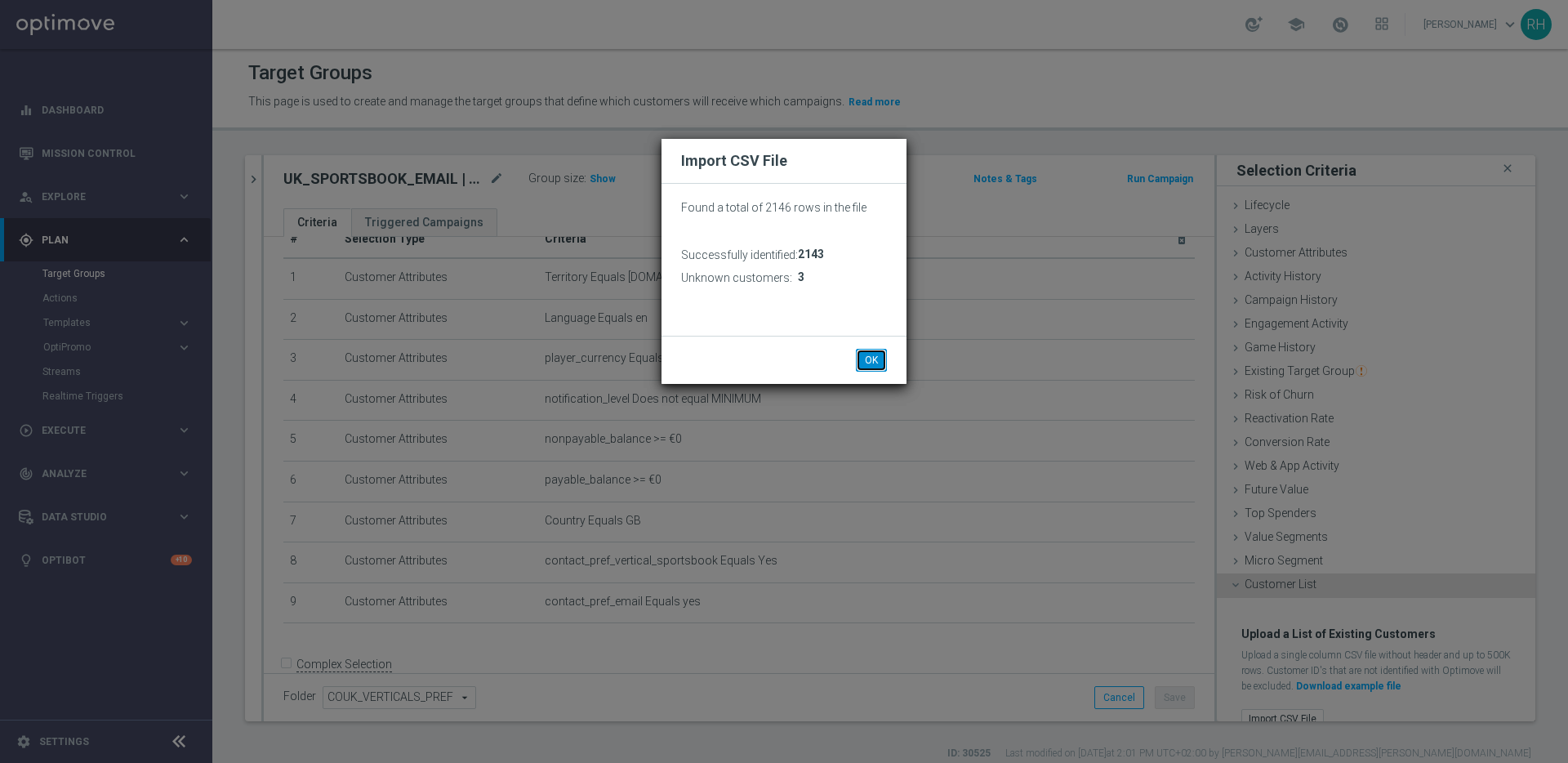
click at [873, 359] on button "OK" at bounding box center [871, 360] width 31 height 23
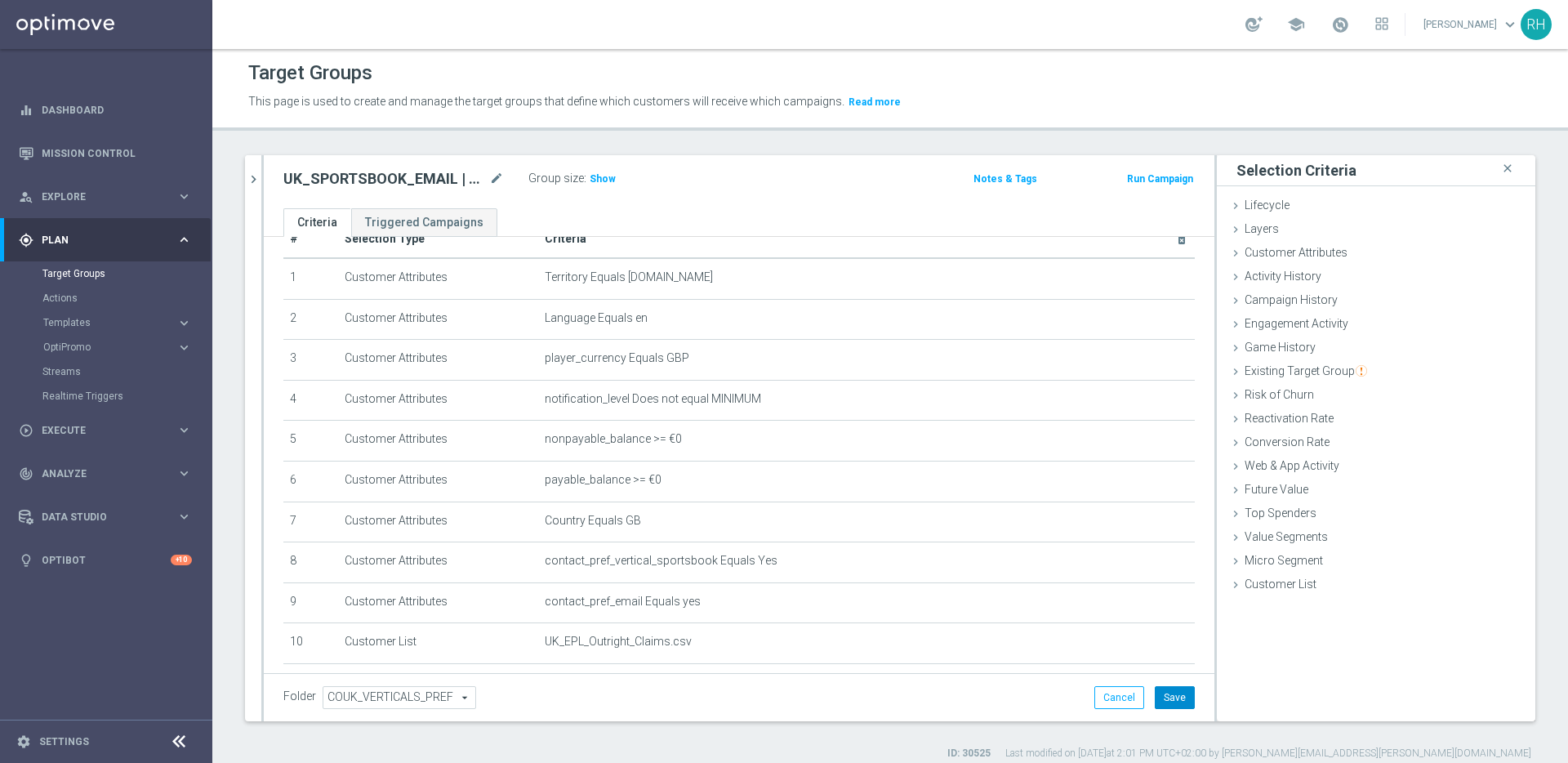
click at [1155, 693] on button "Save" at bounding box center [1174, 698] width 40 height 23
click at [402, 174] on h2 "UK_SPORTSBOOK_EMAIL | Outright bet claimers" at bounding box center [385, 179] width 203 height 20
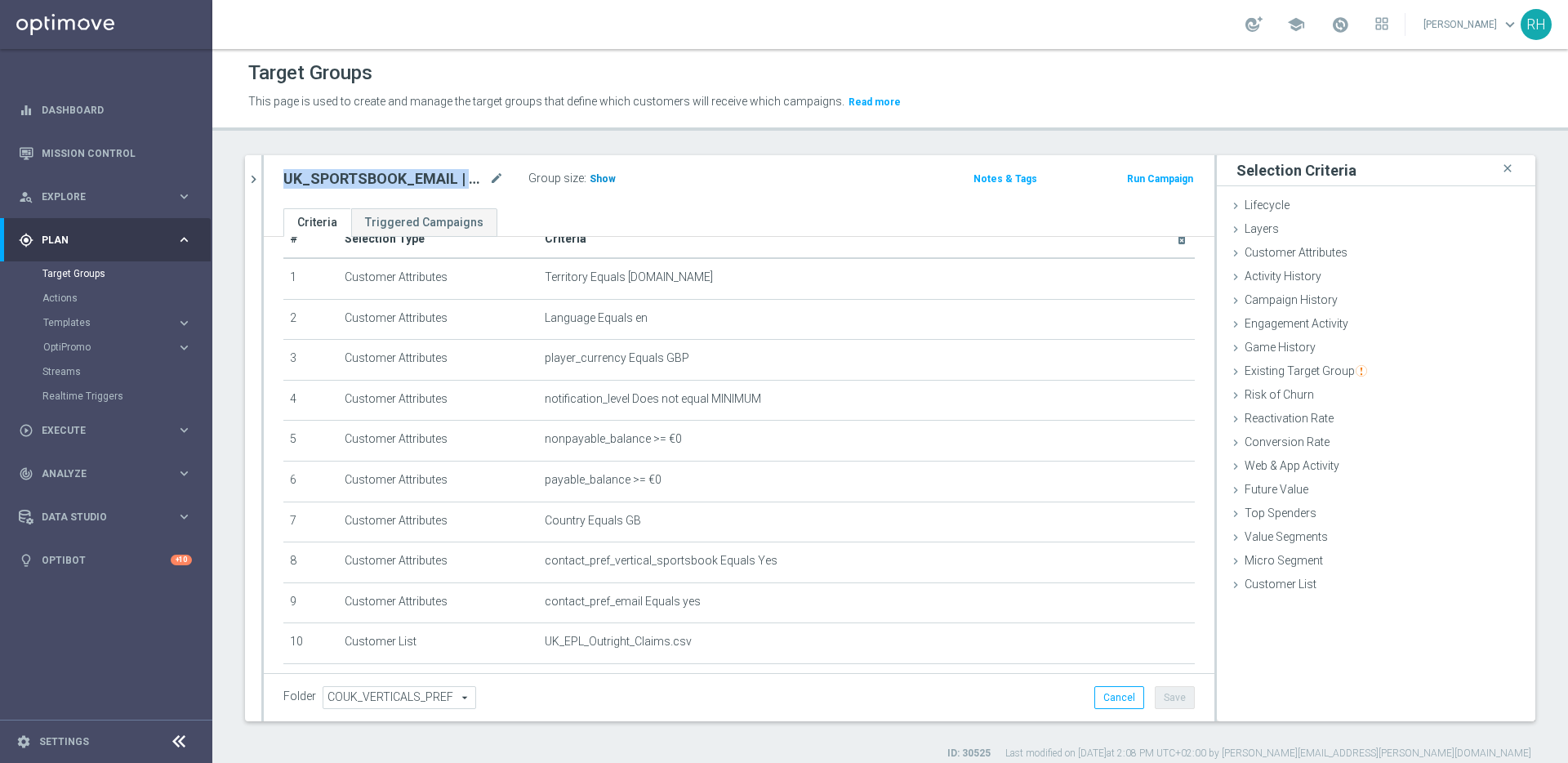
click at [599, 188] on h3 "Show" at bounding box center [603, 179] width 29 height 18
click at [1345, 125] on header "Target Groups This page is used to create and manage the target groups that def…" at bounding box center [890, 89] width 1356 height 83
click at [1357, 82] on div "Target Groups" at bounding box center [890, 72] width 1283 height 32
click at [1320, 117] on header "Target Groups This page is used to create and manage the target groups that def…" at bounding box center [890, 89] width 1356 height 83
drag, startPoint x: 1320, startPoint y: 117, endPoint x: 1326, endPoint y: 128, distance: 12.5
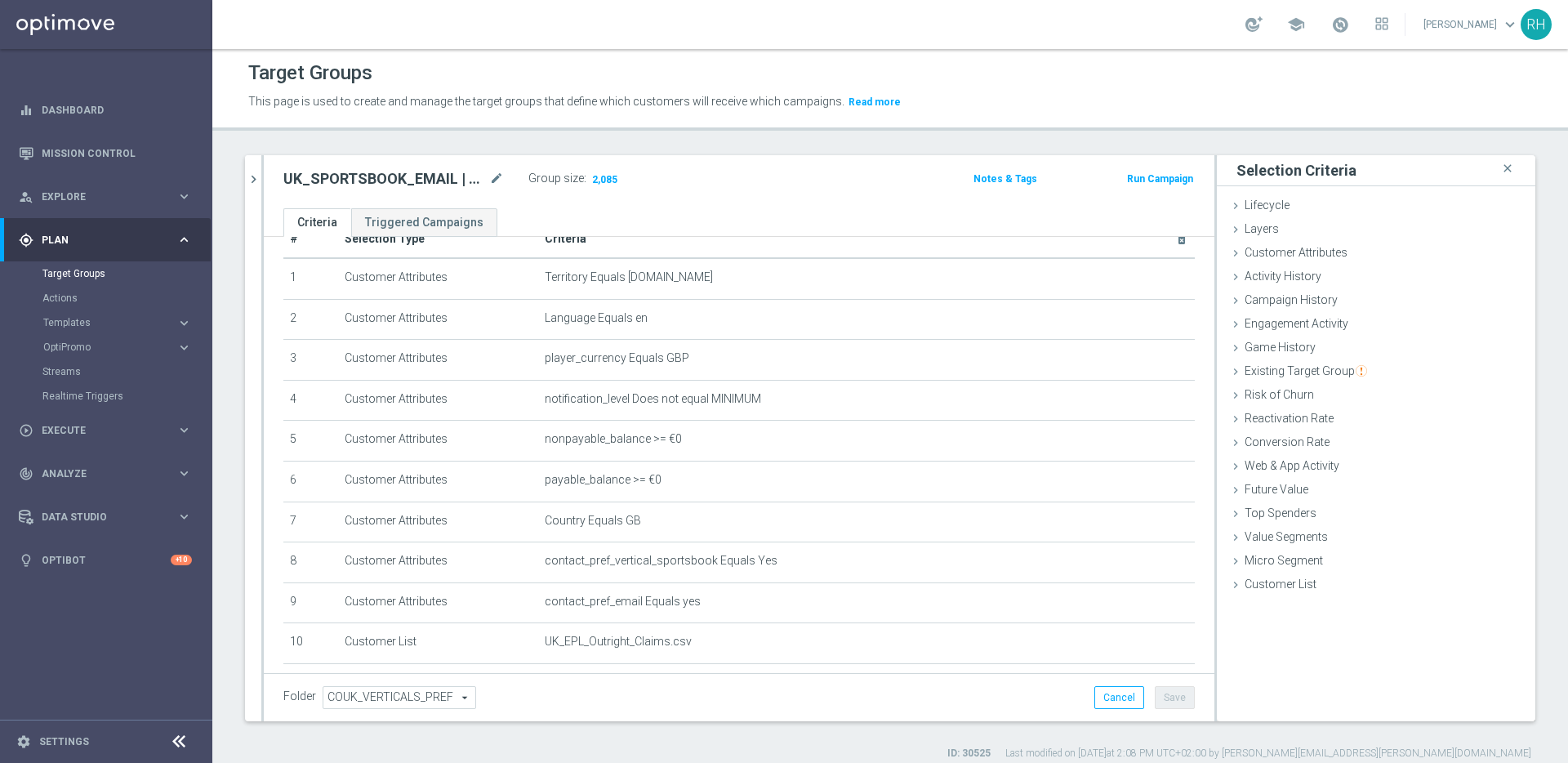
click at [1326, 126] on header "Target Groups This page is used to create and manage the target groups that def…" at bounding box center [890, 89] width 1356 height 83
click at [1326, 128] on header "Target Groups This page is used to create and manage the target groups that def…" at bounding box center [890, 89] width 1356 height 83
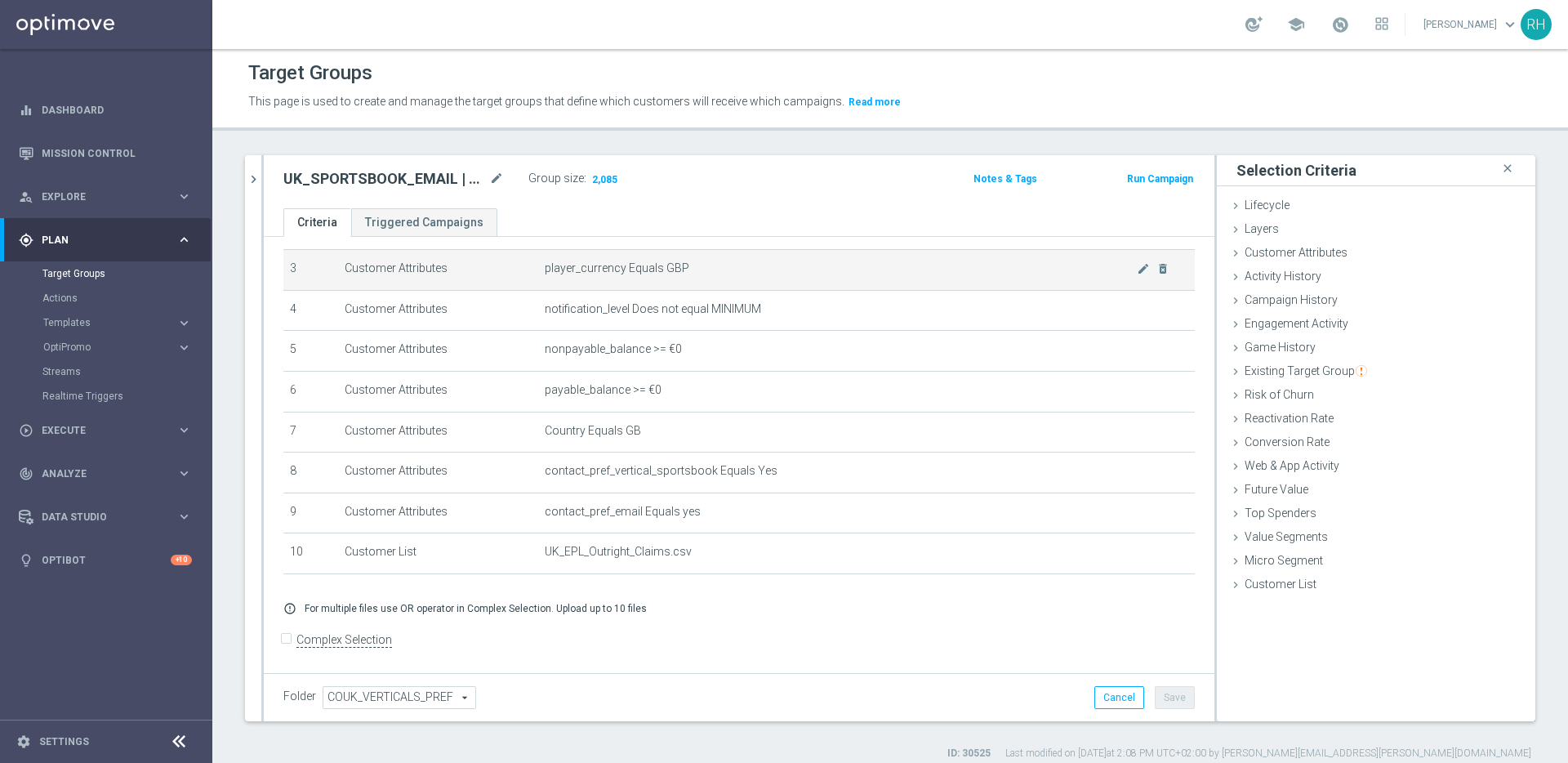
scroll to position [126, 0]
click at [1203, 82] on div "Target Groups" at bounding box center [890, 72] width 1283 height 32
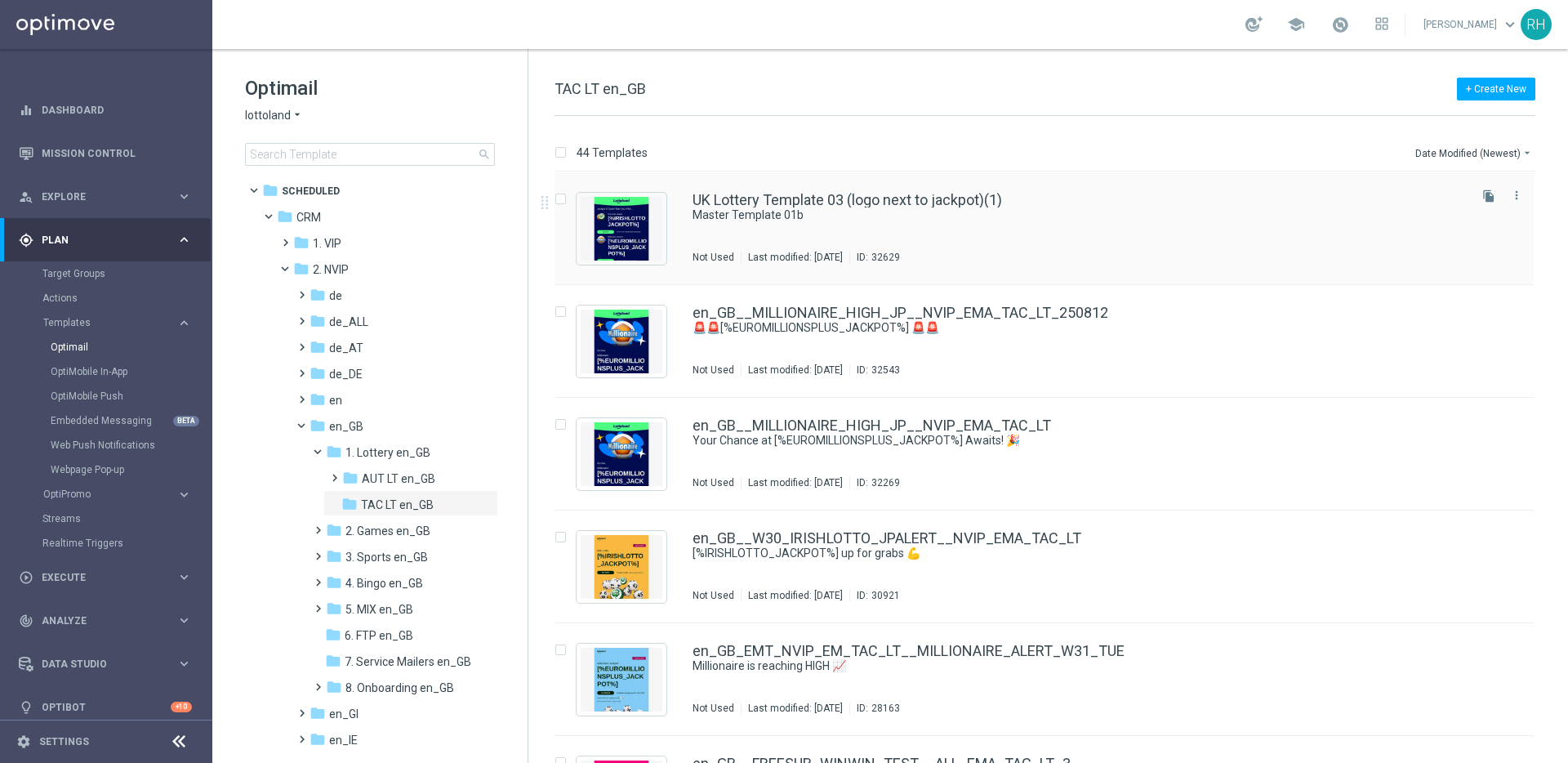
click at [1104, 203] on div "UK Lottery Template 03 (logo next to jackpot)(1)" at bounding box center [1078, 200] width 773 height 15
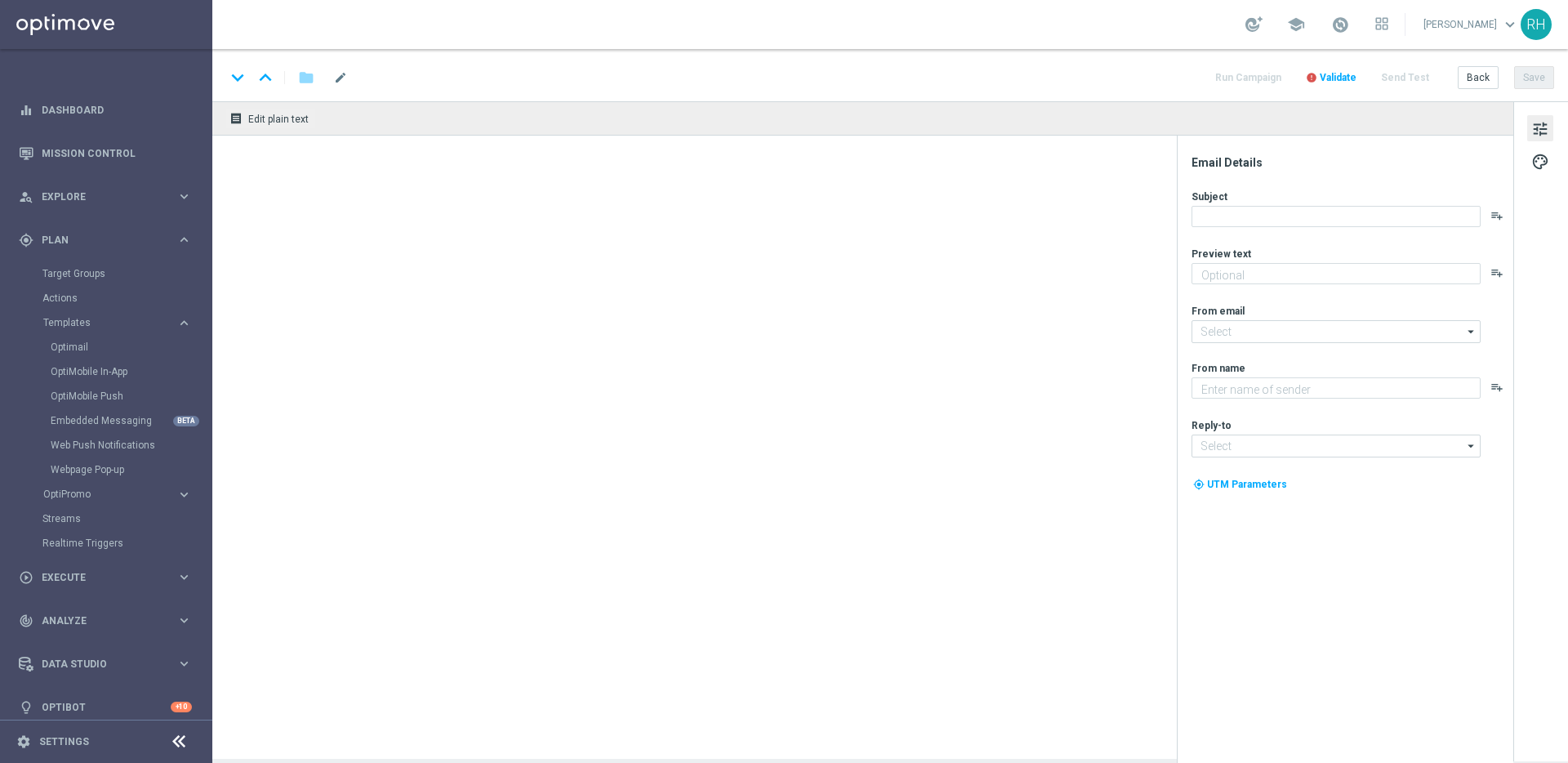
type textarea "preview text"
type input "mail@crm.lottoland.com"
type textarea "Lottoland"
type input "support@lottoland.co.uk"
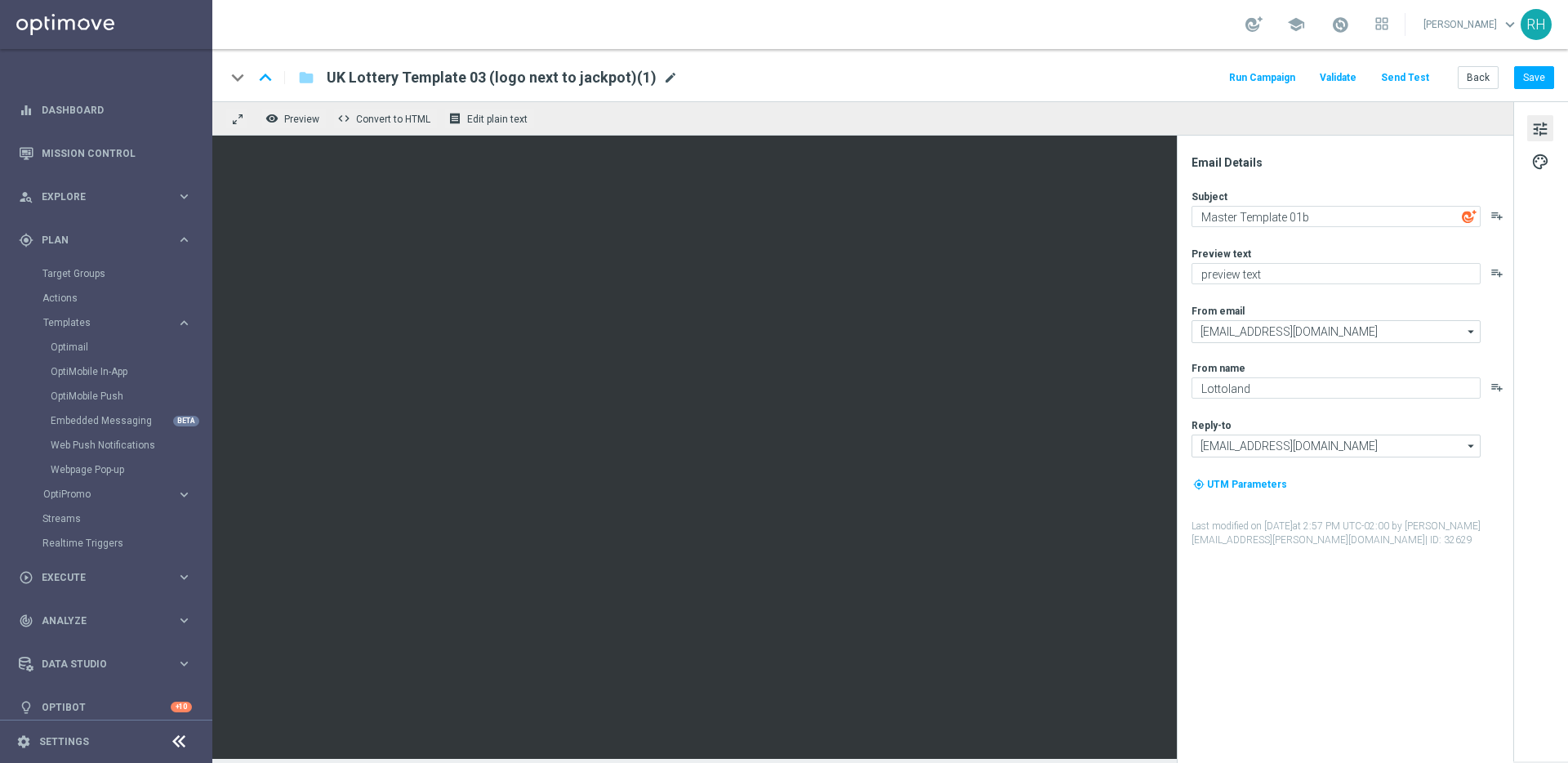
click at [663, 79] on span "mode_edit" at bounding box center [670, 77] width 15 height 15
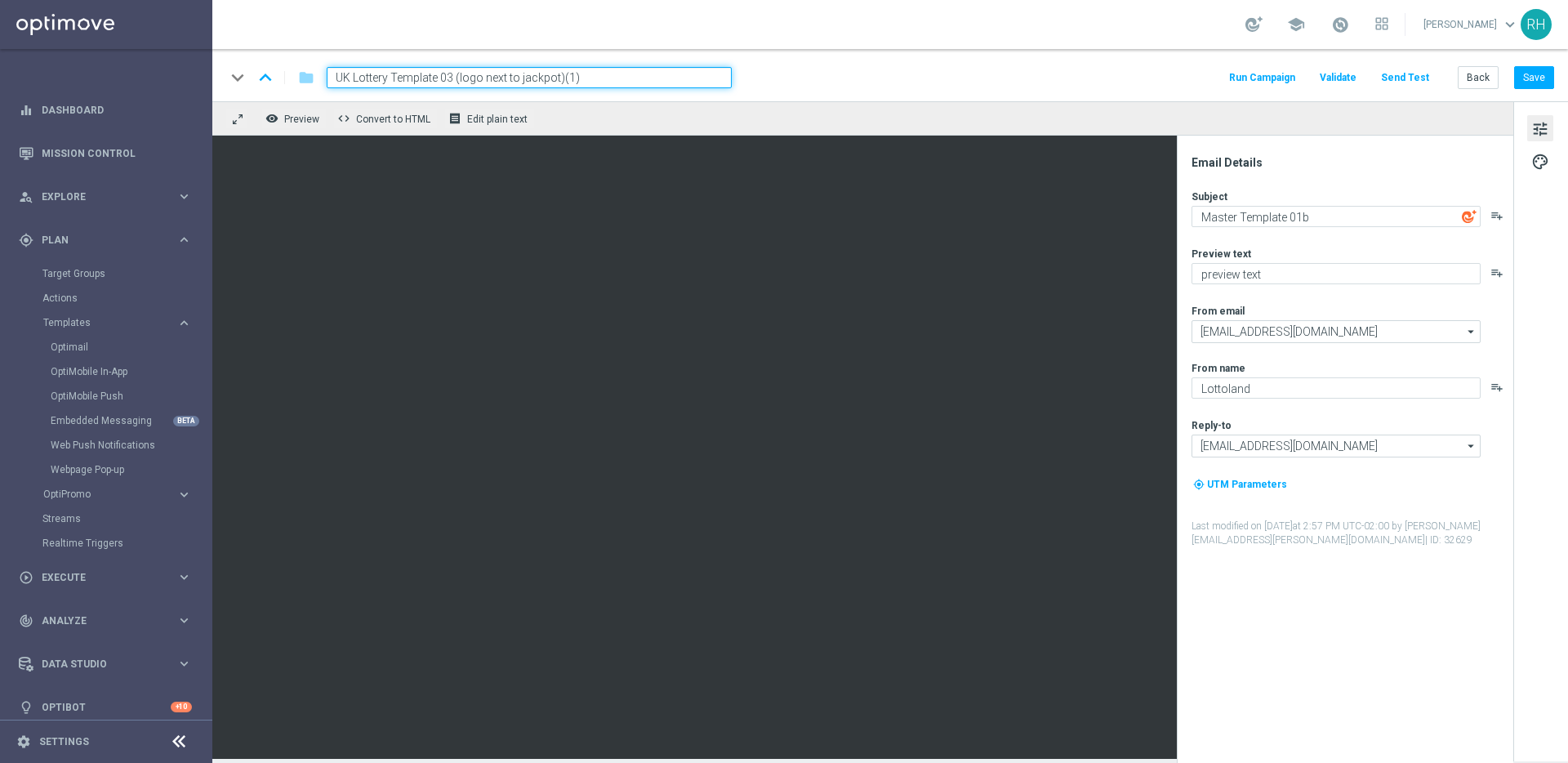
click at [622, 79] on input "UK Lottery Template 03 (logo next to jackpot)(1)" at bounding box center [529, 77] width 405 height 22
paste input "en_GB__JP_ALERT_IL_EML__ALL_EMA_TAC_LT"
type input "en_GB__JP_ALERT_IL_EML__ALL_EMA_TAC_LT"
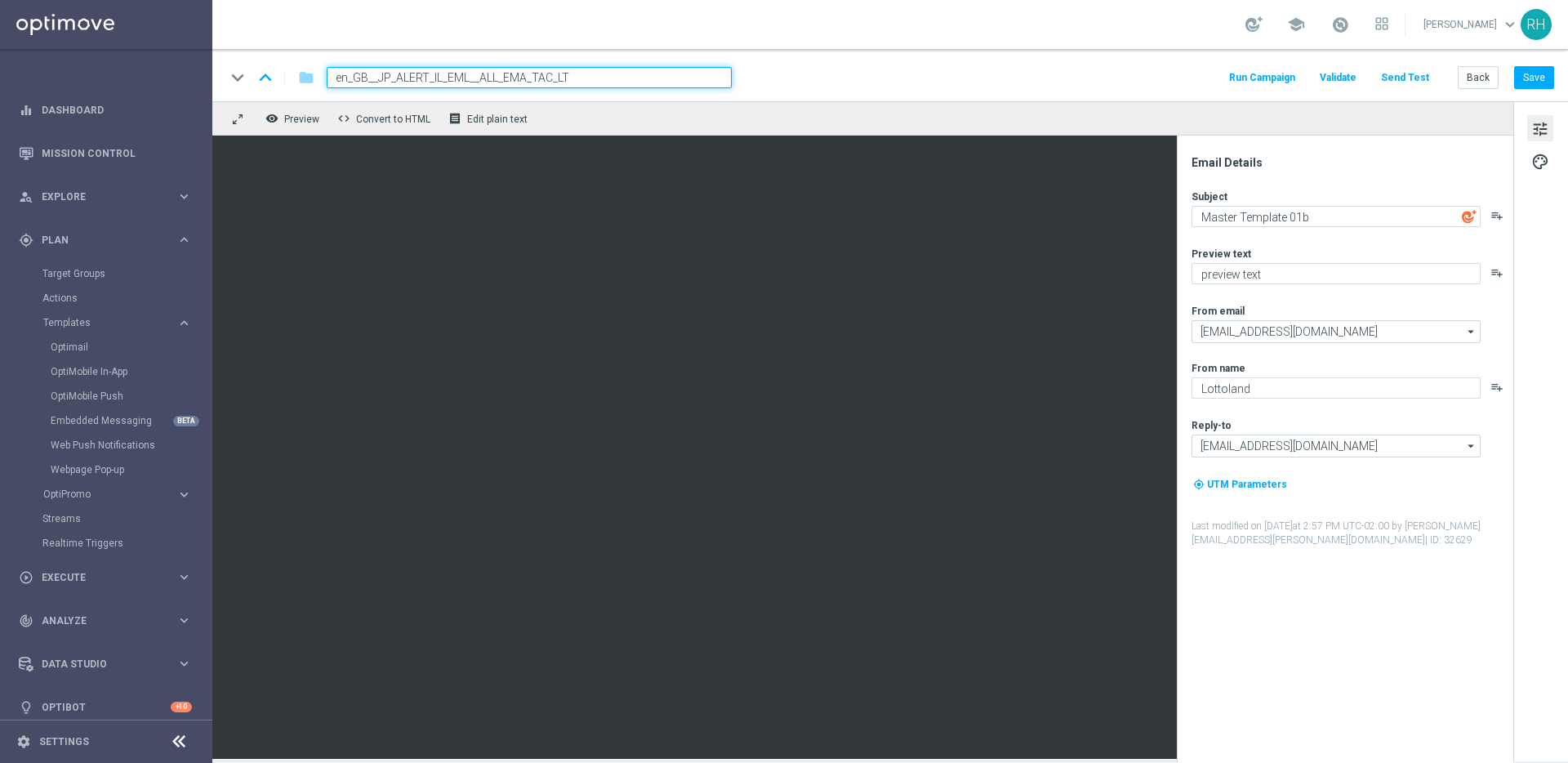
click at [823, 65] on div "keyboard_arrow_down keyboard_arrow_up folder en_GB__JP_ALERT_IL_EML__ALL_EMA_TA…" at bounding box center [890, 75] width 1356 height 52
click at [1526, 72] on button "Save" at bounding box center [1534, 77] width 40 height 23
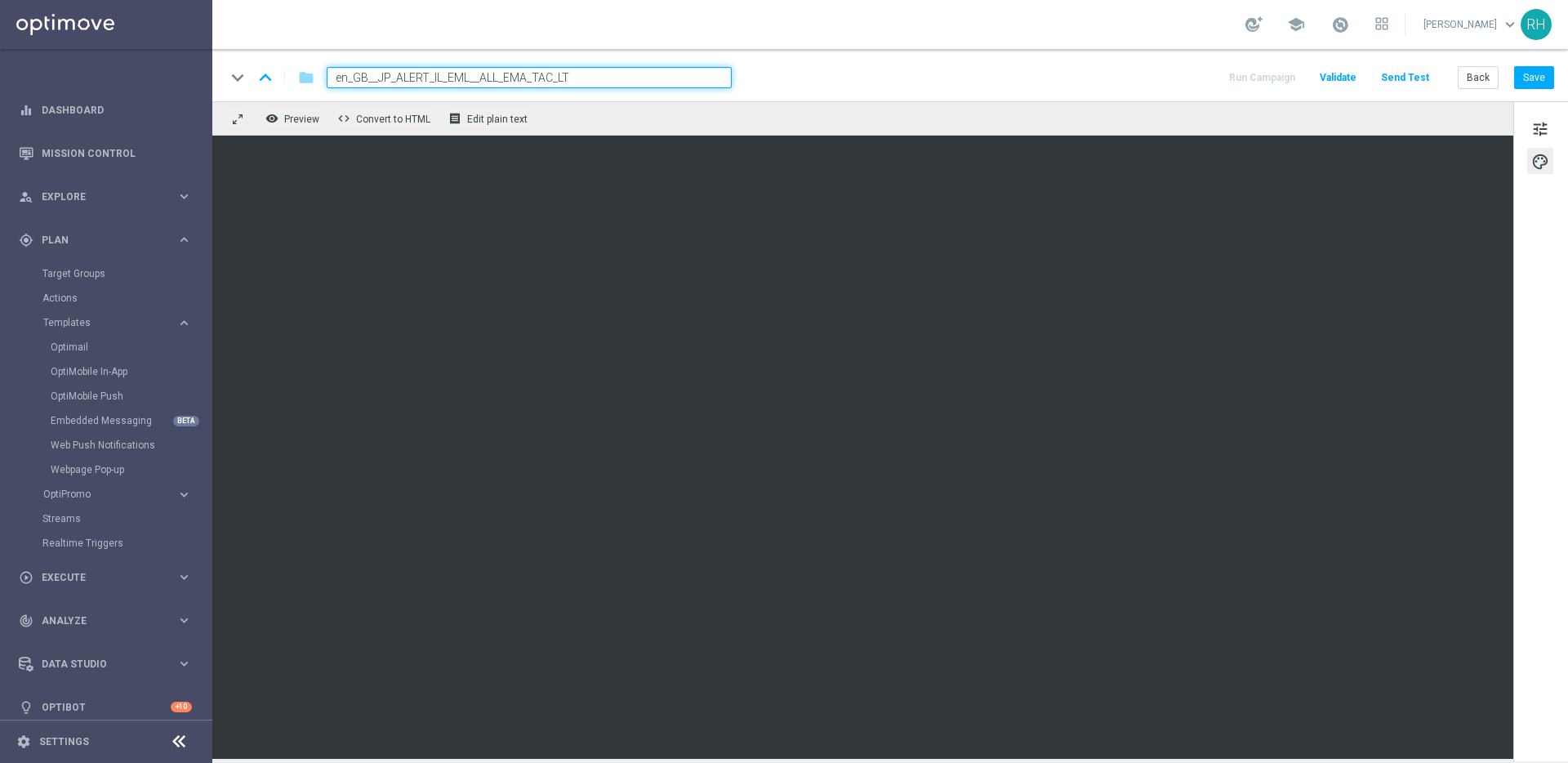
click at [913, 64] on div "keyboard_arrow_down keyboard_arrow_up folder en_GB__JP_ALERT_IL_EML__ALL_EMA_TA…" at bounding box center [890, 75] width 1356 height 52
click at [1115, 10] on div "school Ricky Hubbard keyboard_arrow_down RH" at bounding box center [890, 24] width 1356 height 49
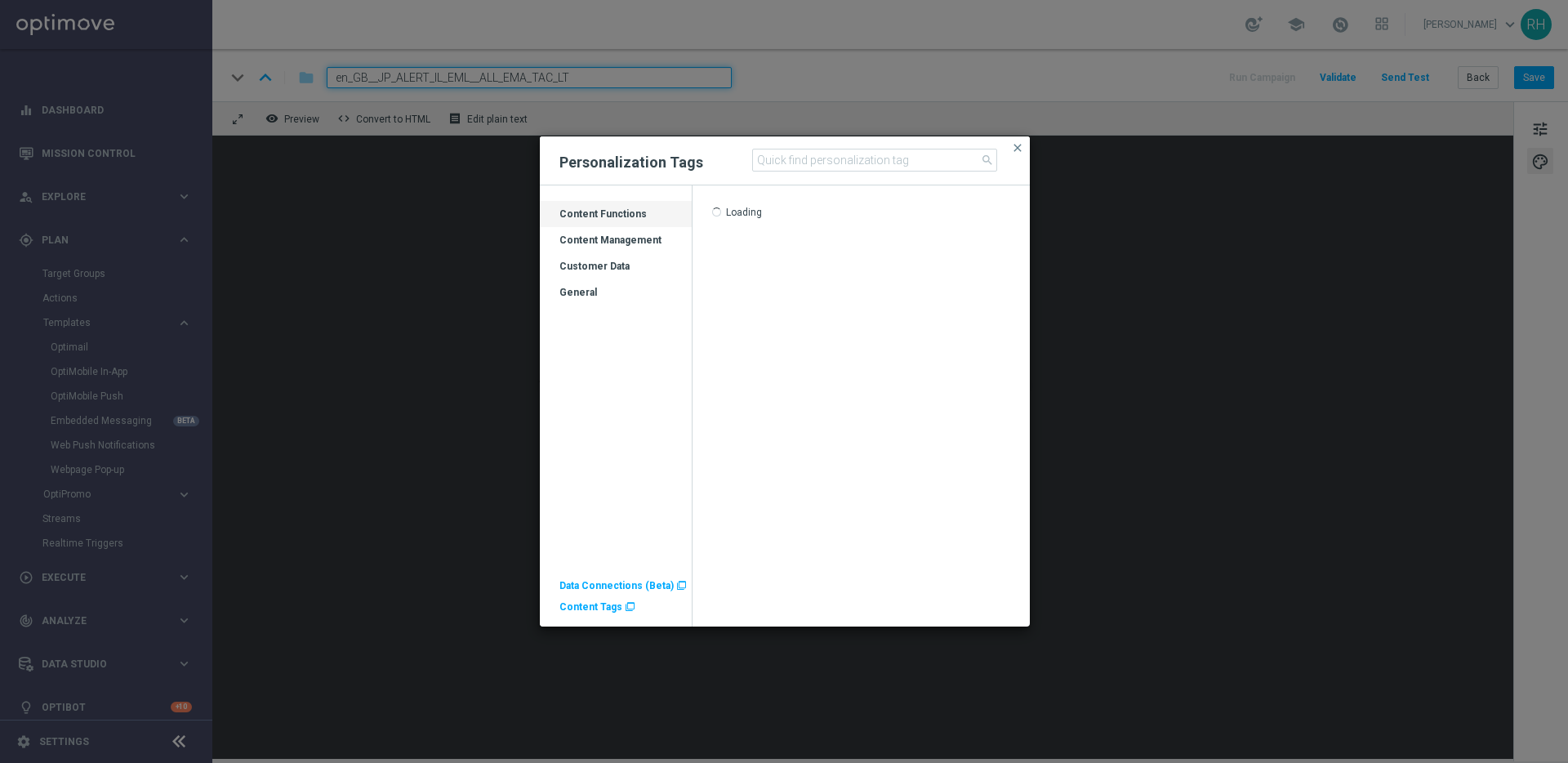
click at [594, 260] on div "Customer Data" at bounding box center [616, 273] width 152 height 26
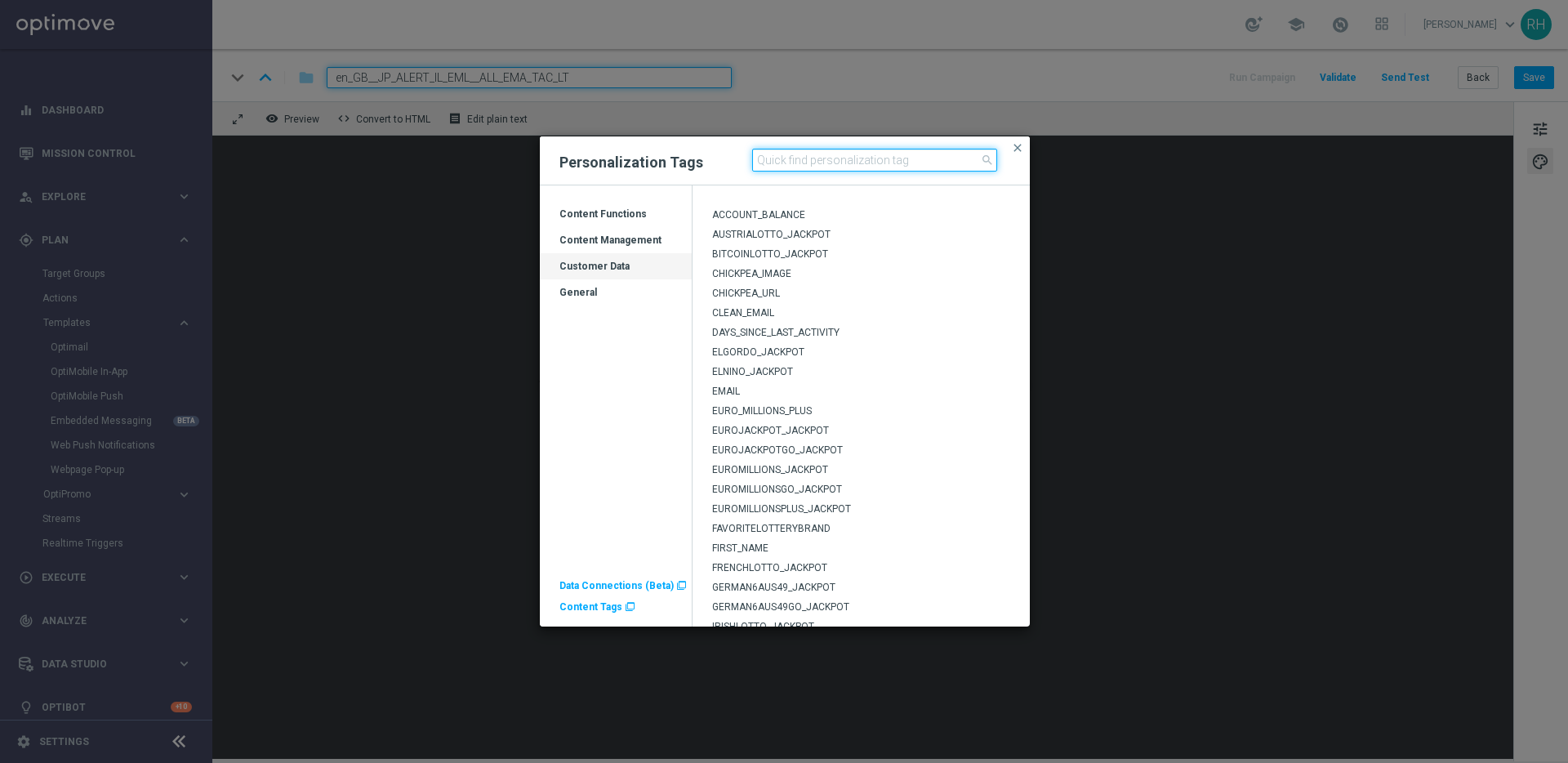
click at [797, 163] on input at bounding box center [874, 160] width 245 height 23
type input "irish"
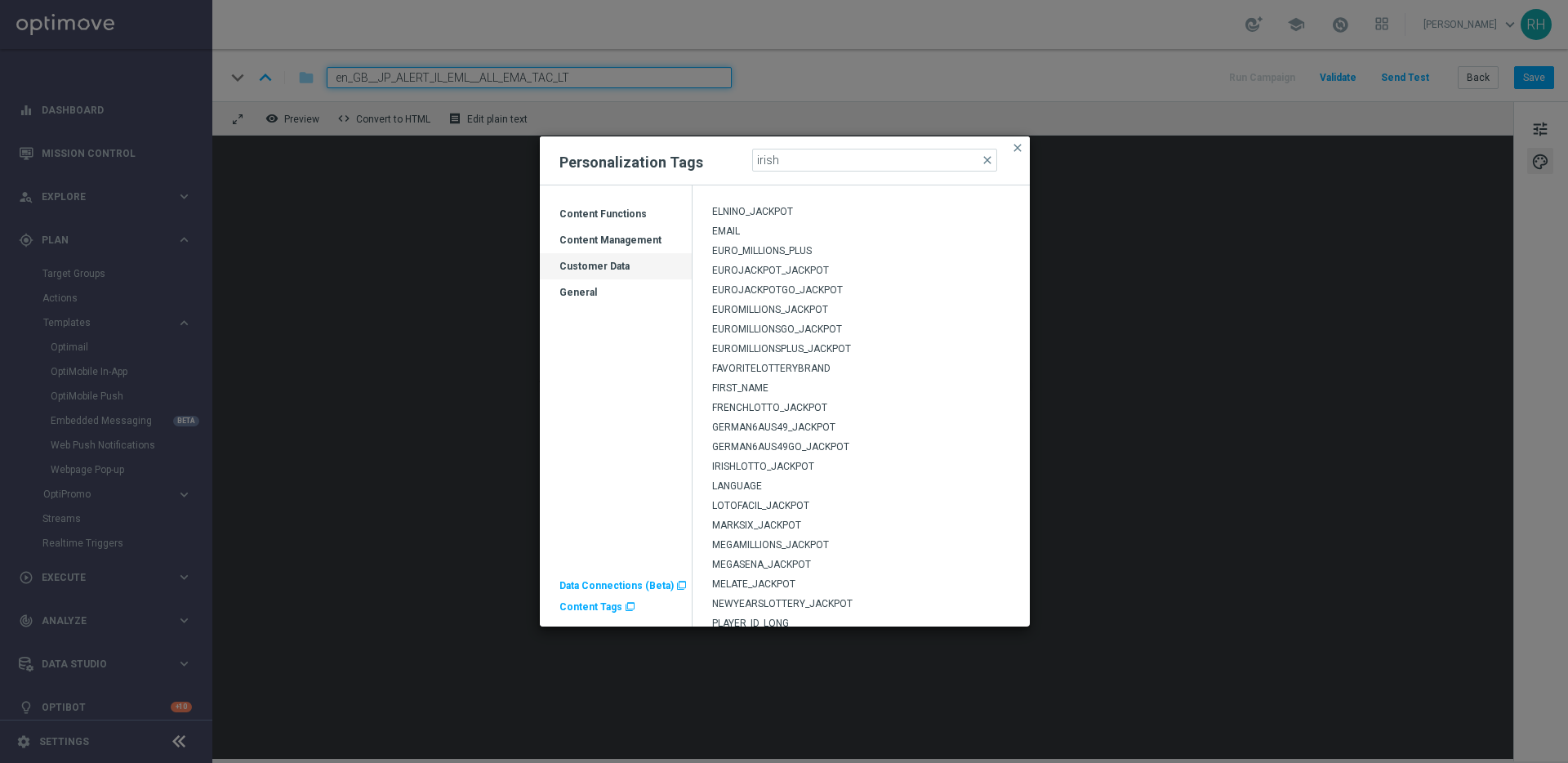
click at [789, 465] on span "IRISHLOTTO_JACKPOT" at bounding box center [763, 466] width 102 height 11
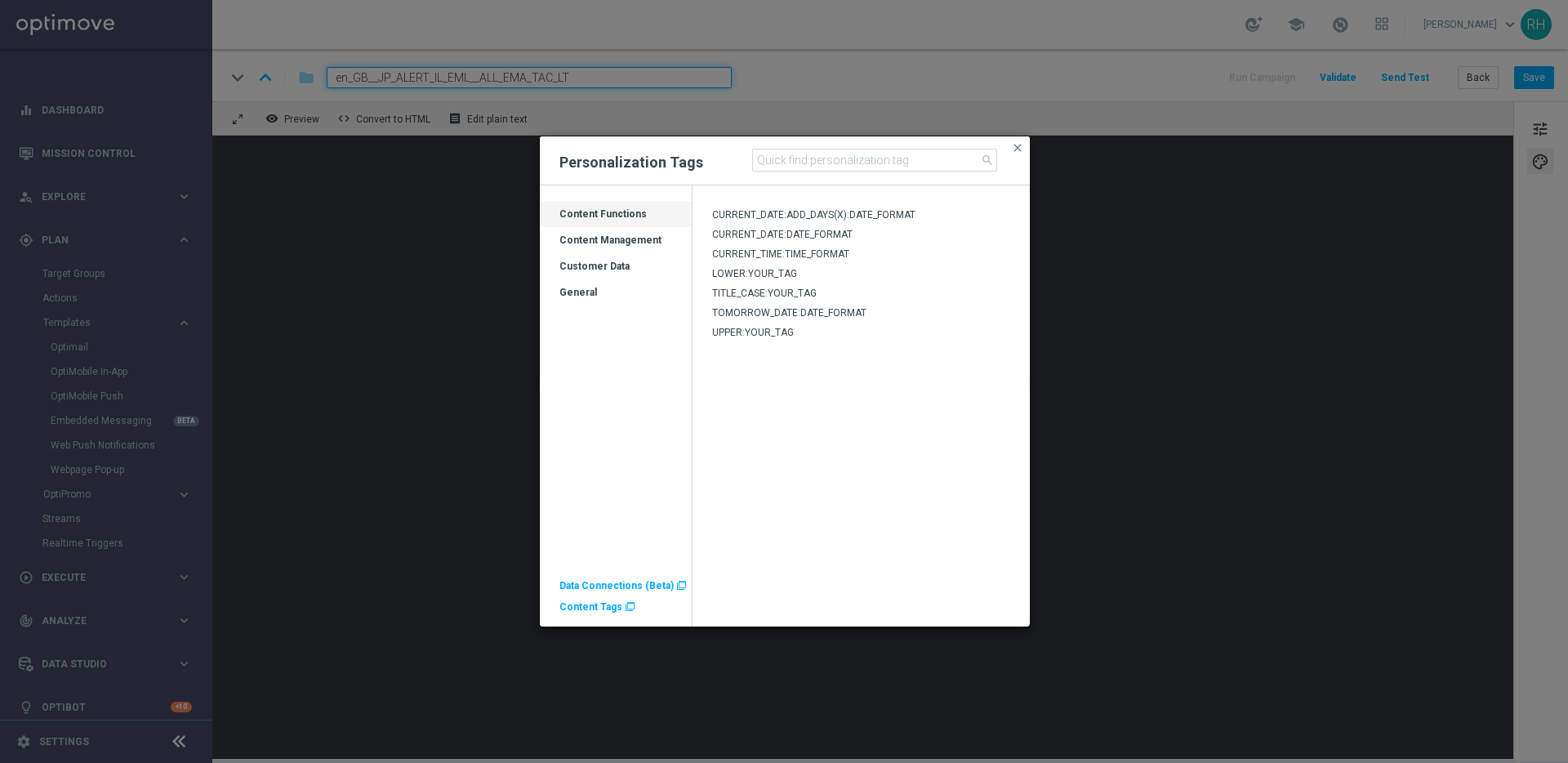
click at [597, 264] on div "Customer Data" at bounding box center [616, 273] width 152 height 26
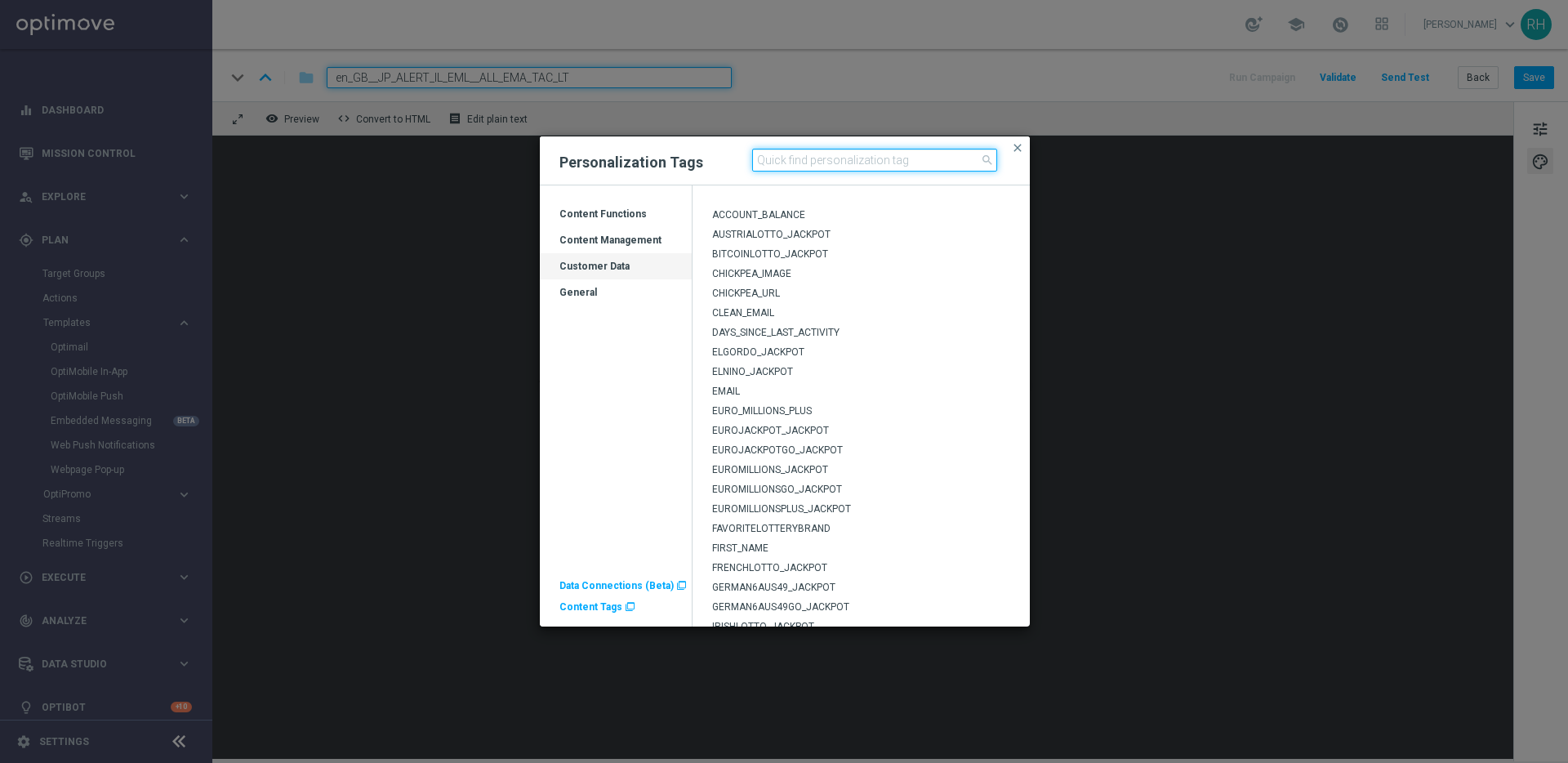
click at [808, 164] on input at bounding box center [874, 160] width 245 height 23
type input "plus"
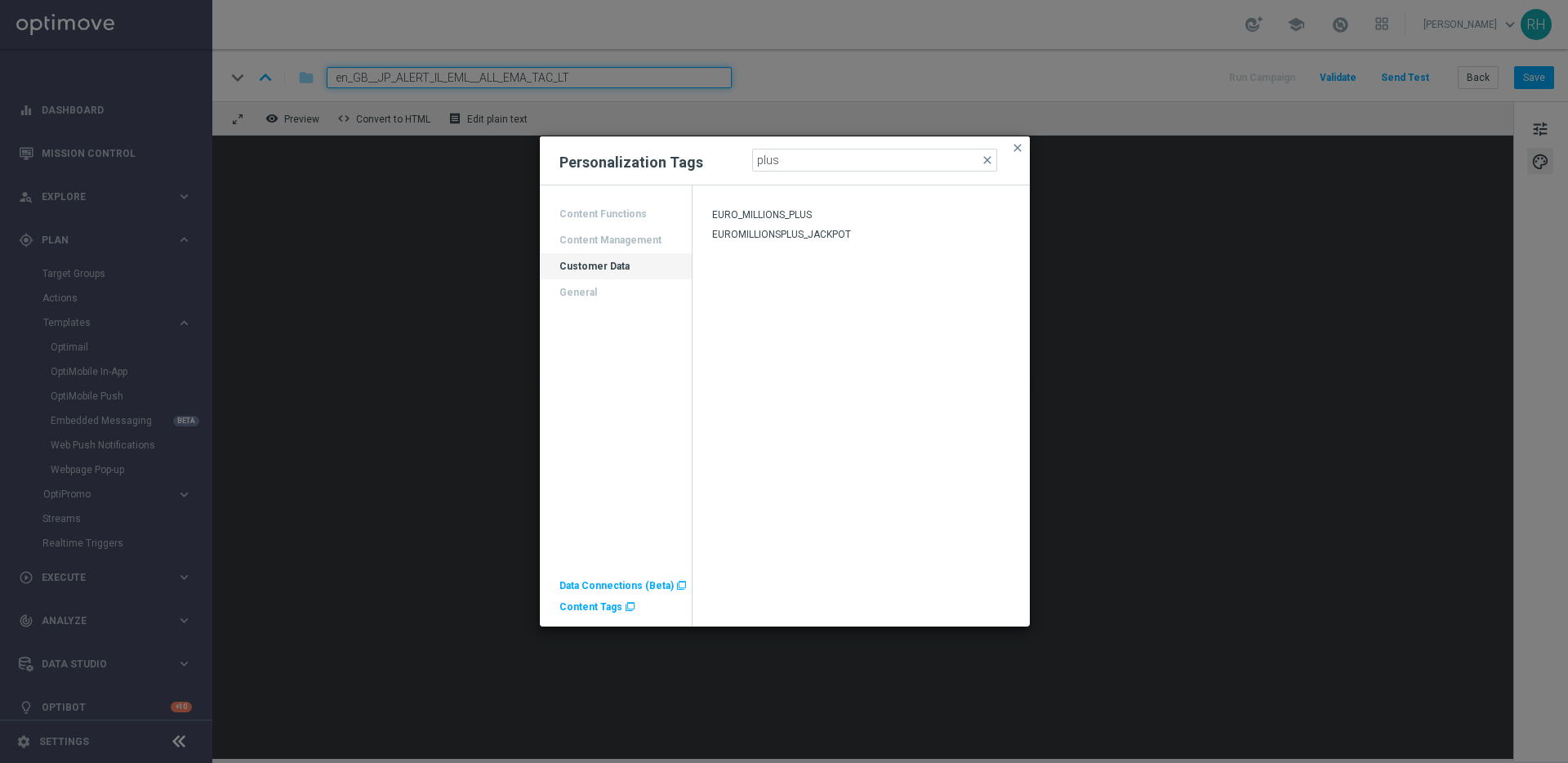
click at [804, 228] on div "EUROMILLIONSPLUS_JACKPOT" at bounding box center [861, 237] width 338 height 20
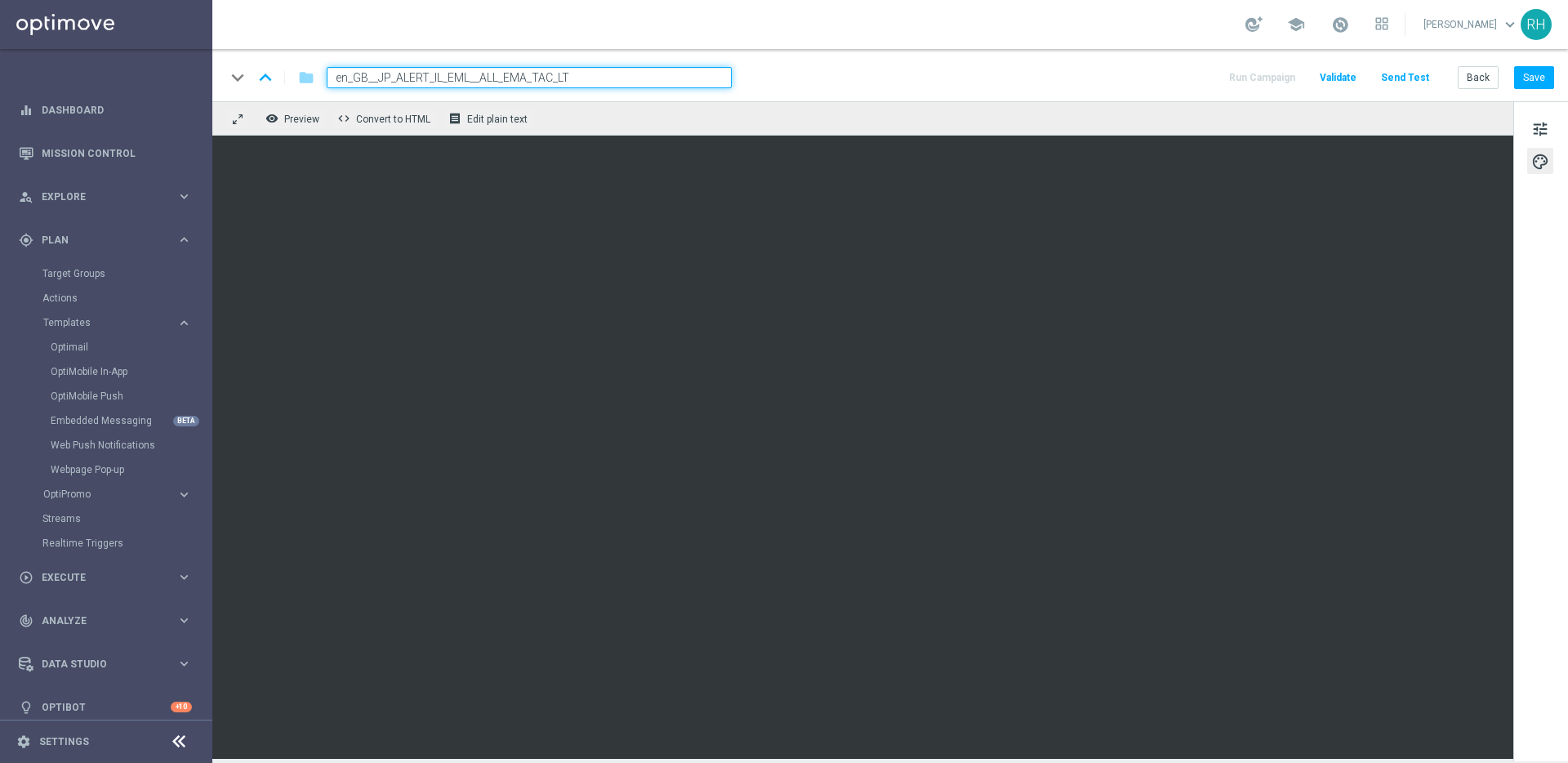
click at [999, 70] on div "keyboard_arrow_down keyboard_arrow_up folder en_GB__JP_ALERT_IL_EML__ALL_EMA_TA…" at bounding box center [889, 77] width 1328 height 22
click at [428, 75] on input "en_GB__JP_ALERT_IL_EML__ALL_EMA_TAC_LT" at bounding box center [529, 77] width 405 height 22
click at [377, 77] on input "en_GB__JP_ALERT_IL_EML__ALL_EMA_TAC_LT" at bounding box center [529, 77] width 405 height 22
click at [469, 76] on input "en_GB__JP_ALERT_IL_EML__ALL_EMA_TAC_LT" at bounding box center [529, 77] width 405 height 22
type input "en_GB__JP_ALERT_IL_EML_W33__ALL_EMA_TAC_LT"
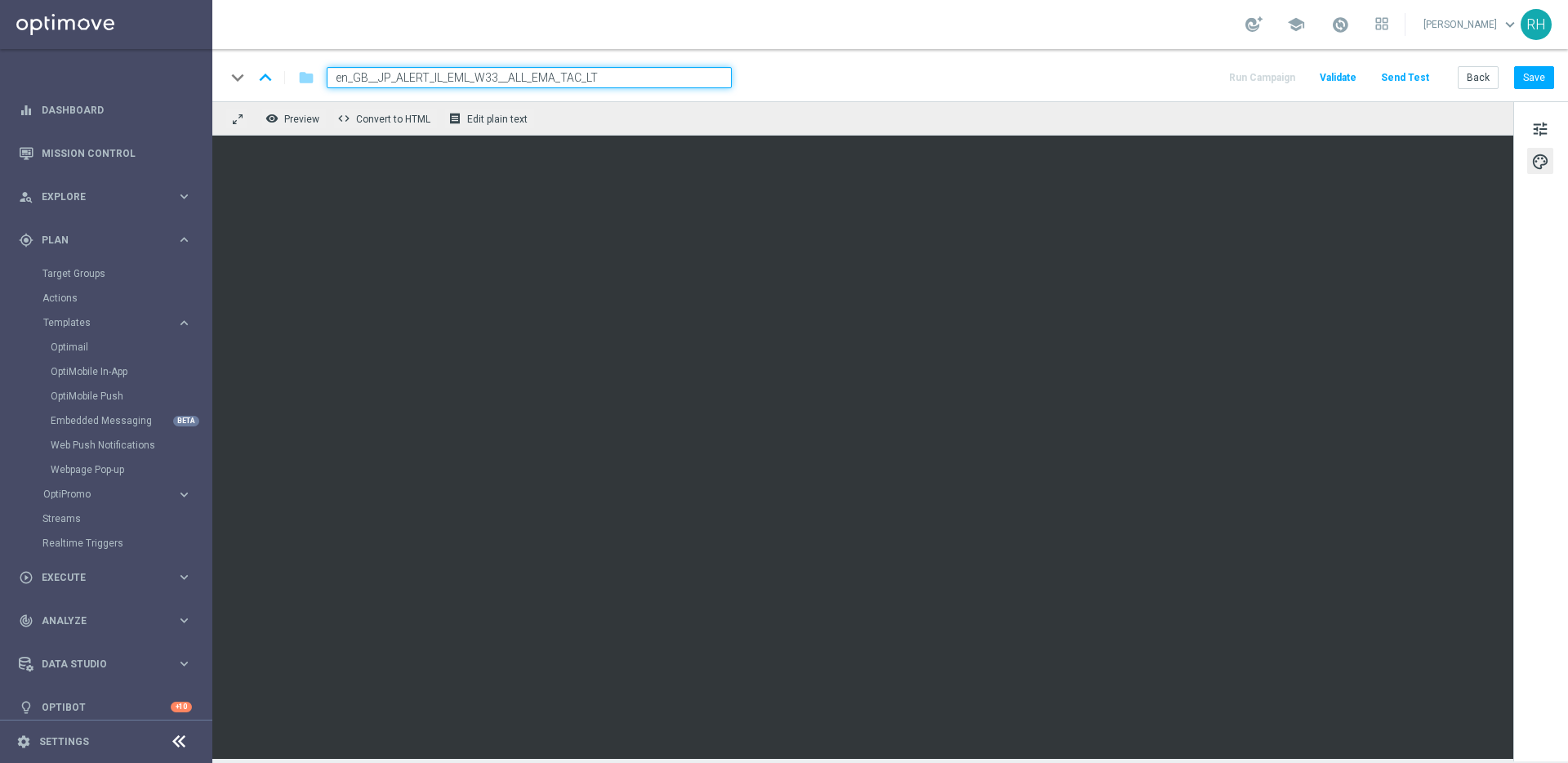
click at [767, 46] on div "school Ricky Hubbard keyboard_arrow_down RH" at bounding box center [890, 24] width 1356 height 49
click at [559, 76] on input "en_GB__JP_ALERT_IL_EML_W33__ALL_EMA_TAC_LT" at bounding box center [529, 77] width 405 height 22
click at [1532, 83] on button "Save" at bounding box center [1534, 77] width 40 height 23
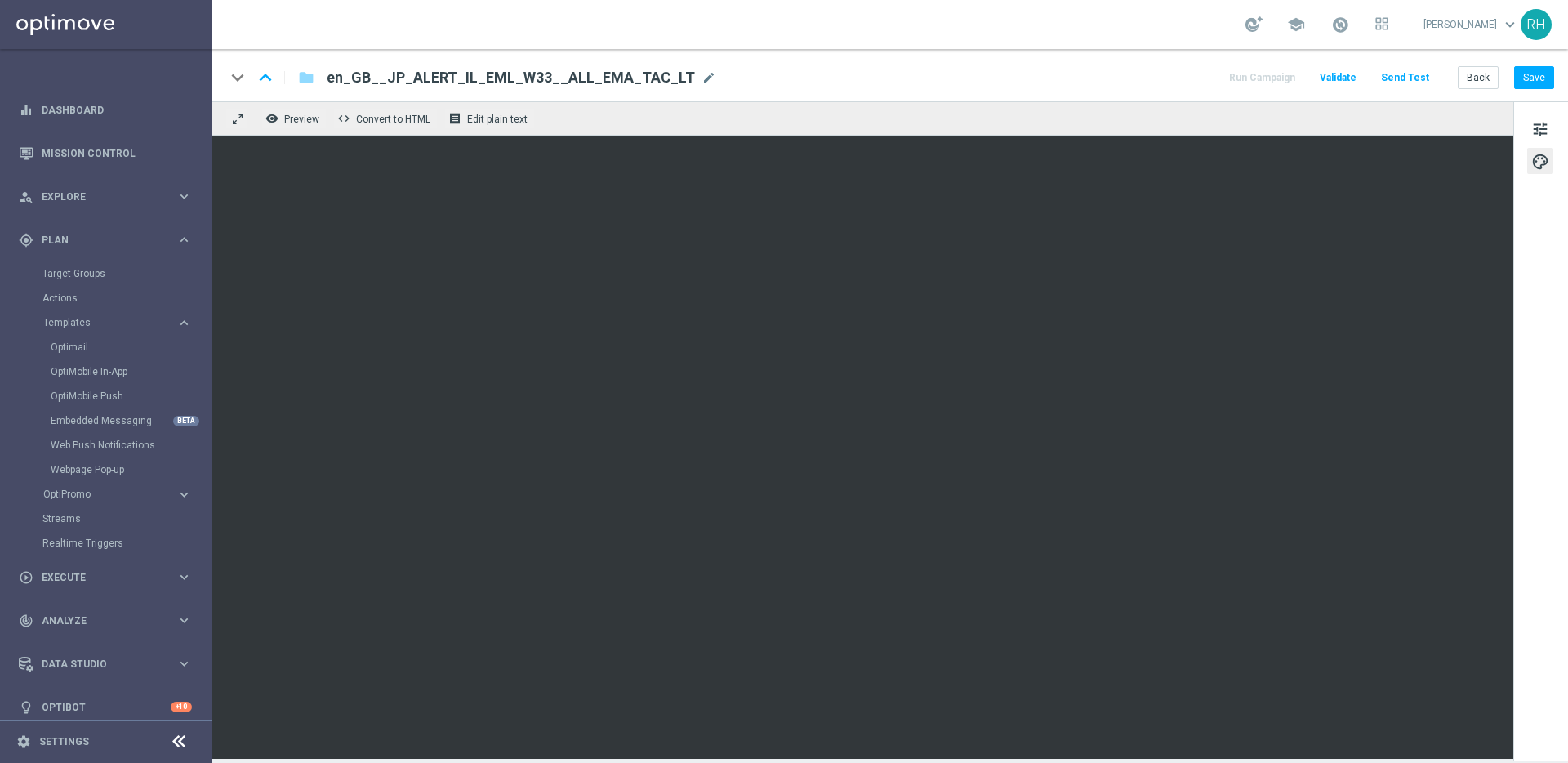
click at [1066, 98] on div "keyboard_arrow_down keyboard_arrow_up folder en_GB__JP_ALERT_IL_EML_W33__ALL_EM…" at bounding box center [890, 75] width 1356 height 52
click at [858, 85] on div "keyboard_arrow_down keyboard_arrow_up folder en_GB__JP_ALERT_IL_EML_W33__ALL_EM…" at bounding box center [889, 77] width 1328 height 22
click at [1106, 109] on div "remove_red_eye Preview code Convert to HTML receipt Edit plain text" at bounding box center [862, 119] width 1301 height 34
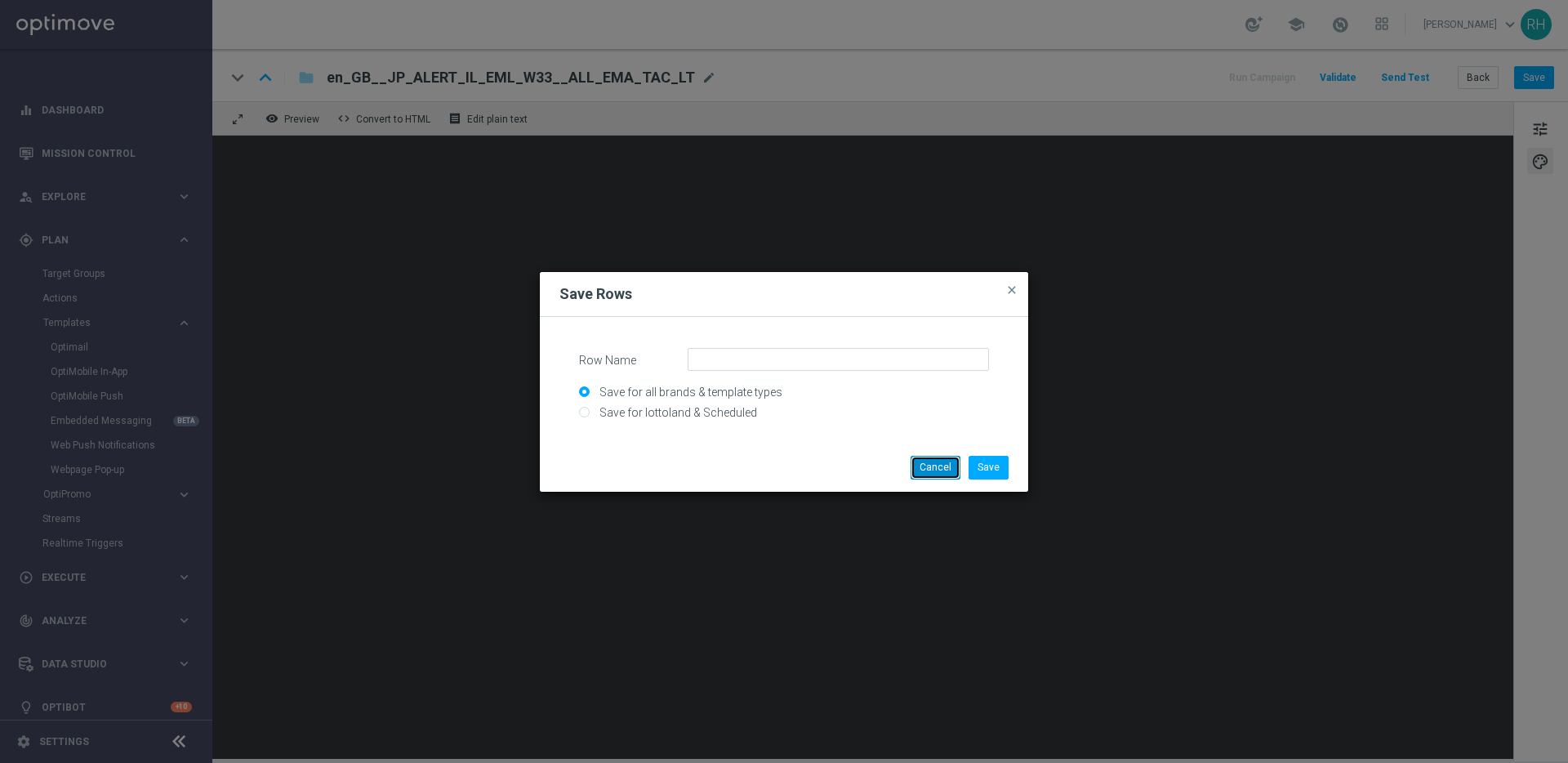
click at [937, 465] on button "Cancel" at bounding box center [935, 467] width 50 height 23
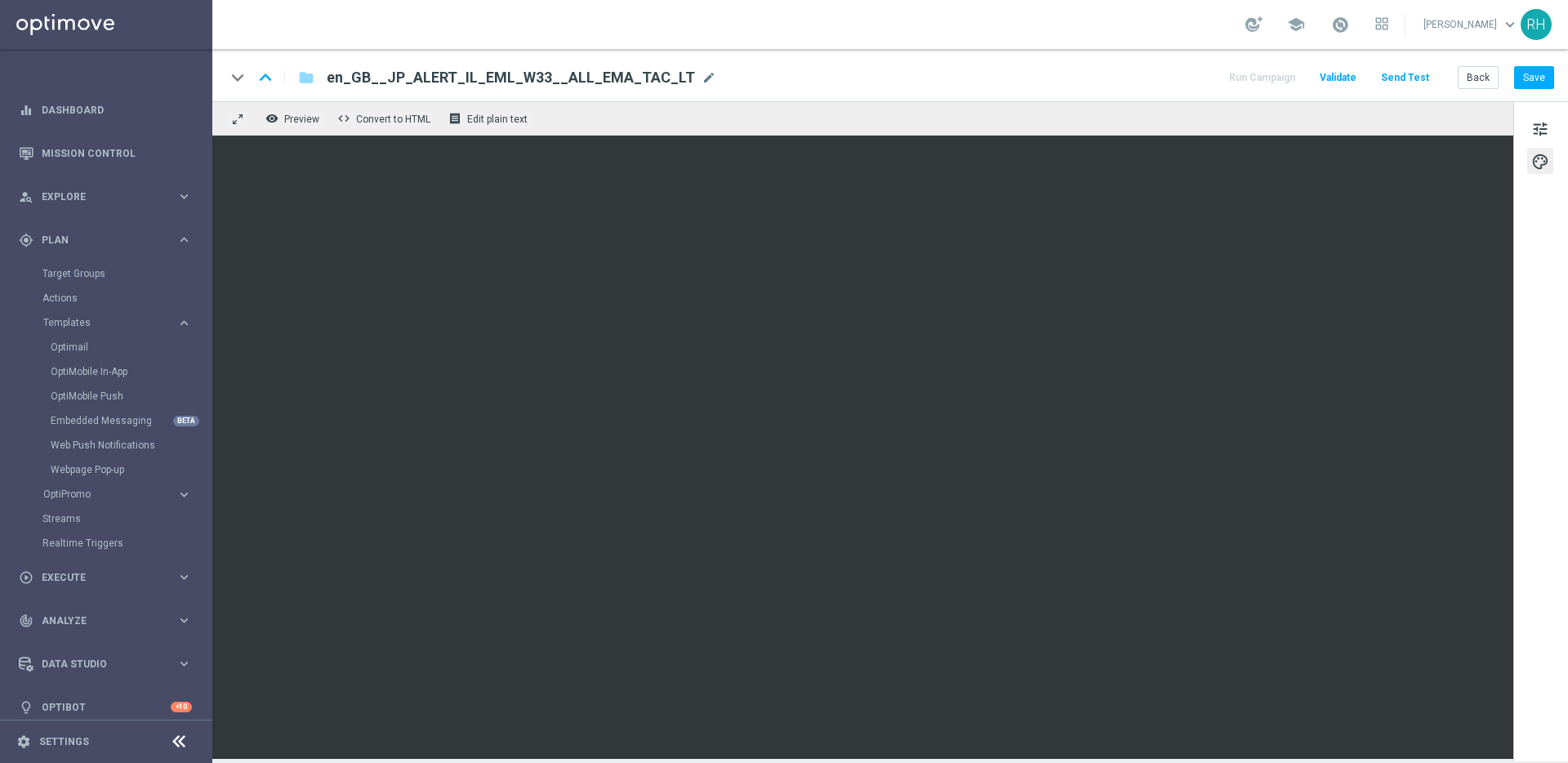
click at [1042, 125] on div "remove_red_eye Preview code Convert to HTML receipt Edit plain text" at bounding box center [862, 119] width 1301 height 34
click at [1049, 89] on div "keyboard_arrow_down keyboard_arrow_up folder en_GB__JP_ALERT_IL_EML_W33__ALL_EM…" at bounding box center [890, 75] width 1356 height 52
click at [1095, 83] on div "keyboard_arrow_down keyboard_arrow_up folder en_GB__JP_ALERT_IL_EML_W33__ALL_EM…" at bounding box center [889, 77] width 1328 height 22
click at [1149, 93] on div "keyboard_arrow_down keyboard_arrow_up folder en_GB__JP_ALERT_IL_EML_W33__ALL_EM…" at bounding box center [890, 75] width 1356 height 52
click at [1540, 130] on span "tune" at bounding box center [1540, 129] width 18 height 22
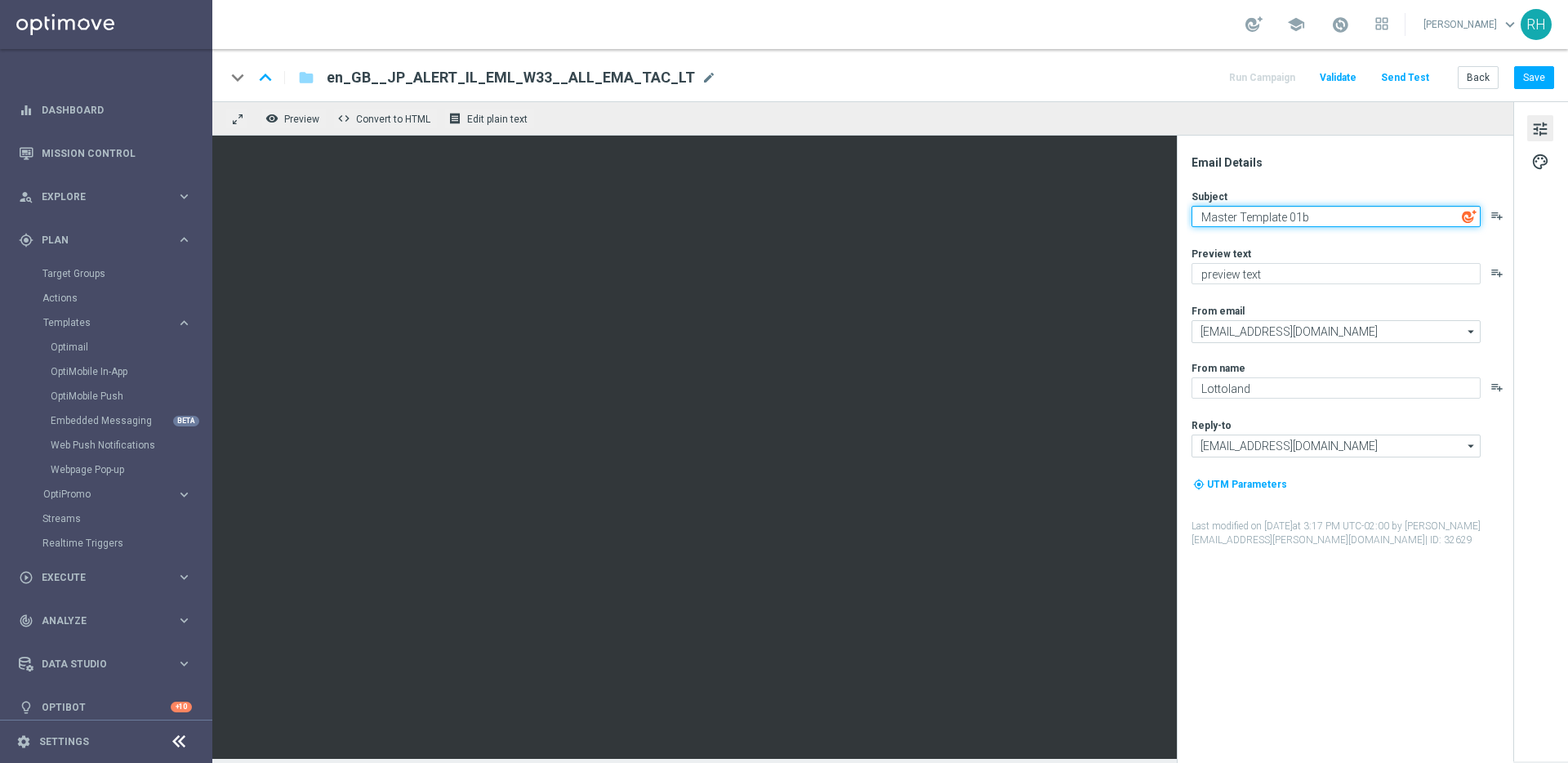
click at [1324, 218] on textarea "Master Template 01b" at bounding box center [1336, 216] width 289 height 22
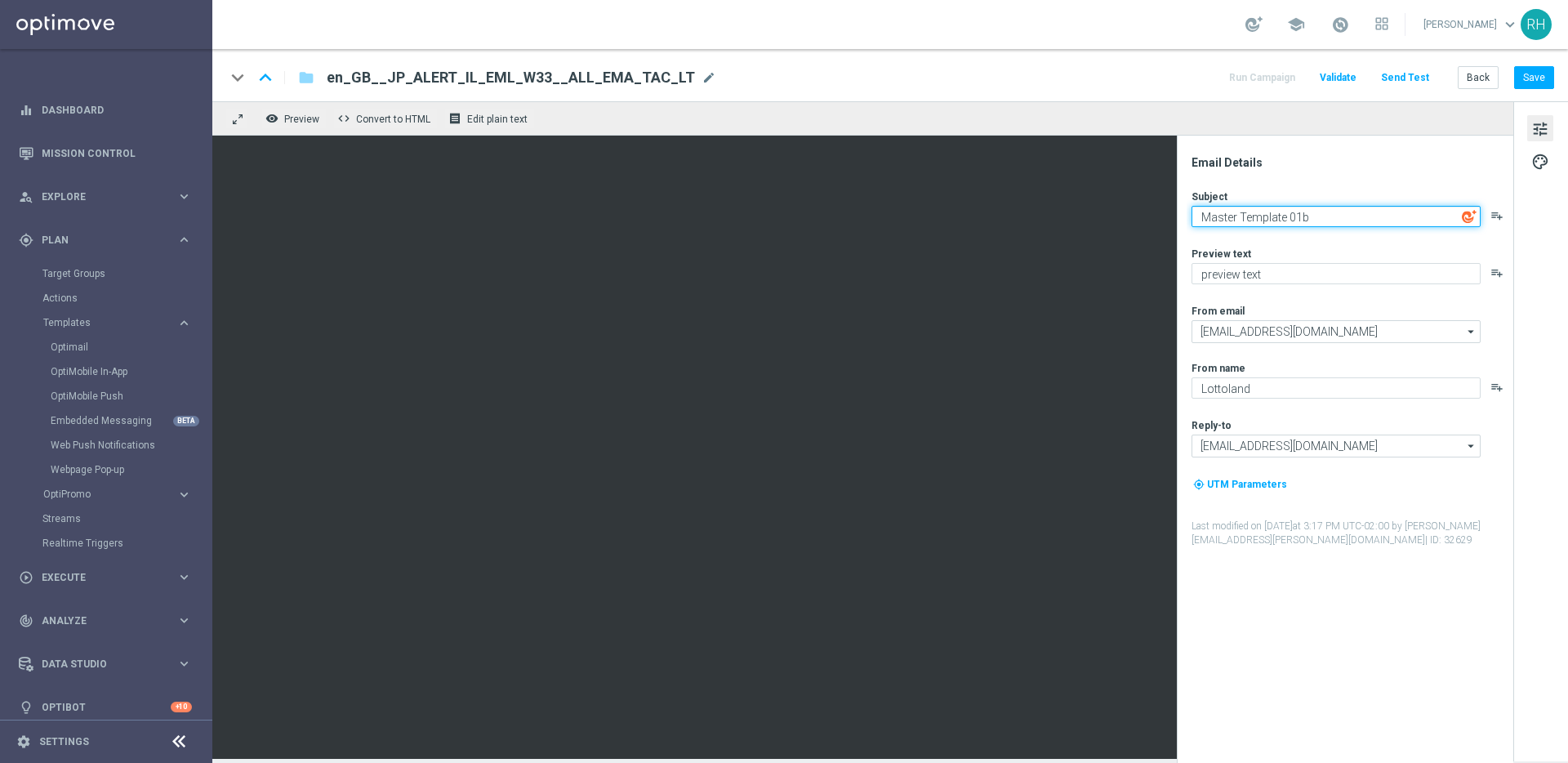
click at [1324, 218] on textarea "Master Template 01b" at bounding box center [1336, 216] width 289 height 22
click at [1330, 214] on textarea "Master Template 01b" at bounding box center [1336, 216] width 289 height 22
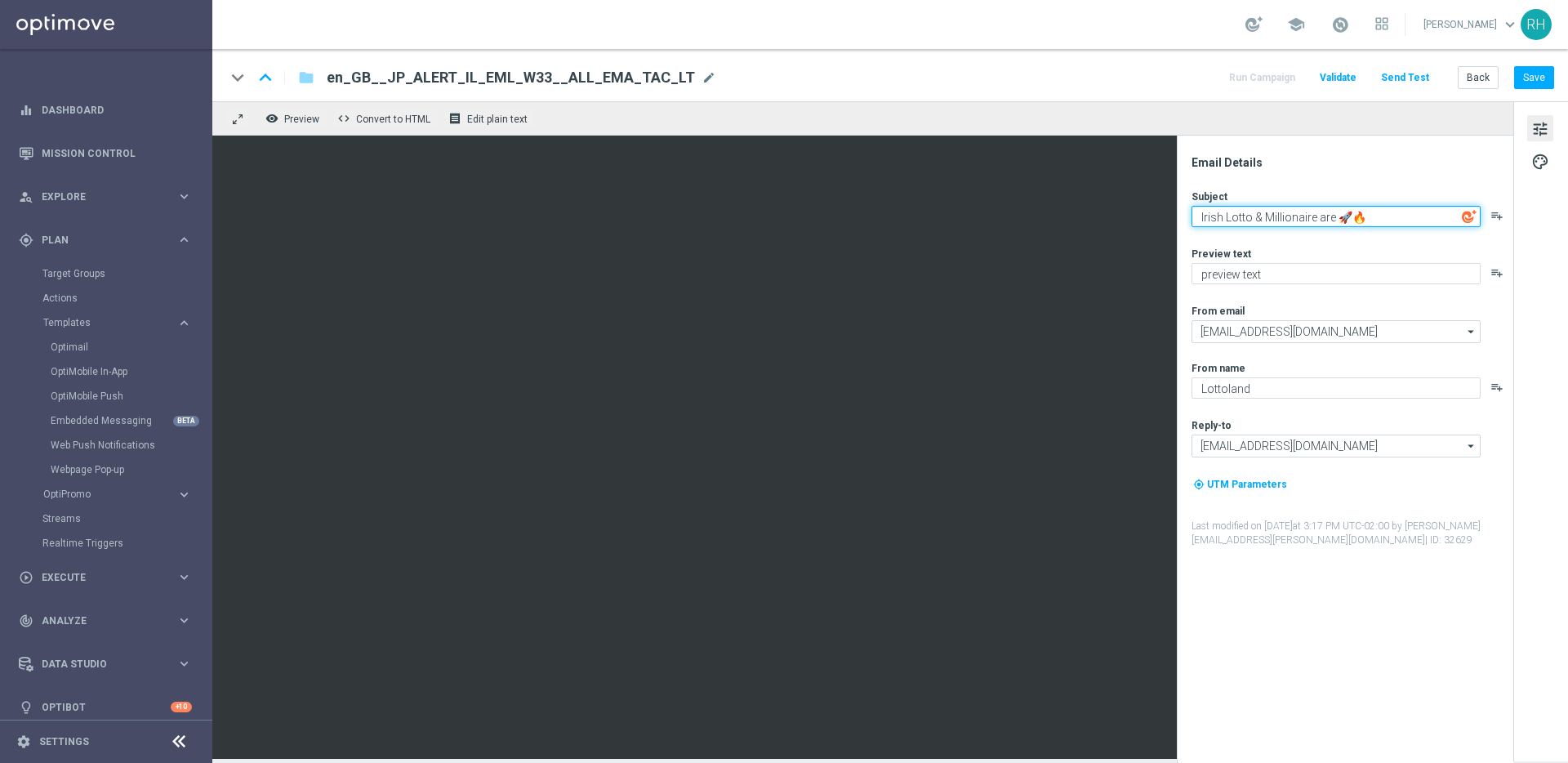
click at [1299, 213] on textarea "Irish Lotto & Millionaire are 🚀🔥" at bounding box center [1336, 216] width 289 height 22
click at [1317, 219] on textarea "Irish Lotto & Millionaire are 🚀🔥" at bounding box center [1336, 216] width 289 height 22
click at [1351, 217] on textarea "Irish Lotto & Millionaire Jackpots are 🚀🔥" at bounding box center [1336, 216] width 289 height 22
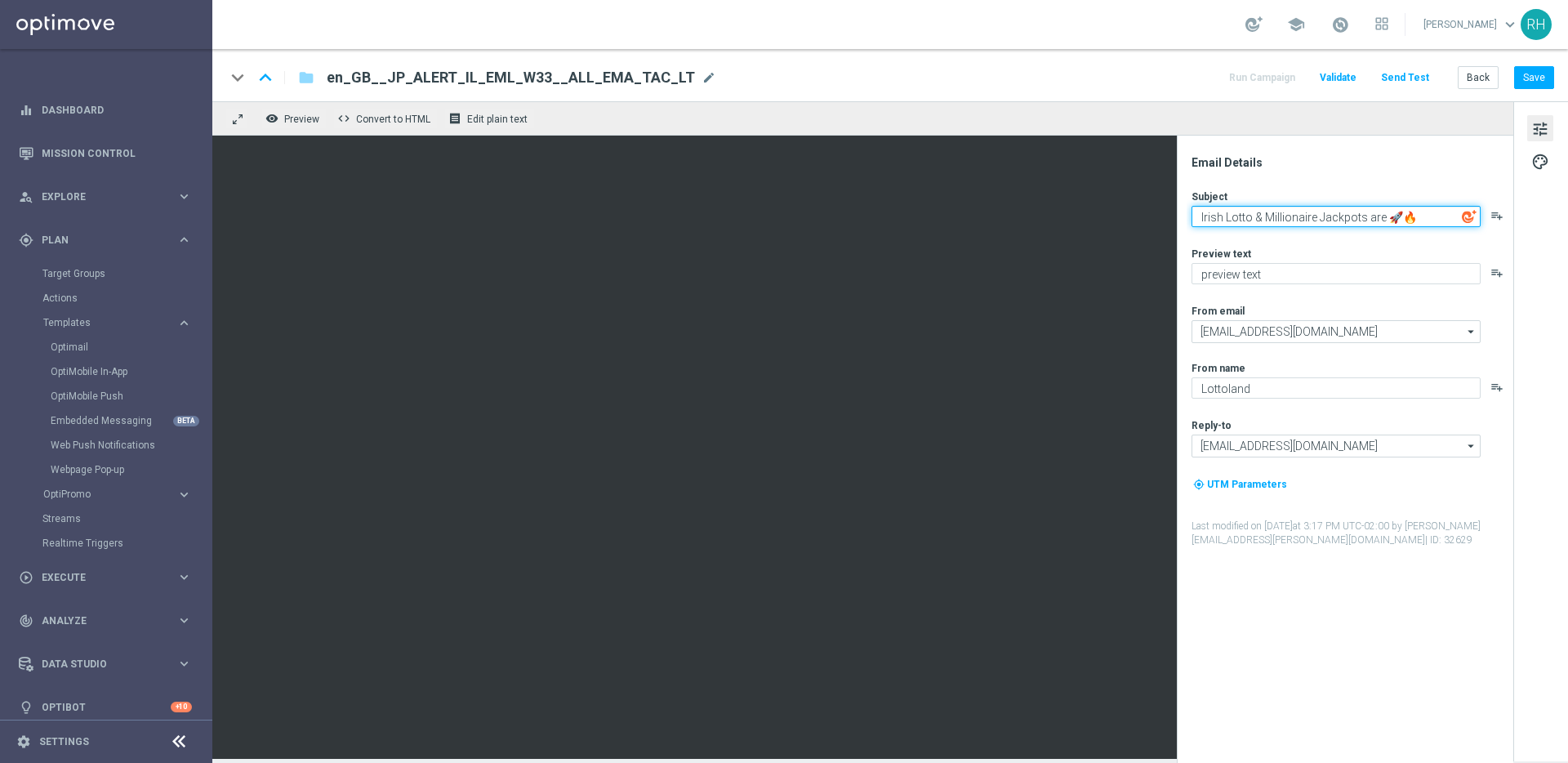
click at [1351, 217] on textarea "Irish Lotto & Millionaire Jackpots are 🚀🔥" at bounding box center [1336, 216] width 289 height 22
type textarea "Irish Lotto & Millionaire Jackpots are 🚀🔥"
click at [1351, 146] on div "Email Details Subject Irish Lotto & Millionaire Jackpots are 🚀🔥 playlist_add Pr…" at bounding box center [1344, 449] width 336 height 627
click at [1326, 214] on textarea "Irish Lotto & Millionaire Jackpots are 🚀🔥" at bounding box center [1336, 216] width 289 height 22
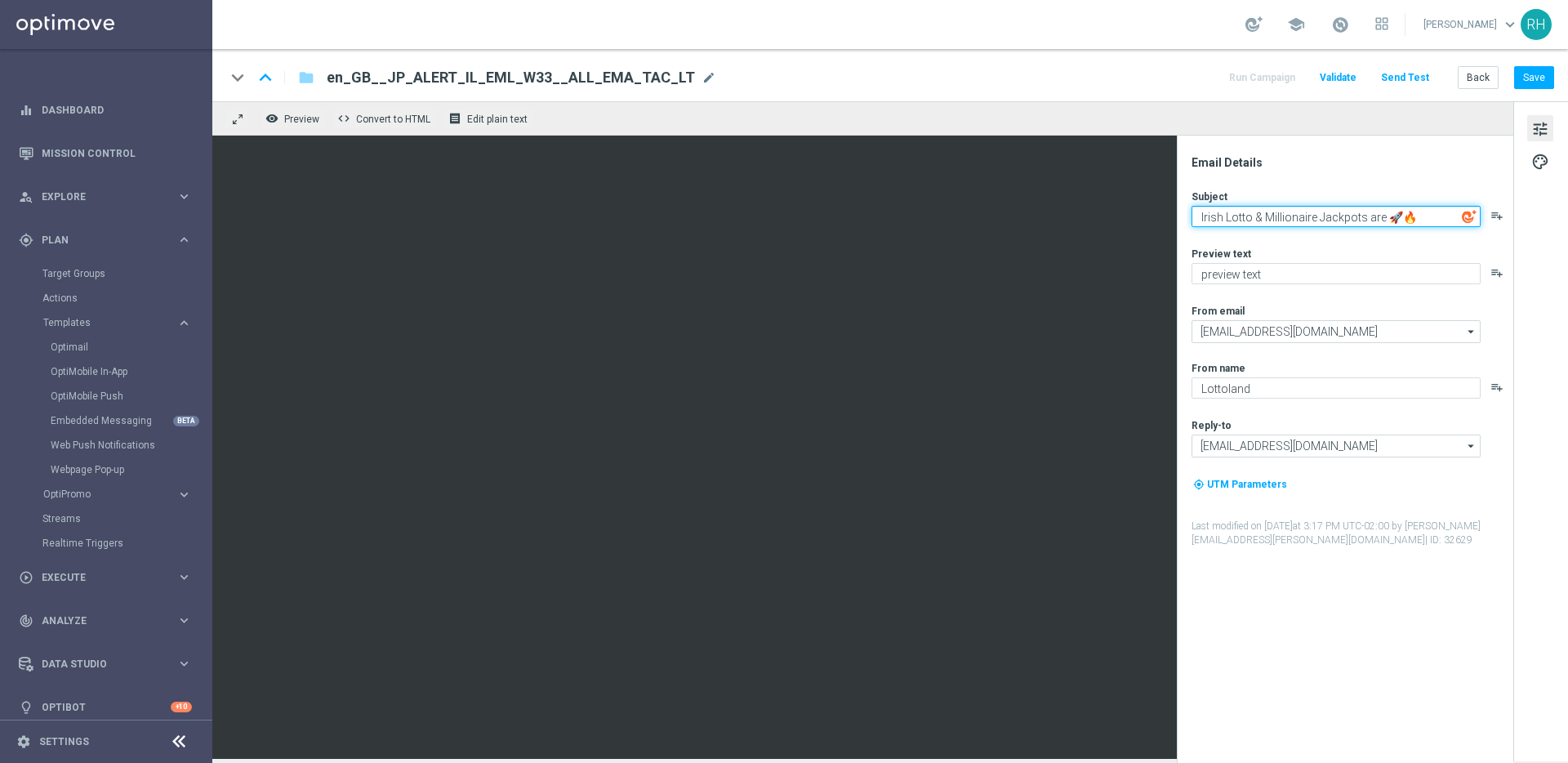
click at [1326, 214] on textarea "Irish Lotto & Millionaire Jackpots are 🚀🔥" at bounding box center [1336, 216] width 289 height 22
click at [1133, 70] on div "keyboard_arrow_down keyboard_arrow_up folder en_GB__JP_ALERT_IL_EML_W33__ALL_EM…" at bounding box center [889, 77] width 1328 height 22
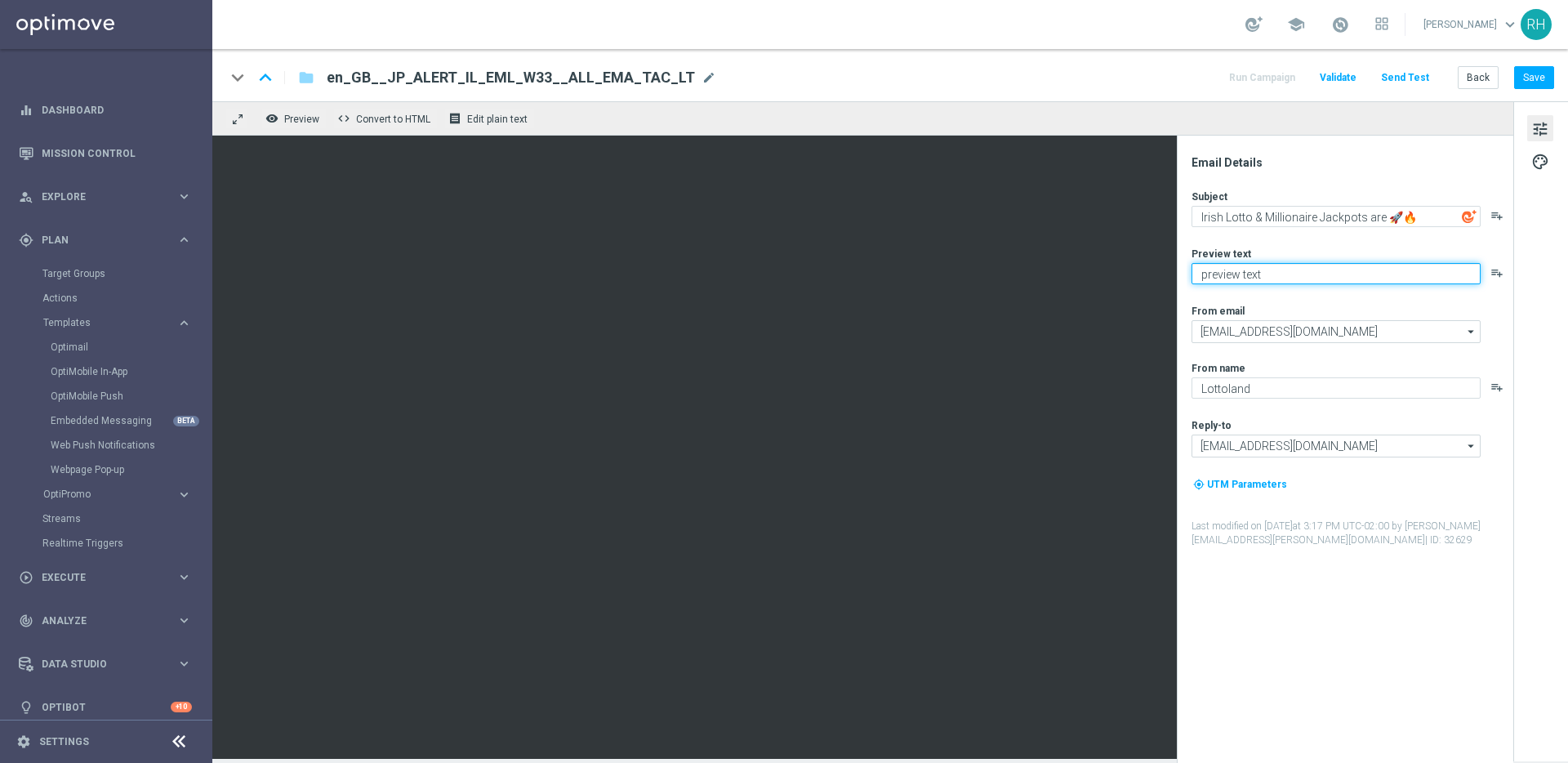
click at [1297, 284] on textarea "preview text" at bounding box center [1336, 274] width 289 height 22
click at [1314, 282] on textarea "Pick your numbers on these 2 giant jackpots!" at bounding box center [1336, 274] width 289 height 22
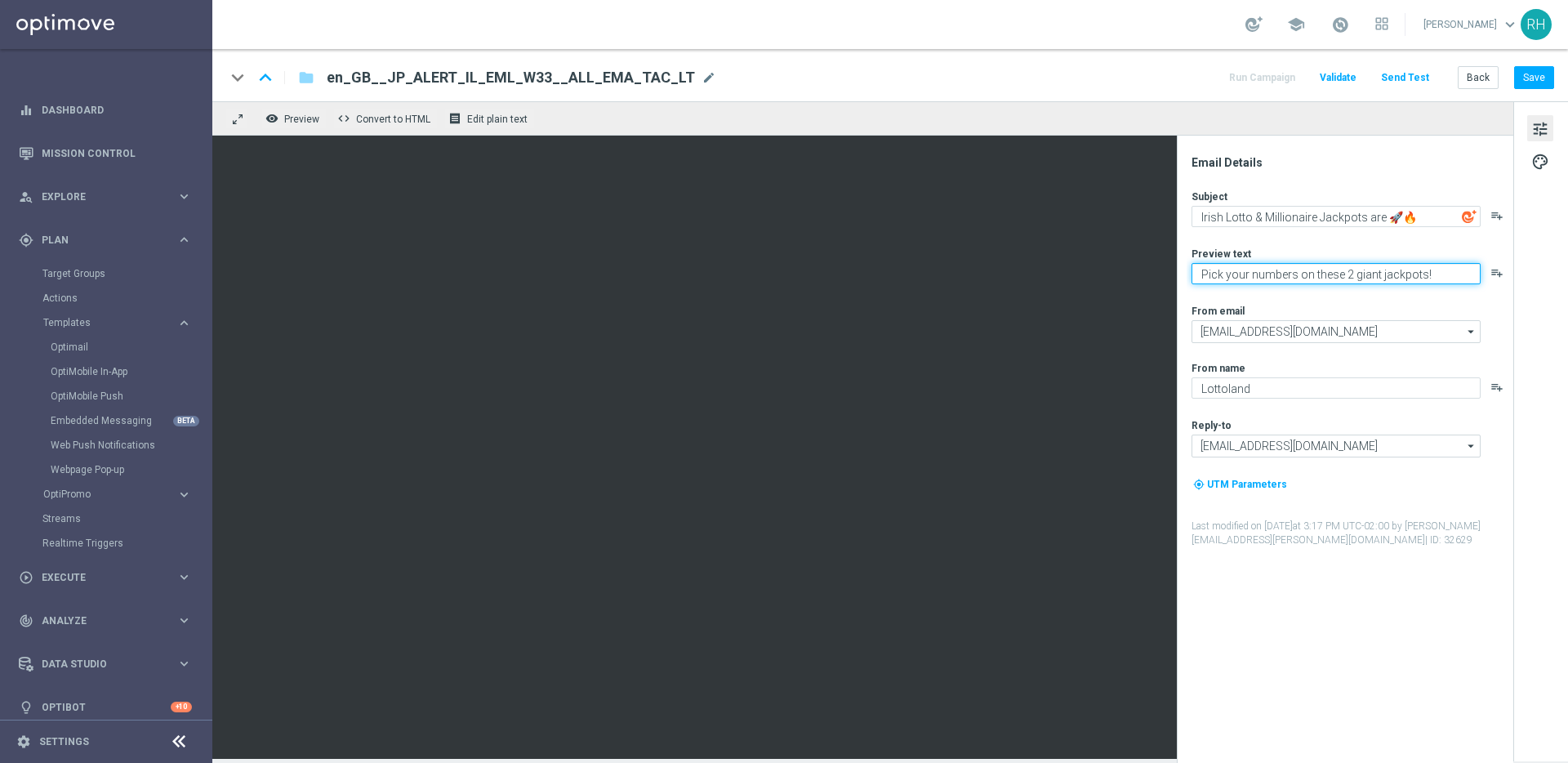
click at [1315, 281] on textarea "Pick your numbers on these 2 giant jackpots!" at bounding box center [1336, 274] width 289 height 22
type textarea "Pick your numbers on these 2 giant jackpots!"
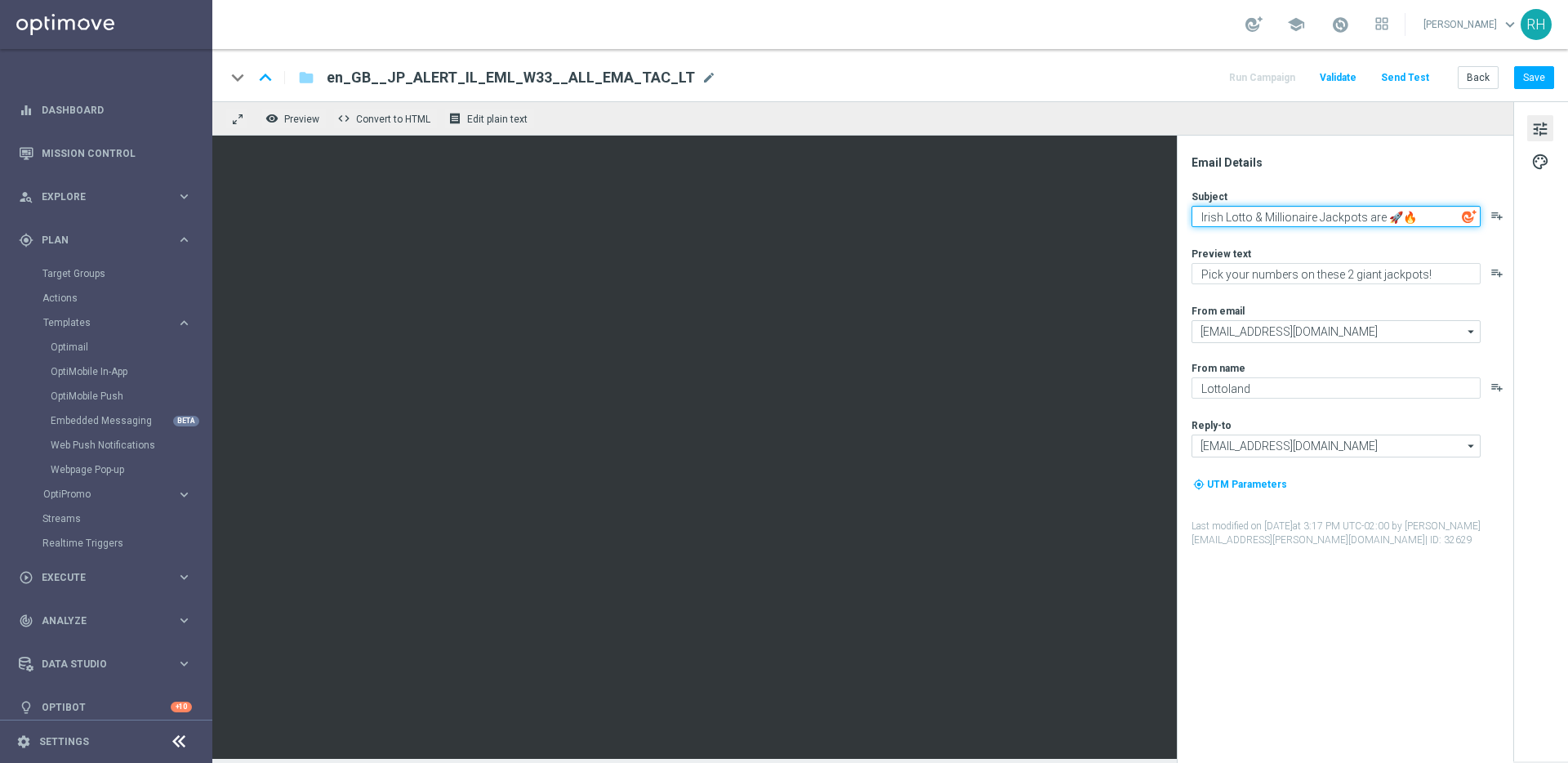
click at [1235, 215] on textarea "Irish Lotto & Millionaire Jackpots are 🚀🔥" at bounding box center [1336, 216] width 289 height 22
click at [1533, 75] on button "Save" at bounding box center [1534, 77] width 40 height 23
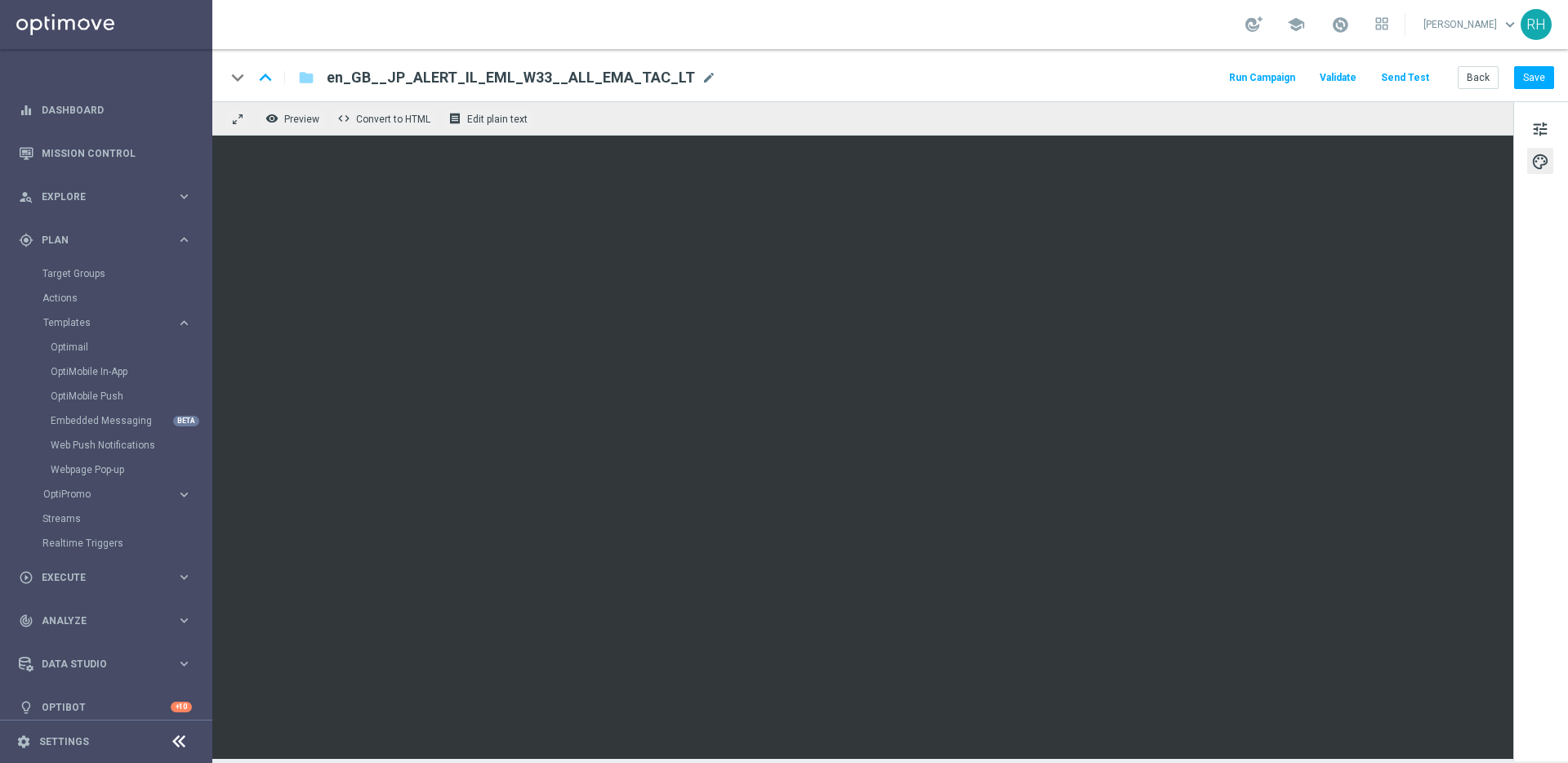
click at [469, 85] on span "en_GB__JP_ALERT_IL_EML_W33__ALL_EMA_TAC_LT" at bounding box center [511, 77] width 368 height 20
click at [469, 85] on input "en_GB__JP_ALERT_IL_EML_W33__ALL_EMA_TAC_LT" at bounding box center [529, 77] width 405 height 22
click at [1009, 68] on div "keyboard_arrow_down keyboard_arrow_up folder en_GB__JP_ALERT_IL_EML_W33__ALL_EM…" at bounding box center [889, 77] width 1328 height 22
click at [1034, 104] on div "remove_red_eye Preview code Convert to HTML receipt Edit plain text" at bounding box center [862, 119] width 1301 height 34
click at [965, 89] on div "keyboard_arrow_down keyboard_arrow_up folder en_GB__JP_ALERT_IL_EML_W33__ALL_EM…" at bounding box center [890, 75] width 1356 height 52
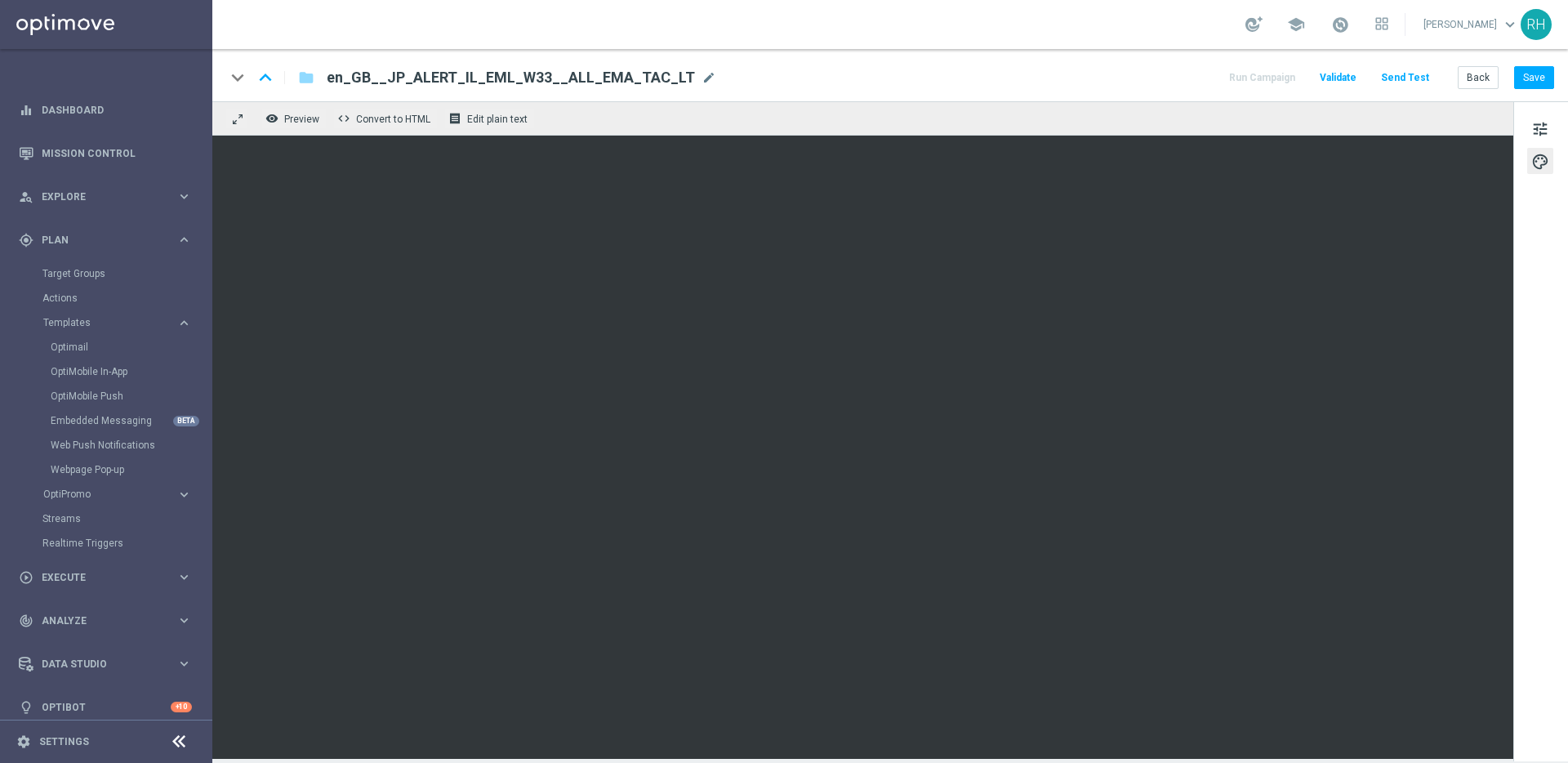
click at [965, 89] on div "keyboard_arrow_down keyboard_arrow_up folder en_GB__JP_ALERT_IL_EML_W33__ALL_EM…" at bounding box center [890, 75] width 1356 height 52
click at [1525, 73] on button "Save" at bounding box center [1534, 77] width 40 height 23
click at [1538, 126] on span "tune" at bounding box center [1540, 129] width 18 height 22
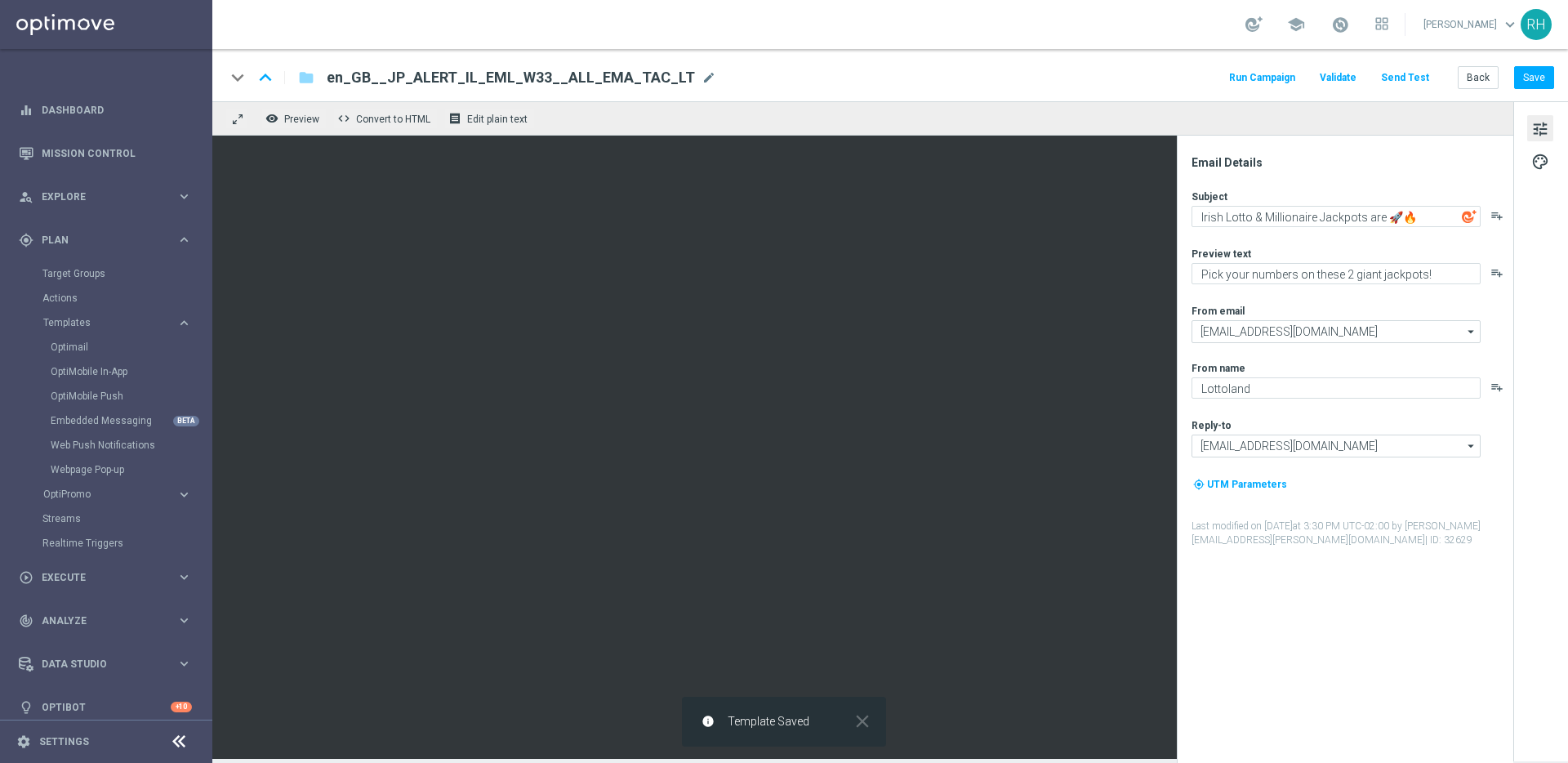
click at [1409, 89] on button "Send Test" at bounding box center [1405, 78] width 53 height 22
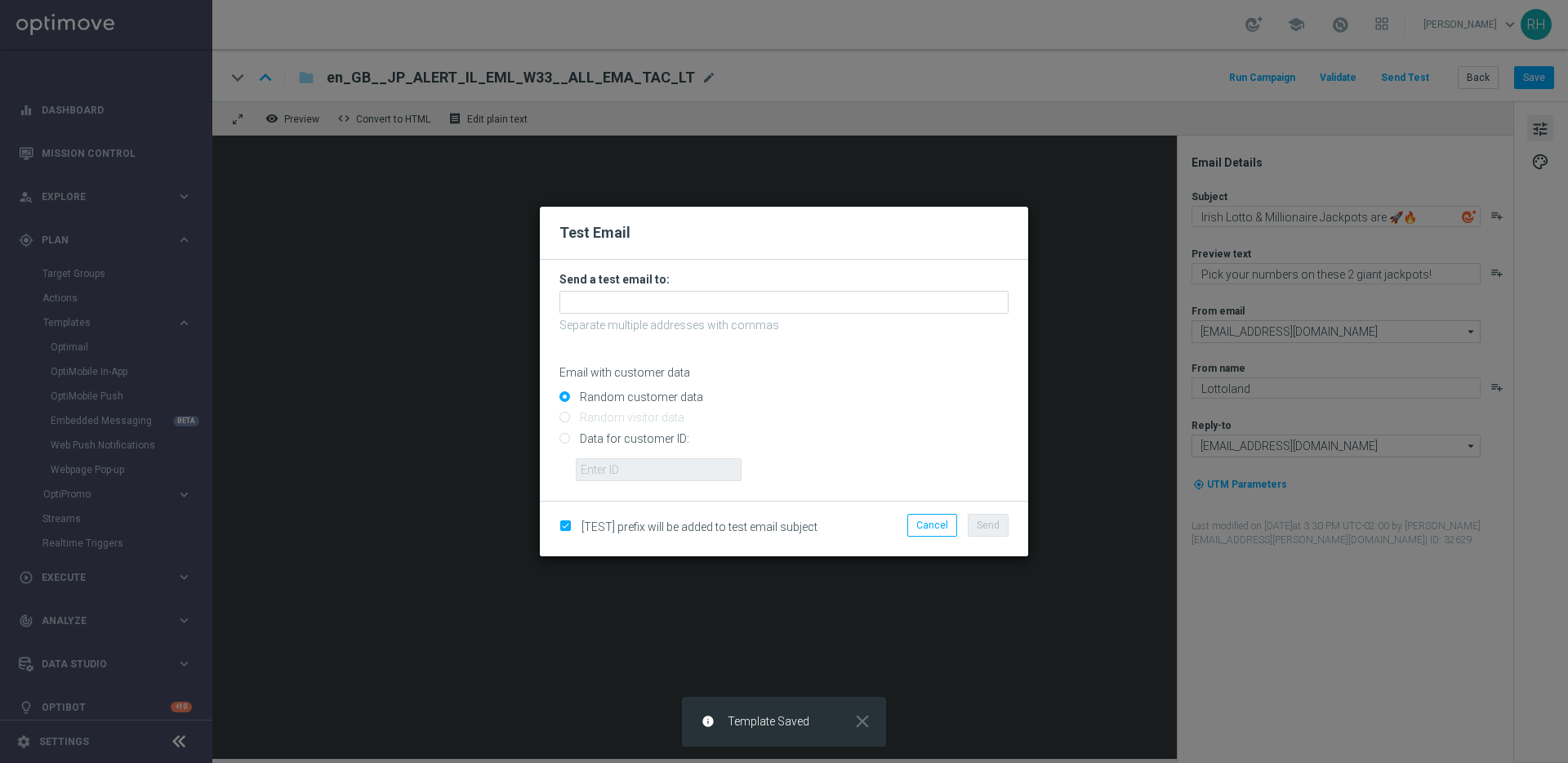
click at [566, 440] on input "Data for customer ID:" at bounding box center [784, 445] width 449 height 23
radio input "true"
click at [598, 465] on input "text" at bounding box center [658, 470] width 166 height 23
type input "9388689"
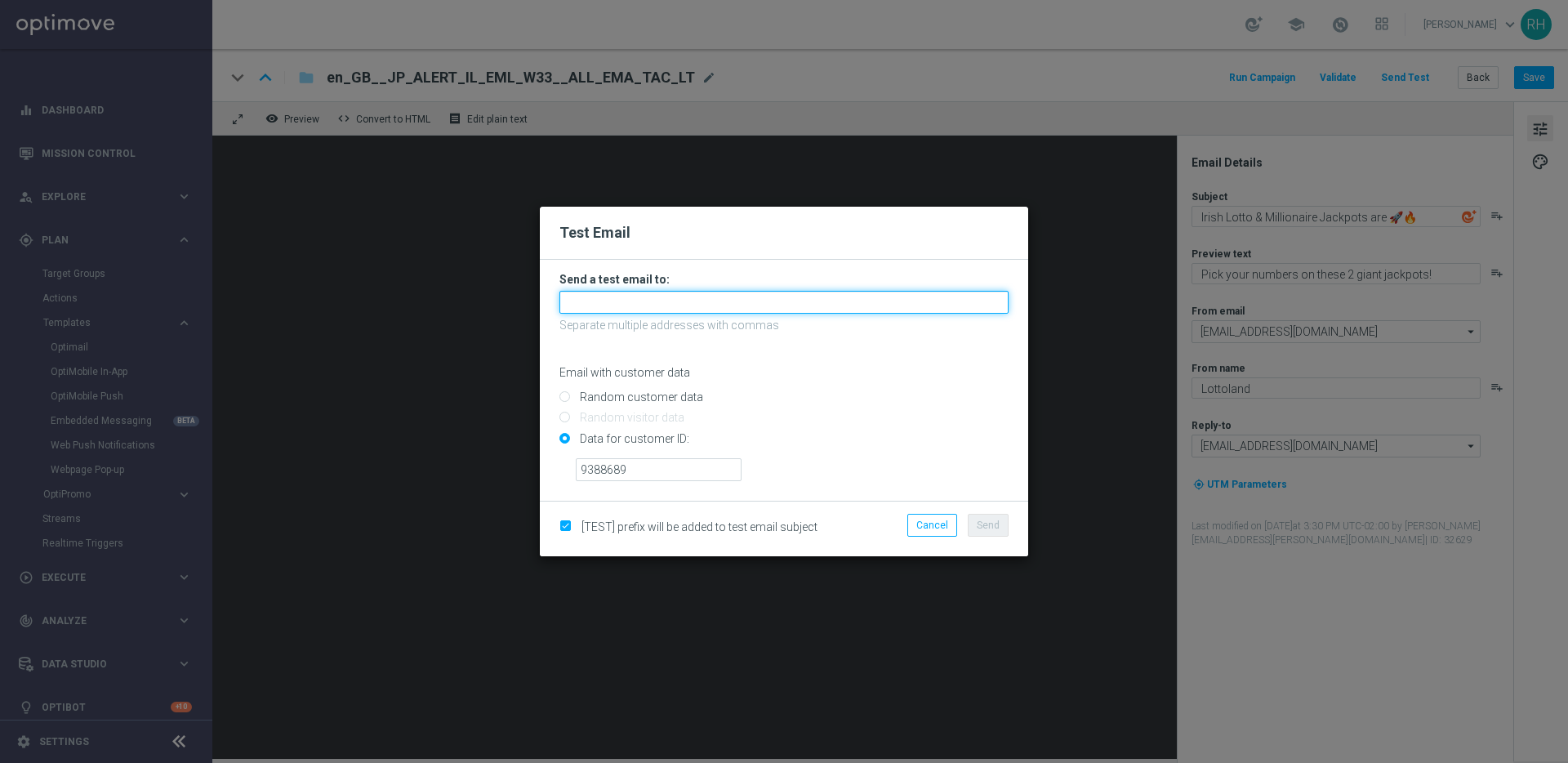
click at [614, 296] on input "text" at bounding box center [784, 302] width 449 height 23
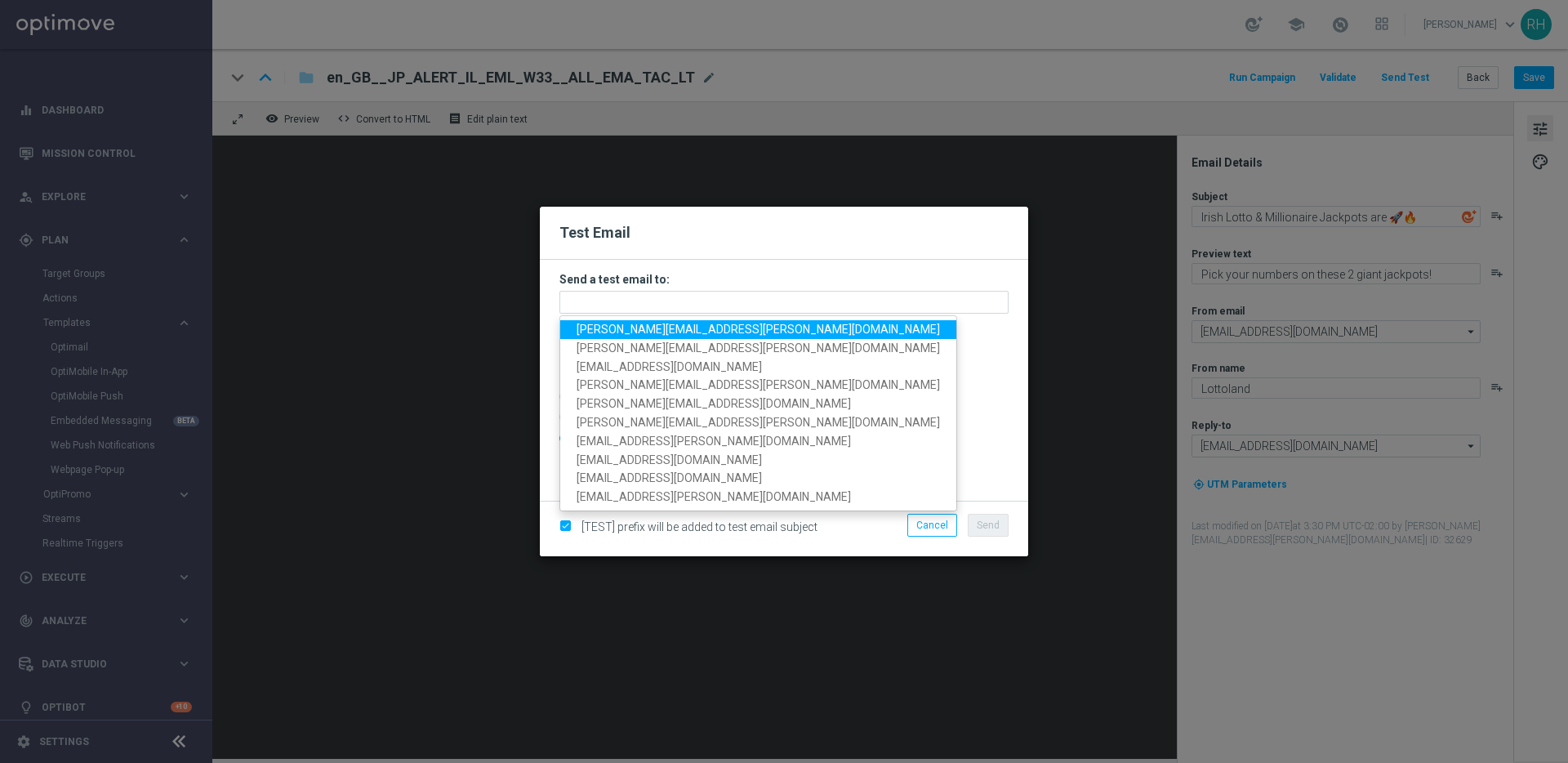
click at [603, 332] on span "ricky.hubbard@lottoland.com" at bounding box center [758, 329] width 364 height 13
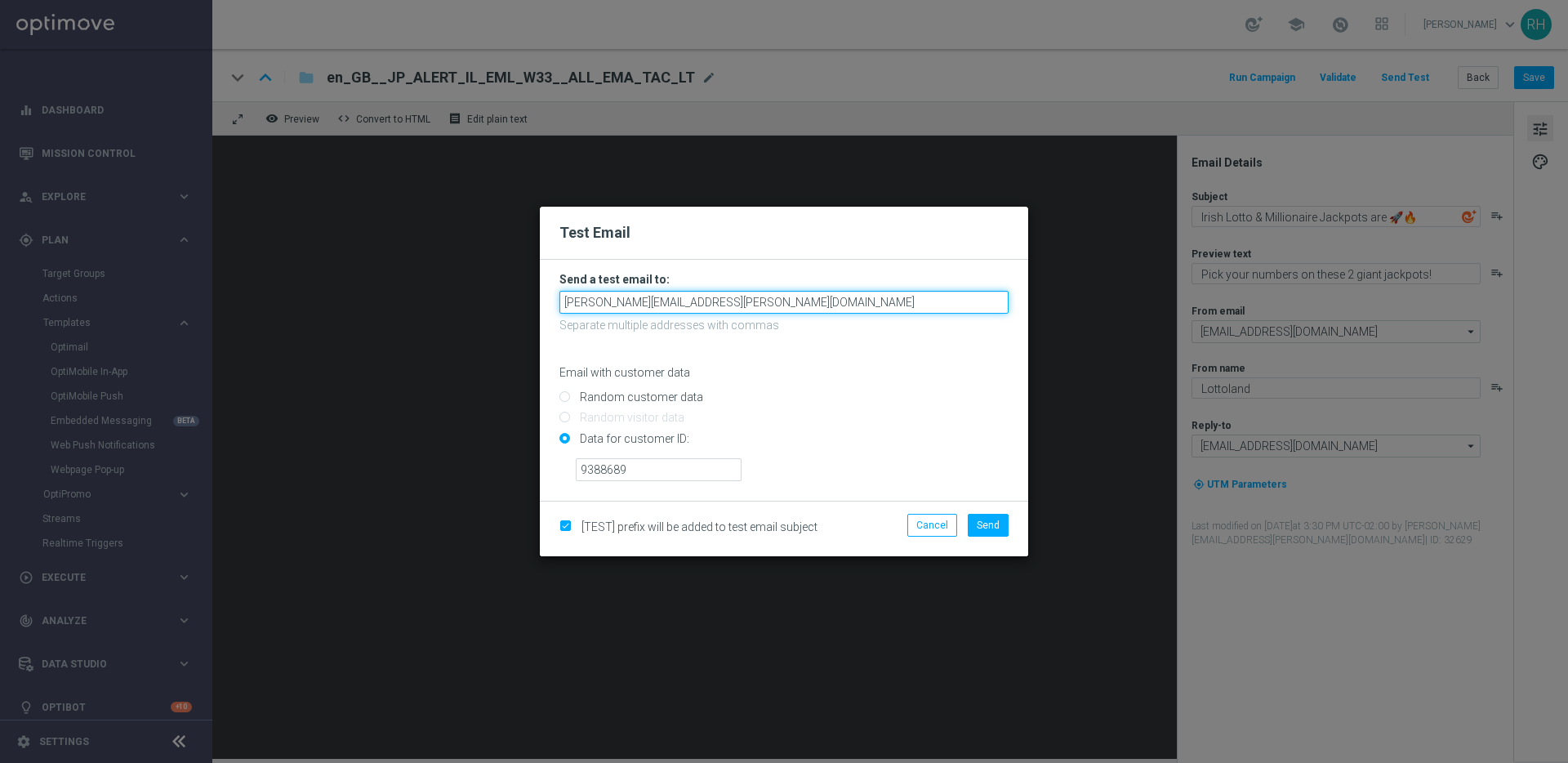
click at [758, 302] on input "ricky.hubbard@lottoland.com" at bounding box center [784, 302] width 449 height 23
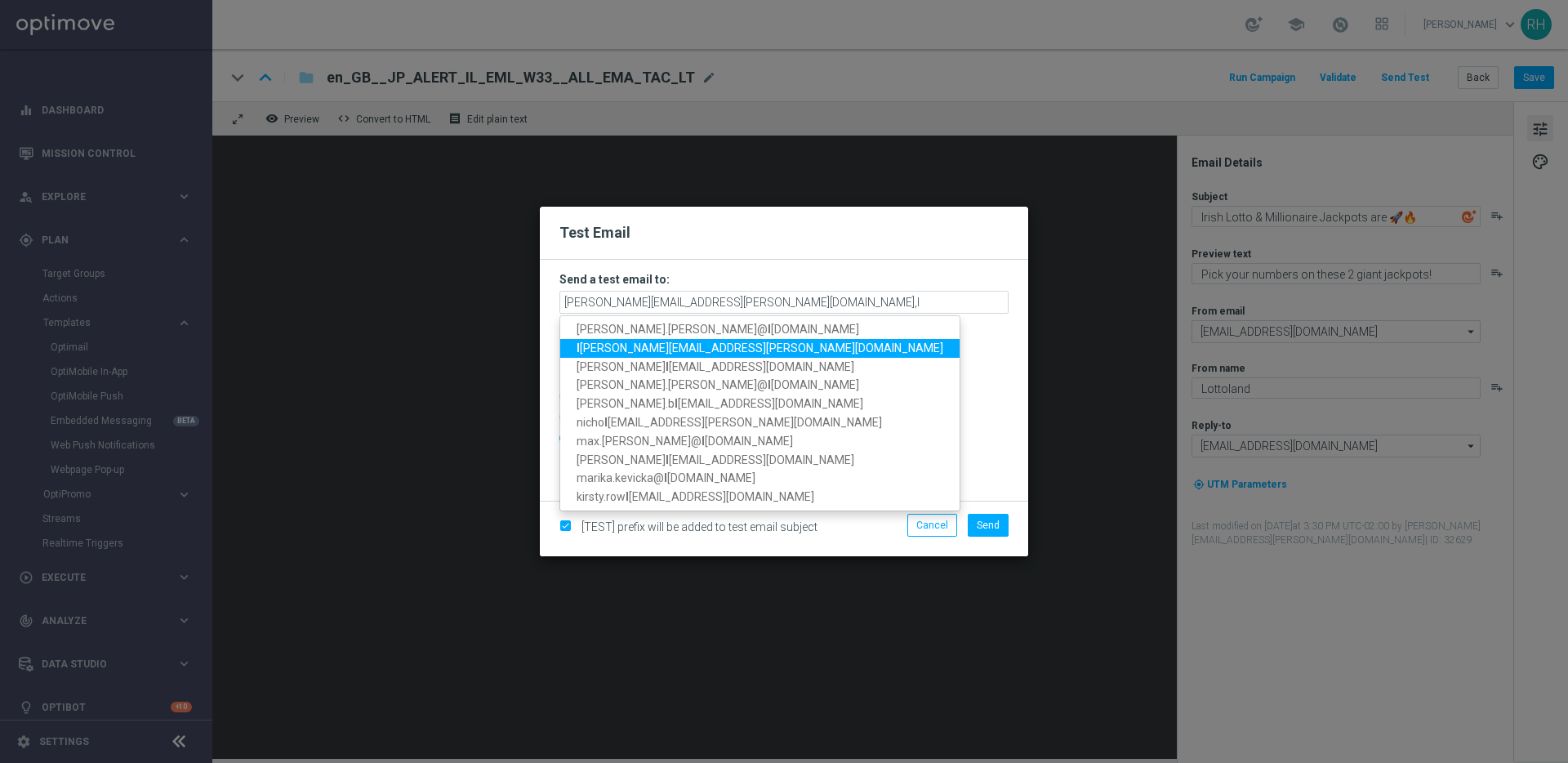
click at [674, 345] on span "l eslie.martinez@lottoland.com" at bounding box center [760, 348] width 366 height 13
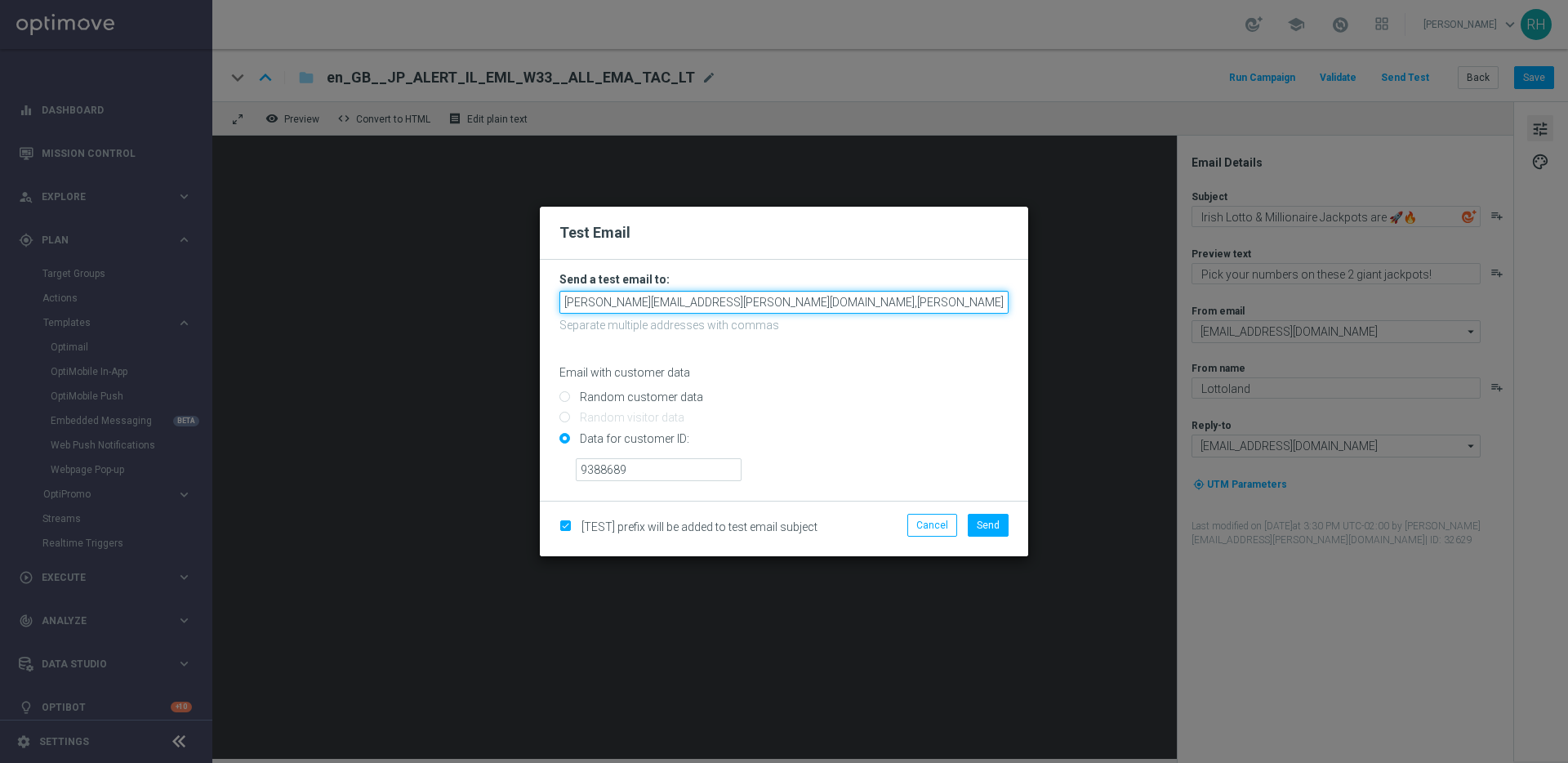
click at [916, 306] on input "ricky.hubbard@lottoland.com,leslie.martinez@lottoland.com" at bounding box center [784, 302] width 449 height 23
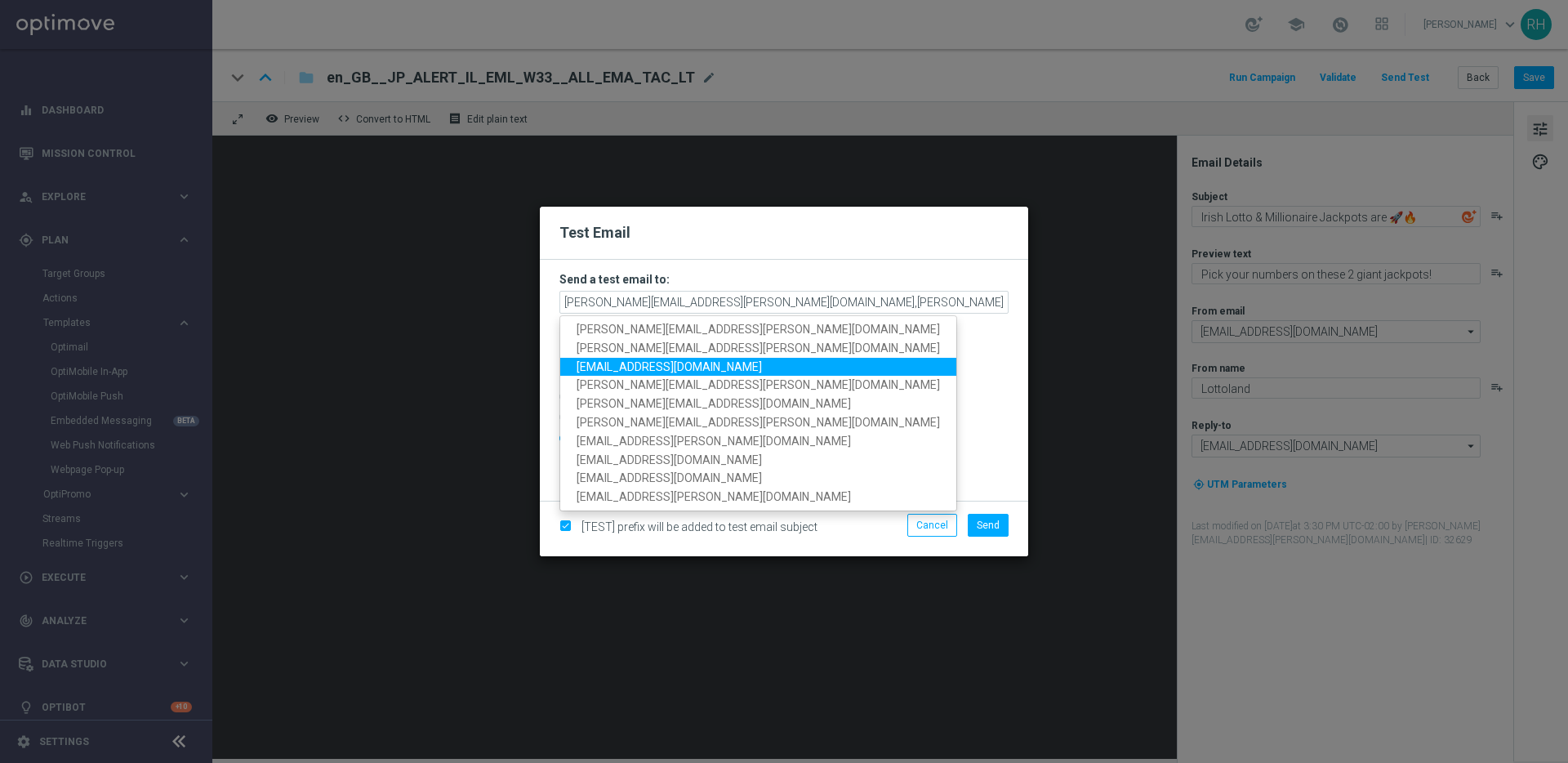
click at [634, 360] on span "rickylee537@icloud.com" at bounding box center [670, 366] width 186 height 13
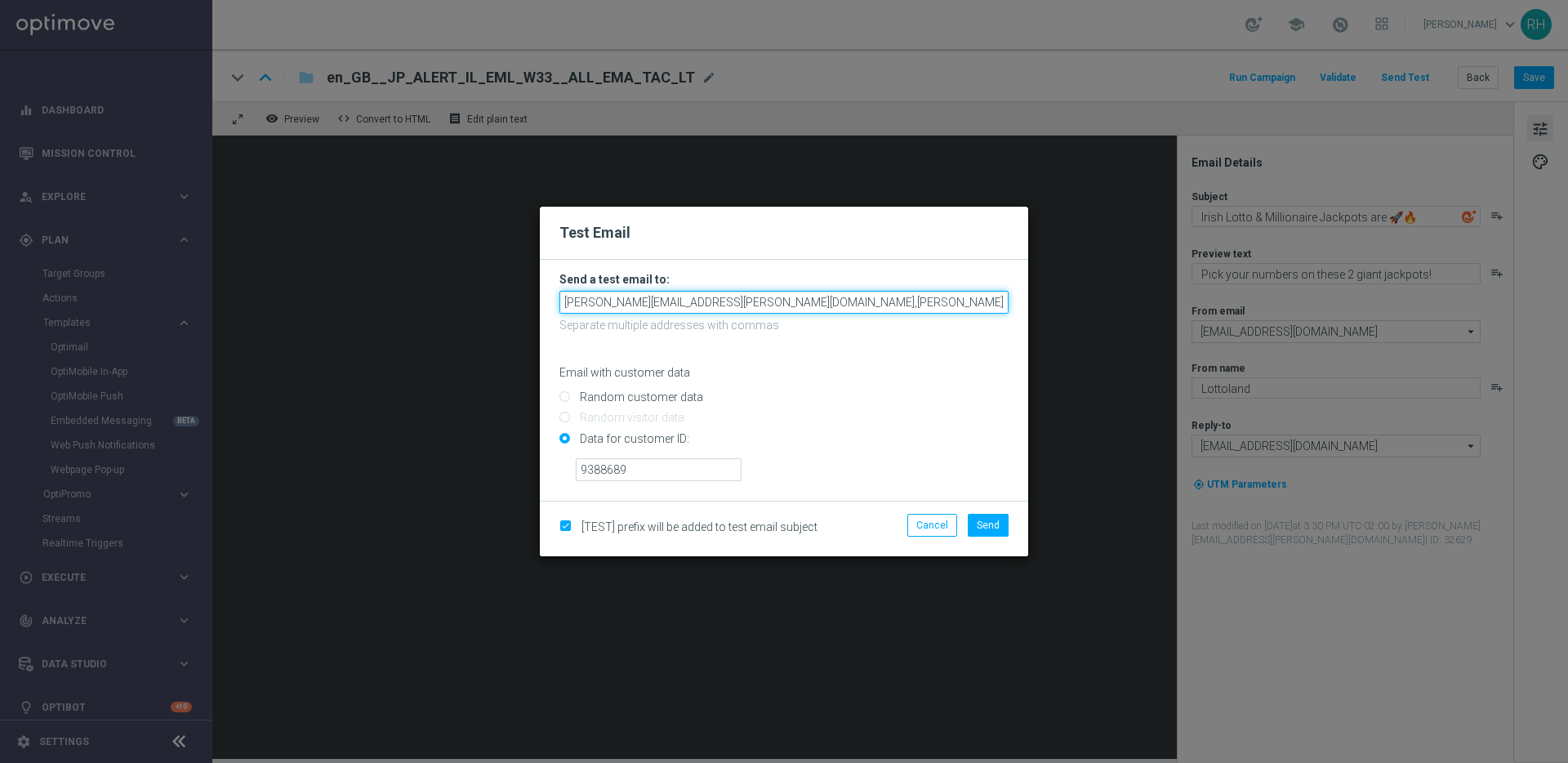
click at [993, 305] on input "ricky.hubbard@lottoland.com,leslie.martinez@lottoland.com,rickylee537@icloud.com" at bounding box center [784, 302] width 449 height 23
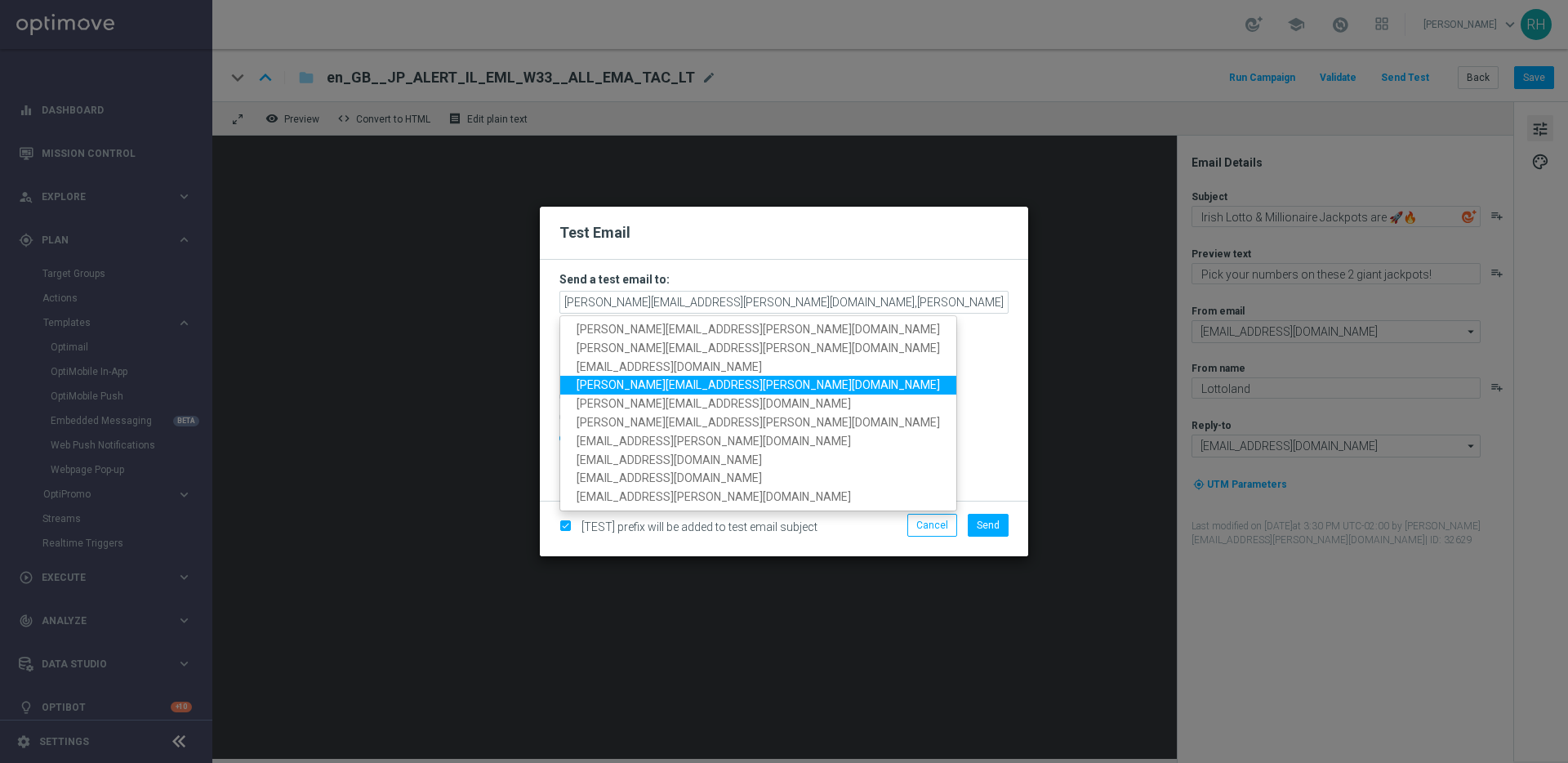
click at [628, 376] on link "james.parr@lottoland.com" at bounding box center [758, 385] width 396 height 19
type input "ricky.hubbard@lottoland.com,leslie.martinez@lottoland.com,rickylee537@icloud.co…"
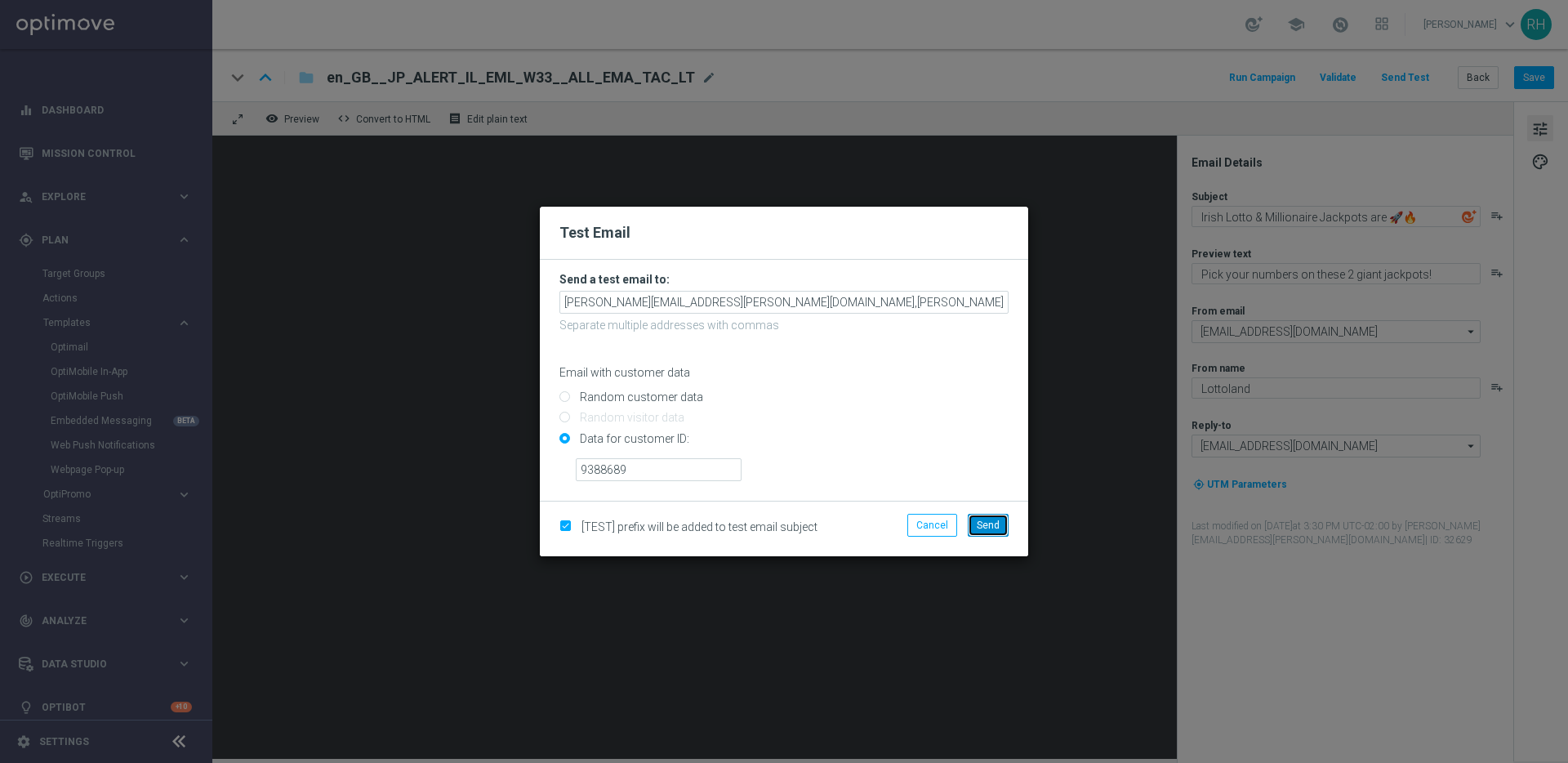
click at [998, 515] on button "Send" at bounding box center [988, 525] width 40 height 23
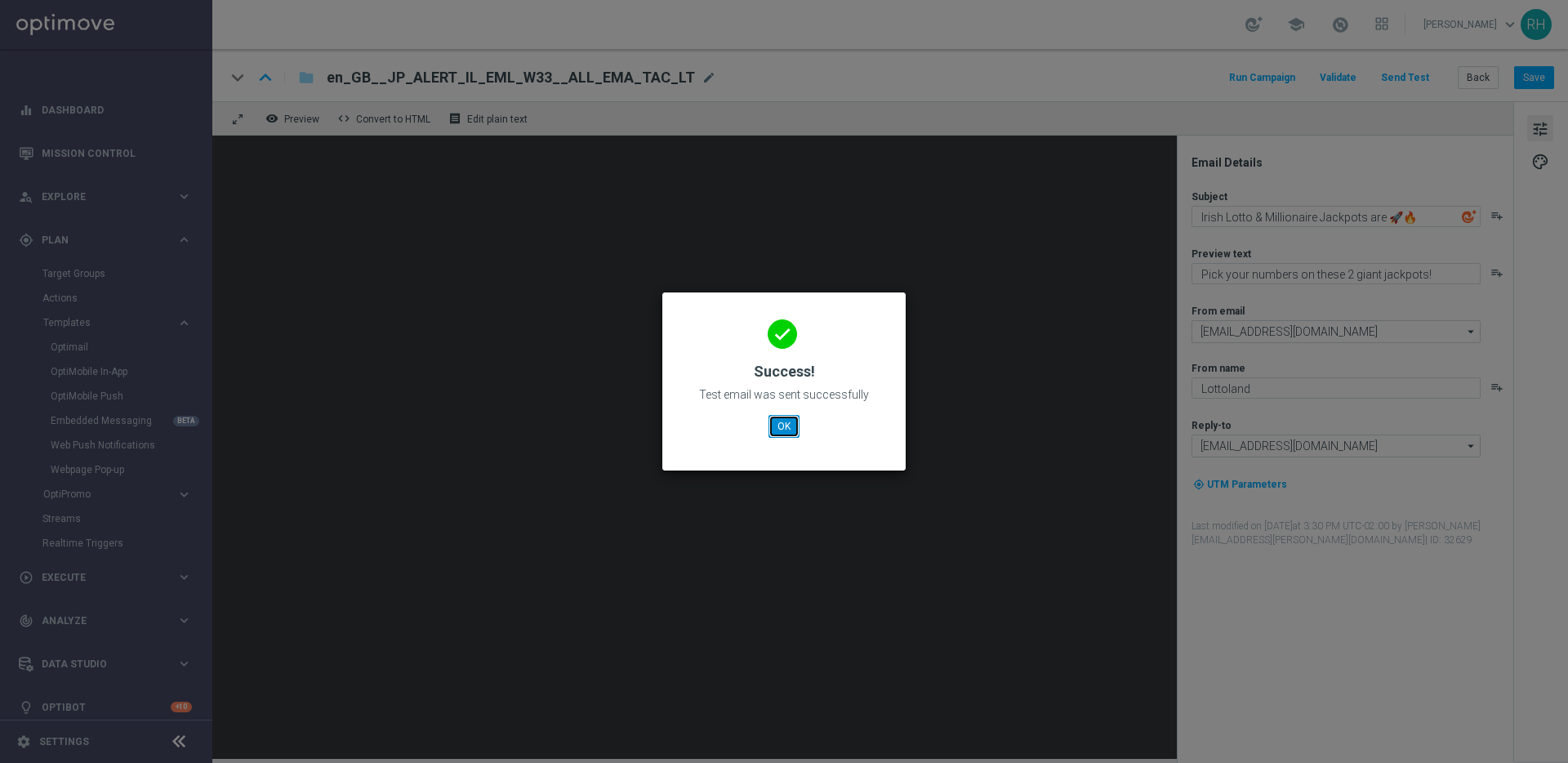
click at [787, 427] on button "OK" at bounding box center [784, 427] width 31 height 23
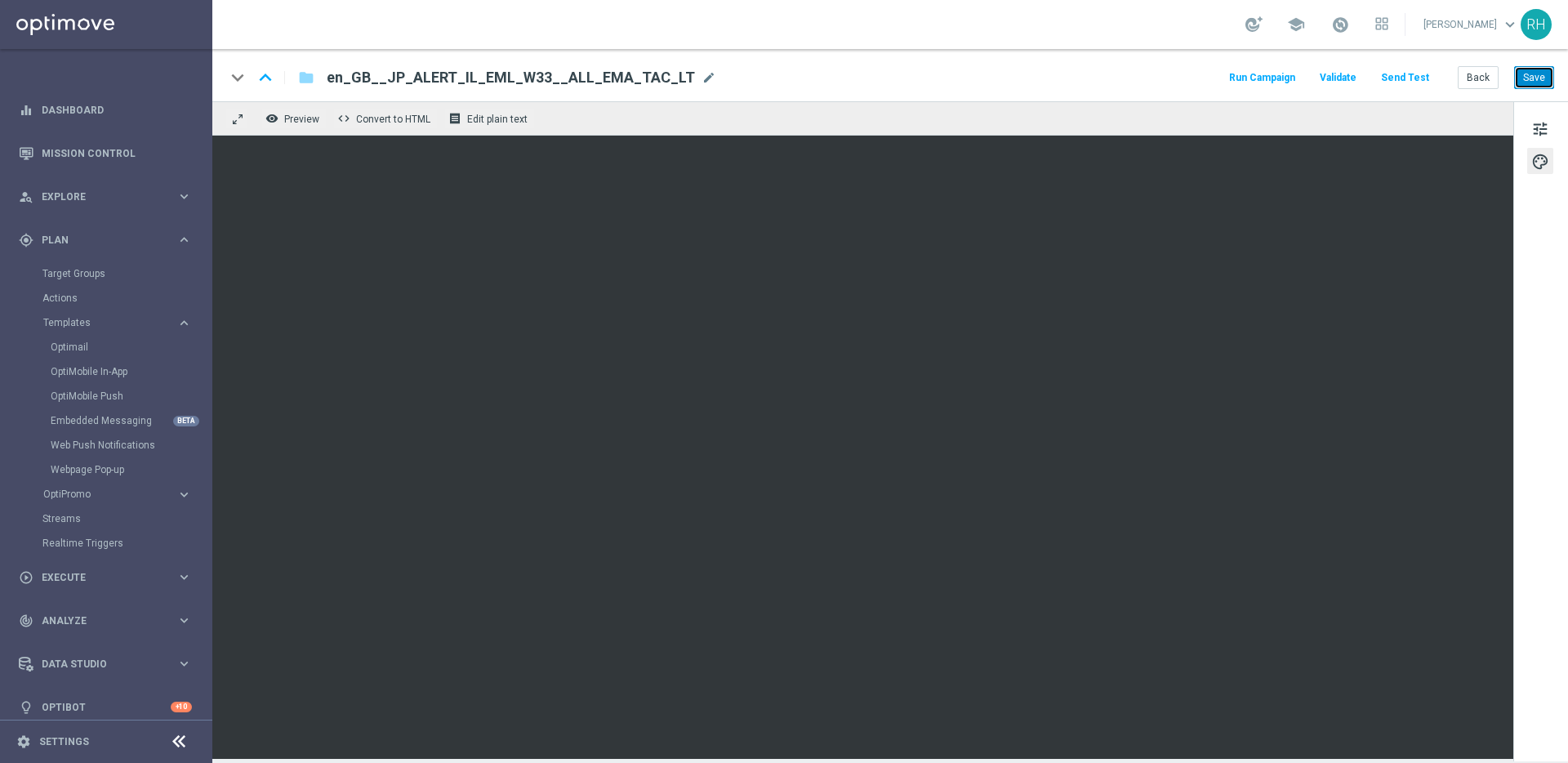
click at [1539, 88] on button "Save" at bounding box center [1534, 77] width 40 height 23
click at [1102, 73] on div "keyboard_arrow_down keyboard_arrow_up folder en_GB__JP_ALERT_IL_EML_W33__ALL_EM…" at bounding box center [889, 77] width 1328 height 22
click at [1546, 89] on div "Back Save" at bounding box center [1505, 77] width 96 height 23
click at [1543, 80] on button "Save" at bounding box center [1534, 77] width 40 height 23
click at [1161, 88] on div "keyboard_arrow_down keyboard_arrow_up folder en_GB__JP_ALERT_IL_EML_W33__ALL_EM…" at bounding box center [889, 77] width 1328 height 22
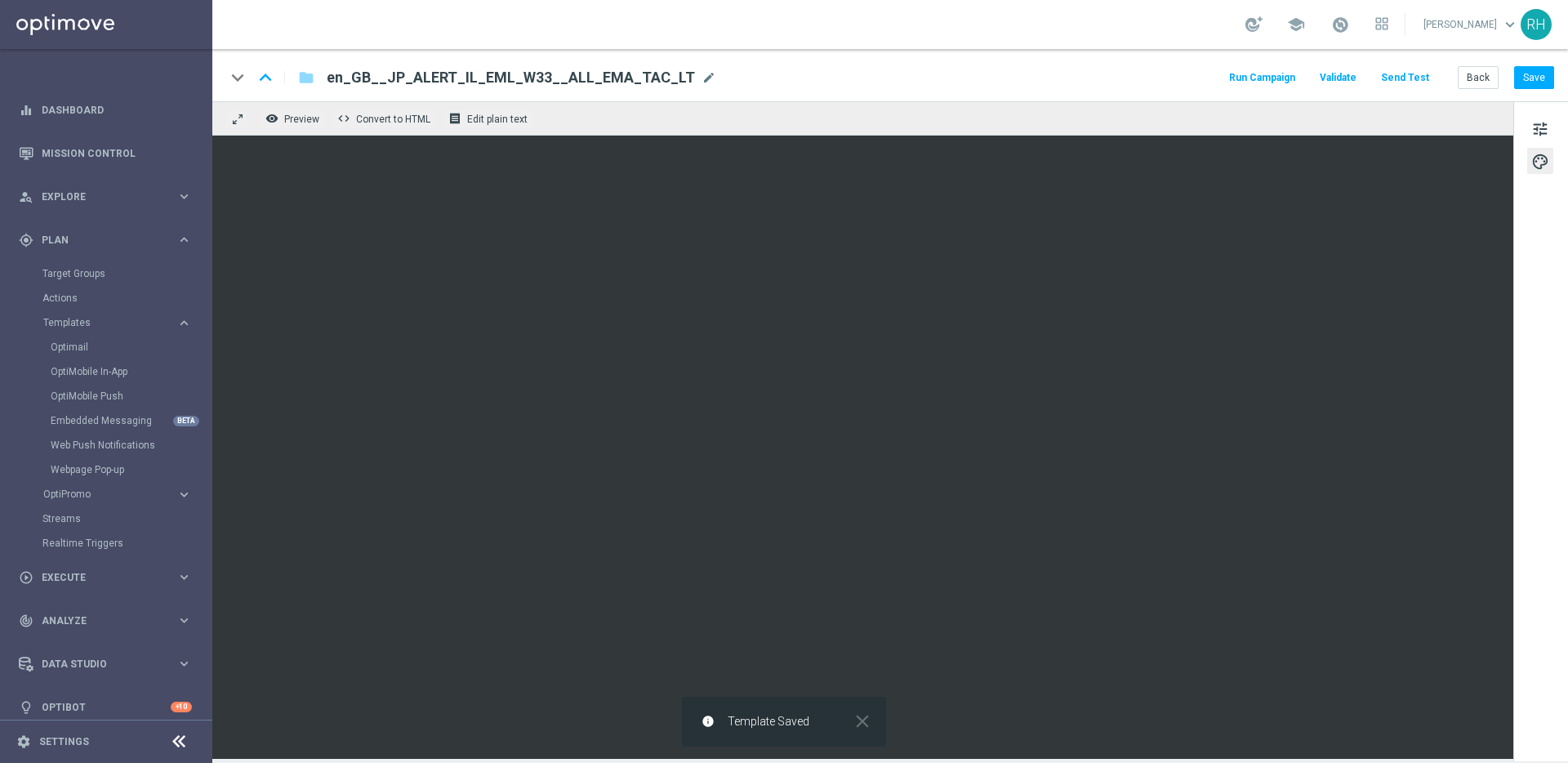
click at [1161, 88] on div "keyboard_arrow_down keyboard_arrow_up folder en_GB__JP_ALERT_IL_EML_W33__ALL_EM…" at bounding box center [889, 77] width 1328 height 22
click at [1268, 83] on button "Run Campaign" at bounding box center [1262, 78] width 71 height 22
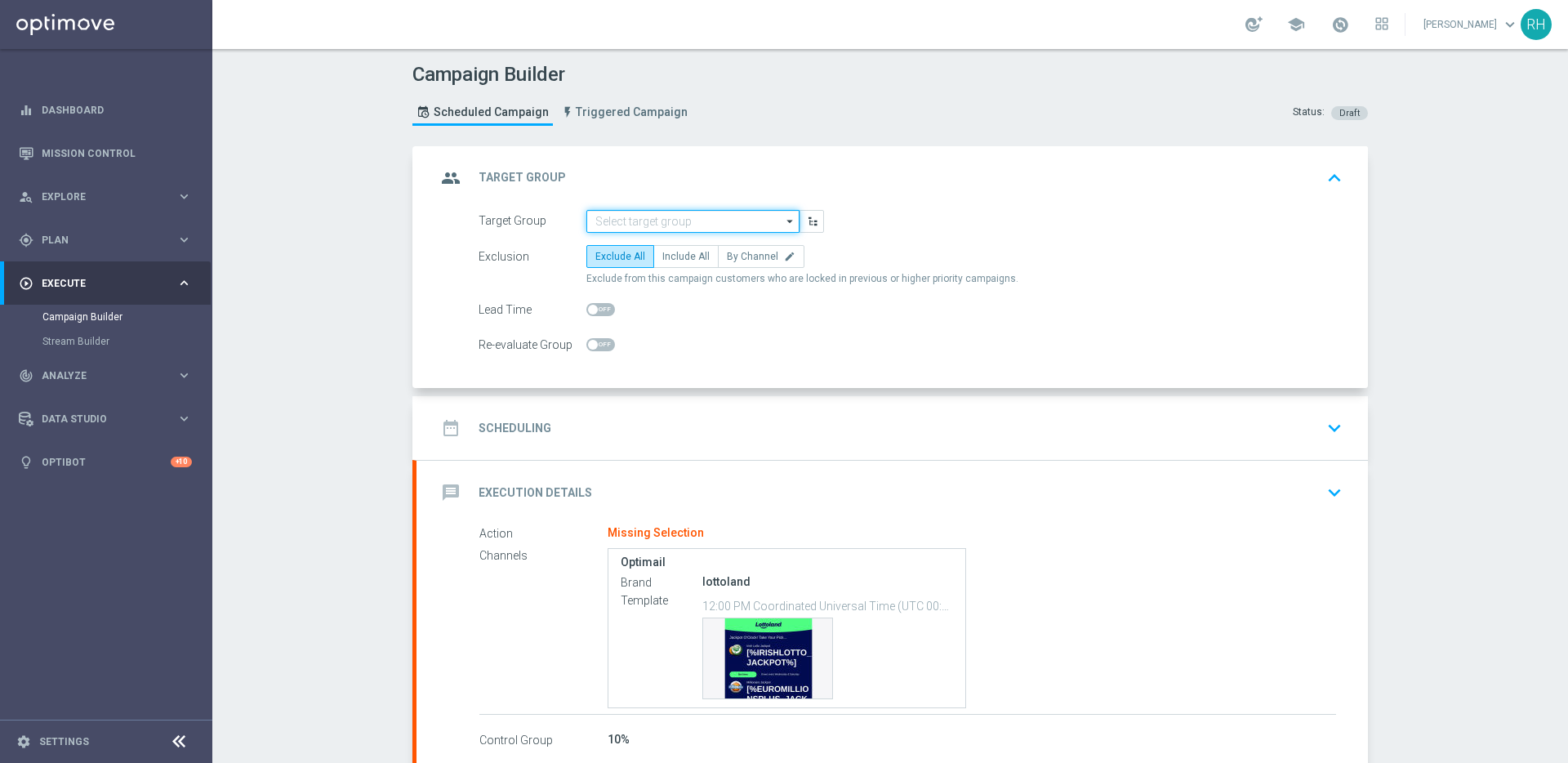
click at [668, 220] on input at bounding box center [693, 221] width 213 height 23
paste input "UK_LOTTO_EMAIL"
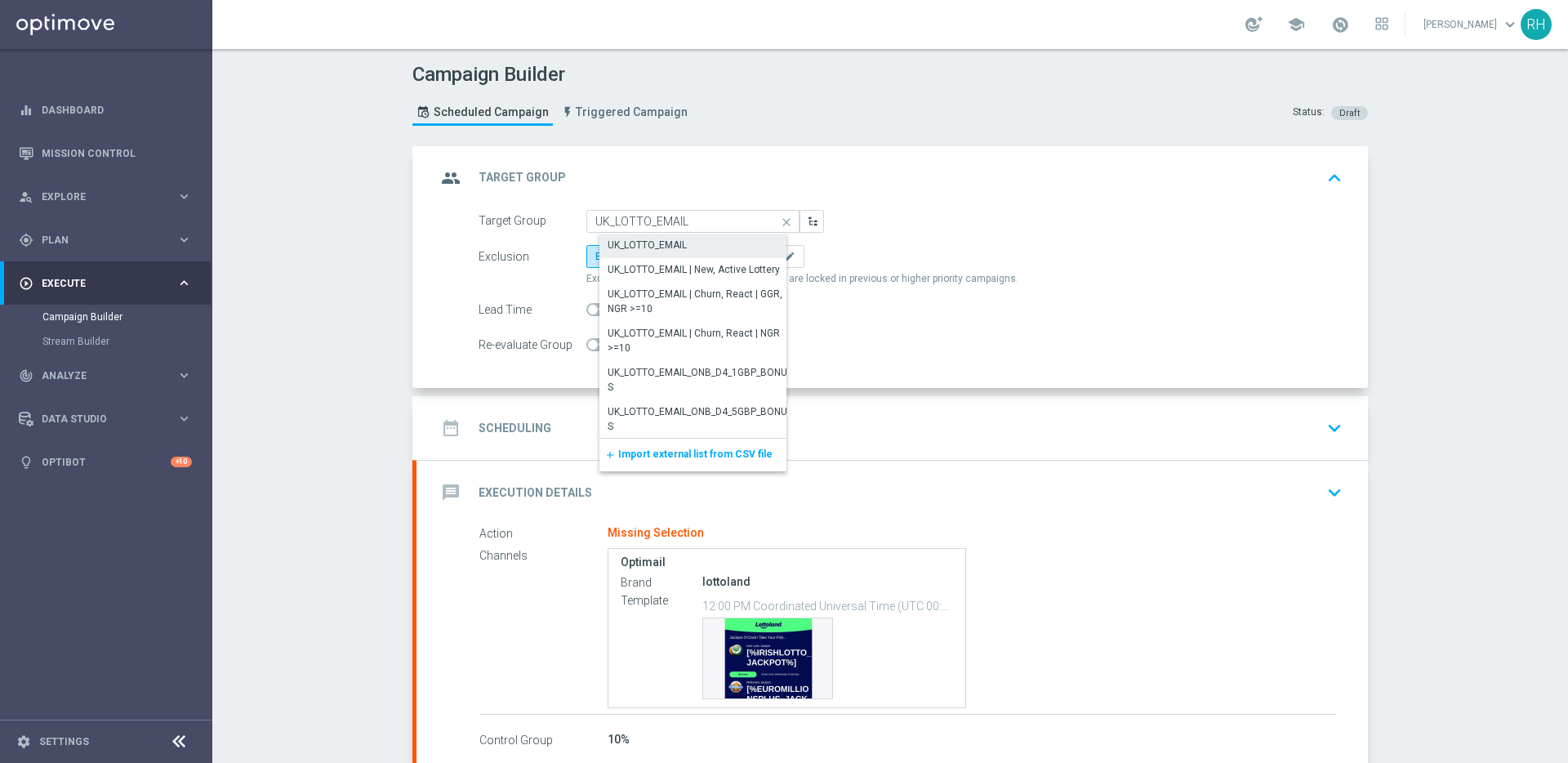
click at [677, 246] on div "UK_LOTTO_EMAIL" at bounding box center [647, 244] width 79 height 15
type input "UK_LOTTO_EMAIL"
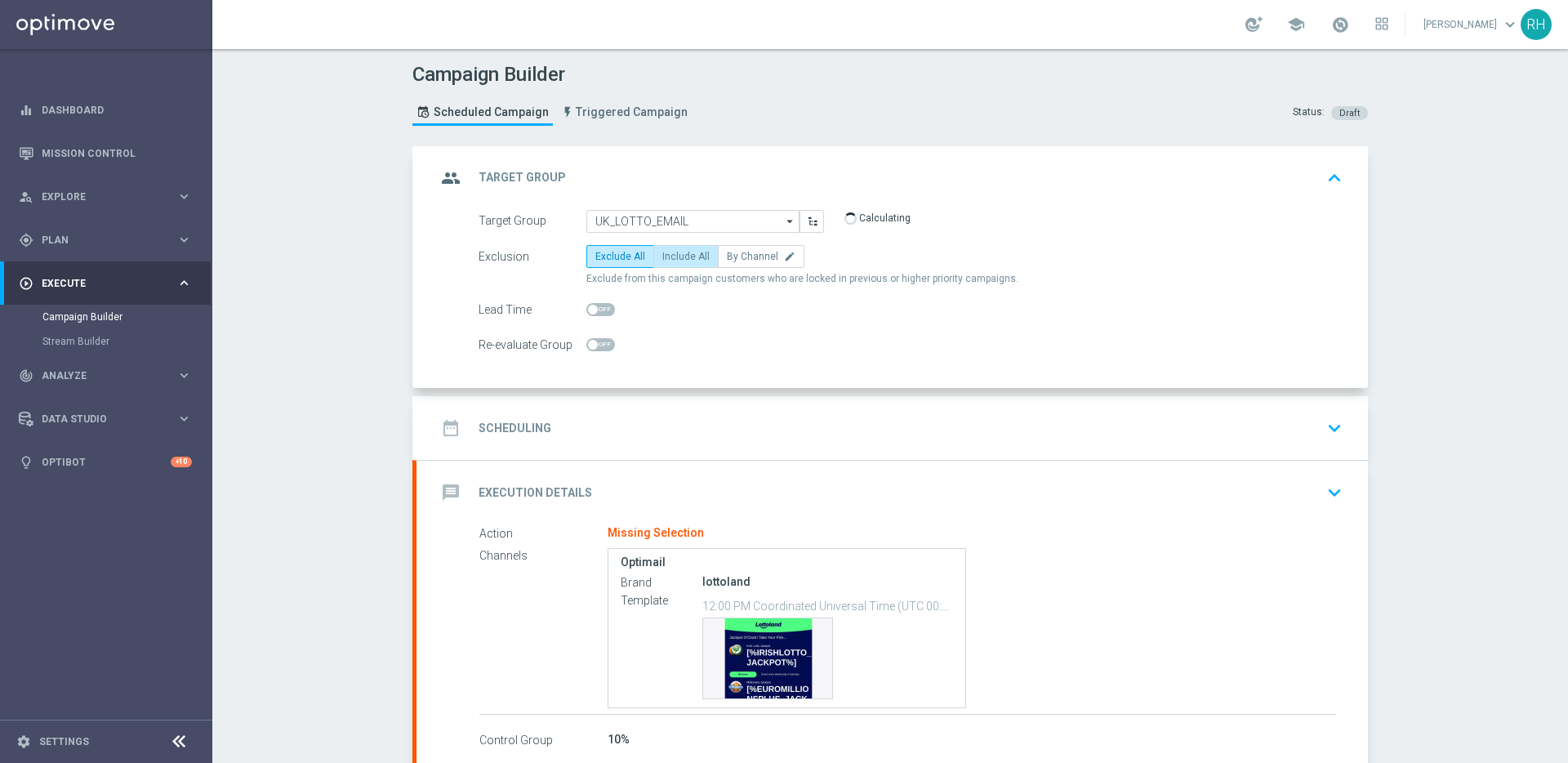
click at [676, 256] on span "Include All" at bounding box center [685, 256] width 47 height 11
click at [673, 256] on input "Include All" at bounding box center [667, 259] width 10 height 10
radio input "true"
click at [725, 418] on div "date_range Scheduling keyboard_arrow_down" at bounding box center [891, 428] width 912 height 31
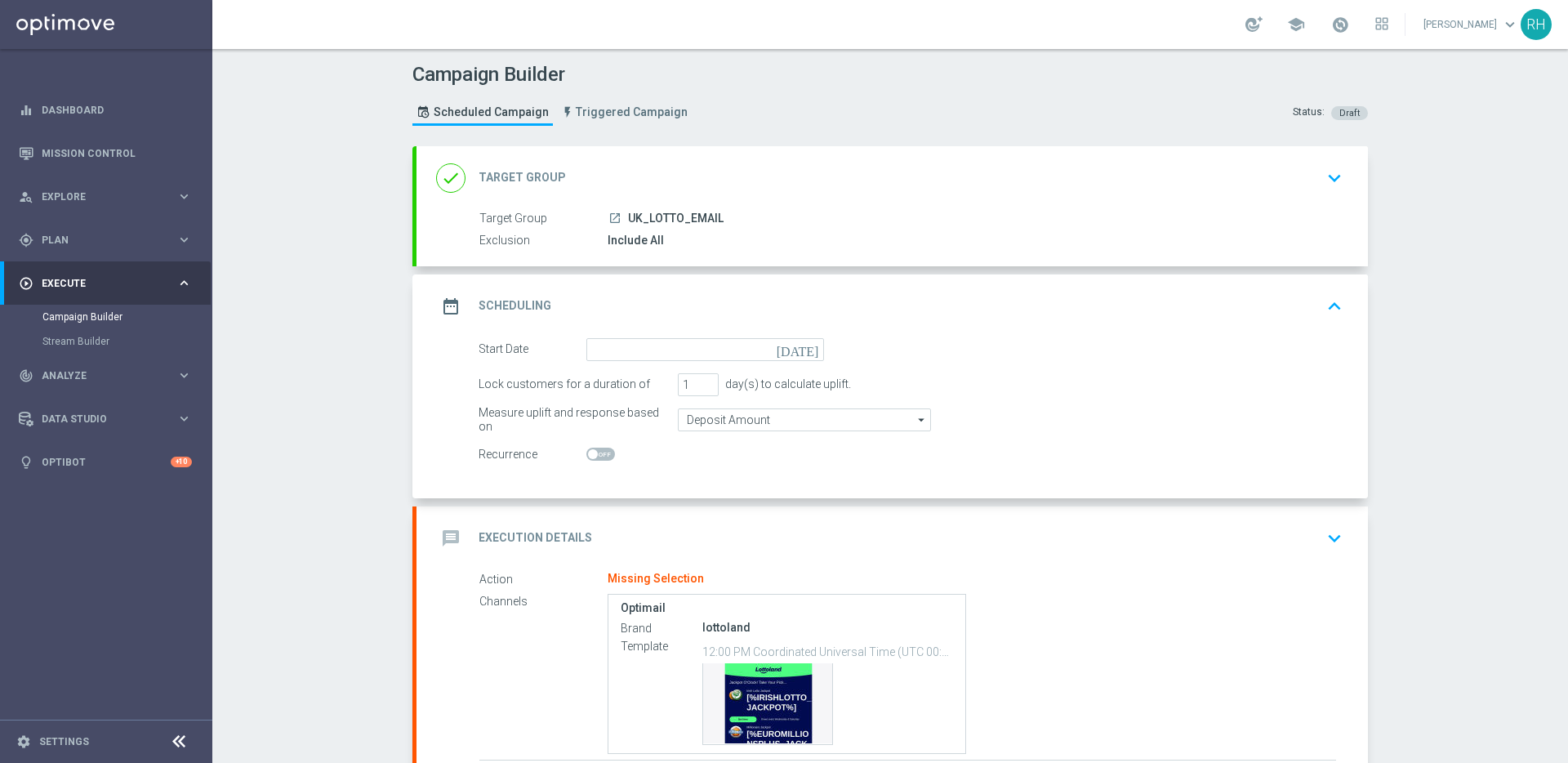
click at [808, 350] on icon "[DATE]" at bounding box center [800, 347] width 48 height 18
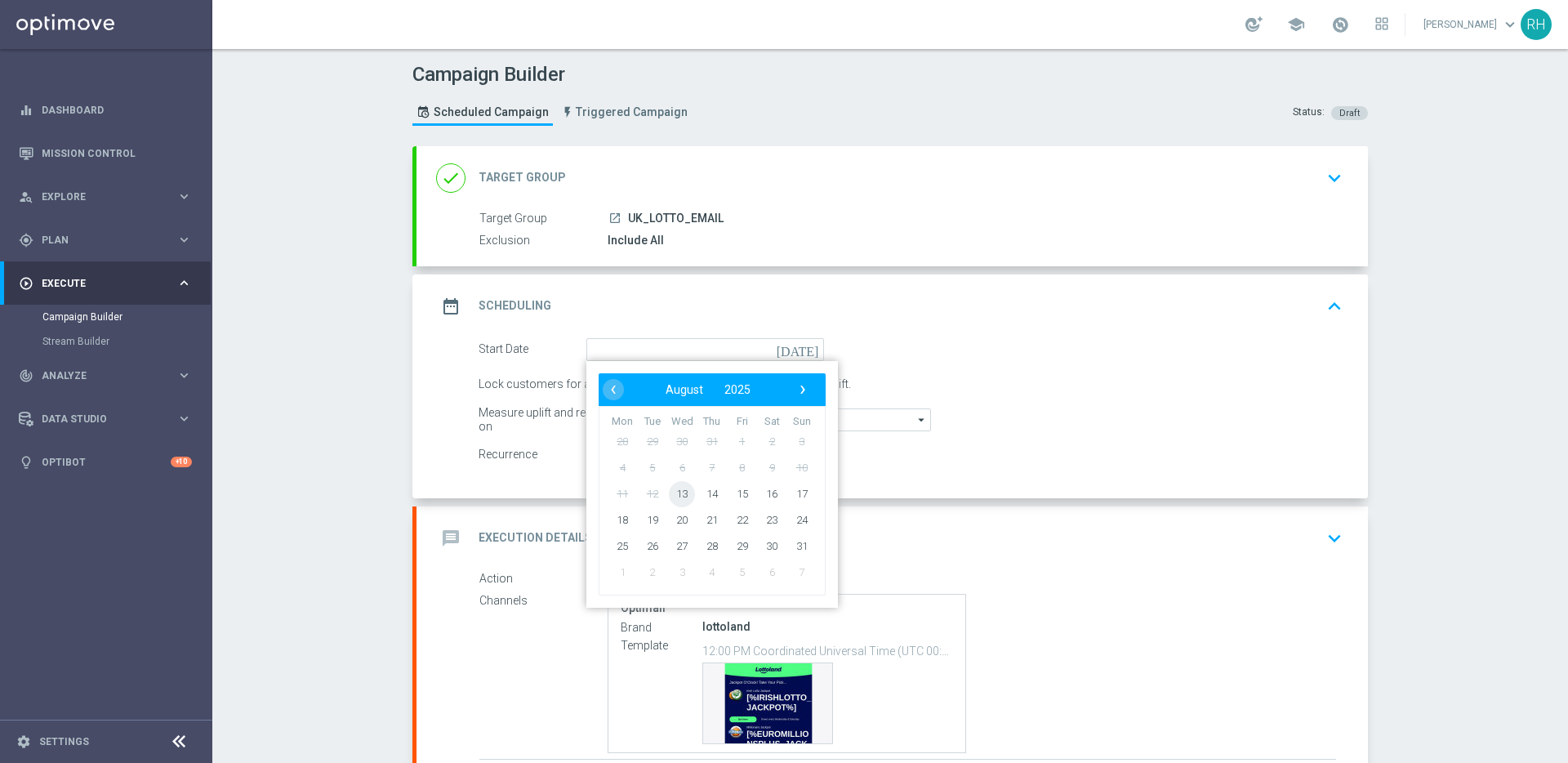
click at [682, 489] on span "13" at bounding box center [682, 494] width 26 height 26
type input "13 Aug 2025"
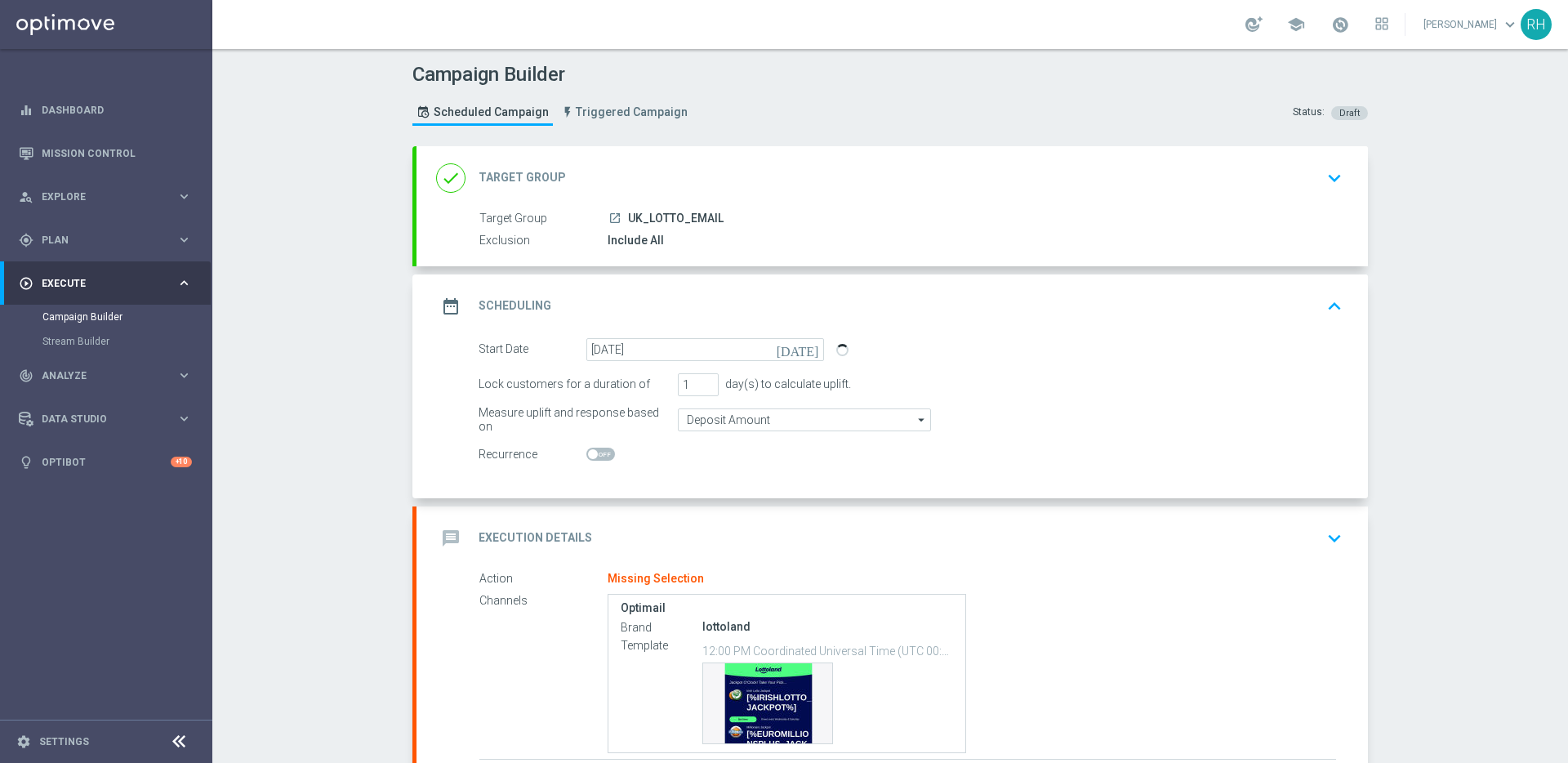
click at [1255, 301] on div "date_range Scheduling keyboard_arrow_up" at bounding box center [891, 306] width 912 height 31
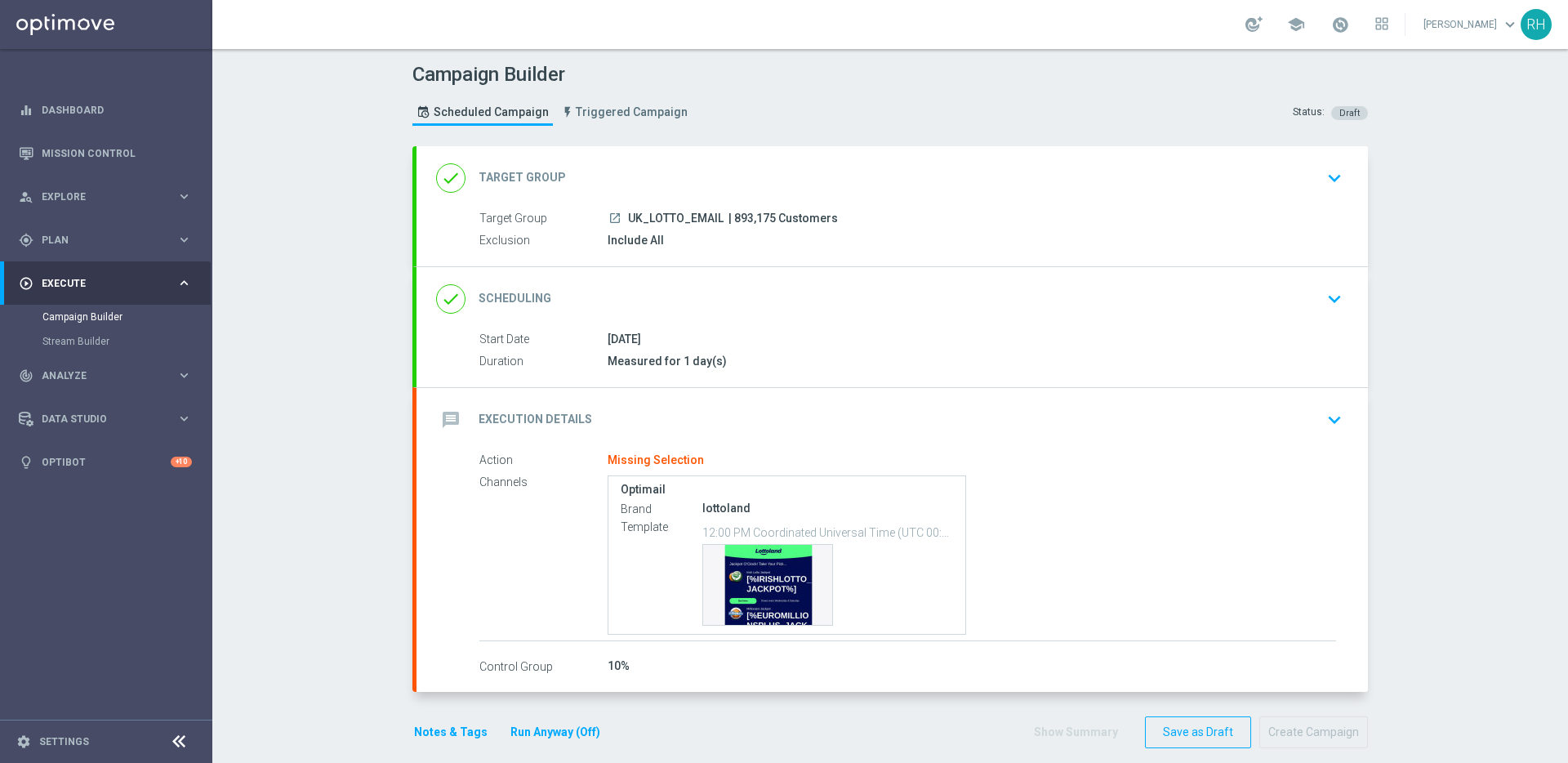
click at [1284, 409] on div "message Execution Details keyboard_arrow_down" at bounding box center [891, 420] width 912 height 31
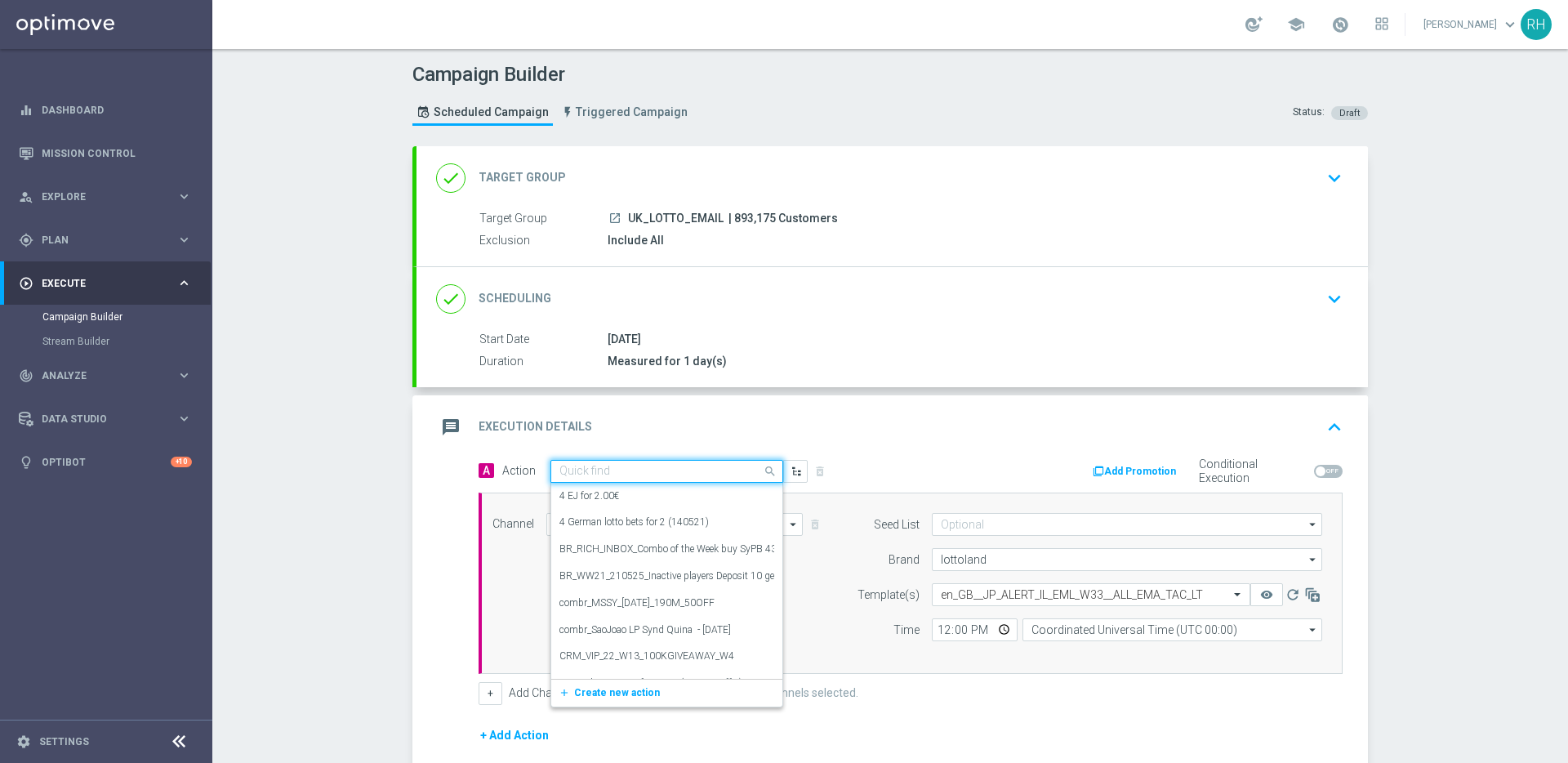
click at [741, 474] on div at bounding box center [666, 471] width 231 height 14
paste input "en_GB__JP_ALERT_IL_EML_W33__ALL_EMA_TAC_LT"
type input "en_GB__JP_ALERT_IL_EML_W33__ALL_EMA_TAC_LT"
click at [603, 535] on div "add_new Create new action" at bounding box center [666, 522] width 231 height 28
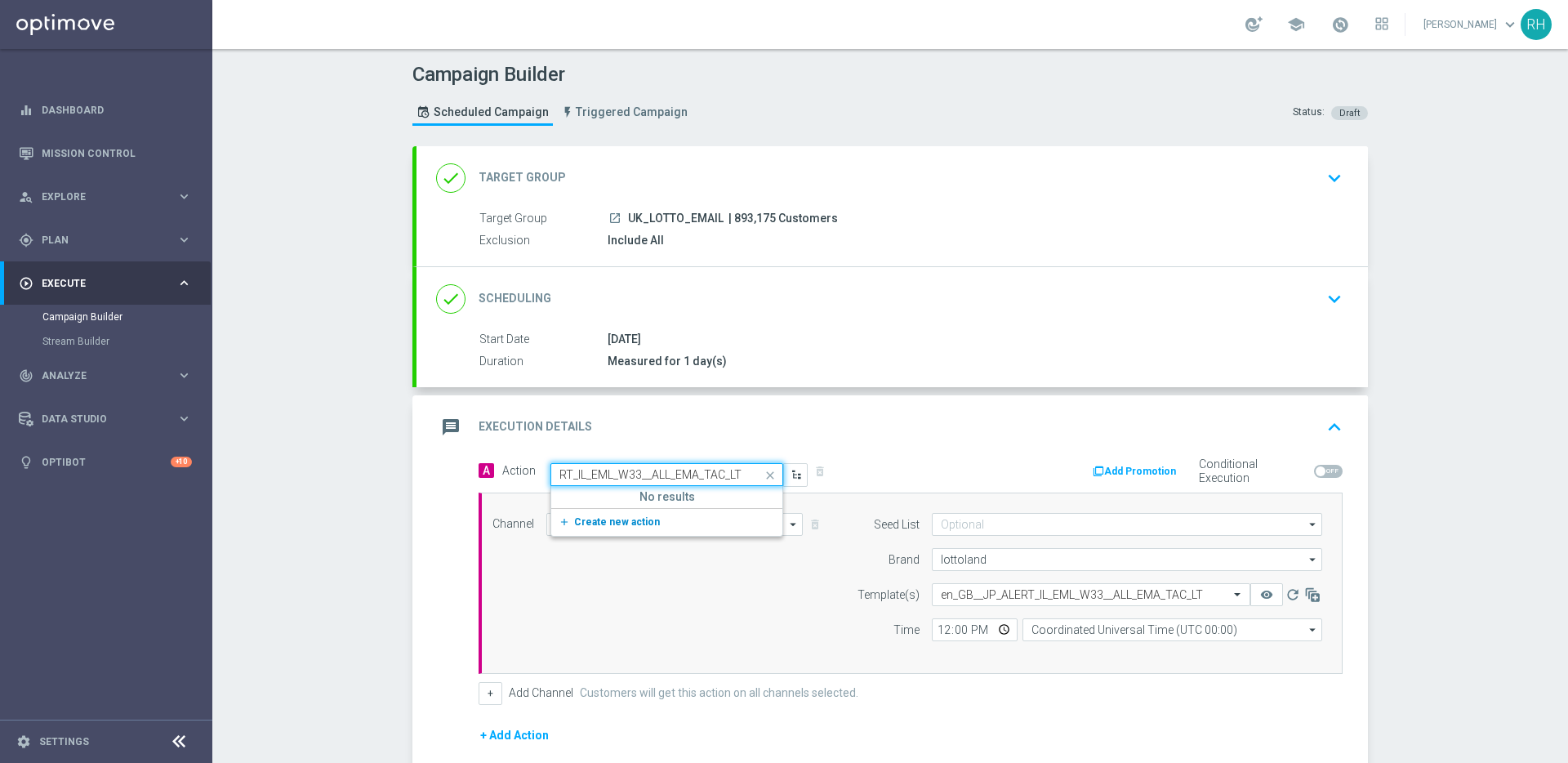
click at [604, 526] on span "Create new action" at bounding box center [617, 521] width 86 height 11
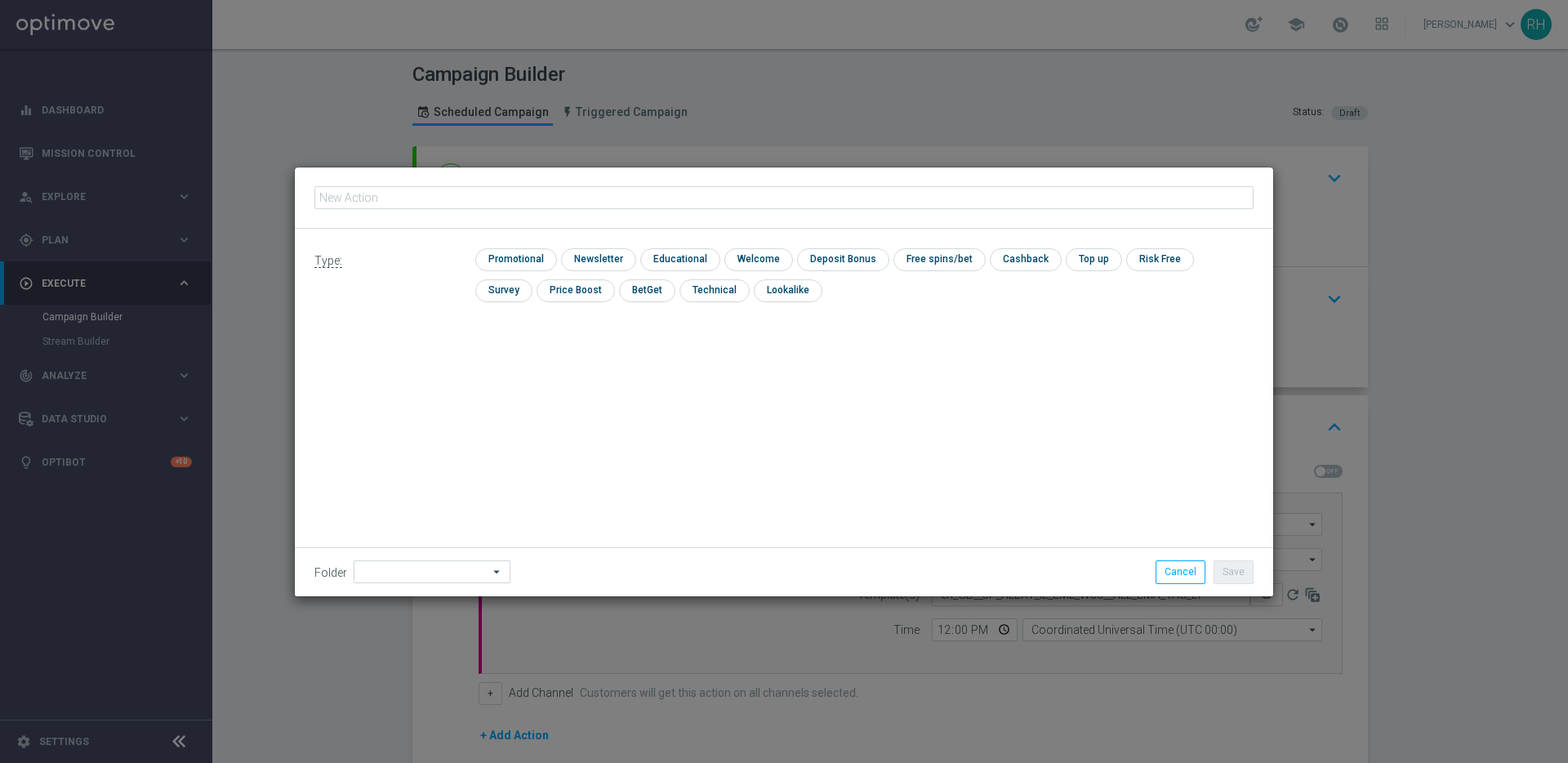
type input "en_GB__JP_ALERT_IL_EML_W33__ALL_EMA_TAC_LT"
click at [530, 258] on input "checkbox" at bounding box center [514, 260] width 77 height 22
checkbox input "true"
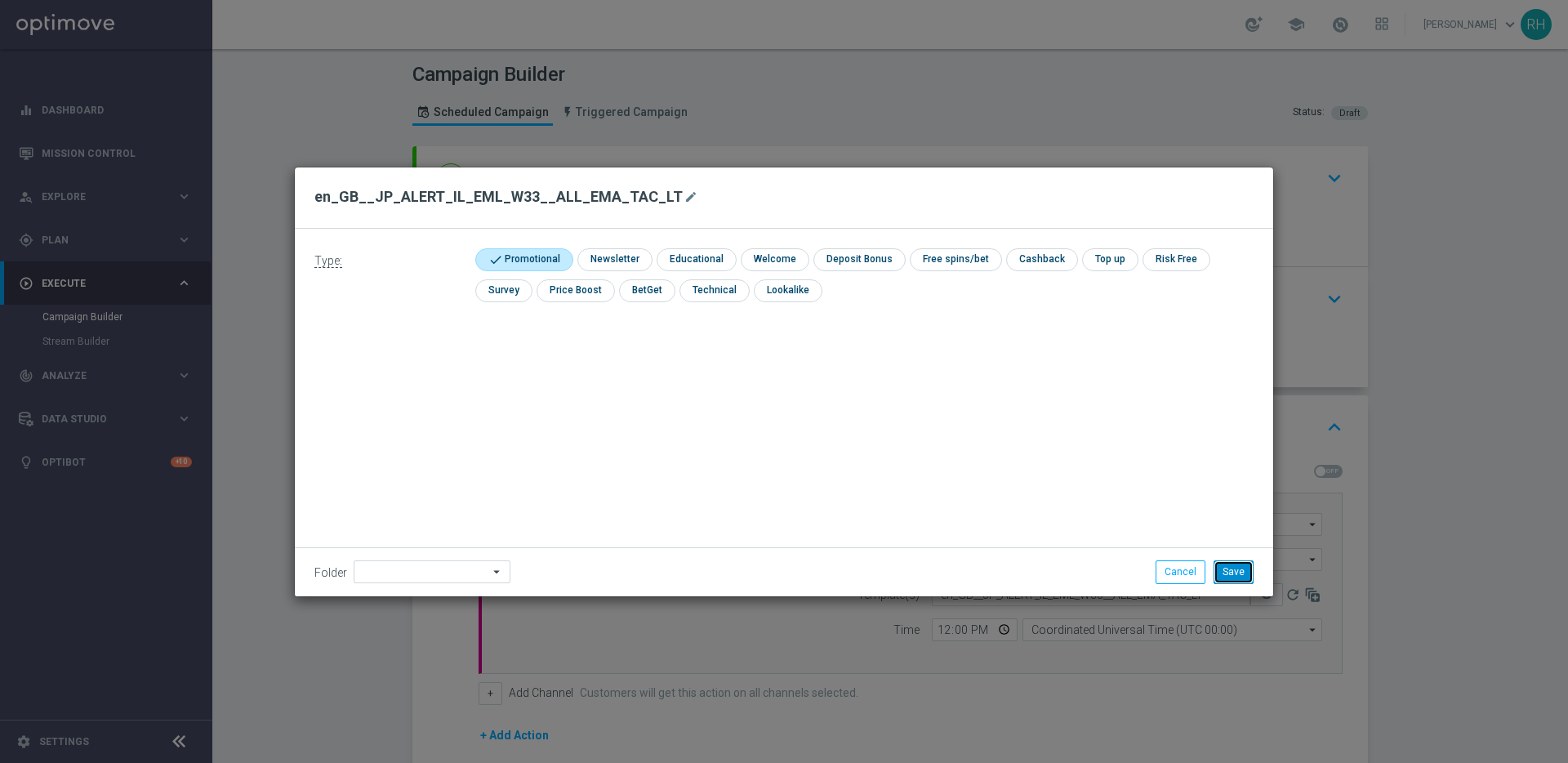
click at [1220, 578] on button "Save" at bounding box center [1233, 572] width 40 height 23
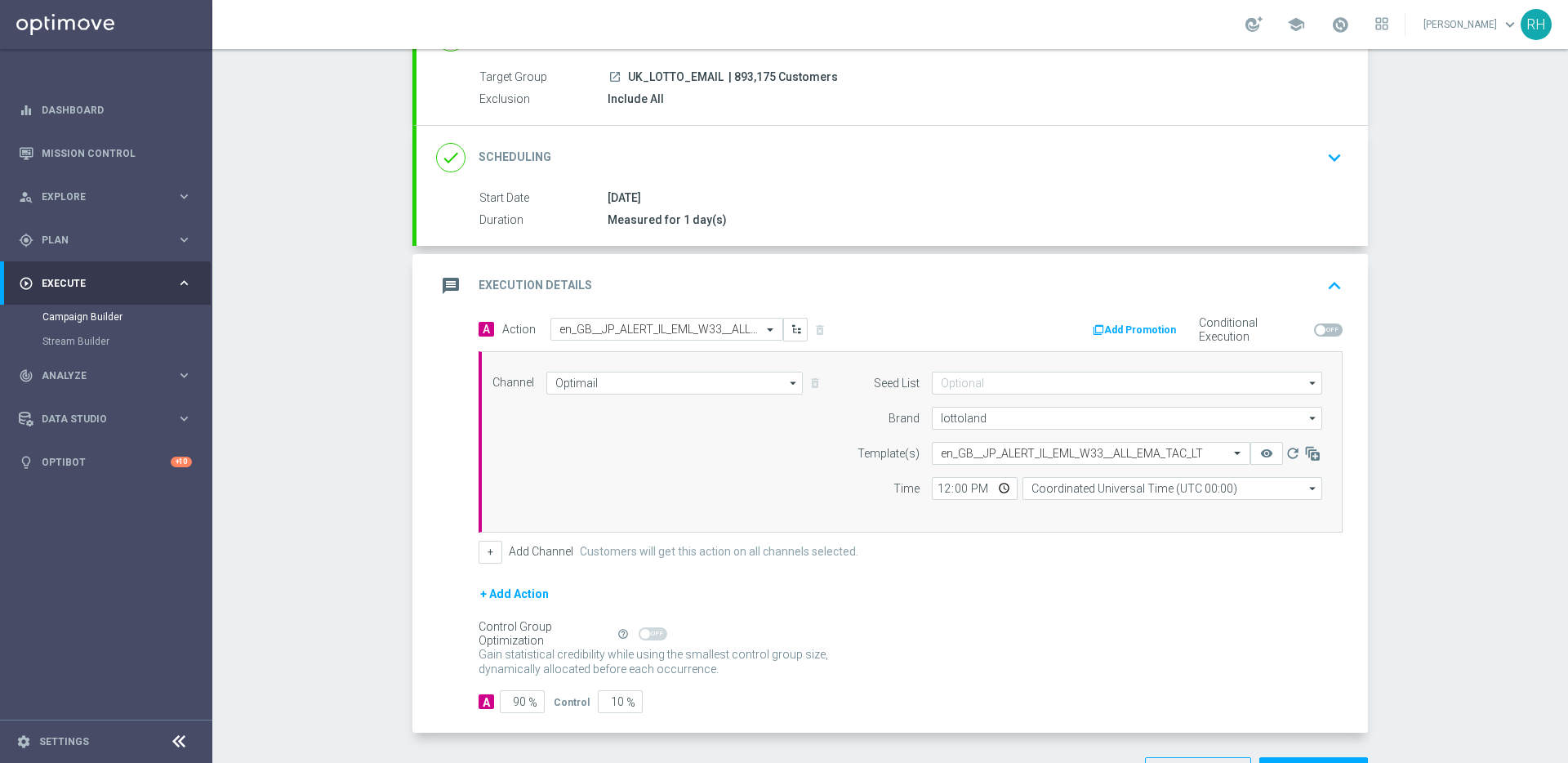
scroll to position [200, 0]
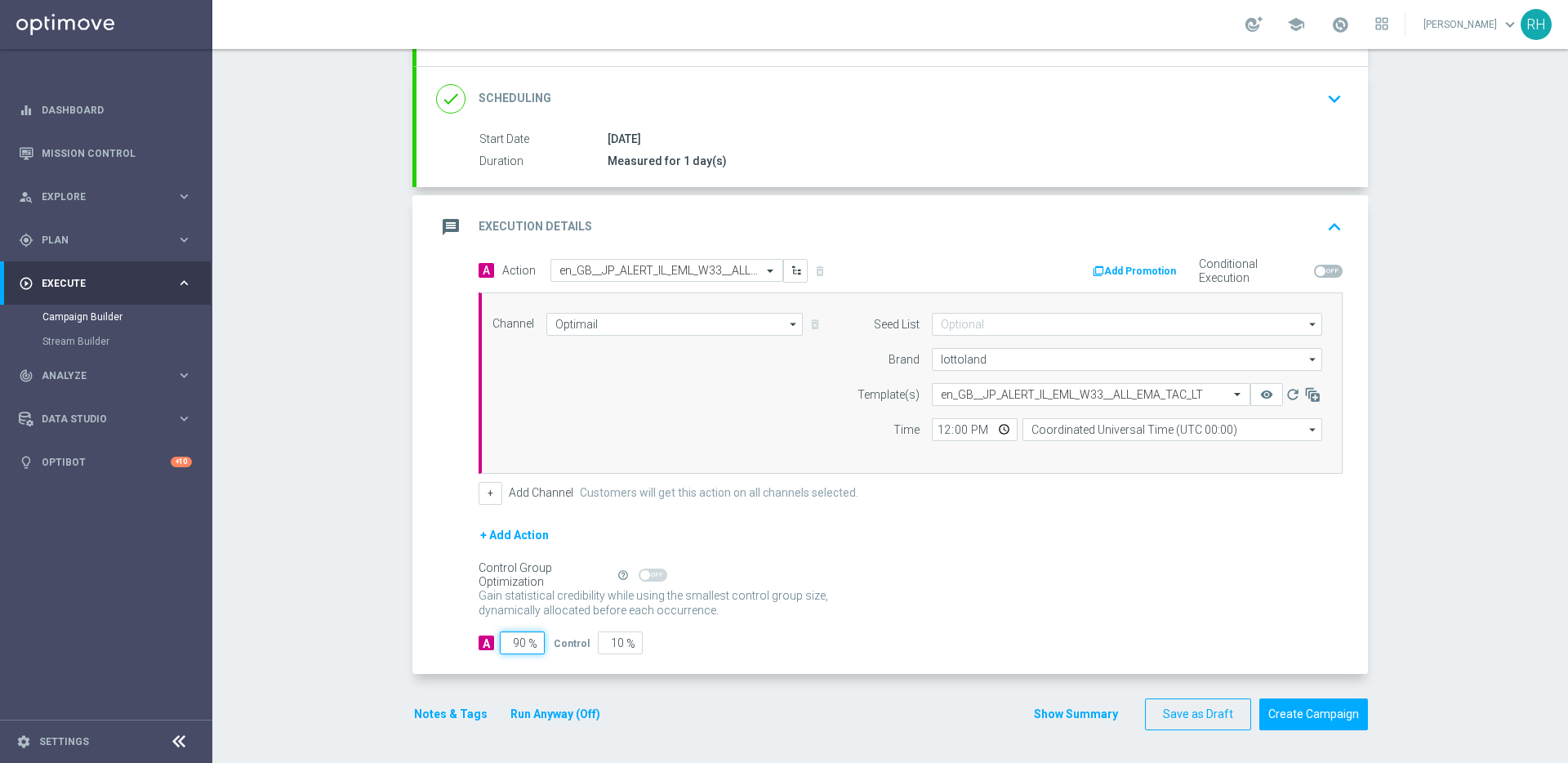
click at [506, 647] on input "90" at bounding box center [522, 643] width 45 height 23
type input "1"
type input "99"
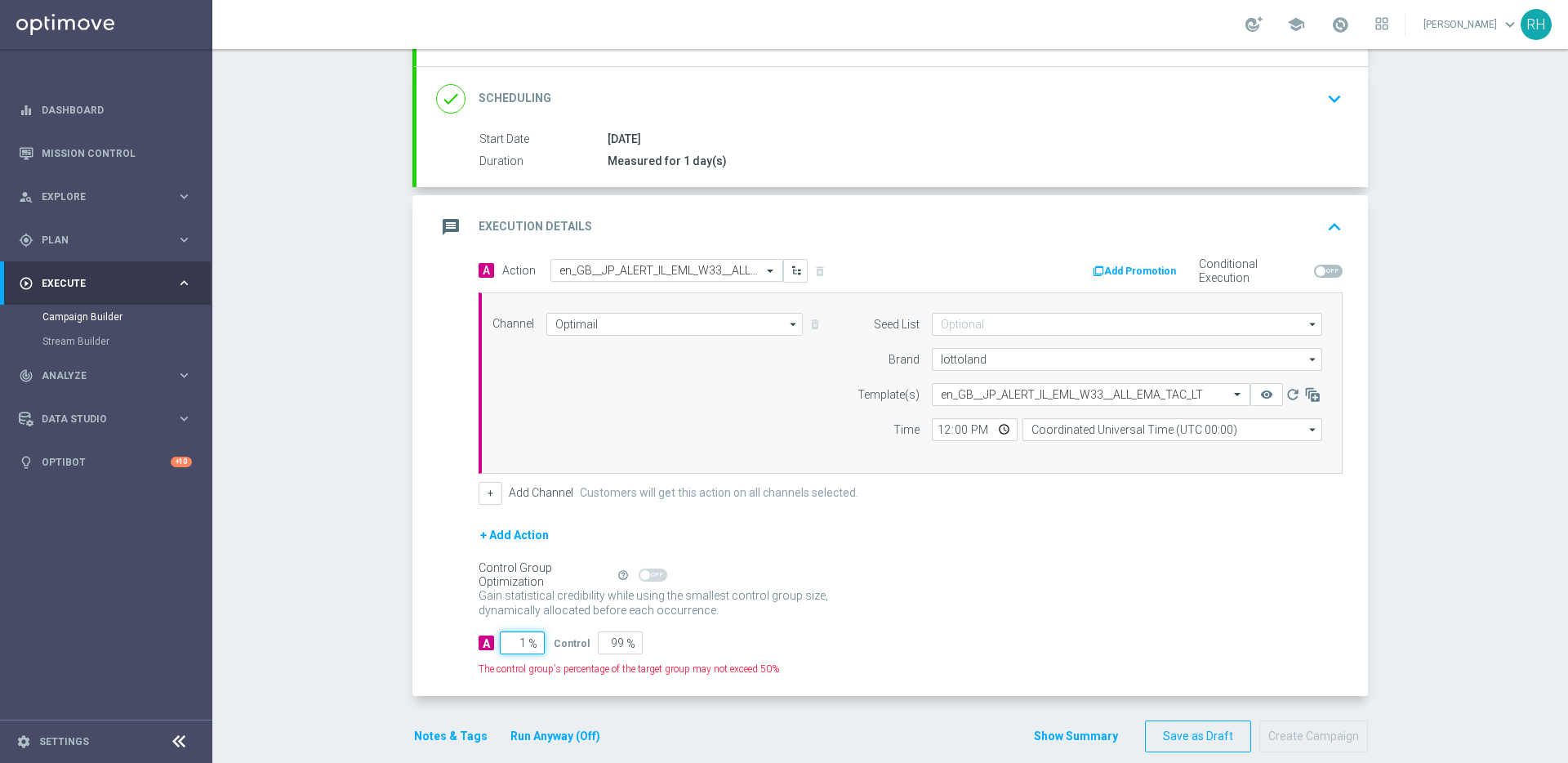
type input "10"
type input "90"
type input "100"
type input "0"
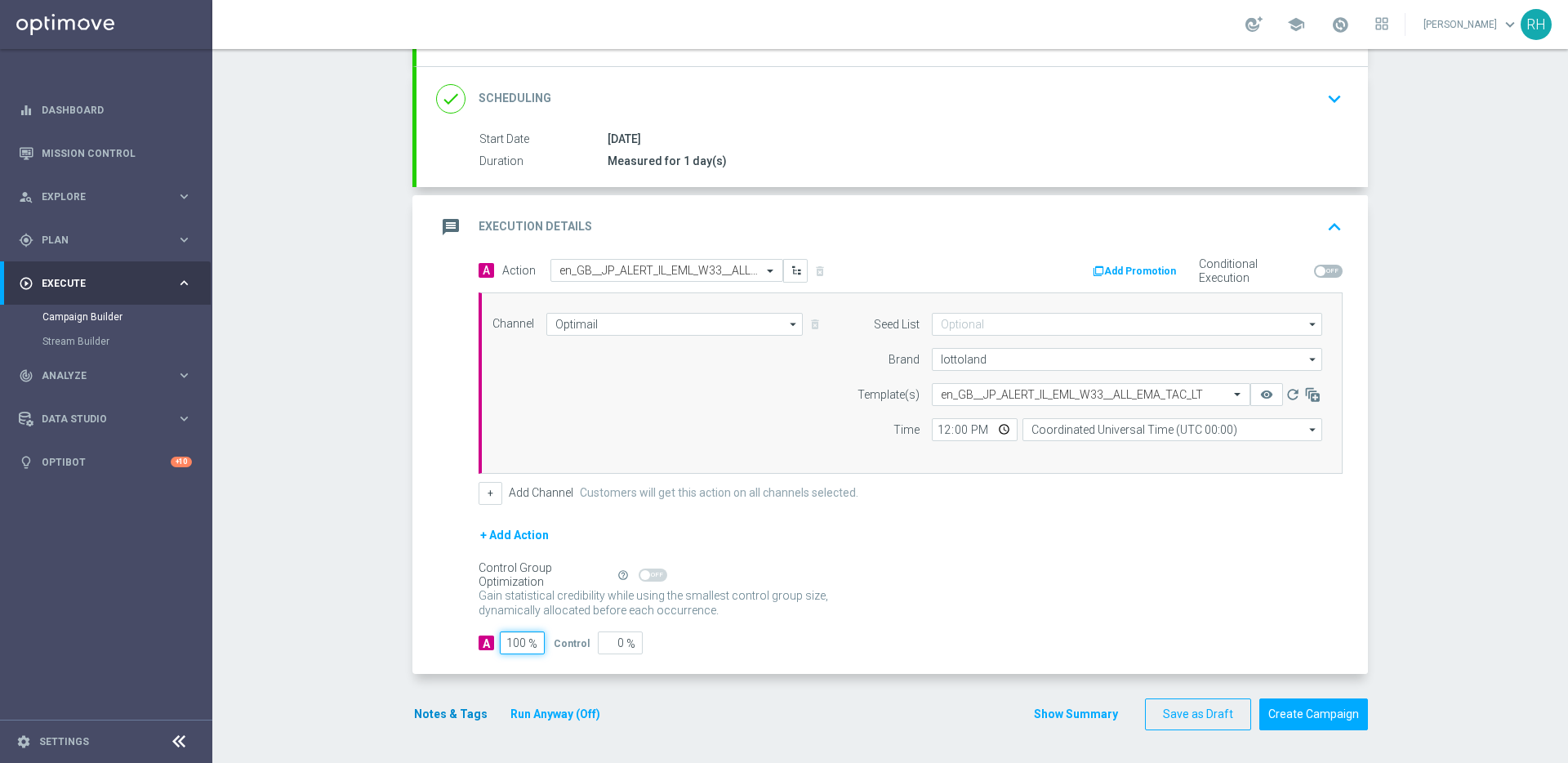
type input "100"
click at [456, 724] on button "Notes & Tags" at bounding box center [450, 715] width 77 height 21
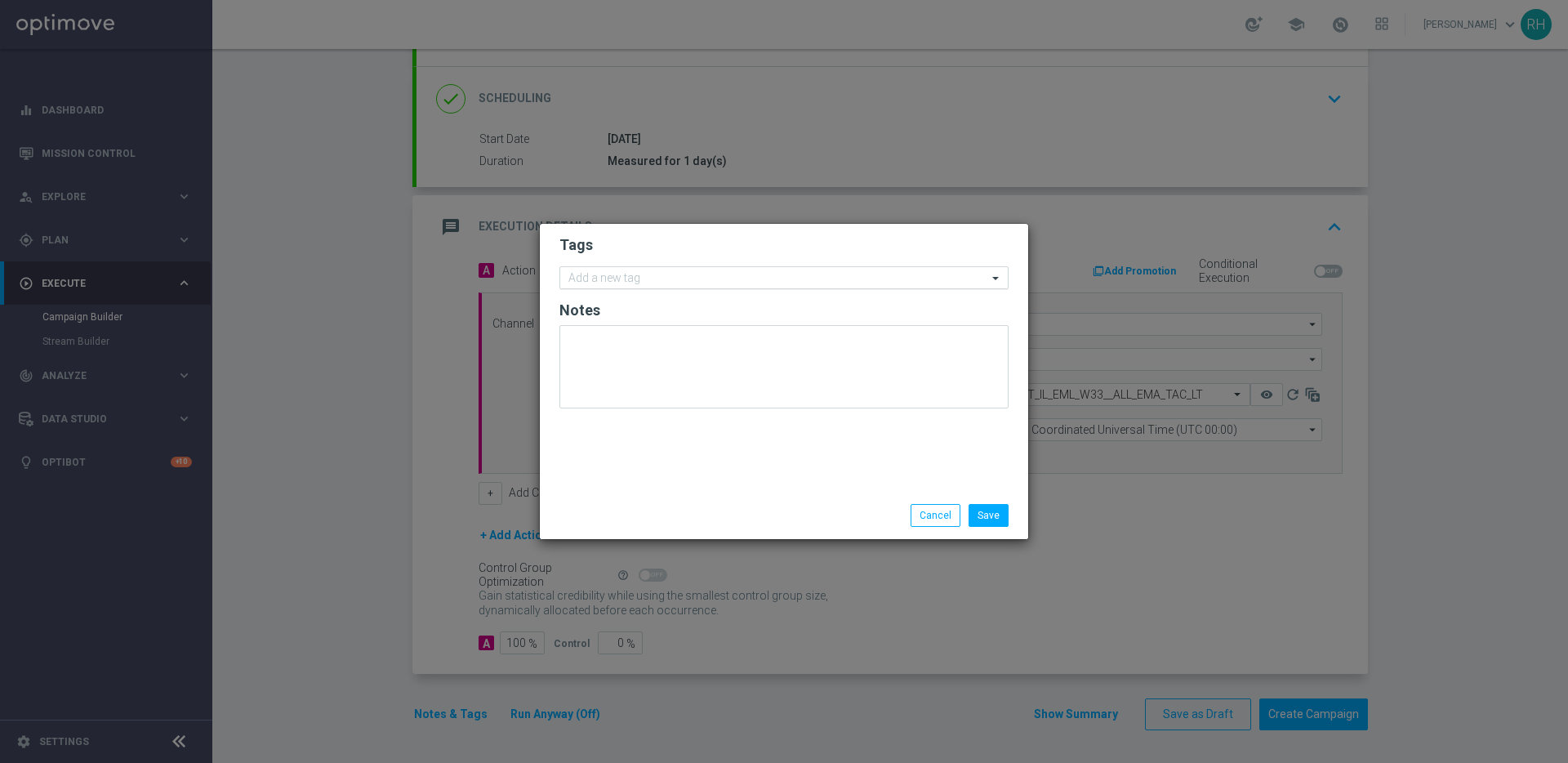
click at [676, 287] on div at bounding box center [776, 280] width 421 height 16
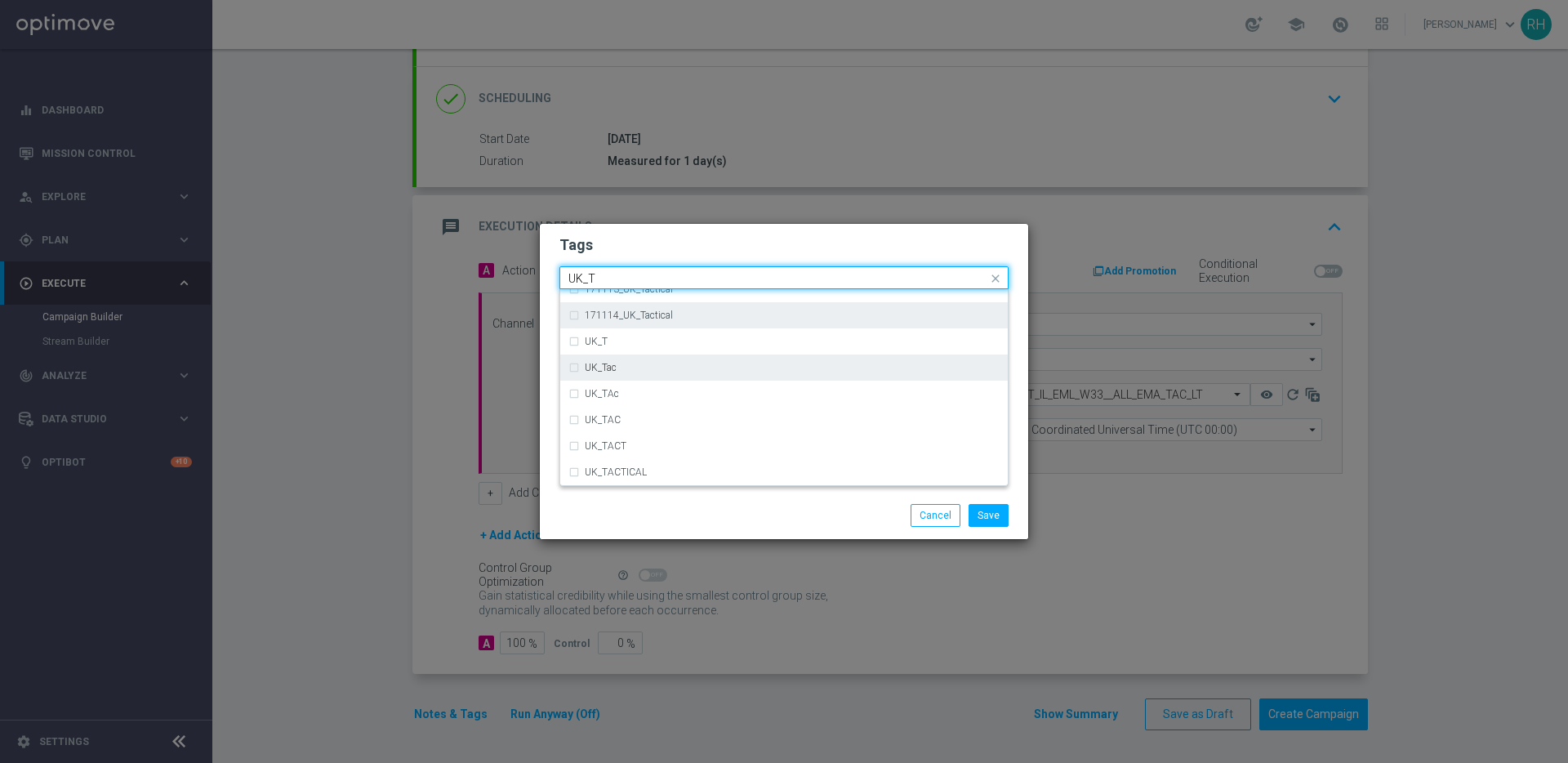
scroll to position [40, 0]
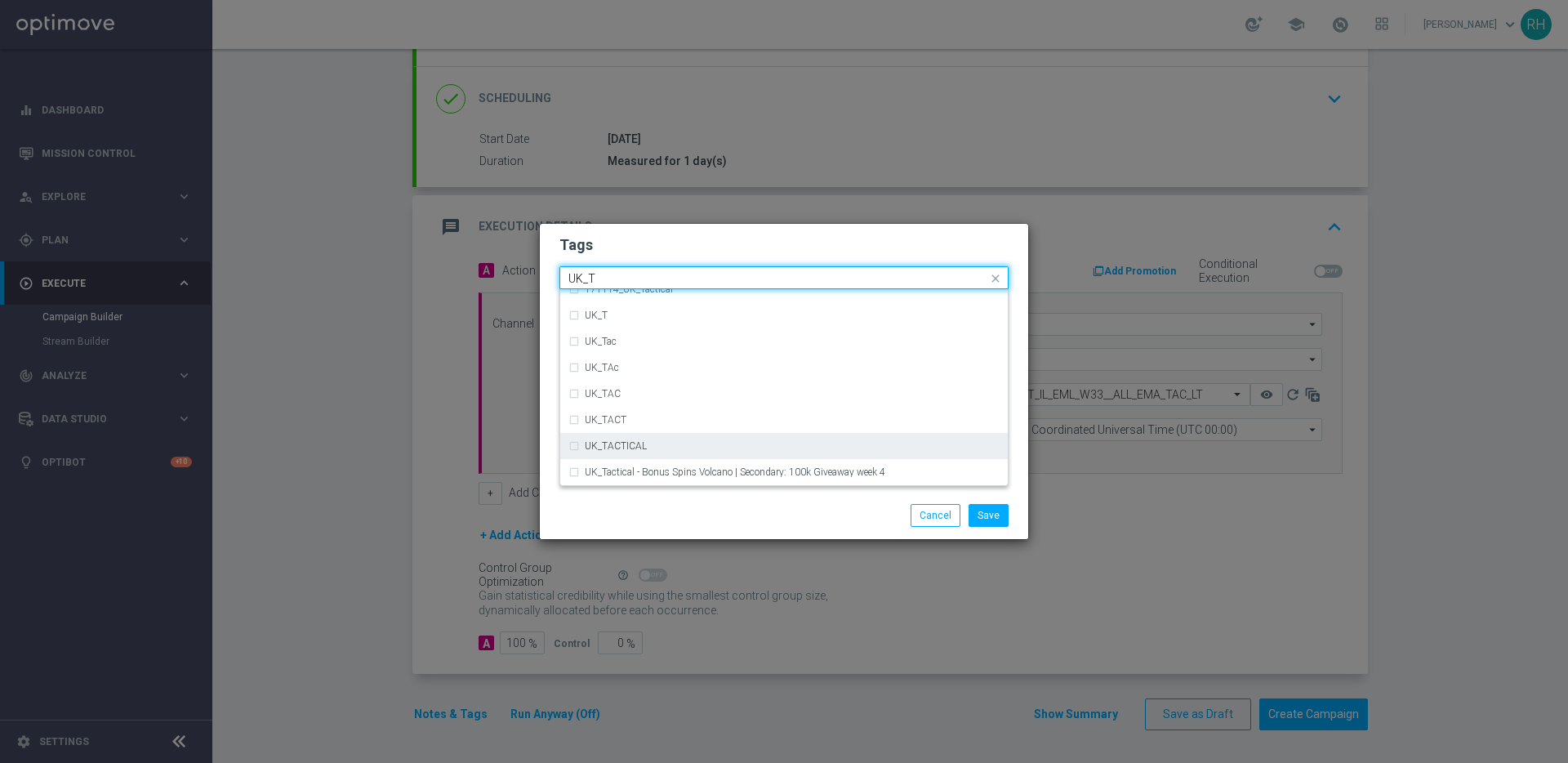
click at [709, 435] on div "UK_TACTICAL" at bounding box center [784, 446] width 432 height 26
type input "UK_T"
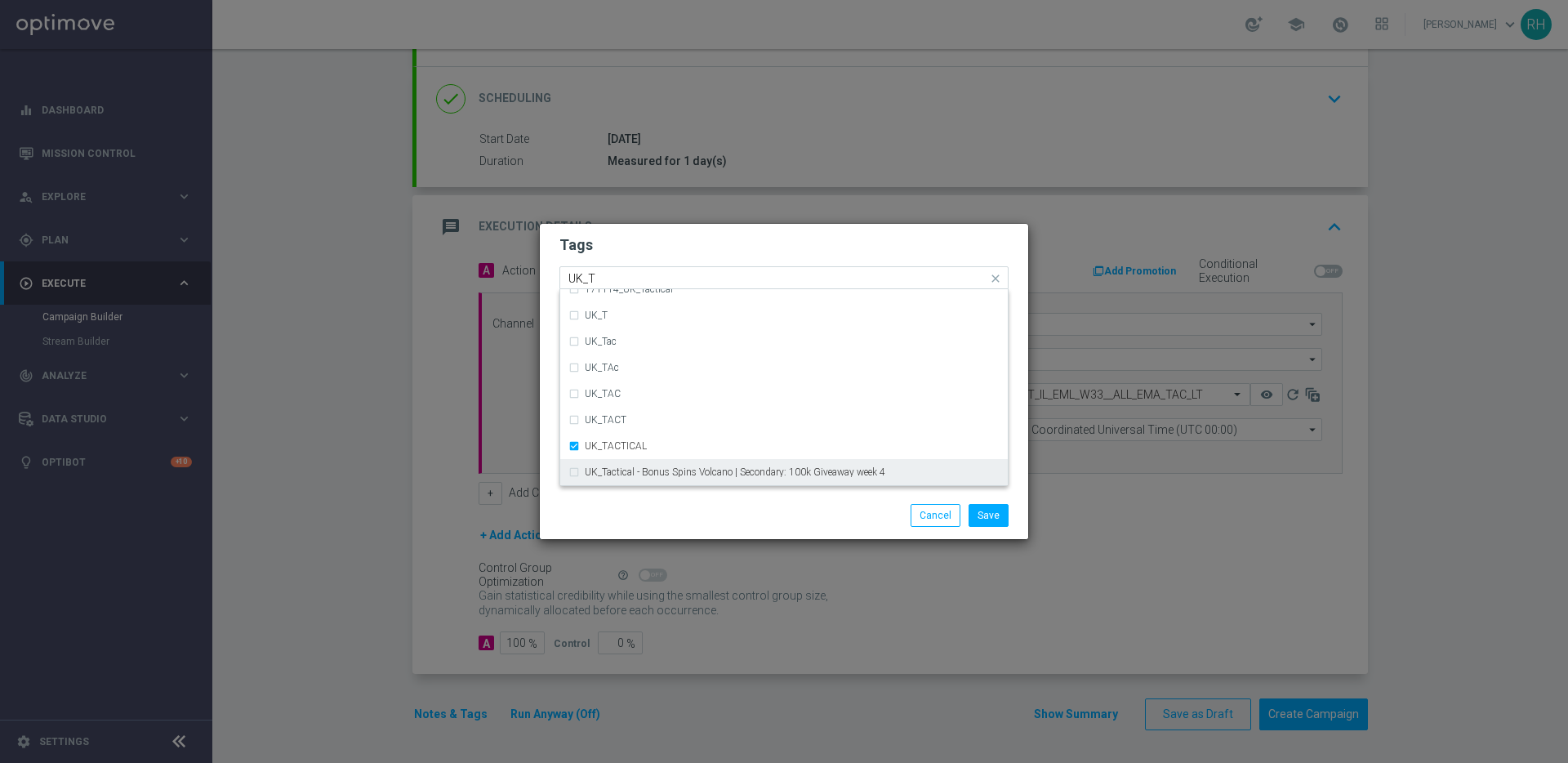
click at [712, 513] on div "Save Cancel" at bounding box center [863, 515] width 316 height 23
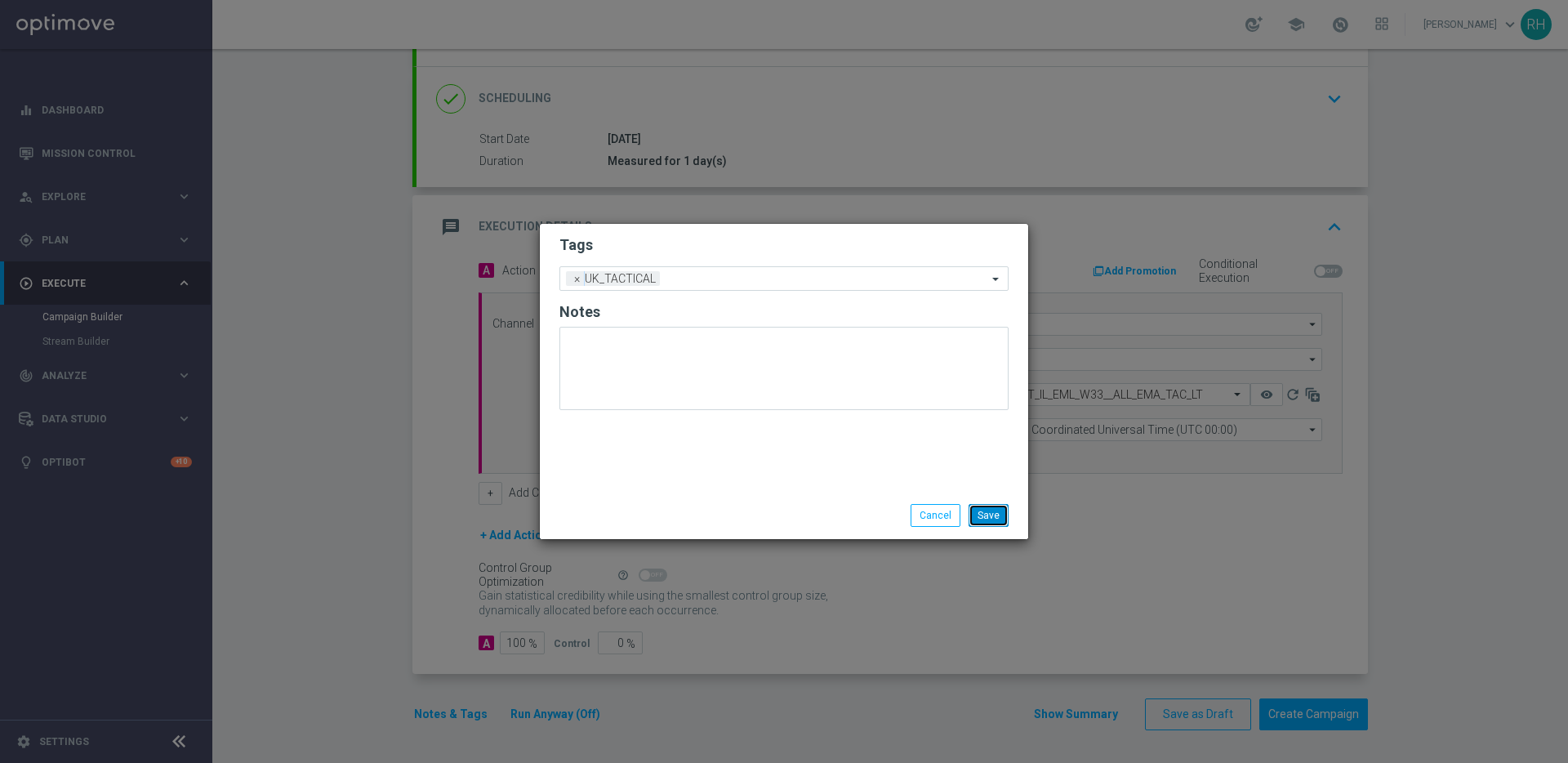
click at [988, 512] on button "Save" at bounding box center [989, 515] width 40 height 23
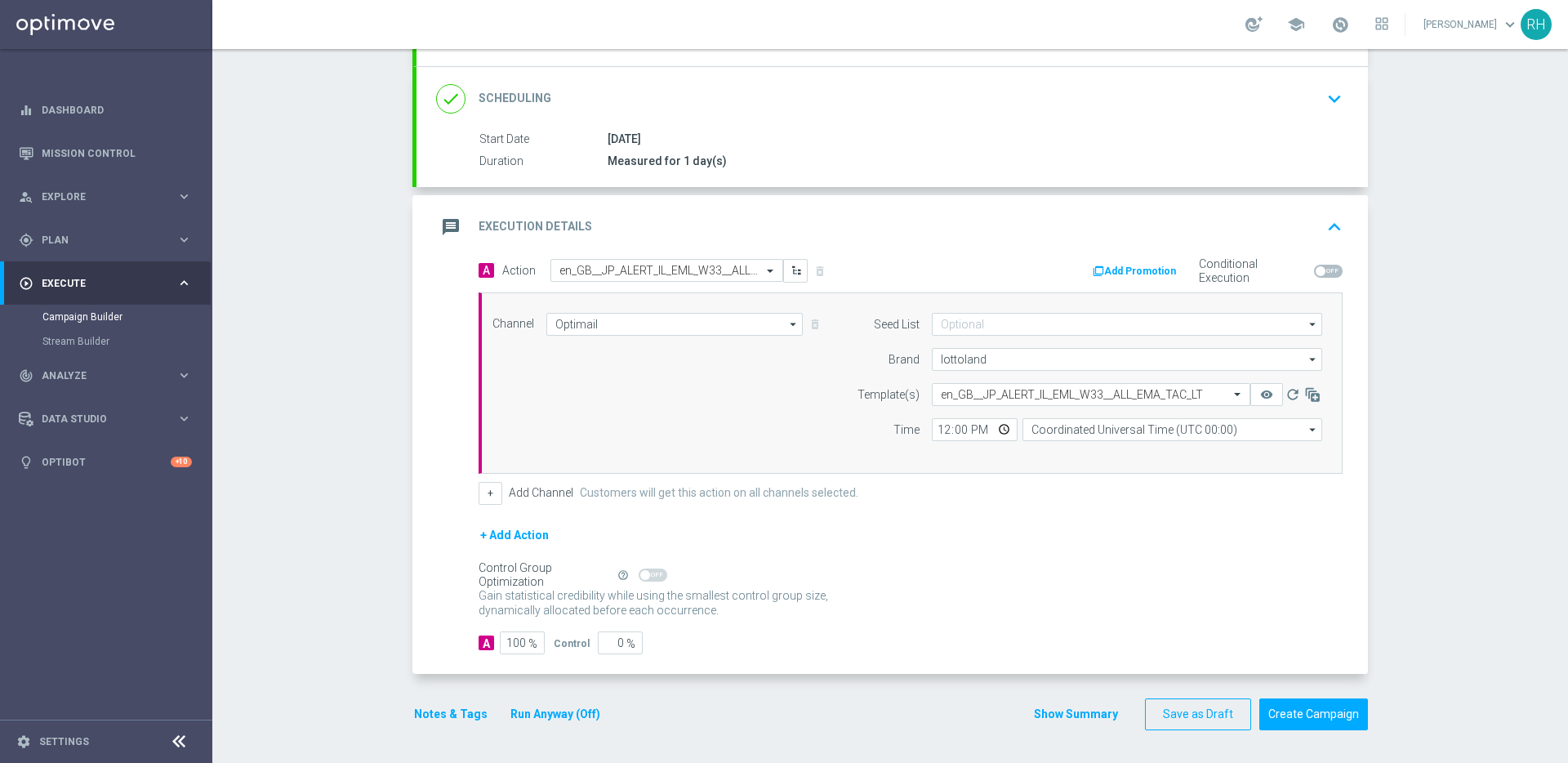
click at [988, 512] on form "A Action Select action en_GB__JP_ALERT_IL_EML_W33__ALL_EMA_TAC_LT delete_foreve…" at bounding box center [910, 457] width 864 height 397
click at [1338, 234] on icon "keyboard_arrow_up" at bounding box center [1334, 227] width 24 height 24
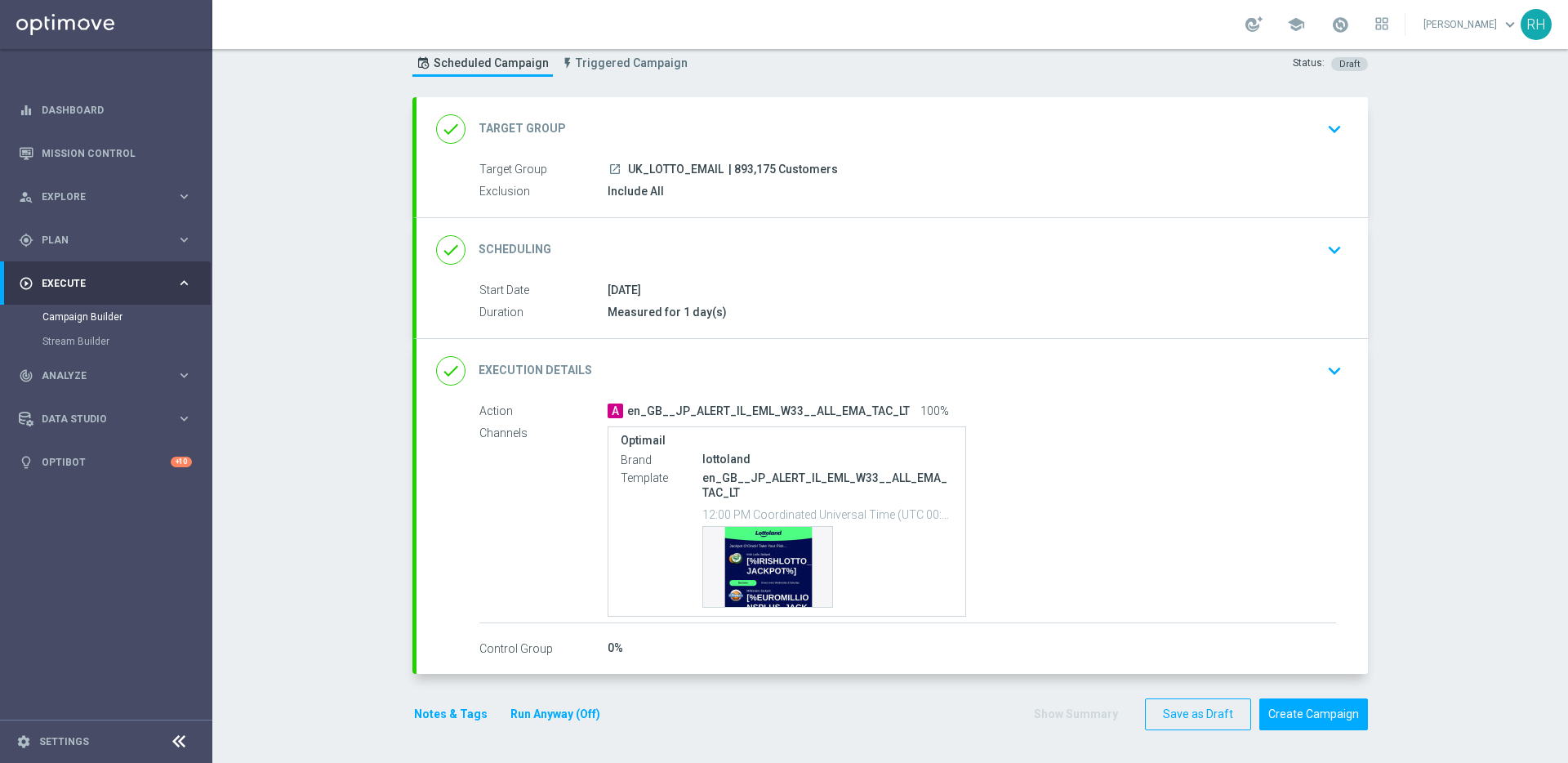
scroll to position [49, 0]
click at [1216, 710] on button "Save as Draft" at bounding box center [1197, 714] width 106 height 32
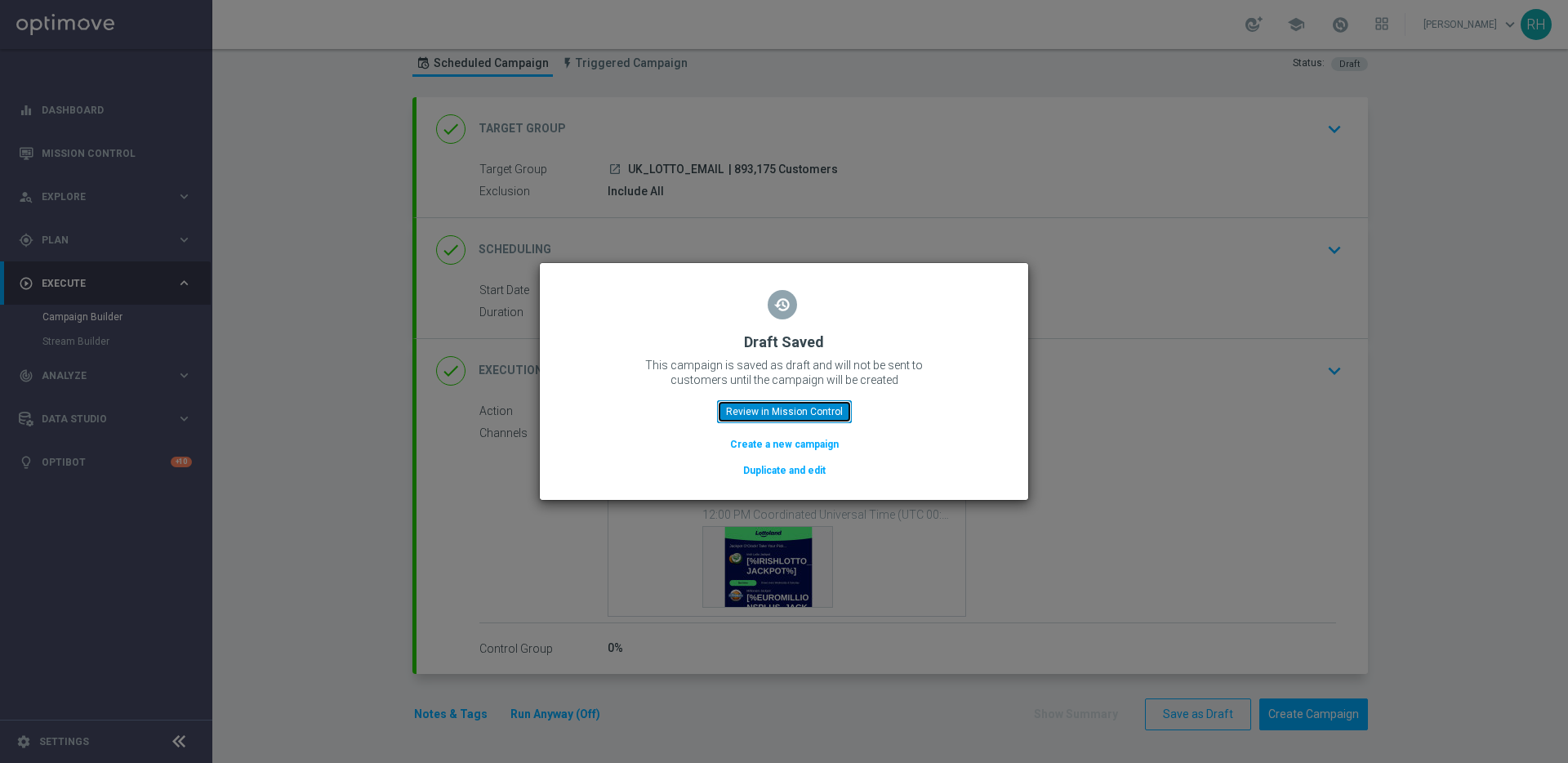
click at [791, 403] on button "Review in Mission Control" at bounding box center [784, 411] width 135 height 23
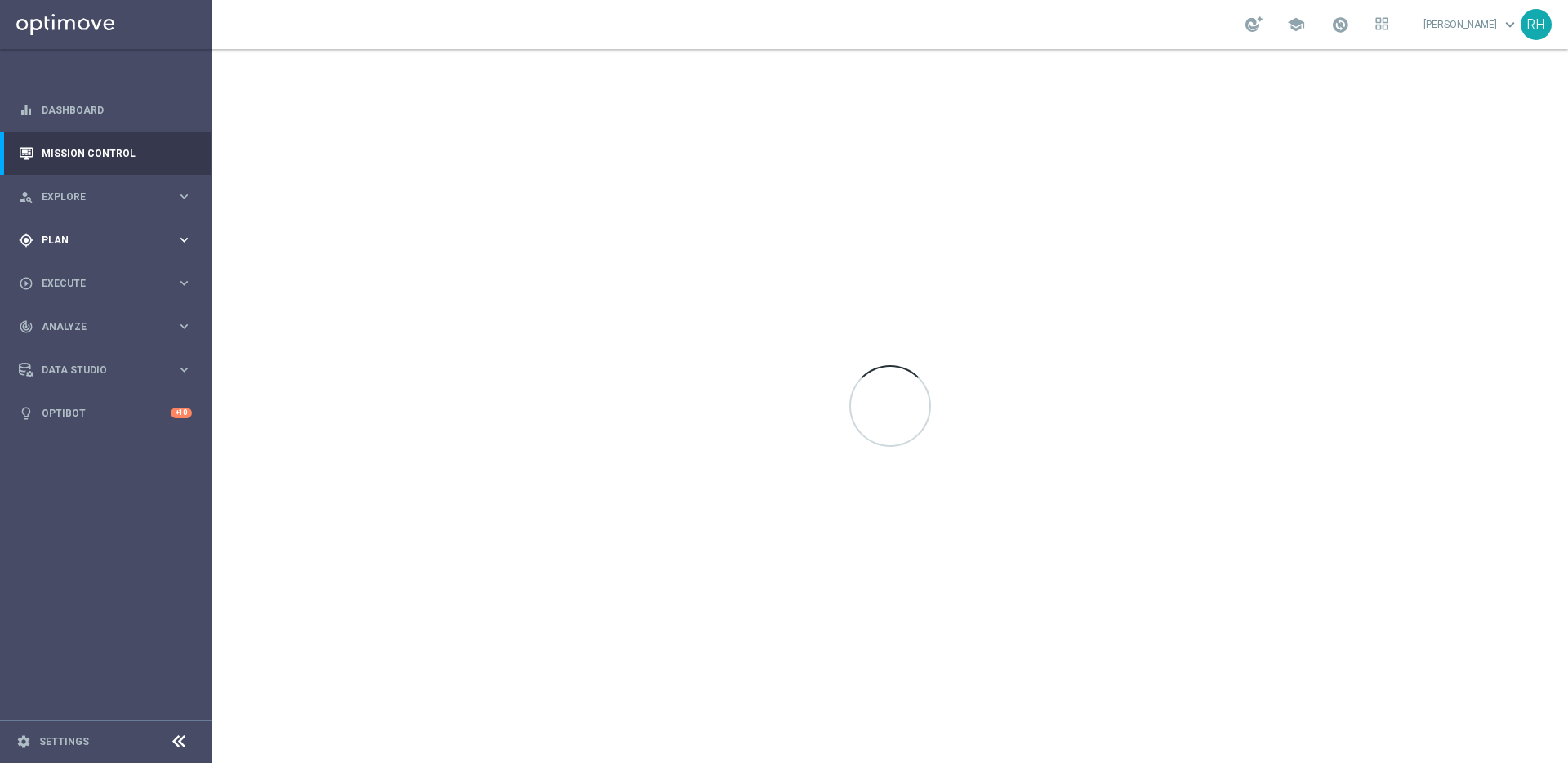
click at [101, 237] on span "Plan" at bounding box center [108, 240] width 135 height 9
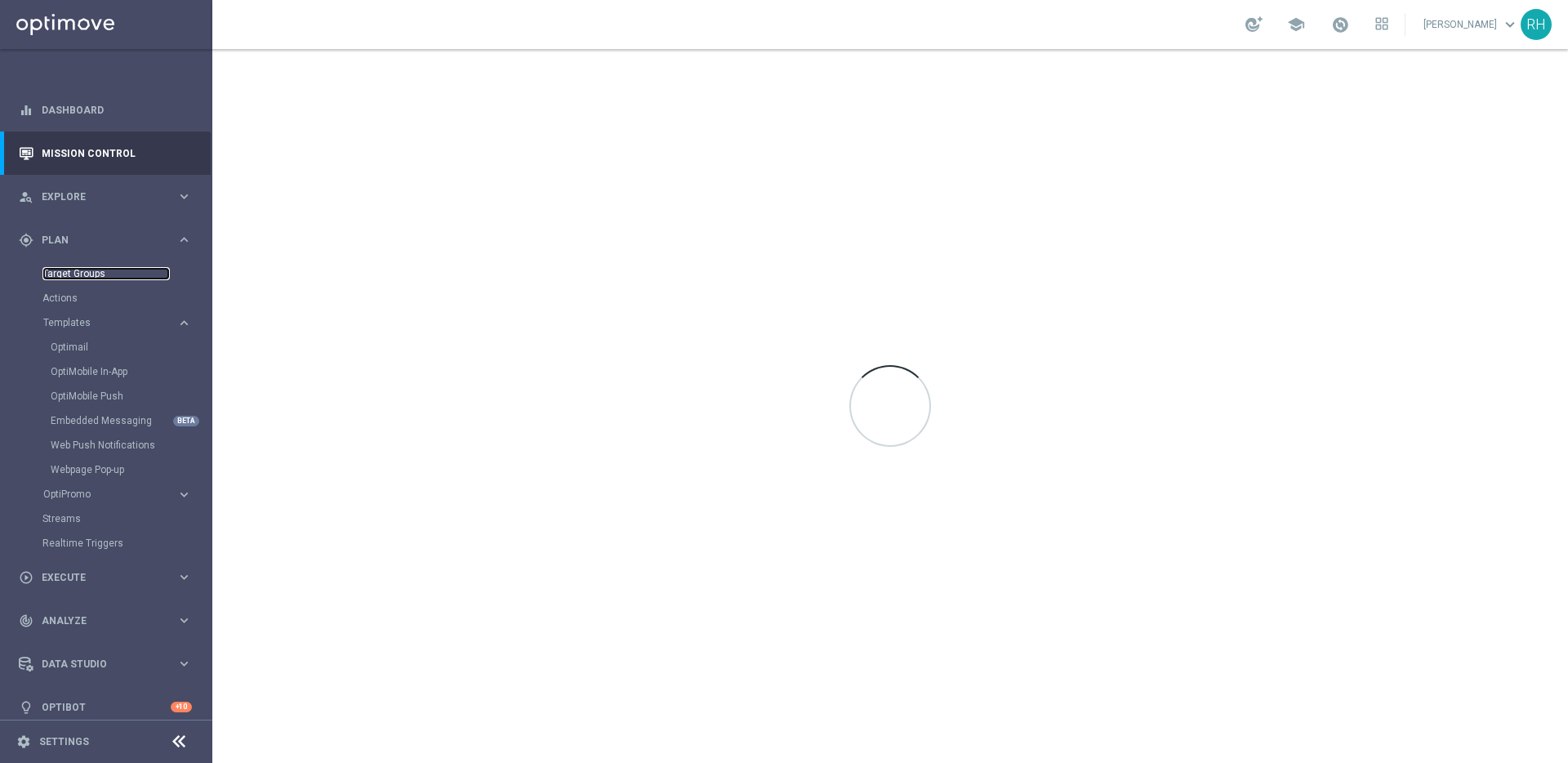
click at [83, 278] on link "Target Groups" at bounding box center [106, 274] width 127 height 13
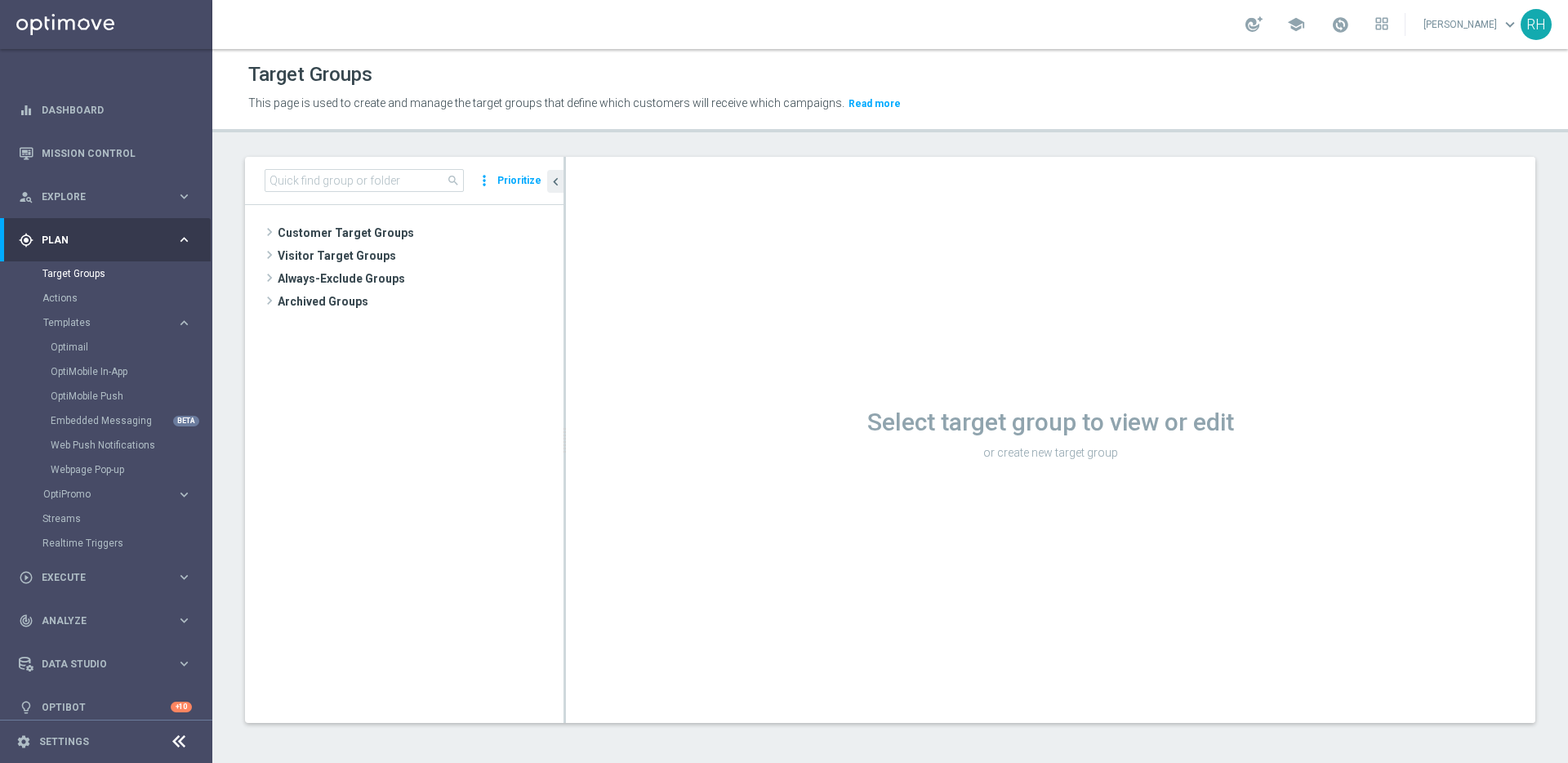
click at [394, 153] on div "Target Groups This page is used to create and manage the target groups that def…" at bounding box center [890, 406] width 1356 height 714
click at [134, 151] on link "Mission Control" at bounding box center [116, 153] width 150 height 43
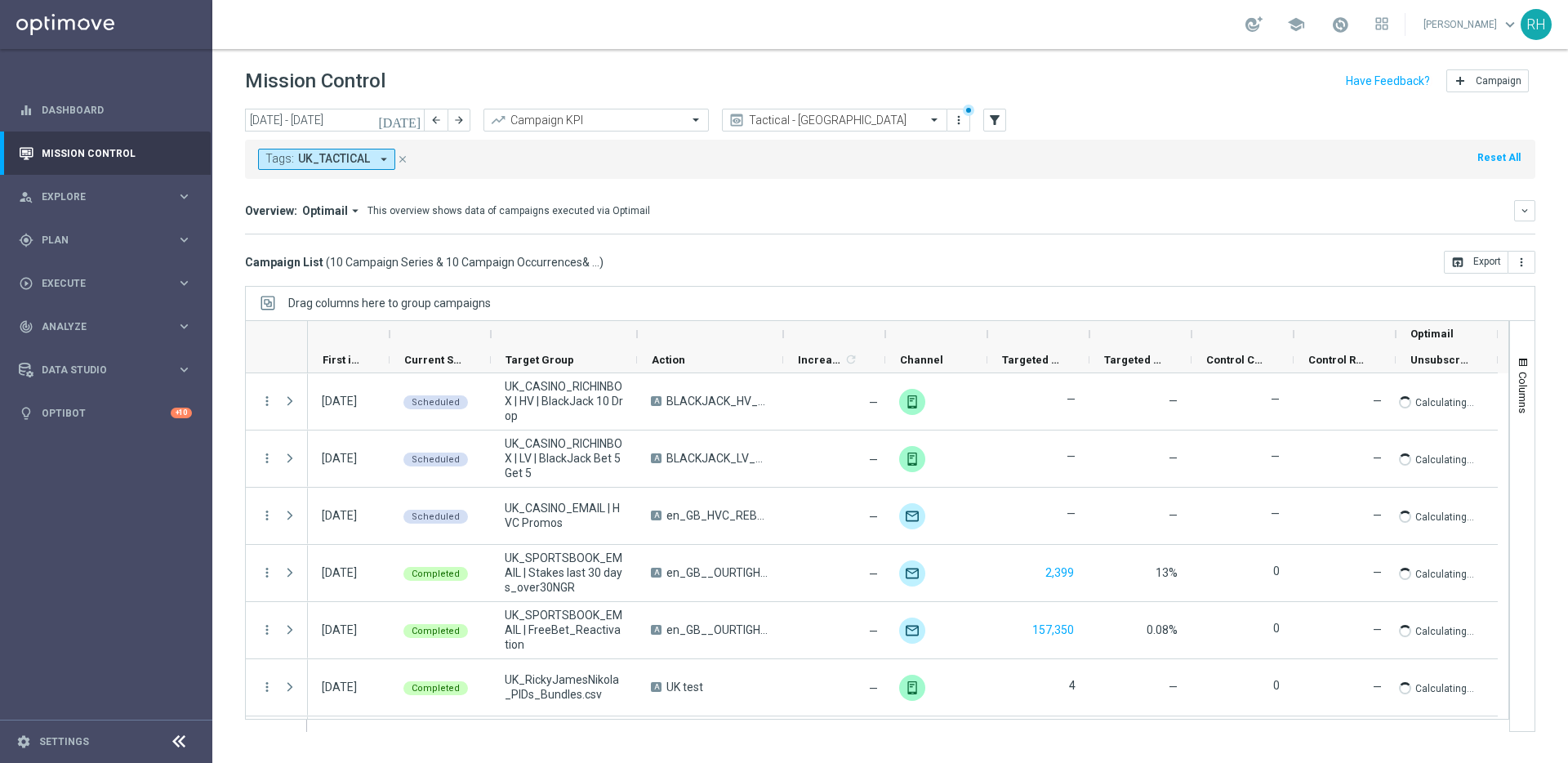
click at [815, 188] on mini-dashboard "Overview: Optimail arrow_drop_down This overview shows data of campaigns execut…" at bounding box center [890, 215] width 1290 height 72
click at [815, 125] on input "text" at bounding box center [818, 120] width 175 height 14
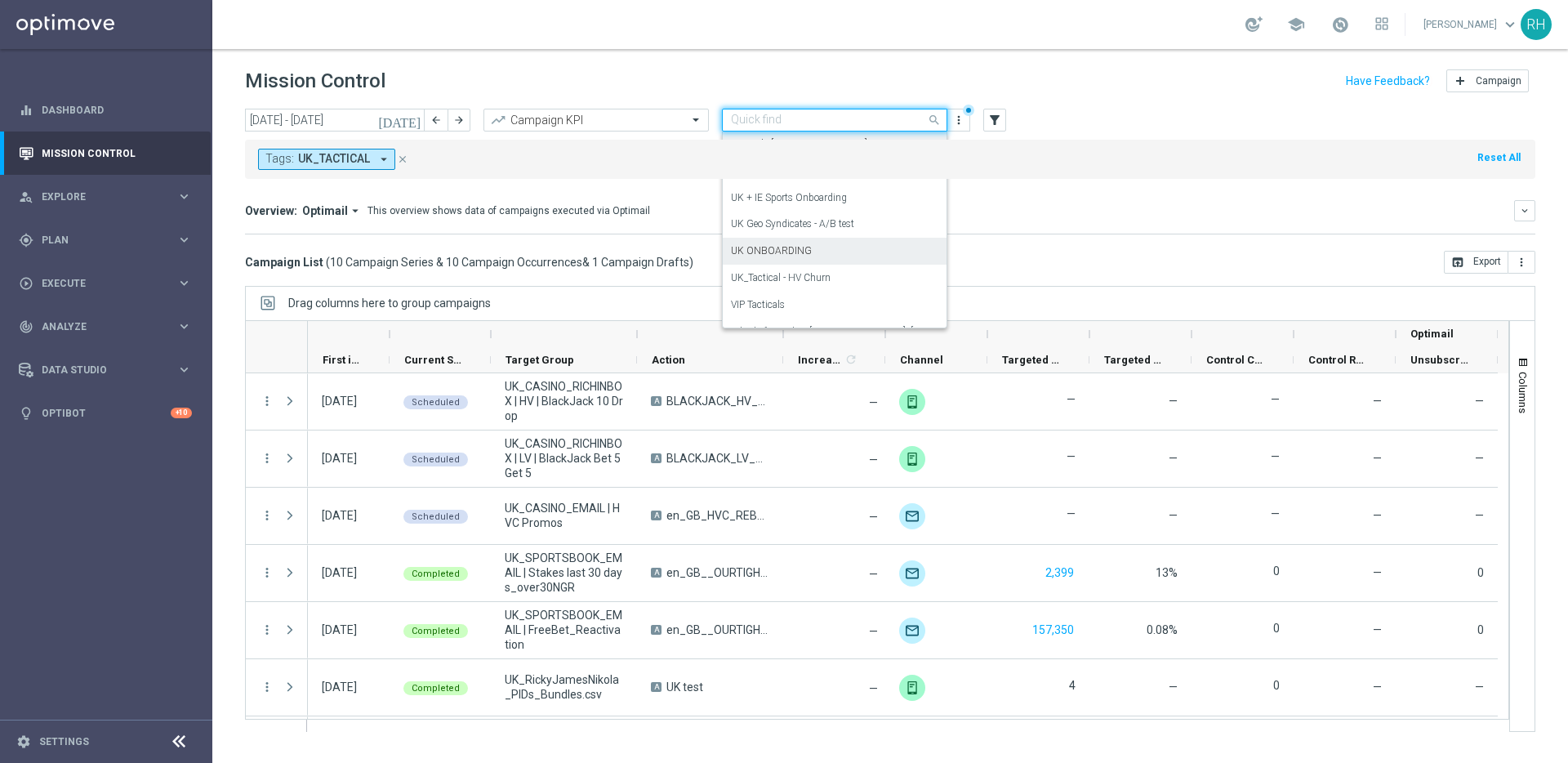
click at [833, 253] on div "UK ONBOARDING" at bounding box center [834, 250] width 207 height 27
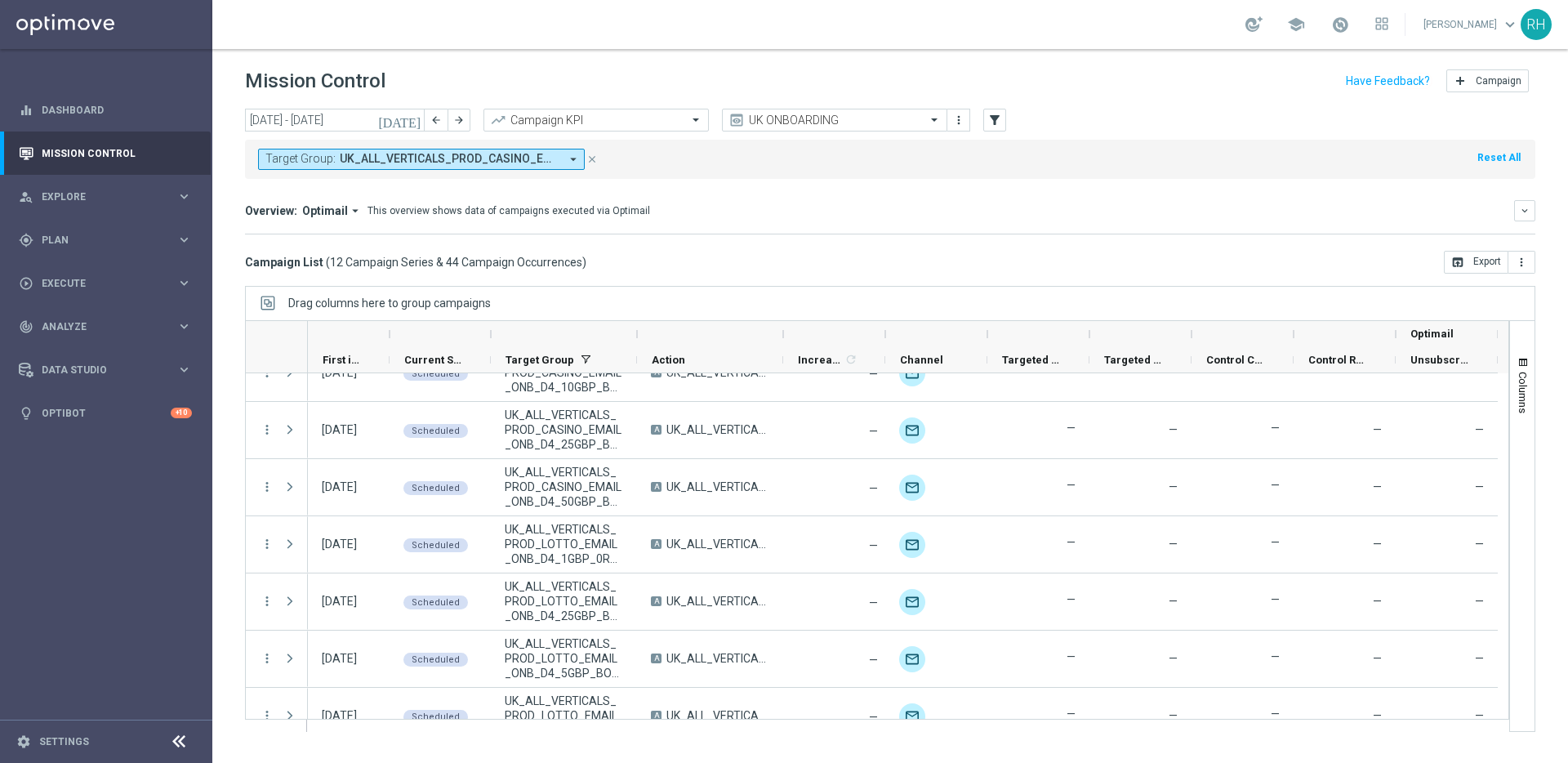
scroll to position [0, 0]
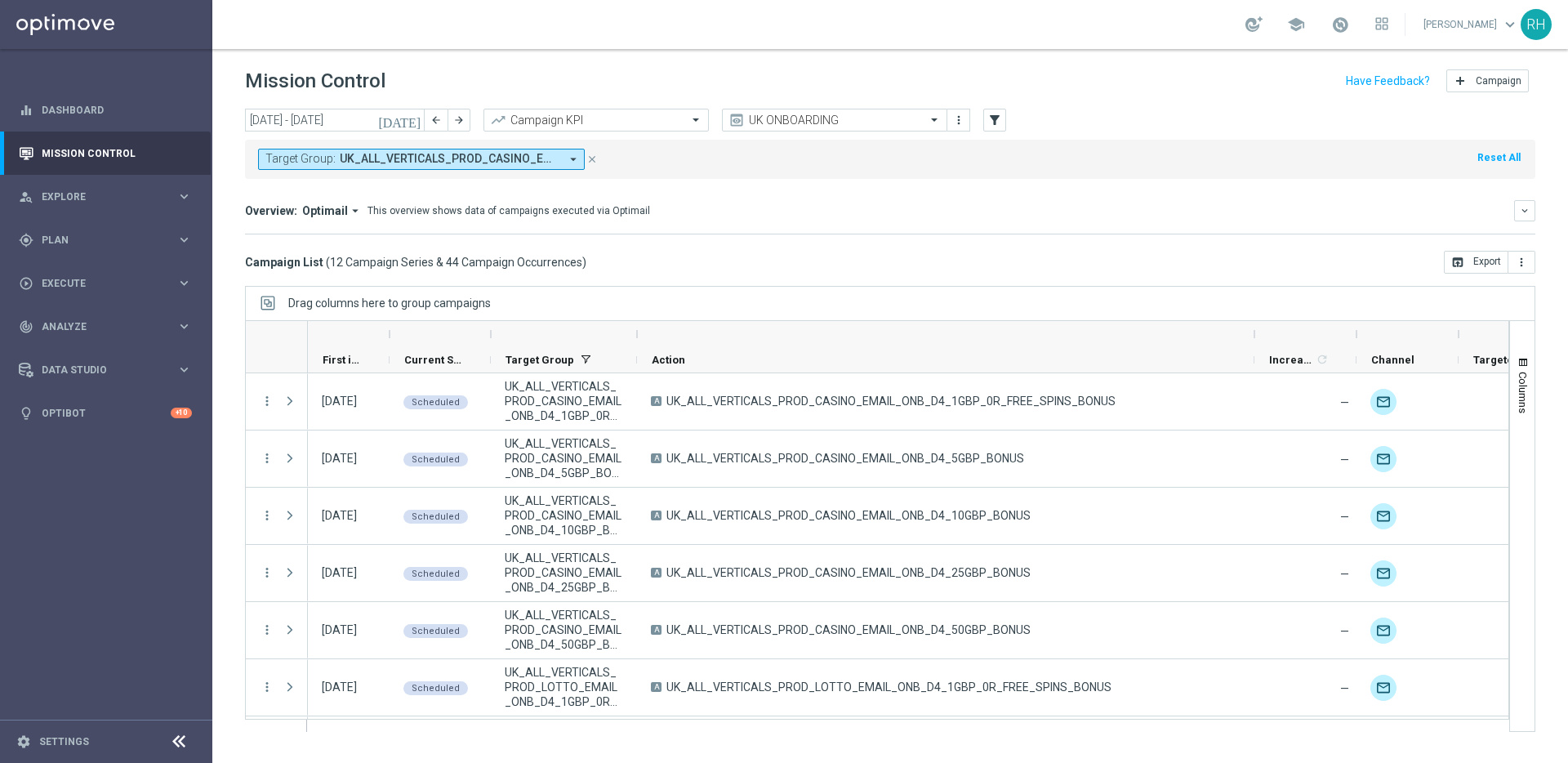
drag, startPoint x: 782, startPoint y: 333, endPoint x: 1257, endPoint y: 312, distance: 475.5
click at [1257, 312] on div "Drag columns here to group campaigns Drag here to set column labels" at bounding box center [890, 508] width 1290 height 446
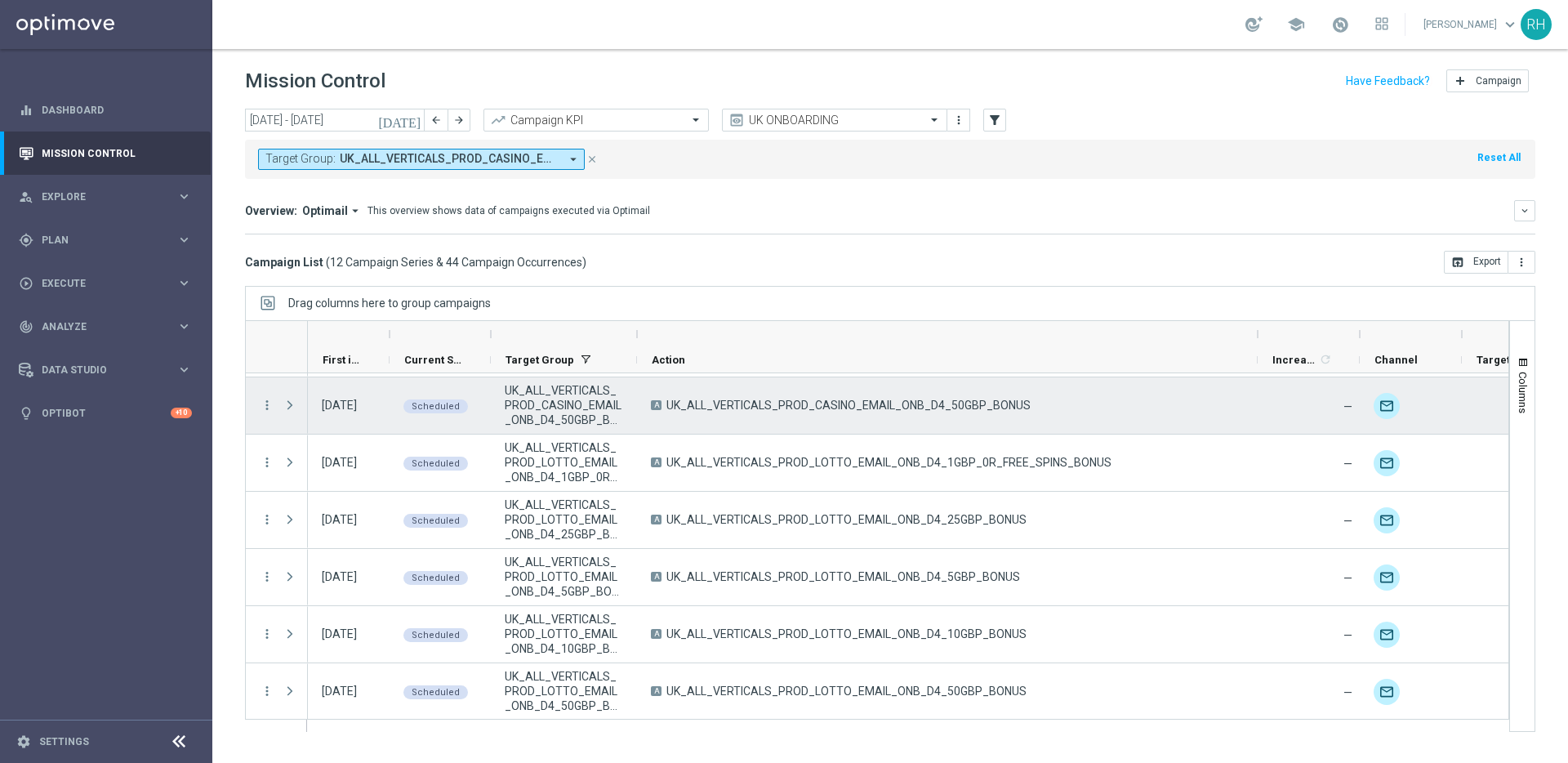
scroll to position [256, 0]
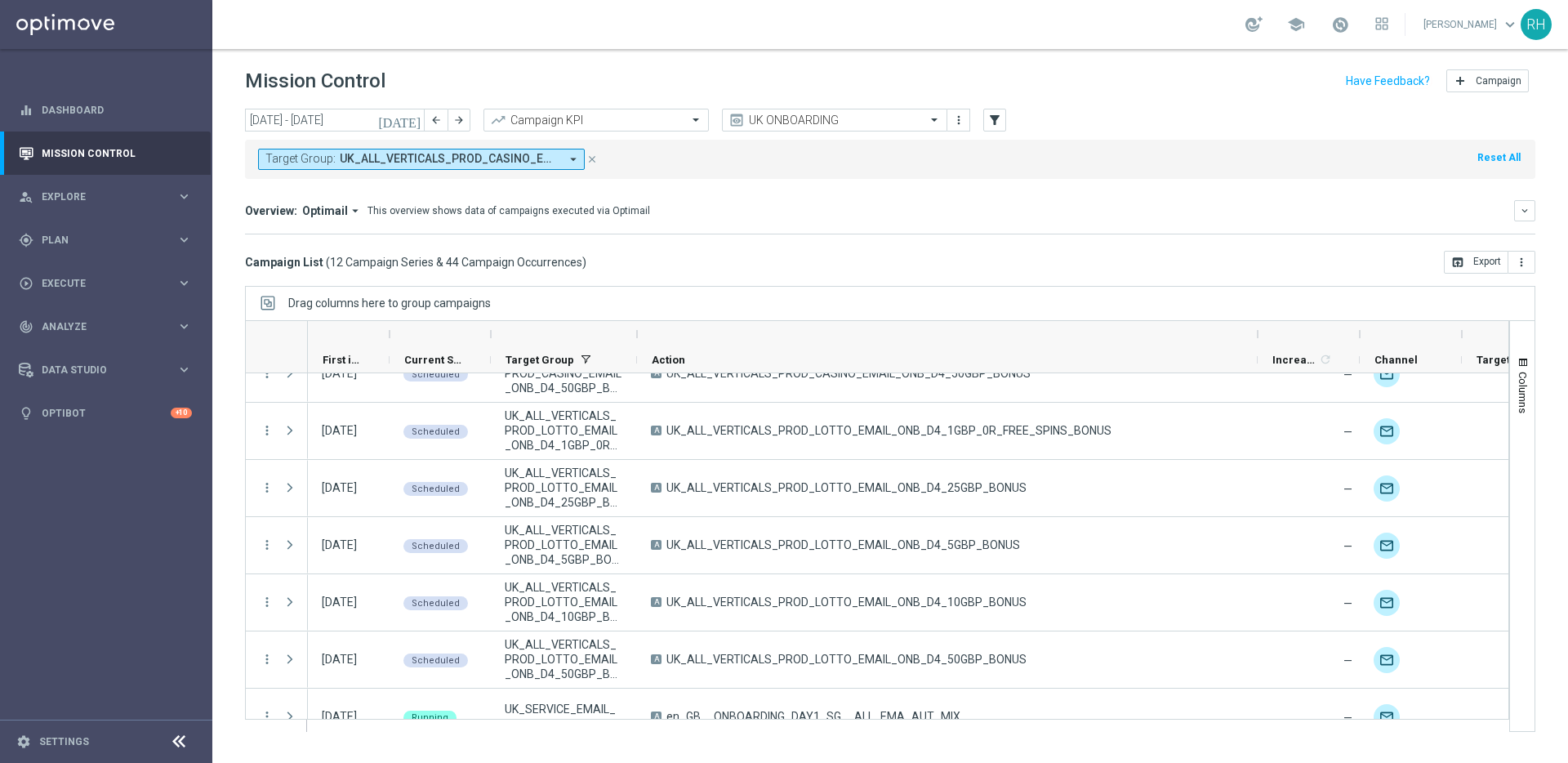
click at [1084, 214] on div "Overview: Optimail arrow_drop_down This overview shows data of campaigns execut…" at bounding box center [879, 211] width 1269 height 15
click at [1083, 214] on div "Overview: Optimail arrow_drop_down This overview shows data of campaigns execut…" at bounding box center [879, 211] width 1269 height 15
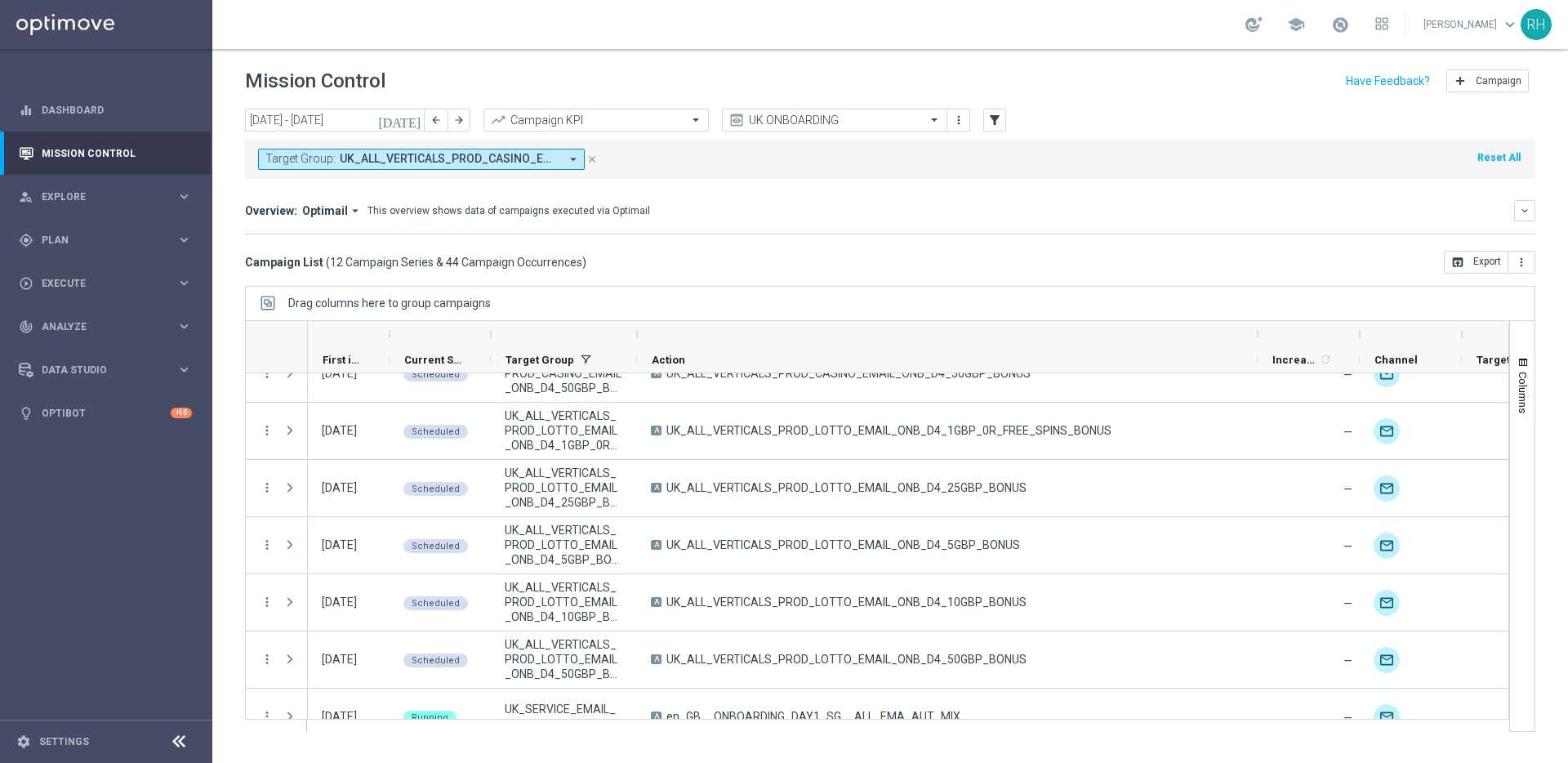
click at [1083, 214] on div "Overview: Optimail arrow_drop_down This overview shows data of campaigns execut…" at bounding box center [879, 211] width 1269 height 15
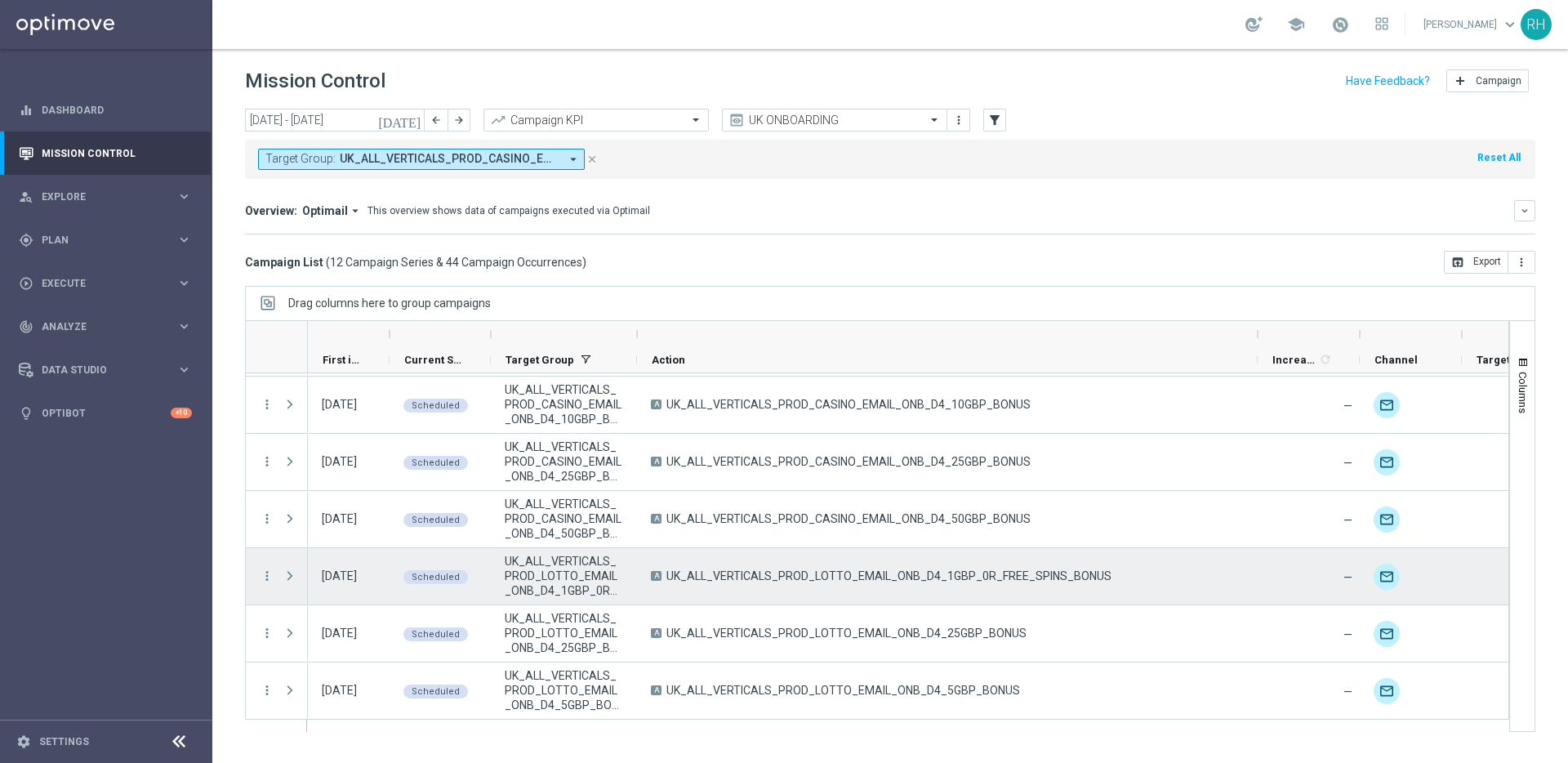
scroll to position [0, 0]
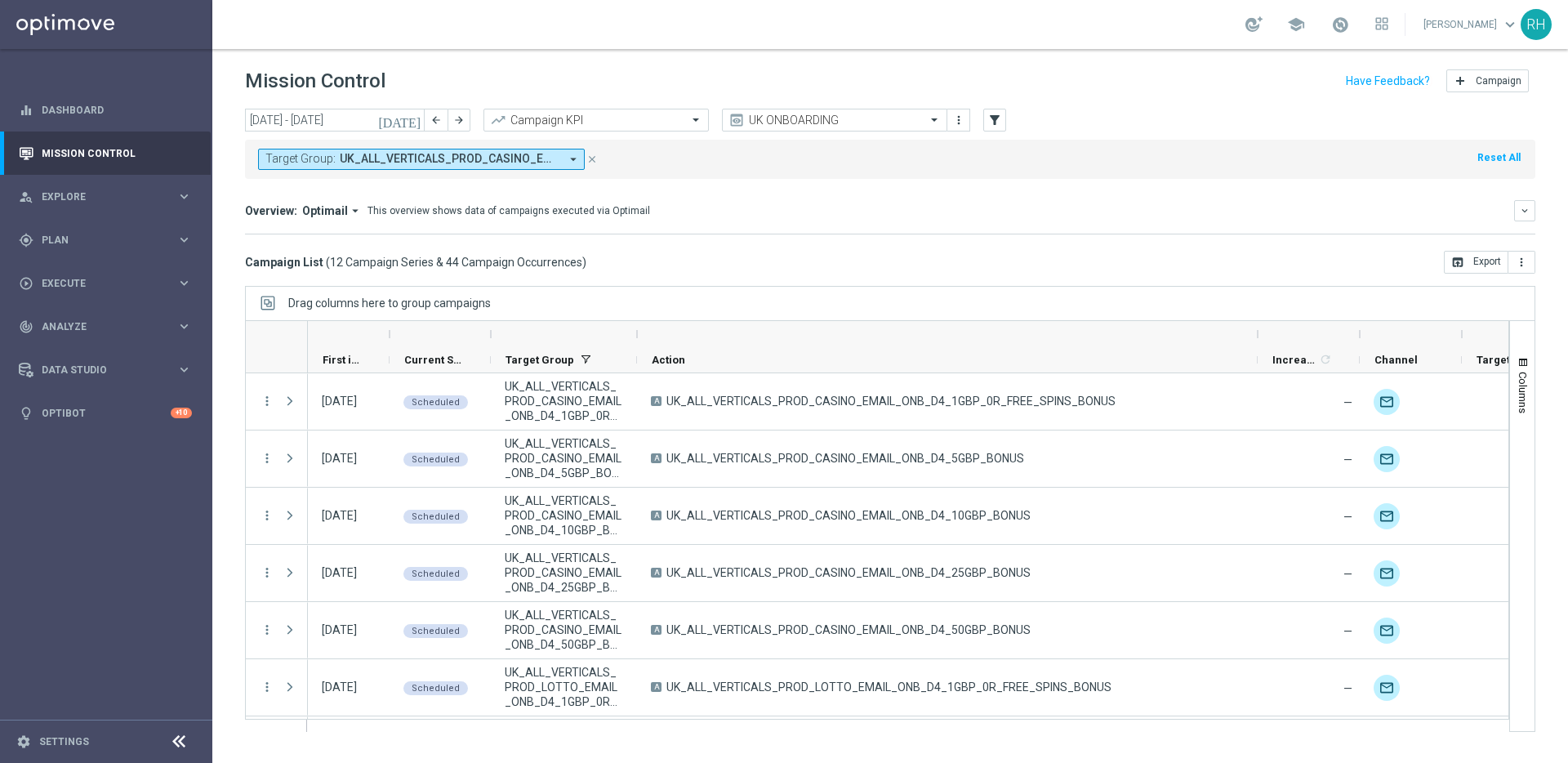
click at [981, 255] on div "Campaign List ( 12 Campaign Series & 44 Campaign Occurrences ) open_in_browser …" at bounding box center [890, 262] width 1290 height 23
drag, startPoint x: 637, startPoint y: 334, endPoint x: 541, endPoint y: 320, distance: 97.0
click at [541, 321] on div at bounding box center [564, 334] width 146 height 26
click at [769, 248] on mini-dashboard "Overview: Optimail arrow_drop_down This overview shows data of campaigns execut…" at bounding box center [890, 215] width 1290 height 72
drag, startPoint x: 576, startPoint y: 264, endPoint x: 389, endPoint y: 274, distance: 187.3
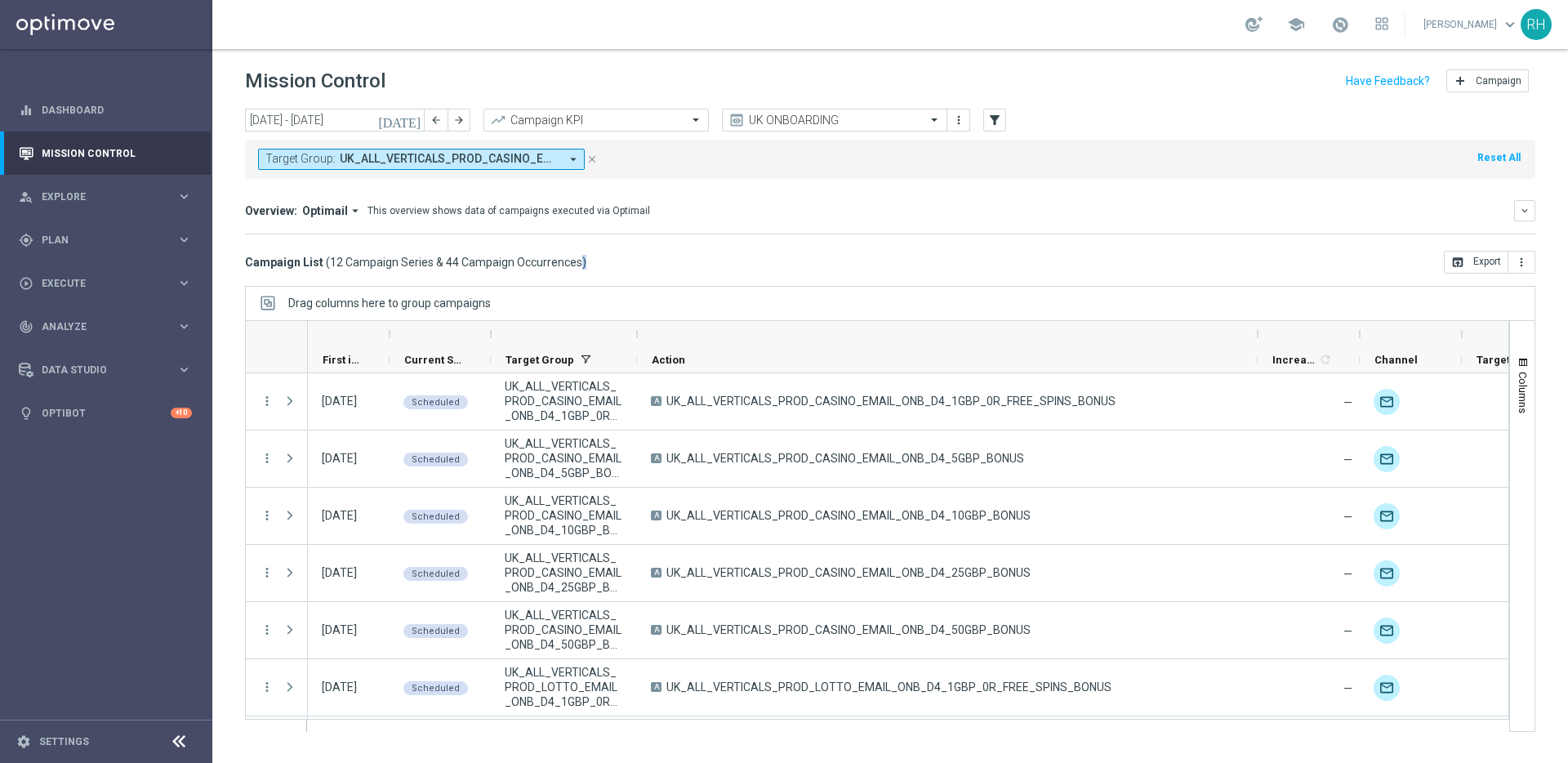
click at [390, 274] on div "today 11 Aug 2025 - 17 Aug 2025 arrow_back arrow_forward Campaign KPI trending_…" at bounding box center [890, 428] width 1356 height 640
drag, startPoint x: 325, startPoint y: 260, endPoint x: 573, endPoint y: 260, distance: 248.0
click at [573, 260] on span "12 Campaign Series & 44 Campaign Occurrences" at bounding box center [456, 262] width 253 height 15
click at [579, 263] on div "Campaign List ( 12 Campaign Series & 44 Campaign Occurrences ) open_in_browser …" at bounding box center [890, 262] width 1290 height 23
click at [663, 266] on div "Campaign List ( 12 Campaign Series & 44 Campaign Occurrences ) open_in_browser …" at bounding box center [890, 262] width 1290 height 23
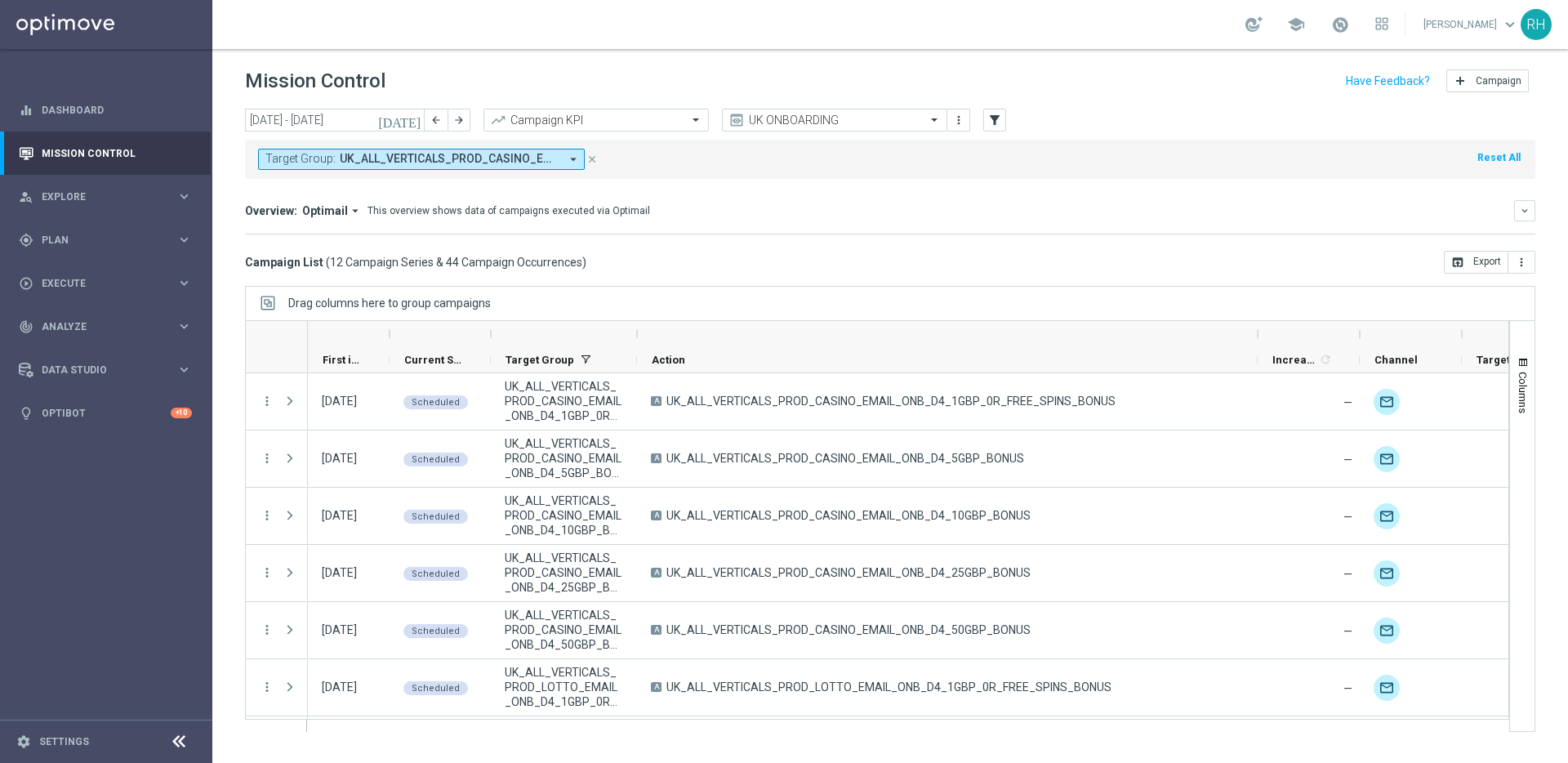
click at [677, 236] on mini-dashboard "Overview: Optimail arrow_drop_down This overview shows data of campaigns execut…" at bounding box center [890, 215] width 1290 height 72
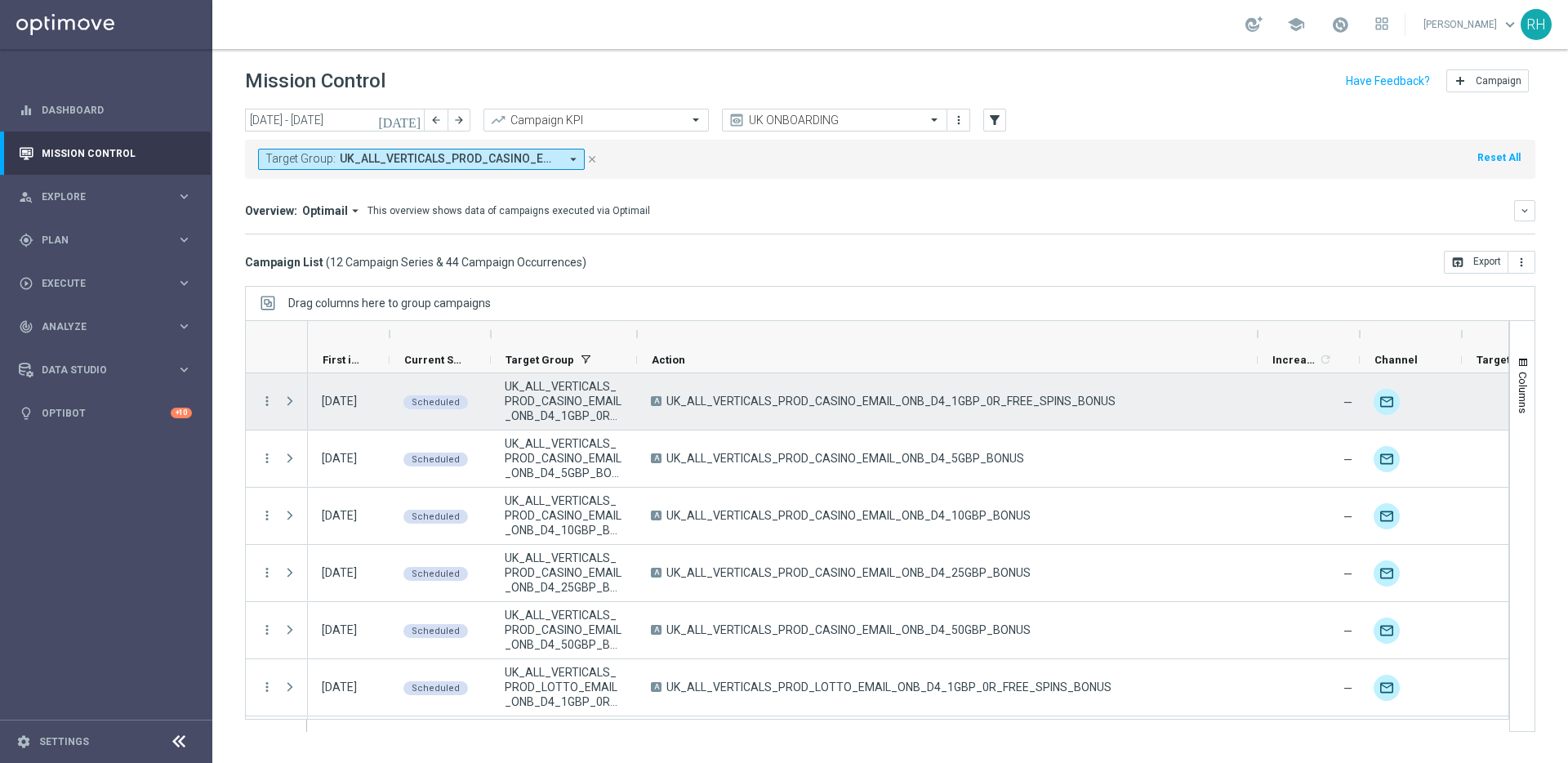
click at [724, 399] on span "UK_ALL_VERTICALS_PROD_CASINO_EMAIL_ONB_D4_1GBP_0R_FREE_SPINS_BONUS" at bounding box center [891, 401] width 449 height 15
drag, startPoint x: 671, startPoint y: 399, endPoint x: 977, endPoint y: 416, distance: 306.5
click at [936, 417] on div "A UK_ALL_VERTICALS_PROD_CASINO_EMAIL_ONB_D4_1GBP_0R_FREE_SPINS_BONUS" at bounding box center [947, 402] width 621 height 57
click at [977, 414] on div "A UK_ALL_VERTICALS_PROD_CASINO_EMAIL_ONB_D4_1GBP_0R_FREE_SPINS_BONUS" at bounding box center [947, 402] width 621 height 57
drag, startPoint x: 983, startPoint y: 407, endPoint x: 787, endPoint y: 407, distance: 196.0
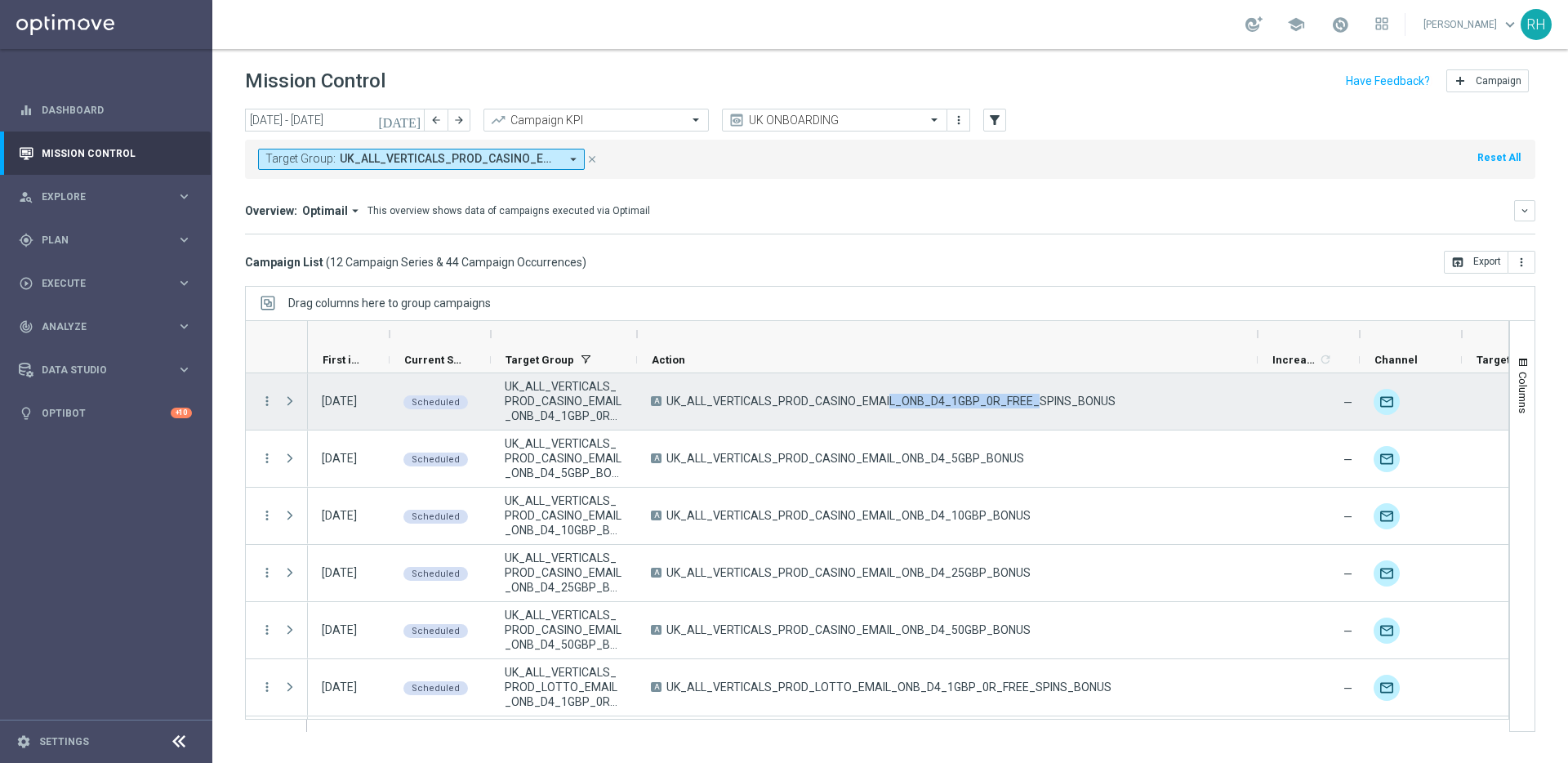
click at [790, 407] on span "UK_ALL_VERTICALS_PROD_CASINO_EMAIL_ONB_D4_1GBP_0R_FREE_SPINS_BONUS" at bounding box center [891, 401] width 449 height 15
click at [787, 407] on span "UK_ALL_VERTICALS_PROD_CASINO_EMAIL_ONB_D4_1GBP_0R_FREE_SPINS_BONUS" at bounding box center [891, 401] width 449 height 15
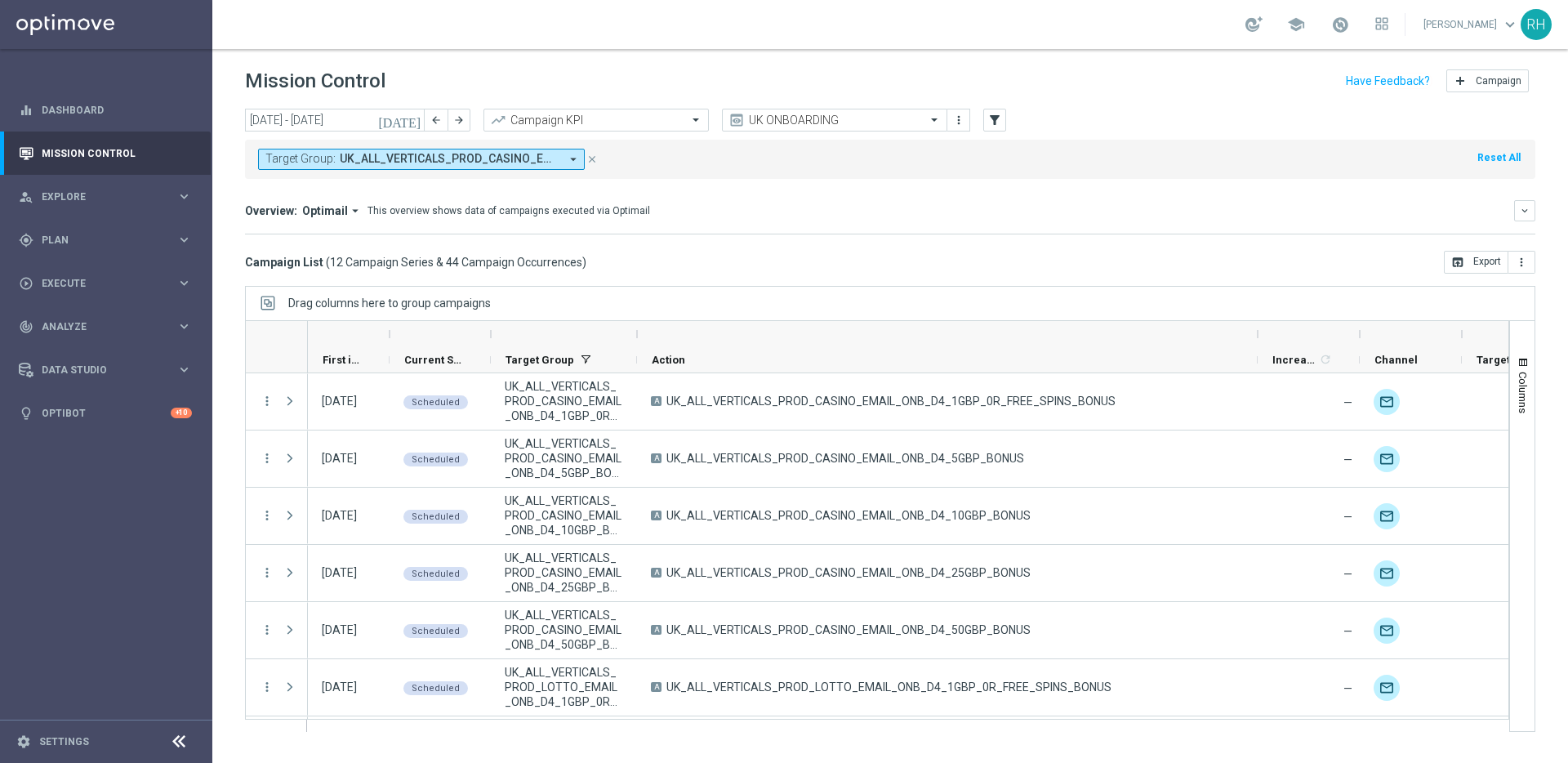
click at [883, 264] on div "Campaign List ( 12 Campaign Series & 44 Campaign Occurrences ) open_in_browser …" at bounding box center [890, 262] width 1290 height 23
click at [880, 276] on div "today 11 Aug 2025 - 17 Aug 2025 arrow_back arrow_forward Campaign KPI trending_…" at bounding box center [890, 428] width 1356 height 640
click at [879, 295] on div "Drag columns here to group campaigns" at bounding box center [890, 303] width 1290 height 34
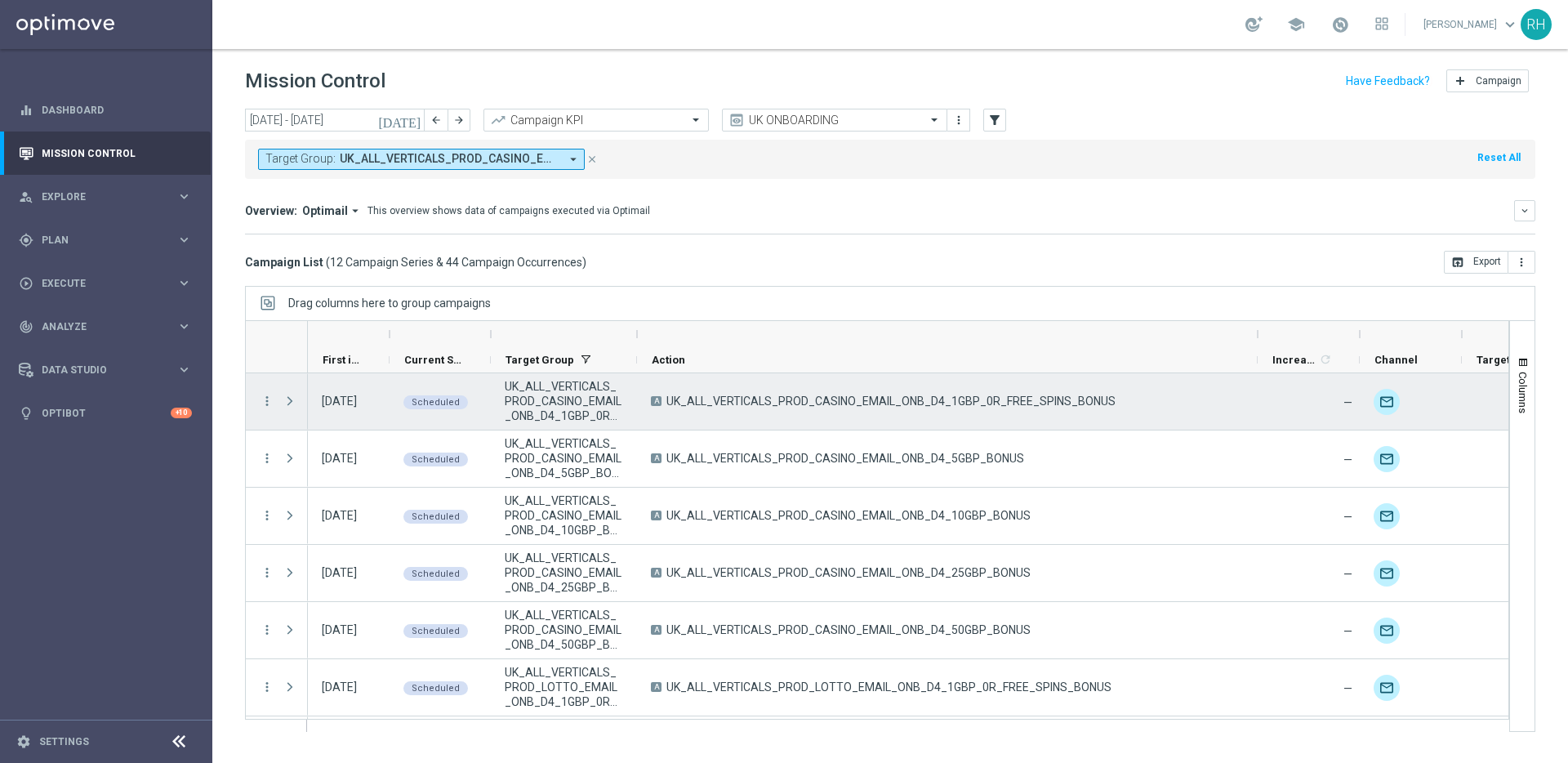
click at [1055, 396] on span "UK_ALL_VERTICALS_PROD_CASINO_EMAIL_ONB_D4_1GBP_0R_FREE_SPINS_BONUS" at bounding box center [891, 401] width 449 height 15
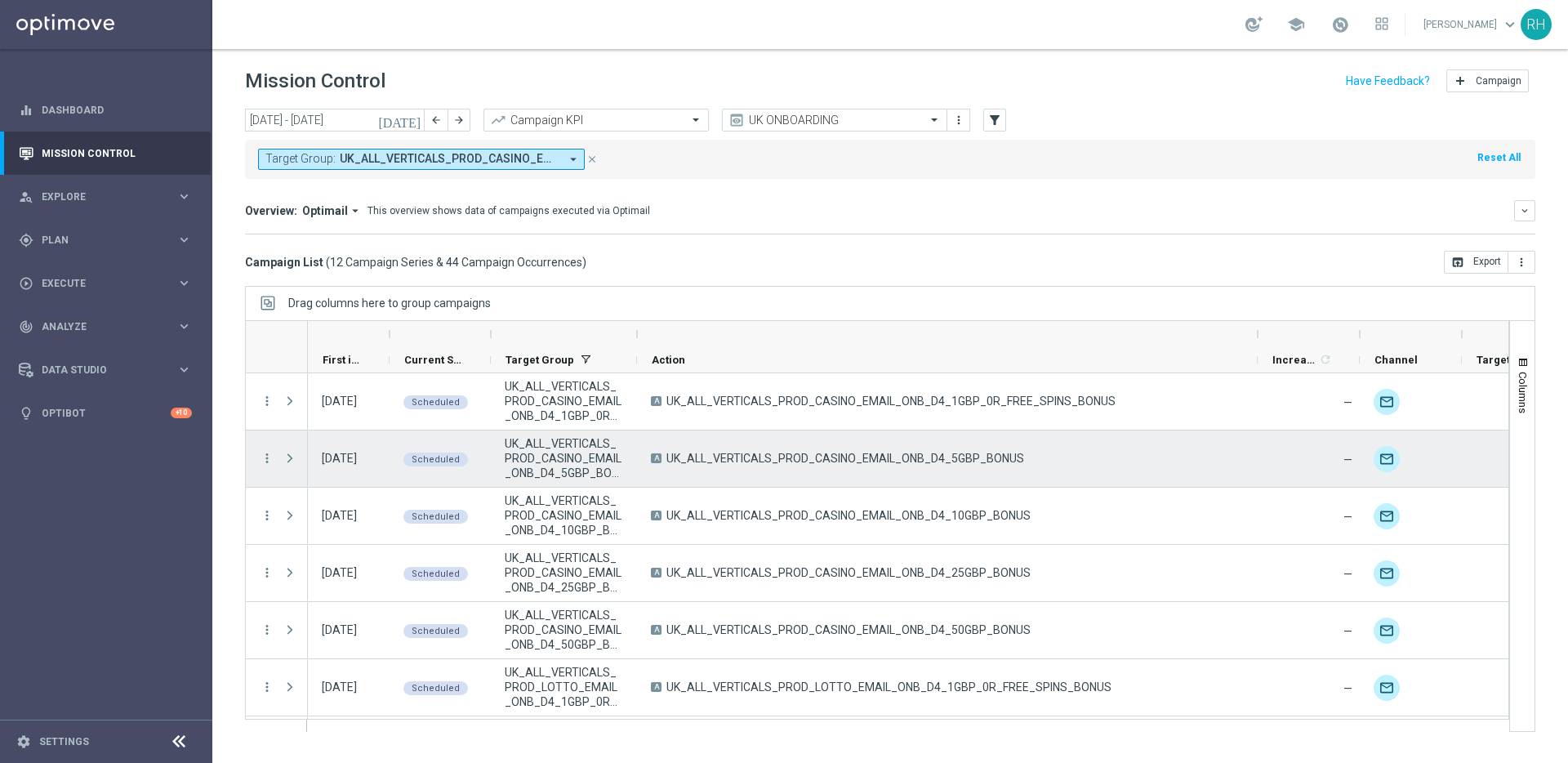
click at [944, 457] on span "UK_ALL_VERTICALS_PROD_CASINO_EMAIL_ONB_D4_5GBP_BONUS" at bounding box center [845, 458] width 358 height 15
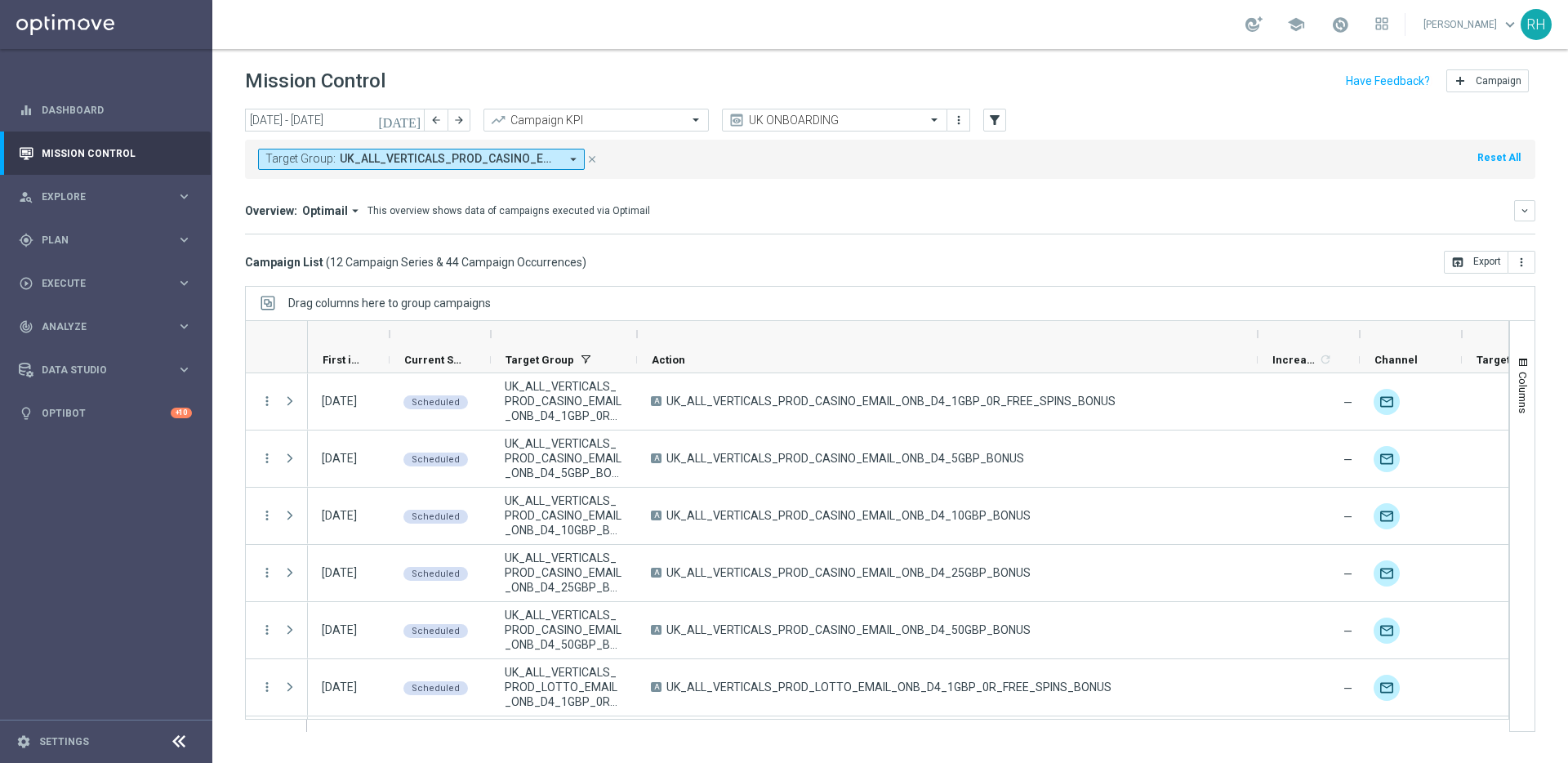
click at [652, 235] on mini-dashboard "Overview: Optimail arrow_drop_down This overview shows data of campaigns execut…" at bounding box center [890, 215] width 1290 height 72
click at [88, 225] on div "gps_fixed Plan keyboard_arrow_right" at bounding box center [105, 240] width 211 height 43
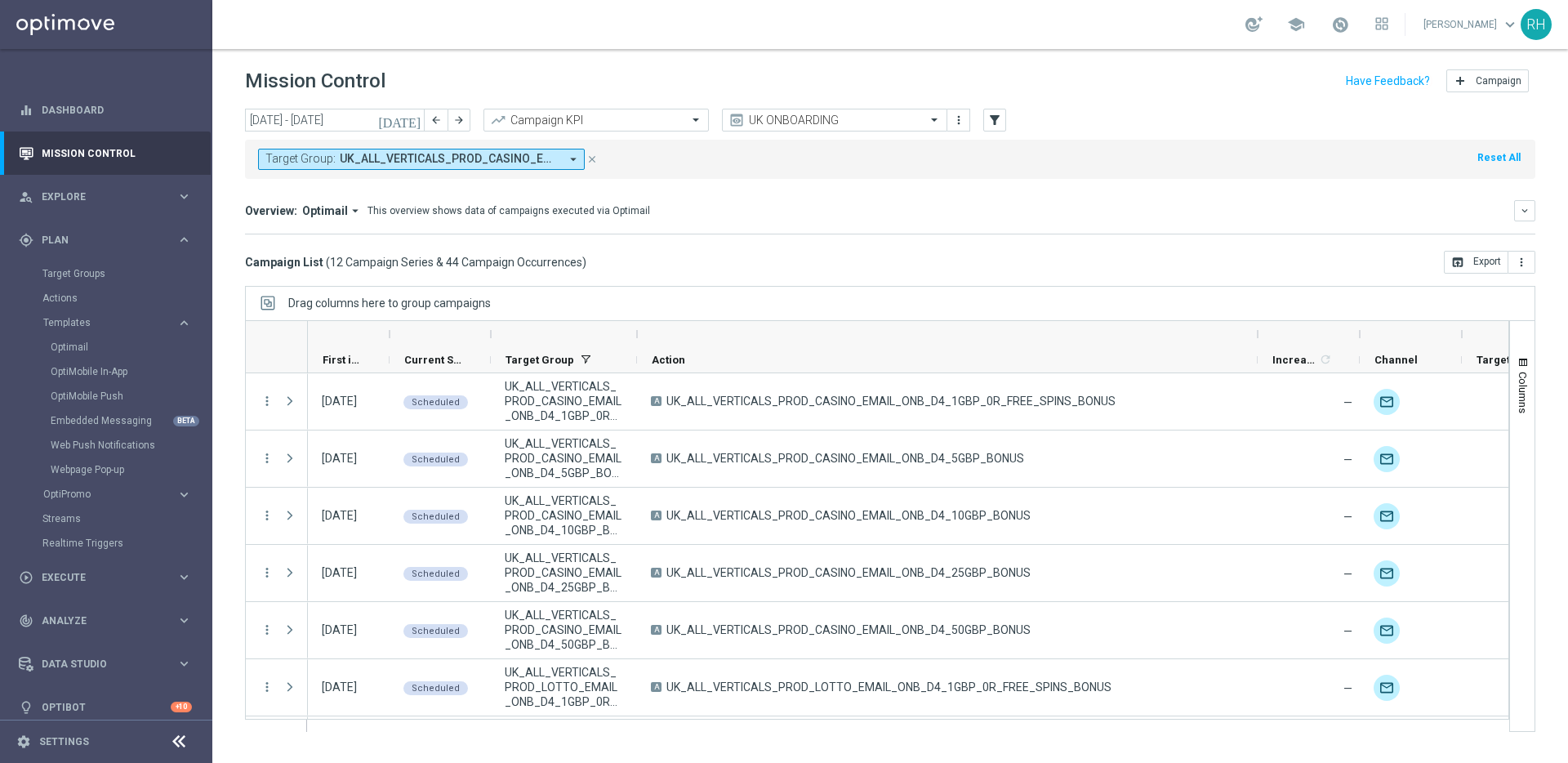
click at [719, 259] on div "Campaign List ( 12 Campaign Series & 44 Campaign Occurrences ) open_in_browser …" at bounding box center [890, 262] width 1290 height 23
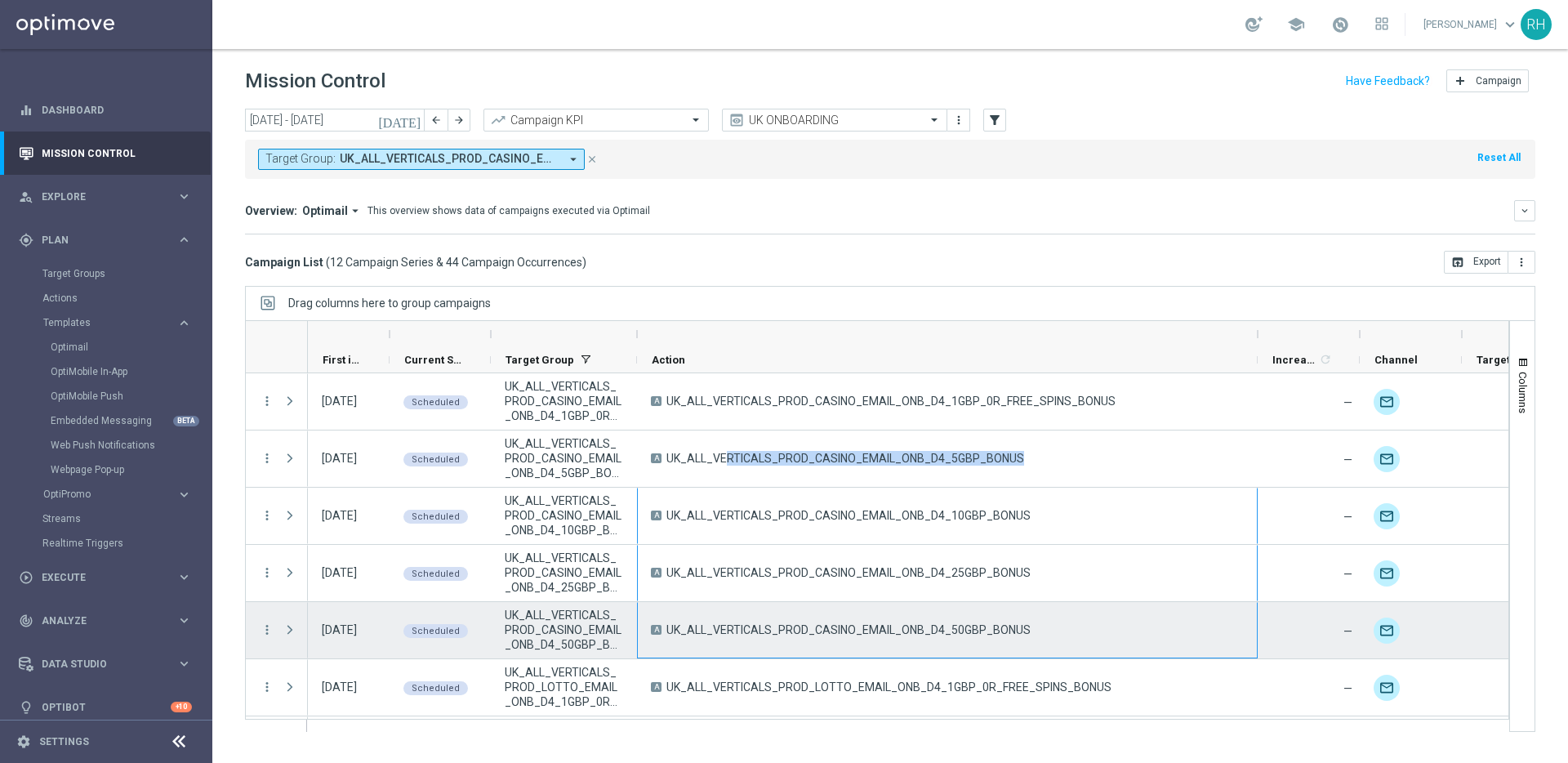
drag, startPoint x: 677, startPoint y: 452, endPoint x: 930, endPoint y: 631, distance: 309.9
click at [930, 631] on div "15 Aug 2025, Friday Scheduled UK_ALL_VERTICALS_PROD_CASINO_EMAIL_ONB_D4_1GBP_0R…" at bounding box center [1140, 717] width 1664 height 686
click at [930, 631] on span "UK_ALL_VERTICALS_PROD_CASINO_EMAIL_ONB_D4_50GBP_BONUS" at bounding box center [848, 630] width 364 height 15
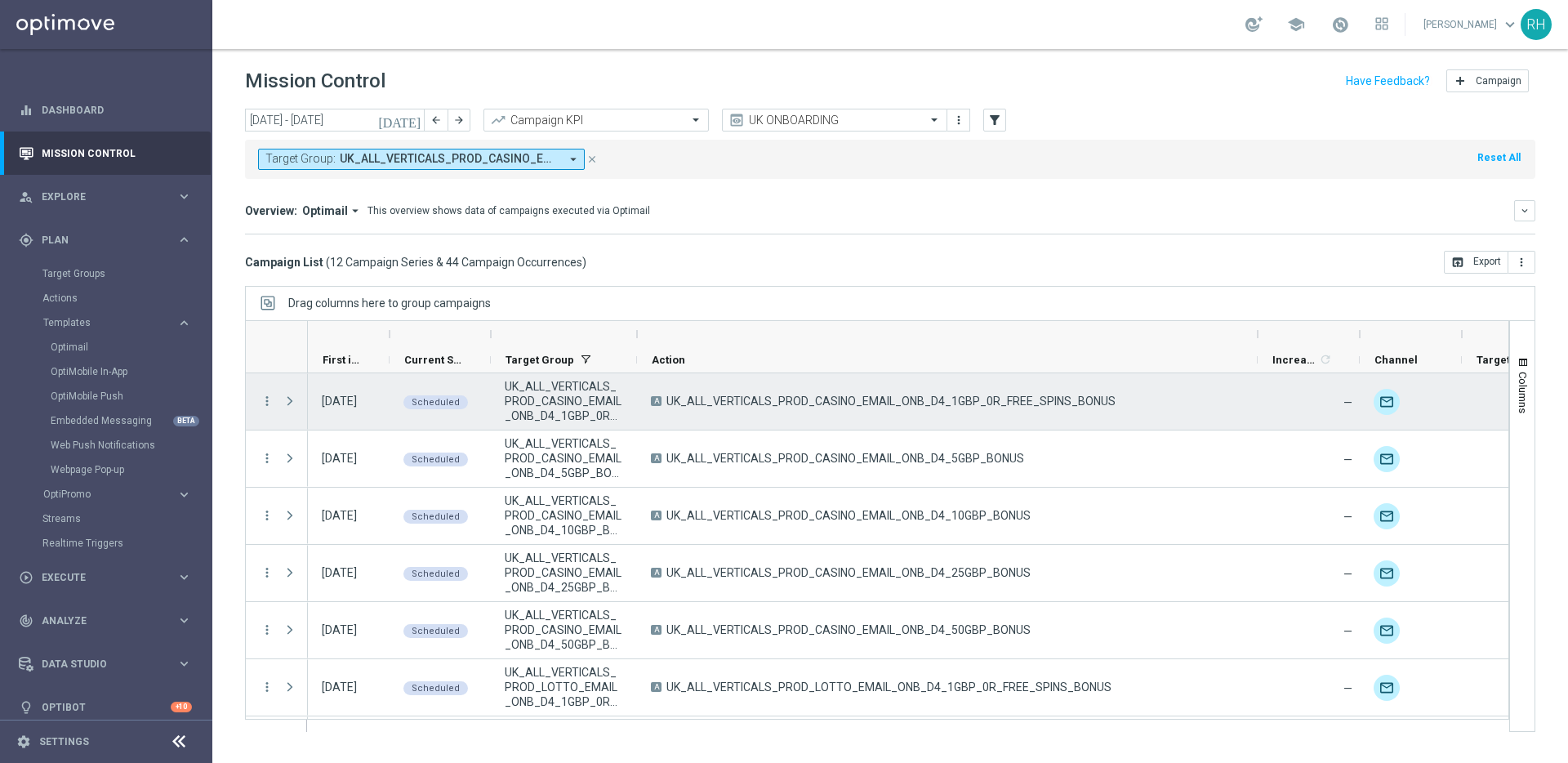
click at [592, 428] on div "UK_ALL_VERTICALS_PROD_CASINO_EMAIL_ONB_D4_1GBP_0R_FREE_SPINS_BONUS" at bounding box center [564, 402] width 146 height 57
click at [592, 433] on div "UK_ALL_VERTICALS_PROD_CASINO_EMAIL_ONB_D4_5GBP_BONUS" at bounding box center [564, 459] width 146 height 57
click at [267, 402] on icon "more_vert" at bounding box center [266, 401] width 15 height 15
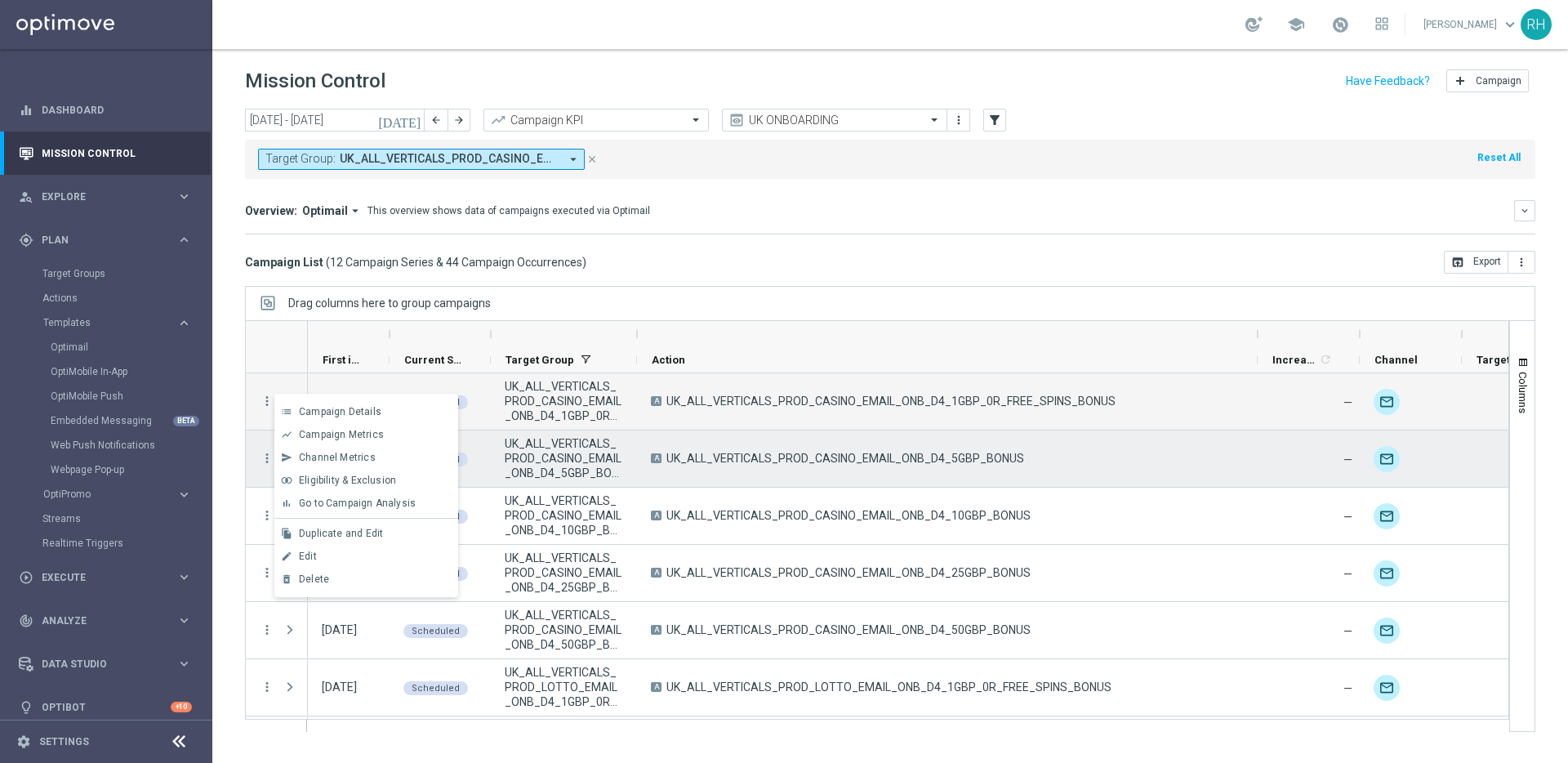
click at [690, 454] on span "UK_ALL_VERTICALS_PROD_CASINO_EMAIL_ONB_D4_5GBP_BONUS" at bounding box center [845, 458] width 358 height 15
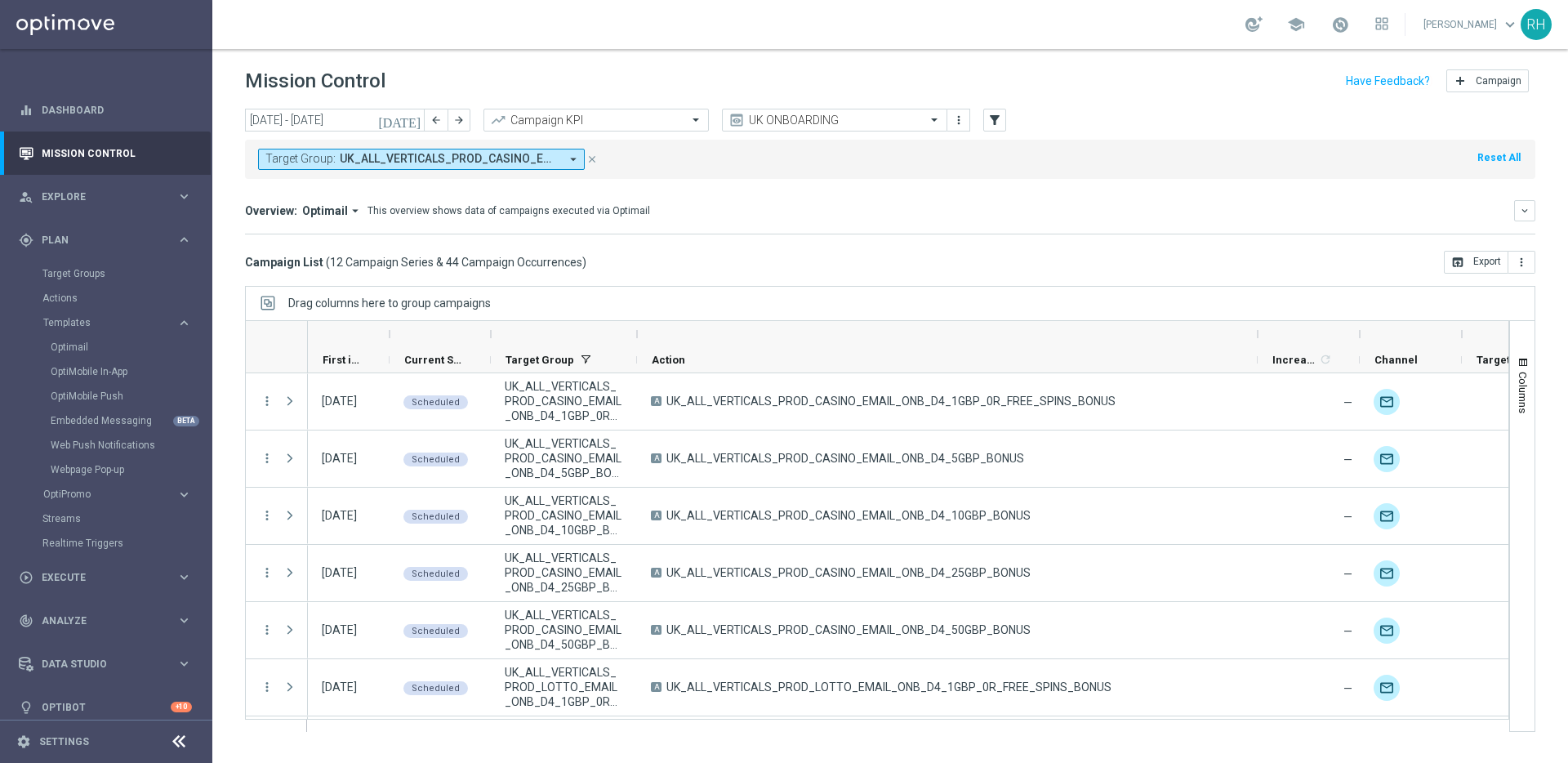
click at [712, 268] on div "Campaign List ( 12 Campaign Series & 44 Campaign Occurrences ) open_in_browser …" at bounding box center [890, 262] width 1290 height 23
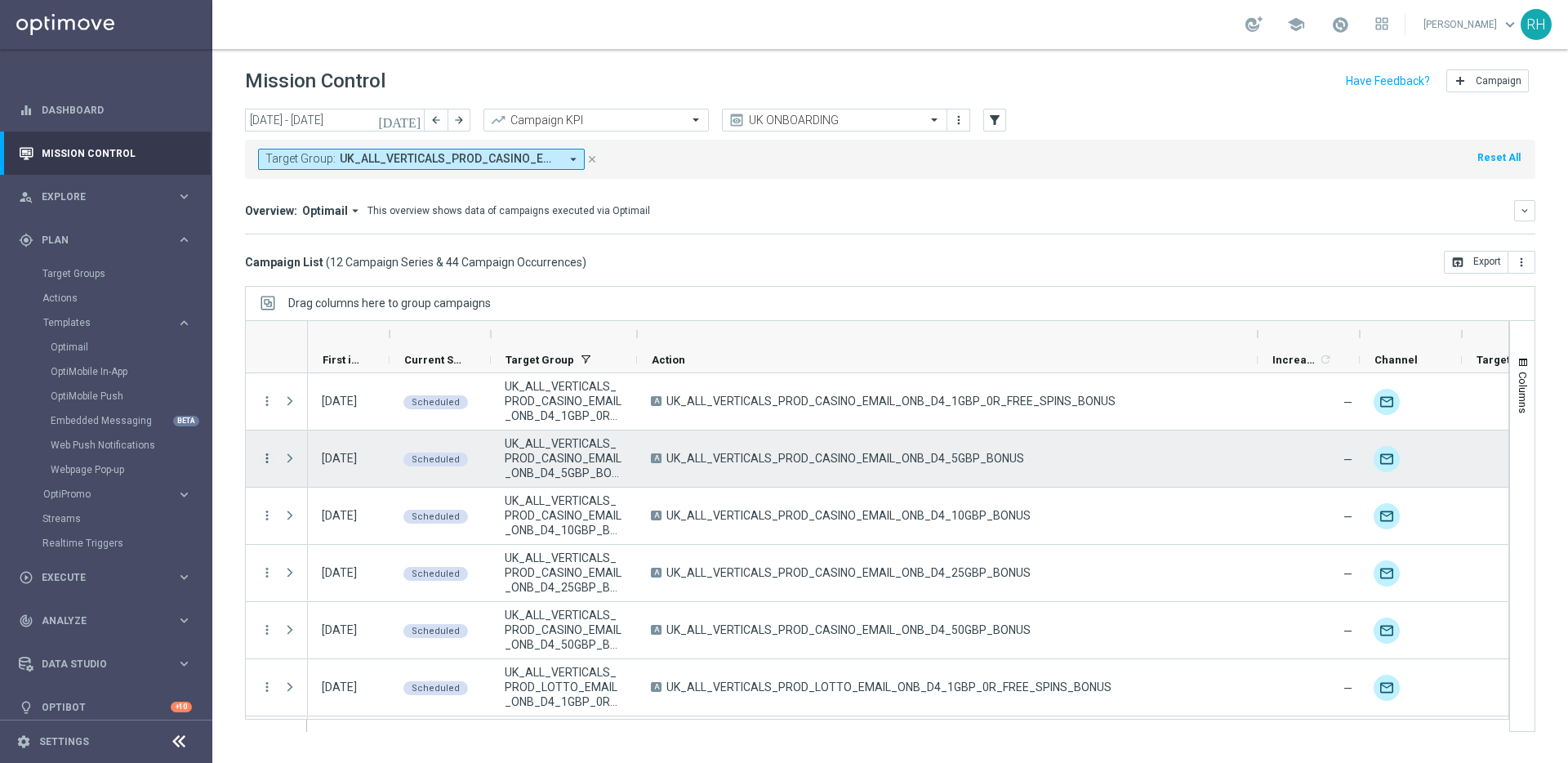
click at [268, 464] on icon "more_vert" at bounding box center [266, 458] width 15 height 15
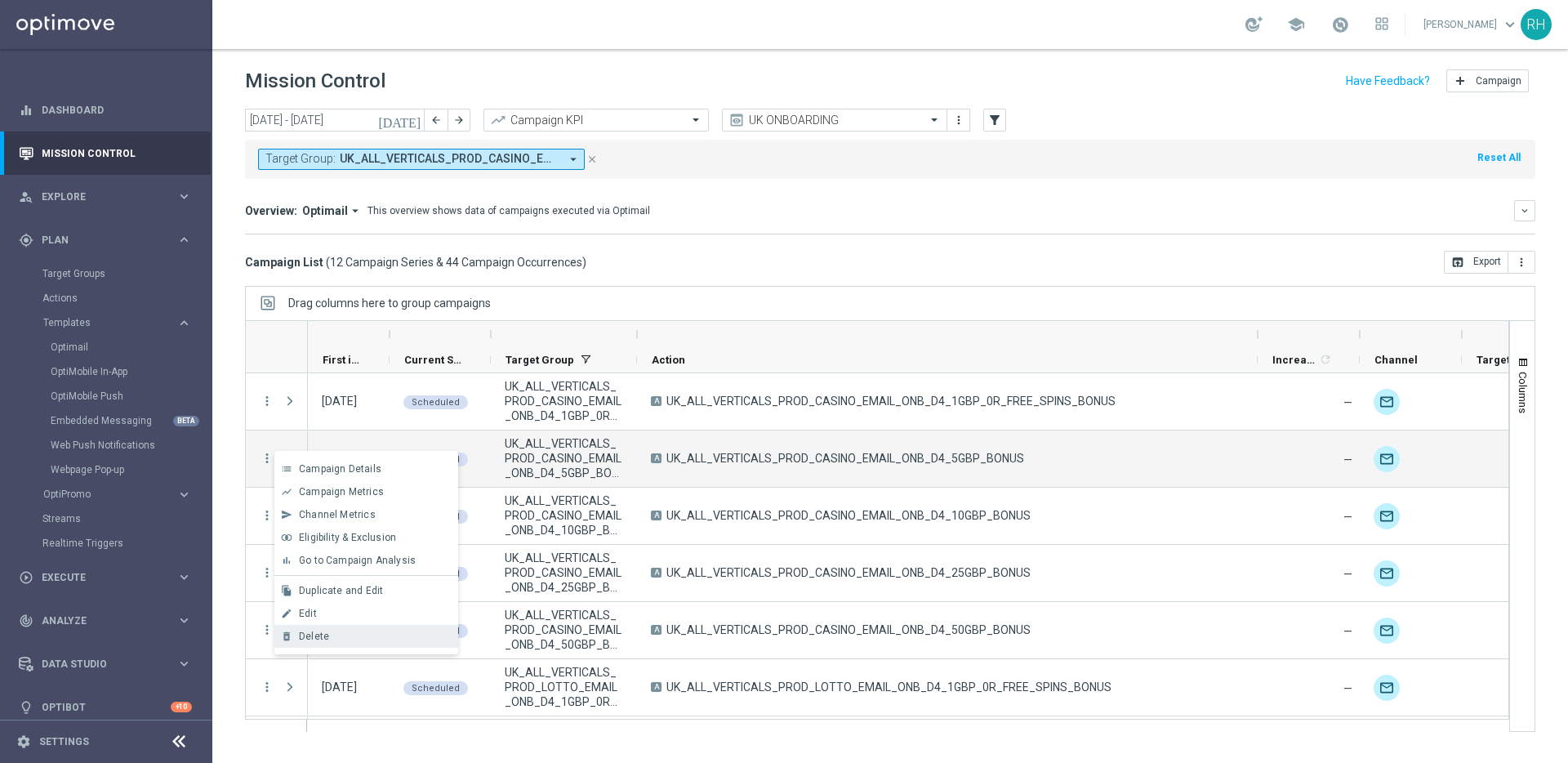
click at [318, 644] on div "delete_forever Delete" at bounding box center [366, 637] width 184 height 23
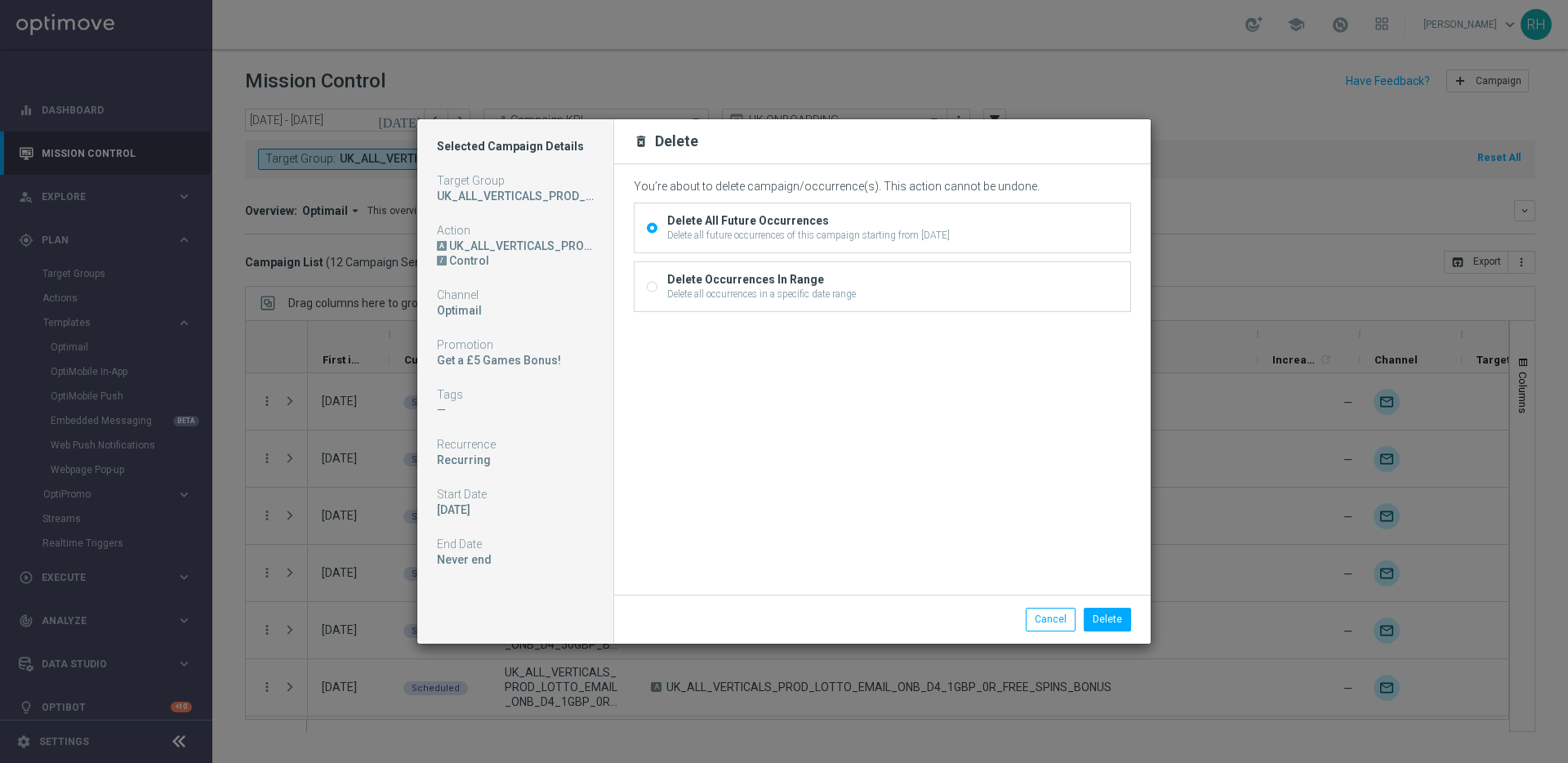
click at [677, 278] on div "Delete Occurrences In Range" at bounding box center [761, 279] width 188 height 15
click at [658, 284] on input "Delete Occurrences In Range Delete all occurrences in a specific date range" at bounding box center [652, 289] width 10 height 10
radio input "true"
radio input "false"
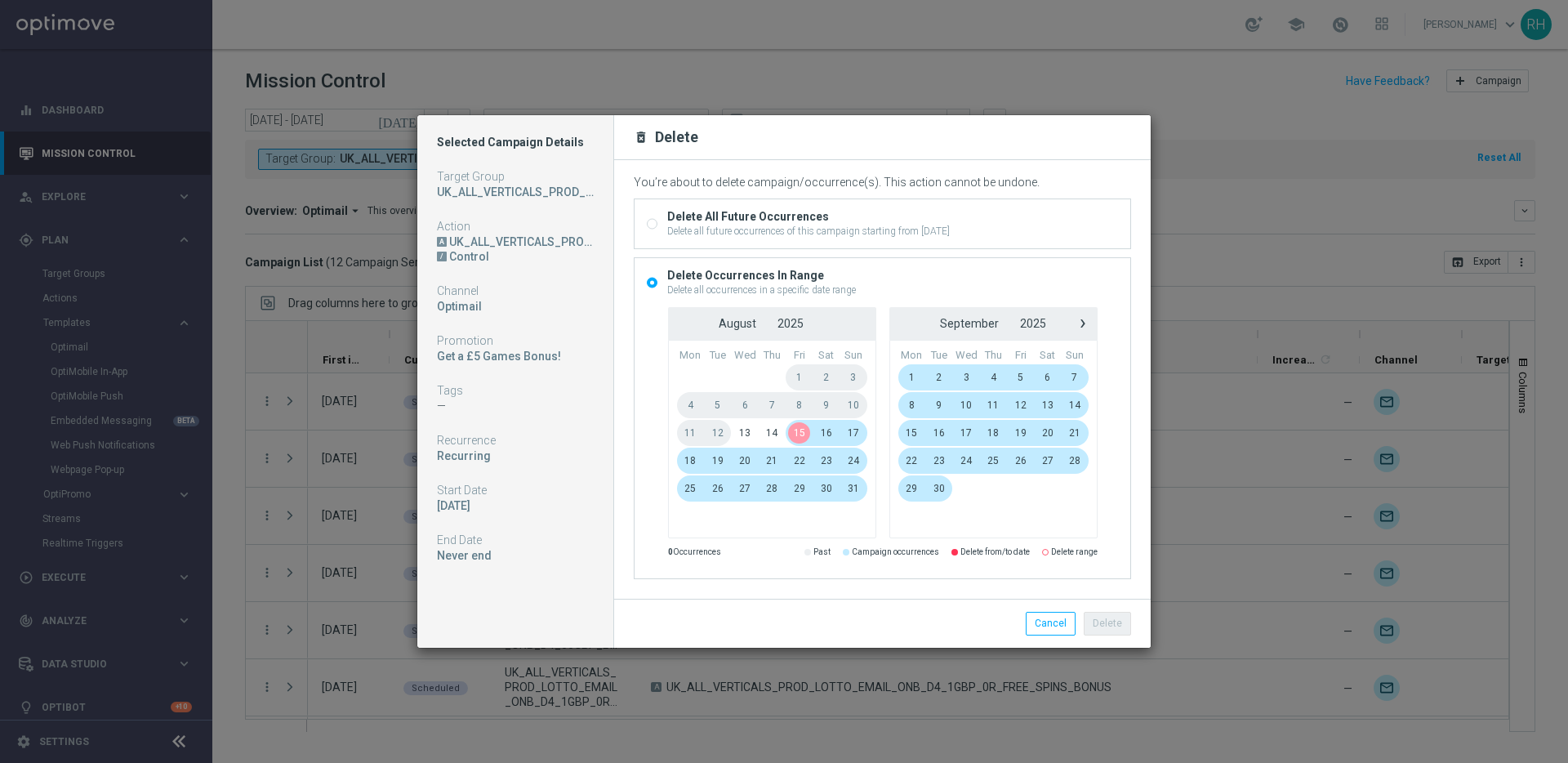
click at [793, 432] on span "15" at bounding box center [799, 433] width 27 height 26
click at [819, 430] on span "16" at bounding box center [825, 433] width 27 height 26
click at [1045, 620] on button "Cancel" at bounding box center [1050, 623] width 50 height 23
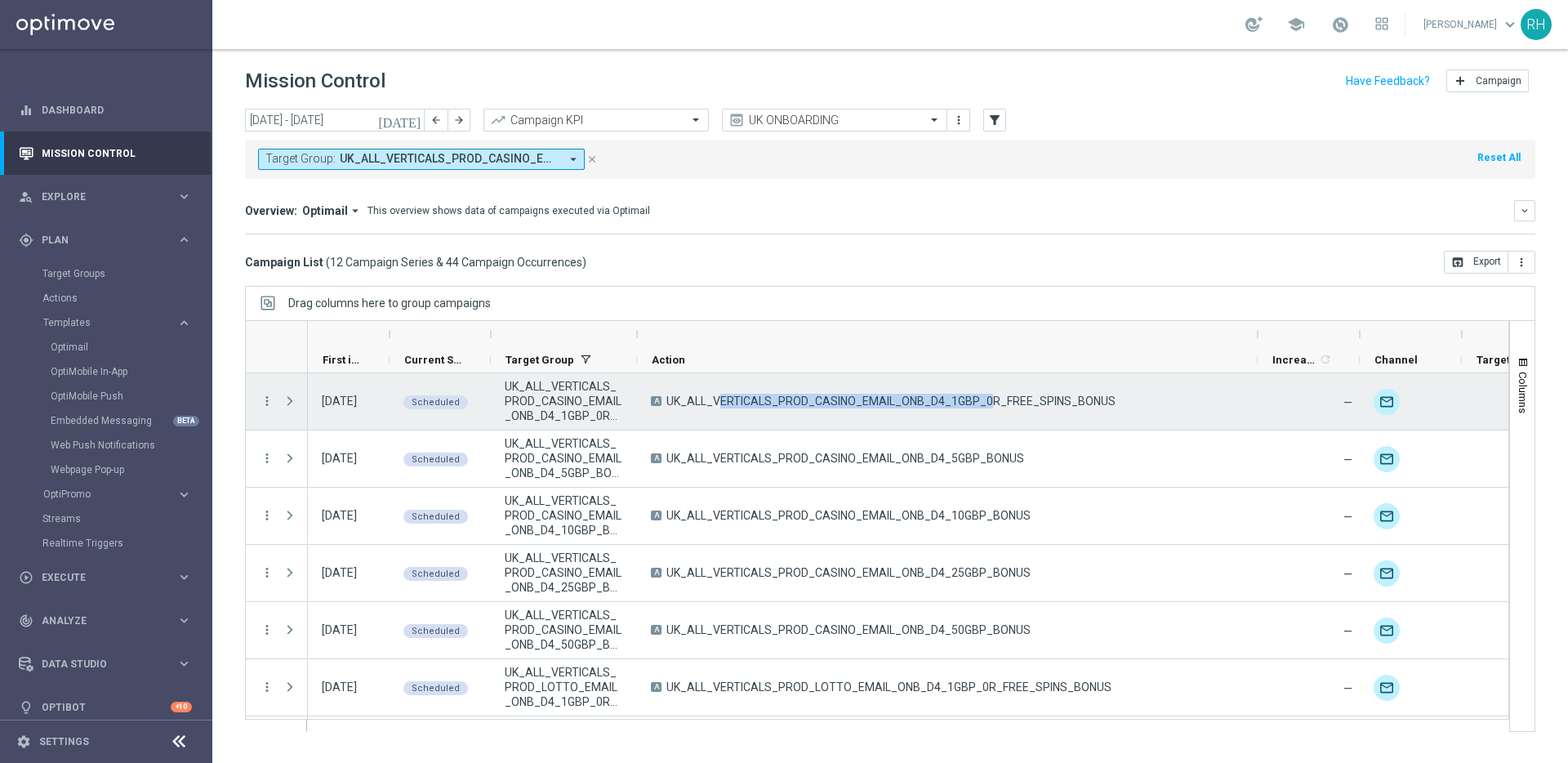
drag, startPoint x: 677, startPoint y: 397, endPoint x: 938, endPoint y: 397, distance: 261.0
click at [938, 397] on span "UK_ALL_VERTICALS_PROD_CASINO_EMAIL_ONB_D4_1GBP_0R_FREE_SPINS_BONUS" at bounding box center [891, 401] width 449 height 15
click at [700, 416] on div "A UK_ALL_VERTICALS_PROD_CASINO_EMAIL_ONB_D4_1GBP_0R_FREE_SPINS_BONUS" at bounding box center [947, 402] width 621 height 57
click at [268, 396] on icon "more_vert" at bounding box center [266, 401] width 15 height 15
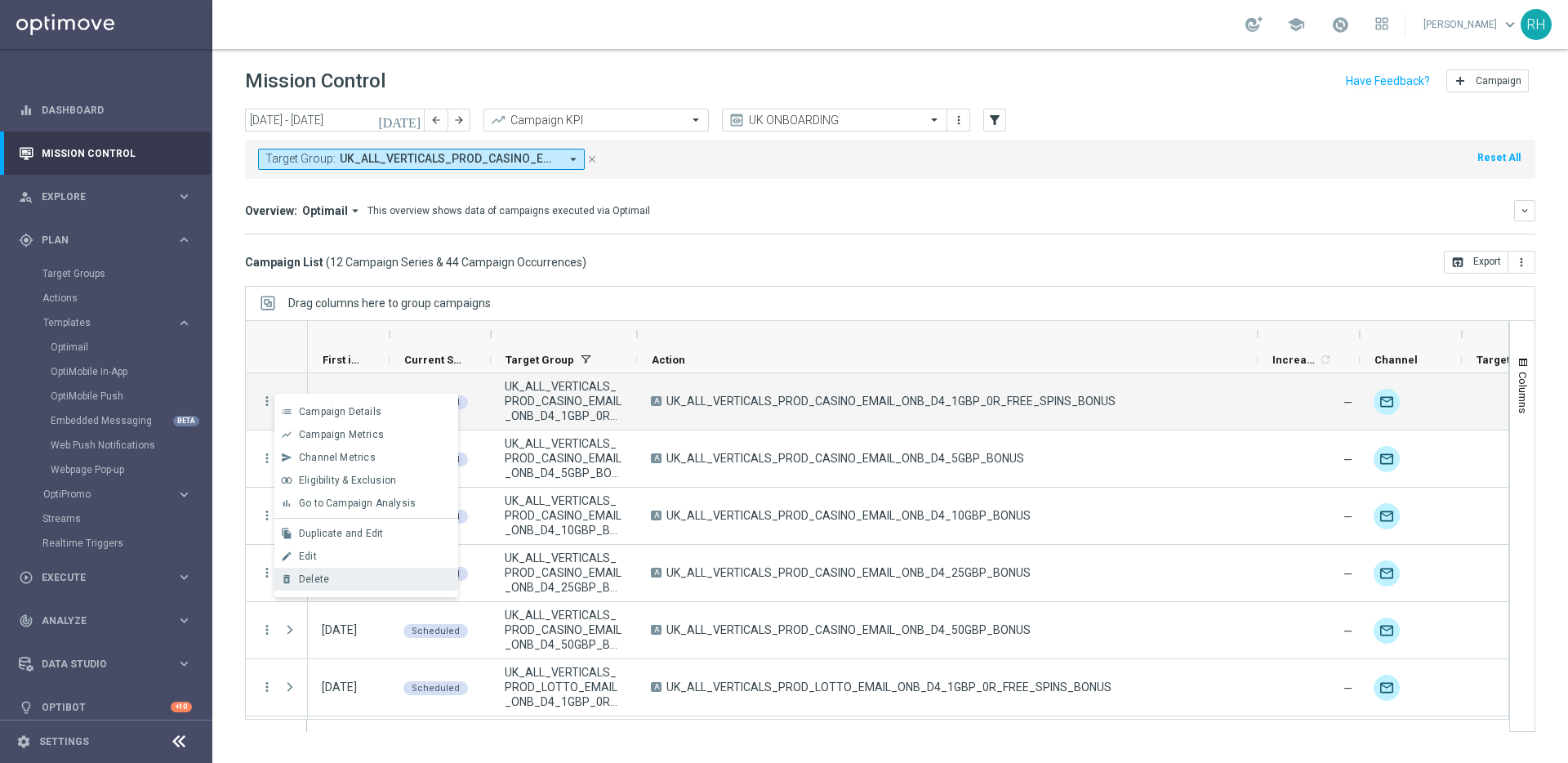
click at [315, 574] on span "Delete" at bounding box center [314, 579] width 30 height 11
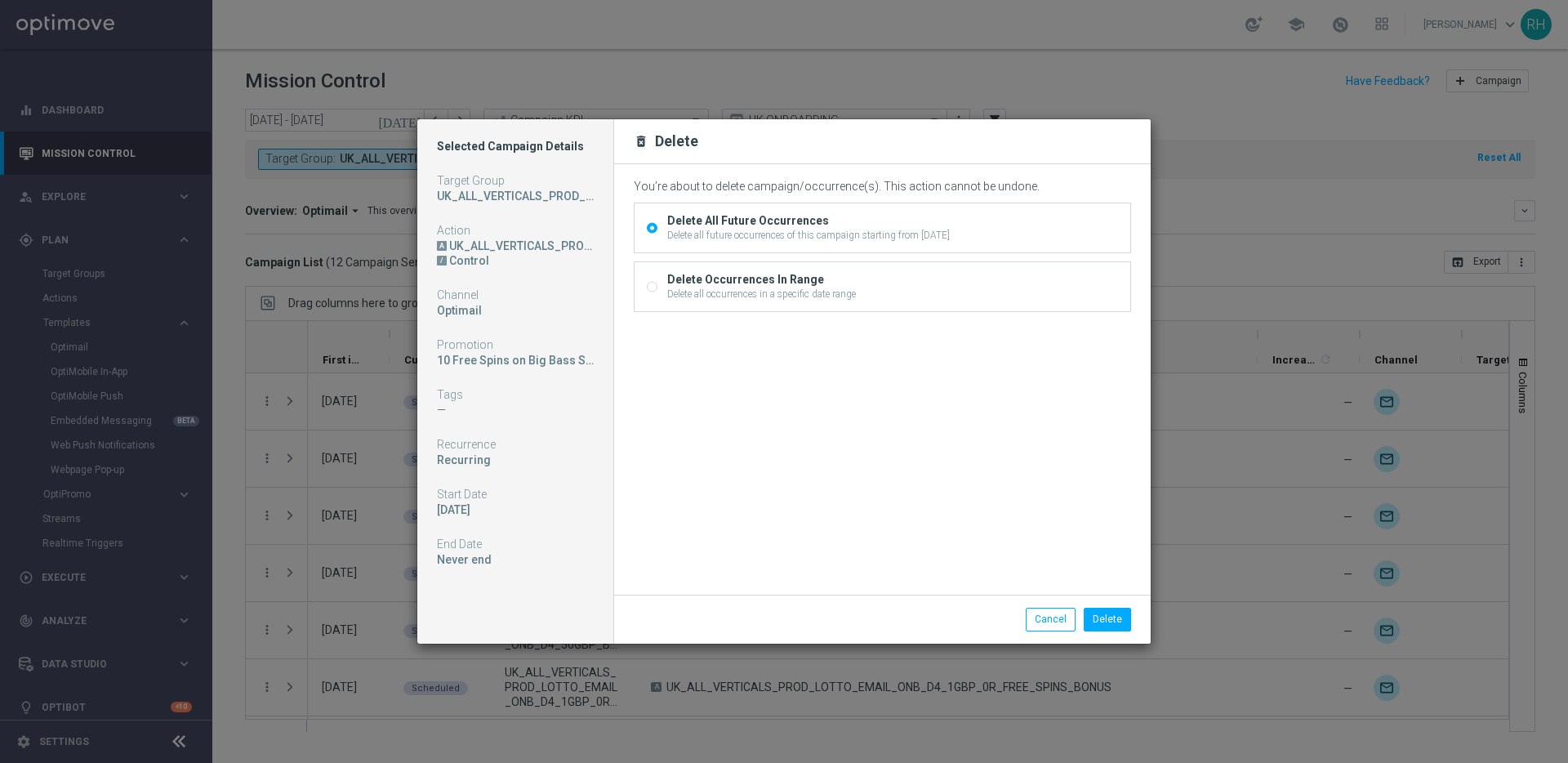
click at [785, 221] on div "Delete All Future Occurrences" at bounding box center [808, 220] width 283 height 15
click at [658, 225] on input "Delete All Future Occurrences Delete all future occurrences of this campaign st…" at bounding box center [652, 230] width 10 height 10
click at [1101, 621] on button "Delete" at bounding box center [1106, 619] width 47 height 23
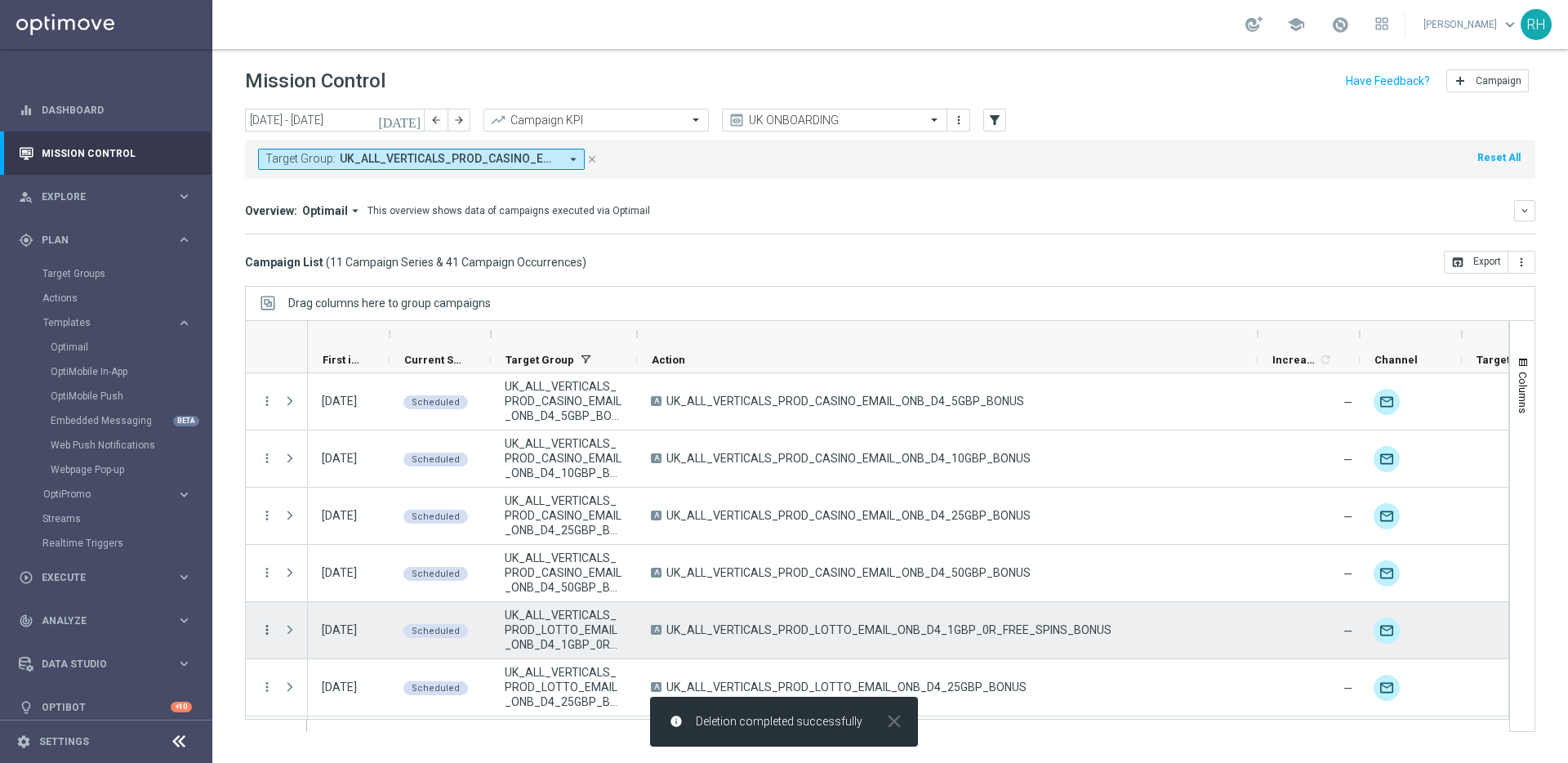
click at [265, 630] on icon "more_vert" at bounding box center [266, 630] width 15 height 15
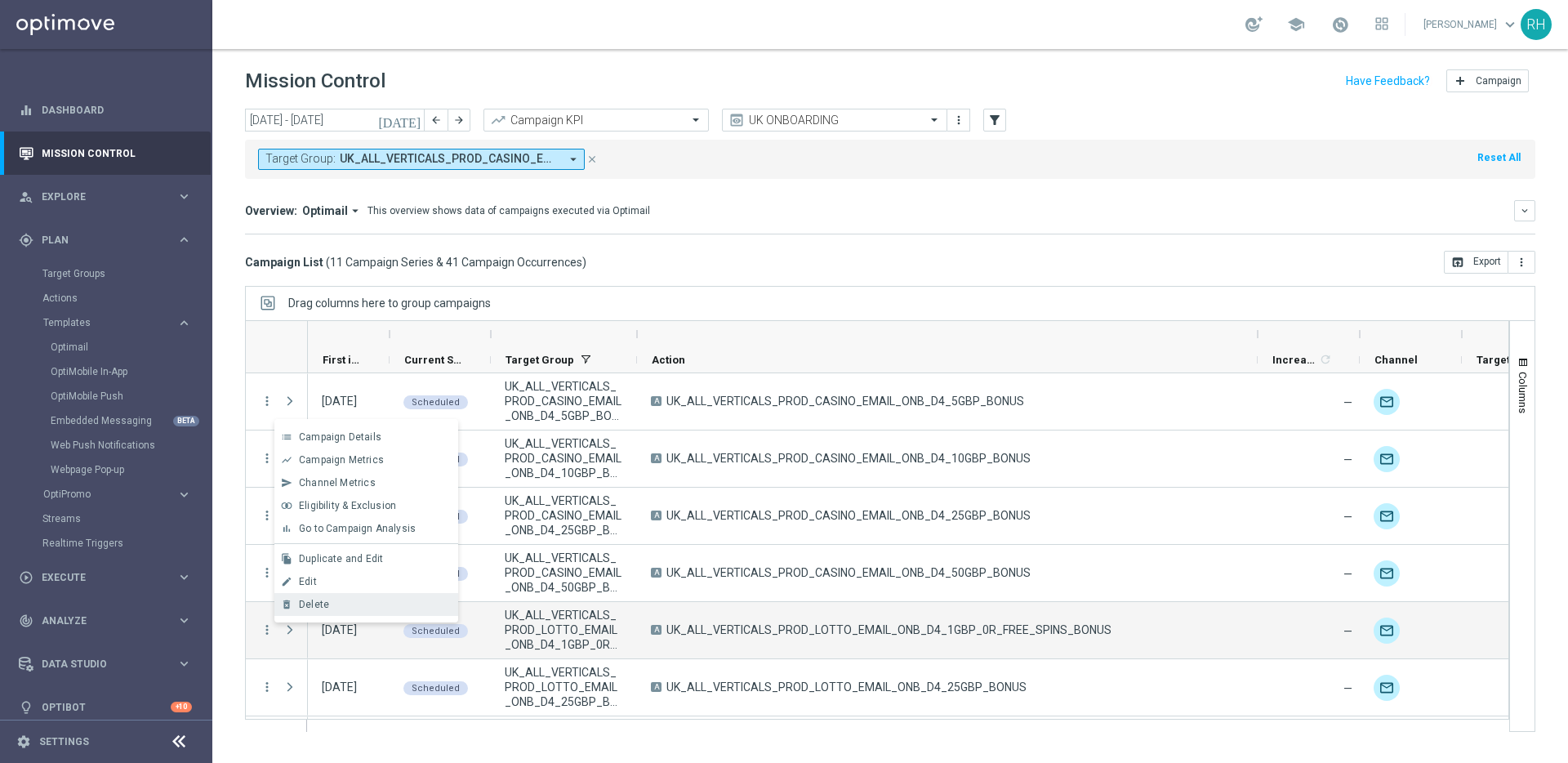
click at [310, 606] on span "Delete" at bounding box center [314, 604] width 30 height 11
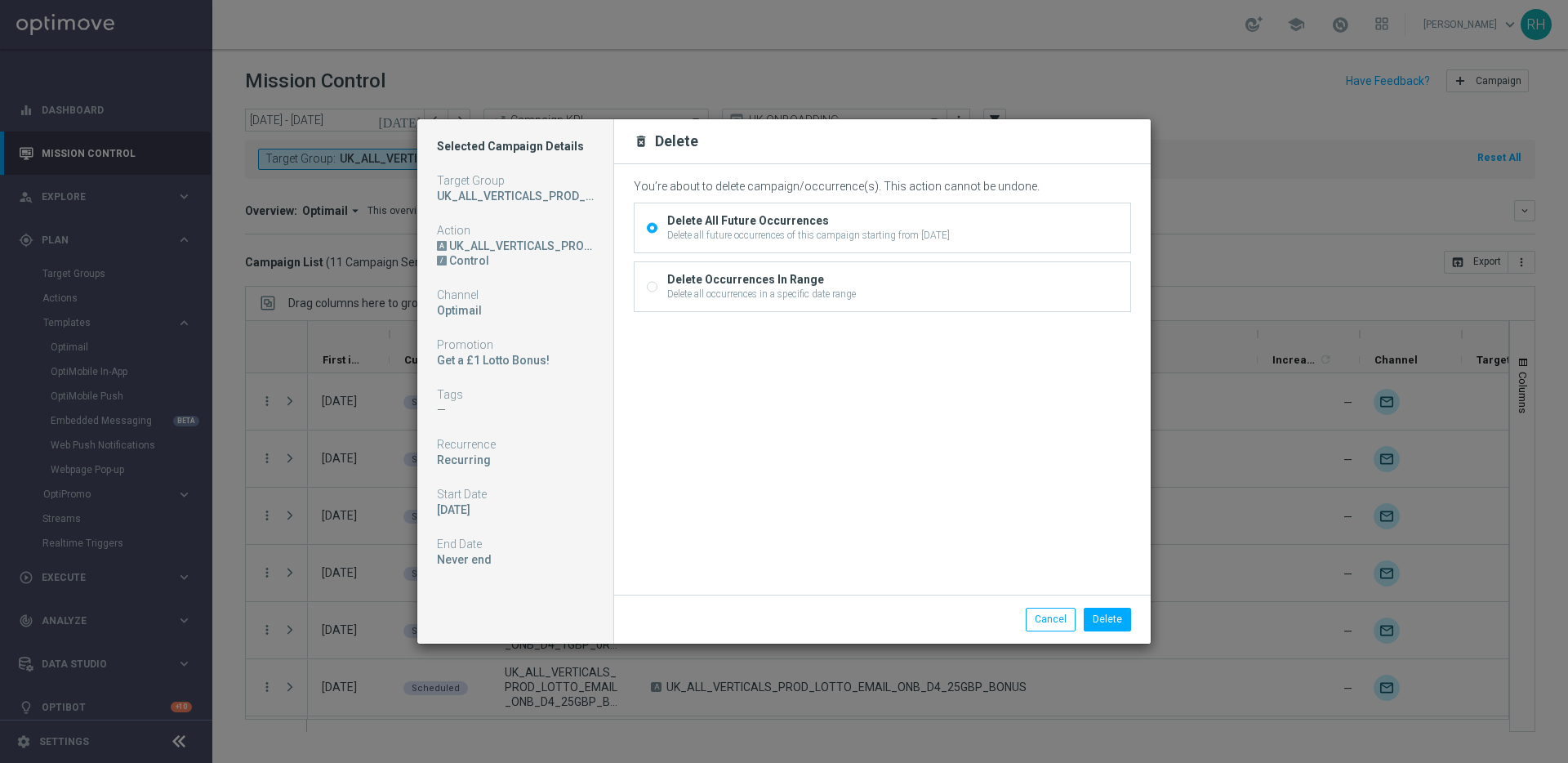
click at [800, 231] on div "Delete all future occurrences of this campaign starting from 15 Aug 2025, Friday" at bounding box center [808, 235] width 283 height 15
click at [658, 231] on input "Delete All Future Occurrences Delete all future occurrences of this campaign st…" at bounding box center [652, 230] width 10 height 10
click at [1069, 618] on button "Cancel" at bounding box center [1050, 619] width 50 height 23
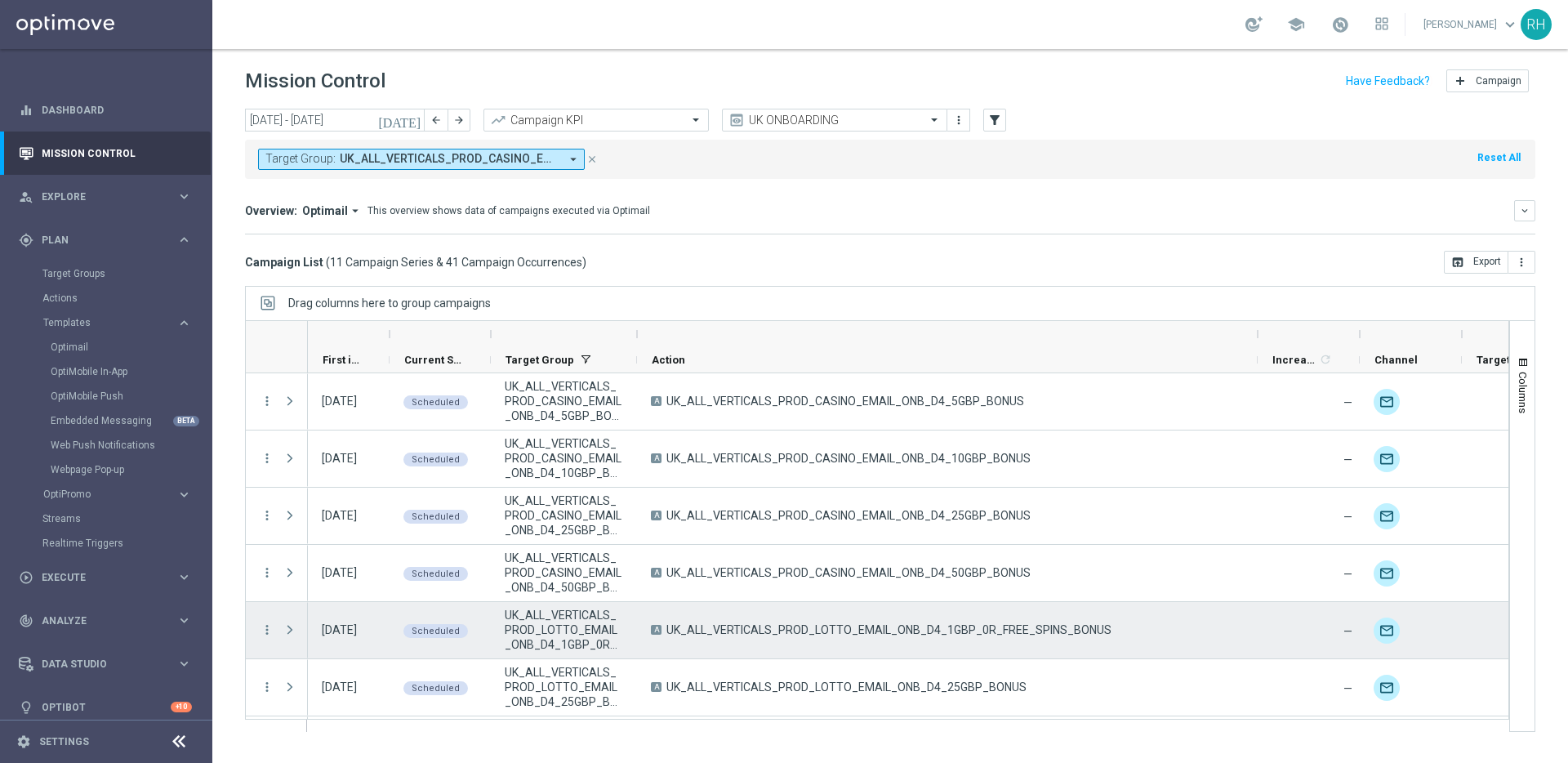
click at [783, 631] on span "UK_ALL_VERTICALS_PROD_LOTTO_EMAIL_ONB_D4_1GBP_0R_FREE_SPINS_BONUS" at bounding box center [889, 630] width 445 height 15
click at [268, 625] on icon "more_vert" at bounding box center [266, 630] width 15 height 15
click at [322, 604] on span "Delete" at bounding box center [314, 604] width 30 height 11
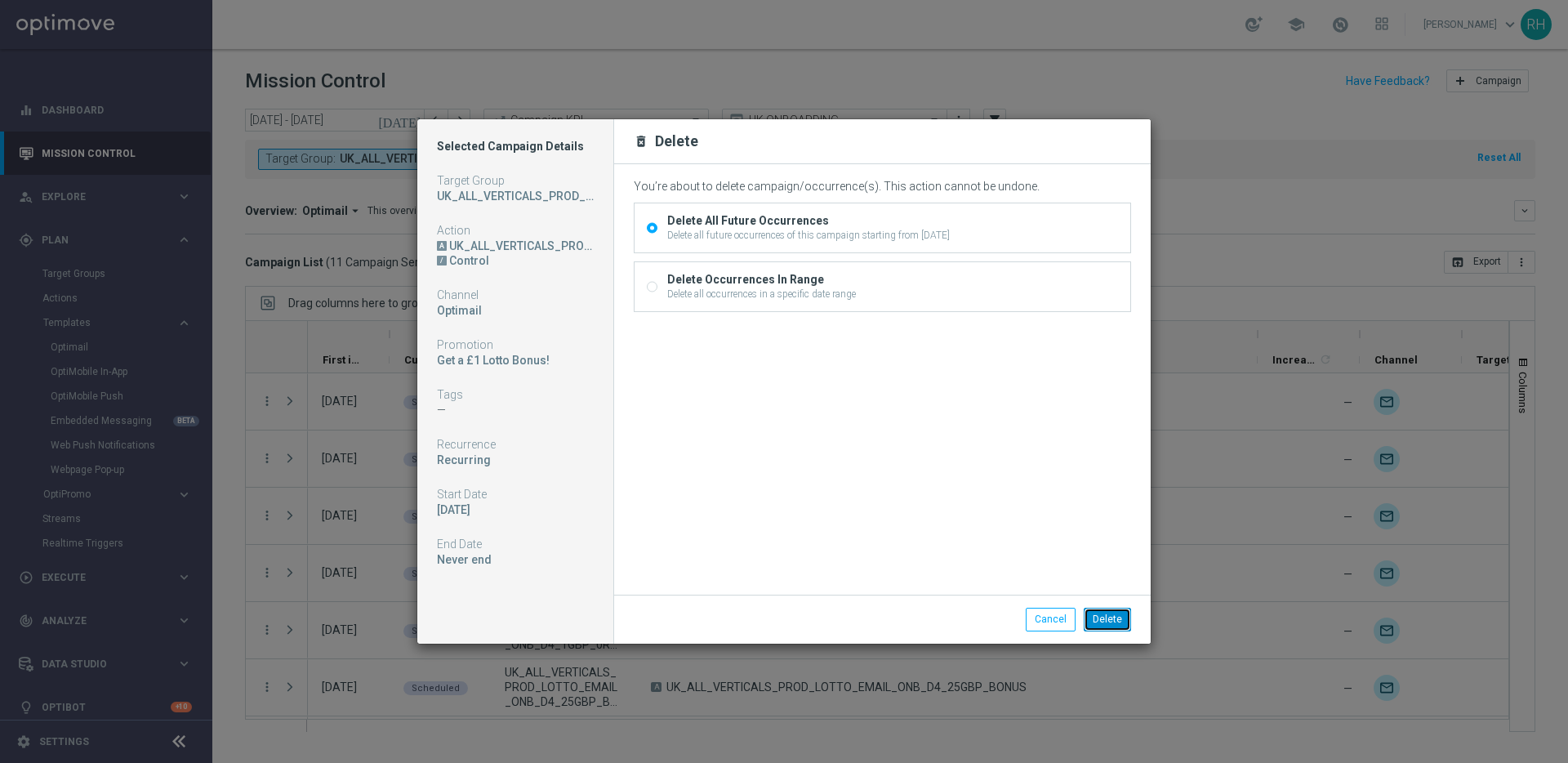
click at [1115, 627] on button "Delete" at bounding box center [1106, 619] width 47 height 23
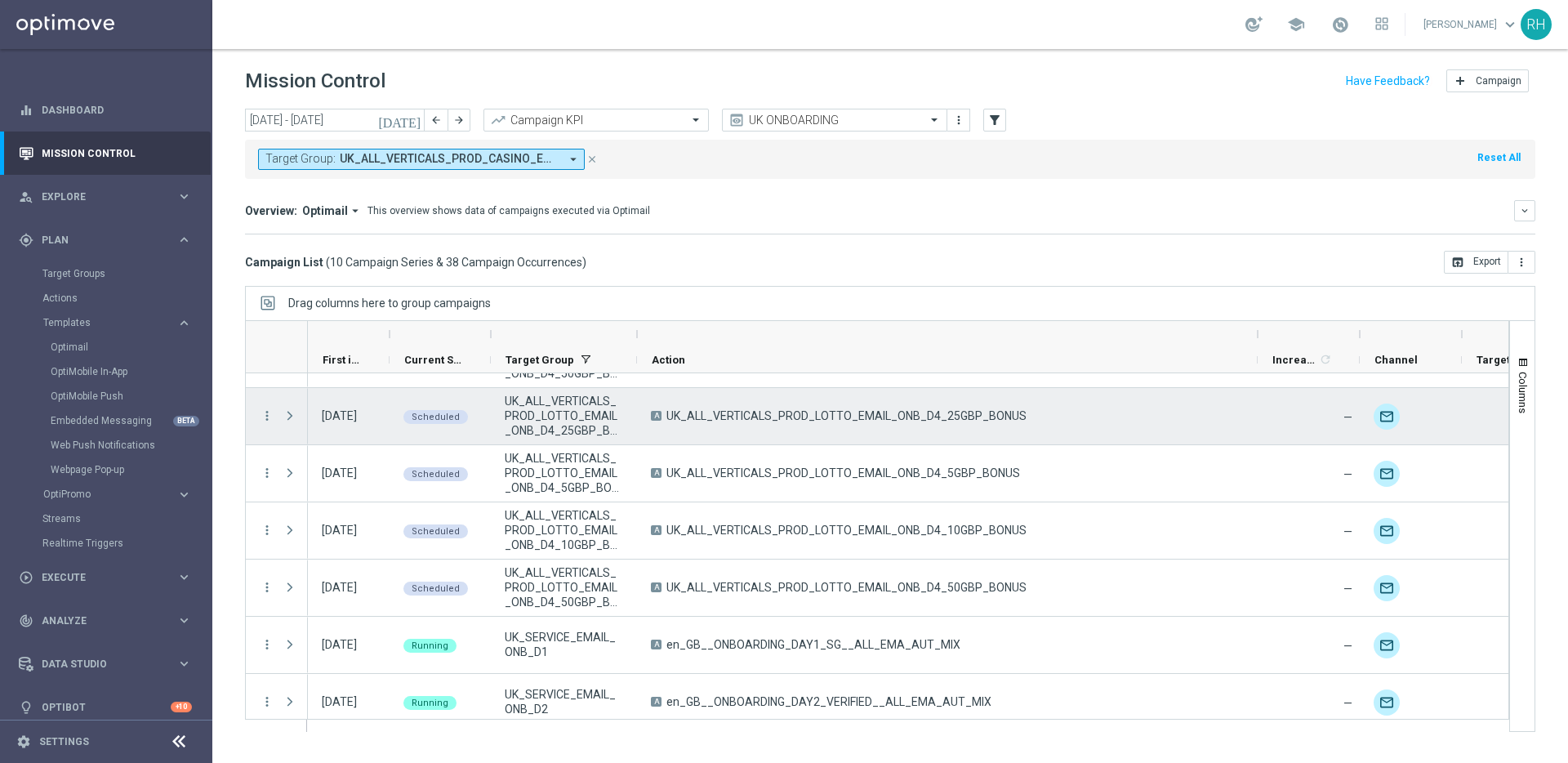
scroll to position [226, 0]
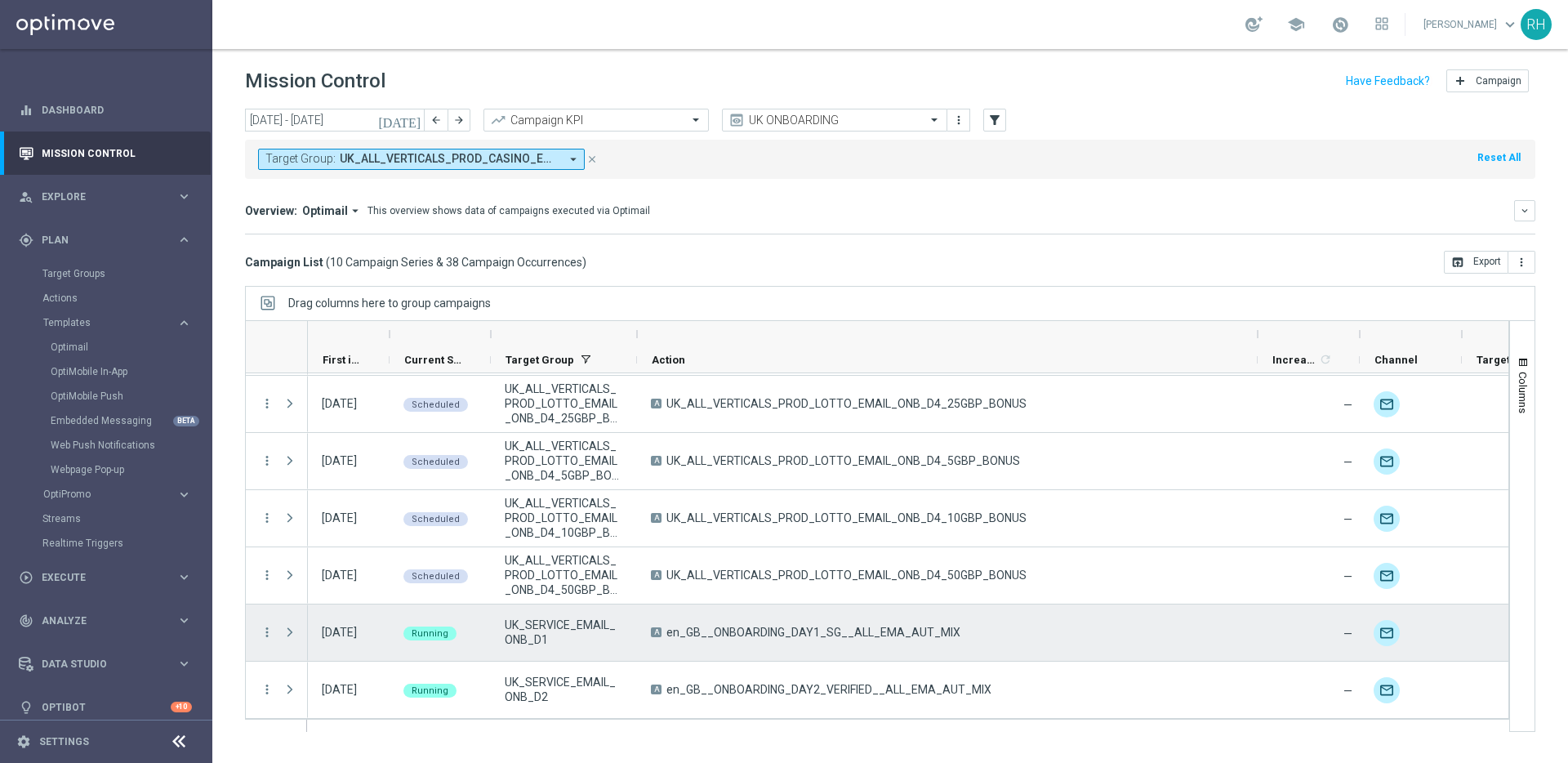
click at [750, 644] on div "A en_GB__ONBOARDING_DAY1_SG__ALL_EMA_AUT_MIX" at bounding box center [947, 633] width 621 height 57
click at [752, 638] on span "en_GB__ONBOARDING_DAY1_SG__ALL_EMA_AUT_MIX" at bounding box center [813, 632] width 294 height 15
click at [812, 645] on div "A en_GB__ONBOARDING_DAY1_SG__ALL_EMA_AUT_MIX" at bounding box center [947, 633] width 621 height 57
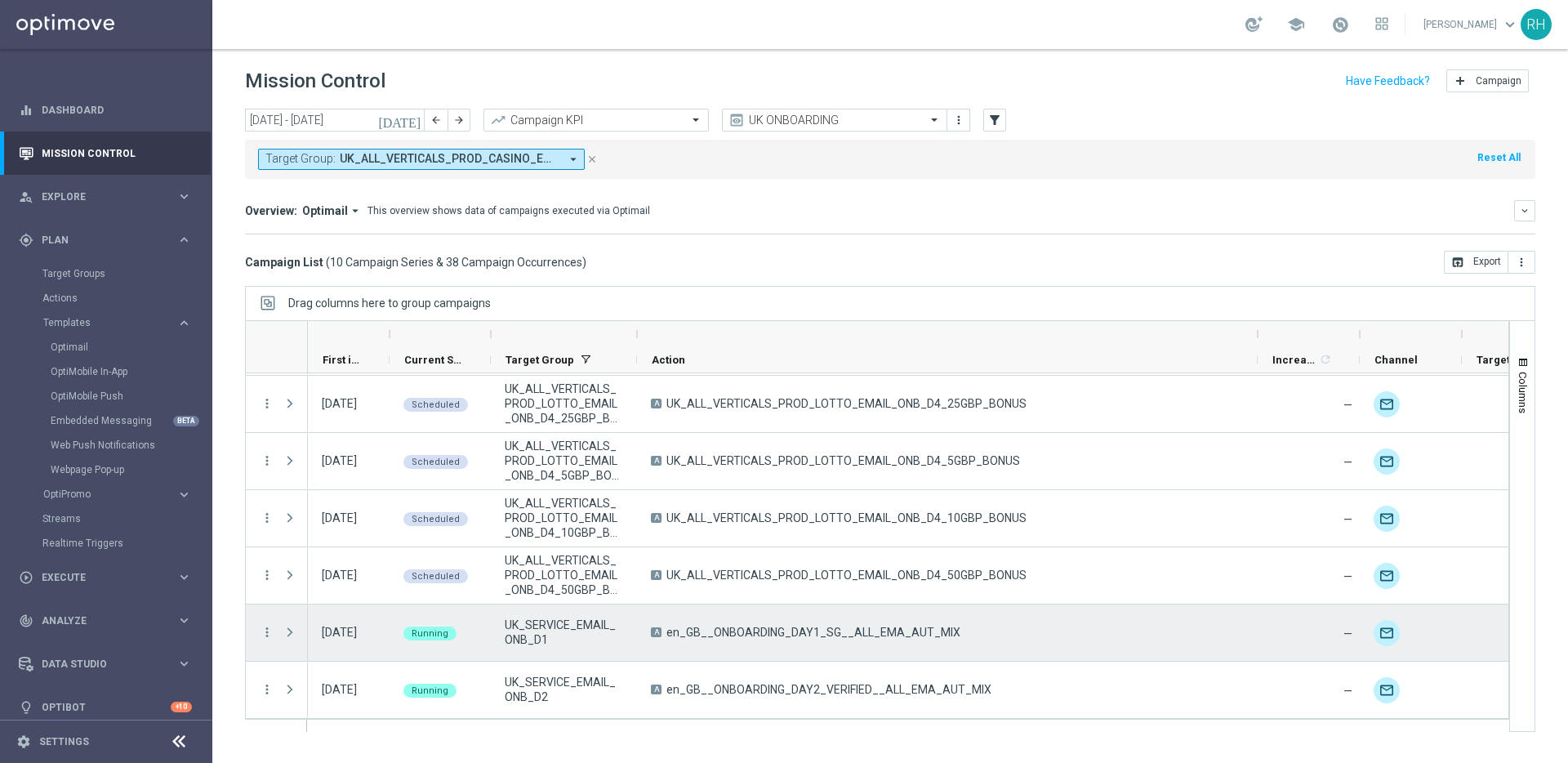
click at [518, 639] on span "UK_SERVICE_EMAIL_ONB_D1" at bounding box center [564, 632] width 119 height 29
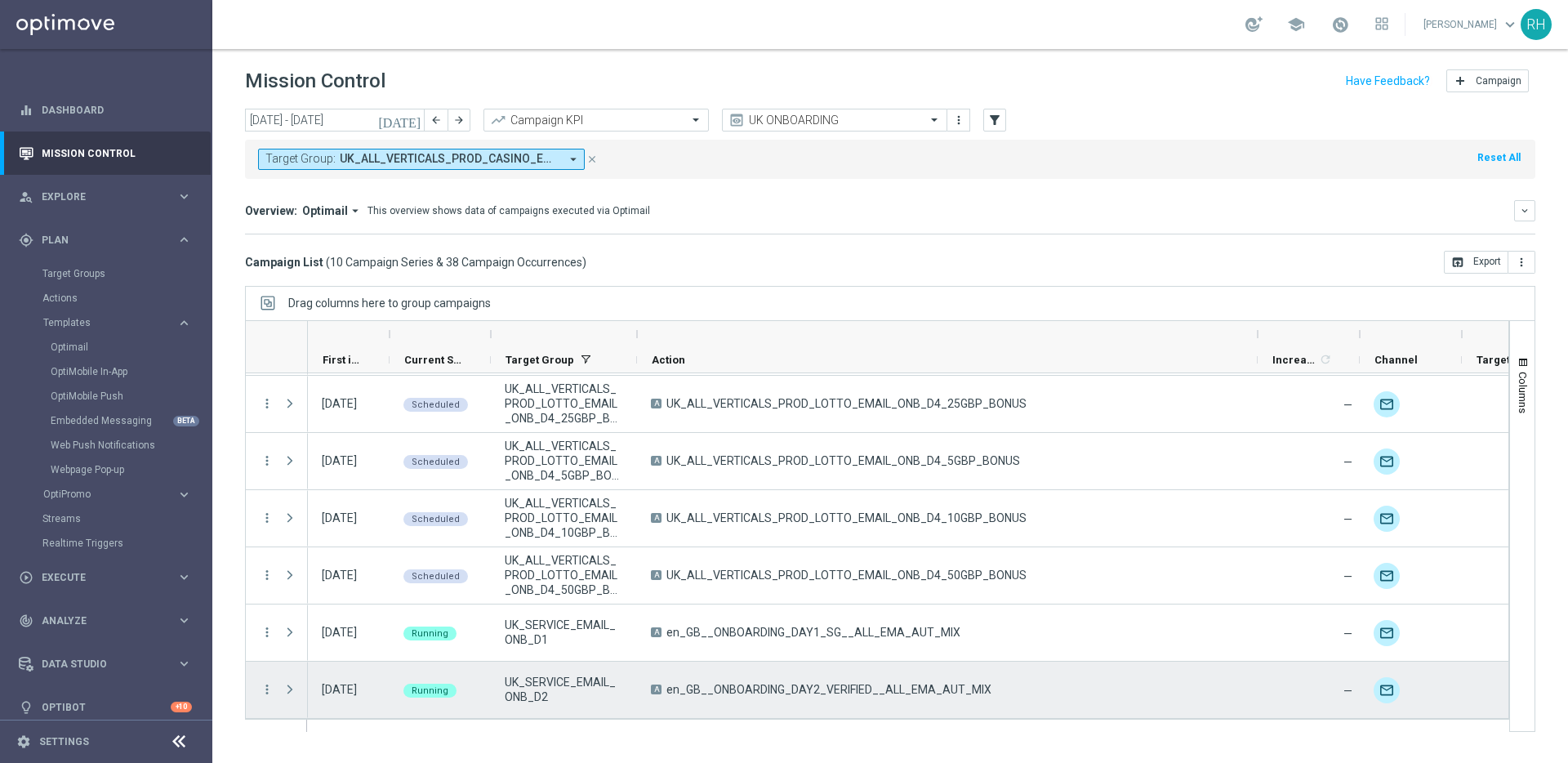
click at [559, 677] on span "UK_SERVICE_EMAIL_ONB_D2" at bounding box center [564, 690] width 119 height 29
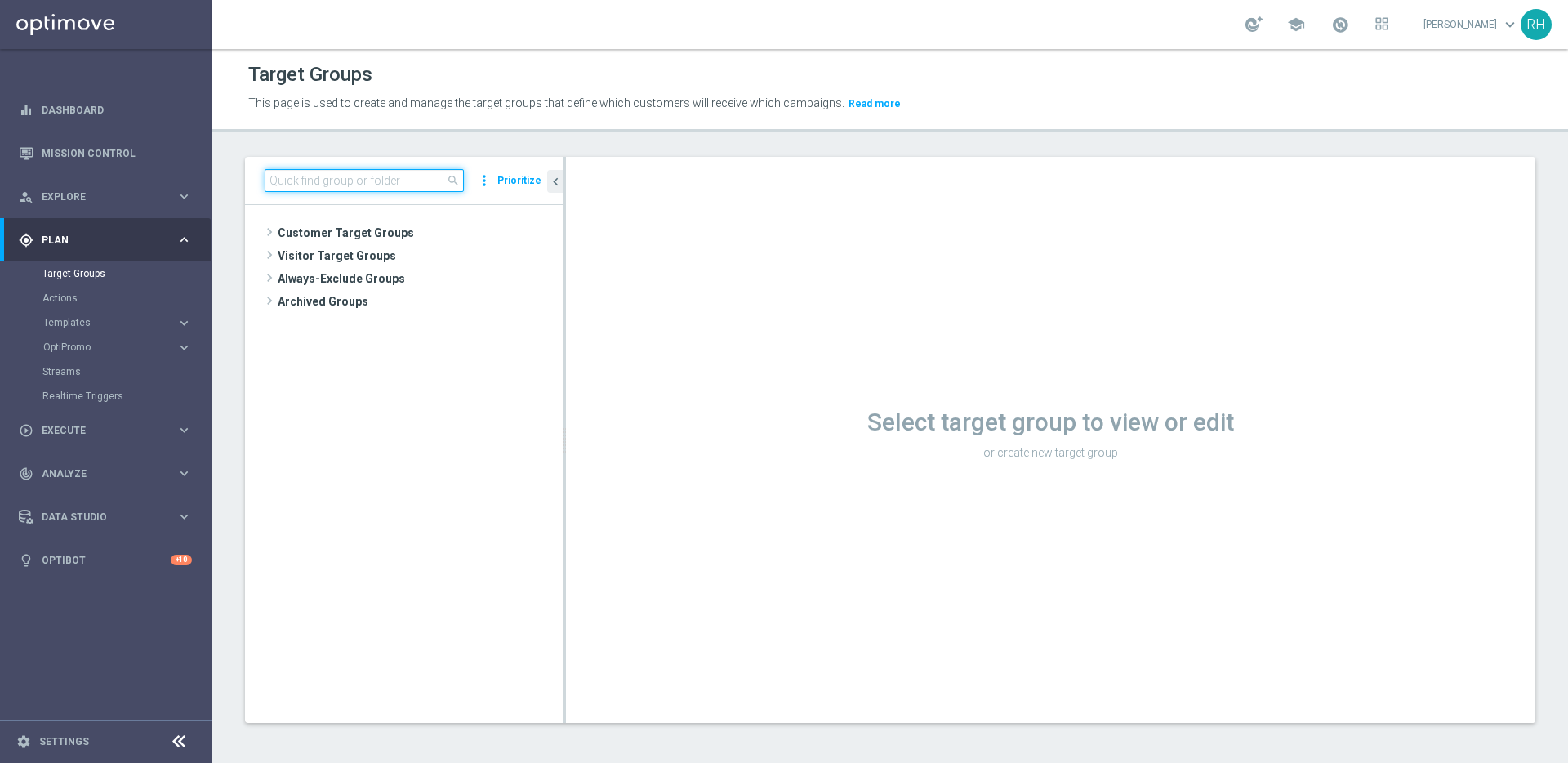
click at [345, 175] on input at bounding box center [364, 181] width 199 height 23
paste input "UK_CASINO_EMAIL | Games React Follow Up | Non Deps after 14 days"
type input "UK_CASINO_EMAIL | Games React Follow Up | Non Deps after 14 days"
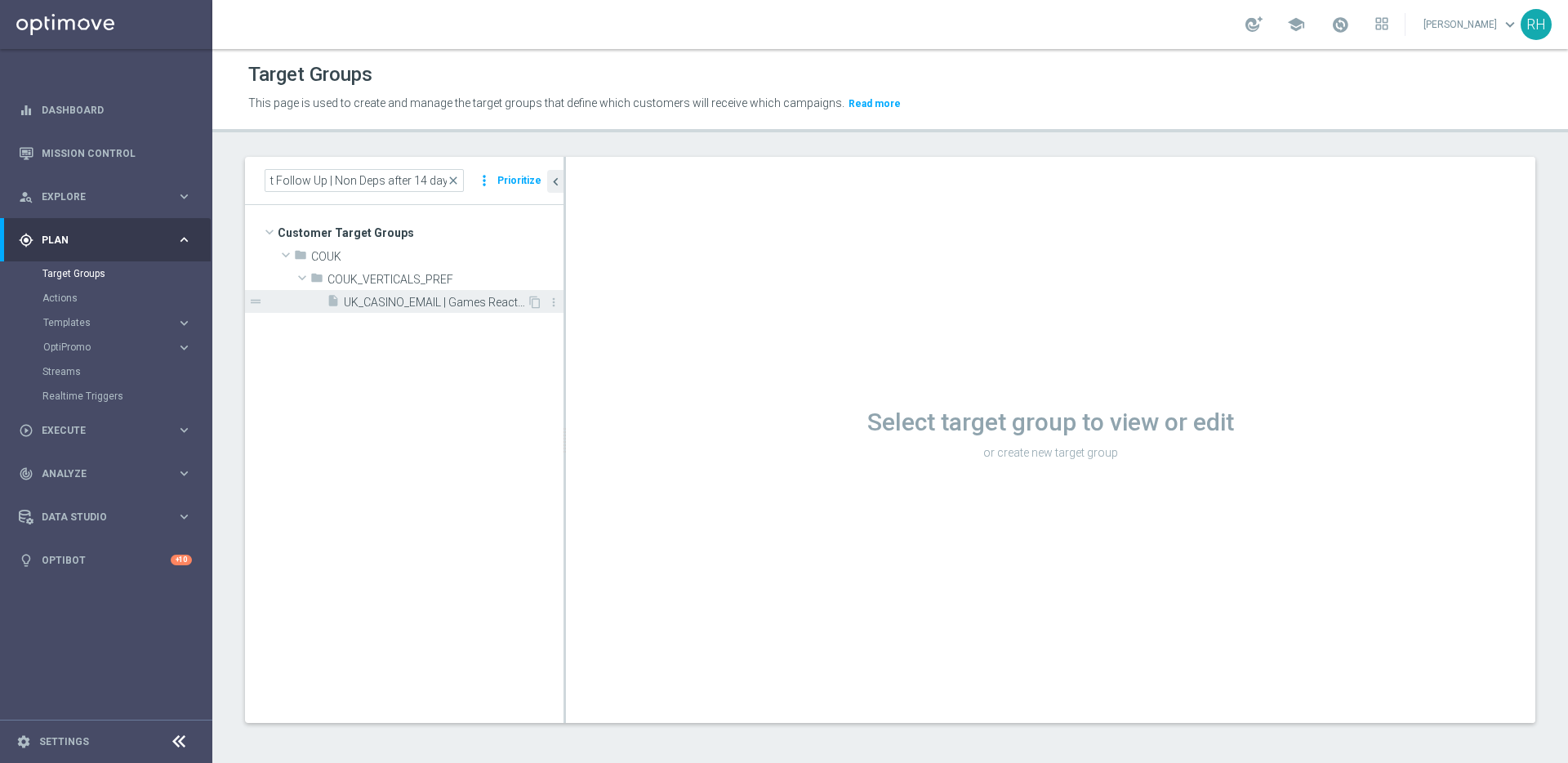
click at [445, 305] on span "UK_CASINO_EMAIL | Games React Follow Up | Non Deps after 14 days" at bounding box center [435, 303] width 183 height 14
click at [554, 182] on icon "chevron_left" at bounding box center [555, 182] width 15 height 15
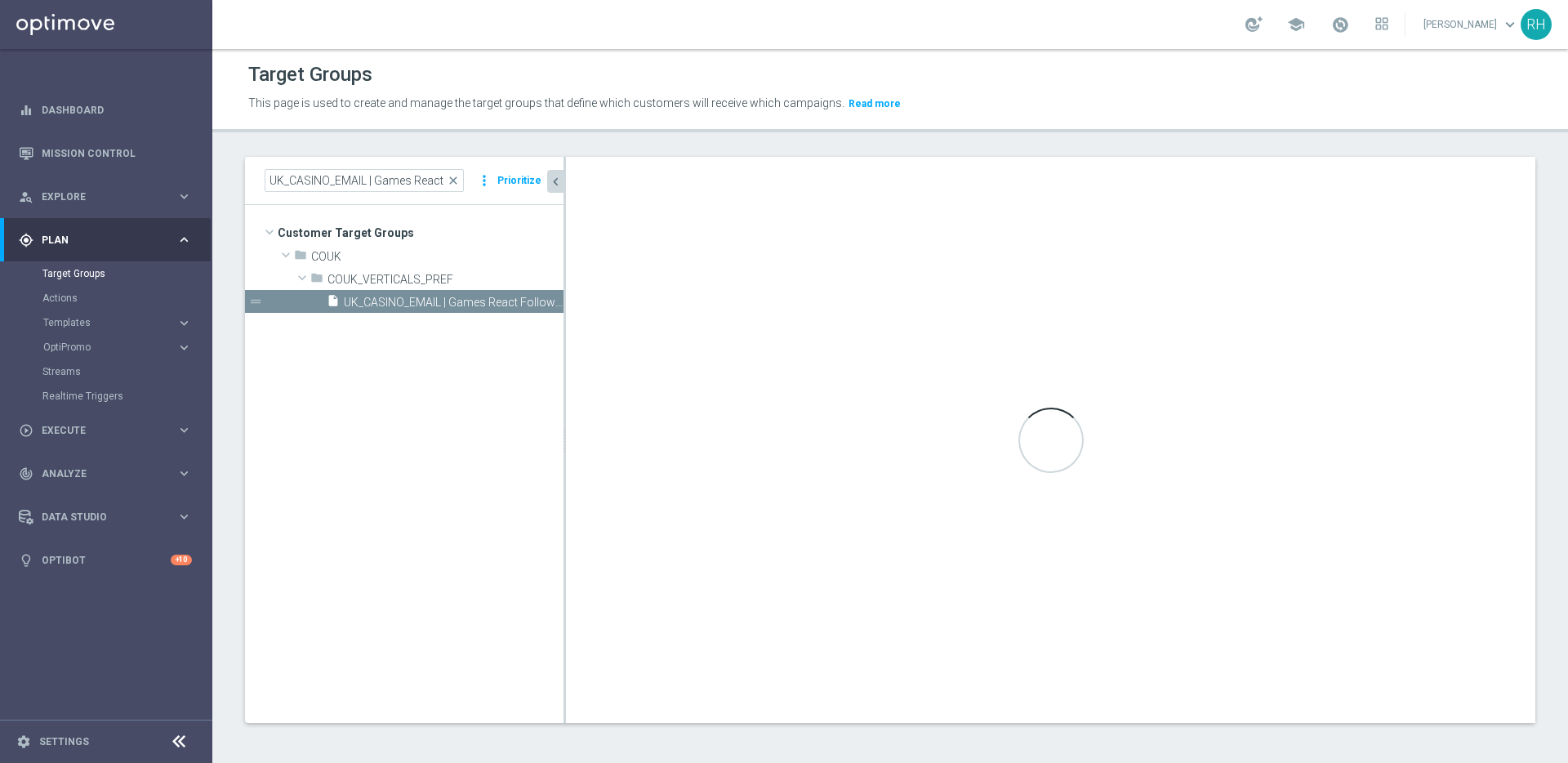
click at [554, 182] on icon "chevron_left" at bounding box center [555, 182] width 15 height 15
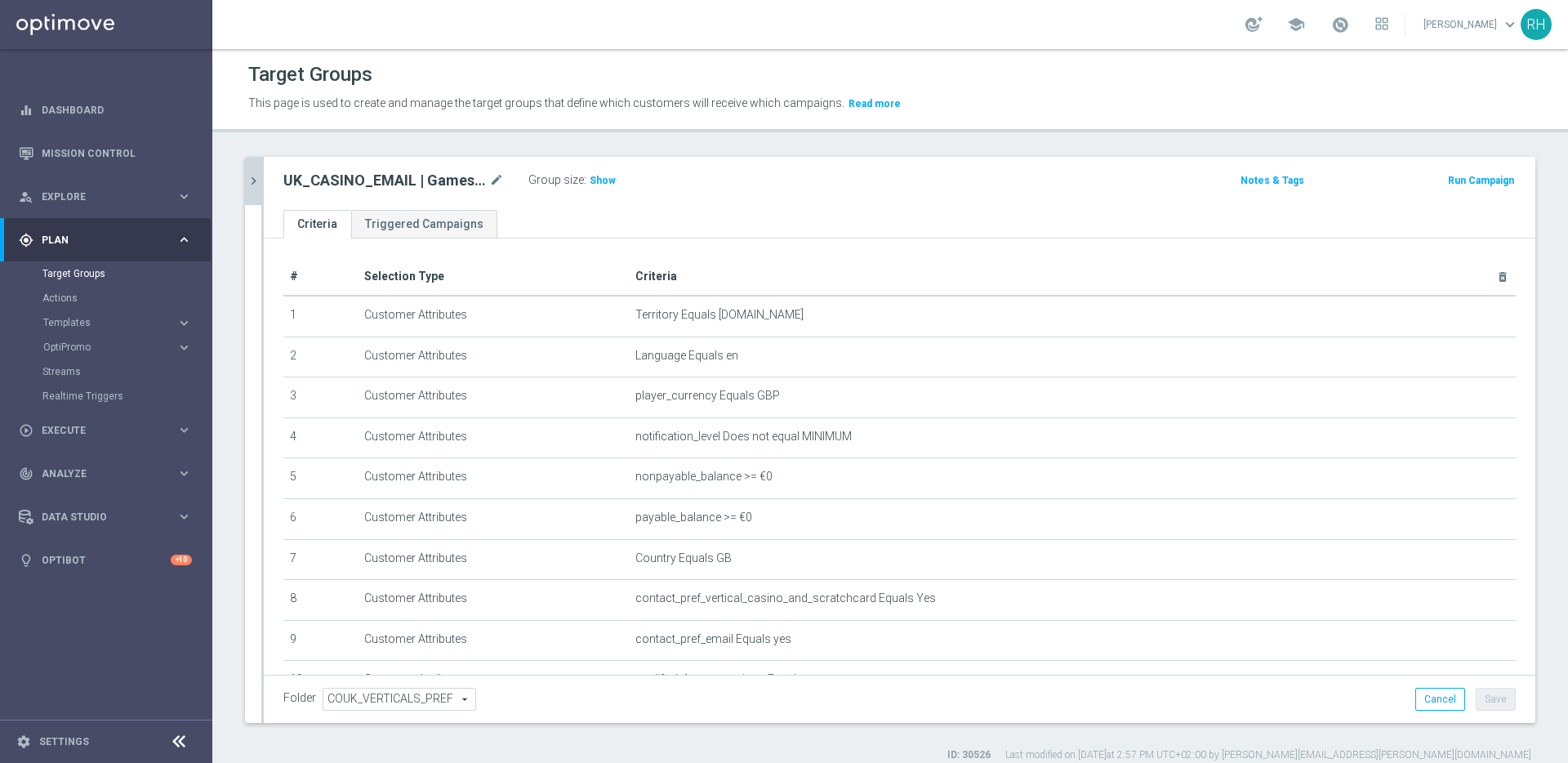
scroll to position [225, 0]
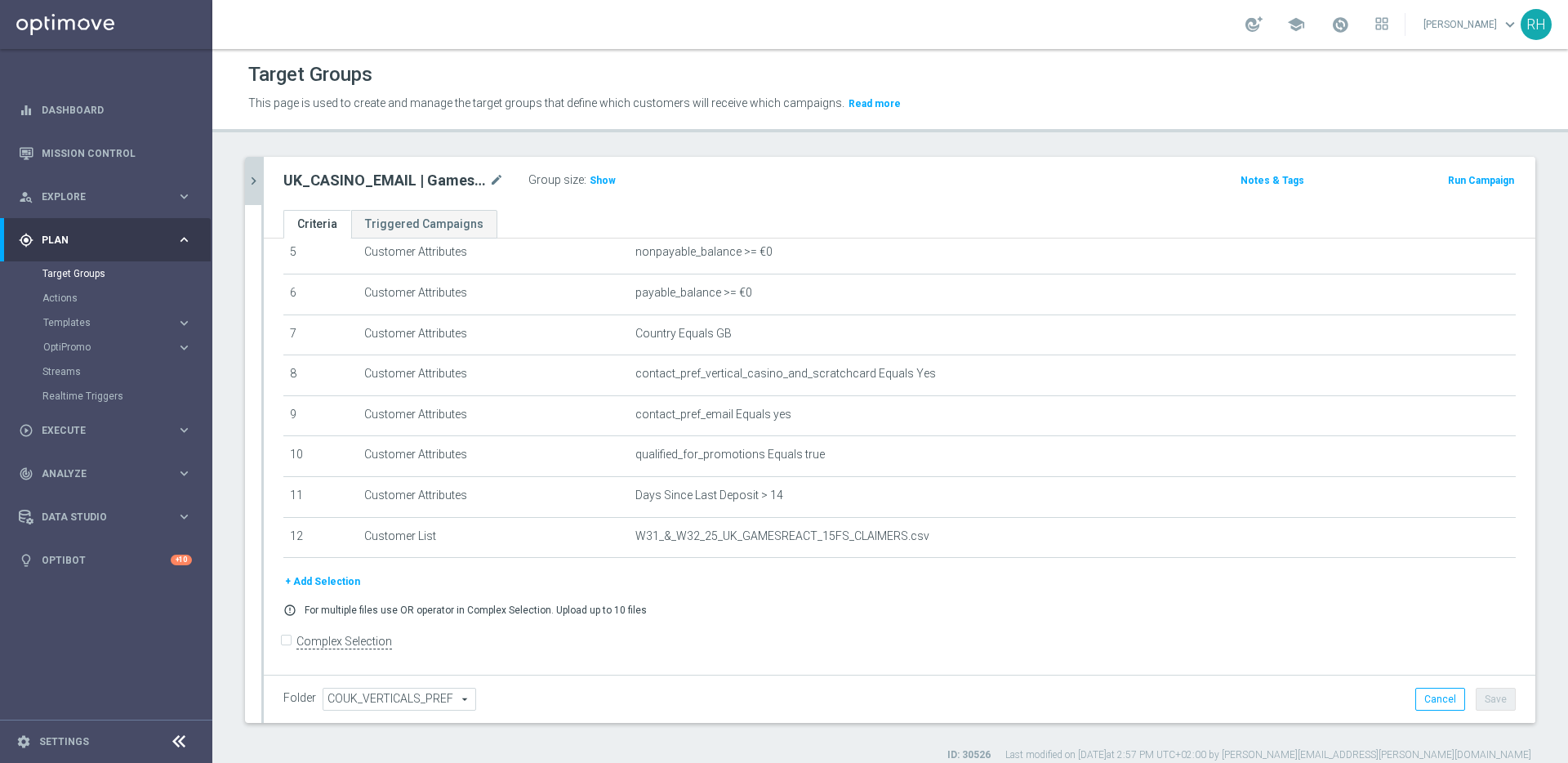
click at [886, 618] on div "+ Add Selection error_outline For multiple files use OR operator in Complex Sel…" at bounding box center [899, 600] width 1257 height 56
click at [606, 176] on span "Show" at bounding box center [603, 180] width 26 height 11
click at [633, 568] on div "# Selection Type Criteria delete_forever 1 Customer Attributes Territory Equals…" at bounding box center [899, 303] width 1257 height 539
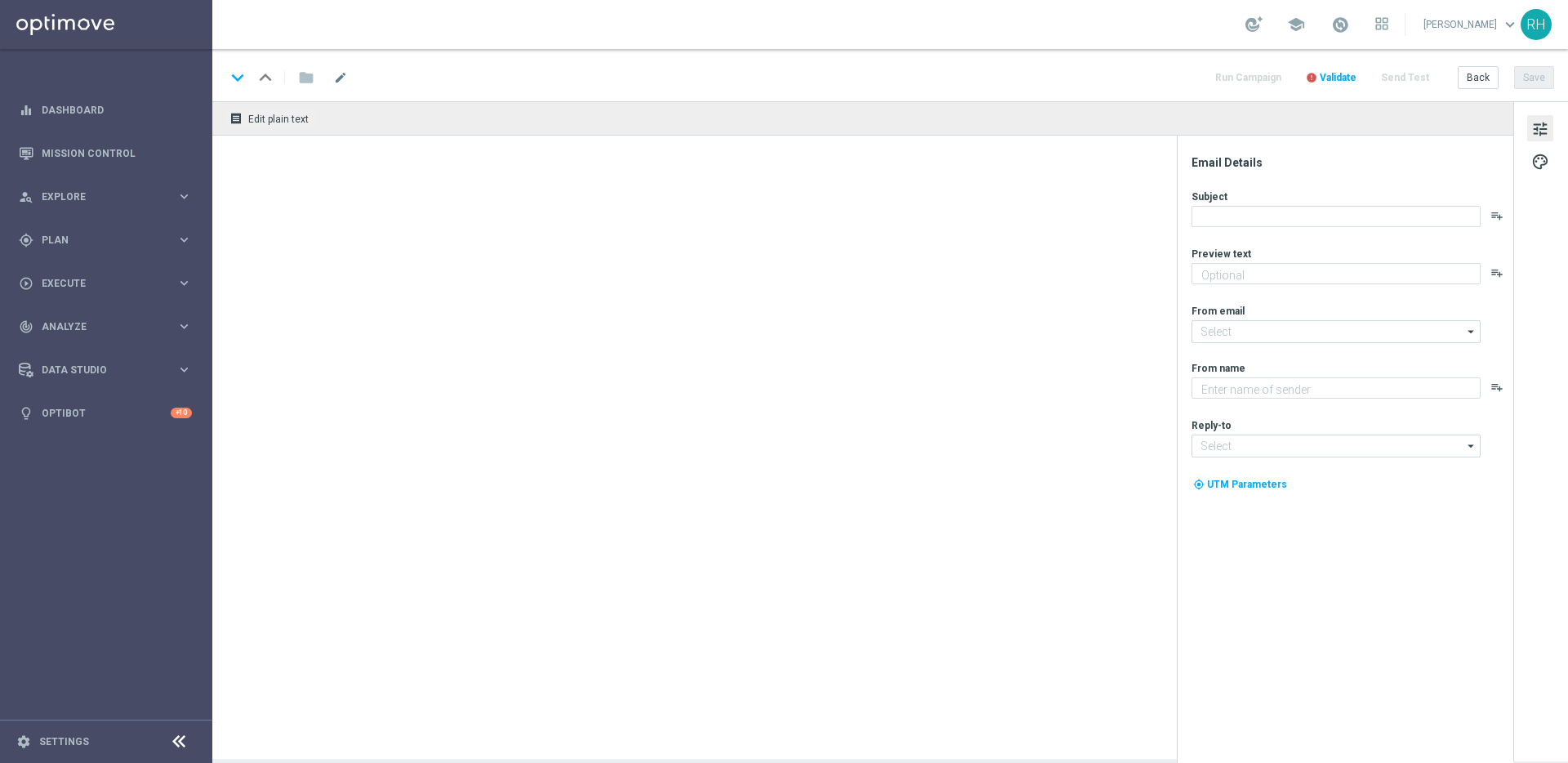
type textarea "[%FIRST_NAME%], could it be yours?"
type textarea "Lottoland"
type input "[EMAIL_ADDRESS][DOMAIN_NAME]"
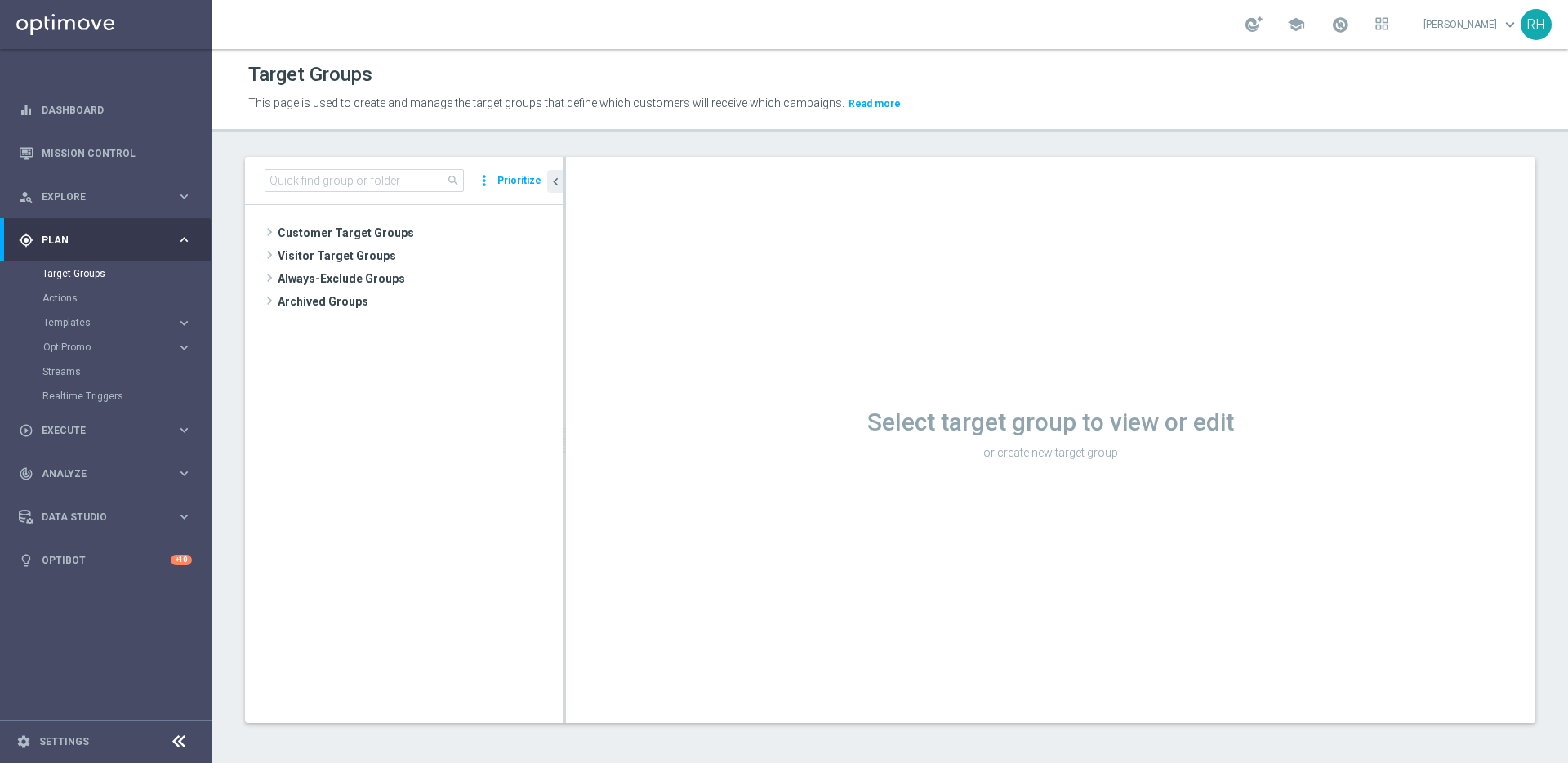
click at [867, 474] on div "Select target group to view or edit or create new target group" at bounding box center [1050, 440] width 969 height 566
click at [390, 175] on input at bounding box center [364, 181] width 199 height 23
paste input "UK_LOTTO_EMAIL | New, Active Lottery, Reactivated, Active Multi"
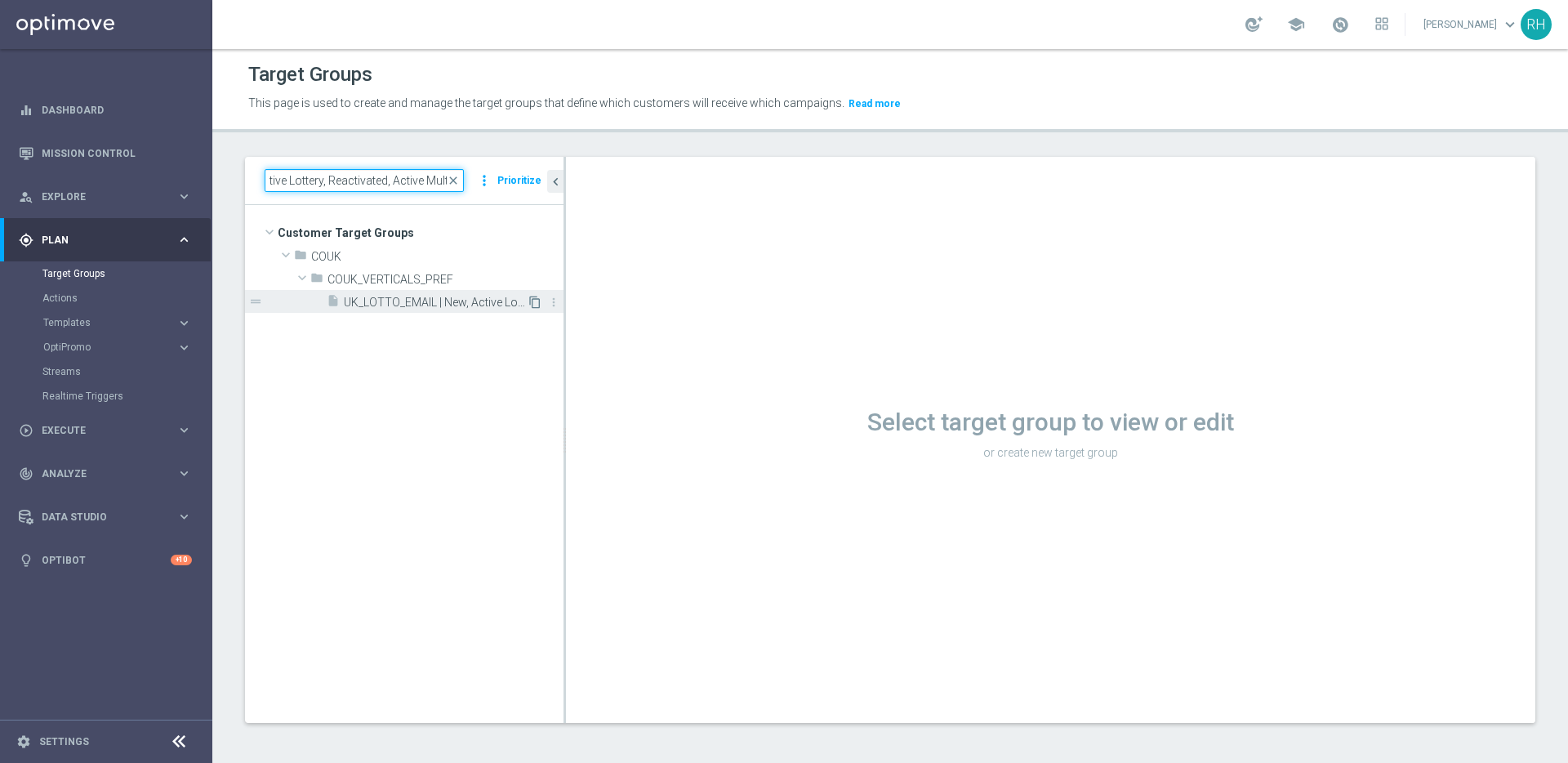
type input "UK_LOTTO_EMAIL | New, Active Lottery, Reactivated, Active Multi"
click at [529, 298] on icon "content_copy" at bounding box center [535, 302] width 13 height 13
click at [333, 186] on input at bounding box center [364, 181] width 199 height 23
paste input "UK_LOTTO_EMAIL | New, Active Lottery, Reactivated, Active Multi"
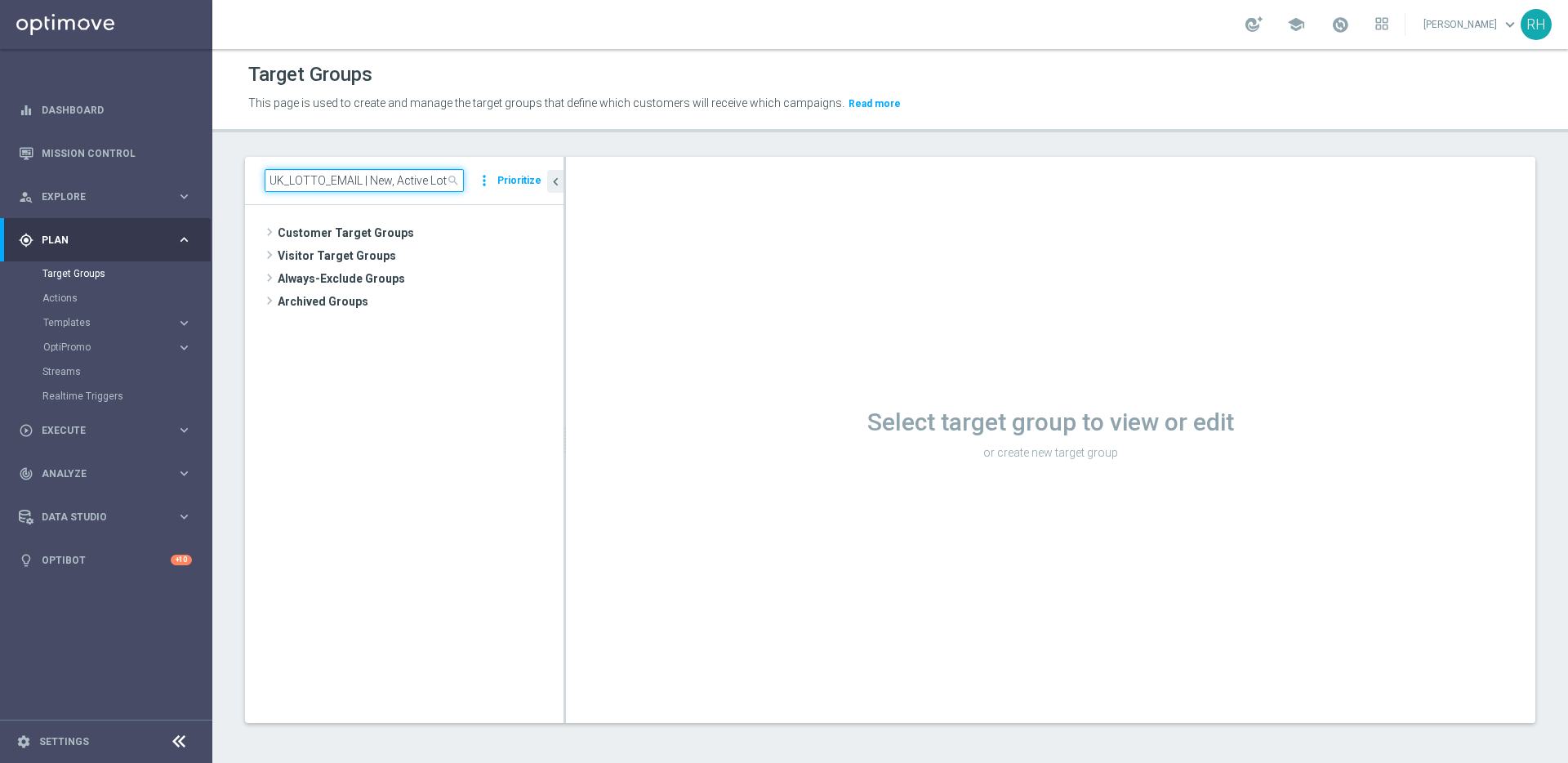
scroll to position [0, 141]
type input "UK_LOTTO_EMAIL | New, Active Lottery, Reactivated, Active Multi"
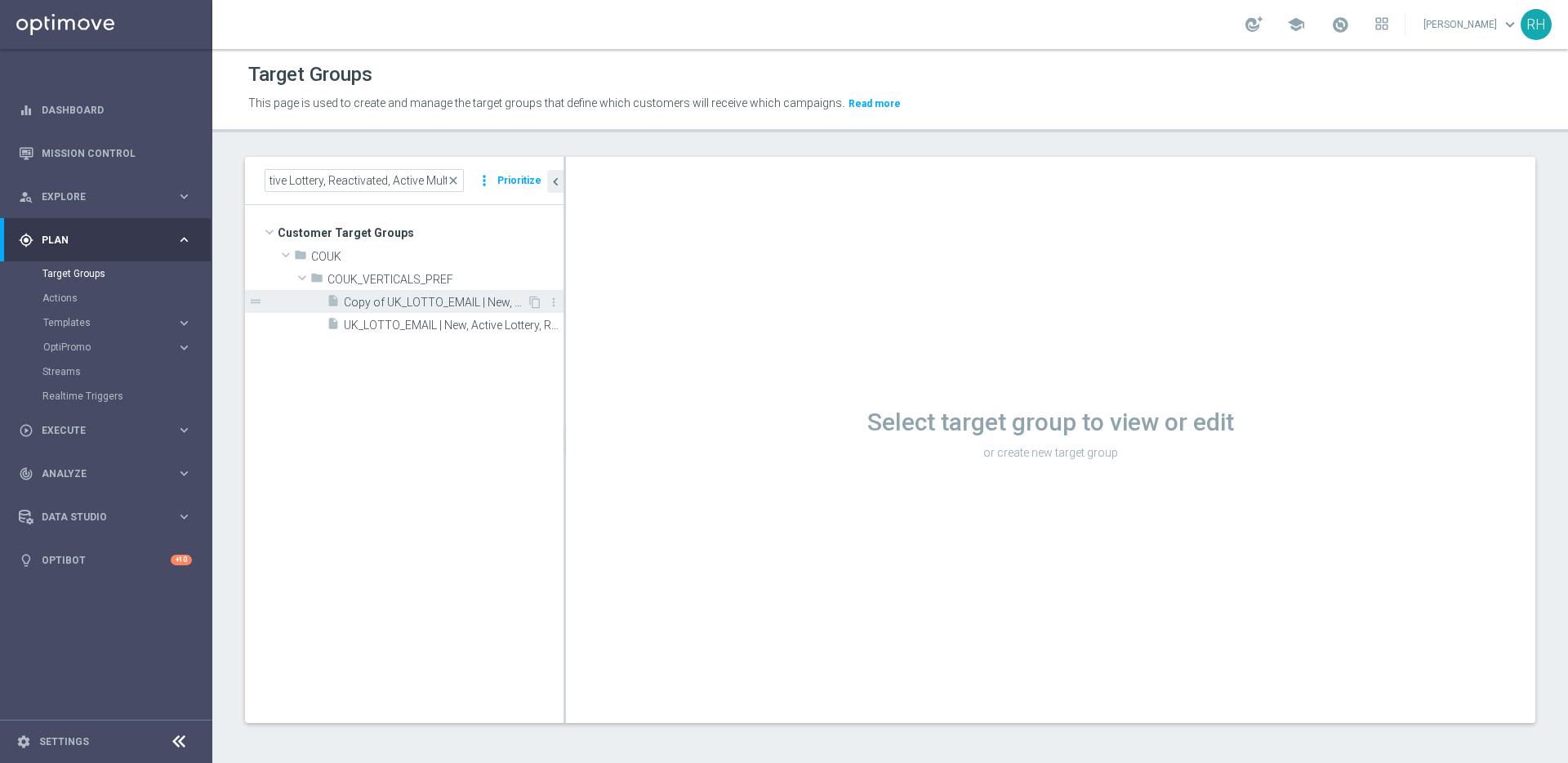
click at [462, 301] on span "Copy of UK_LOTTO_EMAIL | New, Active Lottery, Reactivated, Active Multi" at bounding box center [435, 303] width 183 height 14
click at [557, 176] on icon "chevron_left" at bounding box center [555, 182] width 15 height 15
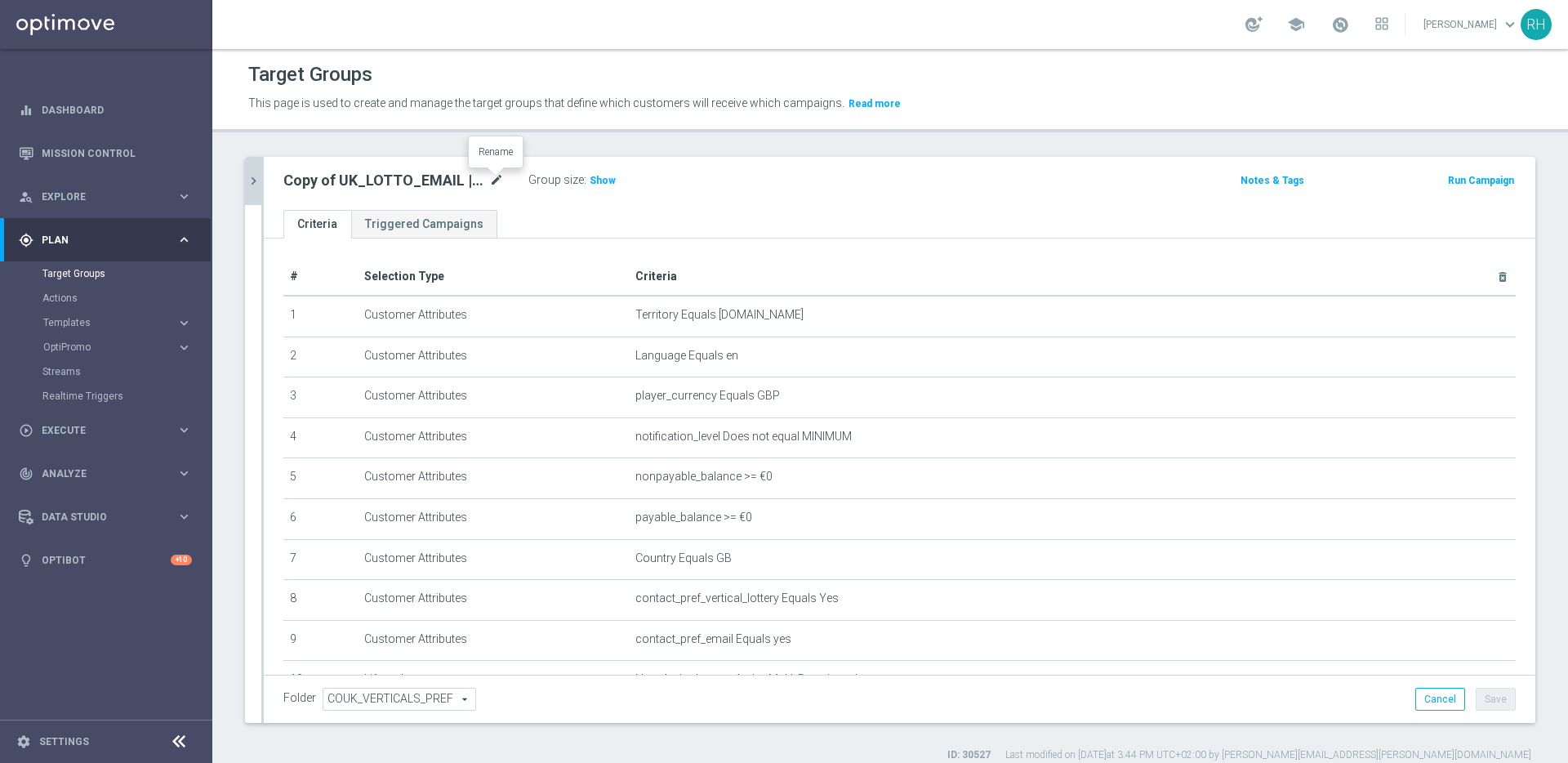
click at [496, 186] on icon "mode_edit" at bounding box center [496, 181] width 15 height 20
click at [473, 188] on input "Copy of UK_LOTTO_EMAIL | New, Active Lottery, Reactivated, Active Multi" at bounding box center [394, 182] width 220 height 23
drag, startPoint x: 423, startPoint y: 188, endPoint x: 291, endPoint y: 184, distance: 132.1
click at [293, 185] on input "Copy of UK_LOTTO_EMAIL | New, Active Lottery, Reactivated, Active Multi" at bounding box center [394, 182] width 220 height 23
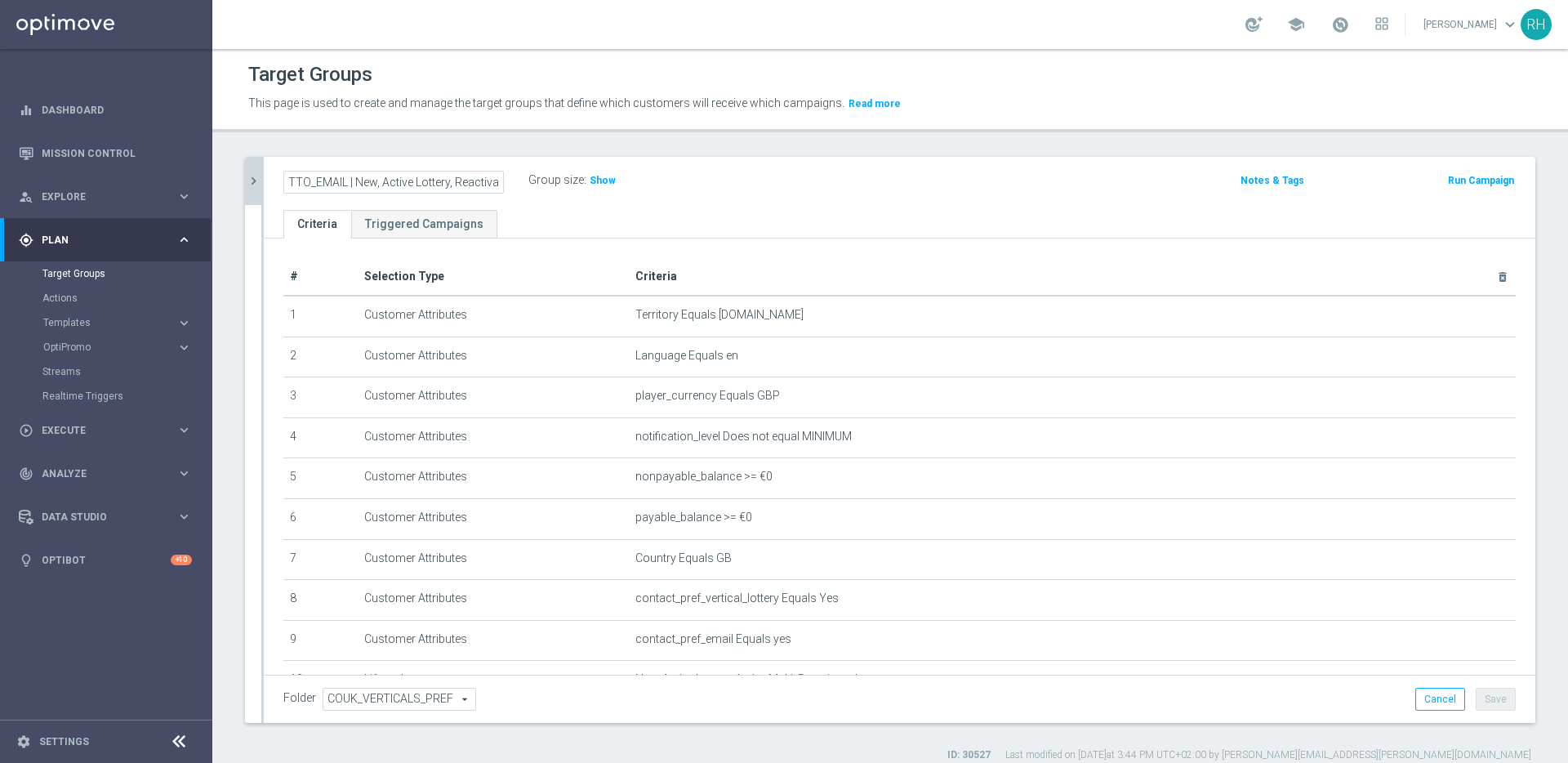
scroll to position [0, 0]
drag, startPoint x: 322, startPoint y: 186, endPoint x: 278, endPoint y: 186, distance: 44.0
click at [278, 186] on div "Copy of UK_LOTTO_EMAIL | New, Active Lottery, Reactivated, Active Multi" at bounding box center [393, 182] width 245 height 23
click at [299, 183] on input "Copy of UK_LOTTO_EMAIL | New, Active Lottery, Reactivated, Active Multi" at bounding box center [394, 182] width 220 height 23
drag, startPoint x: 330, startPoint y: 182, endPoint x: 292, endPoint y: 182, distance: 38.0
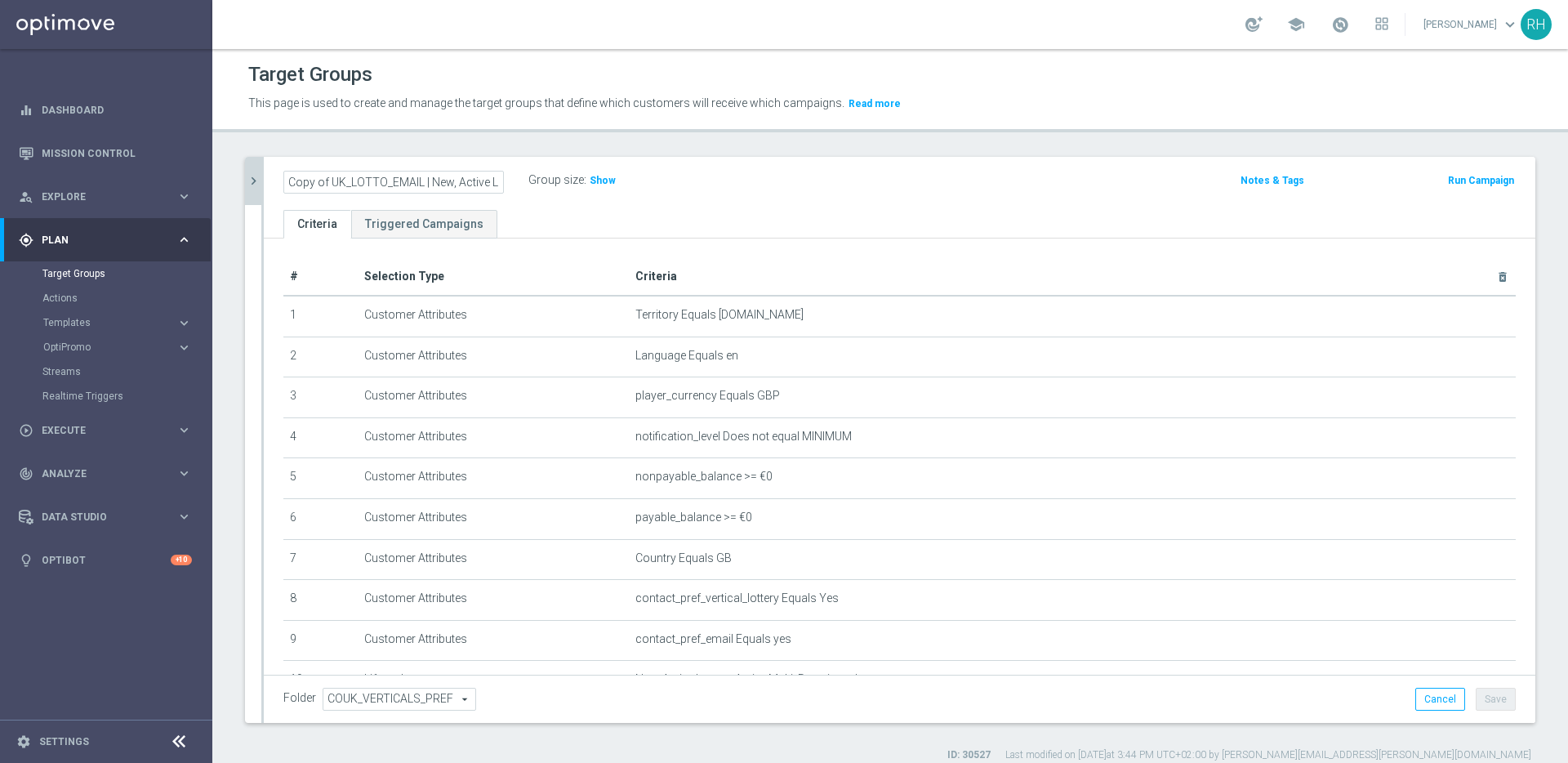
click at [293, 182] on input "Copy of UK_LOTTO_EMAIL | New, Active Lottery, Reactivated, Active Multi" at bounding box center [394, 182] width 220 height 23
drag, startPoint x: 309, startPoint y: 182, endPoint x: 497, endPoint y: 186, distance: 188.0
click at [497, 186] on input "UK_LOTTO_EMAIL | New, Active Lottery, Reactivated, Active Multi" at bounding box center [394, 182] width 220 height 23
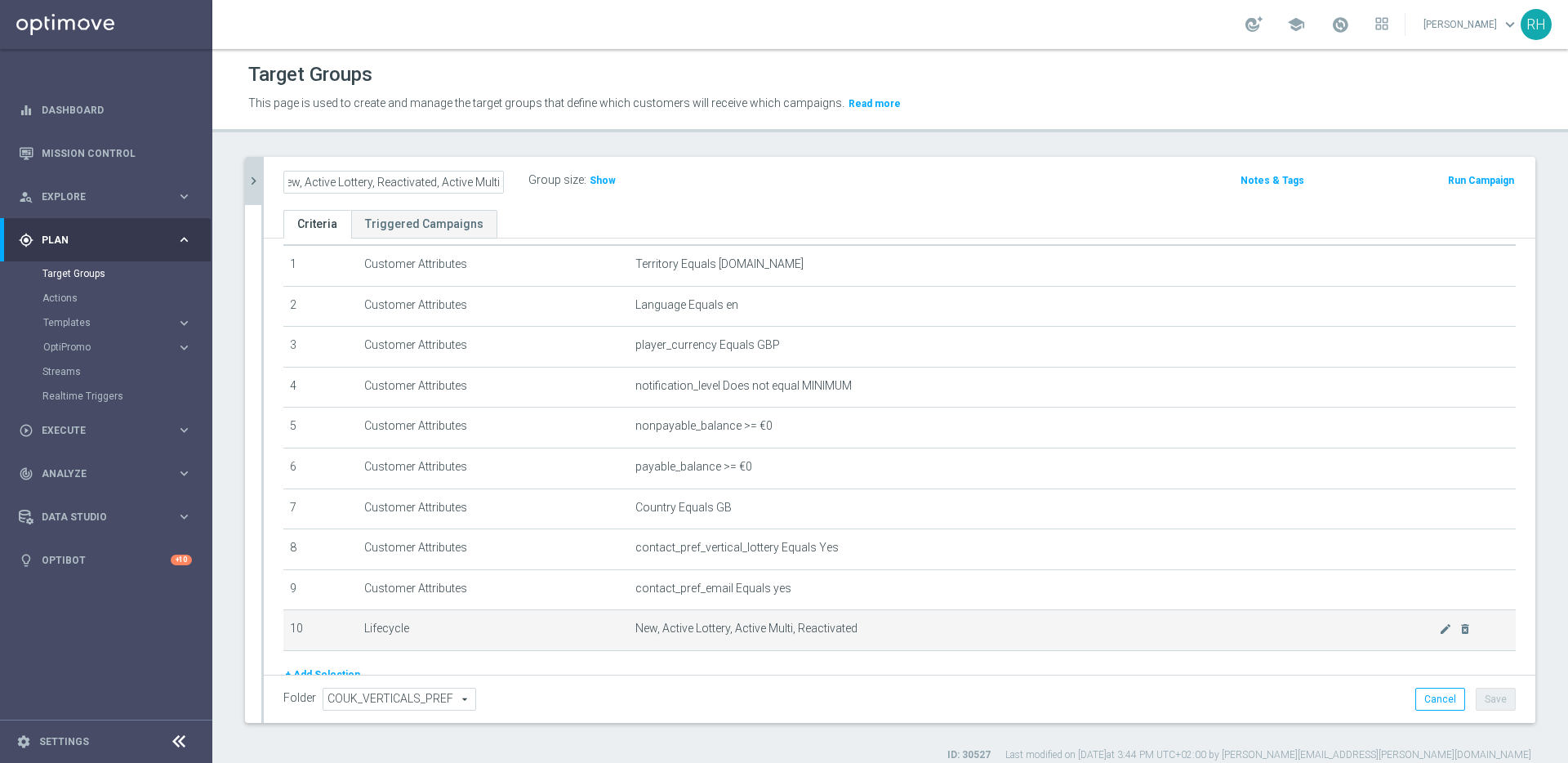
scroll to position [119, 0]
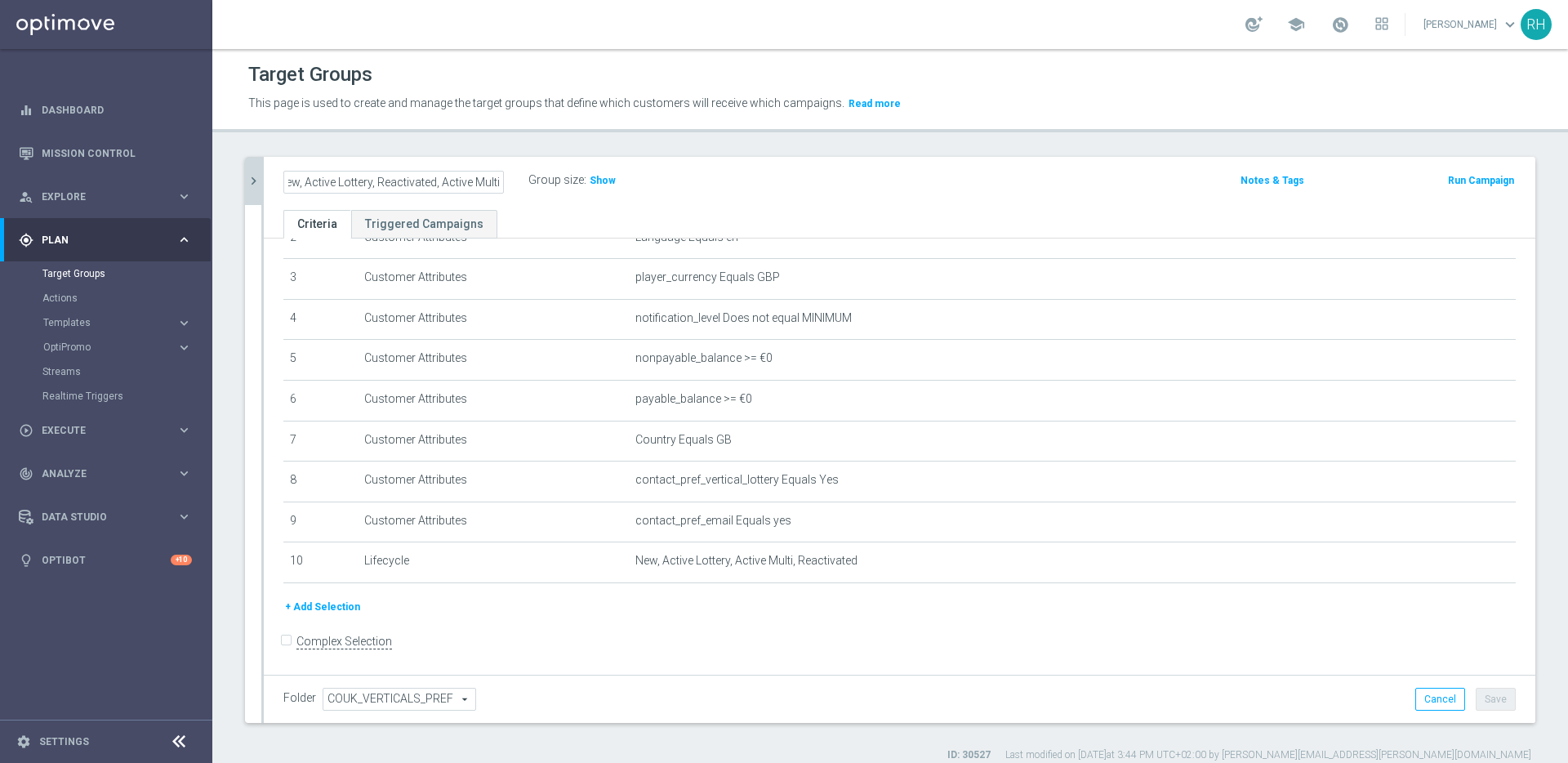
type input "UK_LOTTO_EMAIL | New, Active Lottery, Reactivated, Active Multi"
click at [882, 618] on div "+ Add Selection" at bounding box center [899, 612] width 1257 height 30
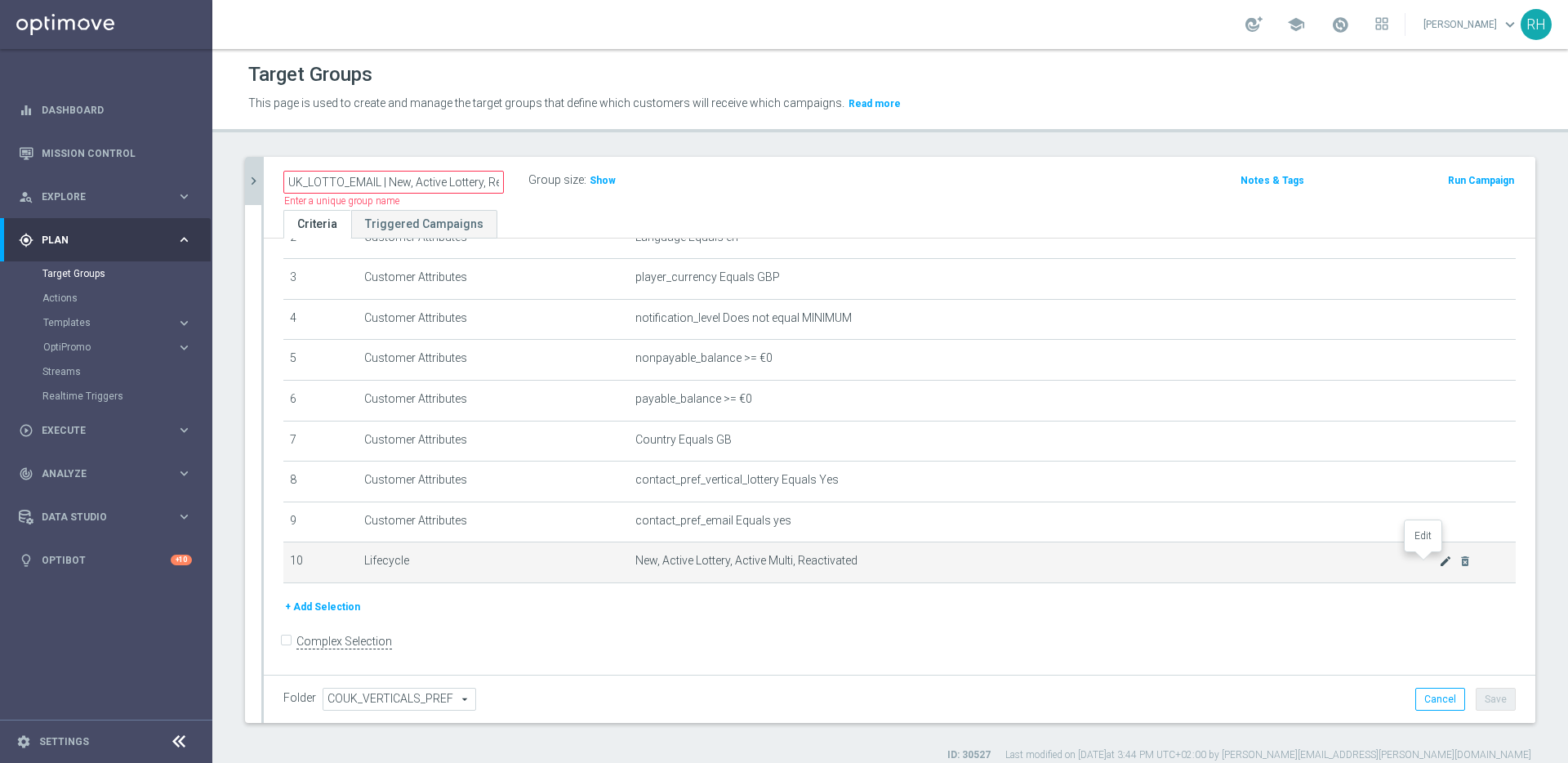
click at [1439, 560] on icon "mode_edit" at bounding box center [1445, 561] width 13 height 13
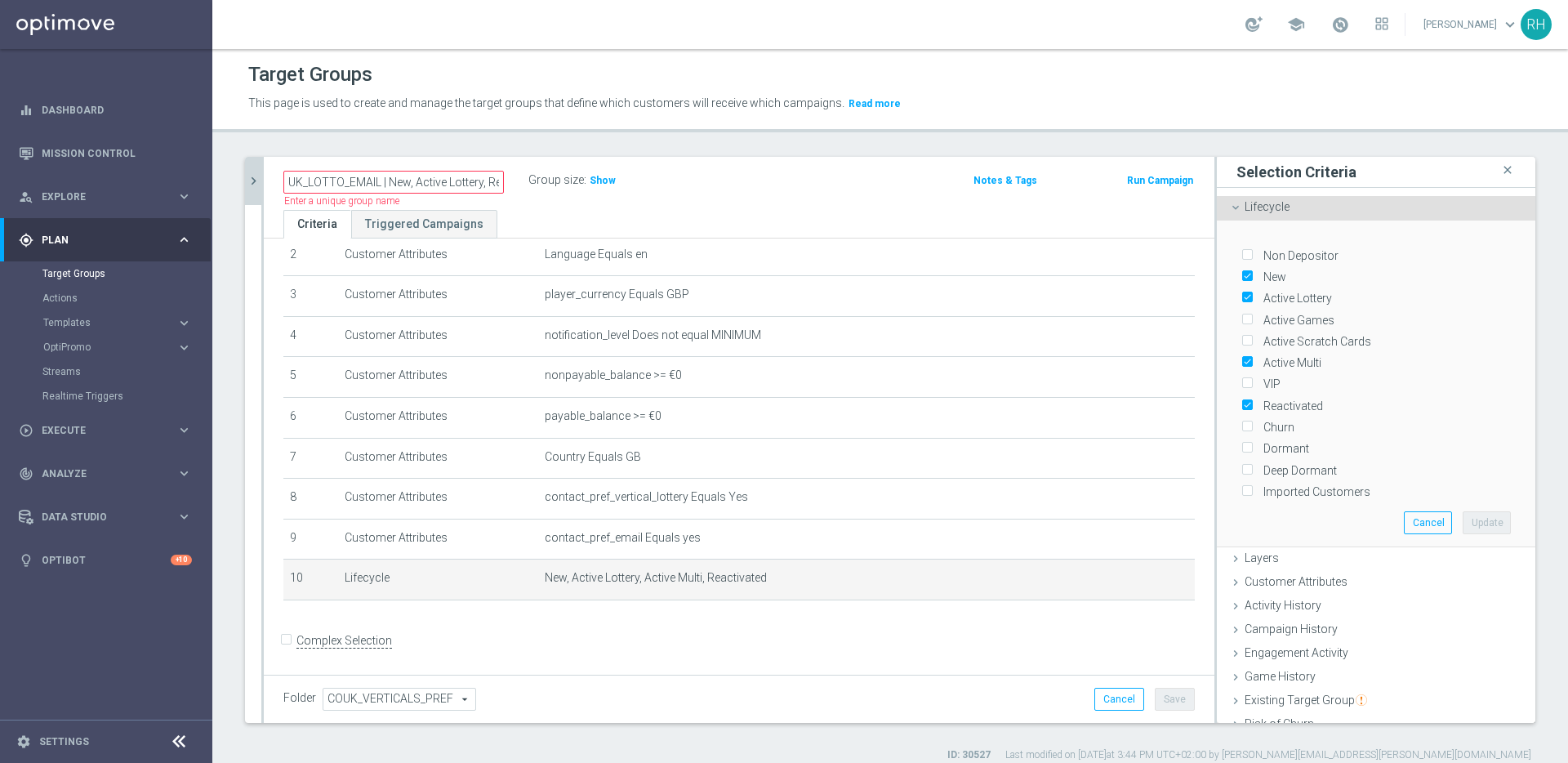
click at [1241, 320] on input "Active Games" at bounding box center [1246, 320] width 10 height 10
checkbox input "true"
click at [1241, 340] on input "Active Scratch Cards" at bounding box center [1246, 342] width 10 height 10
checkbox input "true"
click at [1241, 422] on input "Churn" at bounding box center [1246, 428] width 10 height 10
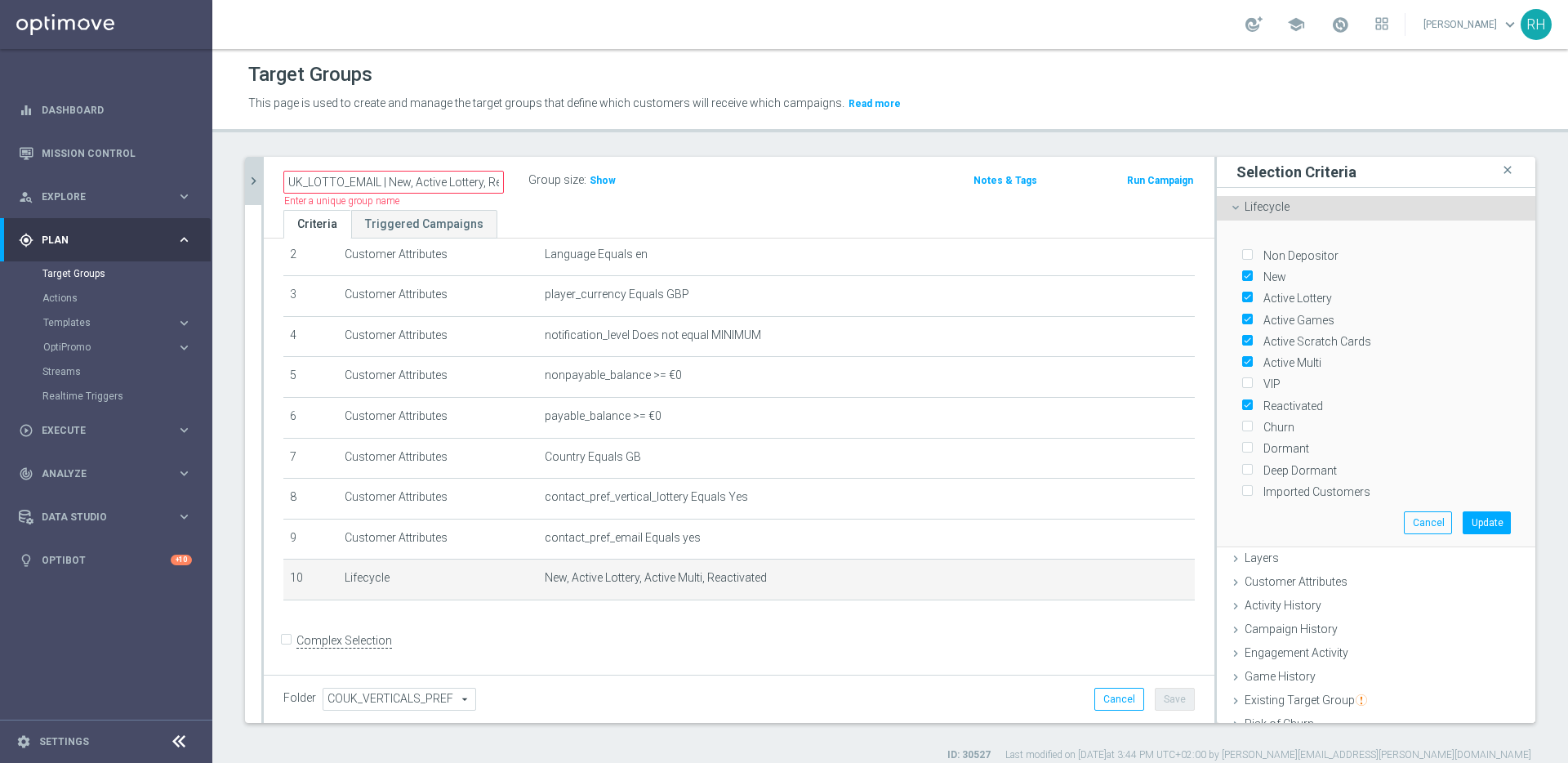
checkbox input "true"
click at [1470, 526] on button "Update" at bounding box center [1486, 523] width 48 height 23
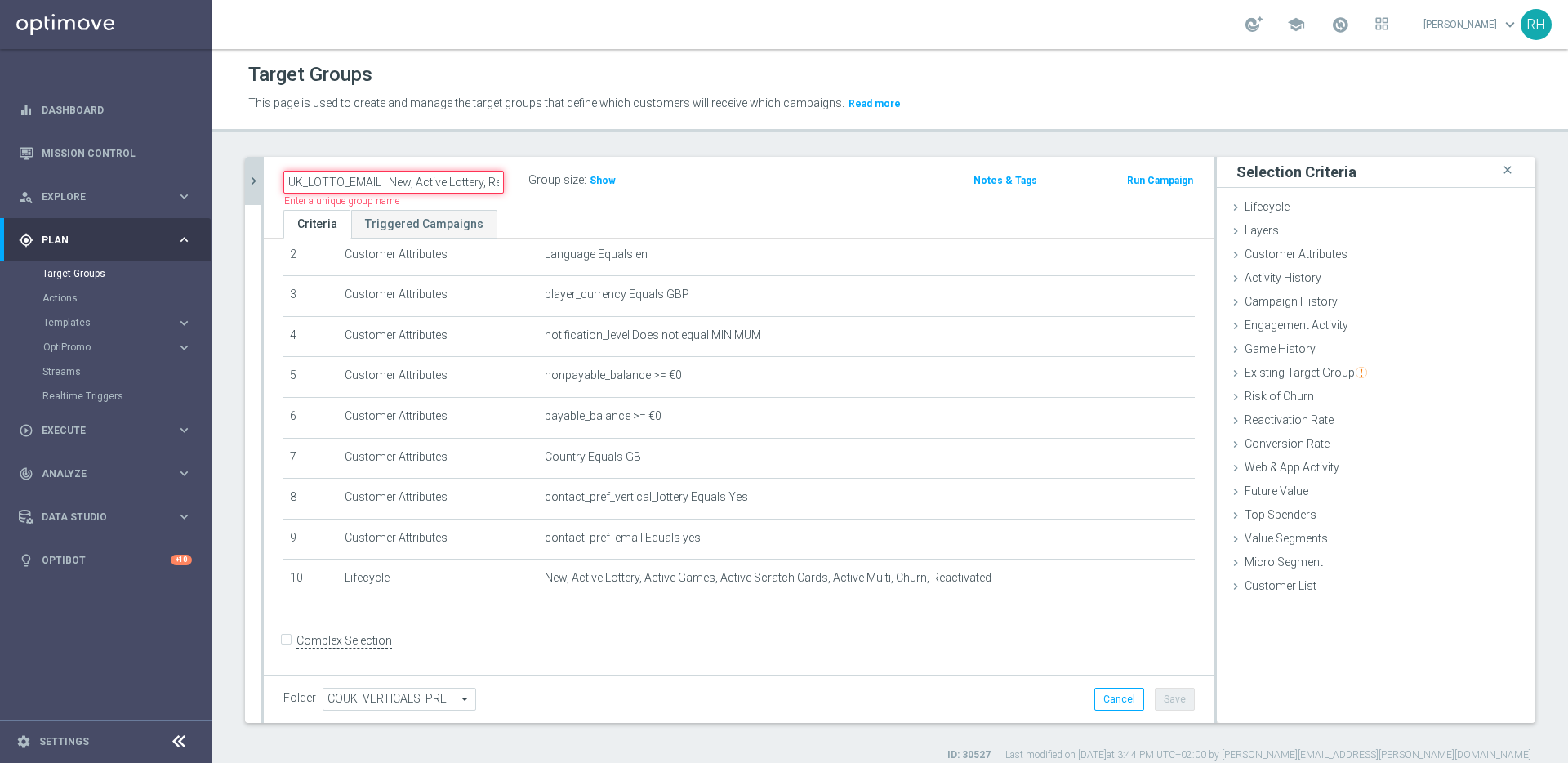
click at [417, 179] on input "UK_LOTTO_EMAIL | New, Active Lottery, Reactivated, Active Multi" at bounding box center [394, 182] width 220 height 23
type input "UK_LOTTO_EMAIL | New, All Actives, Reactivated, Churn"
click at [514, 152] on div "Target Groups This page is used to create and manage the target groups that def…" at bounding box center [890, 406] width 1356 height 714
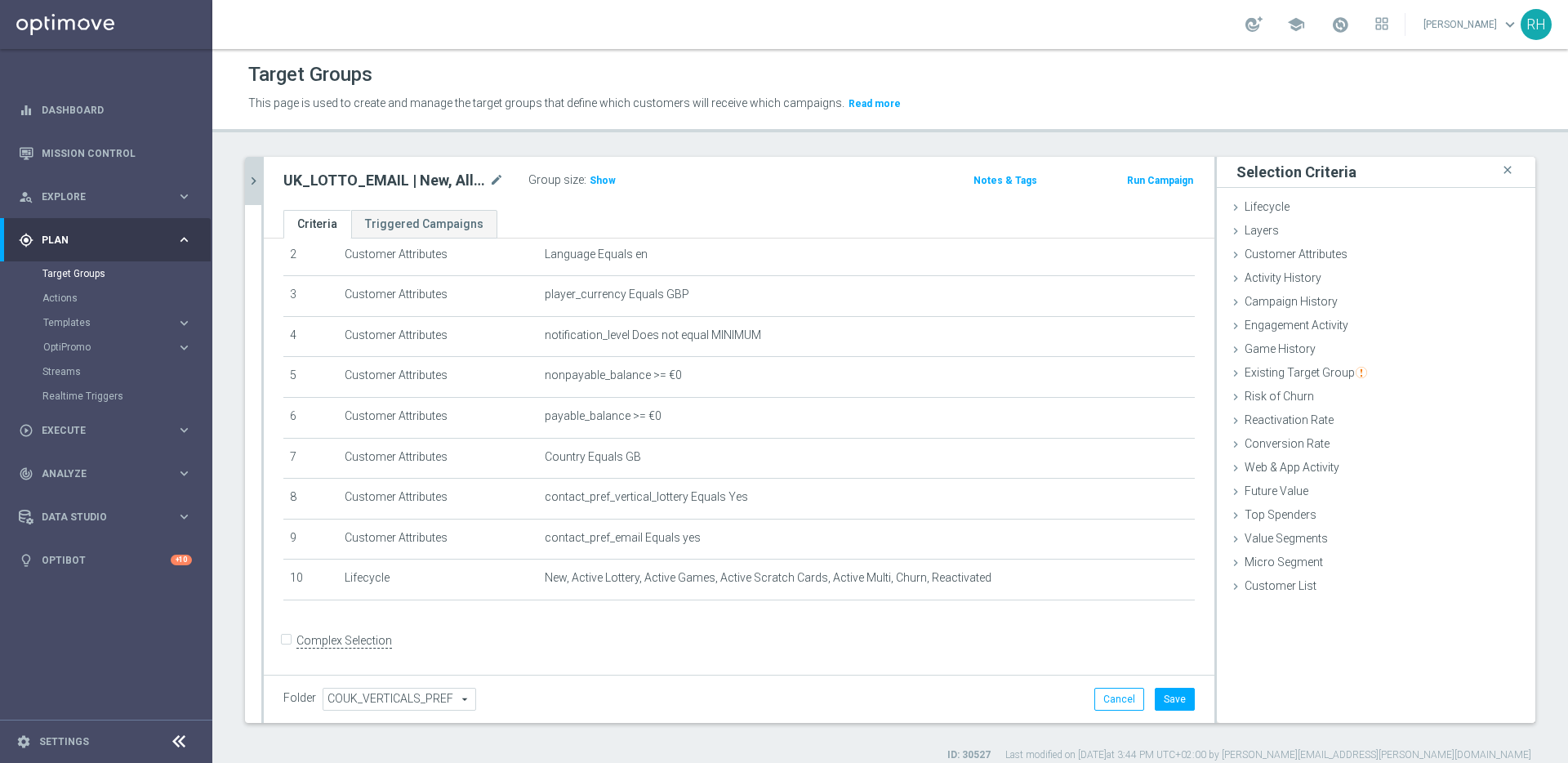
click at [456, 182] on h2 "UK_LOTTO_EMAIL | New, All Actives, Reactivated, Churn" at bounding box center [385, 181] width 203 height 20
copy div "UK_LOTTO_EMAIL | New, All Actives, Reactivated, Churn"
click at [1171, 698] on button "Save" at bounding box center [1174, 699] width 40 height 23
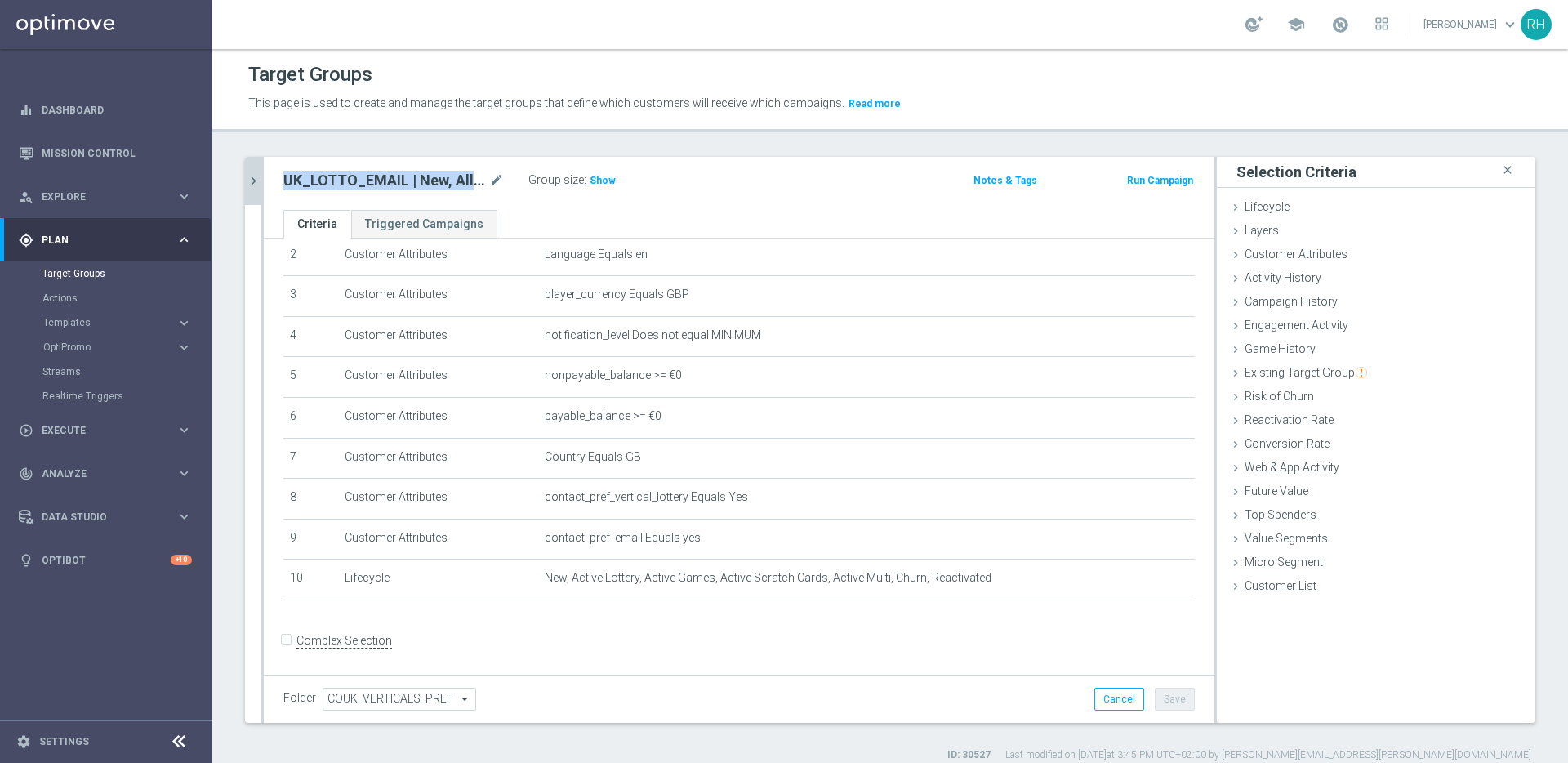
click at [245, 171] on button "chevron_right" at bounding box center [253, 181] width 16 height 48
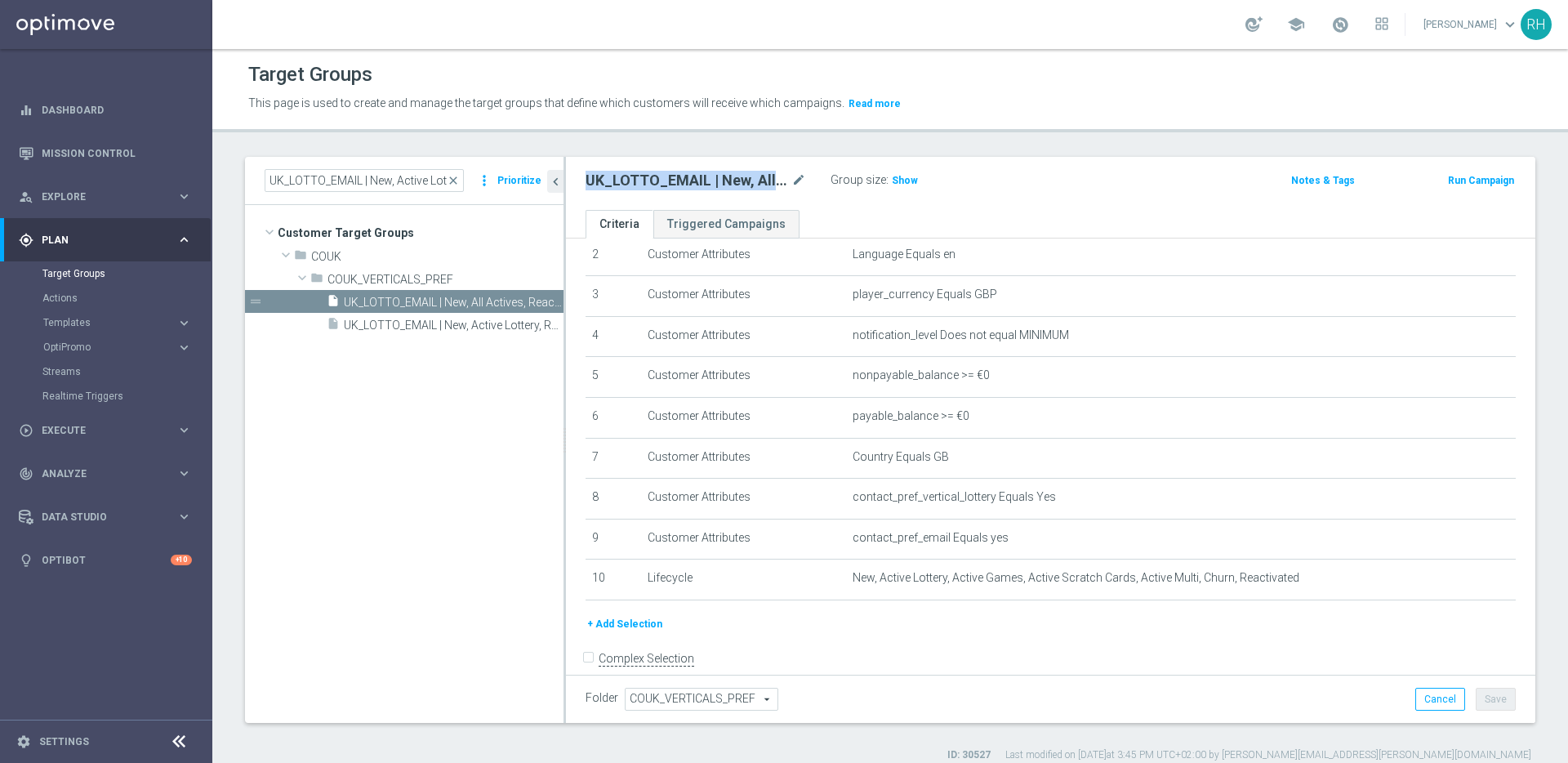
scroll to position [119, 0]
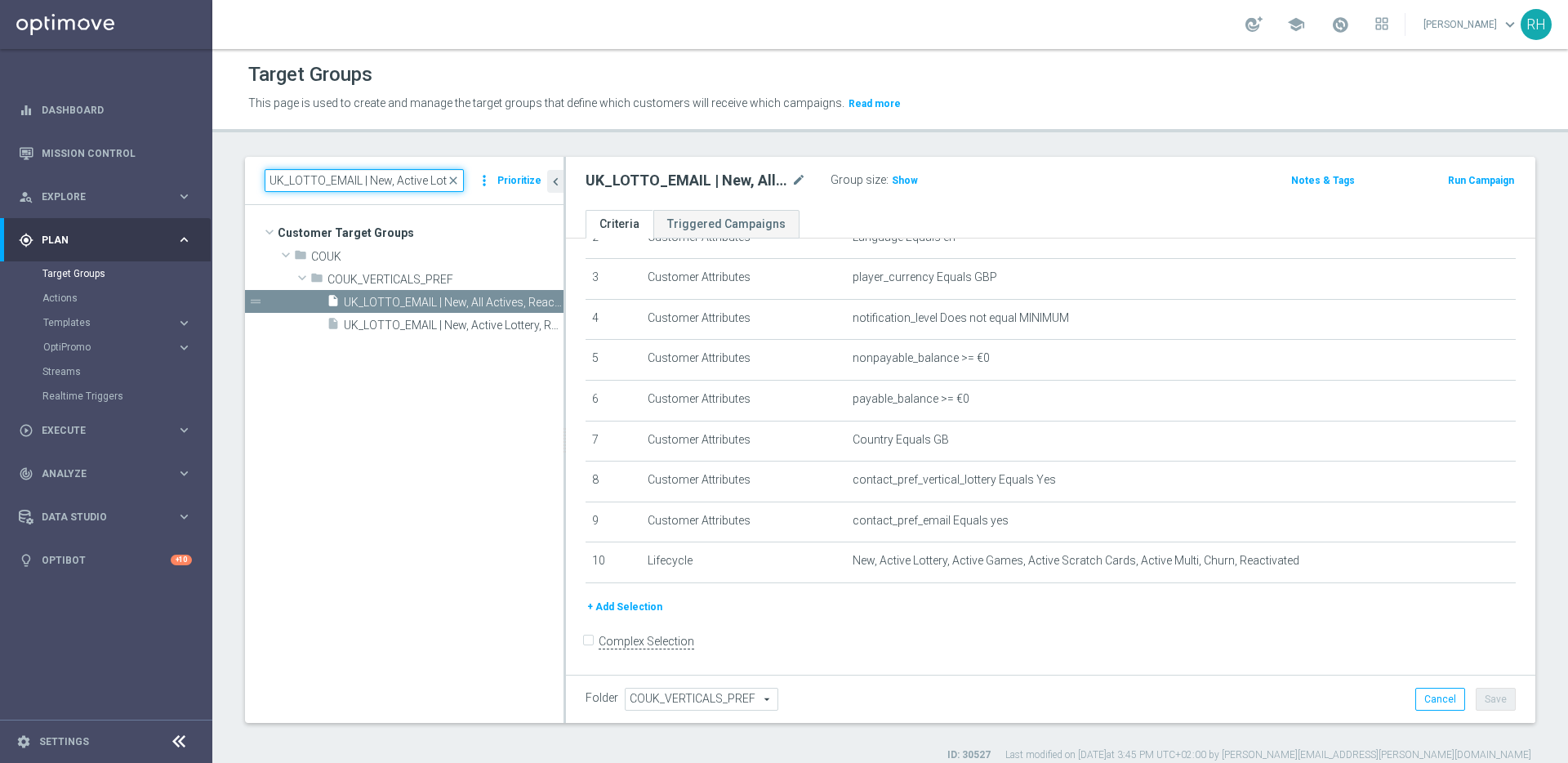
click at [291, 185] on input "UK_LOTTO_EMAIL | New, Active Lottery, Reactivated, Active Multi" at bounding box center [364, 181] width 199 height 23
paste input "Irish Lotto >=5 last year, not this year"
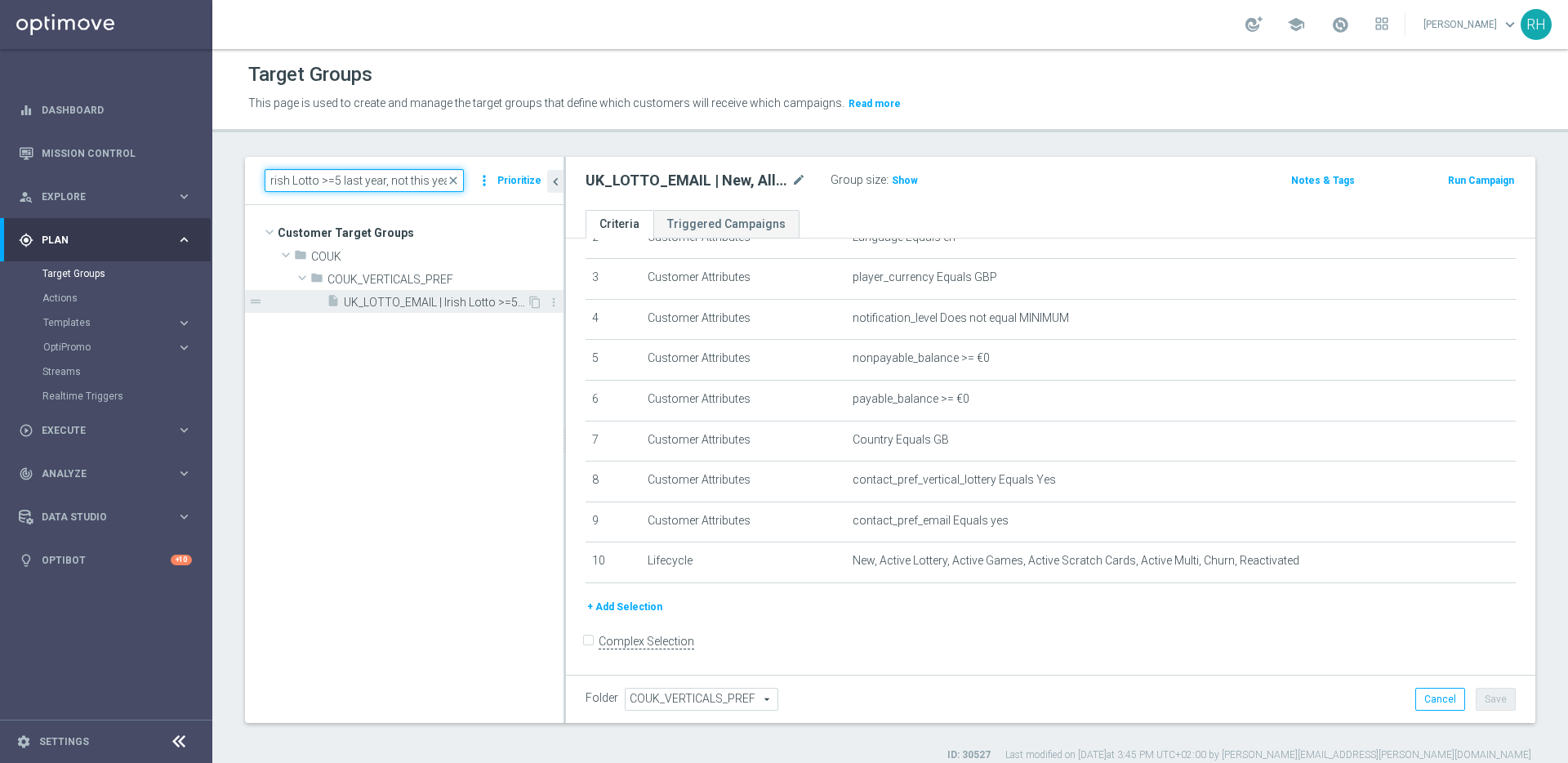
type input "UK_LOTTO_EMAIL | Irish Lotto >=5 last year, not this year"
click at [453, 302] on span "UK_LOTTO_EMAIL | Irish Lotto >=5 last year, not this year" at bounding box center [435, 303] width 183 height 14
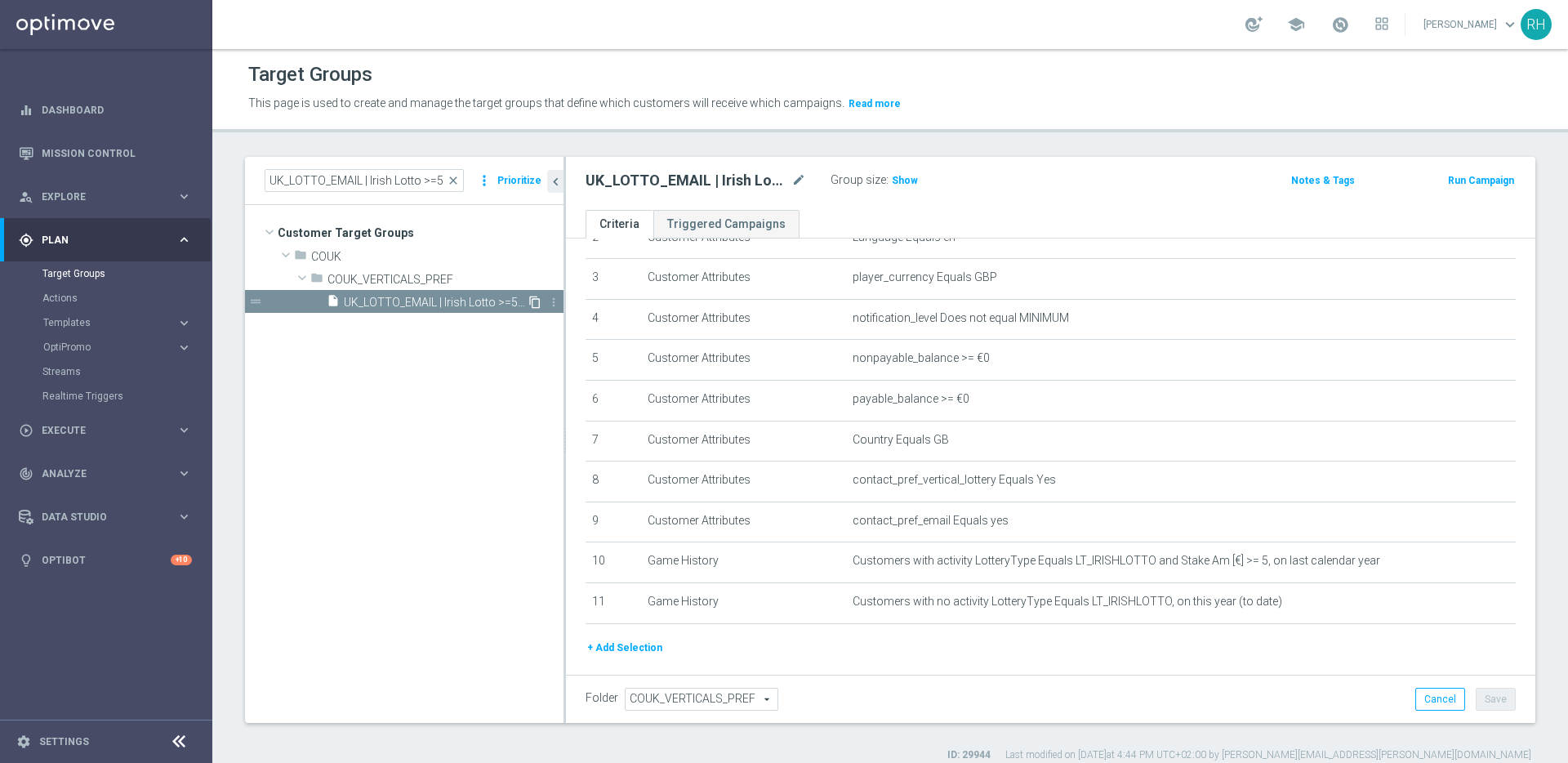
click at [530, 302] on icon "content_copy" at bounding box center [535, 302] width 13 height 13
click at [559, 179] on icon "chevron_left" at bounding box center [555, 182] width 15 height 15
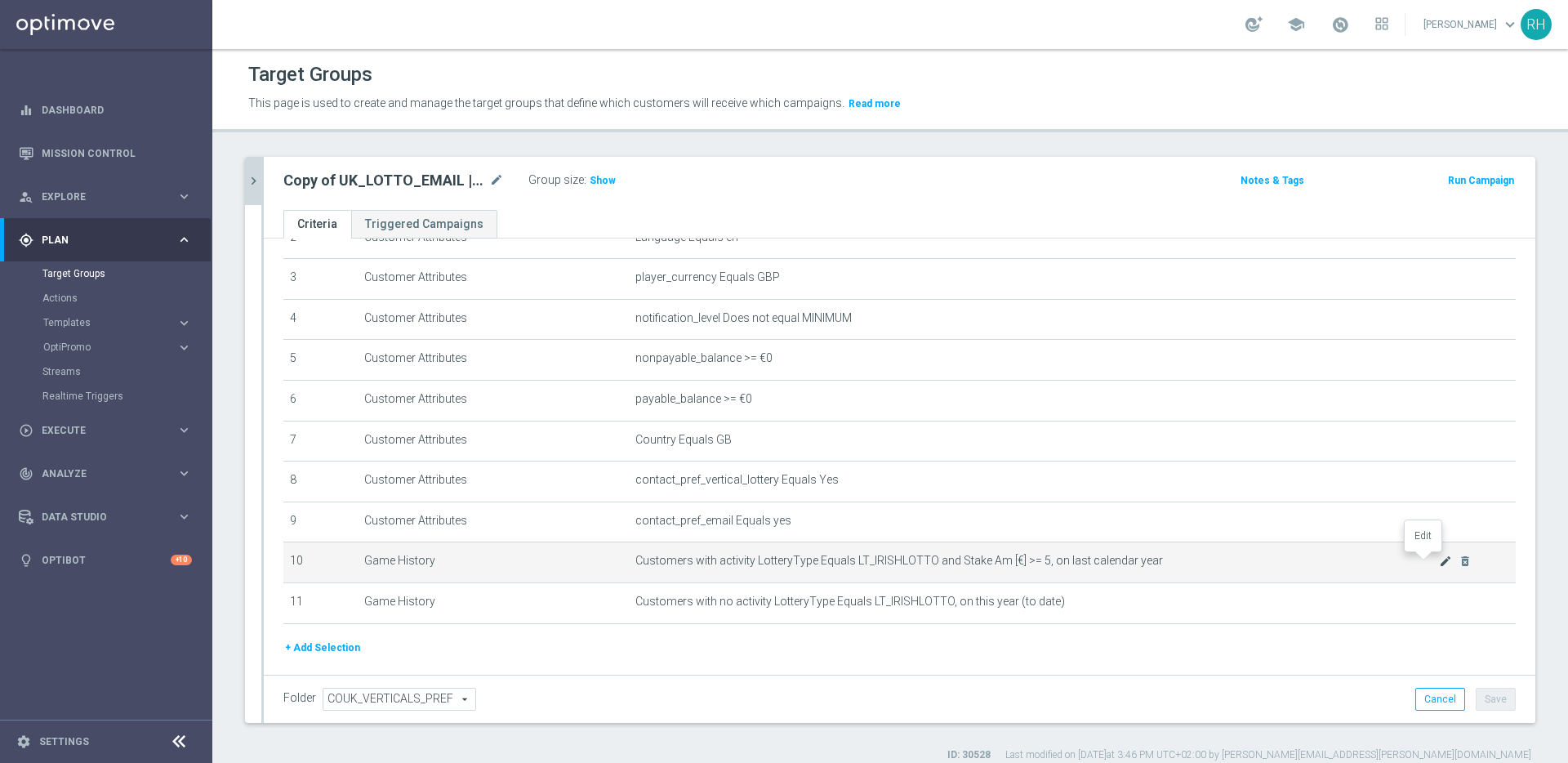
click at [1439, 562] on icon "mode_edit" at bounding box center [1445, 561] width 13 height 13
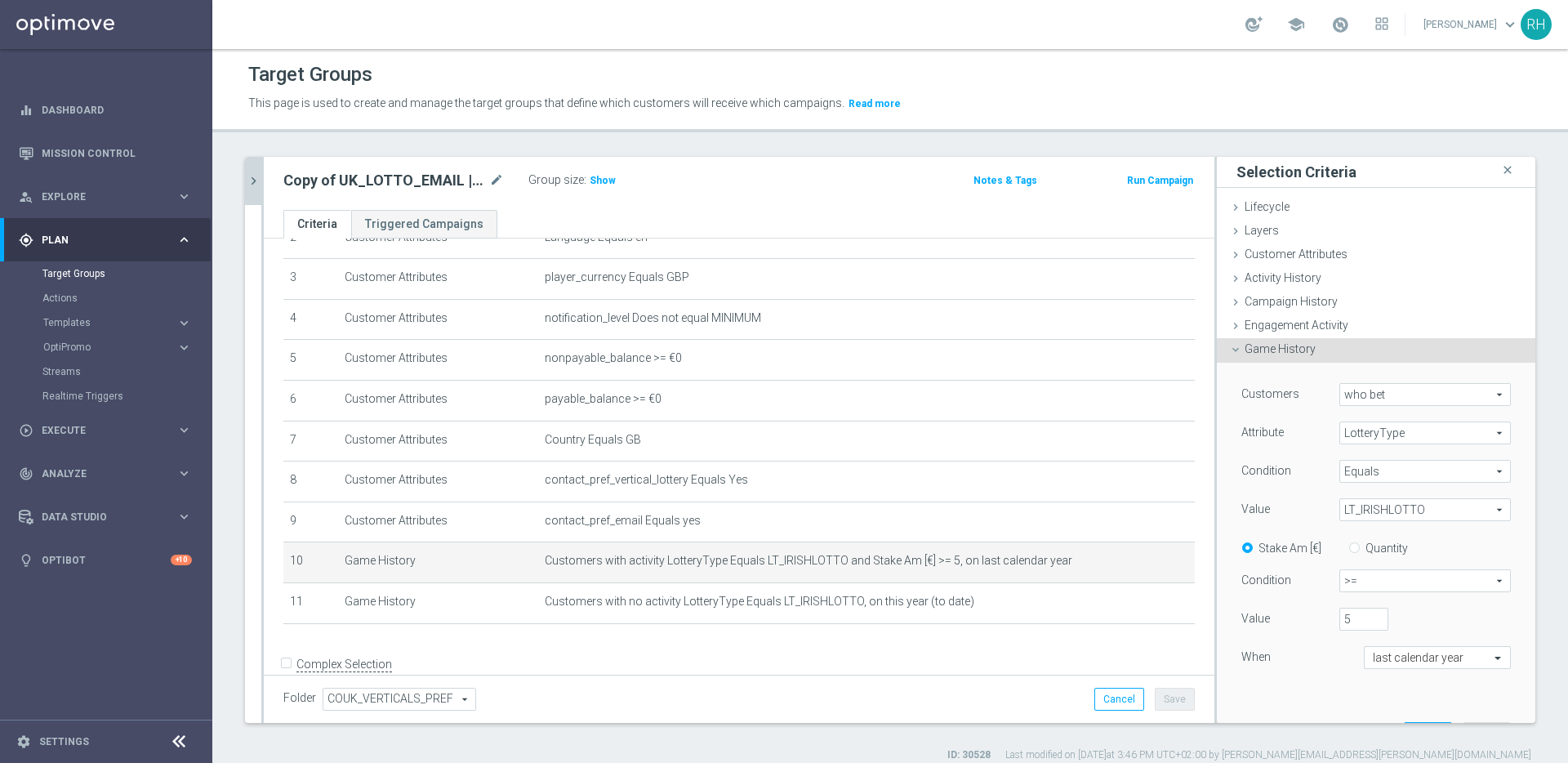
drag, startPoint x: 1412, startPoint y: 472, endPoint x: 1405, endPoint y: 470, distance: 7.3
click at [1412, 472] on span "Equals" at bounding box center [1425, 471] width 170 height 22
click at [1392, 618] on span "One of" at bounding box center [1424, 623] width 155 height 13
type input "One of"
click at [1410, 512] on span "LT_IRISHLOTTO" at bounding box center [1425, 509] width 170 height 22
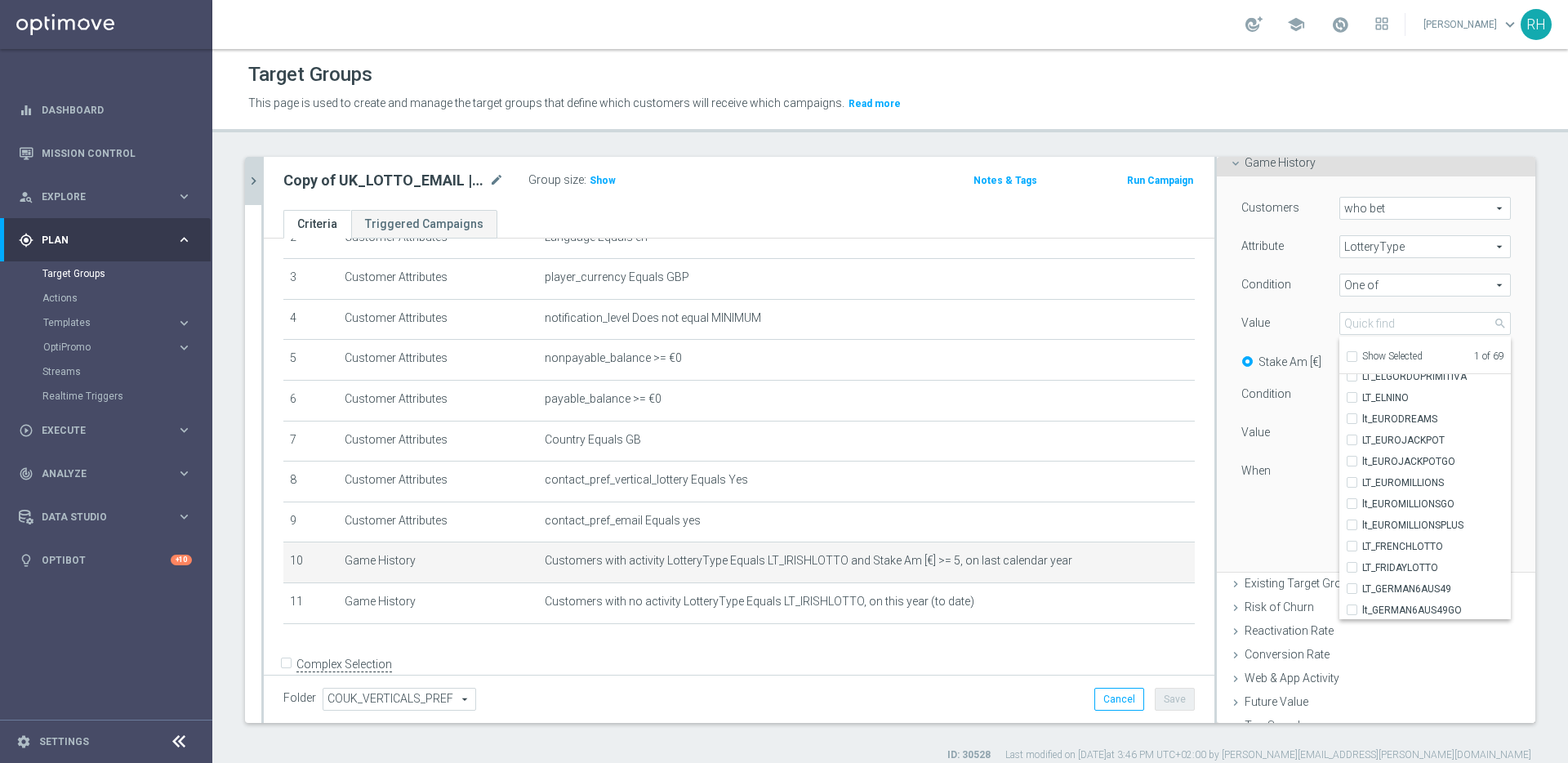
scroll to position [116, 0]
click at [1441, 543] on span "lt_EUROMILLIONSPLUS" at bounding box center [1436, 545] width 149 height 13
click at [1362, 543] on input "lt_EUROMILLIONSPLUS" at bounding box center [1357, 545] width 10 height 10
checkbox input "true"
type input "Selected 2 of 69"
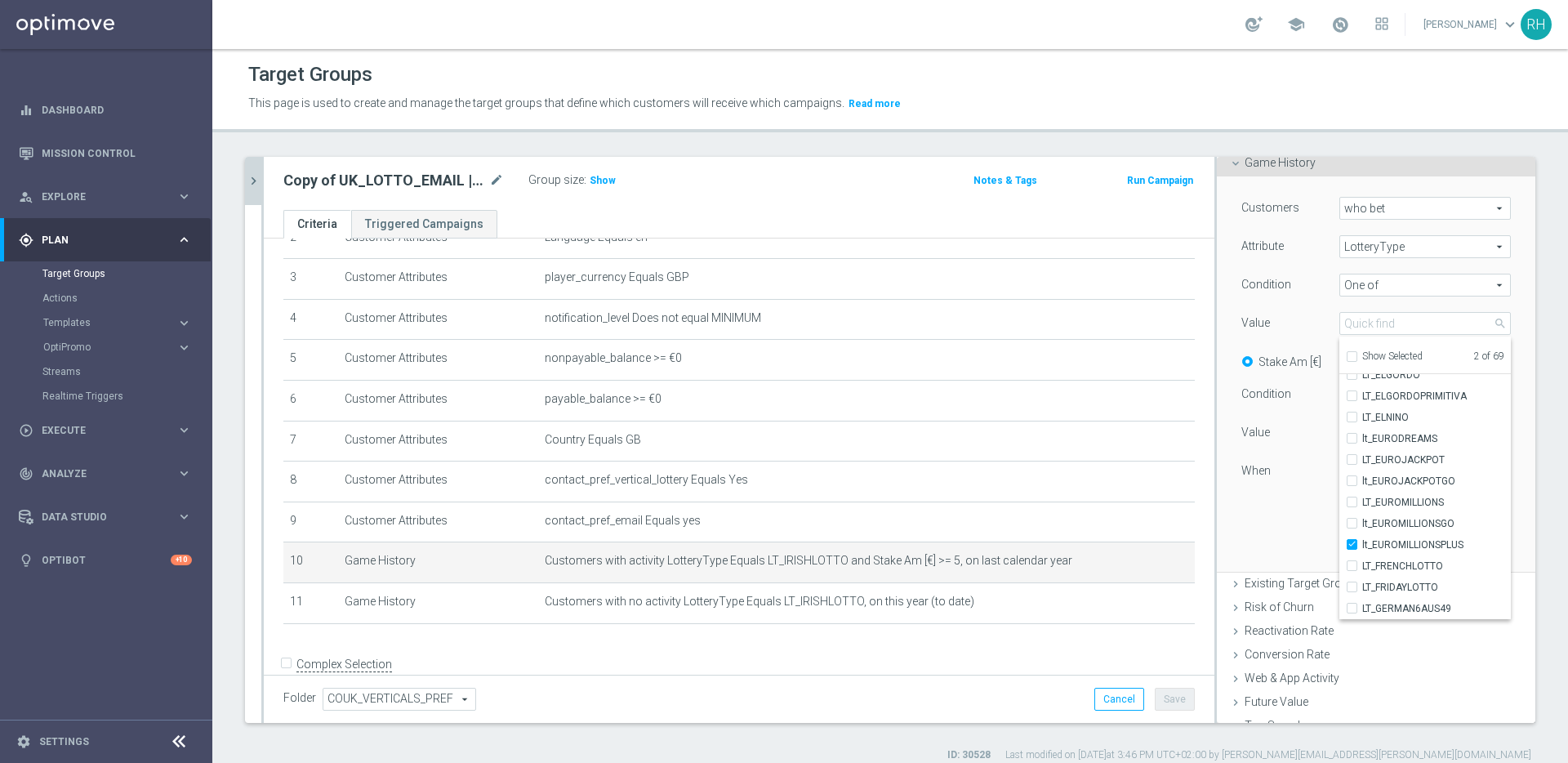
click at [1259, 512] on div "Customers who bet who bet arrow_drop_down search Attribute LotteryType LotteryT…" at bounding box center [1376, 373] width 294 height 395
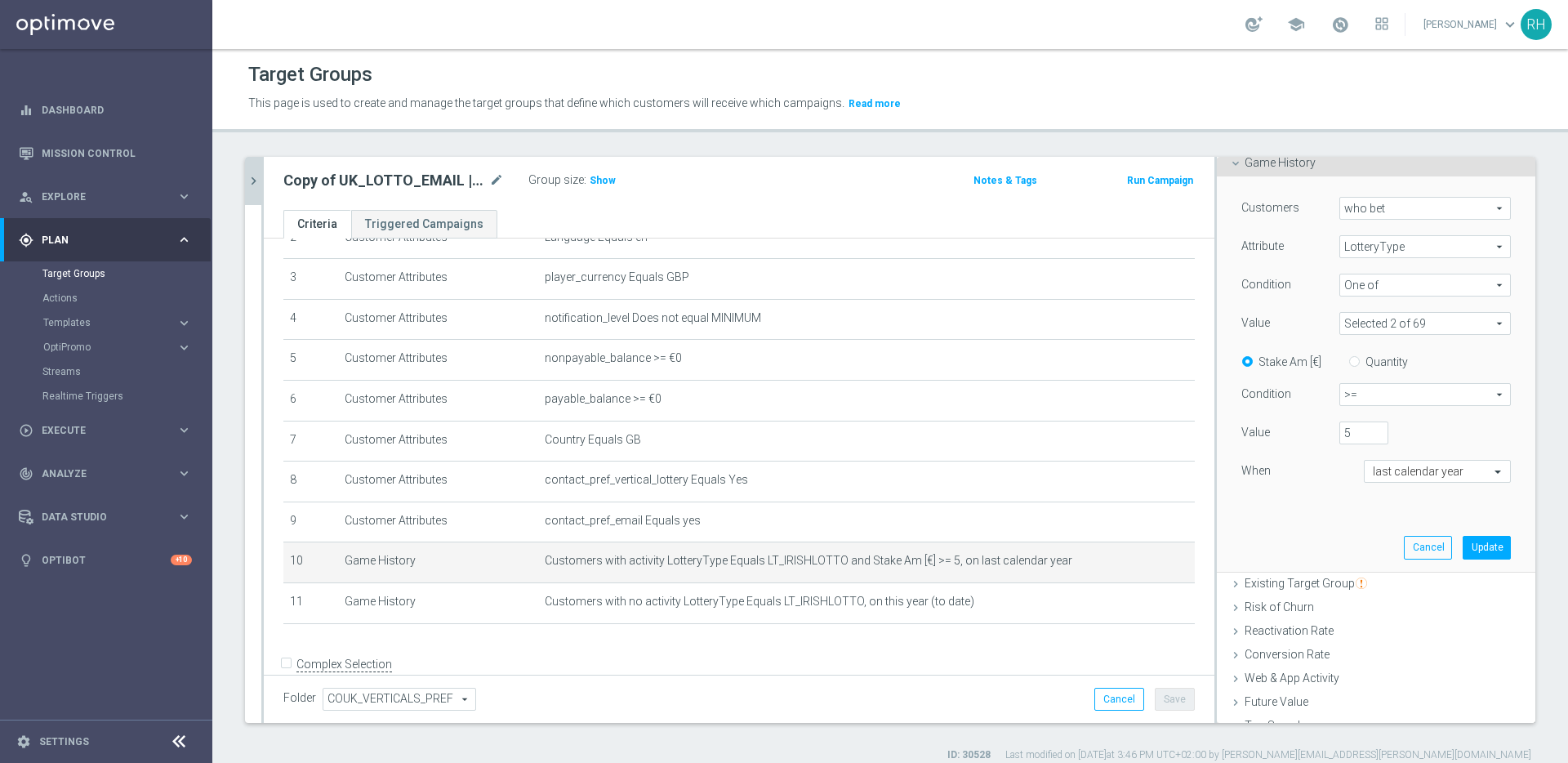
click at [1352, 361] on input "Quantity" at bounding box center [1357, 359] width 10 height 10
radio input "true"
click at [1342, 399] on span ">=" at bounding box center [1425, 394] width 170 height 22
click at [1348, 461] on span ">" at bounding box center [1424, 460] width 154 height 13
type input ">"
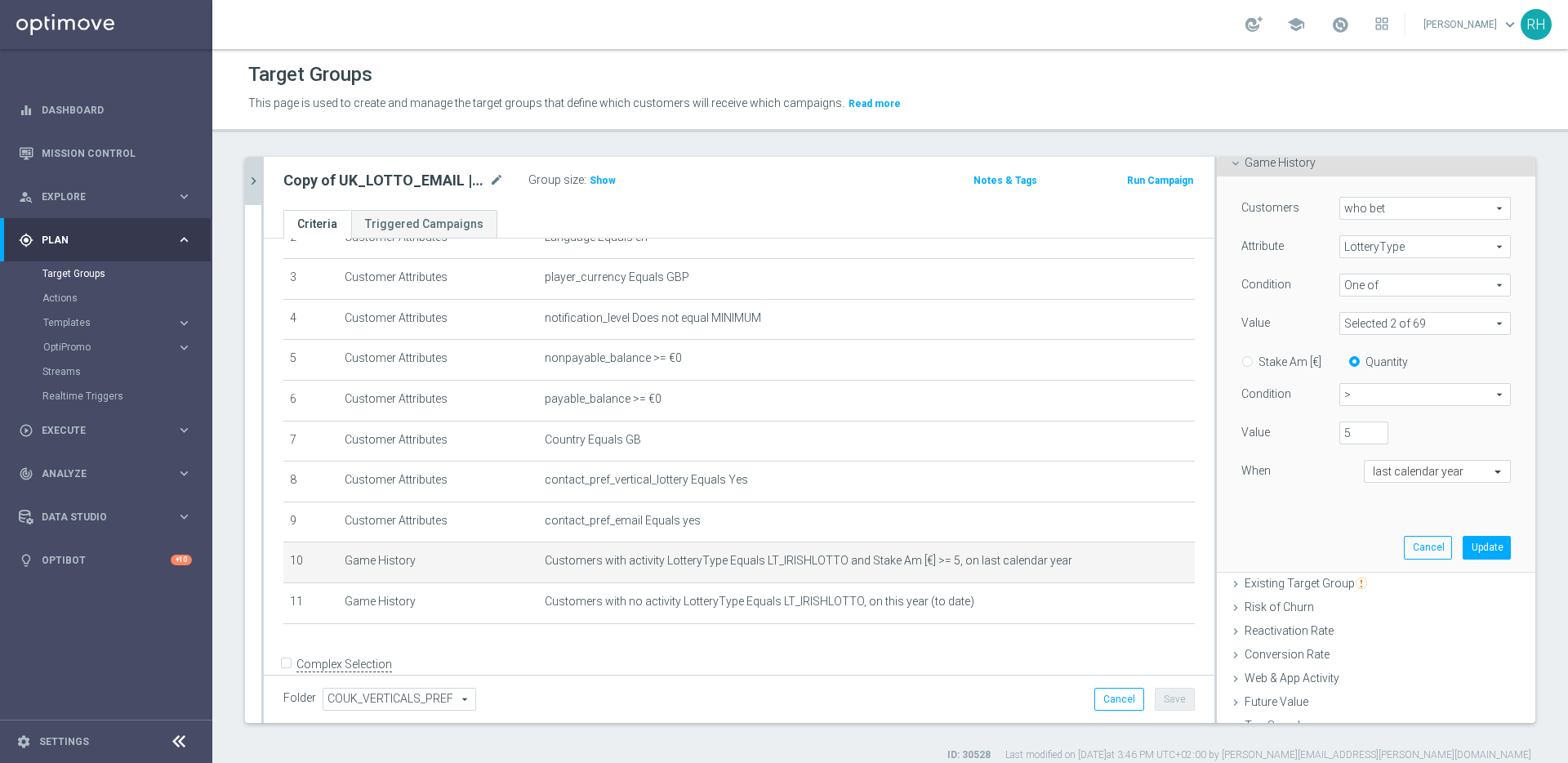
click at [1346, 399] on span ">" at bounding box center [1425, 394] width 170 height 22
click at [1348, 463] on span ">" at bounding box center [1424, 460] width 154 height 13
click at [1339, 424] on input "5" at bounding box center [1363, 433] width 49 height 23
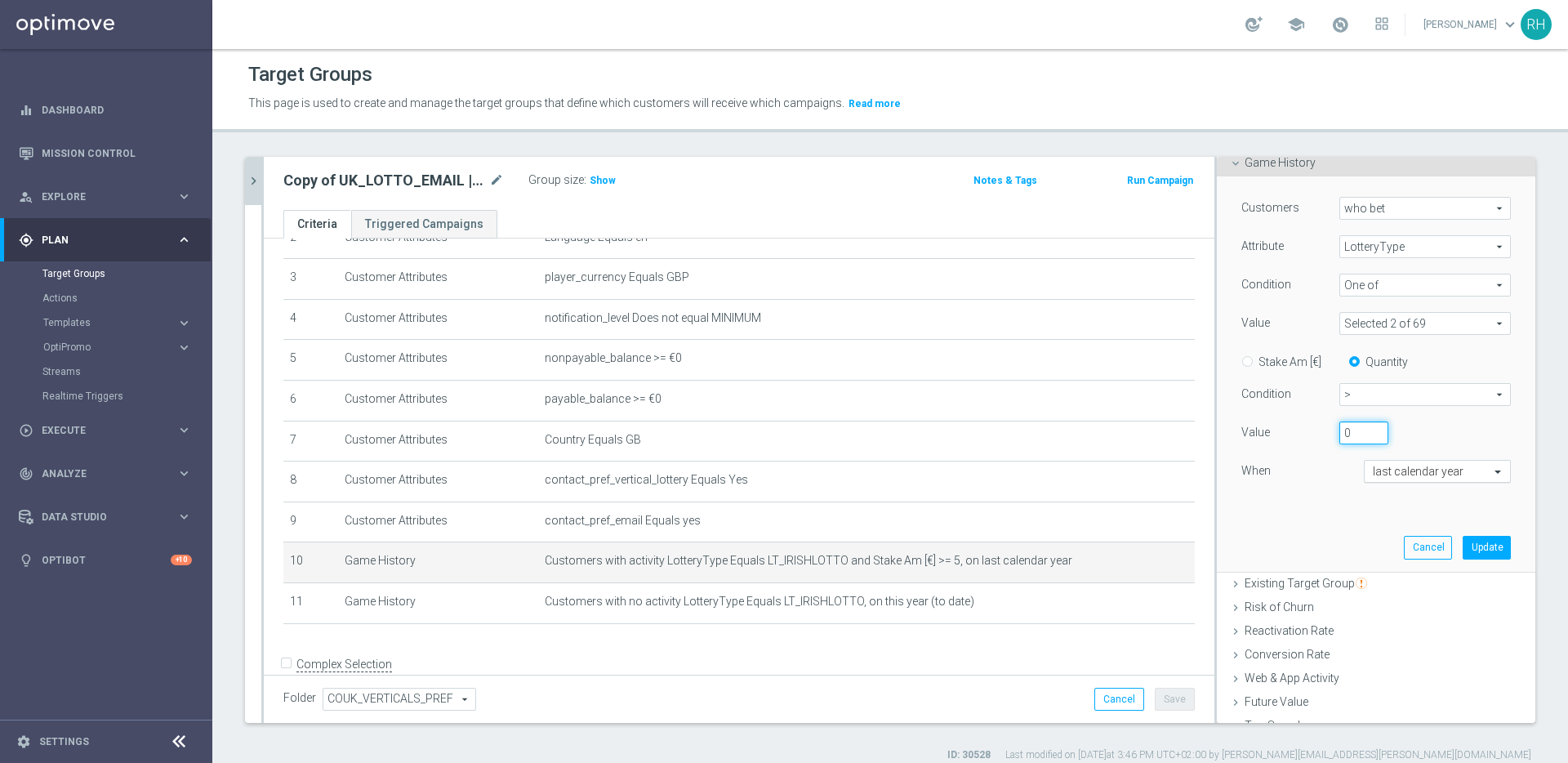
type input "0"
click at [1385, 475] on input "text" at bounding box center [1421, 471] width 96 height 15
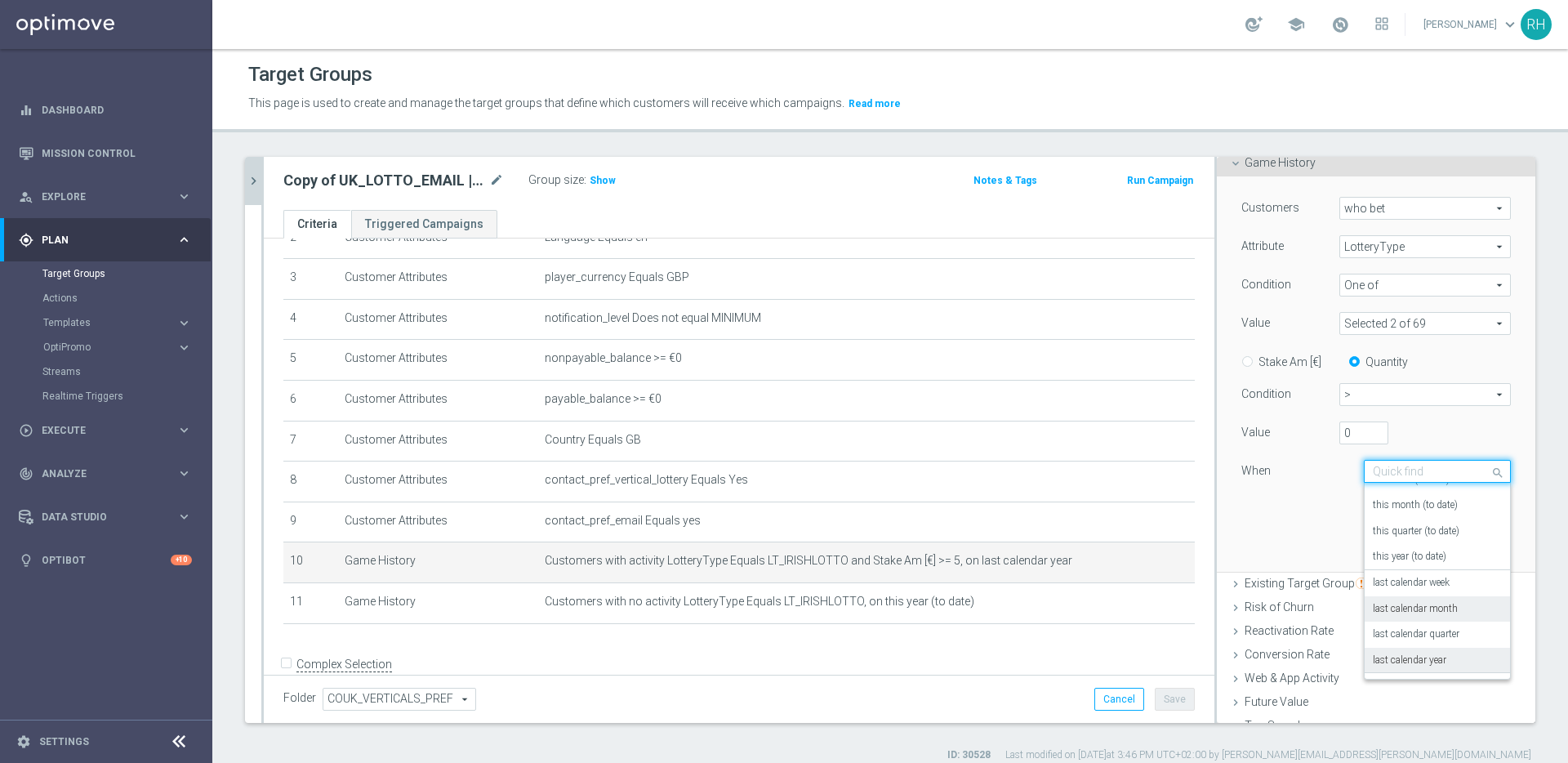
scroll to position [0, 0]
click at [1405, 616] on div "this year (to date)" at bounding box center [1437, 625] width 129 height 26
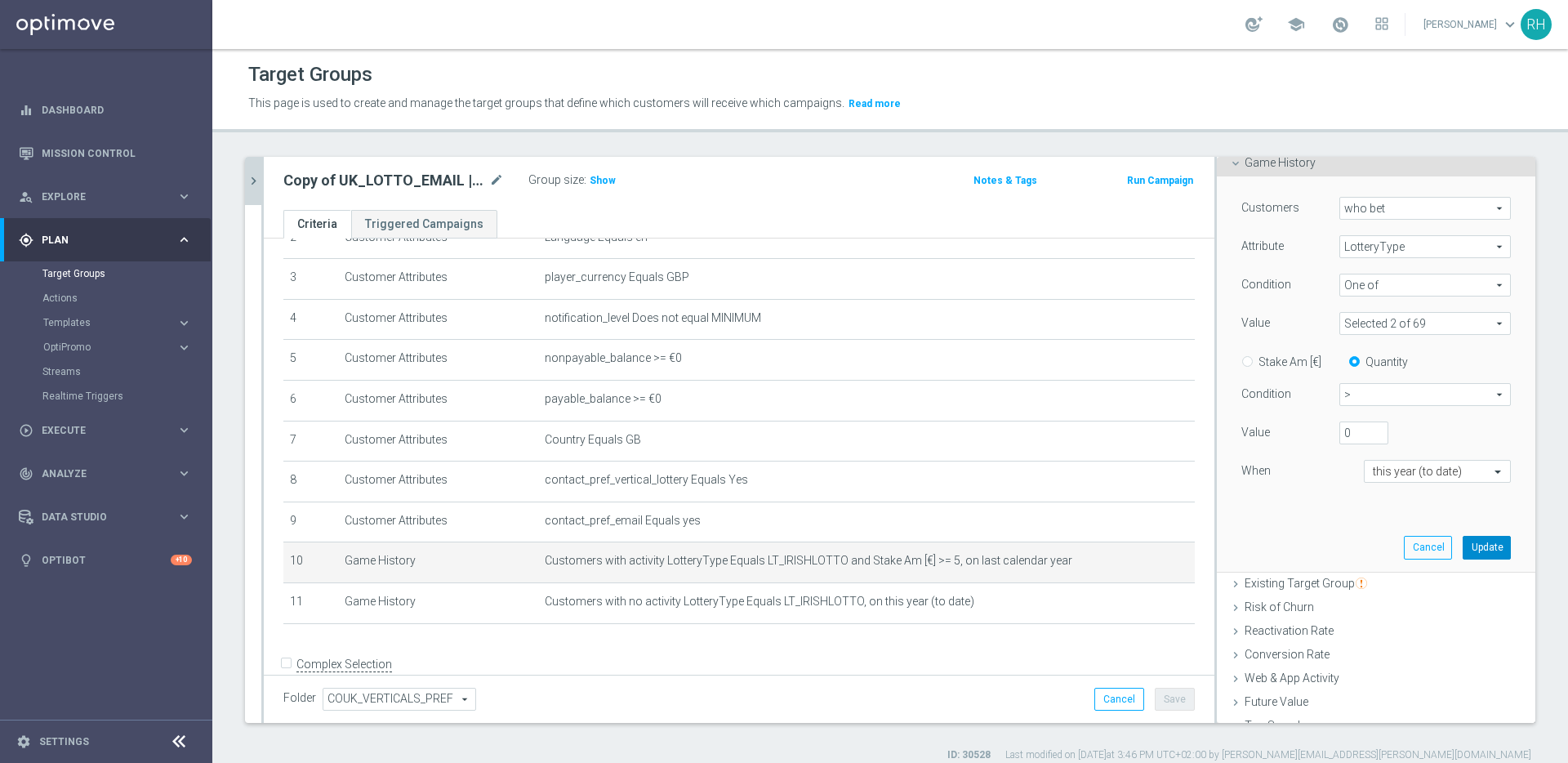
click at [1462, 547] on button "Update" at bounding box center [1486, 547] width 48 height 23
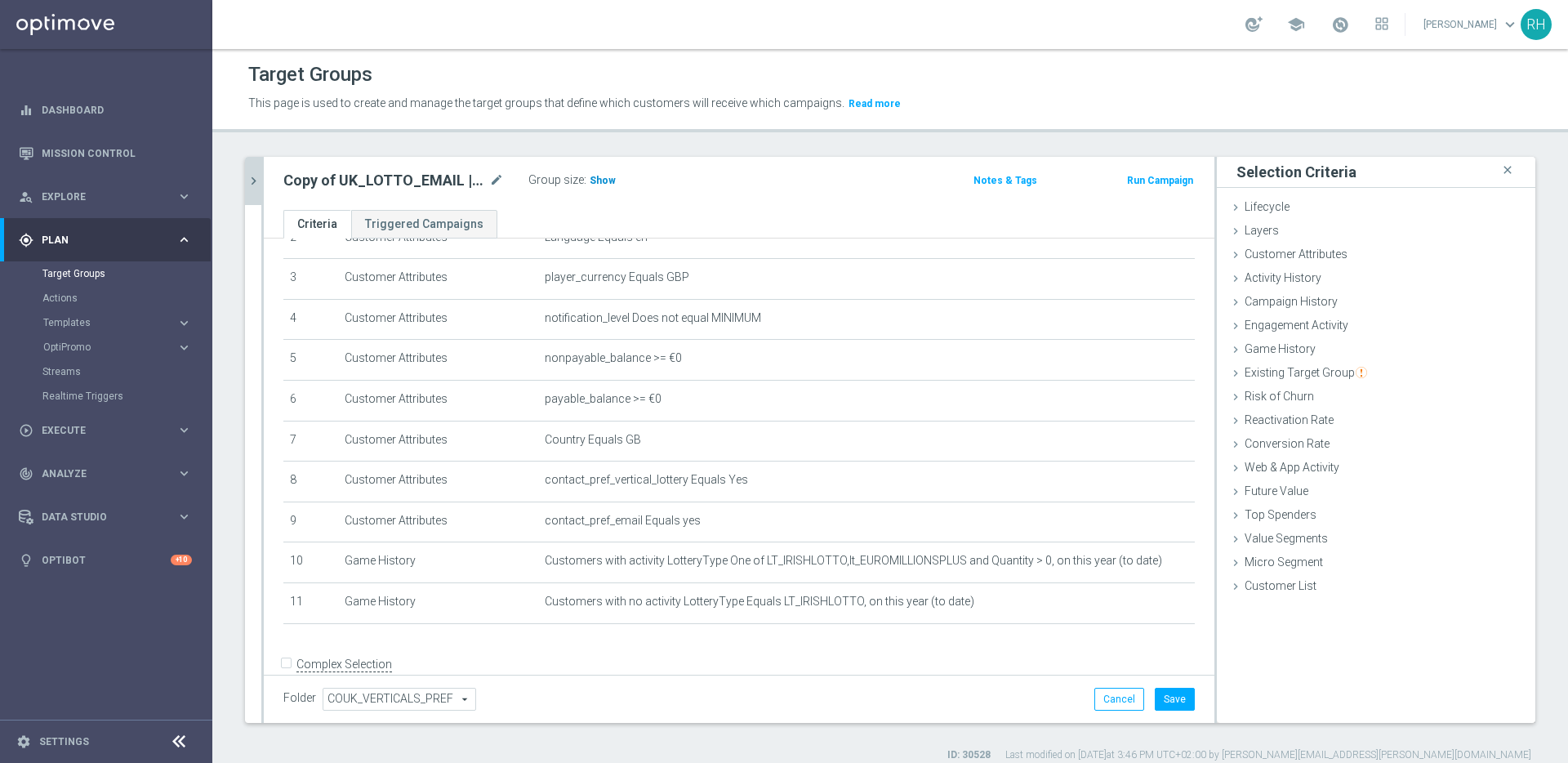
click at [609, 180] on span "Show" at bounding box center [603, 180] width 26 height 11
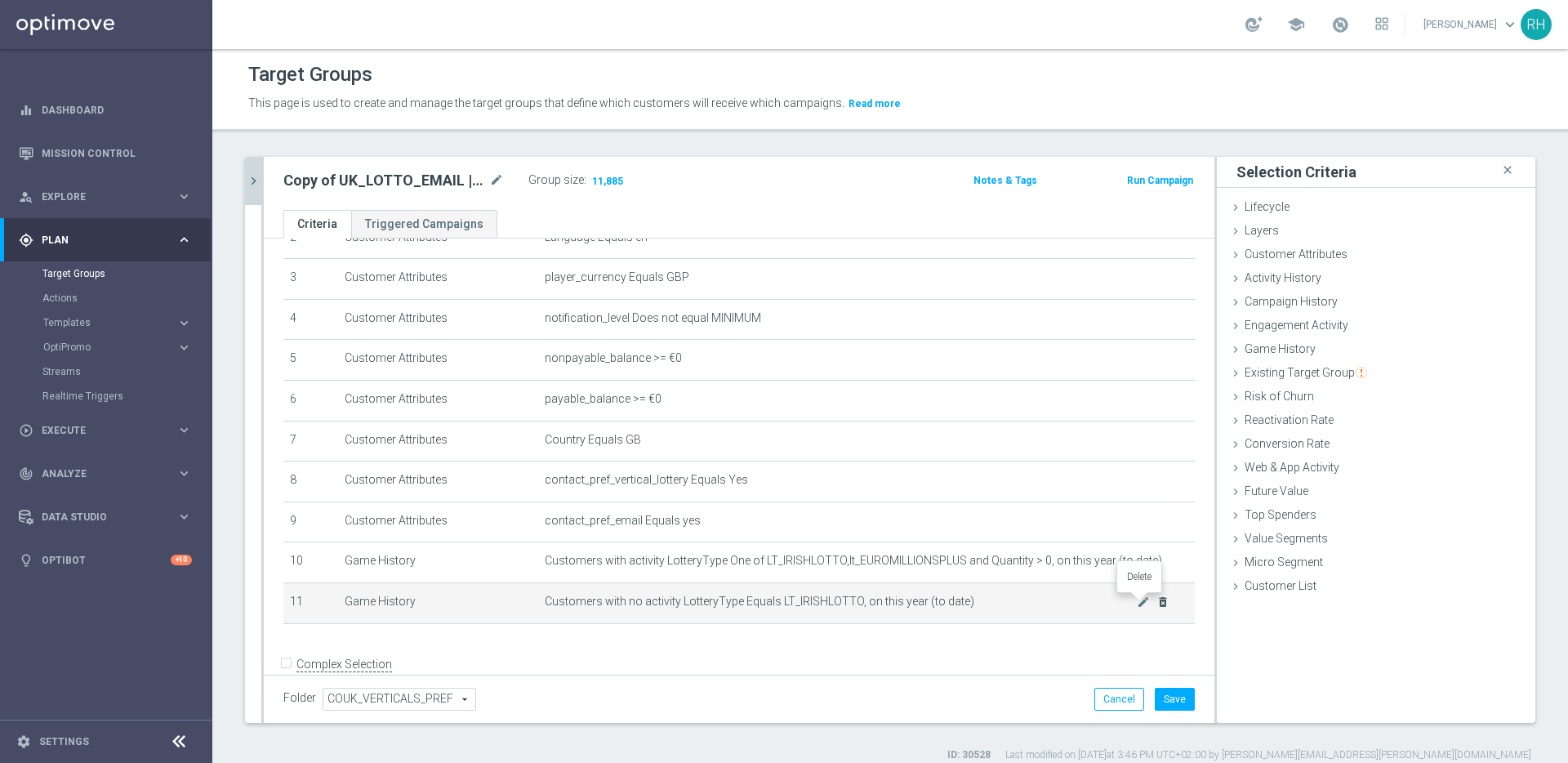
click at [1156, 602] on icon "delete_forever" at bounding box center [1162, 601] width 13 height 13
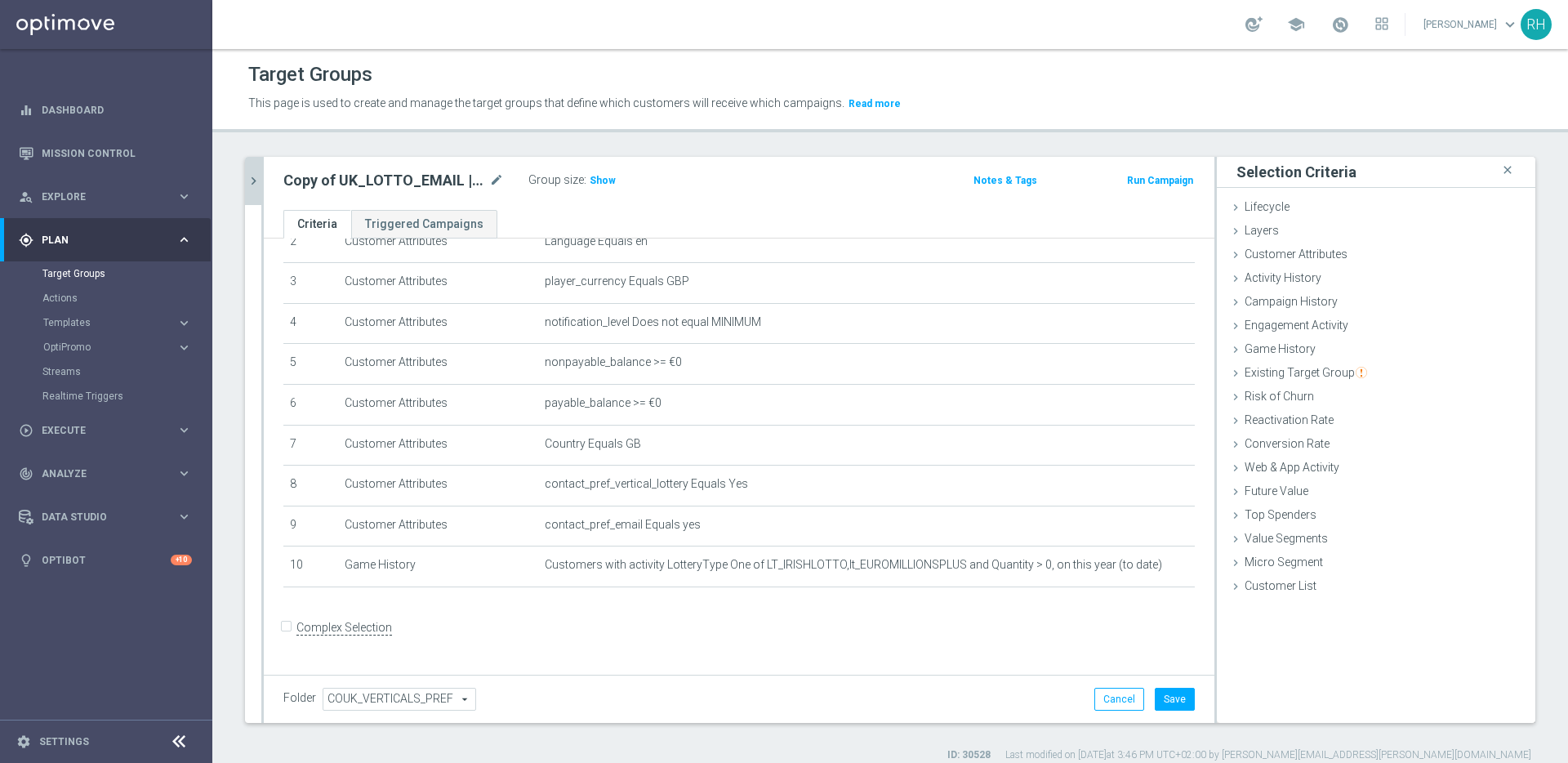
scroll to position [102, 0]
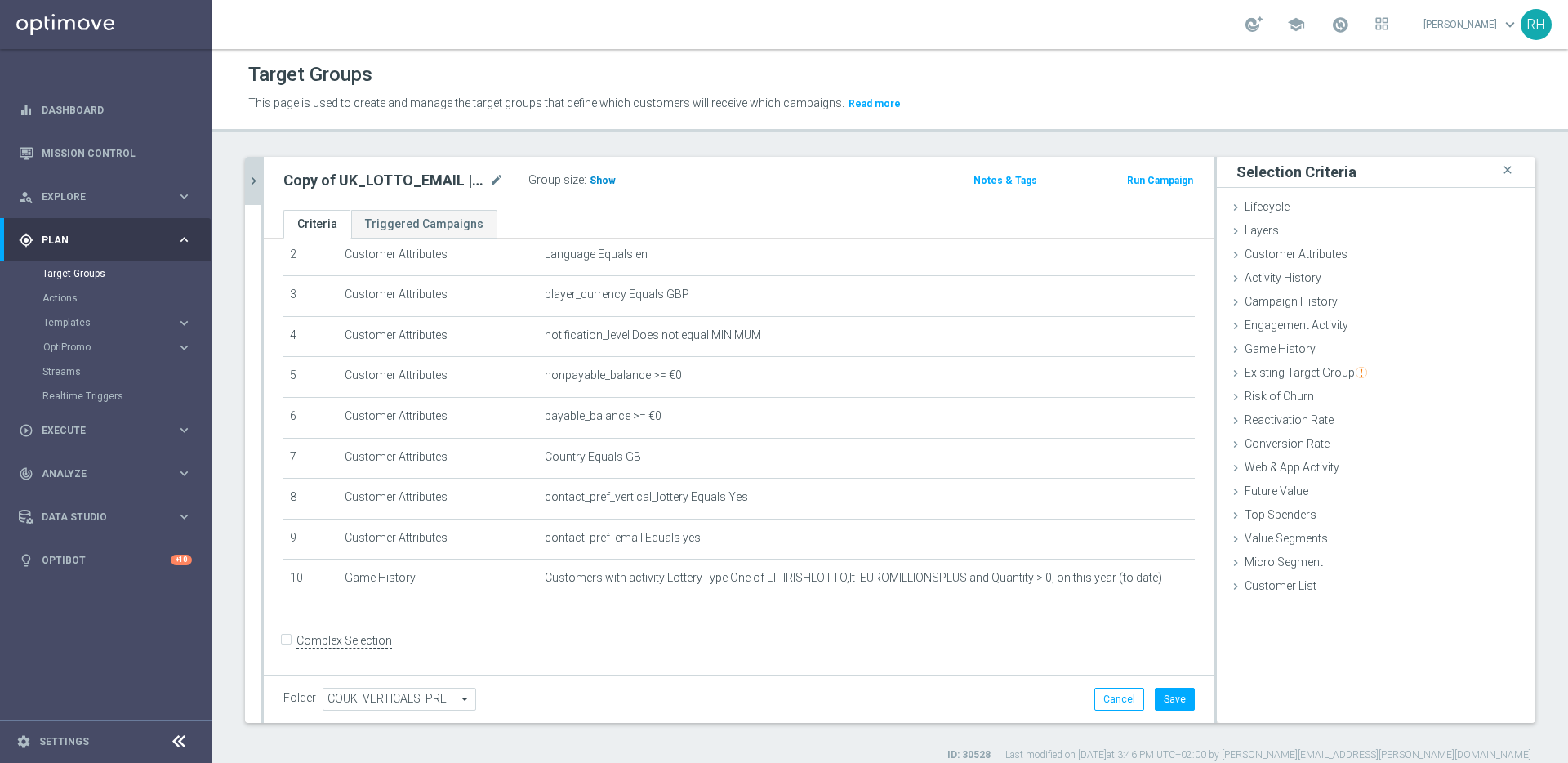
click at [606, 188] on h3 "Show" at bounding box center [603, 180] width 29 height 18
click at [499, 188] on icon "mode_edit" at bounding box center [496, 181] width 15 height 20
click at [485, 188] on input "Copy of UK_LOTTO_EMAIL | Irish Lotto >=5 last year, not this year" at bounding box center [394, 182] width 220 height 23
drag, startPoint x: 361, startPoint y: 176, endPoint x: 253, endPoint y: 180, distance: 108.1
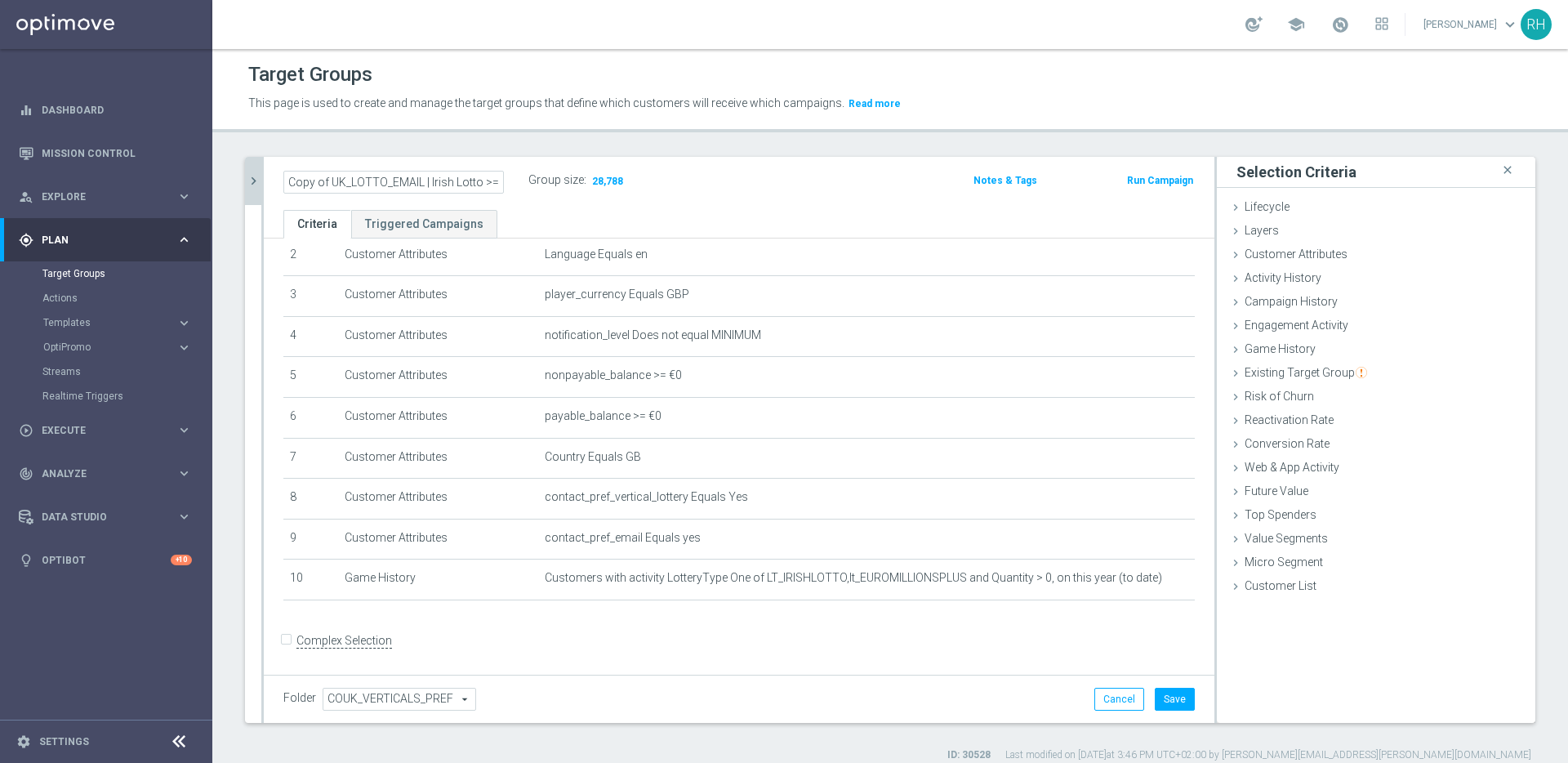
click at [253, 180] on as-split "UK_LOTTO_EMAIL | Irish Lotto >=5 last year, not this year close more_vert Prior…" at bounding box center [890, 440] width 1290 height 566
click at [326, 180] on input "Copy of UK_LOTTO_EMAIL | Irish Lotto >=5 last year, not this year" at bounding box center [394, 182] width 220 height 23
drag, startPoint x: 330, startPoint y: 181, endPoint x: 262, endPoint y: 182, distance: 68.0
click at [264, 182] on div "Copy of UK_LOTTO_EMAIL | Irish Lotto >=5 last year, not this year Group size : …" at bounding box center [739, 183] width 951 height 53
click at [665, 95] on p "This page is used to create and manage the target groups that define which cust…" at bounding box center [726, 103] width 957 height 18
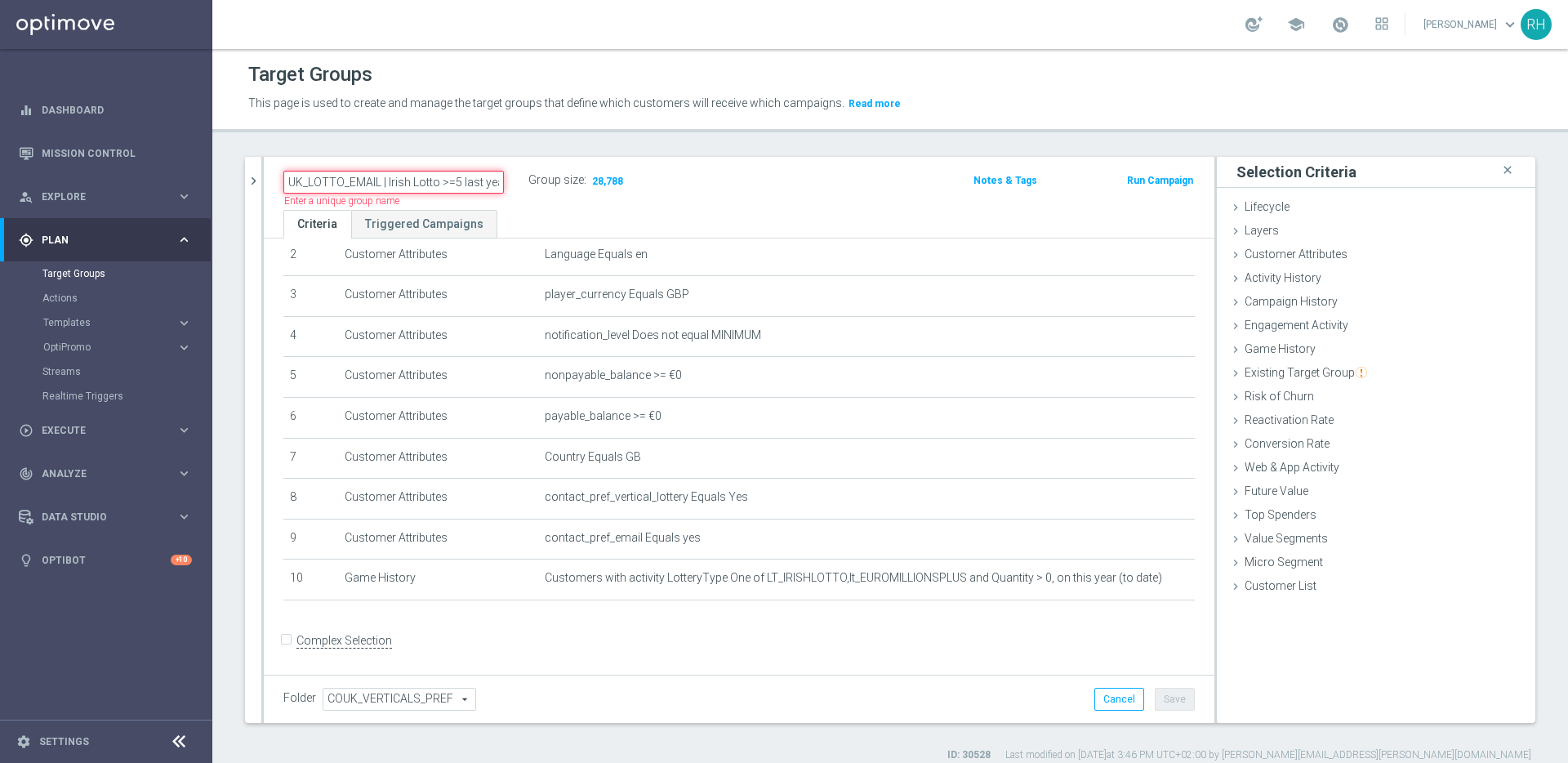
click at [457, 182] on input "UK_LOTTO_EMAIL | Irish Lotto >=5 last year, not this year" at bounding box center [394, 182] width 220 height 23
drag, startPoint x: 390, startPoint y: 181, endPoint x: 461, endPoint y: 182, distance: 71.0
click at [461, 182] on input "UK_LOTTO_EMAIL | Irish Lotto >0 last year, not this year" at bounding box center [394, 182] width 220 height 23
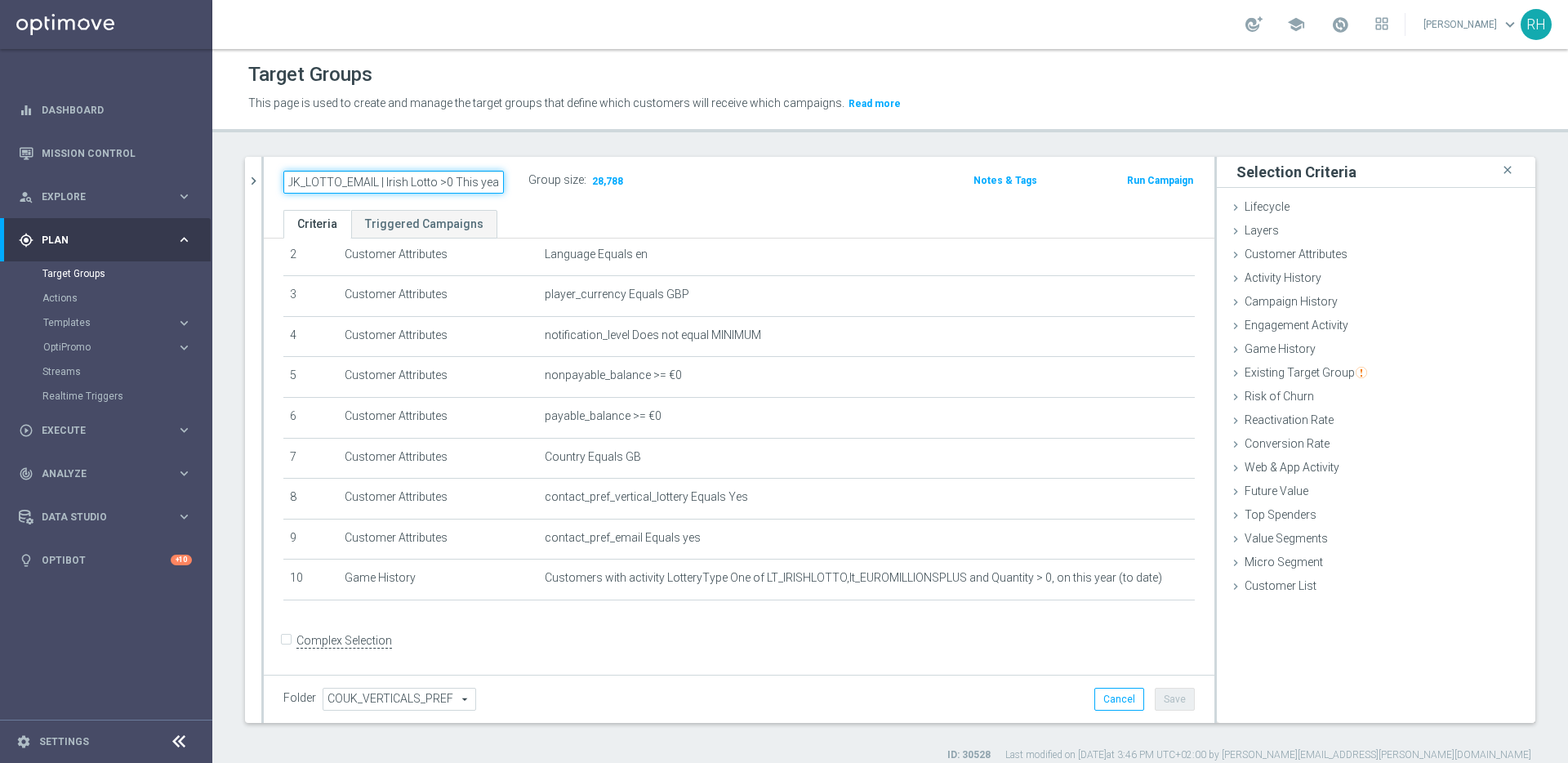
type input "UK_LOTTO_EMAIL | Irish Lotto >0 This year"
click at [501, 163] on div "UK_LOTTO_EMAIL | Irish Lotto >0 This year Group size : 28,788 Notes & Tags Run …" at bounding box center [739, 183] width 951 height 53
click at [500, 172] on icon "mode_edit" at bounding box center [496, 181] width 15 height 20
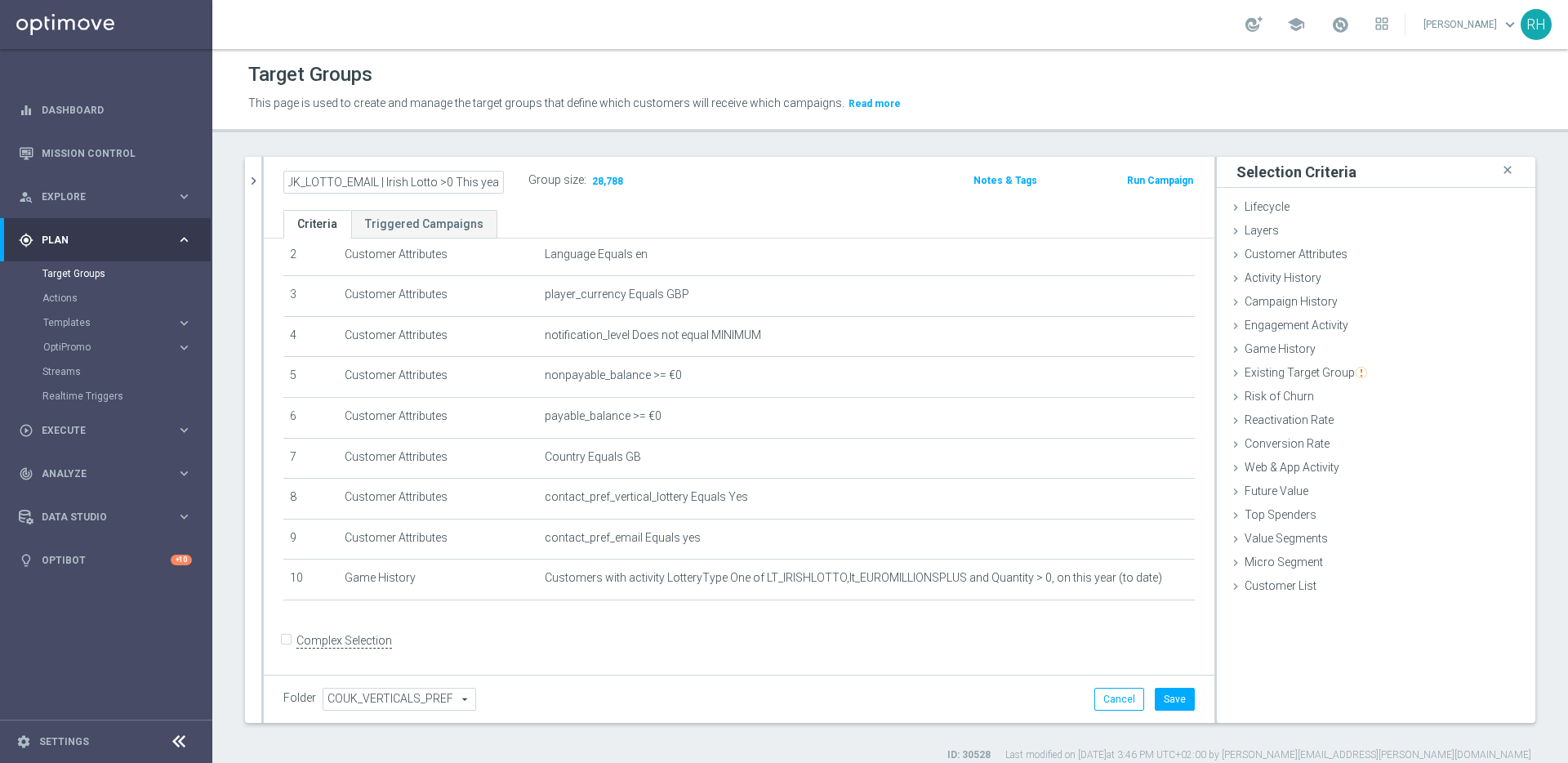
click at [438, 185] on input "UK_LOTTO_EMAIL | Irish Lotto >0 This year" at bounding box center [394, 182] width 220 height 23
type input "UK_LOTTO_EMAIL | Irish Lotto, Millionaire >0 This year"
click at [450, 147] on div "Target Groups This page is used to create and manage the target groups that def…" at bounding box center [890, 406] width 1356 height 714
click at [451, 183] on h2 "UK_LOTTO_EMAIL | Irish Lotto, Millionaire >0 This year" at bounding box center [385, 181] width 203 height 20
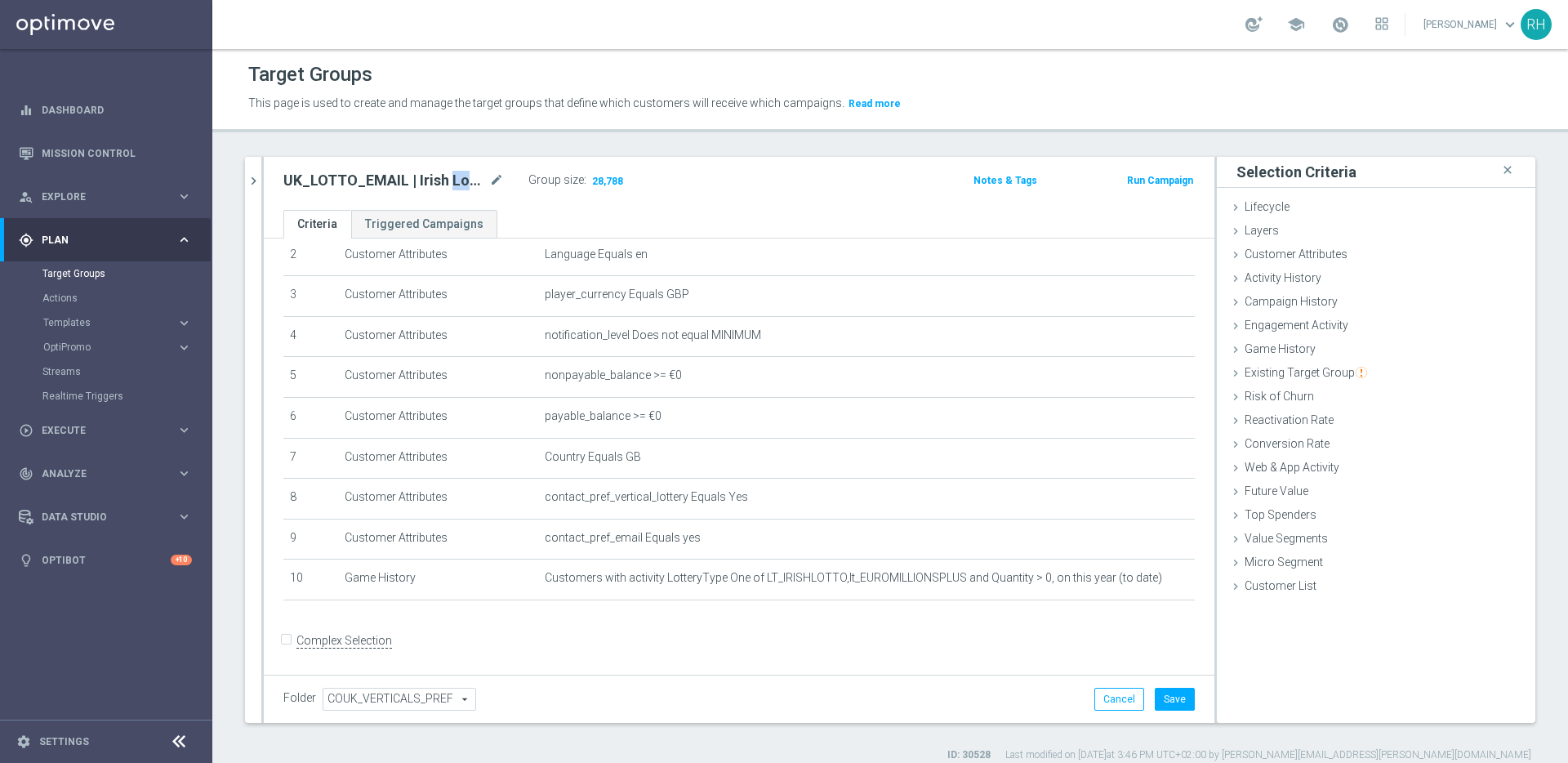
click at [451, 183] on h2 "UK_LOTTO_EMAIL | Irish Lotto, Millionaire >0 This year" at bounding box center [385, 181] width 203 height 20
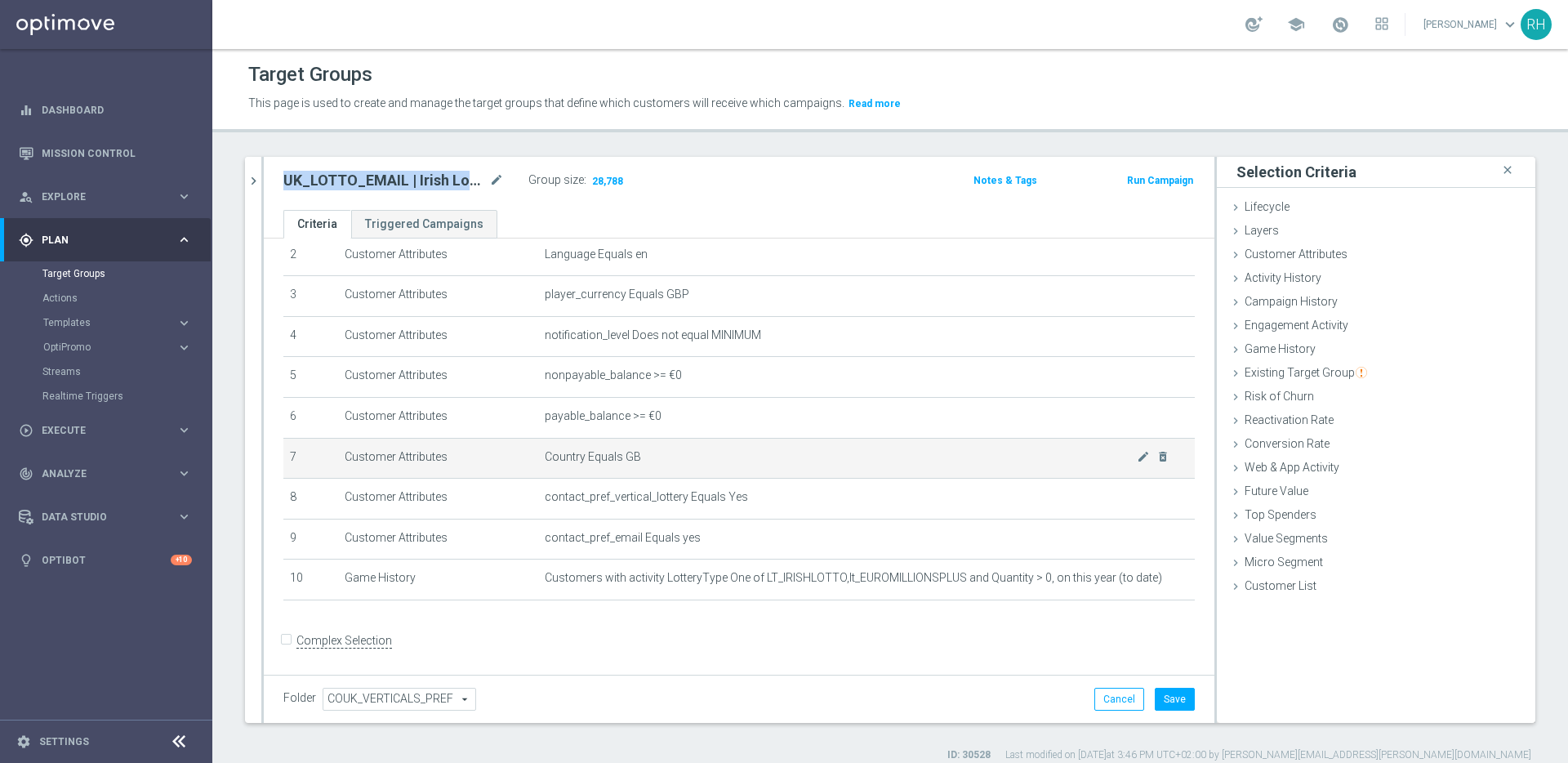
copy div "UK_LOTTO_EMAIL | Irish Lotto, Millionaire >0 This year"
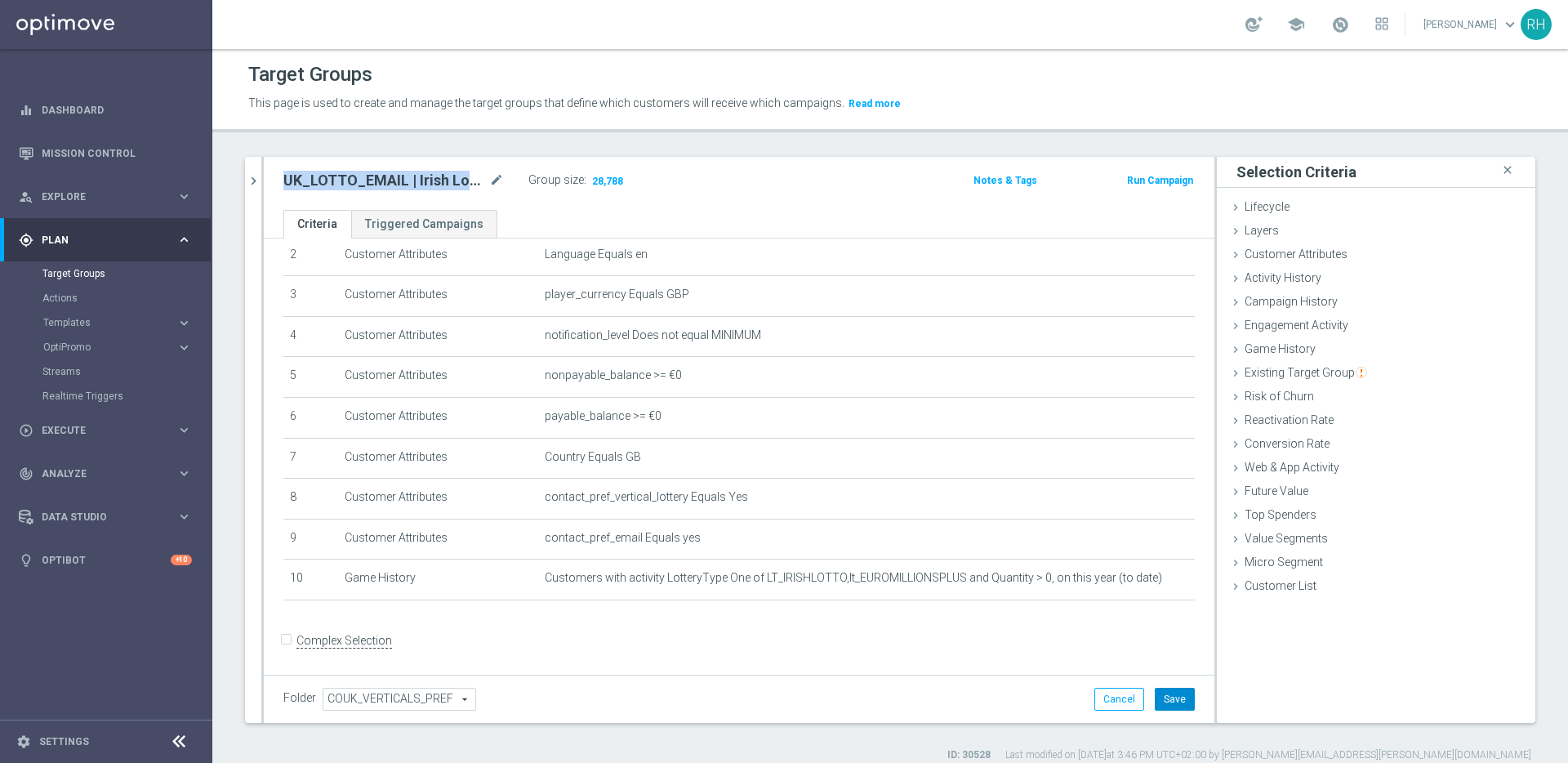
drag, startPoint x: 1167, startPoint y: 701, endPoint x: 1178, endPoint y: 710, distance: 14.2
click at [1167, 701] on button "Save" at bounding box center [1174, 699] width 40 height 23
copy div "UK_LOTTO_EMAIL | Irish Lotto, Millionaire >0 This year"
click at [752, 672] on form "Complex Selection Invalid Expression" at bounding box center [739, 658] width 911 height 60
click at [602, 183] on span "28,788" at bounding box center [608, 182] width 34 height 15
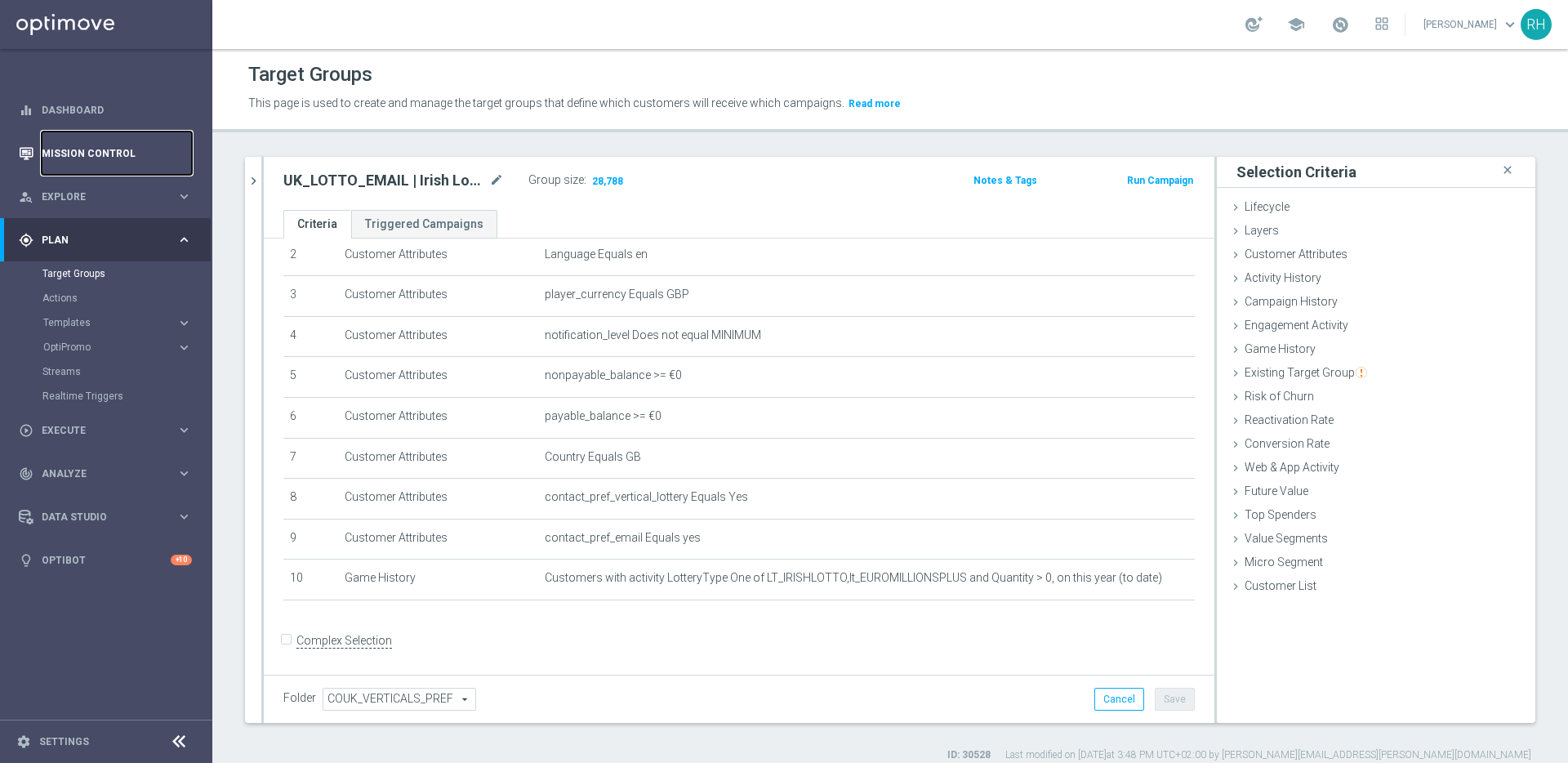
click at [164, 137] on link "Mission Control" at bounding box center [116, 153] width 150 height 43
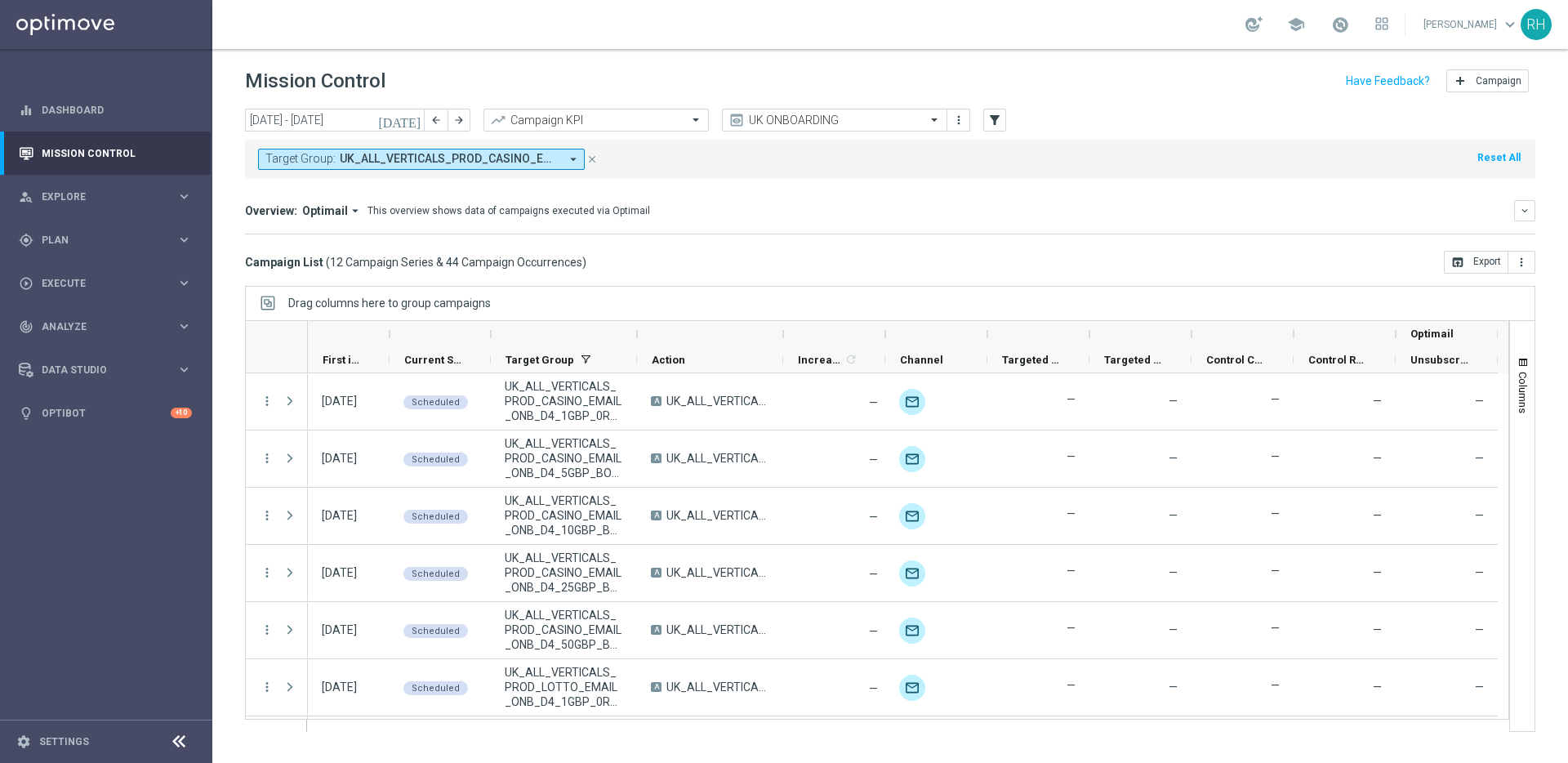
click at [766, 251] on div "Campaign List ( 12 Campaign Series & 44 Campaign Occurrences ) open_in_browser …" at bounding box center [890, 262] width 1290 height 23
click at [765, 251] on div "Campaign List ( 12 Campaign Series & 44 Campaign Occurrences ) open_in_browser …" at bounding box center [890, 262] width 1290 height 23
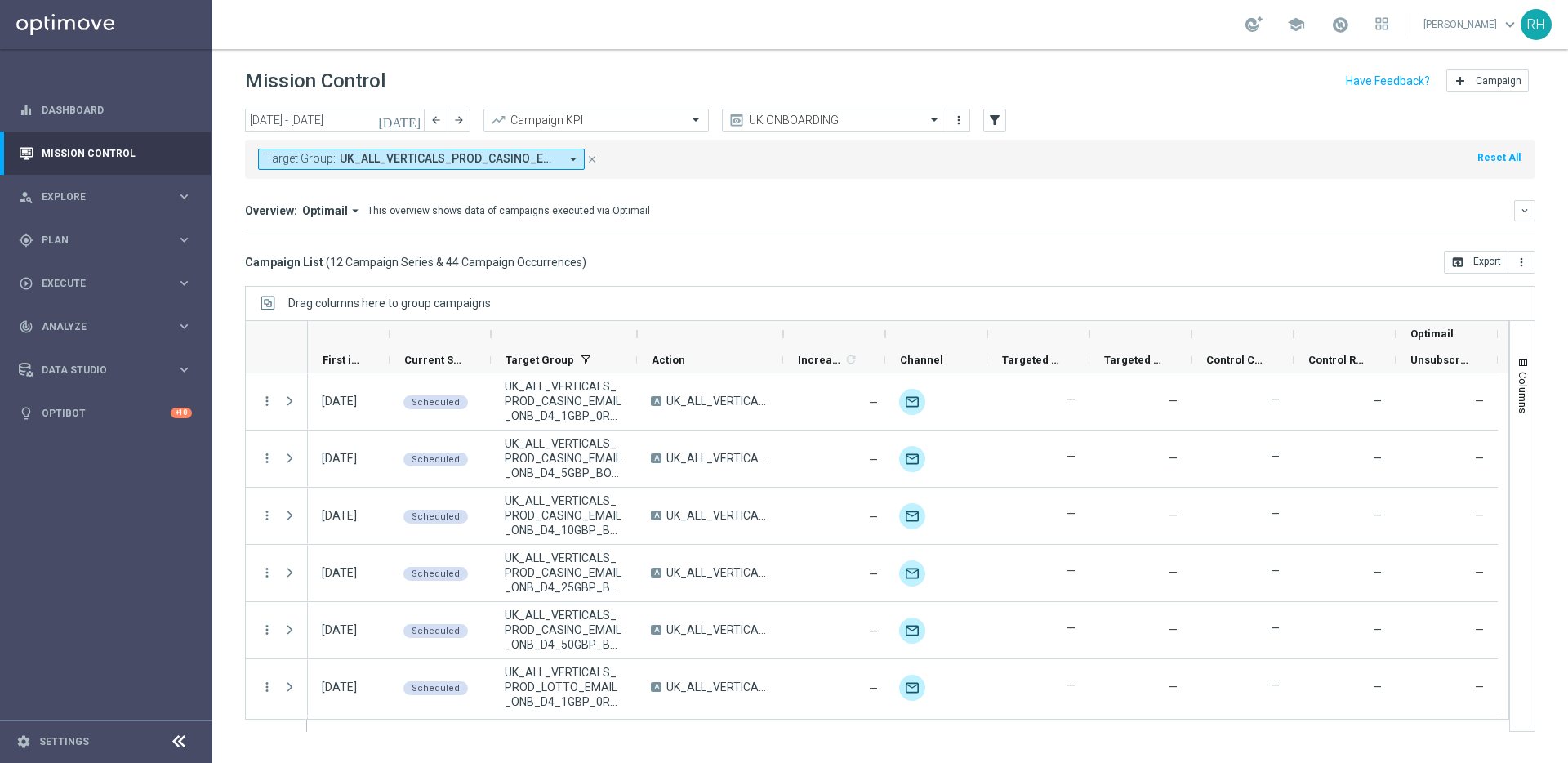
click at [762, 133] on div "Target Group: UK_ALL_VERTICALS_PROD_CASINO_EMAIL_ONB_D4_10GBP_BONUS, UK_ALL_VER…" at bounding box center [890, 156] width 1290 height 46
click at [753, 120] on input "text" at bounding box center [818, 120] width 175 height 14
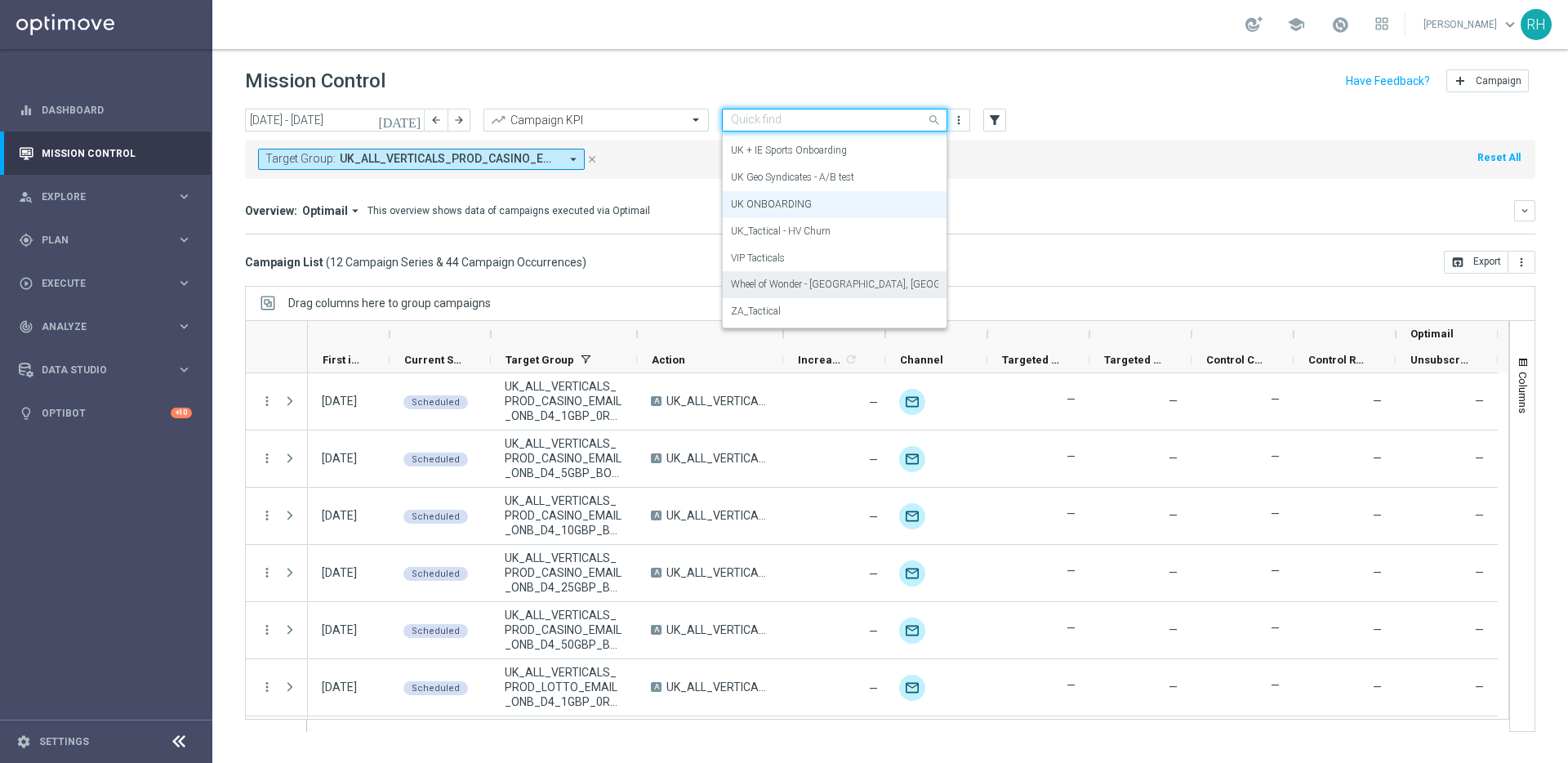
scroll to position [237, 0]
click at [778, 270] on div "Tactical - [GEOGRAPHIC_DATA]" at bounding box center [834, 282] width 207 height 27
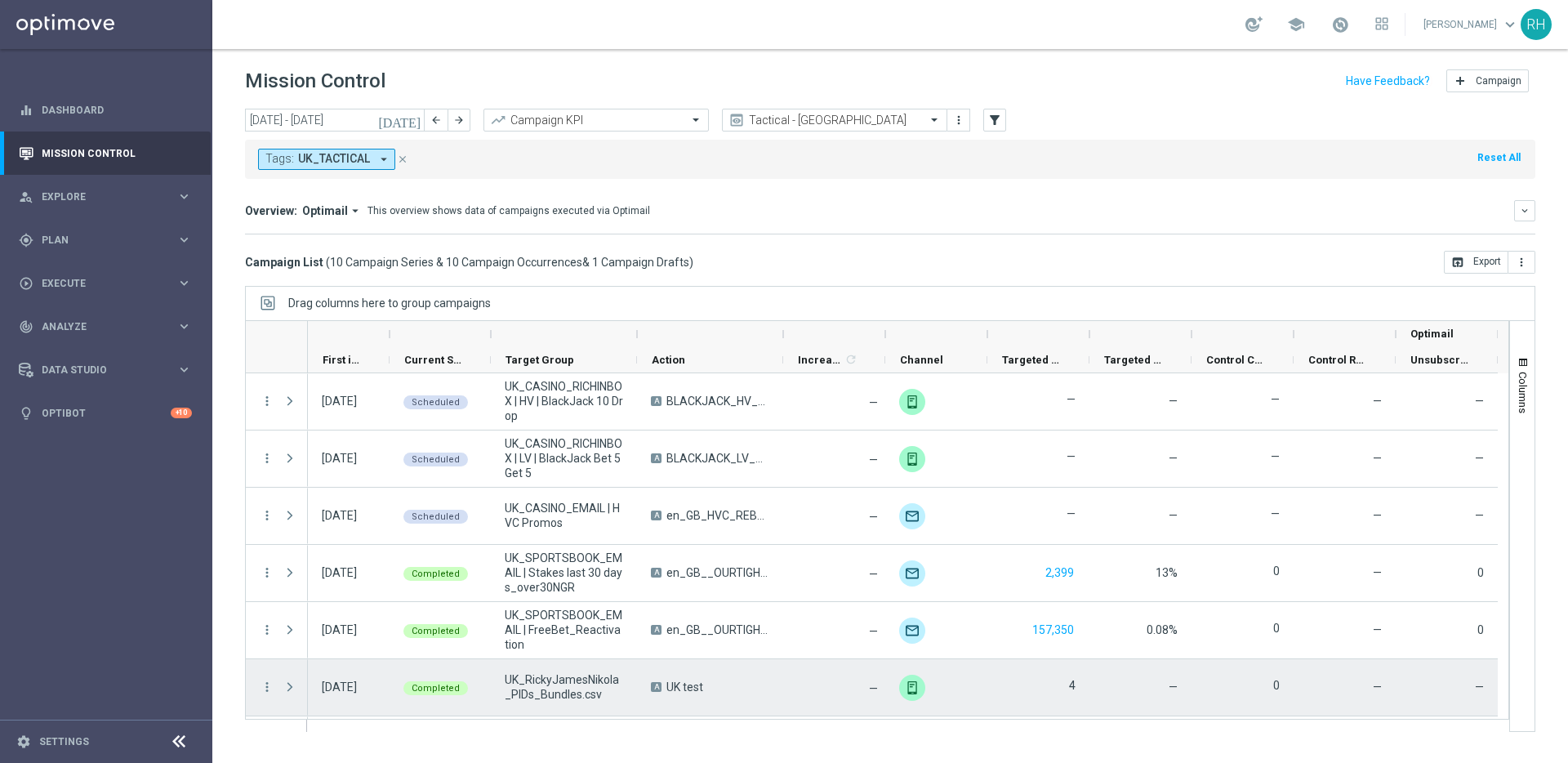
scroll to position [284, 0]
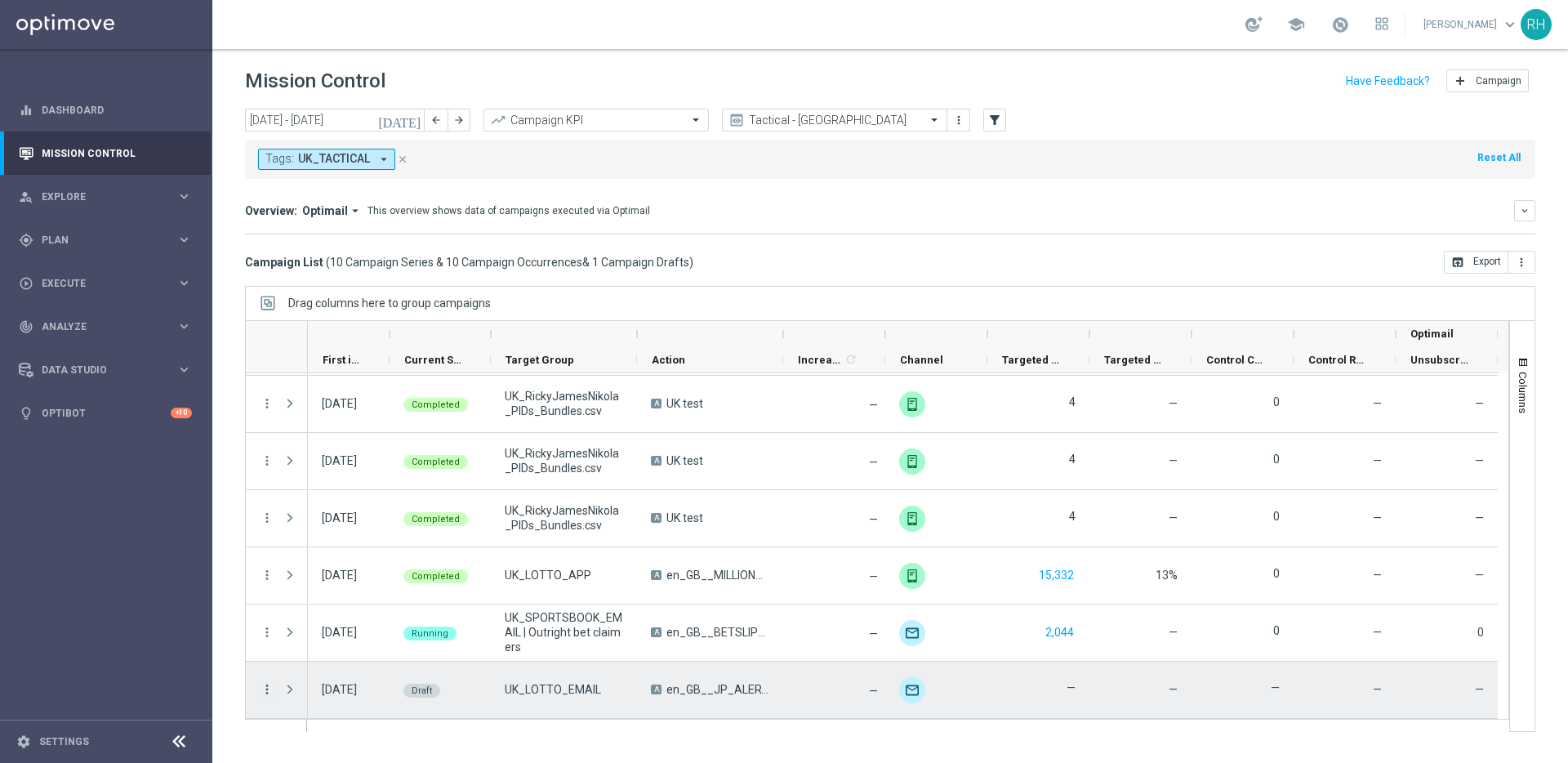
click at [267, 692] on icon "more_vert" at bounding box center [266, 689] width 15 height 15
click at [311, 648] on div "edit Edit" at bounding box center [366, 641] width 184 height 23
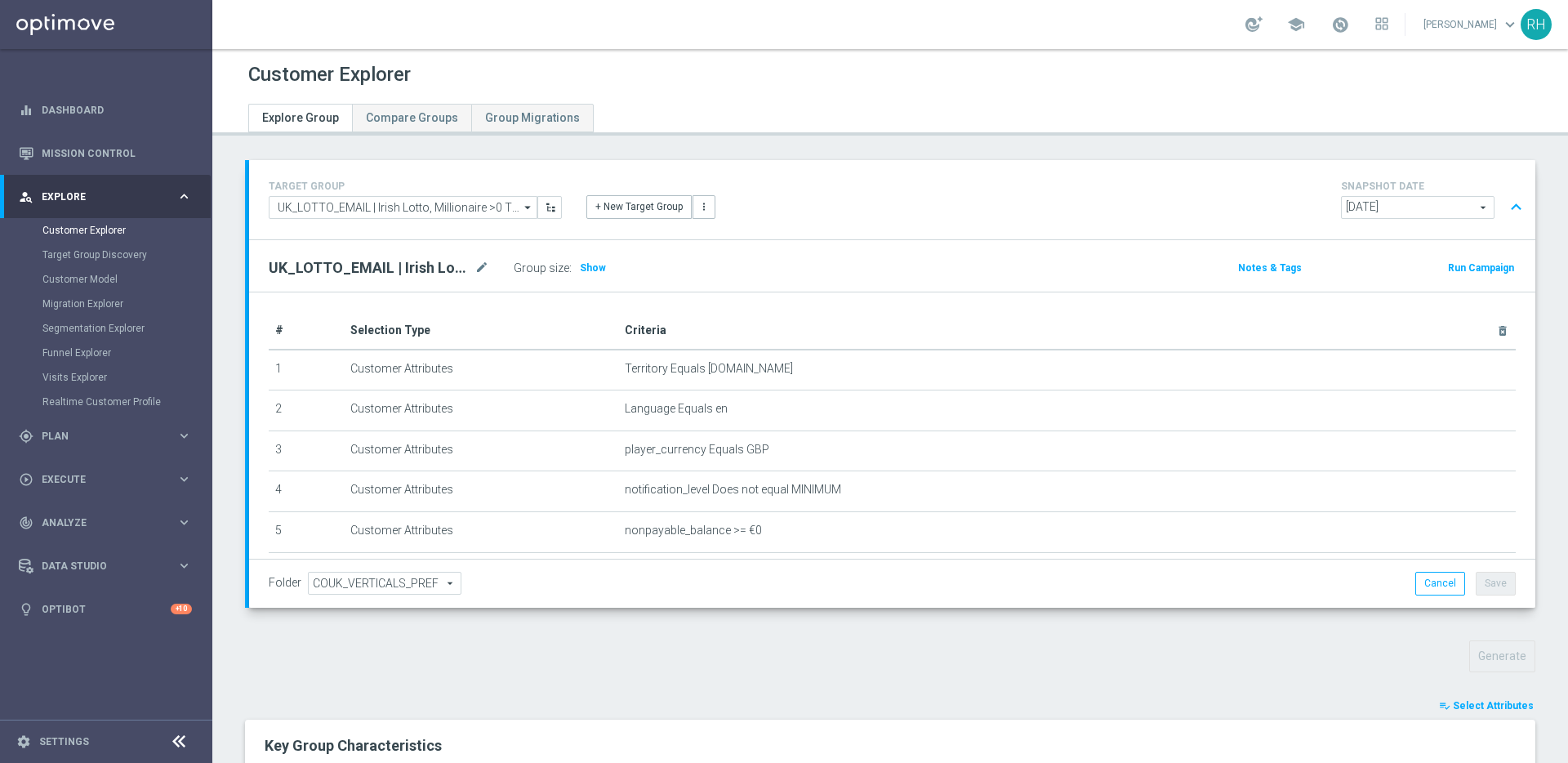
click at [371, 268] on h2 "UK_LOTTO_EMAIL | Irish Lotto, Millionaire >0 This year" at bounding box center [370, 268] width 203 height 20
copy div "UK_LOTTO_EMAIL | Irish Lotto, Millionaire >0 This year"
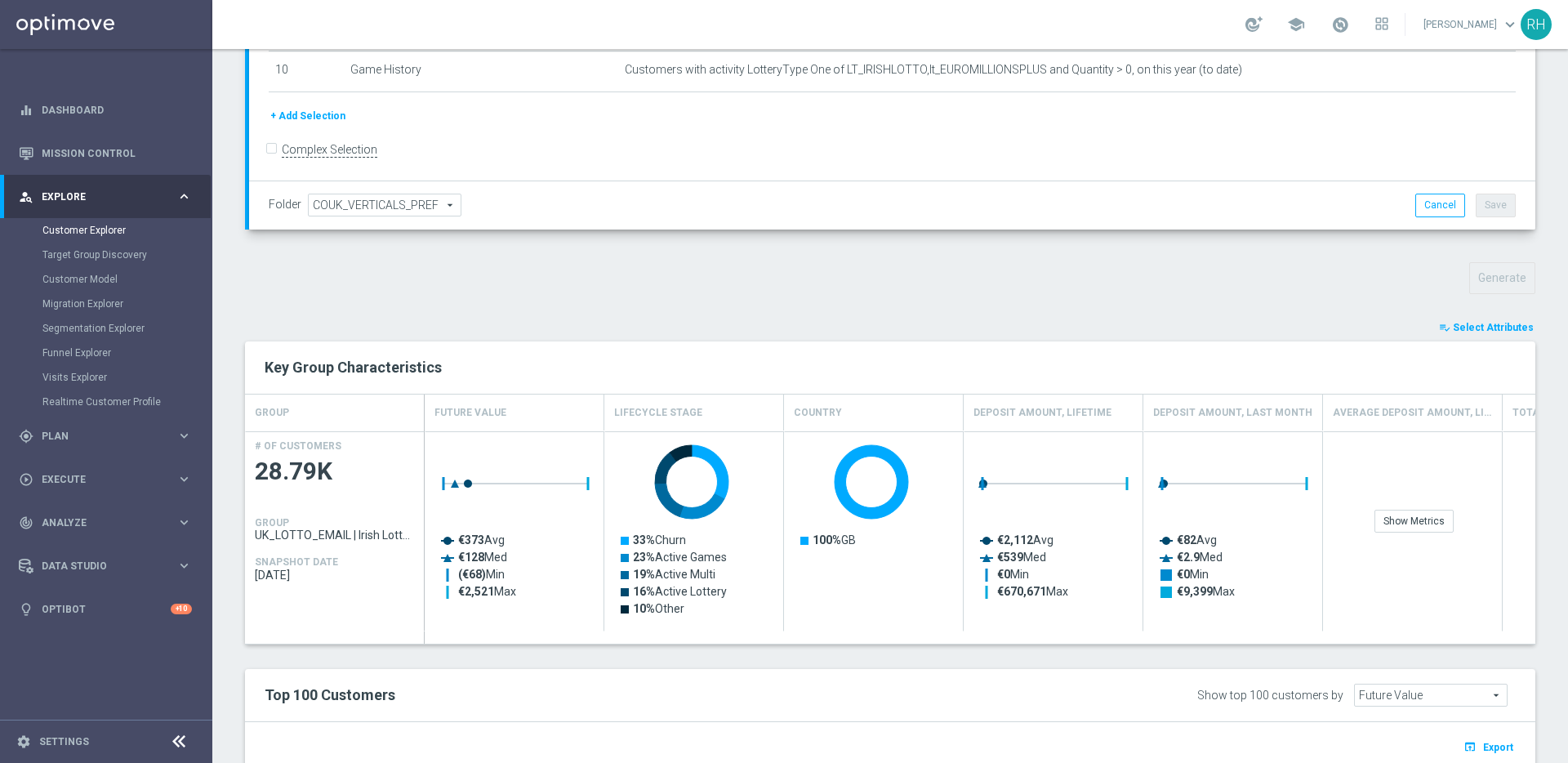
scroll to position [469, 0]
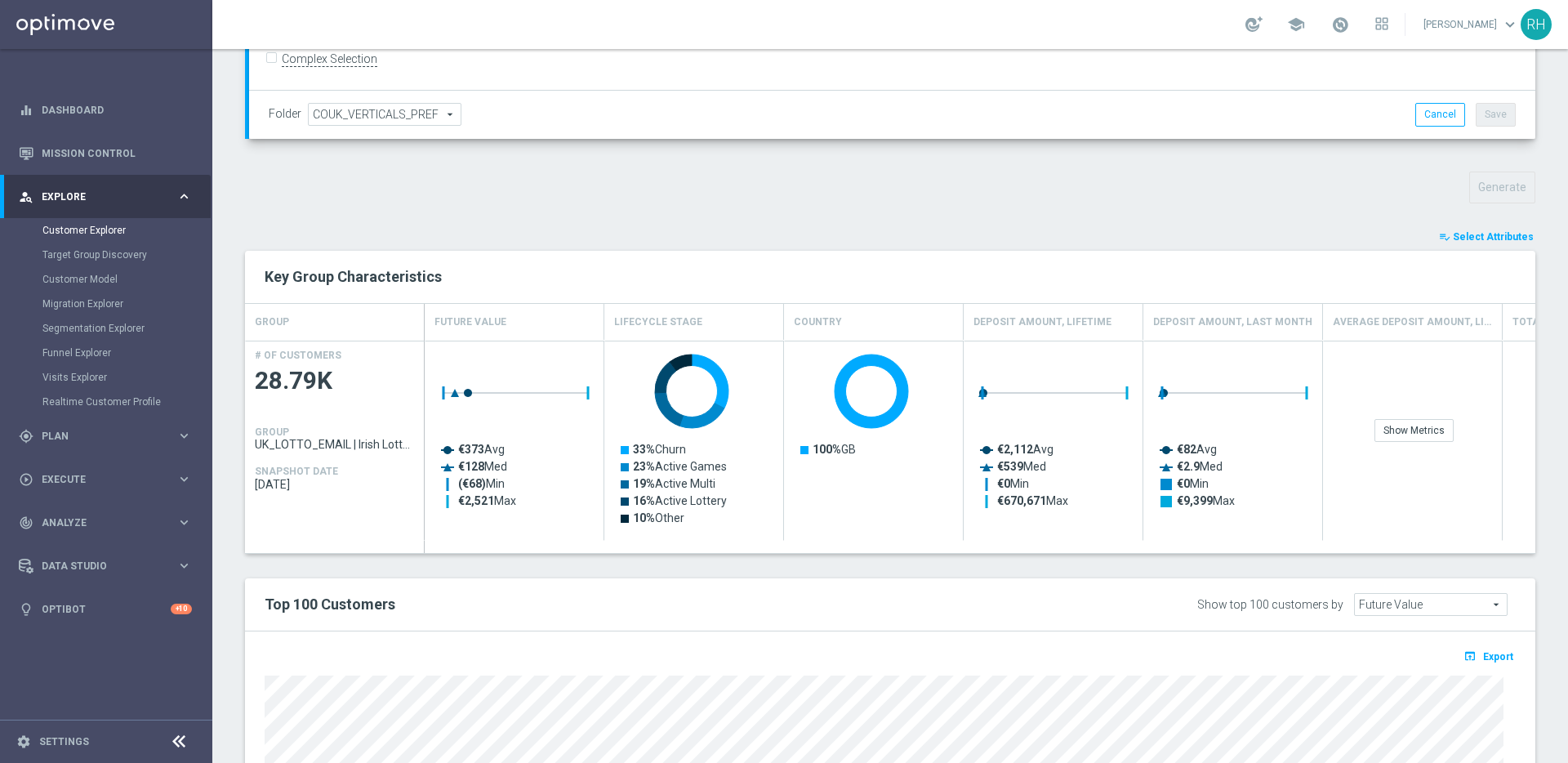
click at [830, 610] on h2 "Top 100 Customers" at bounding box center [624, 604] width 720 height 20
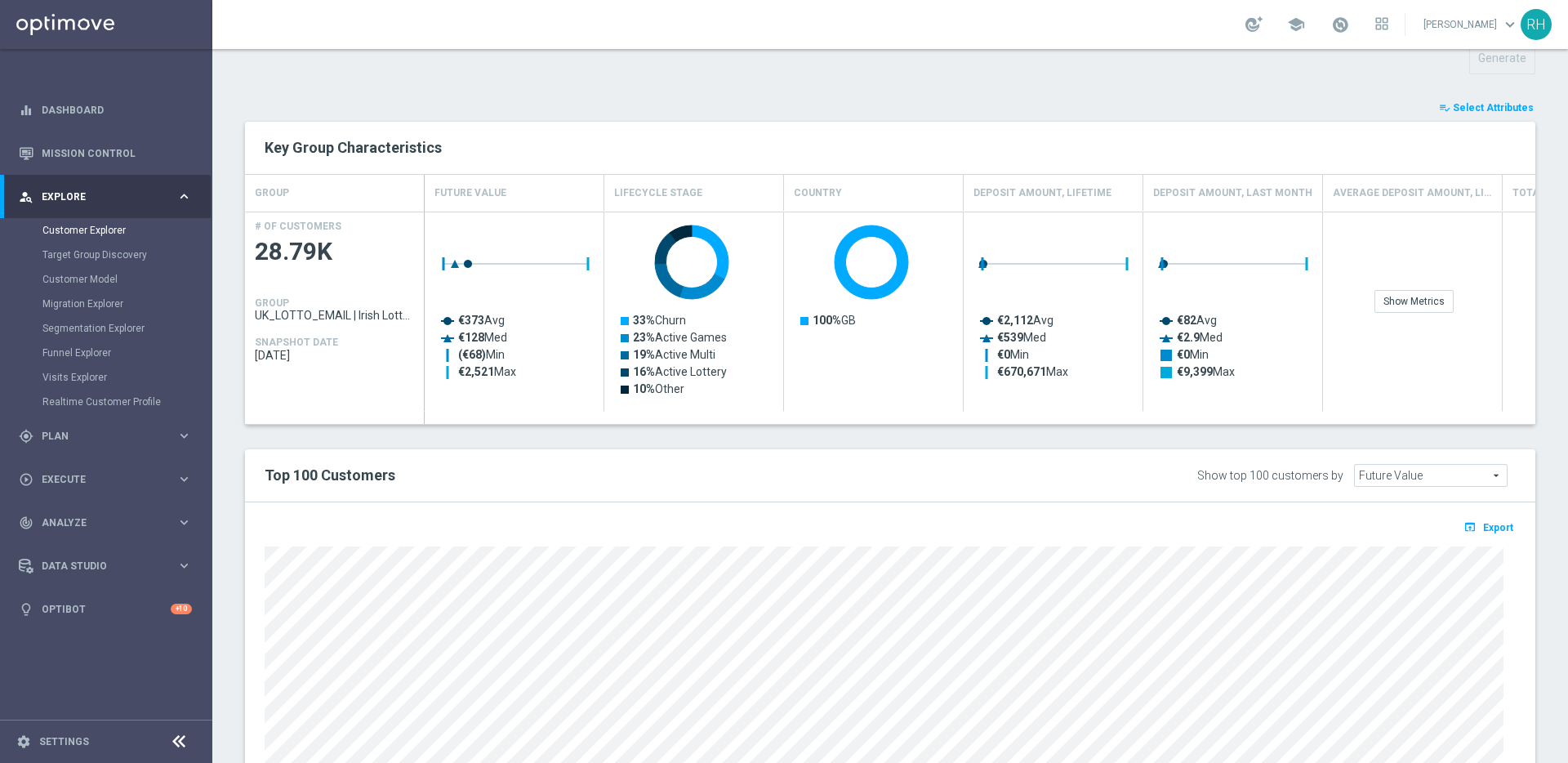
scroll to position [777, 0]
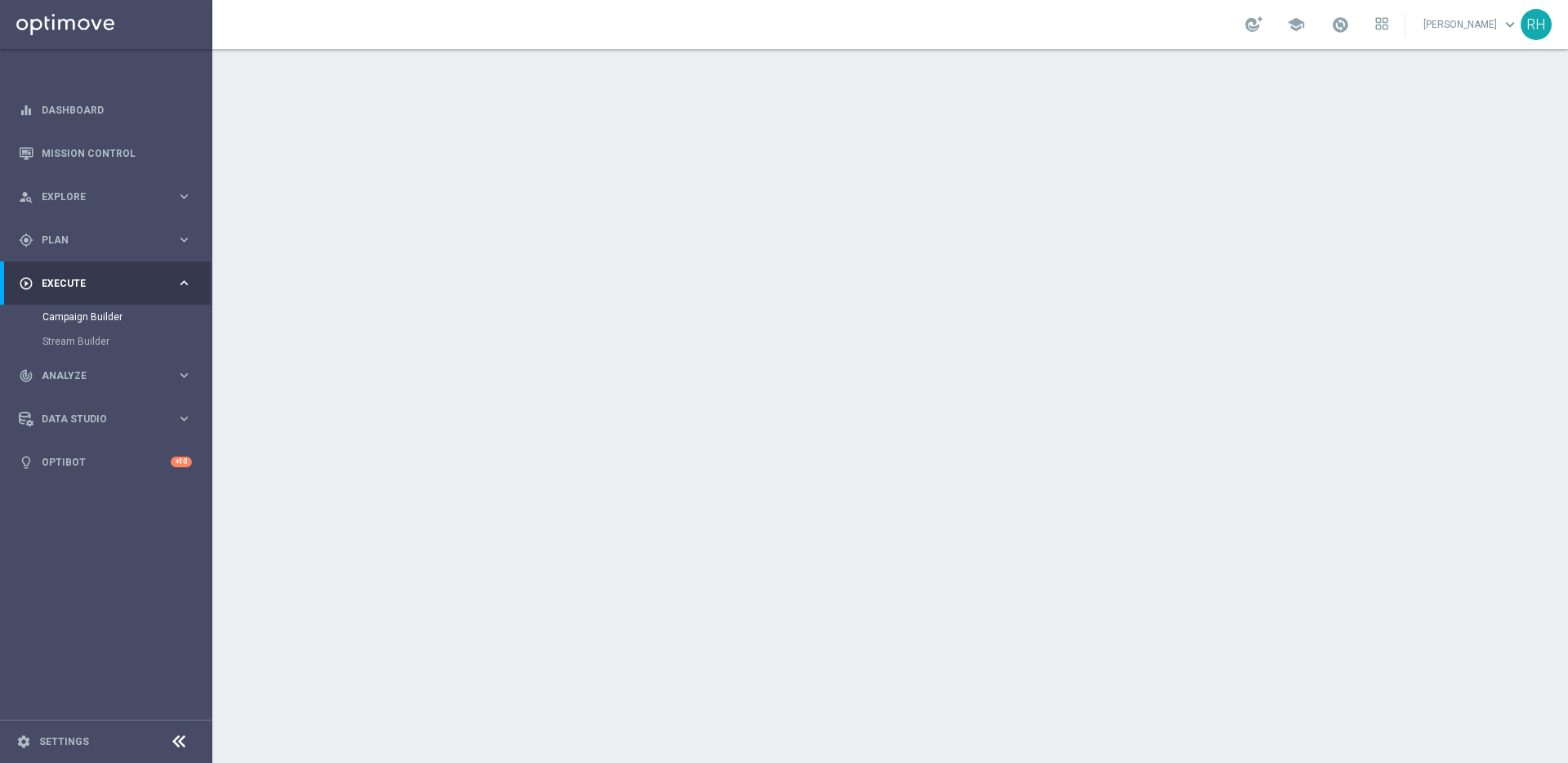
click at [877, 163] on div "done Target Group keyboard_arrow_down" at bounding box center [891, 178] width 912 height 31
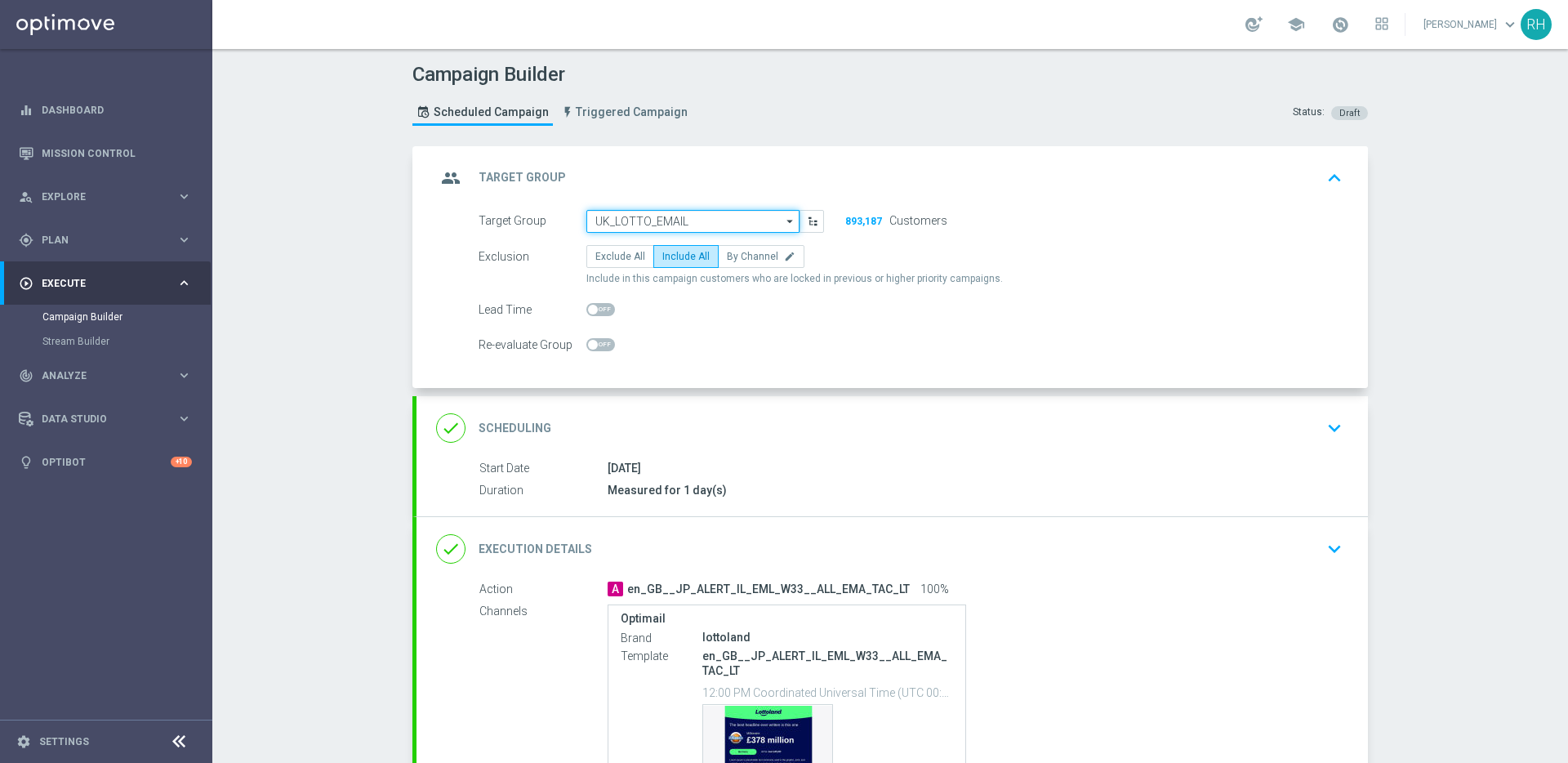
click at [648, 215] on input "UK_LOTTO_EMAIL" at bounding box center [693, 221] width 213 height 23
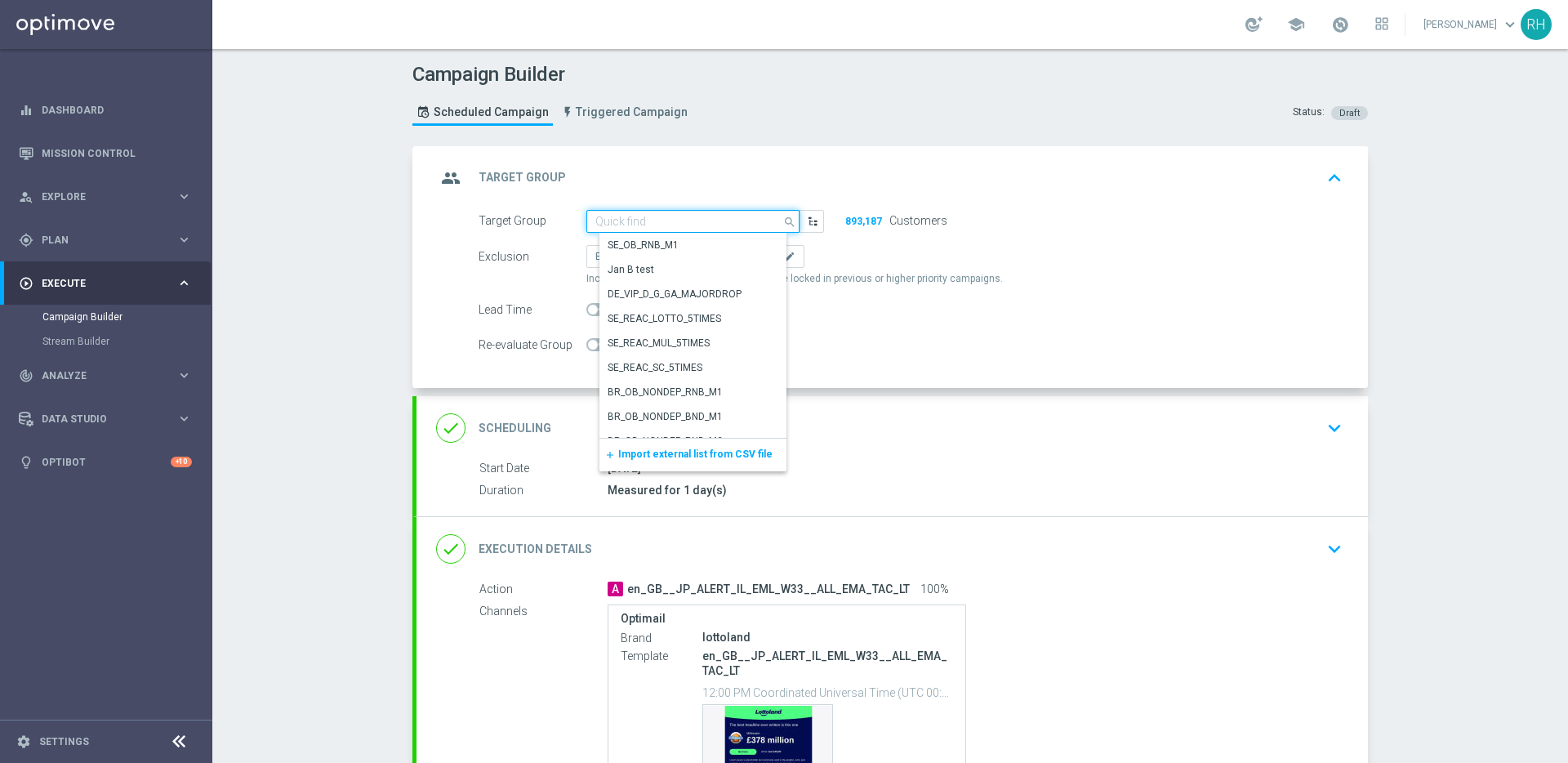
paste input "UK_LOTTO_EMAIL | Irish Lotto, Millionaire >0 This year"
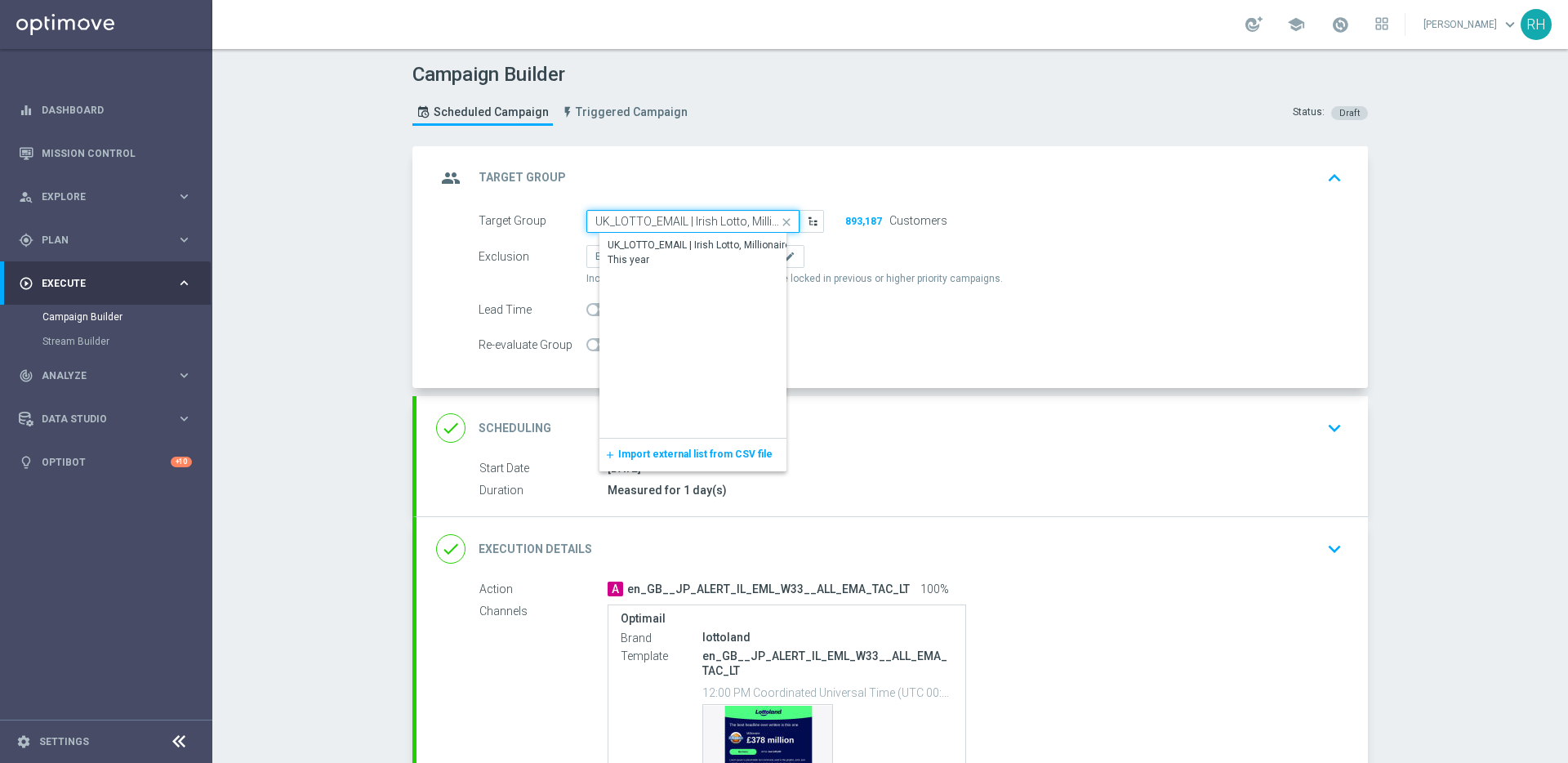
scroll to position [0, 83]
click at [652, 237] on div "UK_LOTTO_EMAIL | Irish Lotto, Millionaire >0 This year" at bounding box center [706, 254] width 213 height 40
type input "UK_LOTTO_EMAIL | Irish Lotto, Millionaire >0 This year"
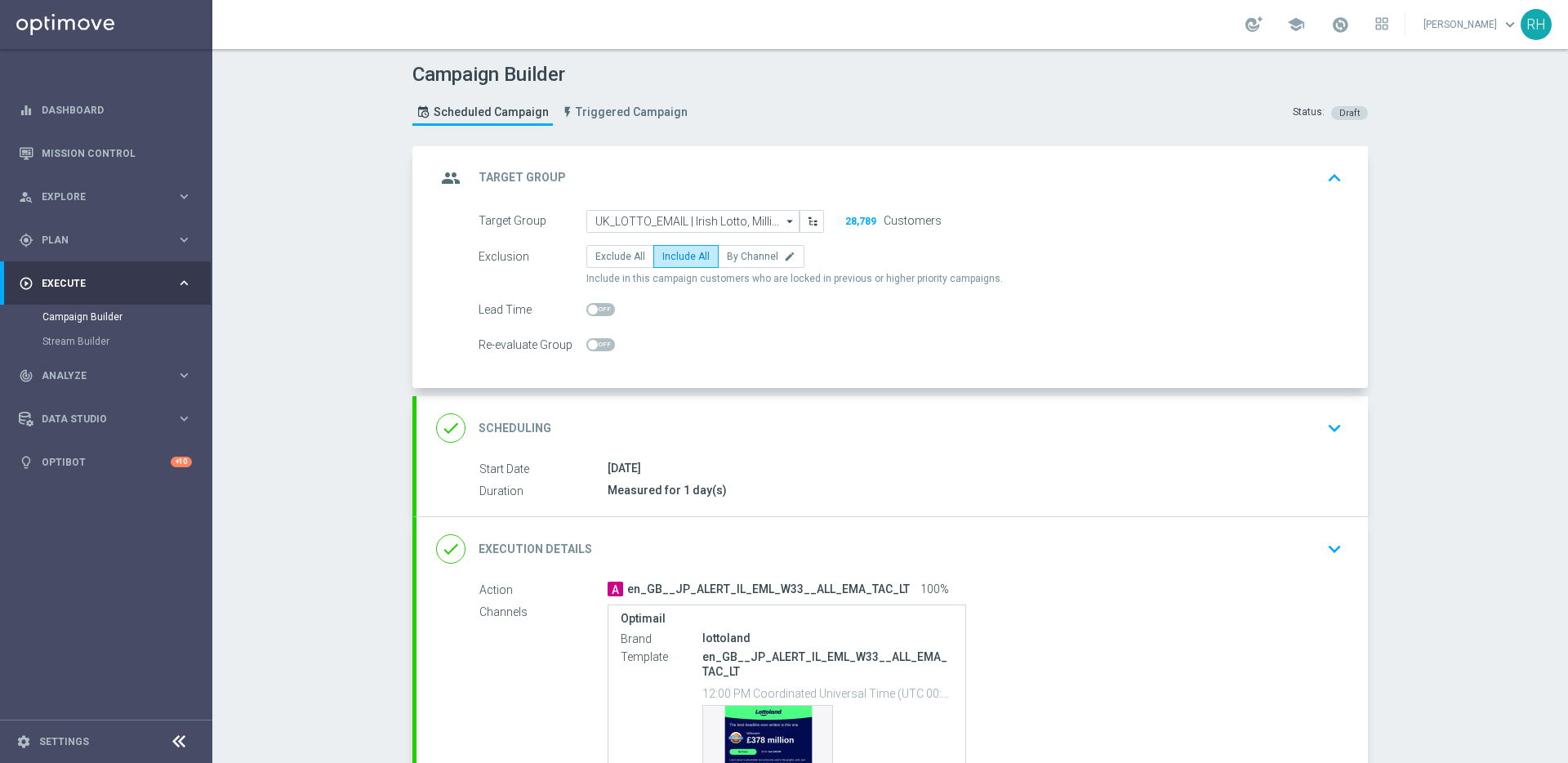
click at [738, 329] on form "Target Group UK_LOTTO_EMAIL | Irish Lotto, Millionaire >0 This year UK_LOTTO_EM…" at bounding box center [910, 283] width 864 height 147
click at [903, 415] on div "done Scheduling keyboard_arrow_down" at bounding box center [891, 428] width 912 height 31
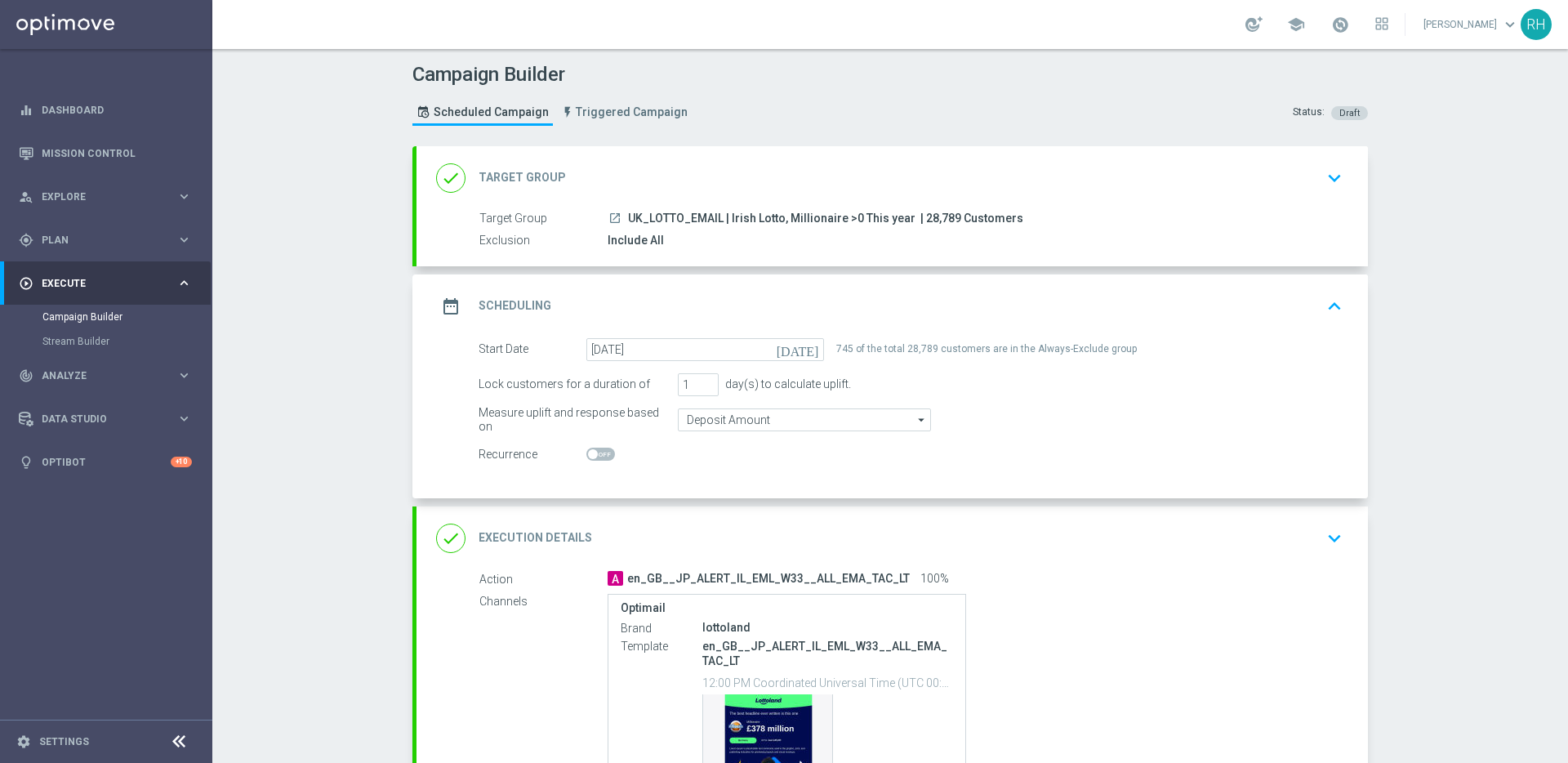
click at [934, 218] on span "| 28,789 Customers" at bounding box center [971, 218] width 103 height 15
copy span "28,789"
click at [847, 222] on span "UK_LOTTO_EMAIL | Irish Lotto, Millionaire >0 This year" at bounding box center [771, 218] width 287 height 15
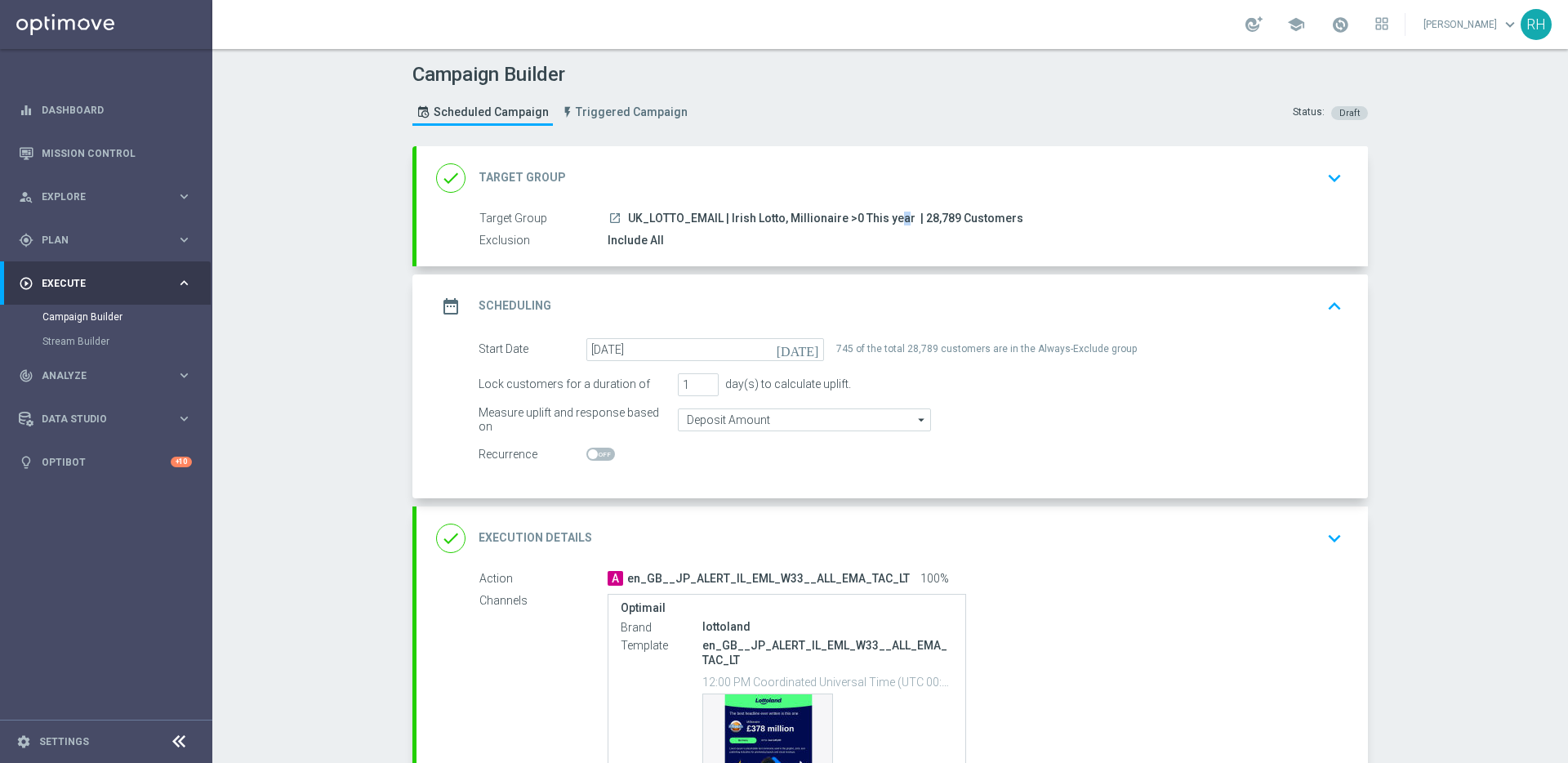
click at [847, 222] on span "UK_LOTTO_EMAIL | Irish Lotto, Millionaire >0 This year" at bounding box center [771, 218] width 287 height 15
copy div "UK_LOTTO_EMAIL | Irish Lotto, Millionaire >0 This year"
click at [1408, 342] on div "Campaign Builder Scheduled Campaign Triggered Campaign Status: Draft done Targe…" at bounding box center [890, 406] width 1356 height 714
click at [1345, 311] on div "date_range Scheduling keyboard_arrow_up" at bounding box center [891, 306] width 952 height 64
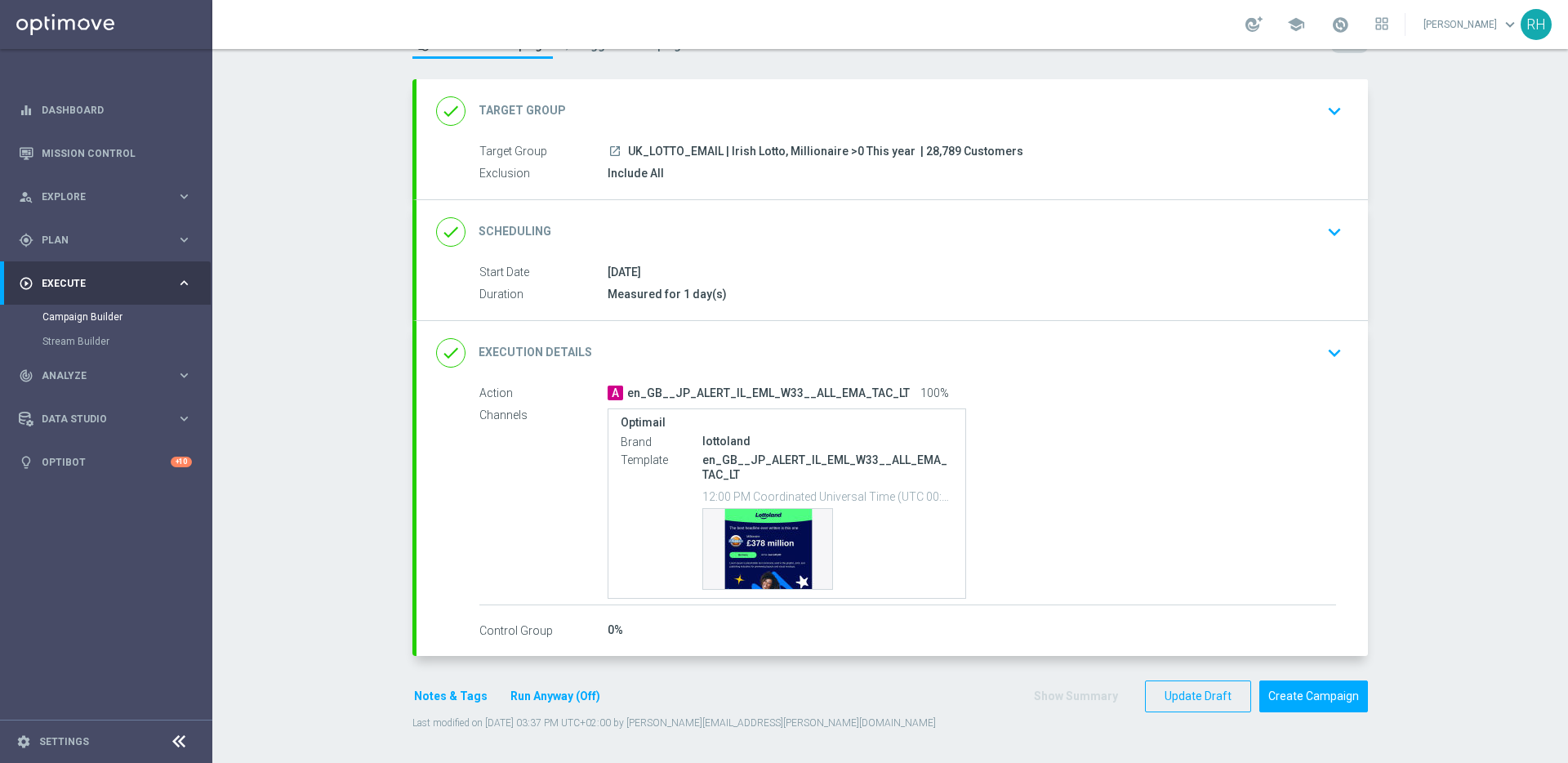
click at [1322, 360] on icon "keyboard_arrow_down" at bounding box center [1334, 353] width 24 height 24
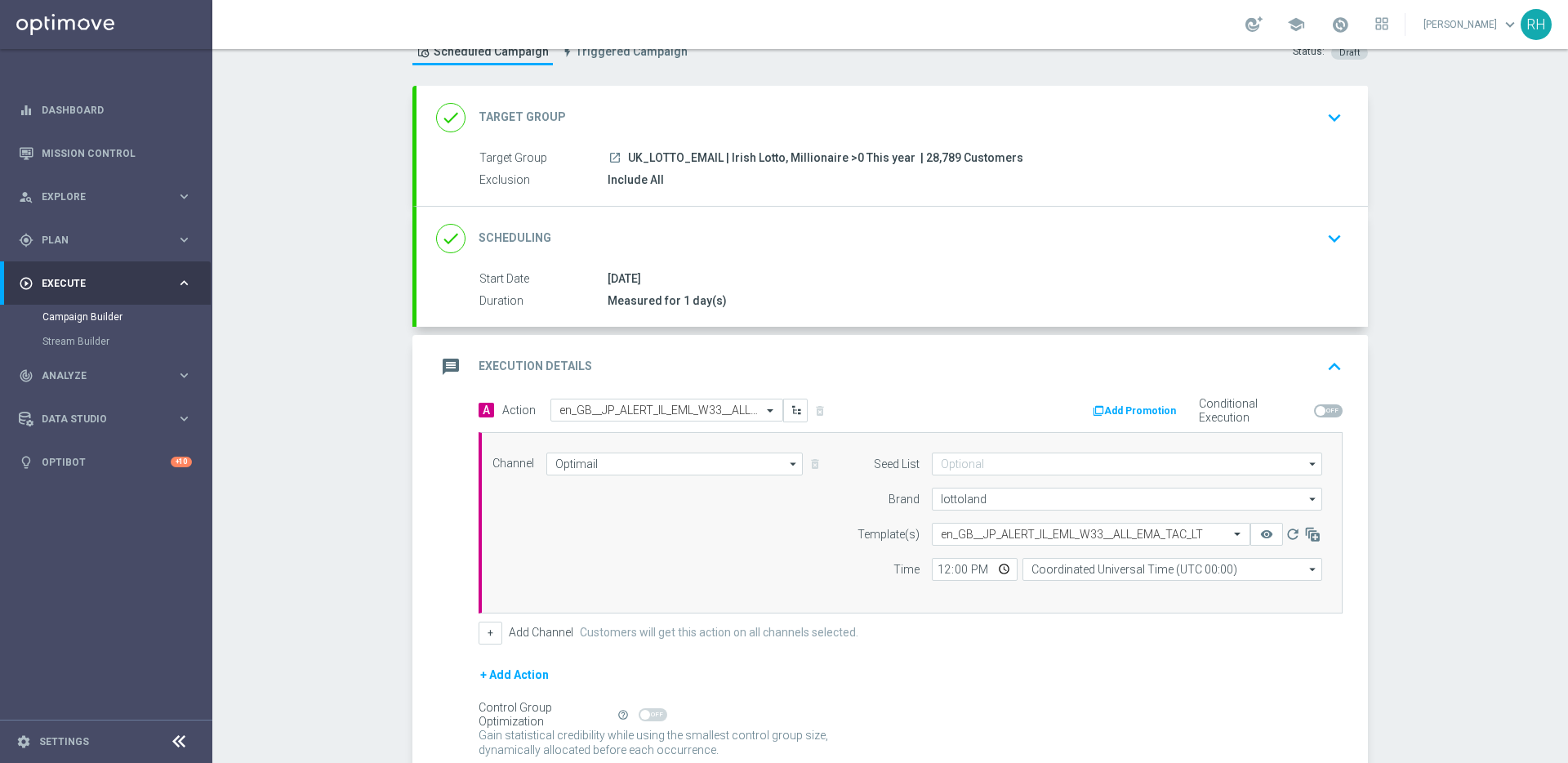
scroll to position [67, 0]
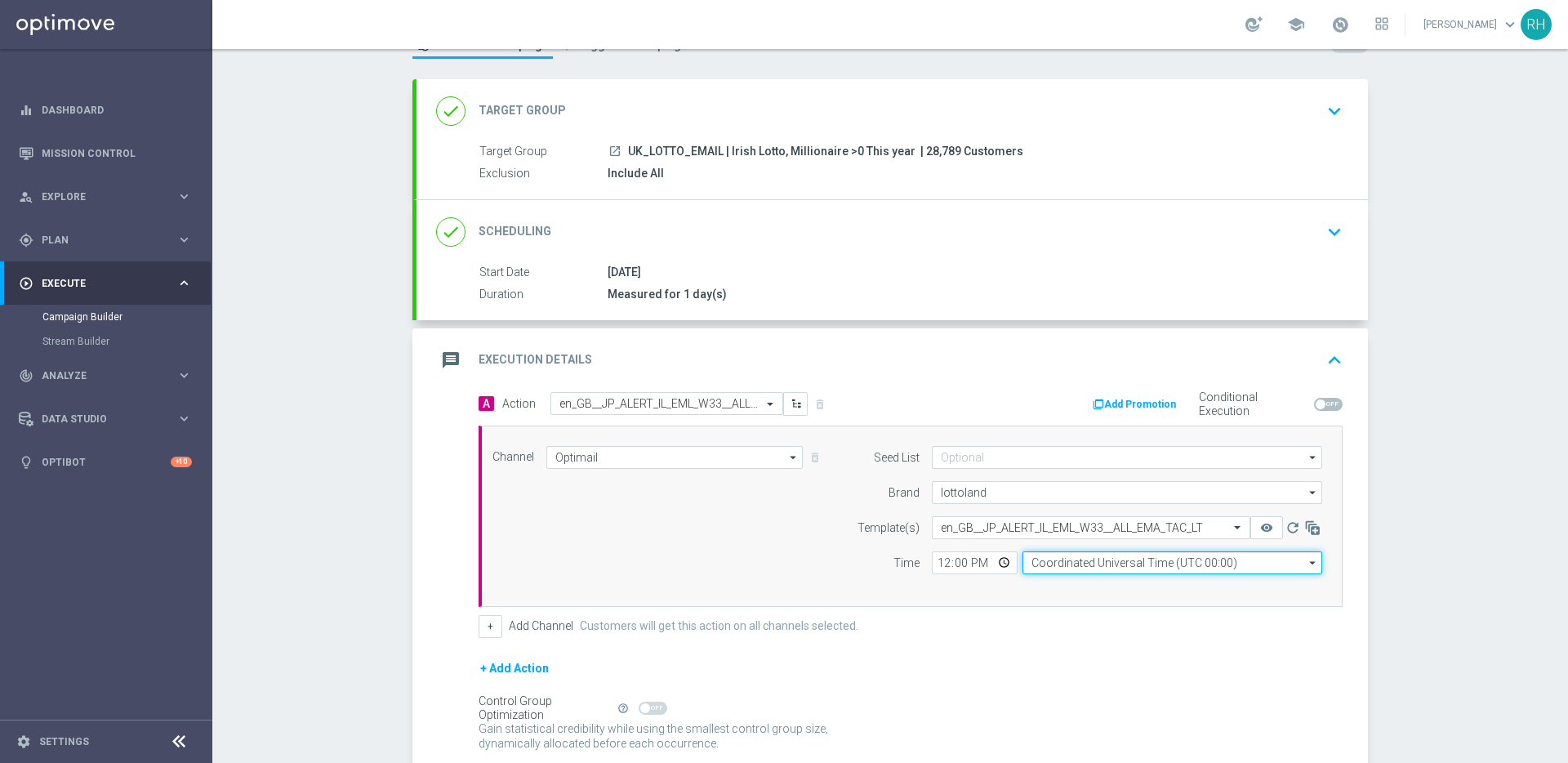
click at [1022, 566] on input "Coordinated Universal Time (UTC 00:00)" at bounding box center [1172, 563] width 300 height 23
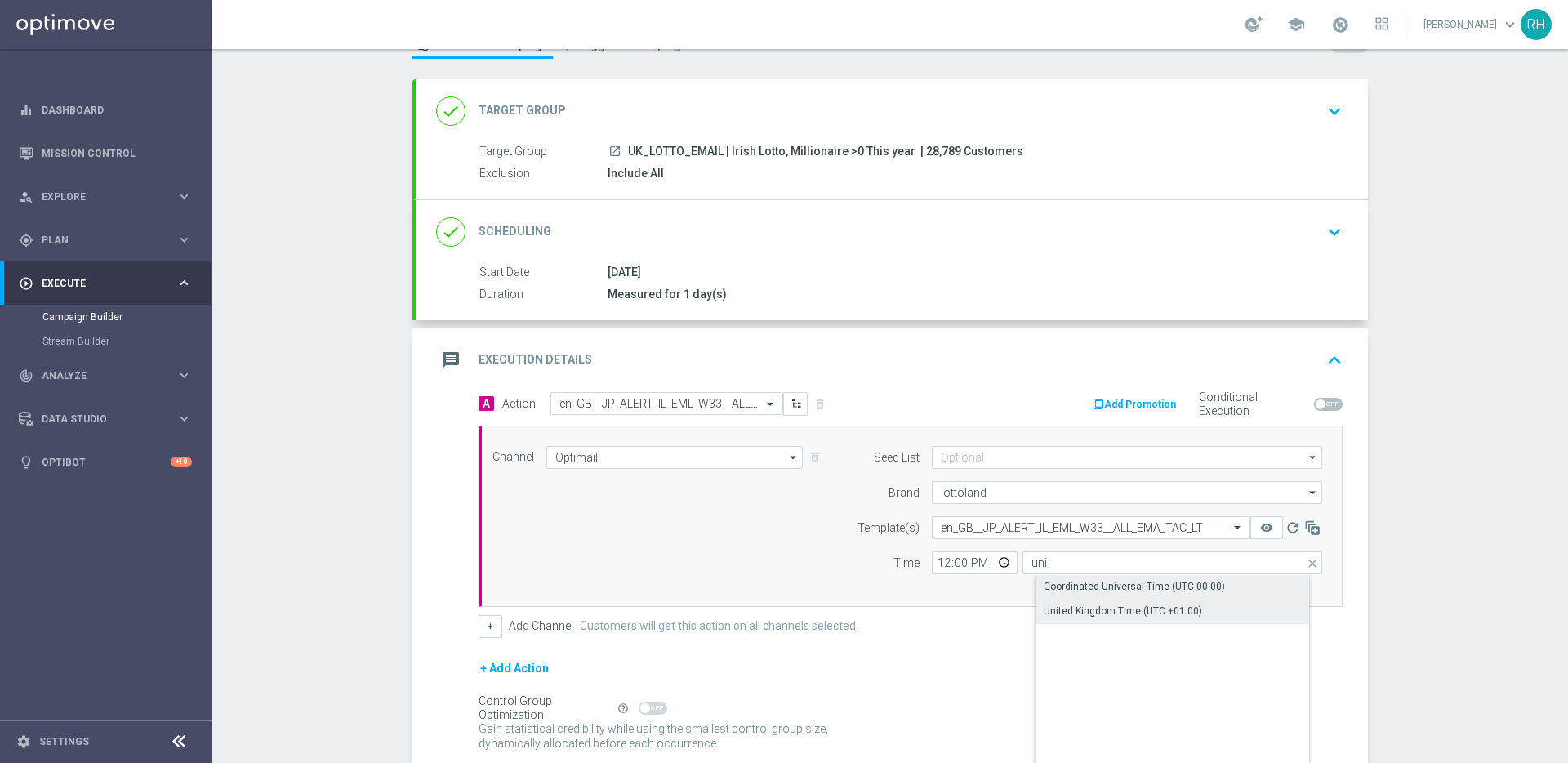
click at [1061, 611] on div "United Kingdom Time (UTC +01:00)" at bounding box center [1123, 611] width 158 height 15
type input "United Kingdom Time (UTC +01:00)"
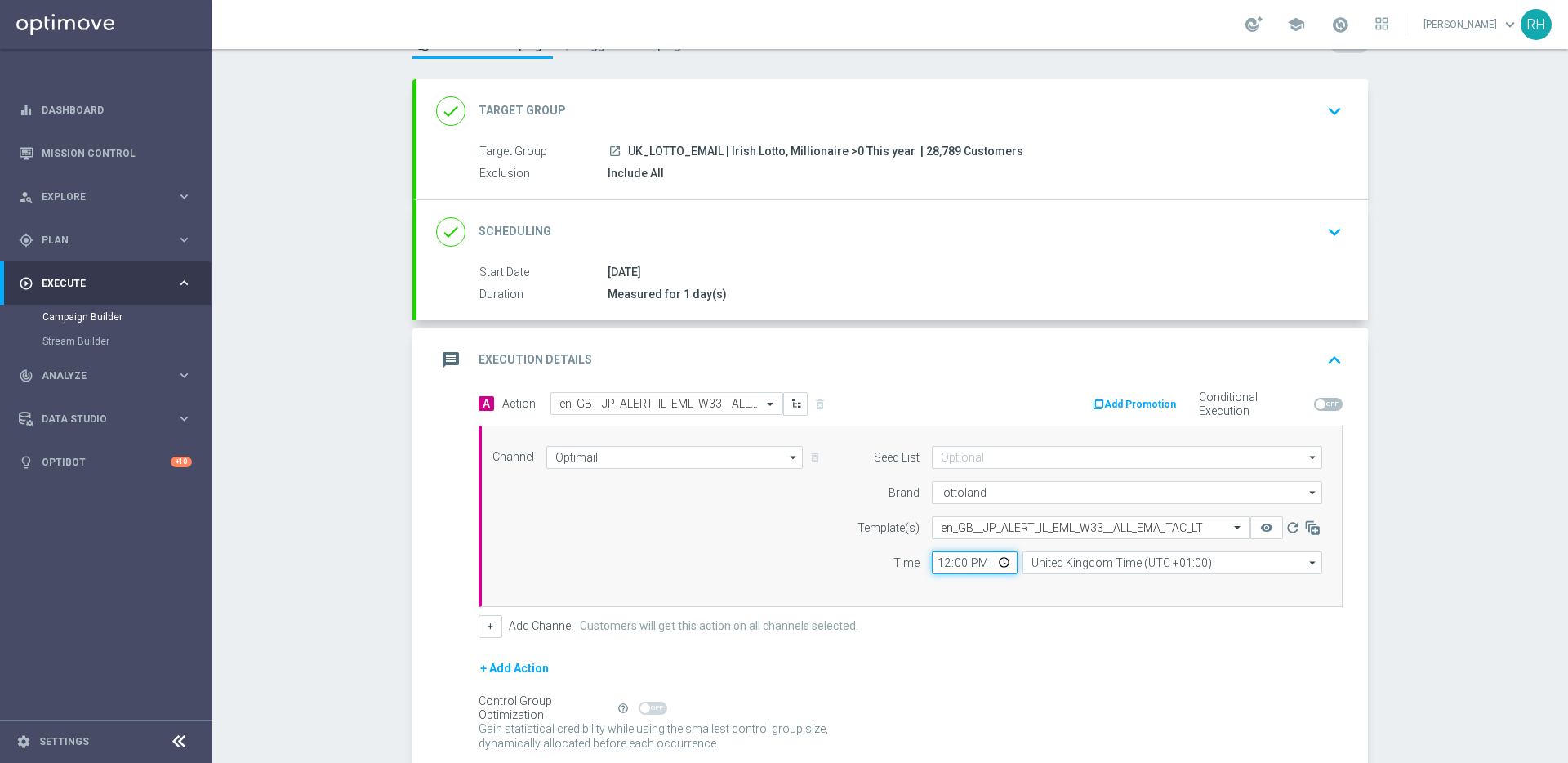
click at [940, 565] on input "12:00" at bounding box center [975, 563] width 86 height 23
type input "15:00"
click at [941, 611] on div "A Action Select action en_GB__JP_ALERT_IL_EML_W33__ALL_EMA_TAC_LT delete_foreve…" at bounding box center [910, 515] width 888 height 246
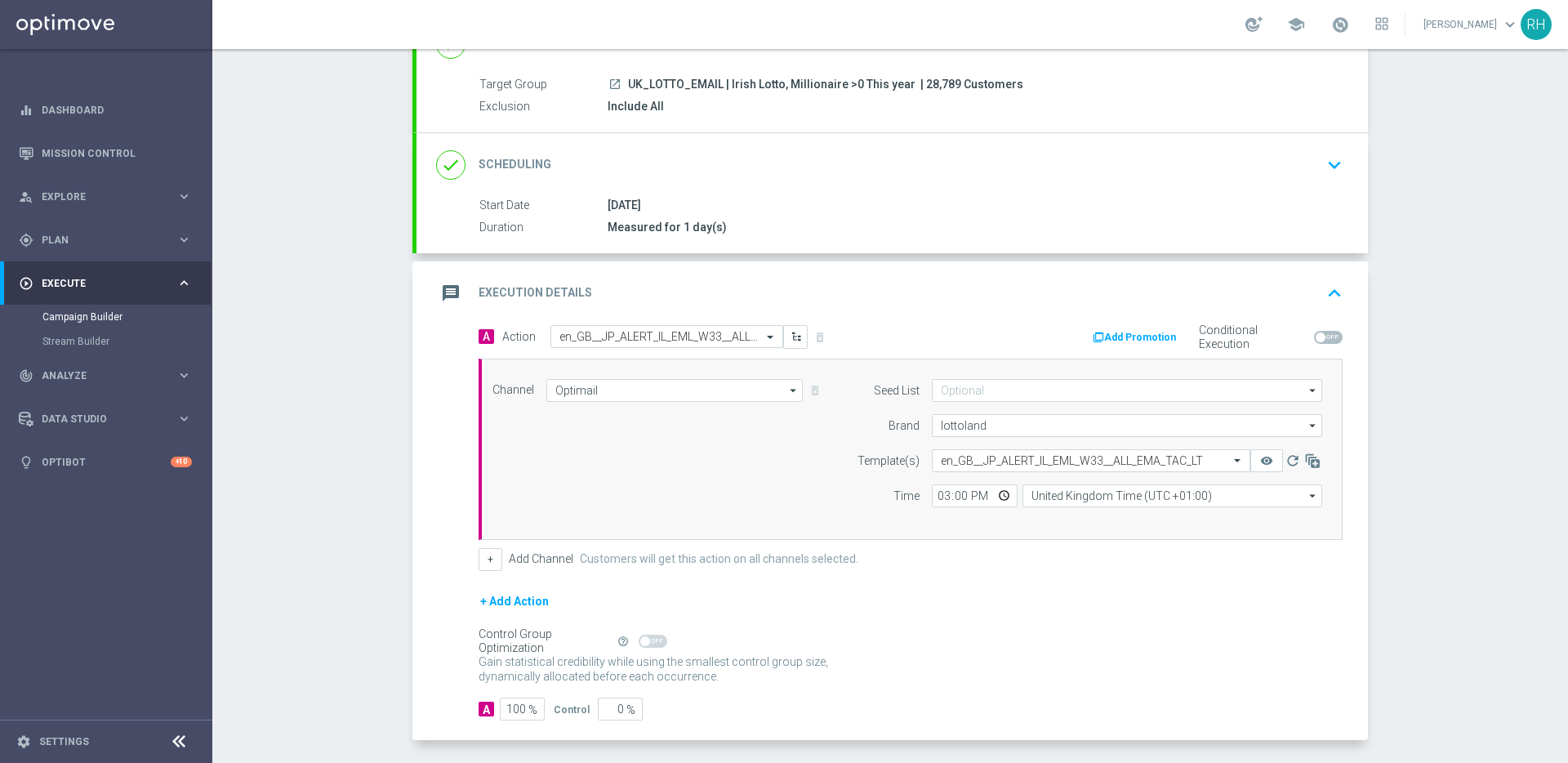
scroll to position [218, 0]
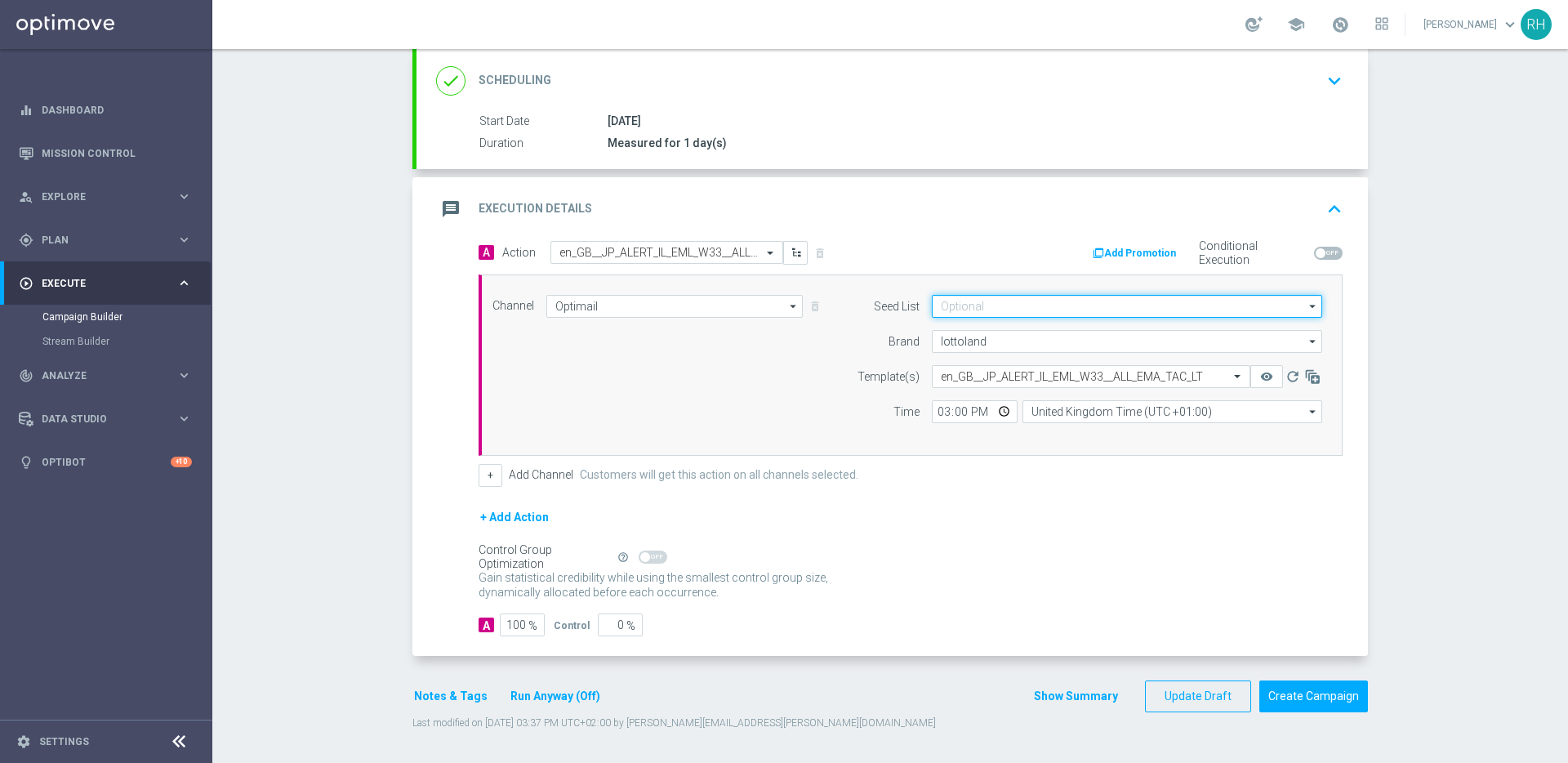
click at [1215, 303] on input at bounding box center [1127, 306] width 390 height 23
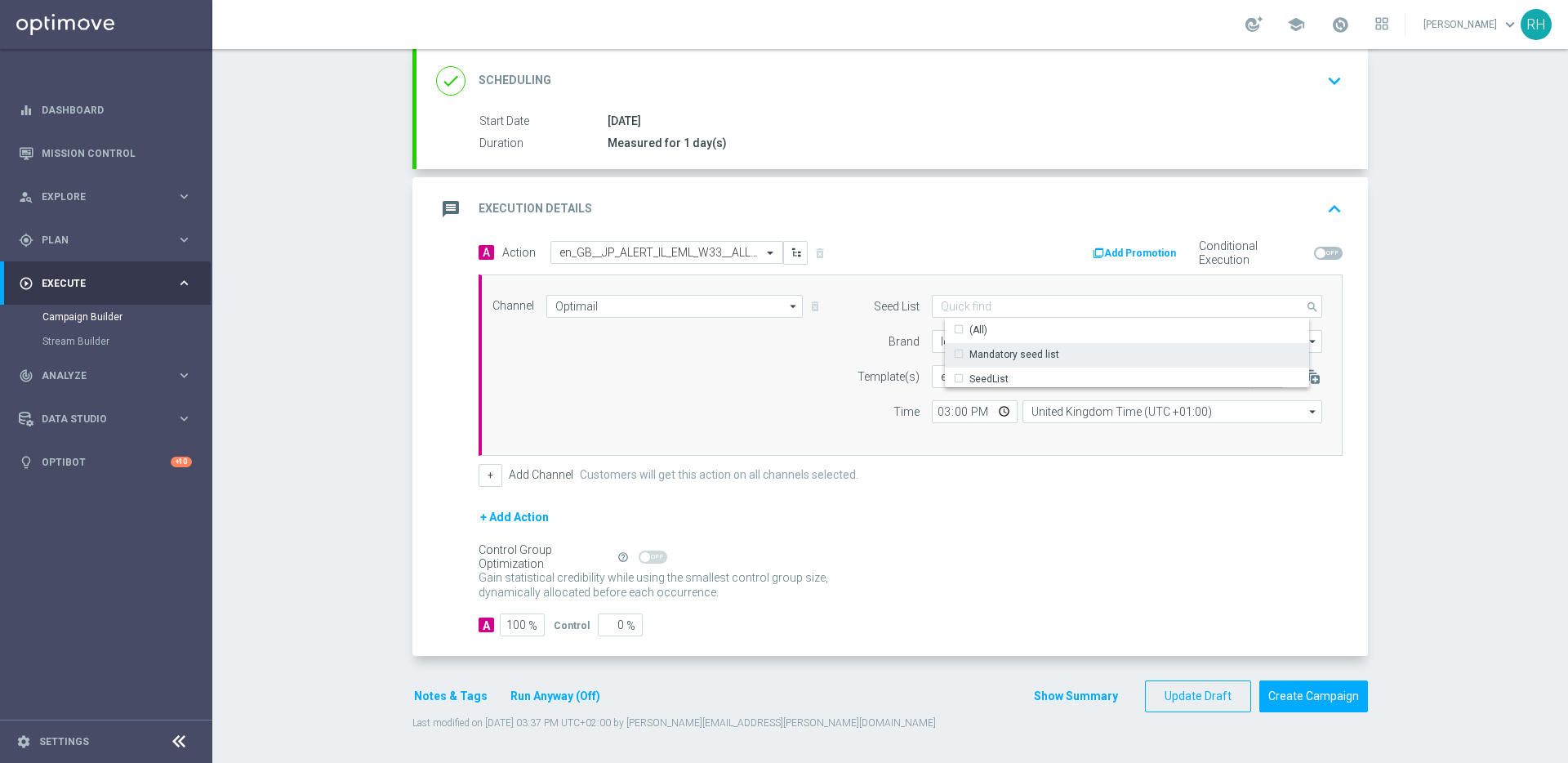
click at [1177, 347] on div "Mandatory seed list" at bounding box center [1140, 354] width 390 height 23
click at [1001, 539] on div "+ Add Action" at bounding box center [910, 527] width 864 height 40
type input "Mandatory seed list"
click at [446, 697] on button "Notes & Tags" at bounding box center [450, 697] width 77 height 21
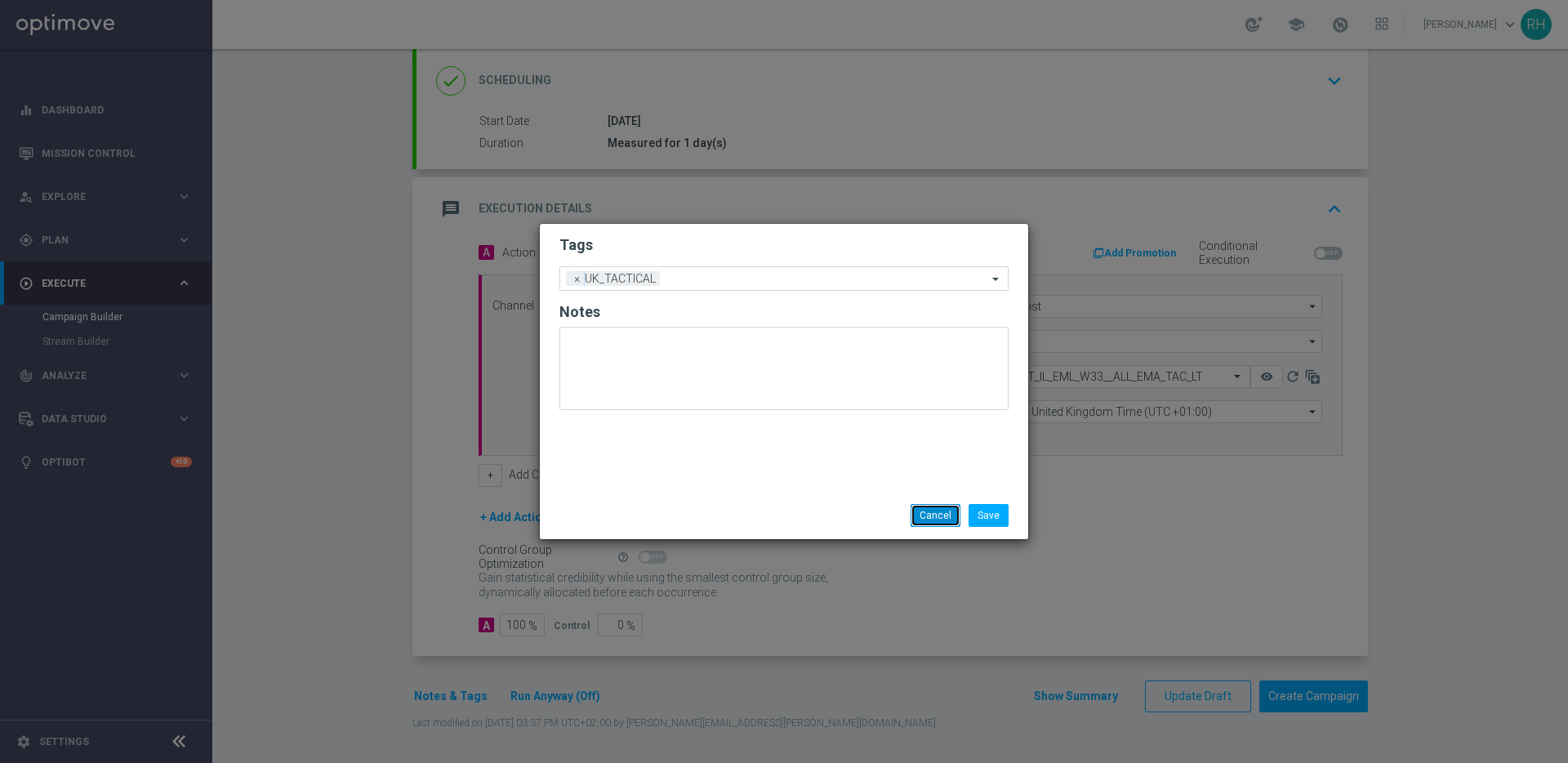
click at [921, 507] on button "Cancel" at bounding box center [935, 515] width 50 height 23
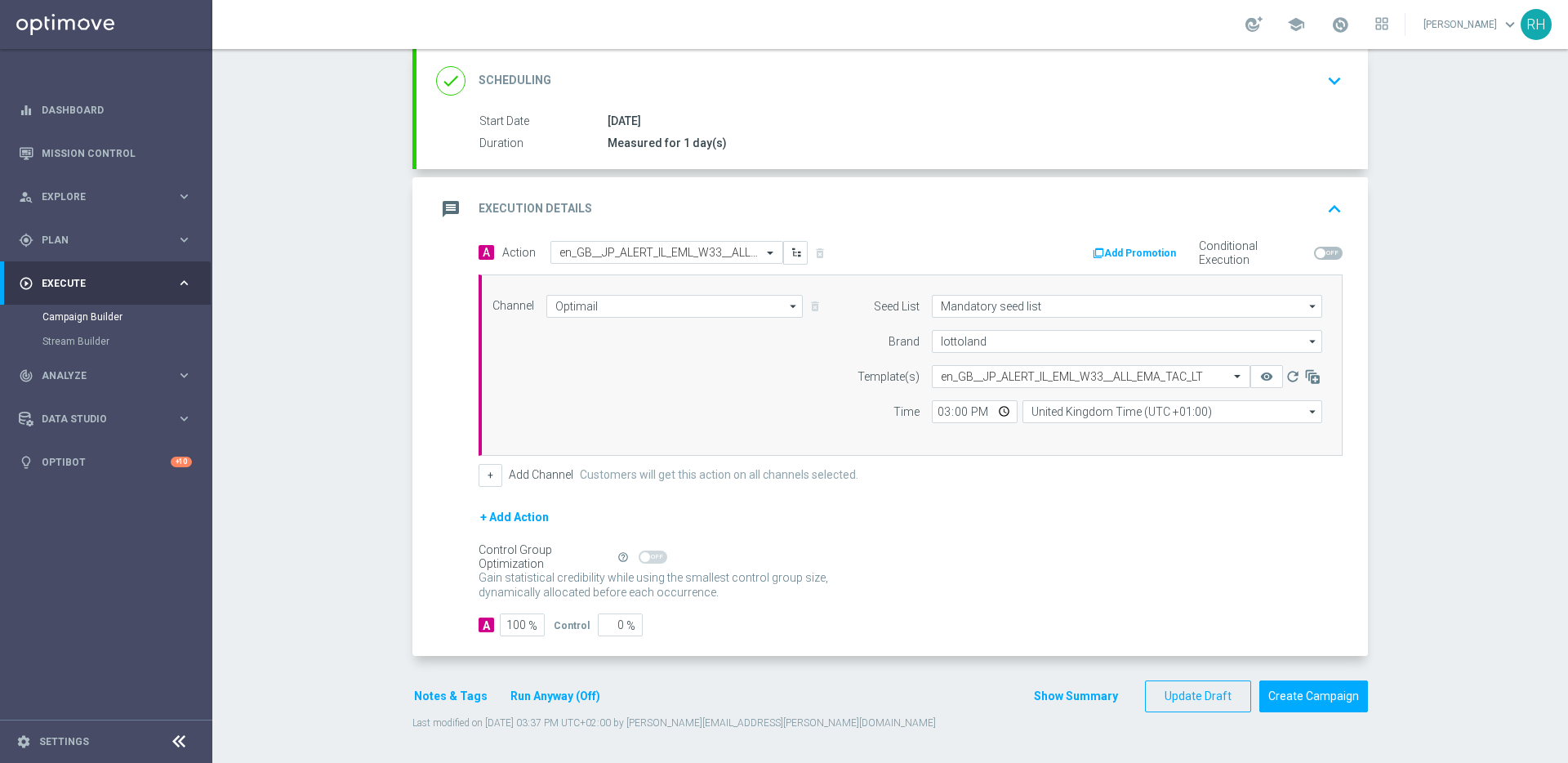
click at [1087, 698] on button "Show Summary" at bounding box center [1076, 697] width 86 height 19
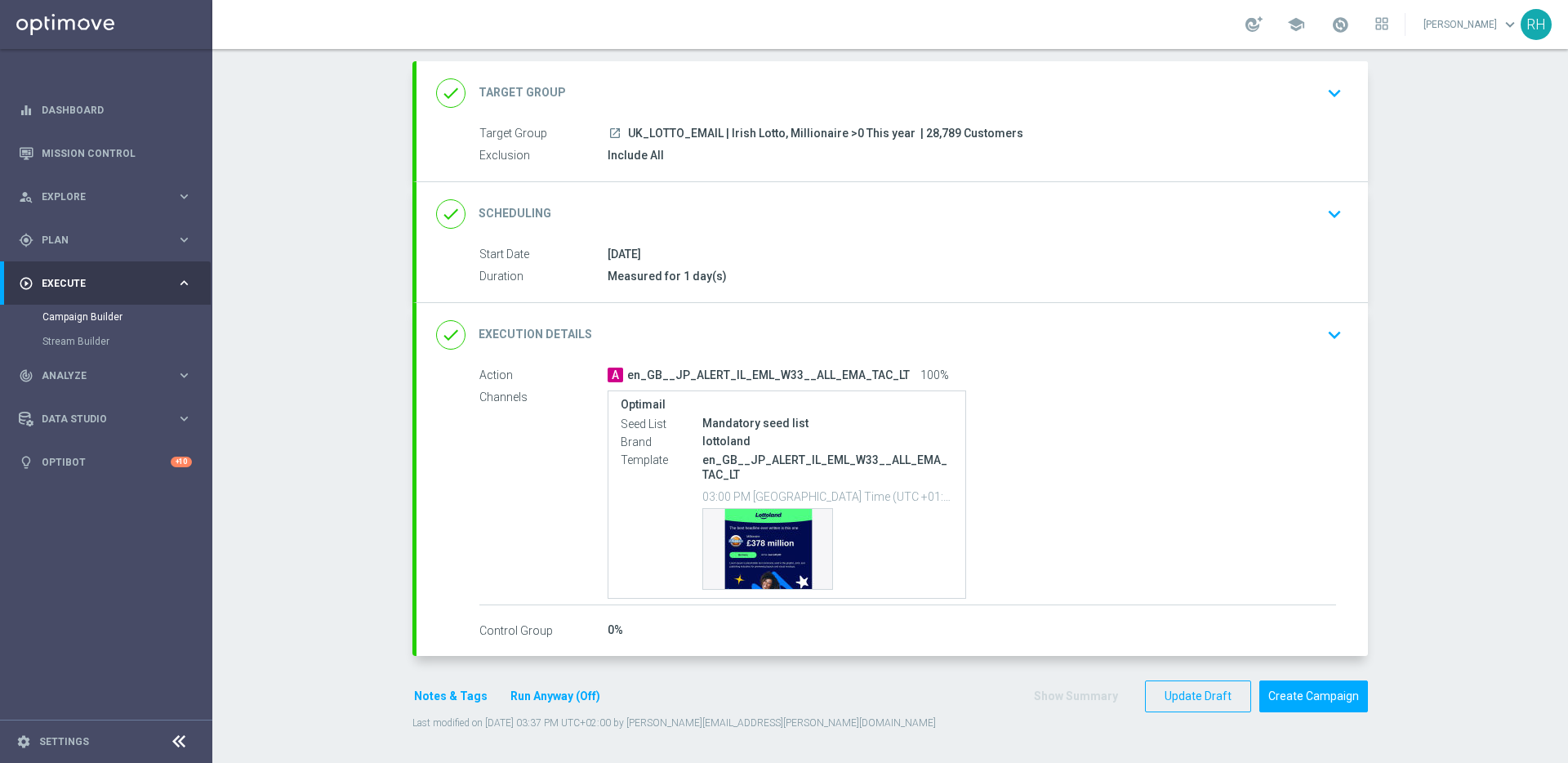
scroll to position [85, 0]
click at [787, 543] on div "Template preview" at bounding box center [768, 549] width 129 height 80
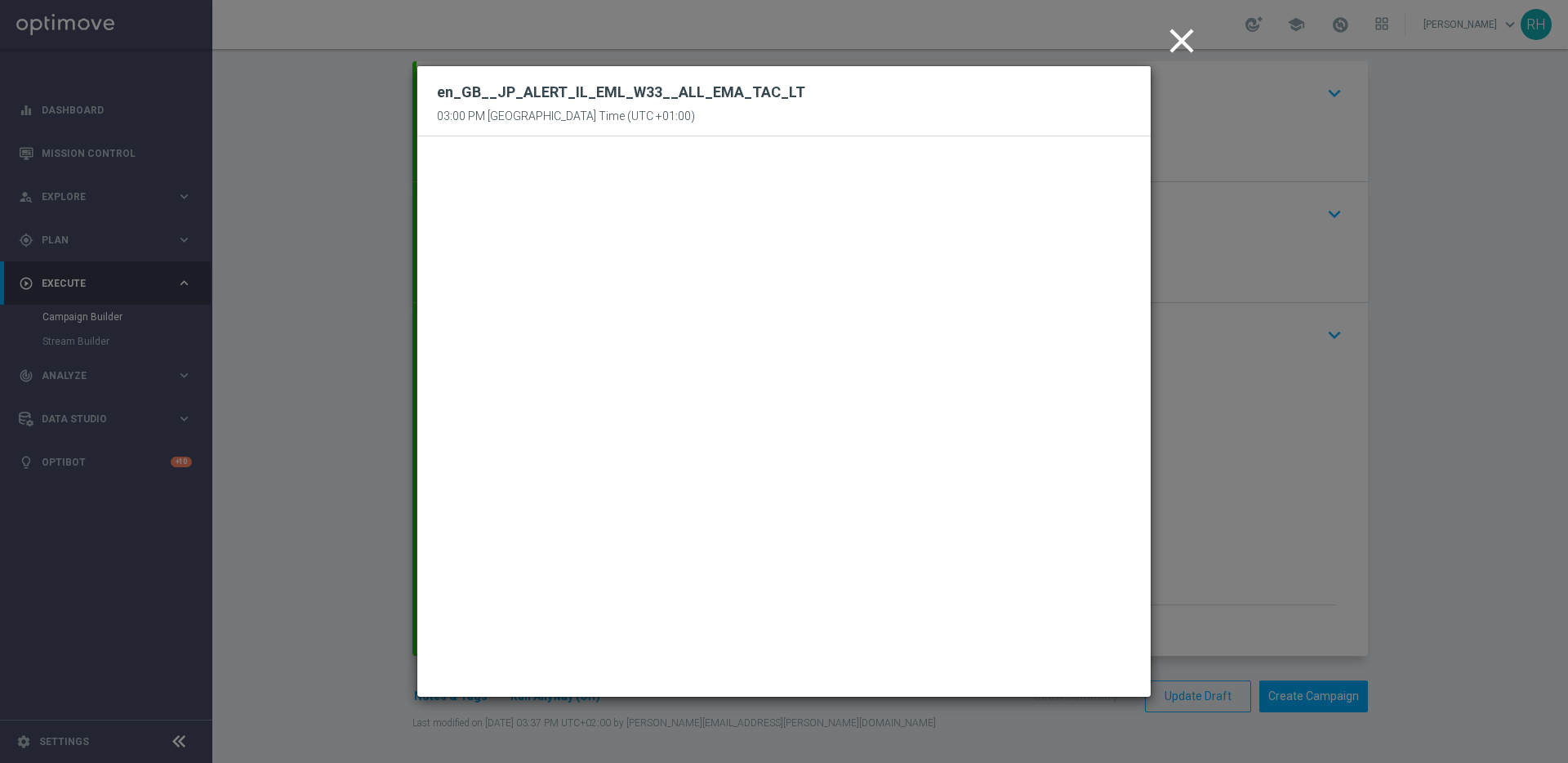
click at [1172, 51] on icon "close" at bounding box center [1181, 40] width 40 height 40
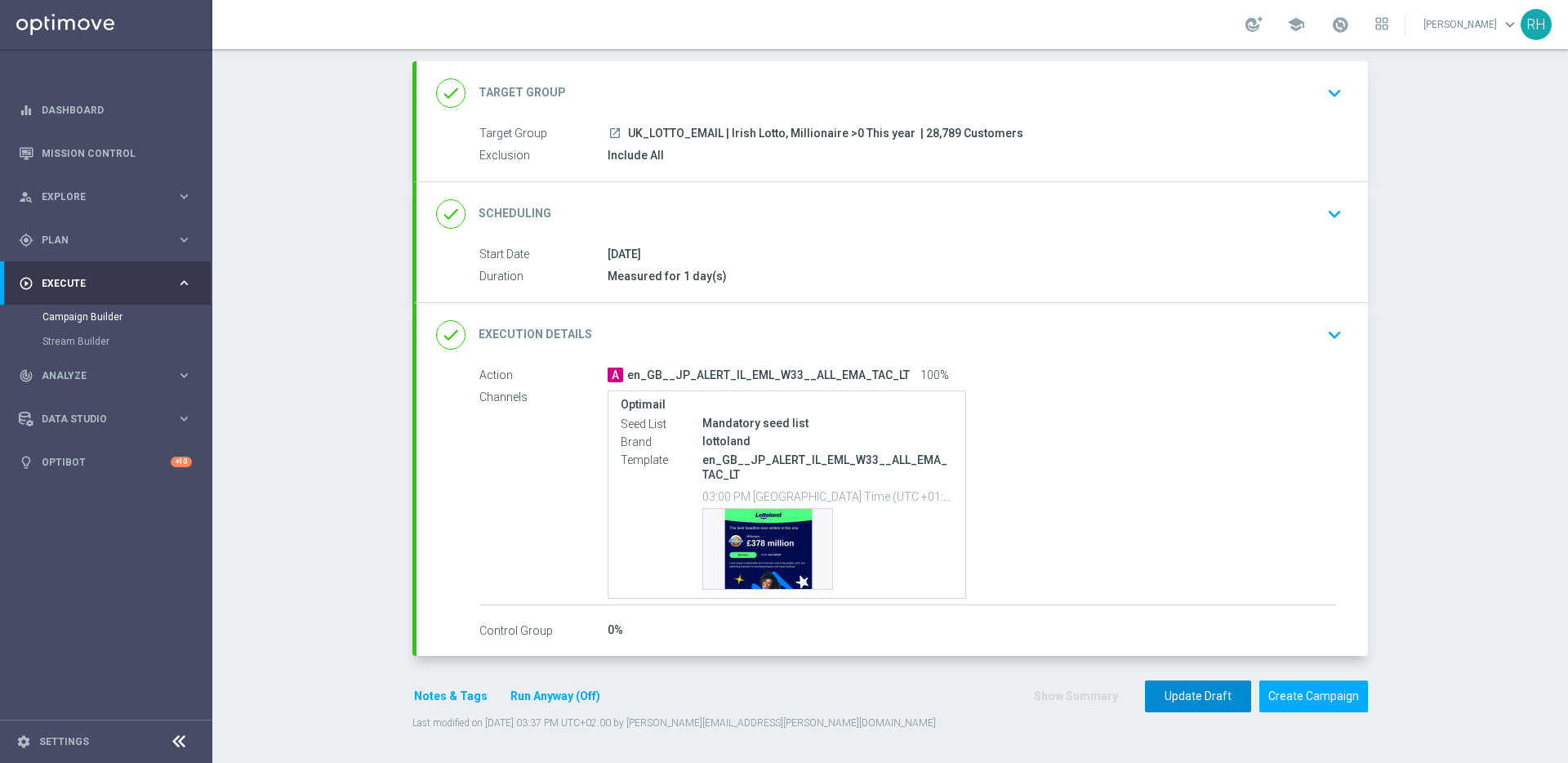
click at [1191, 689] on button "Update Draft" at bounding box center [1197, 696] width 106 height 32
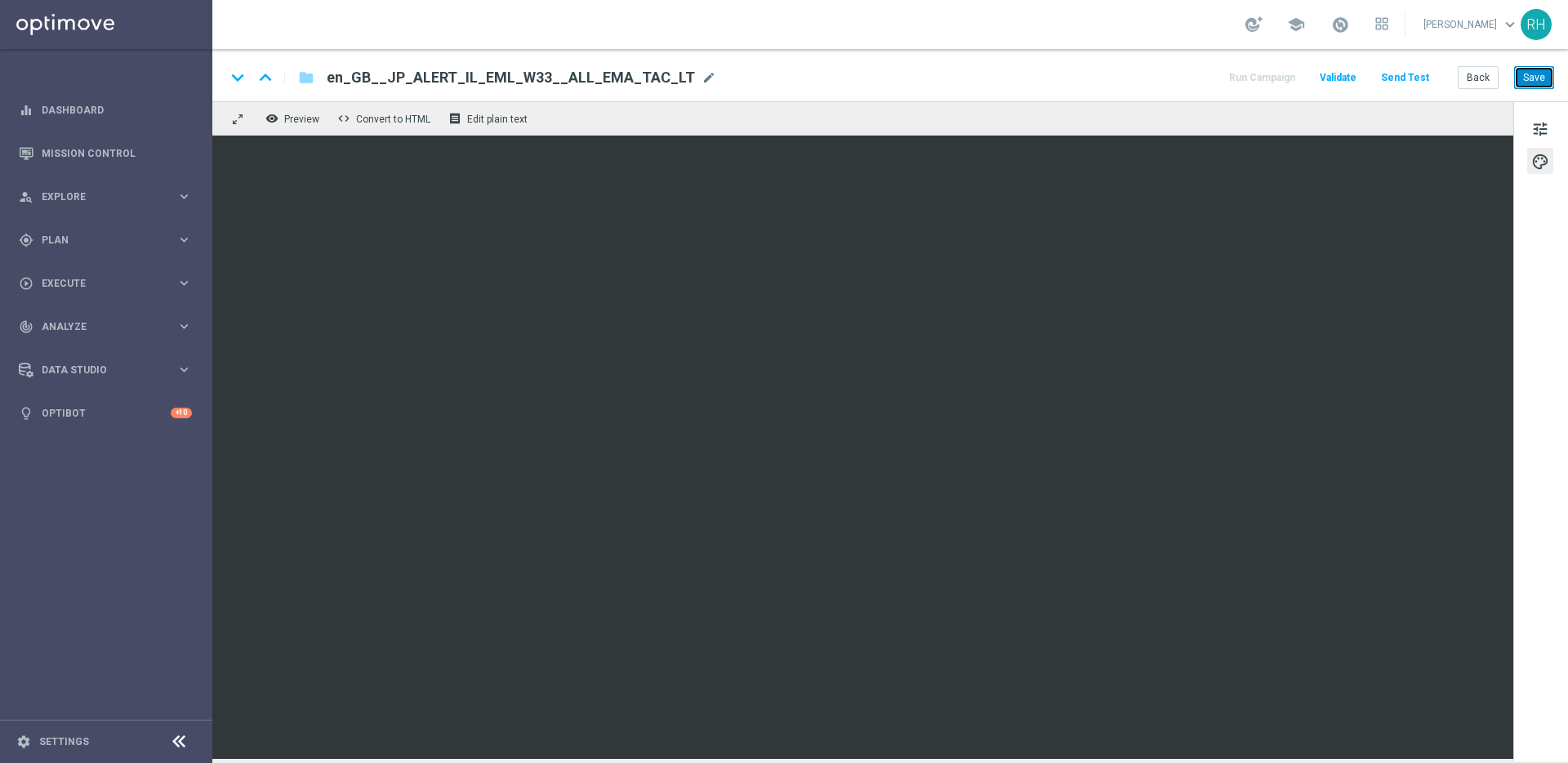
click at [1521, 80] on button "Save" at bounding box center [1534, 77] width 40 height 23
click at [1097, 51] on div "keyboard_arrow_down keyboard_arrow_up folder en_GB__JP_ALERT_IL_EML_W33__ALL_EM…" at bounding box center [890, 75] width 1356 height 52
click at [1538, 83] on button "Save" at bounding box center [1534, 77] width 40 height 23
click at [1173, 65] on div "keyboard_arrow_down keyboard_arrow_up folder en_GB__JP_ALERT_IL_EML_W33__ALL_EM…" at bounding box center [890, 75] width 1356 height 52
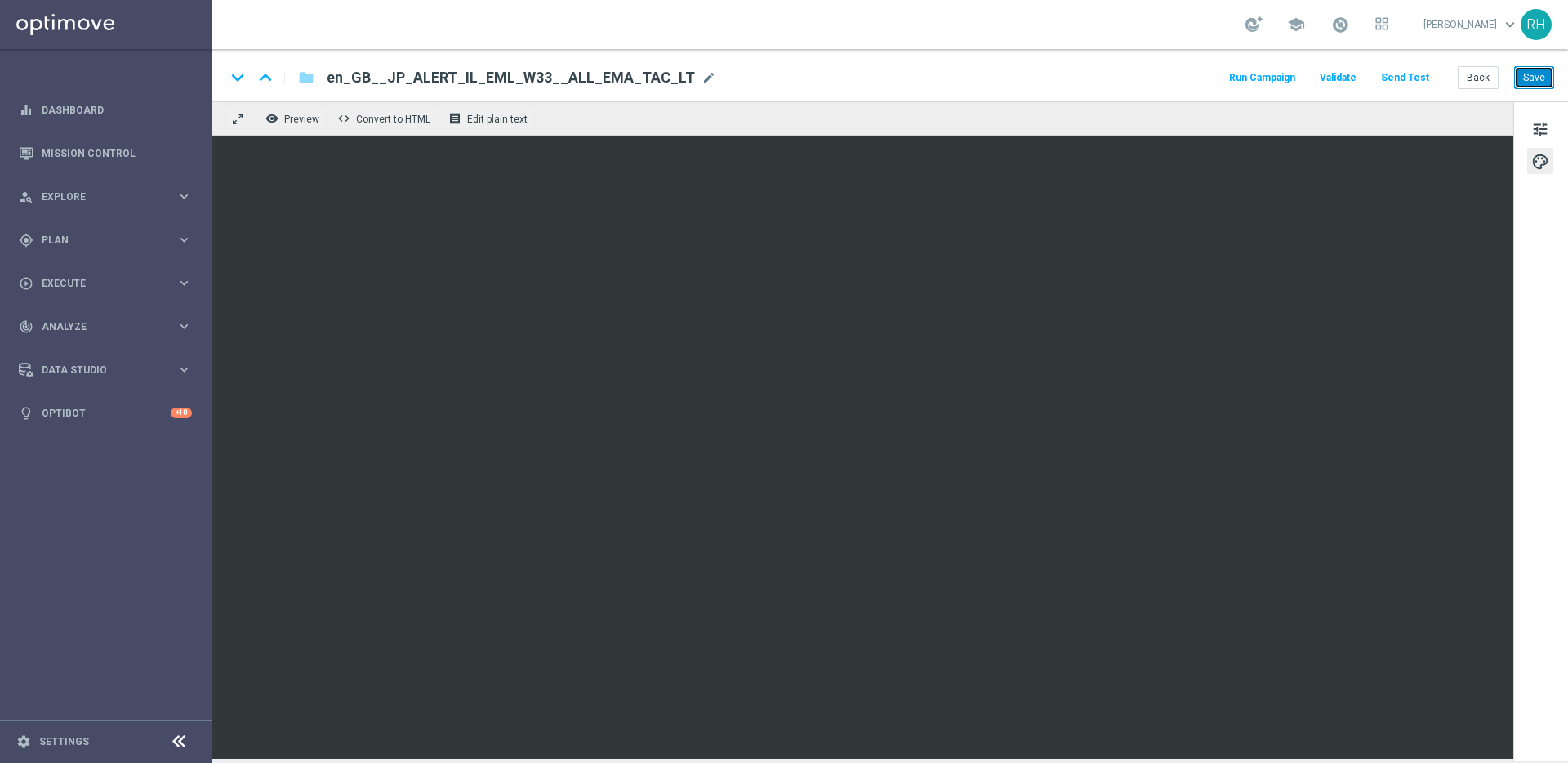
click at [1528, 77] on button "Save" at bounding box center [1534, 77] width 40 height 23
click at [152, 145] on link "Mission Control" at bounding box center [116, 153] width 150 height 43
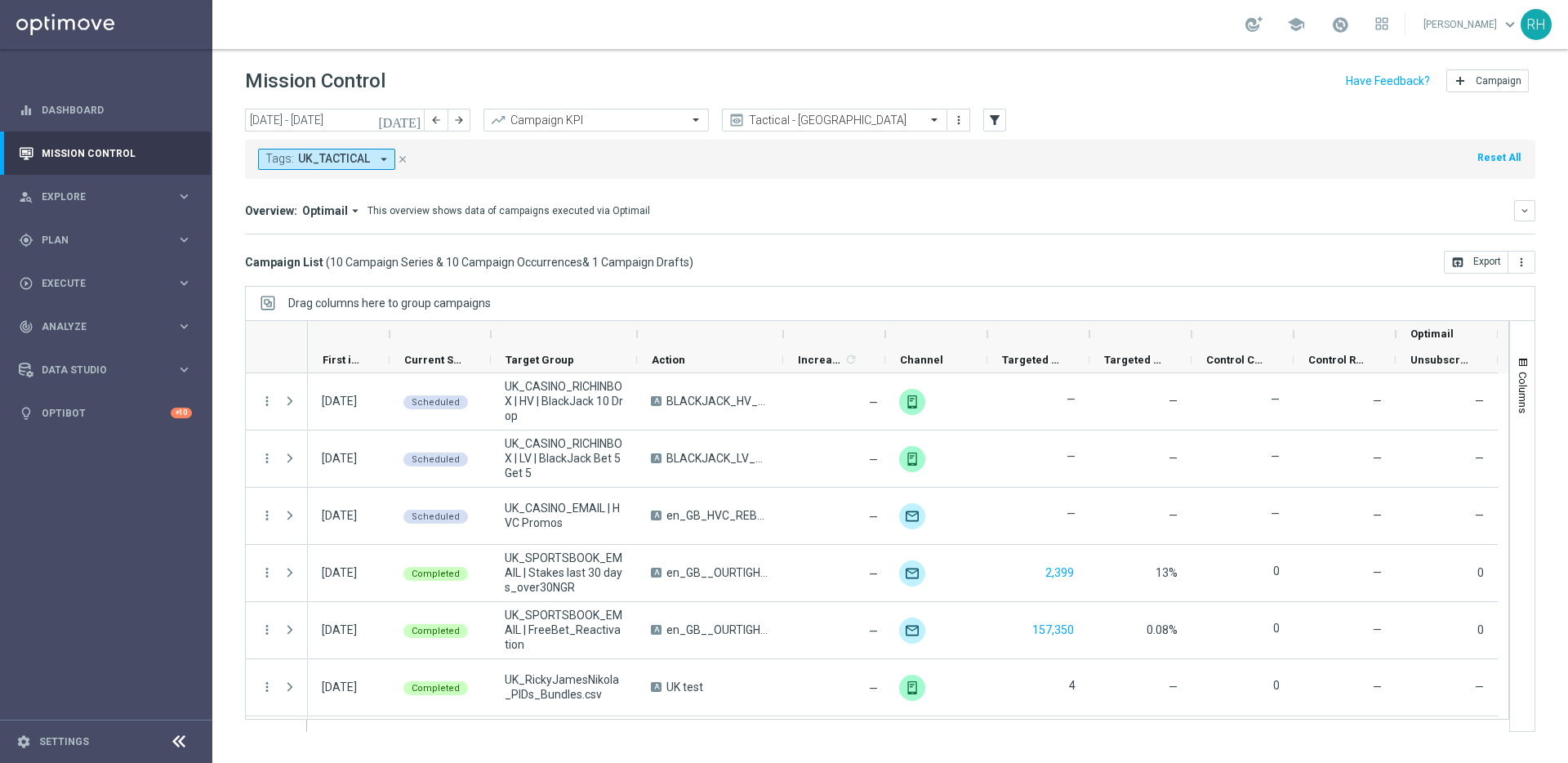
click at [778, 274] on div "[DATE] [DATE] - [DATE] arrow_back arrow_forward Campaign KPI trending_up Tactic…" at bounding box center [890, 428] width 1356 height 640
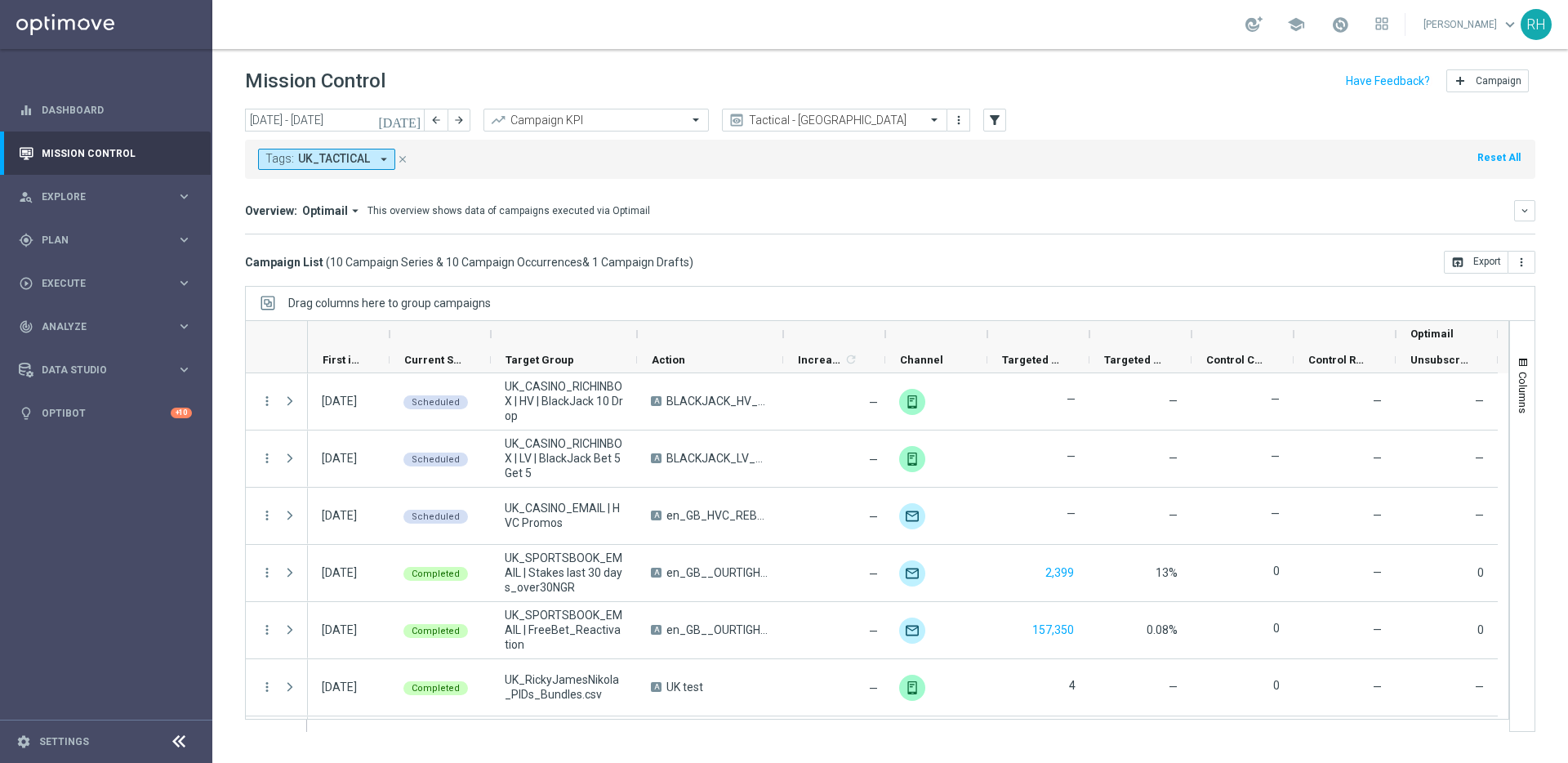
click at [778, 274] on div "[DATE] [DATE] - [DATE] arrow_back arrow_forward Campaign KPI trending_up Tactic…" at bounding box center [890, 428] width 1356 height 640
drag, startPoint x: 694, startPoint y: 259, endPoint x: 324, endPoint y: 253, distance: 370.0
click at [328, 253] on div "Campaign List ( 10 Campaign Series & 10 Campaign Occurrences & 1 Campaign Draft…" at bounding box center [890, 262] width 1290 height 23
click at [330, 264] on span "10 Campaign Series & 10 Campaign Occurrences" at bounding box center [456, 262] width 253 height 15
drag, startPoint x: 279, startPoint y: 263, endPoint x: 539, endPoint y: 268, distance: 260.0
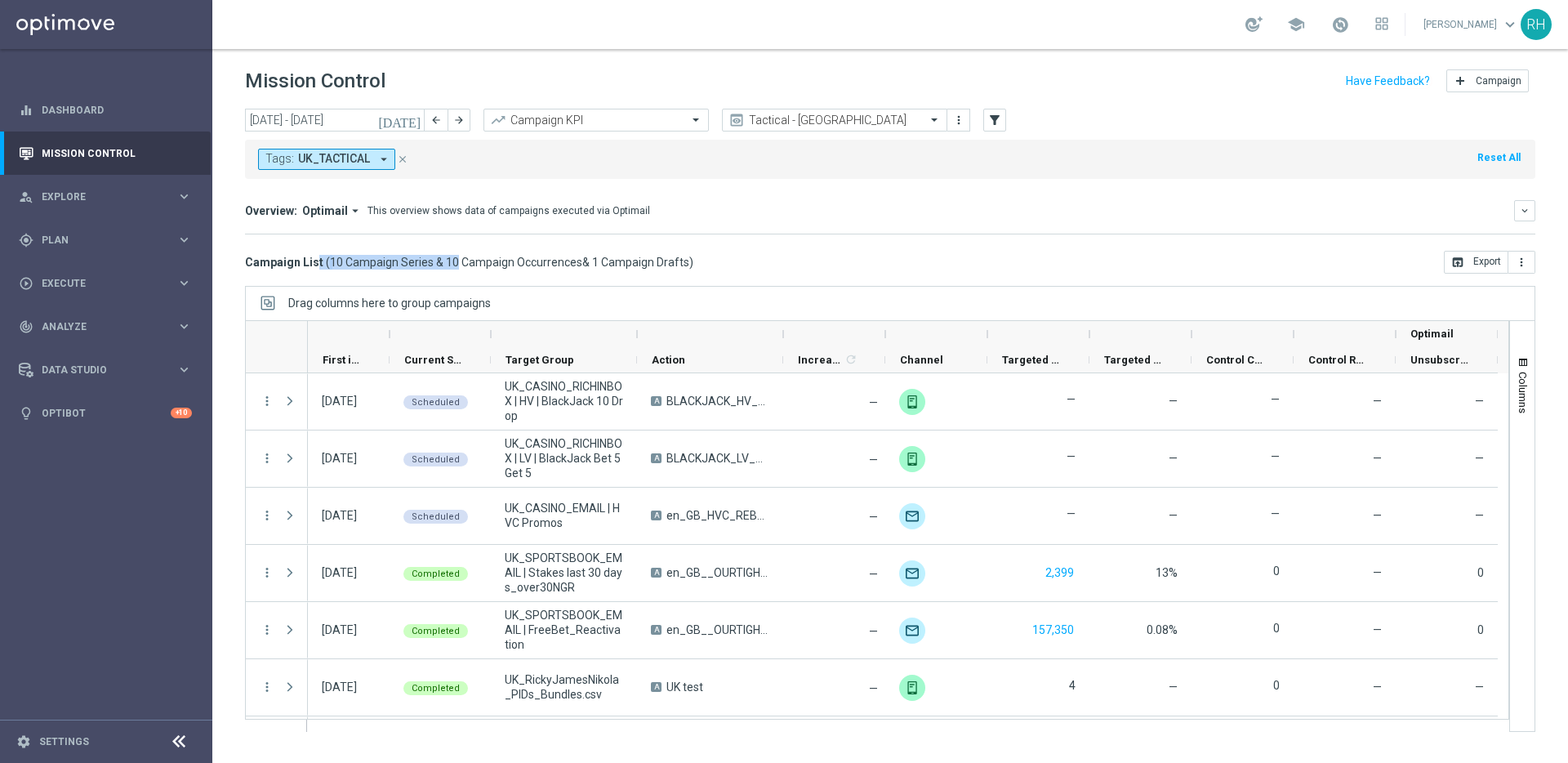
click at [515, 268] on h3 "Campaign List ( 10 Campaign Series & 10 Campaign Occurrences & 1 Campaign Draft…" at bounding box center [469, 262] width 448 height 15
click at [539, 268] on span "10 Campaign Series & 10 Campaign Occurrences" at bounding box center [456, 262] width 253 height 15
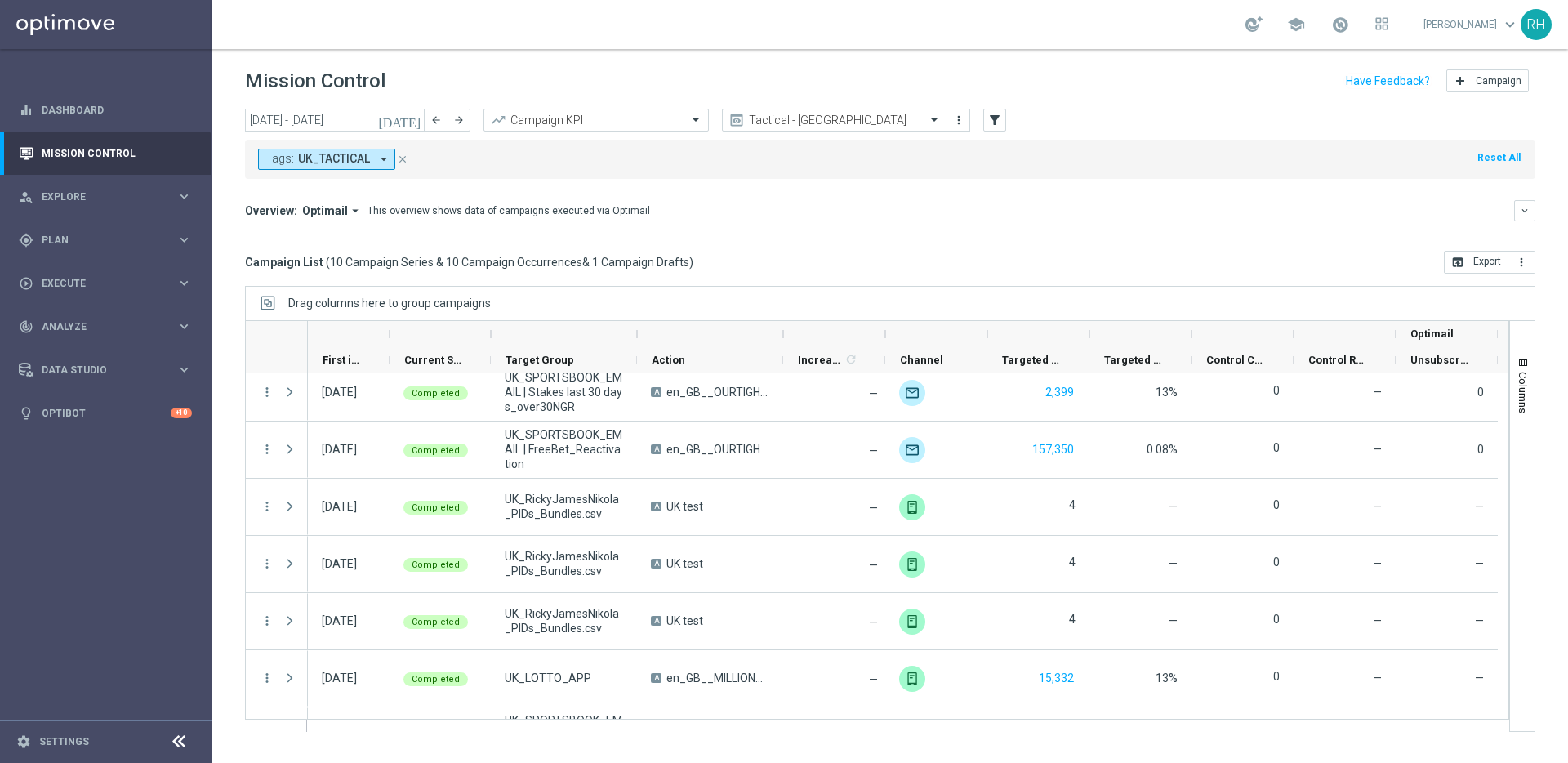
scroll to position [284, 0]
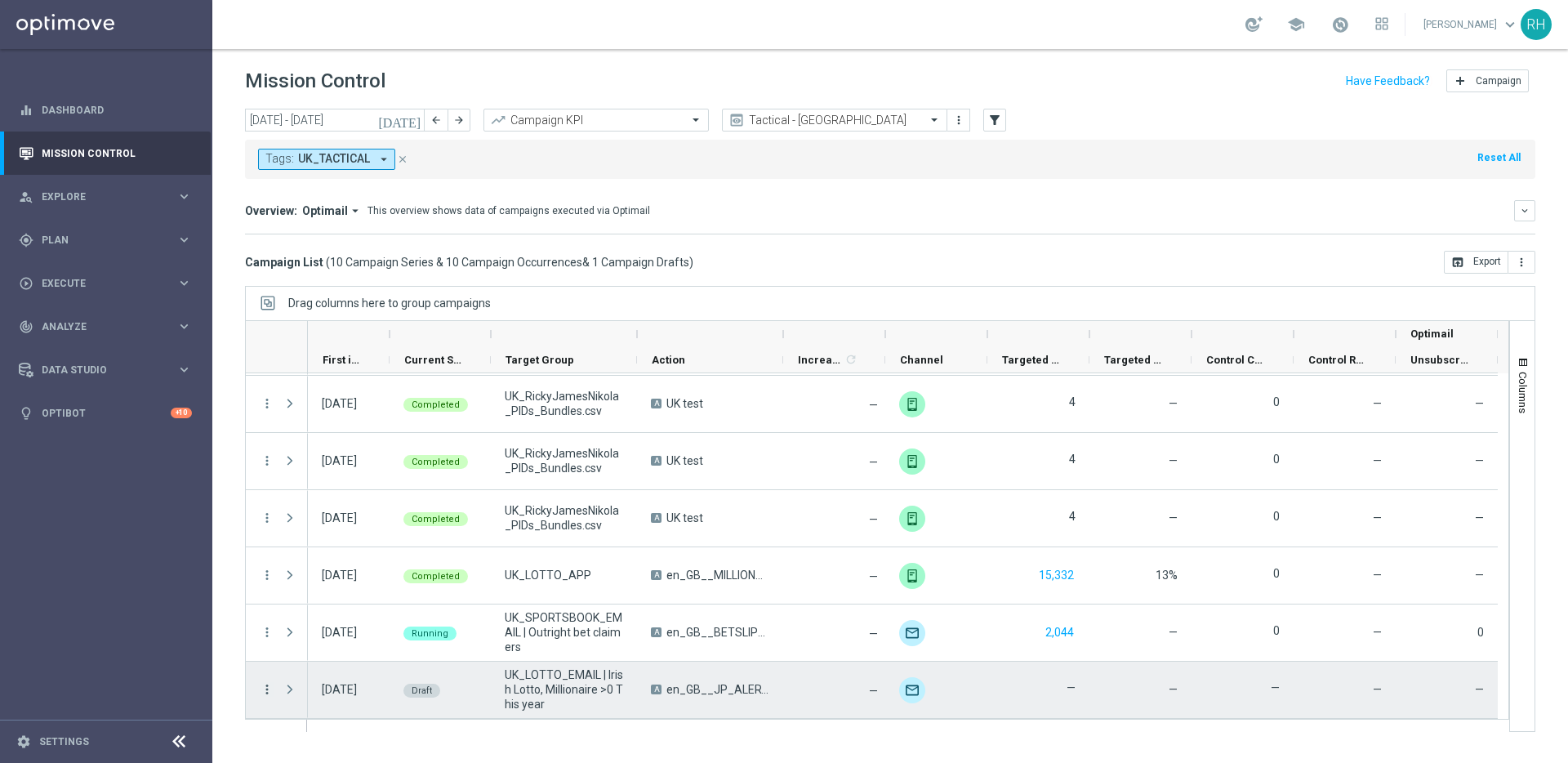
click at [273, 686] on icon "more_vert" at bounding box center [266, 689] width 15 height 15
click at [304, 639] on span "Edit" at bounding box center [308, 641] width 18 height 11
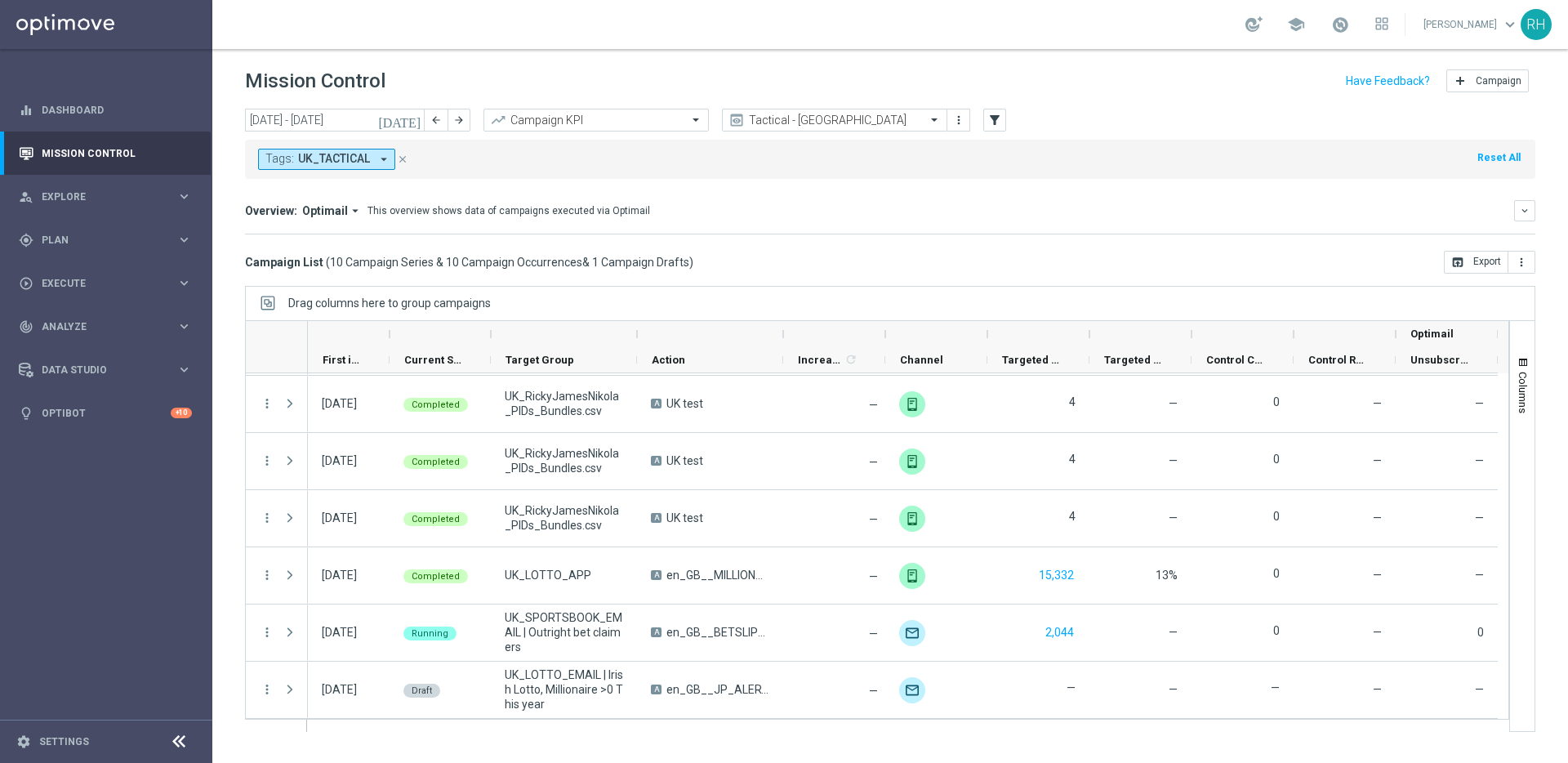
click at [413, 120] on icon "[DATE]" at bounding box center [400, 120] width 44 height 15
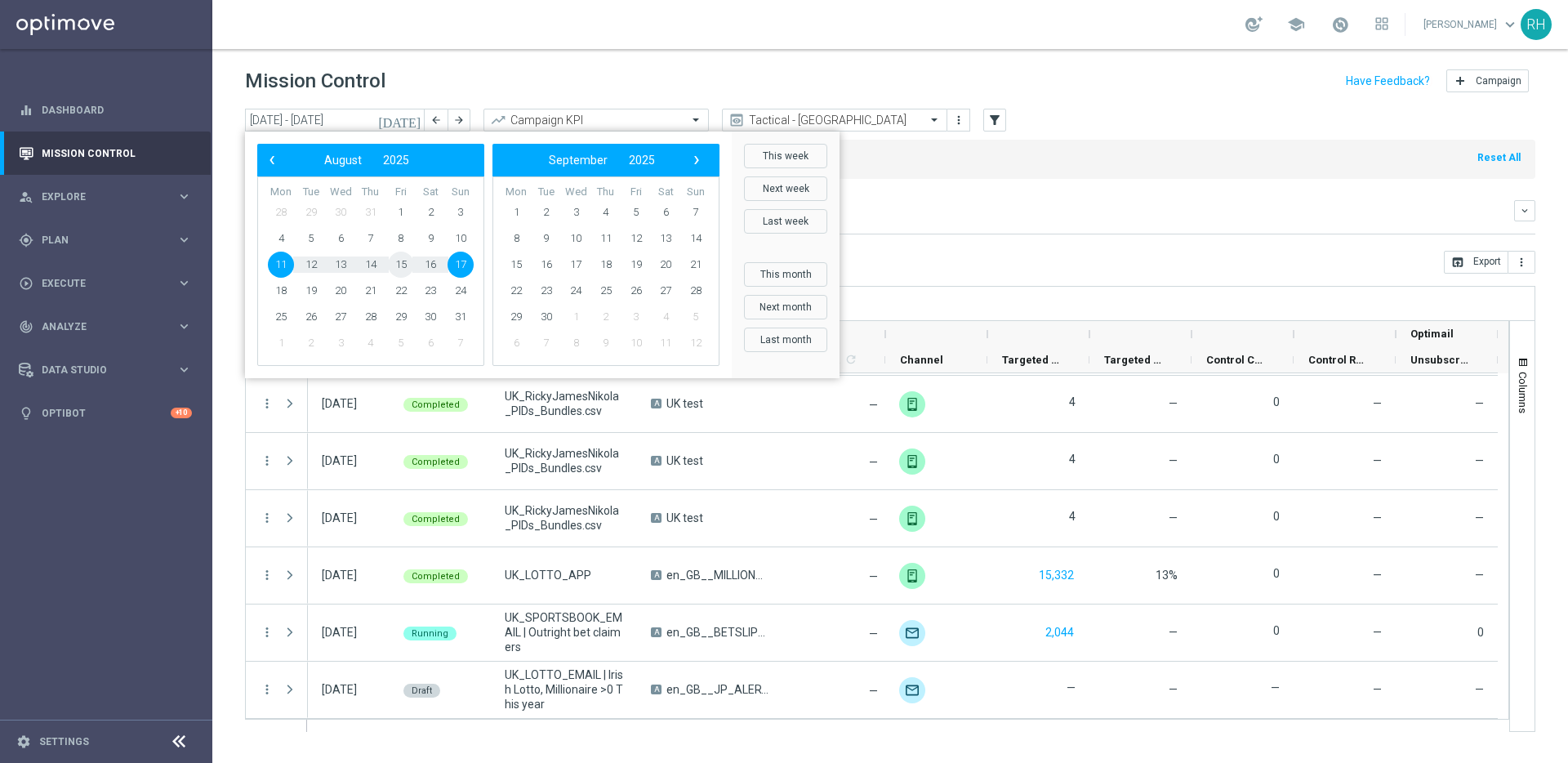
click at [398, 262] on span "15" at bounding box center [401, 265] width 26 height 26
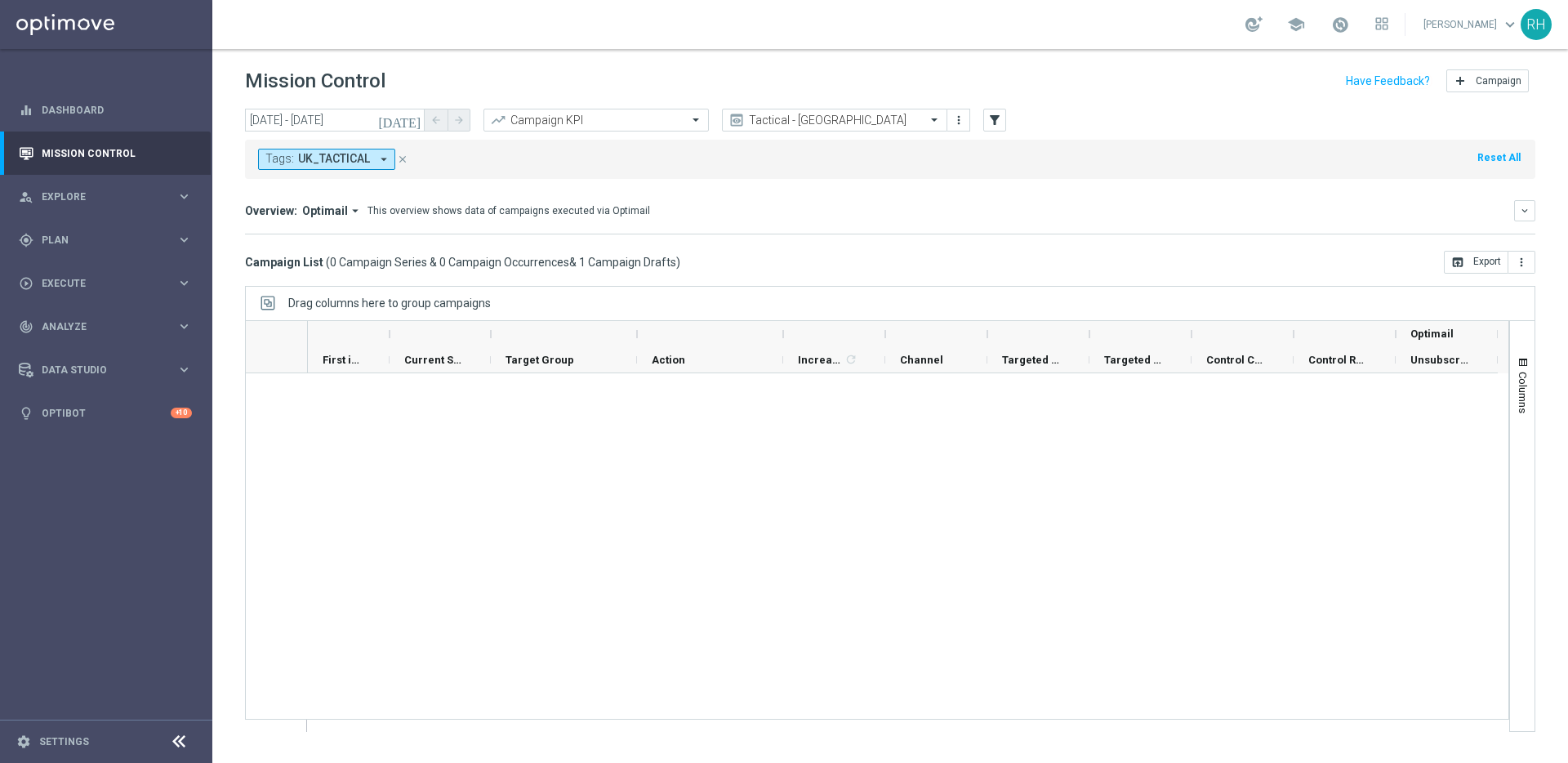
scroll to position [0, 0]
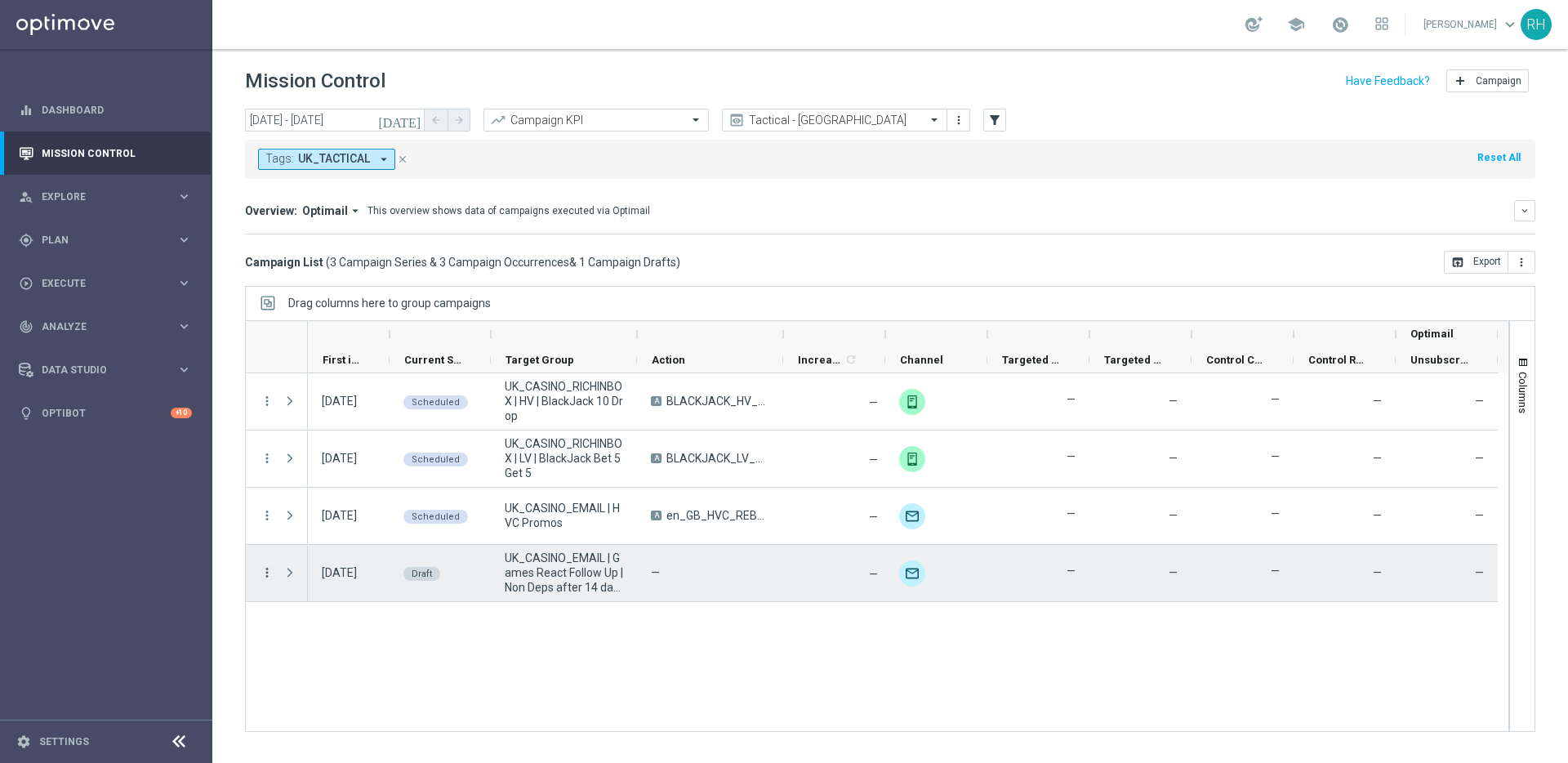
click at [269, 574] on icon "more_vert" at bounding box center [266, 572] width 15 height 15
click at [289, 578] on icon "list" at bounding box center [286, 583] width 11 height 11
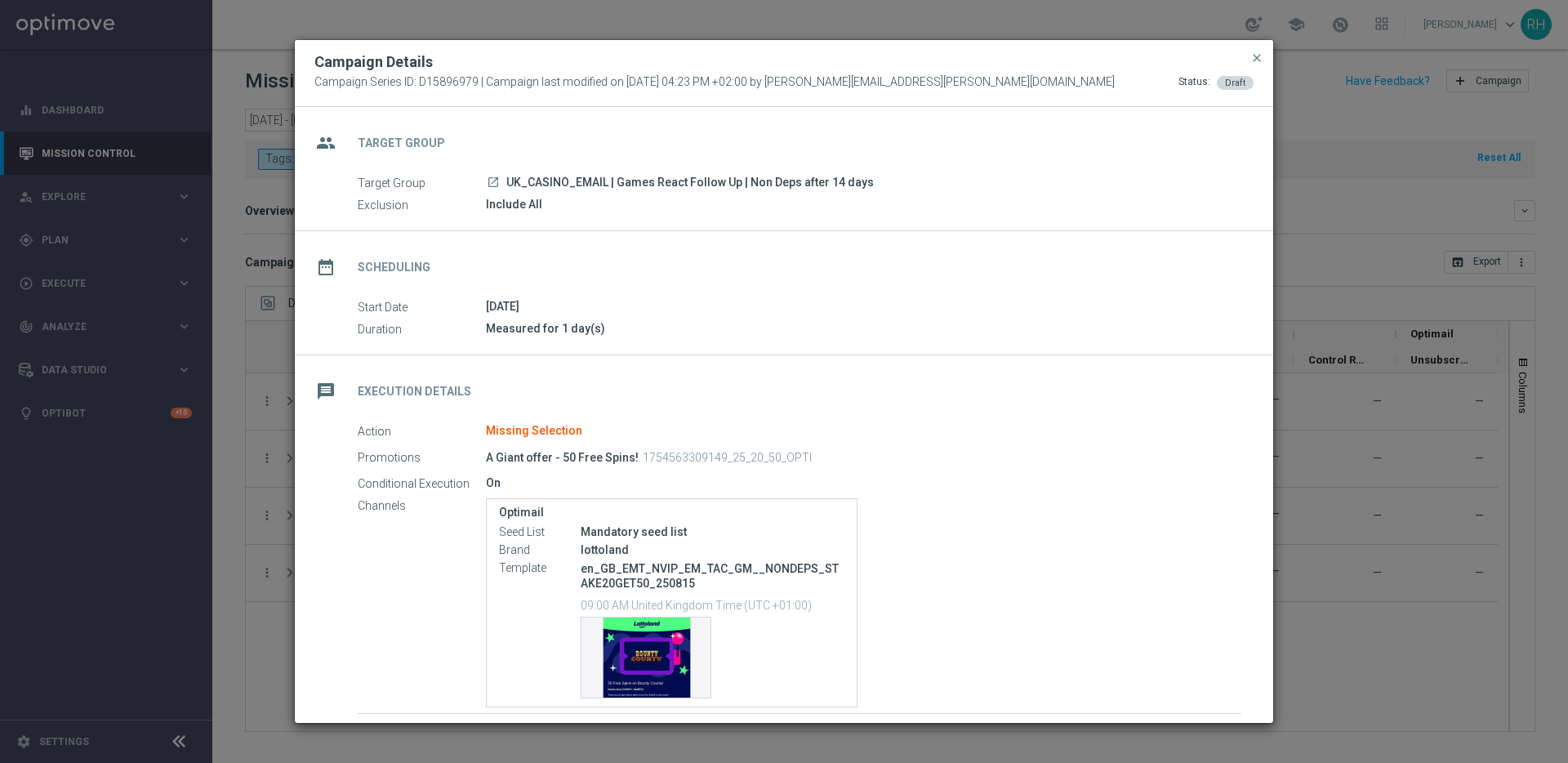
click at [526, 434] on div "Missing Selection" at bounding box center [534, 431] width 96 height 15
drag, startPoint x: 744, startPoint y: 457, endPoint x: 757, endPoint y: 457, distance: 13.0
click at [757, 457] on p "1754563309149_25_20_50_OPTI" at bounding box center [727, 457] width 169 height 15
click at [781, 458] on p "1754563309149_25_20_50_OPTI" at bounding box center [727, 457] width 169 height 15
click at [793, 458] on p "1754563309149_25_20_50_OPTI" at bounding box center [727, 457] width 169 height 15
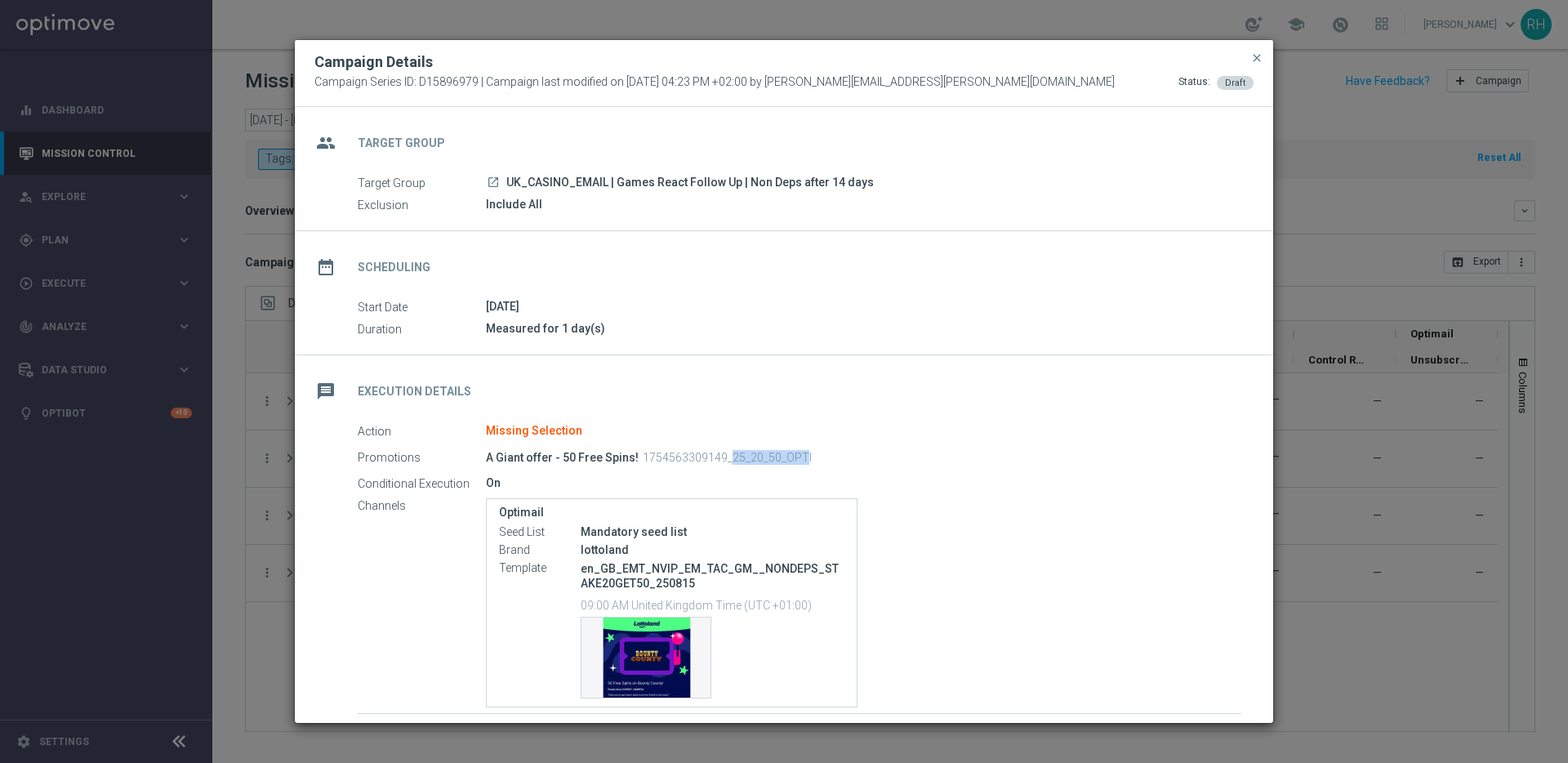
drag, startPoint x: 720, startPoint y: 455, endPoint x: 793, endPoint y: 458, distance: 73.1
click at [793, 458] on p "1754563309149_25_20_50_OPTI" at bounding box center [727, 457] width 169 height 15
click at [698, 458] on p "1754563309149_25_20_50_OPTI" at bounding box center [727, 457] width 169 height 15
click at [653, 648] on div "Template preview" at bounding box center [646, 657] width 129 height 80
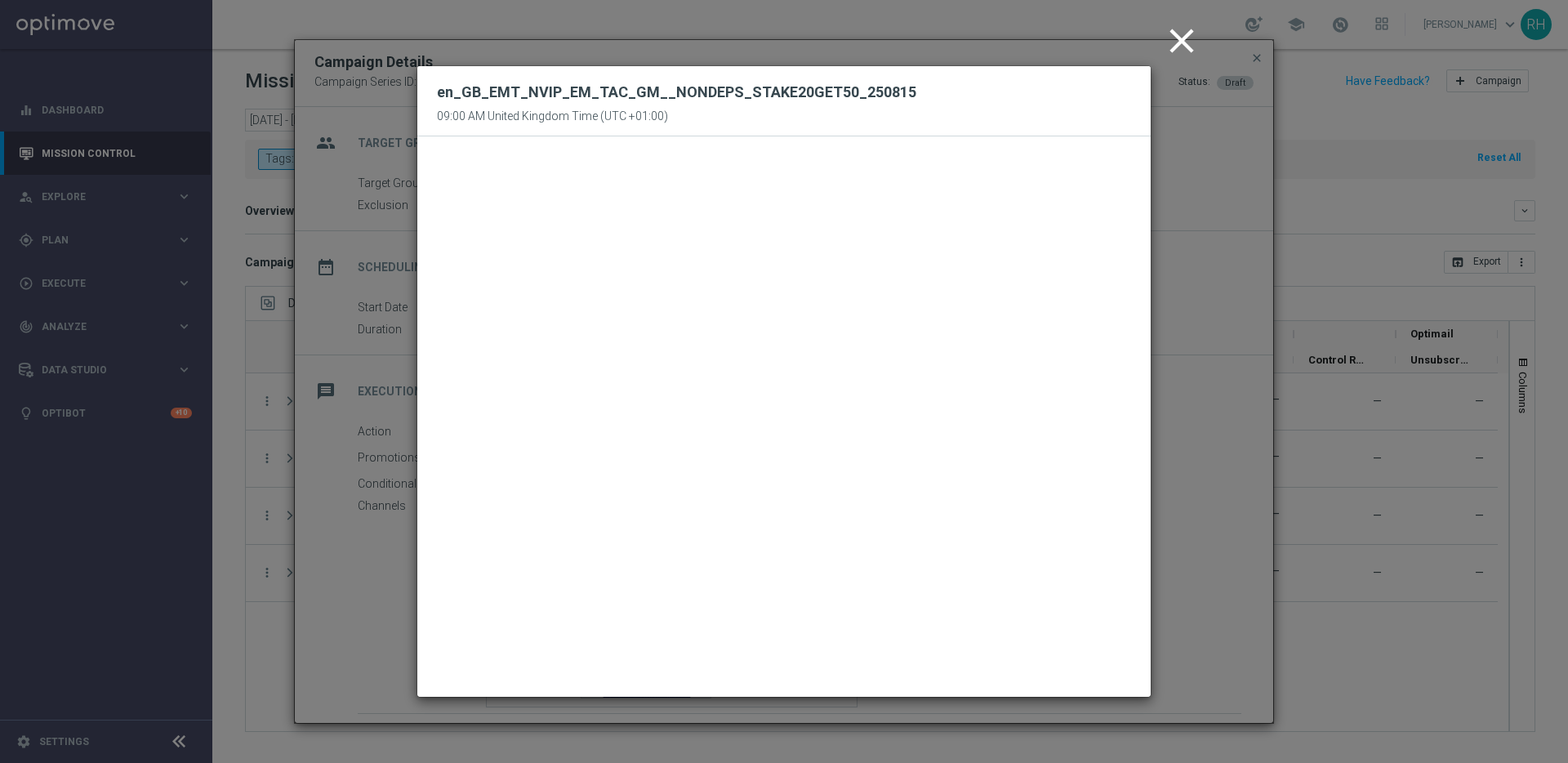
drag, startPoint x: 1177, startPoint y: 38, endPoint x: 1193, endPoint y: 37, distance: 16.0
click at [1178, 38] on icon "close" at bounding box center [1181, 40] width 40 height 40
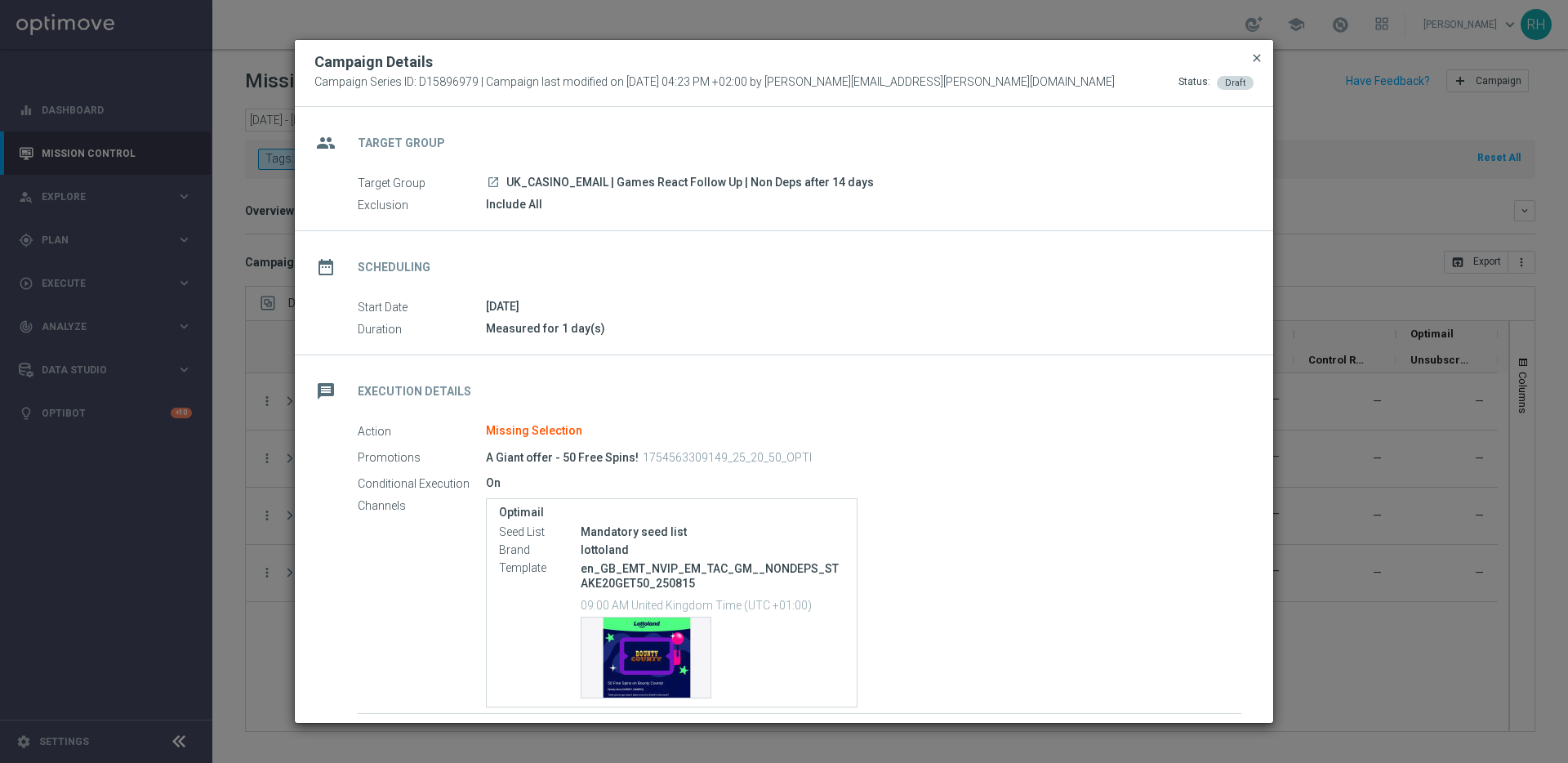
click at [1255, 56] on span "close" at bounding box center [1256, 58] width 13 height 13
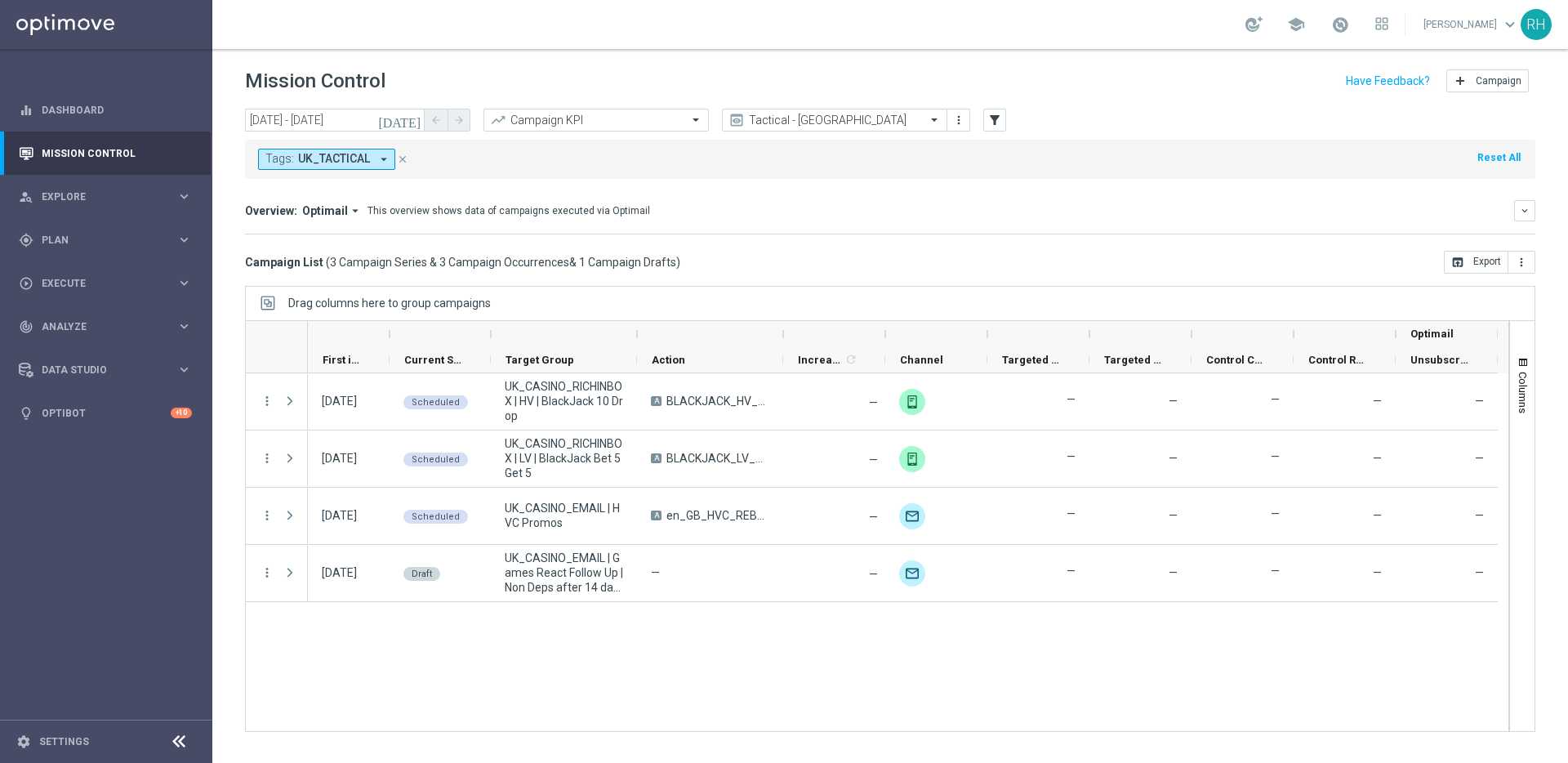
click at [1026, 669] on div "15 Aug 2025, Friday Draft UK_CASINO_EMAIL | Games React Follow Up | Non Deps af…" at bounding box center [908, 552] width 1200 height 358
click at [1008, 663] on div "15 Aug 2025, Friday Draft UK_CASINO_EMAIL | Games React Follow Up | Non Deps af…" at bounding box center [908, 552] width 1200 height 358
click at [411, 122] on icon "today" at bounding box center [400, 120] width 44 height 15
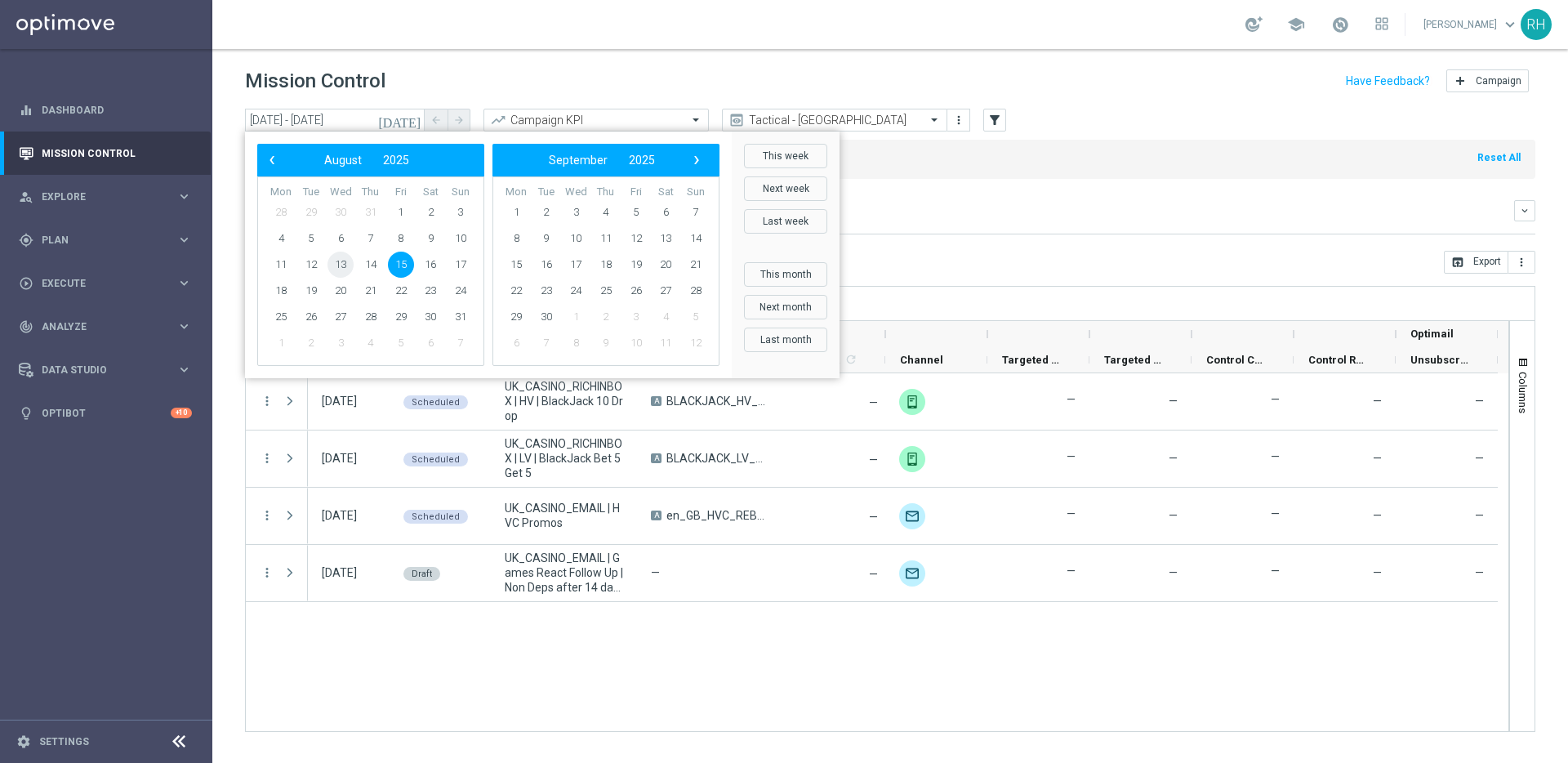
click at [347, 256] on span "13" at bounding box center [340, 265] width 26 height 26
click at [349, 266] on span "13" at bounding box center [340, 265] width 26 height 26
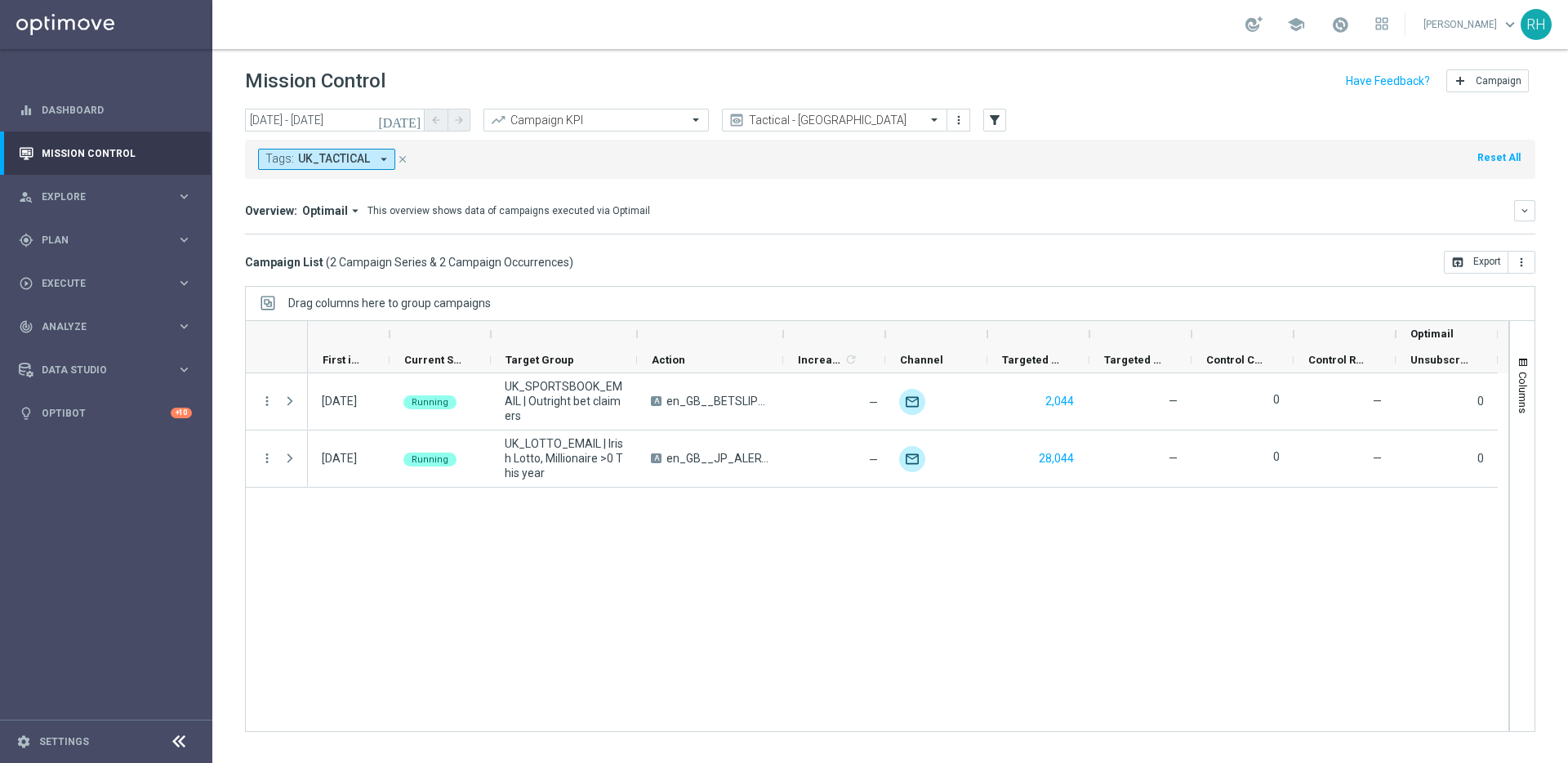
click at [408, 118] on icon "today" at bounding box center [400, 120] width 44 height 15
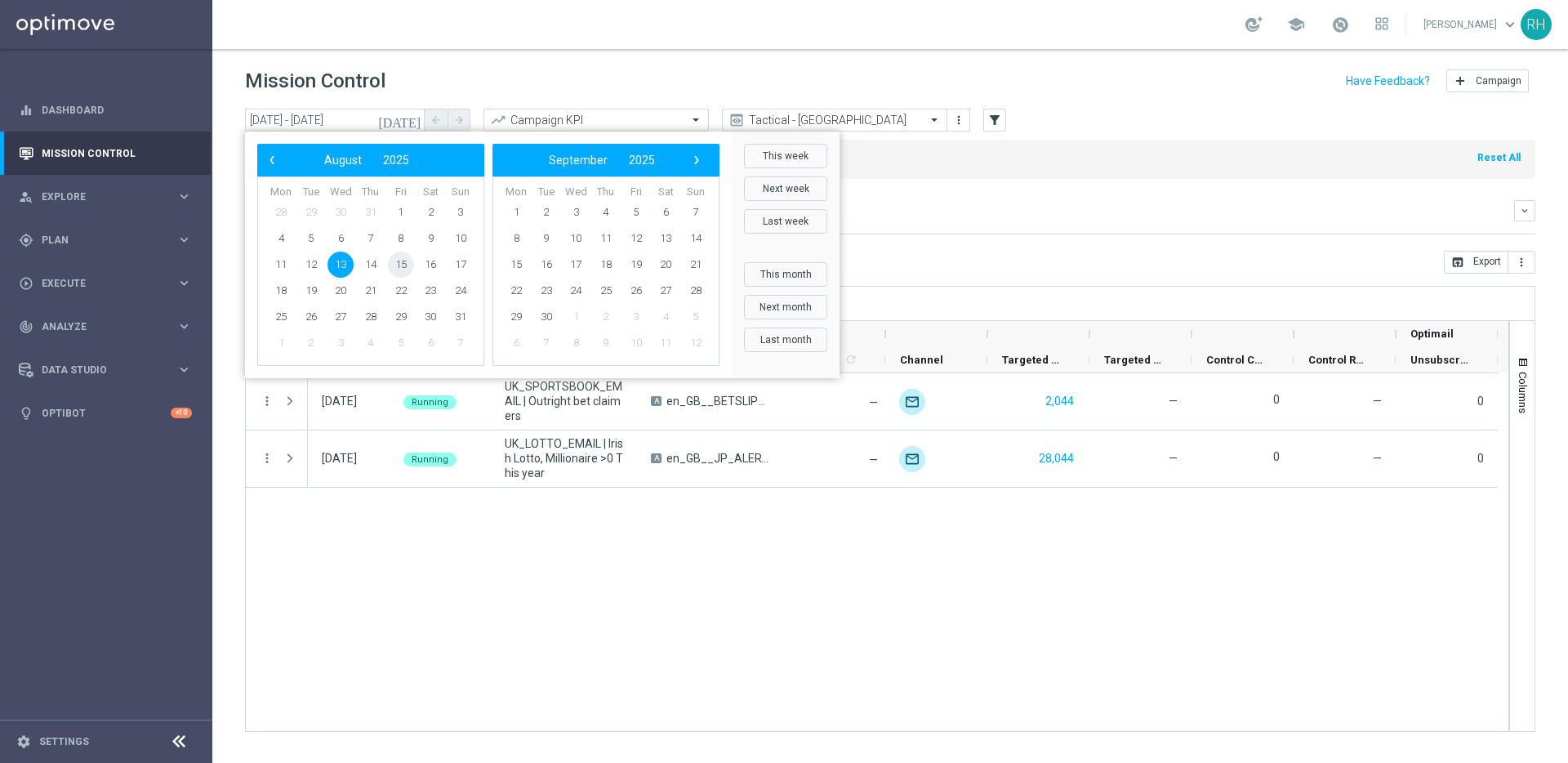
click at [406, 253] on span "15" at bounding box center [401, 265] width 26 height 26
type input "15 Aug 2025 - 15 Aug 2025"
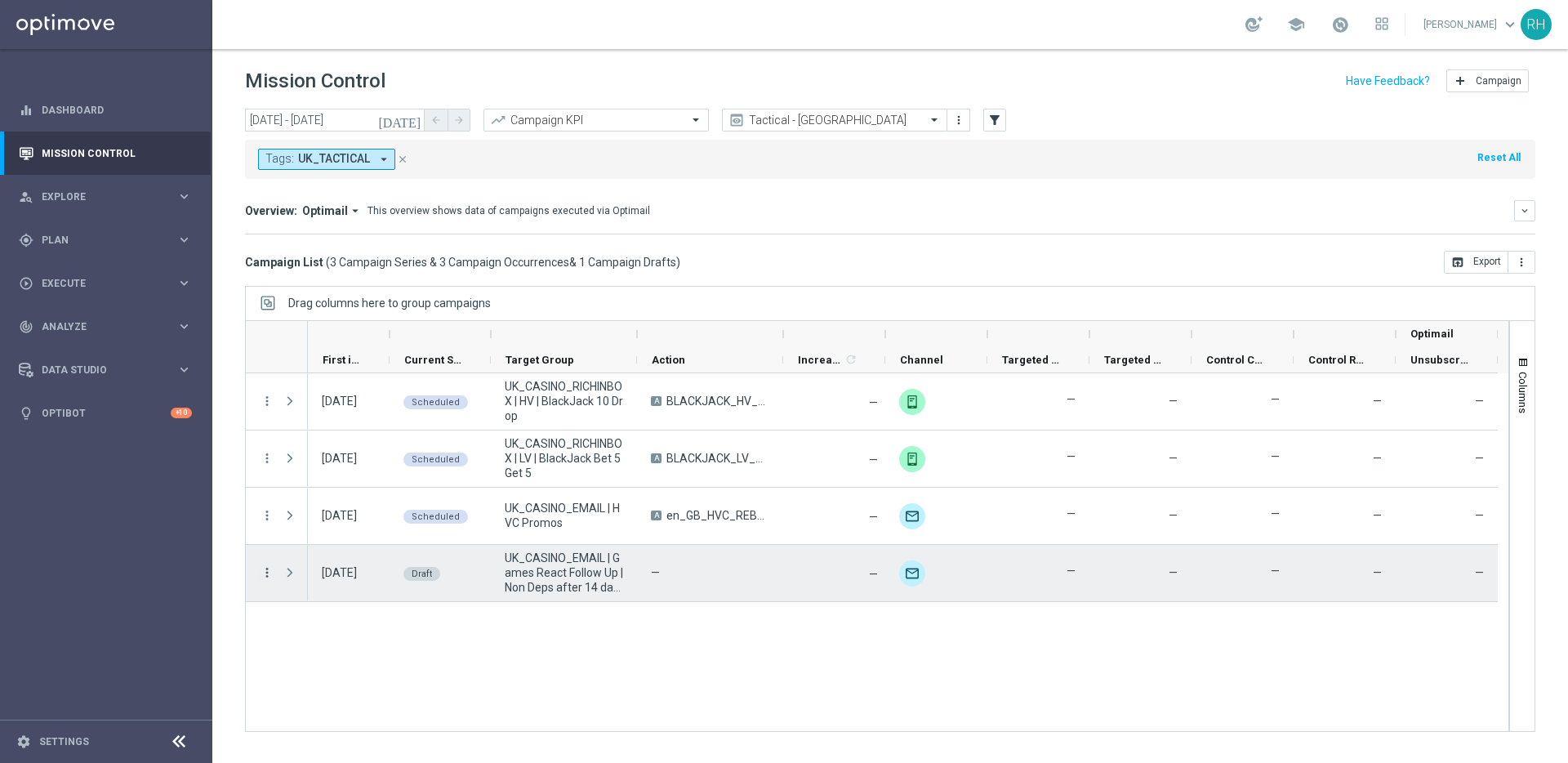
click at [266, 572] on icon "more_vert" at bounding box center [266, 572] width 15 height 15
click at [326, 637] on div "Edit" at bounding box center [375, 636] width 152 height 11
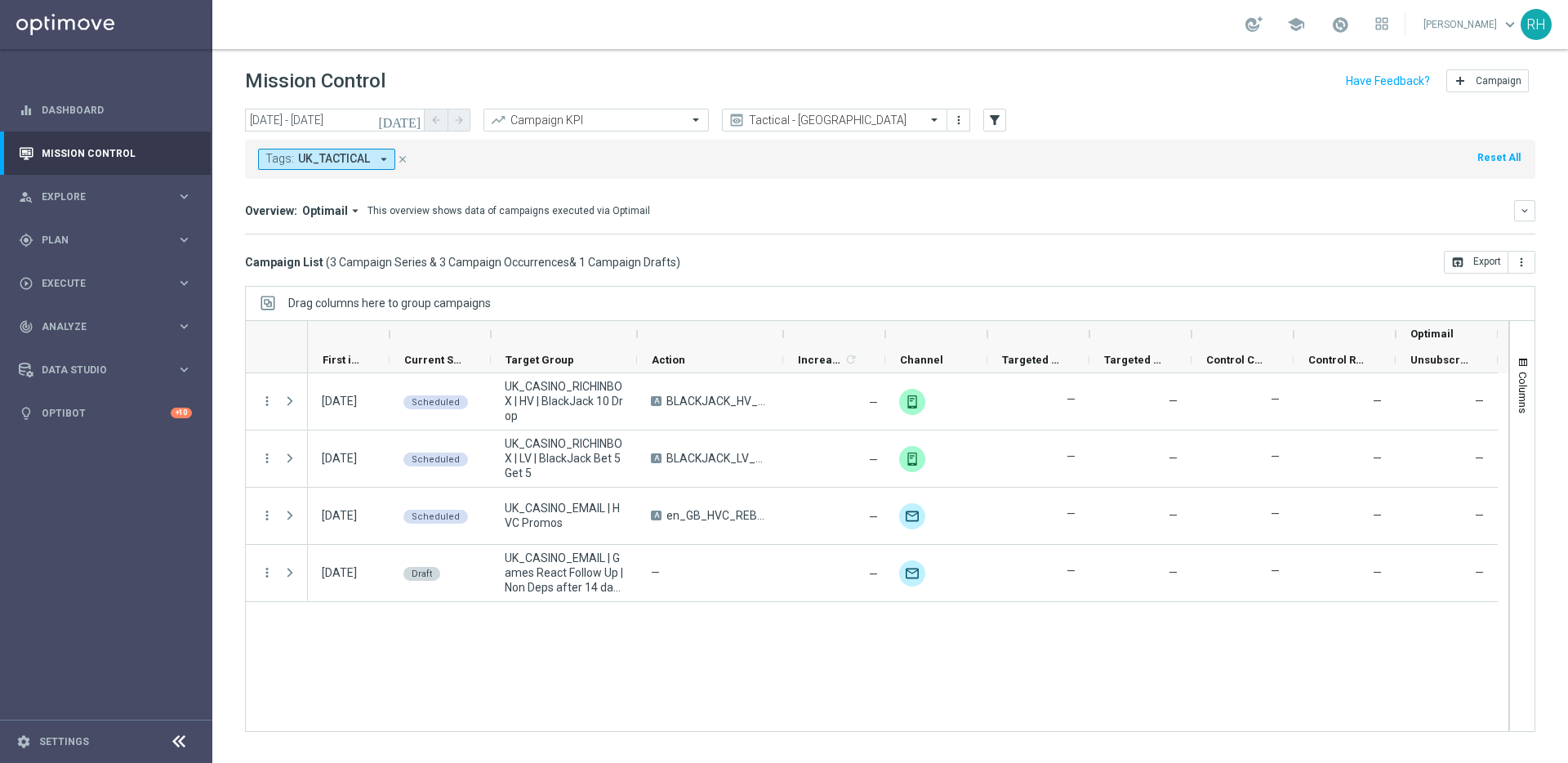
click at [1032, 274] on div "today 15 Aug 2025 - 15 Aug 2025 arrow_back arrow_forward Campaign KPI trending_…" at bounding box center [890, 428] width 1356 height 640
click at [965, 285] on div "today 15 Aug 2025 - 15 Aug 2025 arrow_back arrow_forward Campaign KPI trending_…" at bounding box center [890, 428] width 1356 height 640
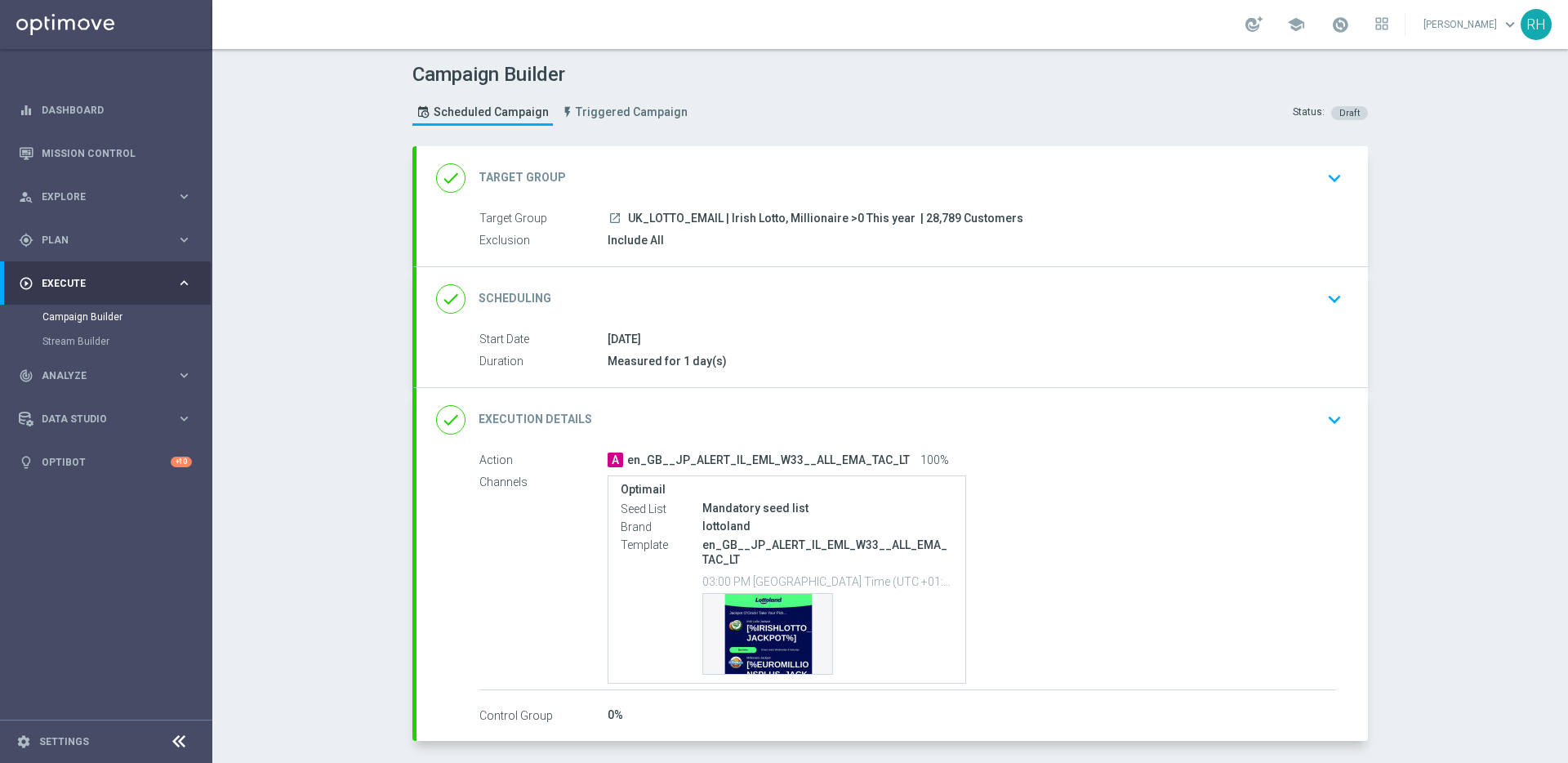
click at [836, 138] on header "Campaign Builder Scheduled Campaign Triggered Campaign Status: Draft" at bounding box center [890, 97] width 1356 height 97
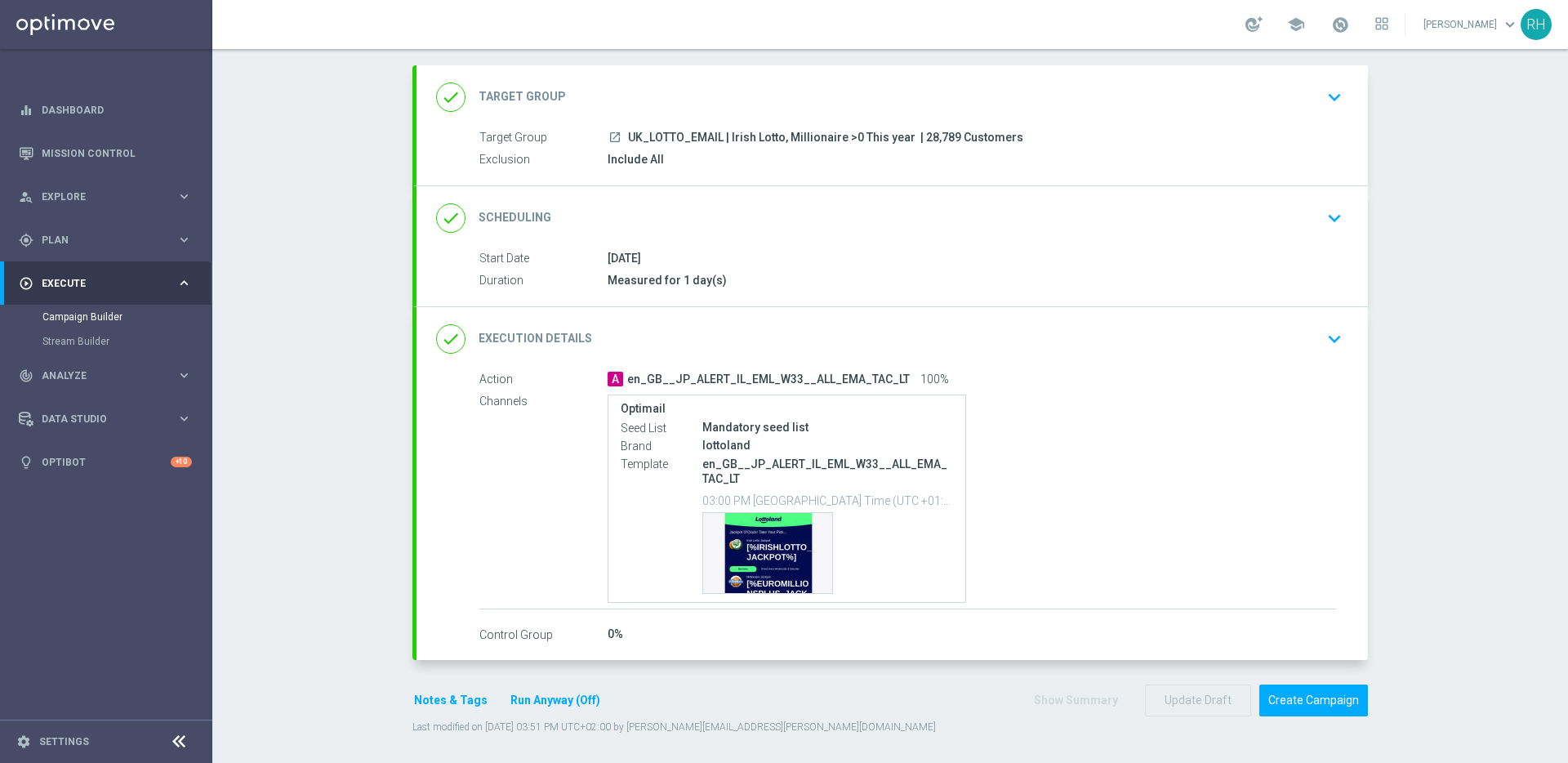
scroll to position [85, 0]
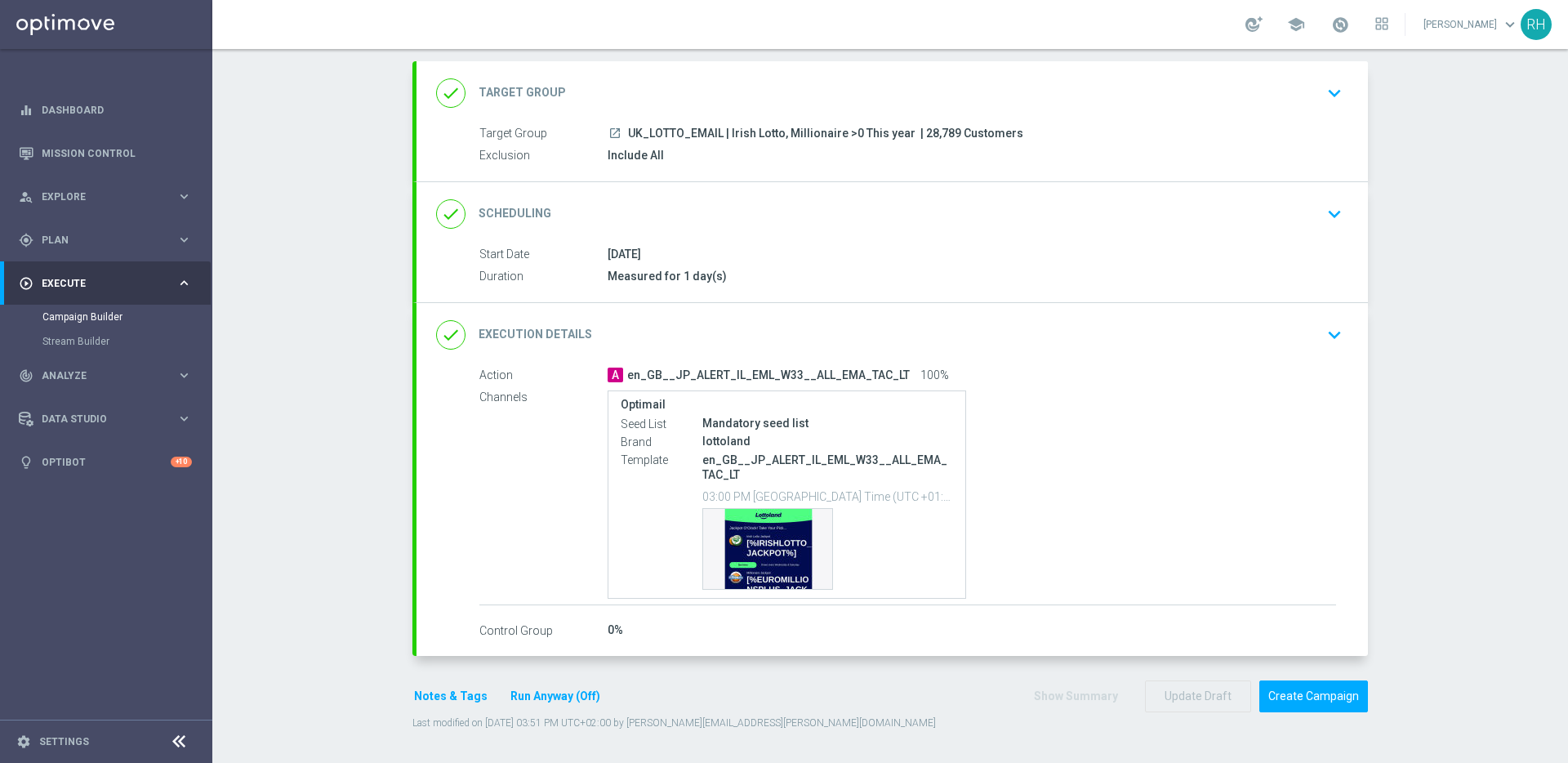
click at [465, 696] on button "Notes & Tags" at bounding box center [450, 697] width 77 height 21
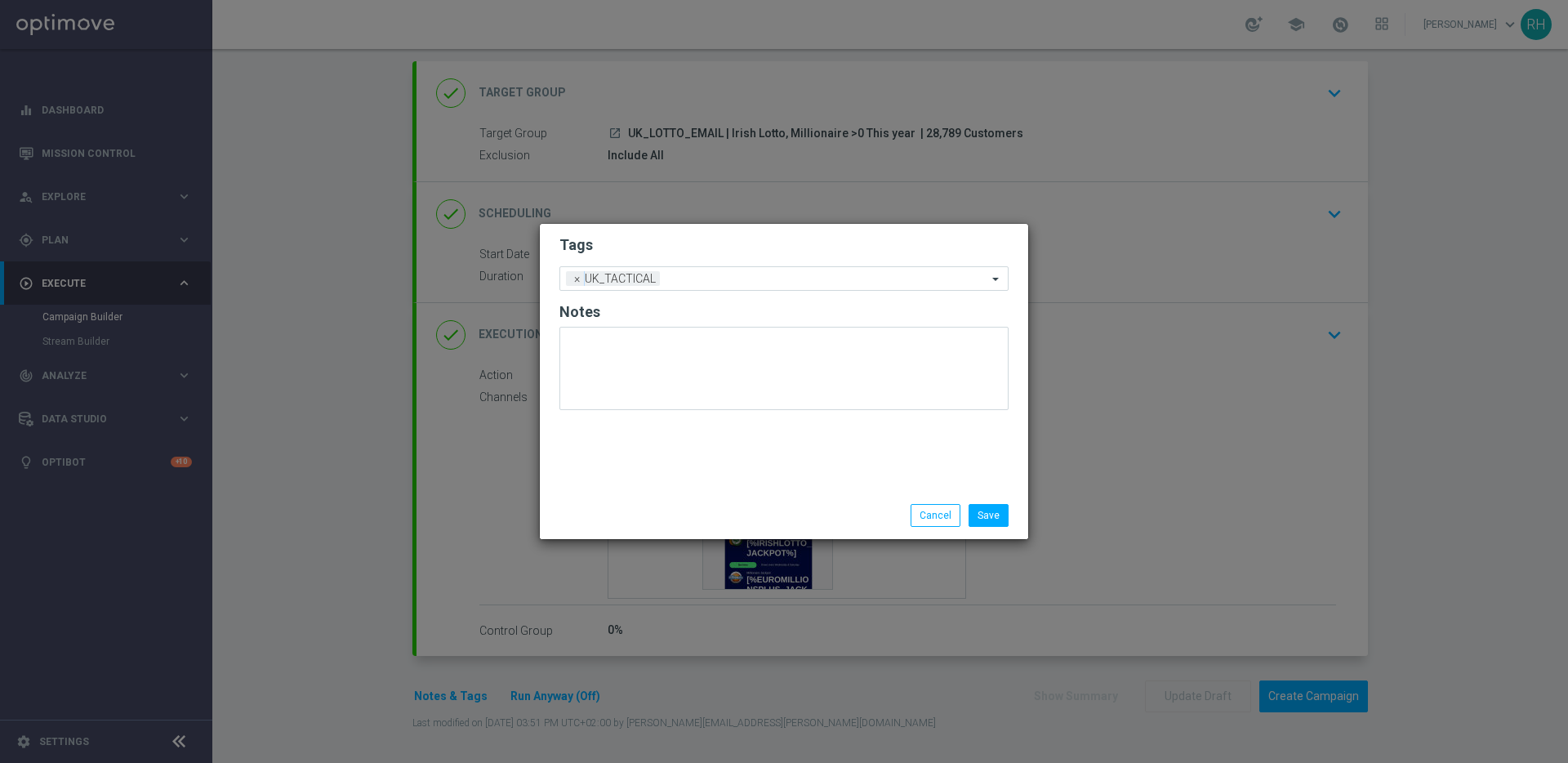
click at [813, 501] on div "Save Cancel" at bounding box center [784, 515] width 488 height 47
click at [911, 515] on li "Cancel" at bounding box center [934, 515] width 58 height 23
click at [918, 518] on button "Cancel" at bounding box center [935, 515] width 50 height 23
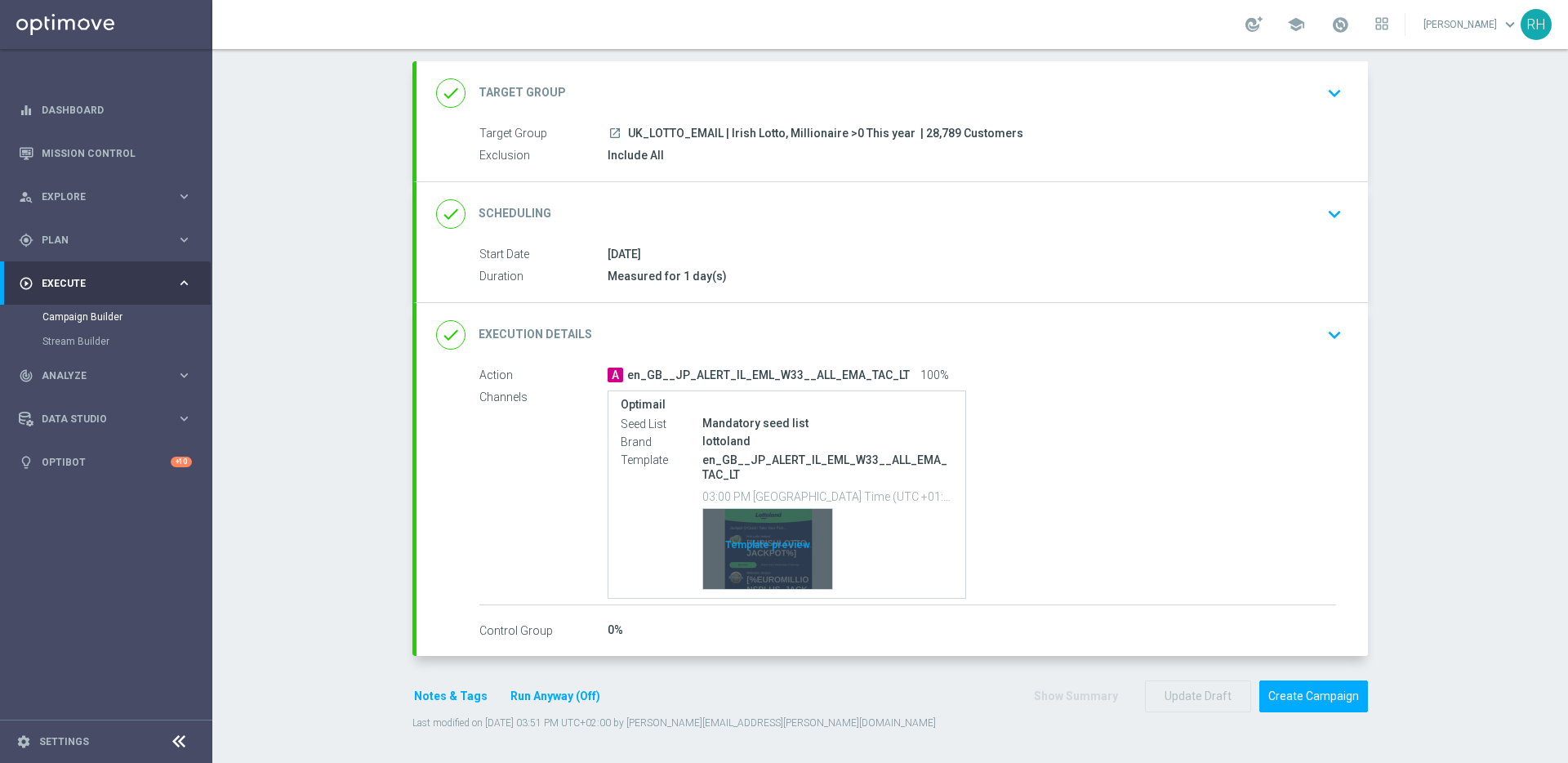
click at [763, 542] on div "Template preview" at bounding box center [768, 549] width 129 height 80
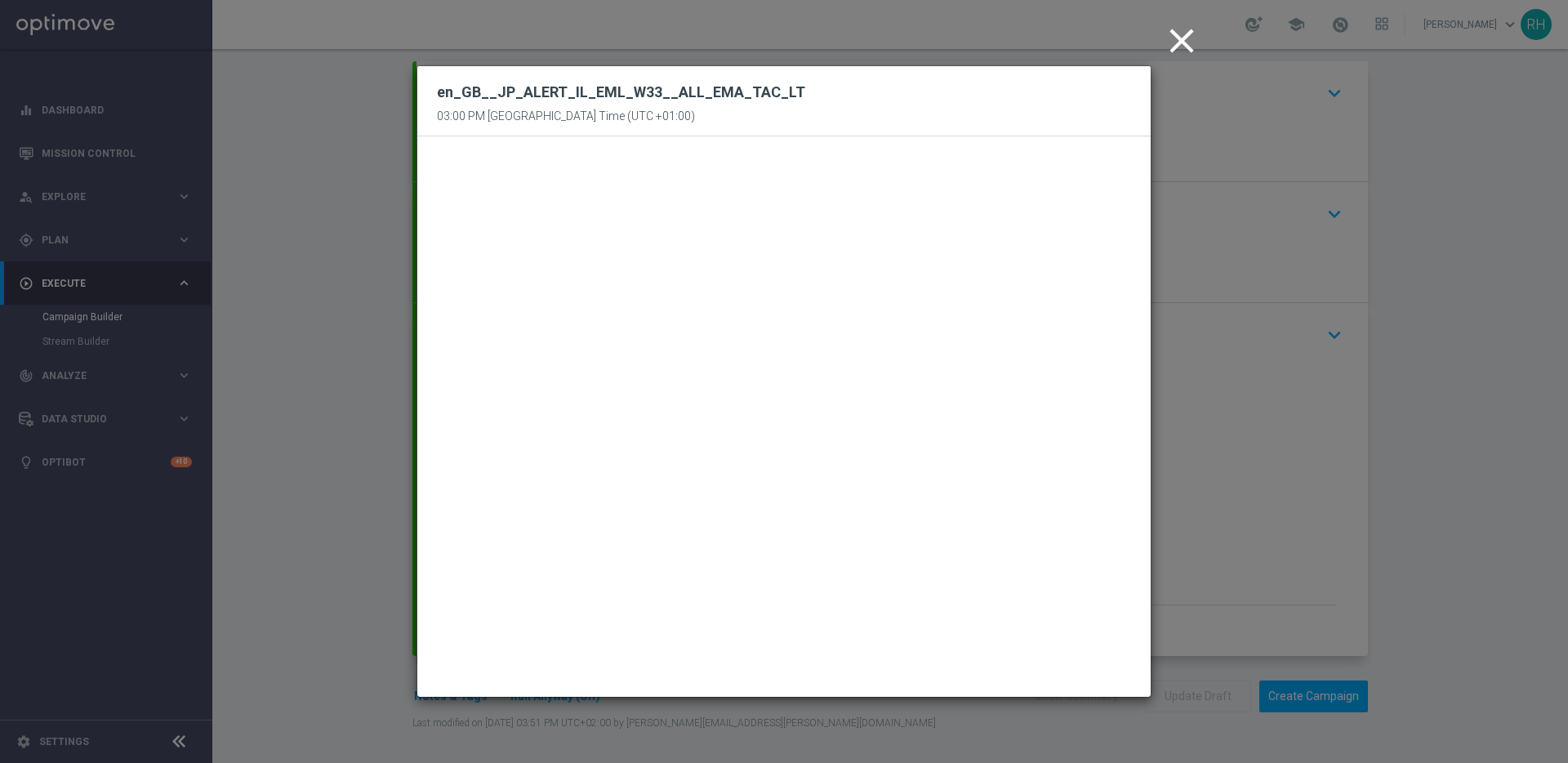
click at [1163, 57] on icon "close" at bounding box center [1181, 40] width 40 height 40
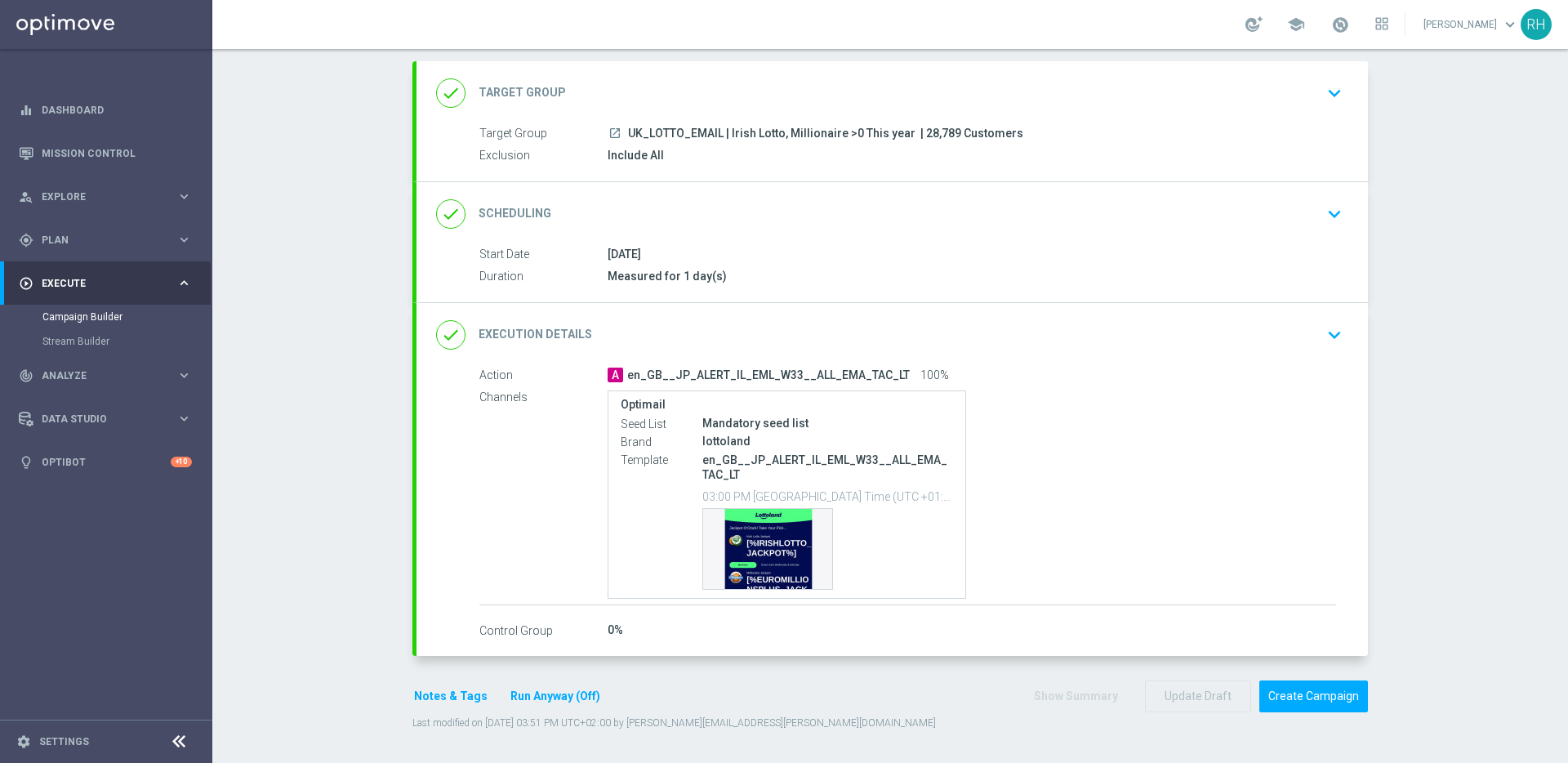
click at [1426, 465] on div "Campaign Builder Scheduled Campaign Triggered Campaign Status: Draft done Targe…" at bounding box center [890, 406] width 1356 height 714
click at [1298, 698] on button "Create Campaign" at bounding box center [1314, 696] width 108 height 32
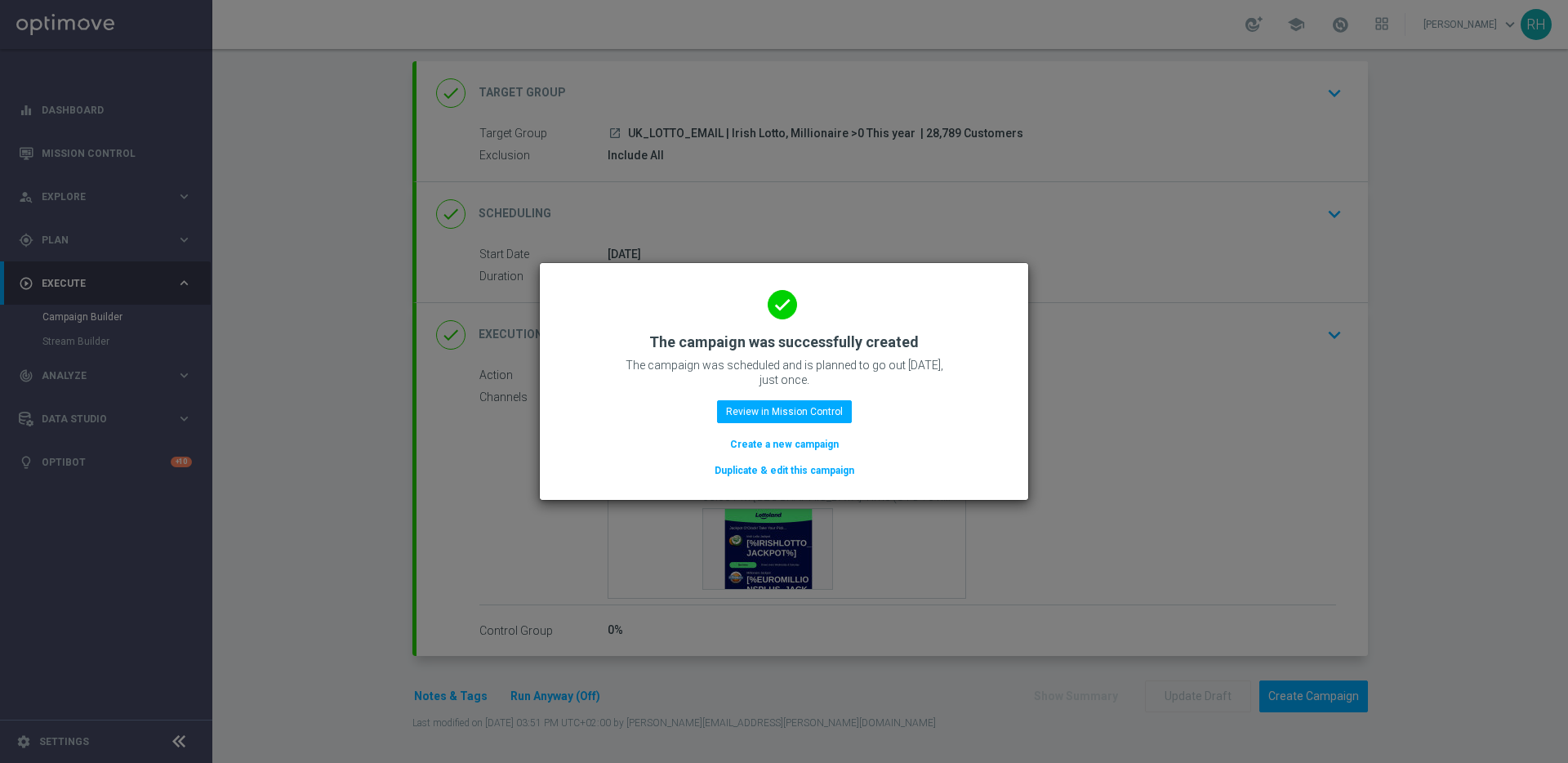
click at [789, 349] on h2 "The campaign was successfully created" at bounding box center [783, 342] width 269 height 20
click at [853, 350] on h2 "The campaign was successfully created" at bounding box center [783, 342] width 269 height 20
click at [871, 348] on h2 "The campaign was successfully created" at bounding box center [783, 342] width 269 height 20
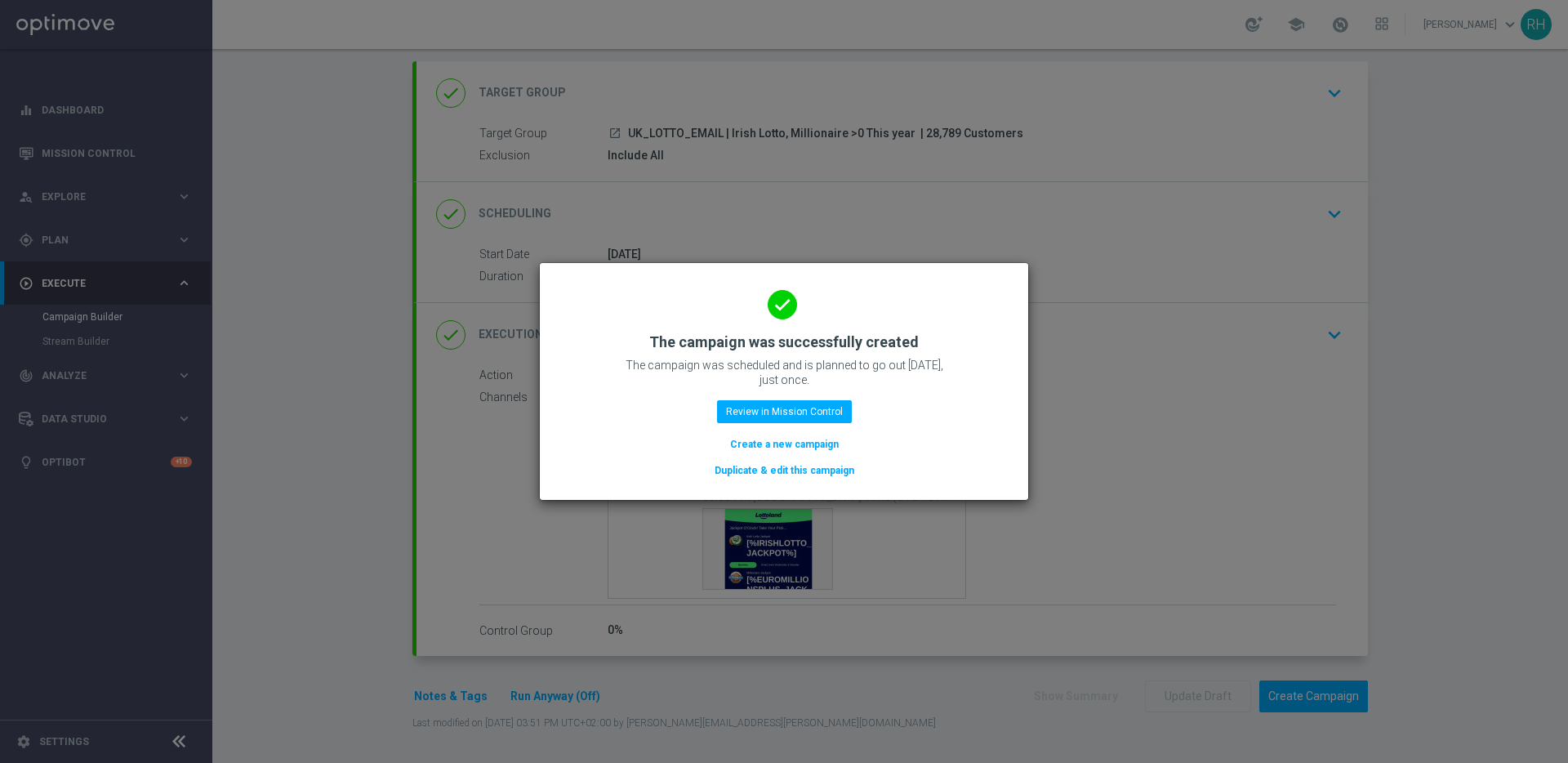
click at [879, 363] on p "The campaign was scheduled and is planned to go out today, just once." at bounding box center [784, 372] width 327 height 29
click at [918, 399] on div "done The campaign was successfully created The campaign was scheduled and is pl…" at bounding box center [784, 379] width 449 height 201
click at [842, 372] on p "The campaign was scheduled and is planned to go out today, just once." at bounding box center [784, 372] width 327 height 29
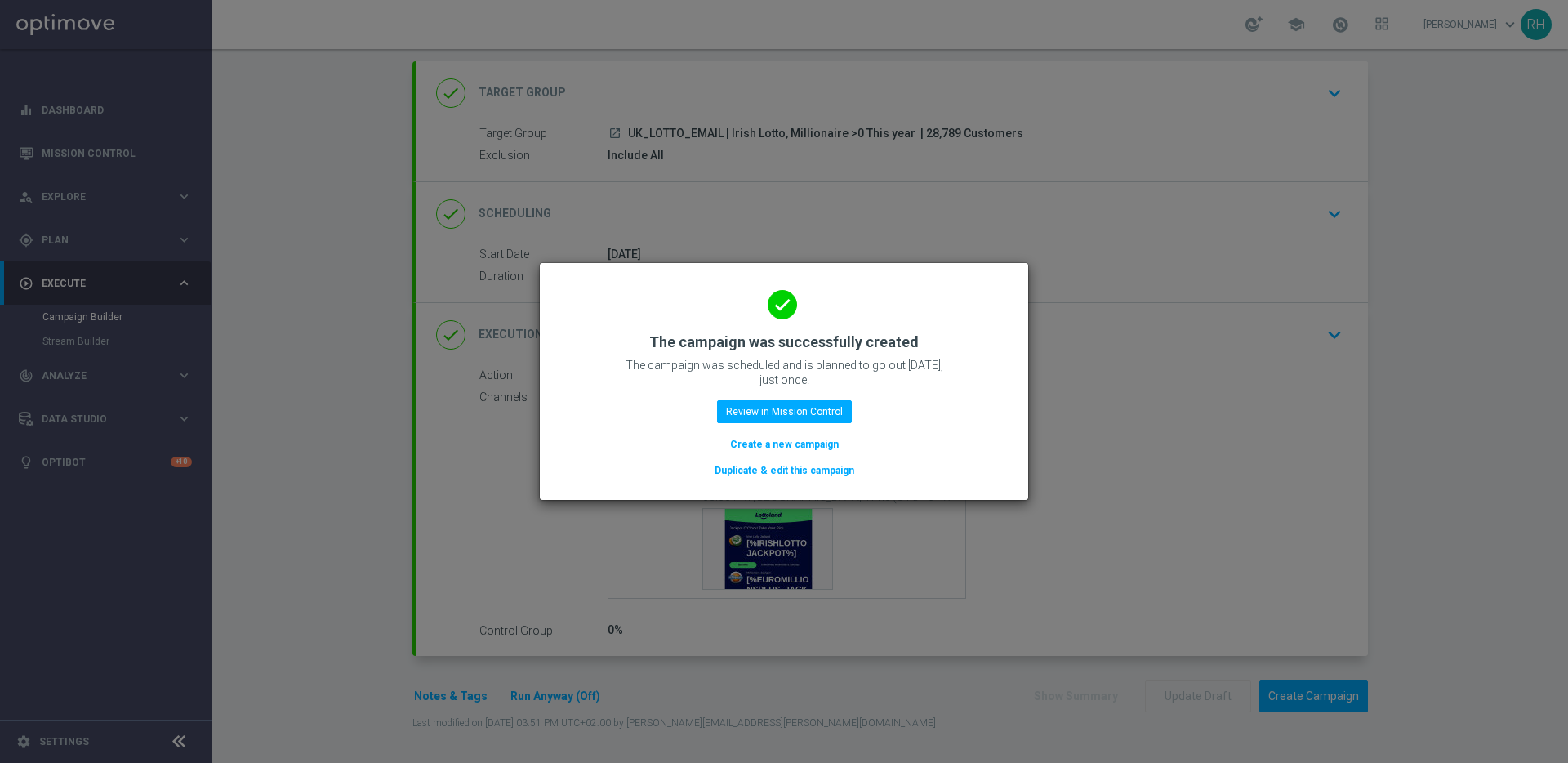
click at [842, 372] on p "The campaign was scheduled and is planned to go out today, just once." at bounding box center [784, 372] width 327 height 29
click at [815, 355] on div "done The campaign was successfully created The campaign was scheduled and is pl…" at bounding box center [784, 379] width 449 height 201
click at [763, 345] on h2 "The campaign was successfully created" at bounding box center [783, 342] width 269 height 20
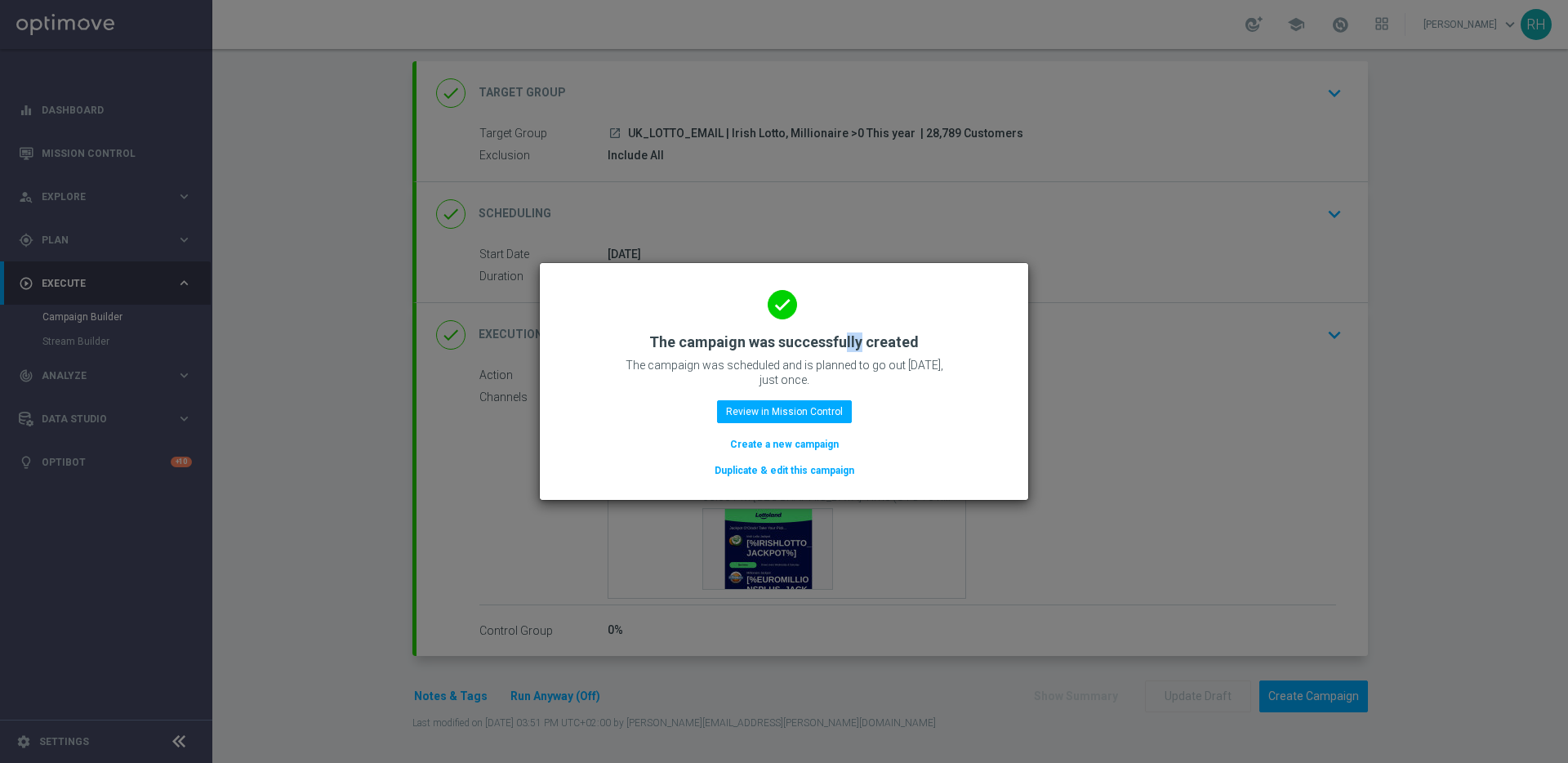
click at [763, 345] on h2 "The campaign was successfully created" at bounding box center [783, 342] width 269 height 20
click at [731, 340] on h2 "The campaign was successfully created" at bounding box center [783, 342] width 269 height 20
click at [648, 350] on div "done The campaign was successfully created The campaign was scheduled and is pl…" at bounding box center [784, 379] width 449 height 201
click at [671, 344] on h2 "The campaign was successfully created" at bounding box center [783, 342] width 269 height 20
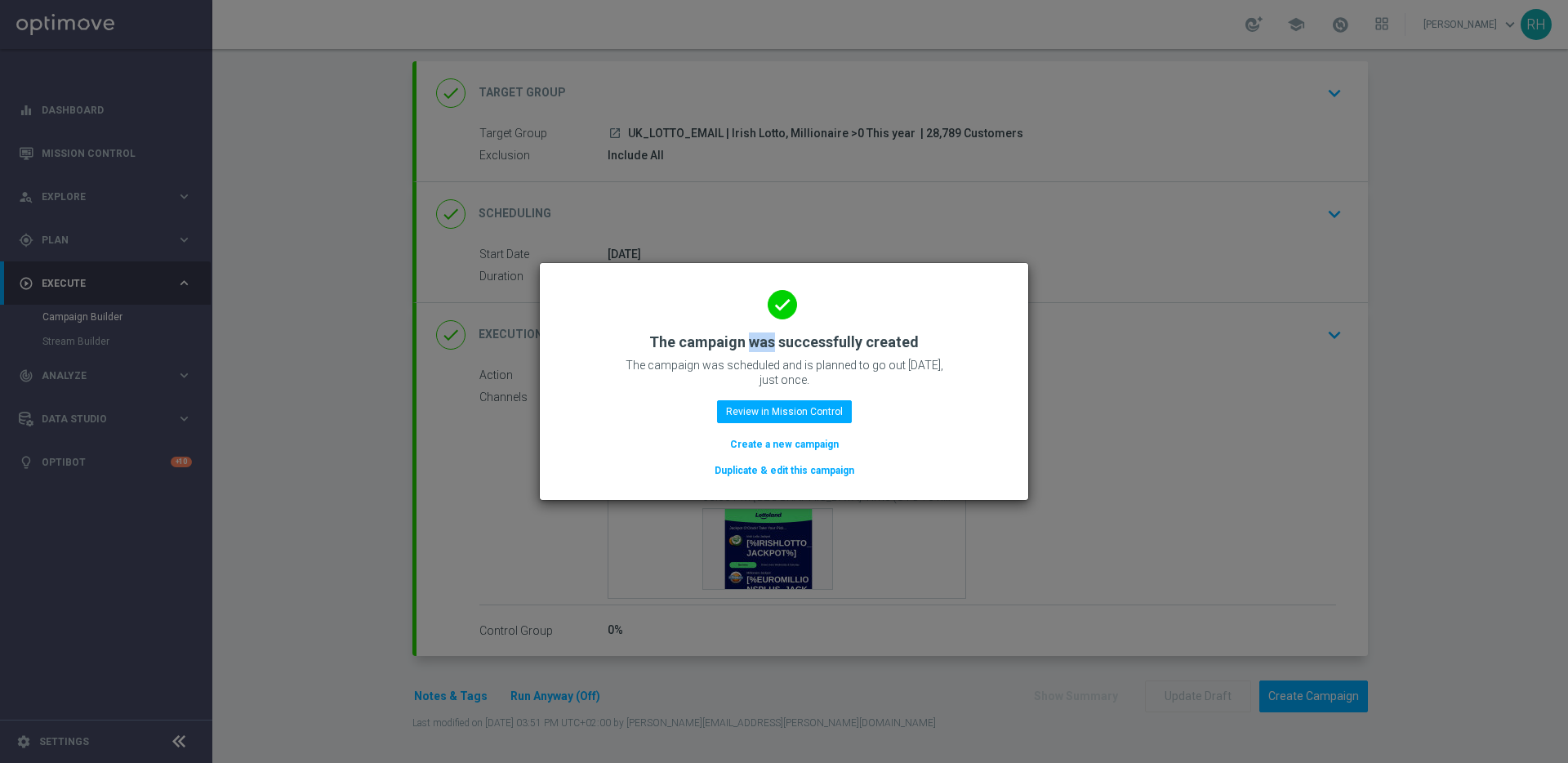
click at [706, 353] on div "done The campaign was successfully created The campaign was scheduled and is pl…" at bounding box center [784, 379] width 449 height 201
click at [713, 339] on h2 "The campaign was successfully created" at bounding box center [783, 342] width 269 height 20
click at [769, 345] on h2 "The campaign was successfully created" at bounding box center [783, 342] width 269 height 20
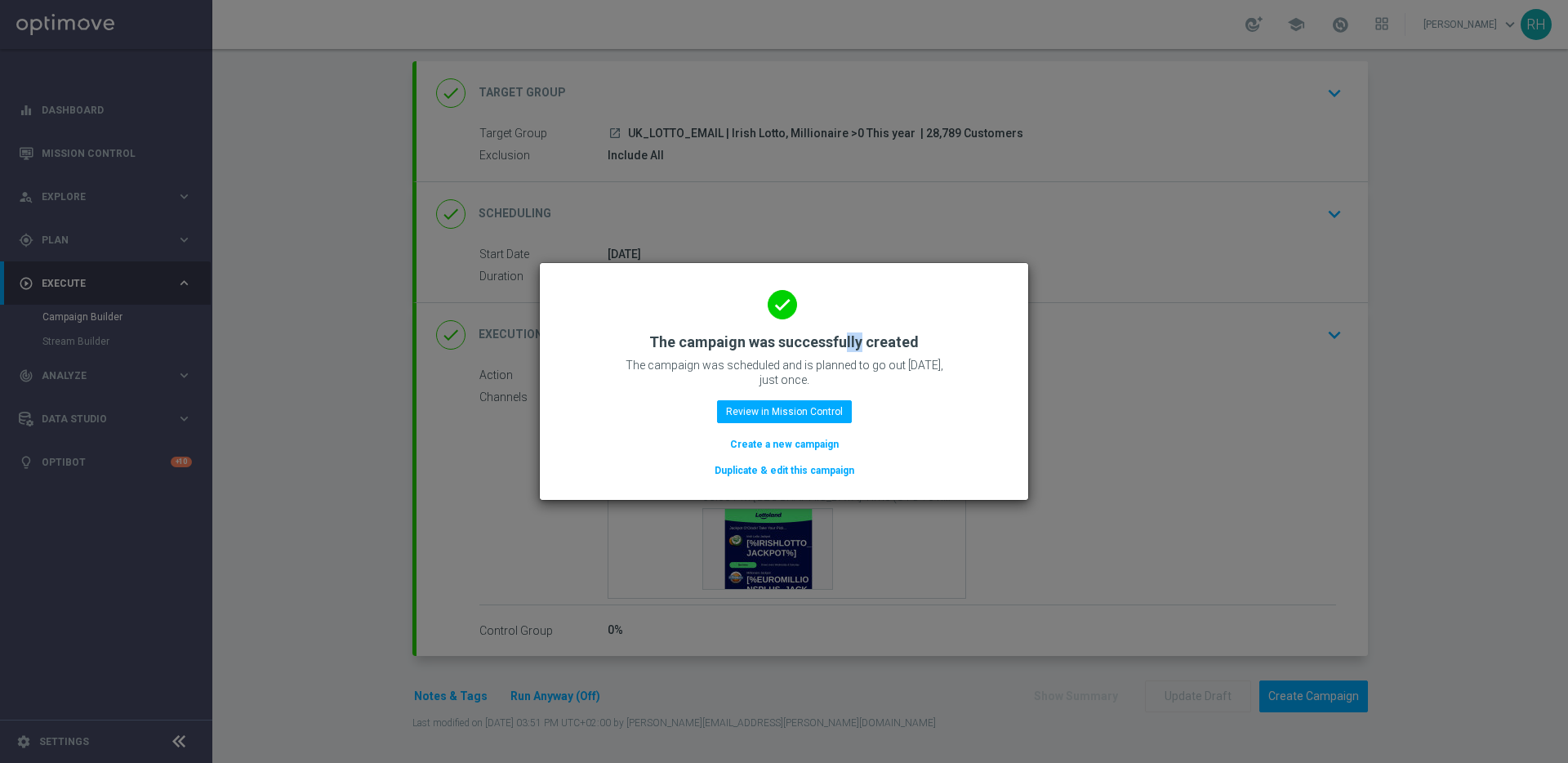
click at [802, 345] on h2 "The campaign was successfully created" at bounding box center [783, 342] width 269 height 20
click at [919, 345] on div "done The campaign was successfully created The campaign was scheduled and is pl…" at bounding box center [784, 379] width 449 height 201
click at [1131, 385] on modal-container "done The campaign was successfully created The campaign was scheduled and is pl…" at bounding box center [784, 381] width 1568 height 763
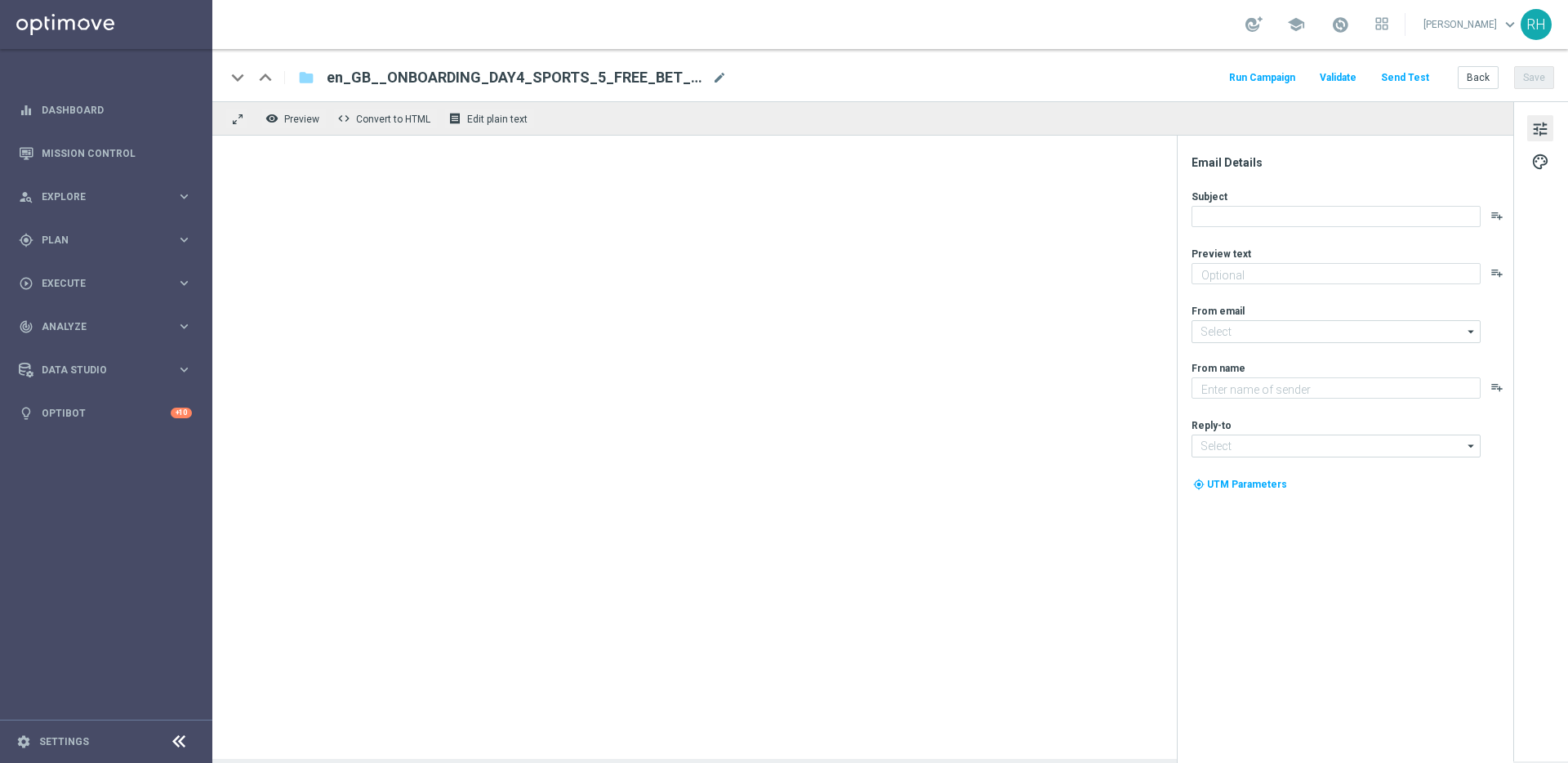
type textarea "Get your bets on your favourite sports with this exclusive freebie."
type input "[EMAIL_ADDRESS][DOMAIN_NAME]"
type textarea "Lottoland"
type input "[EMAIL_ADDRESS][DOMAIN_NAME]"
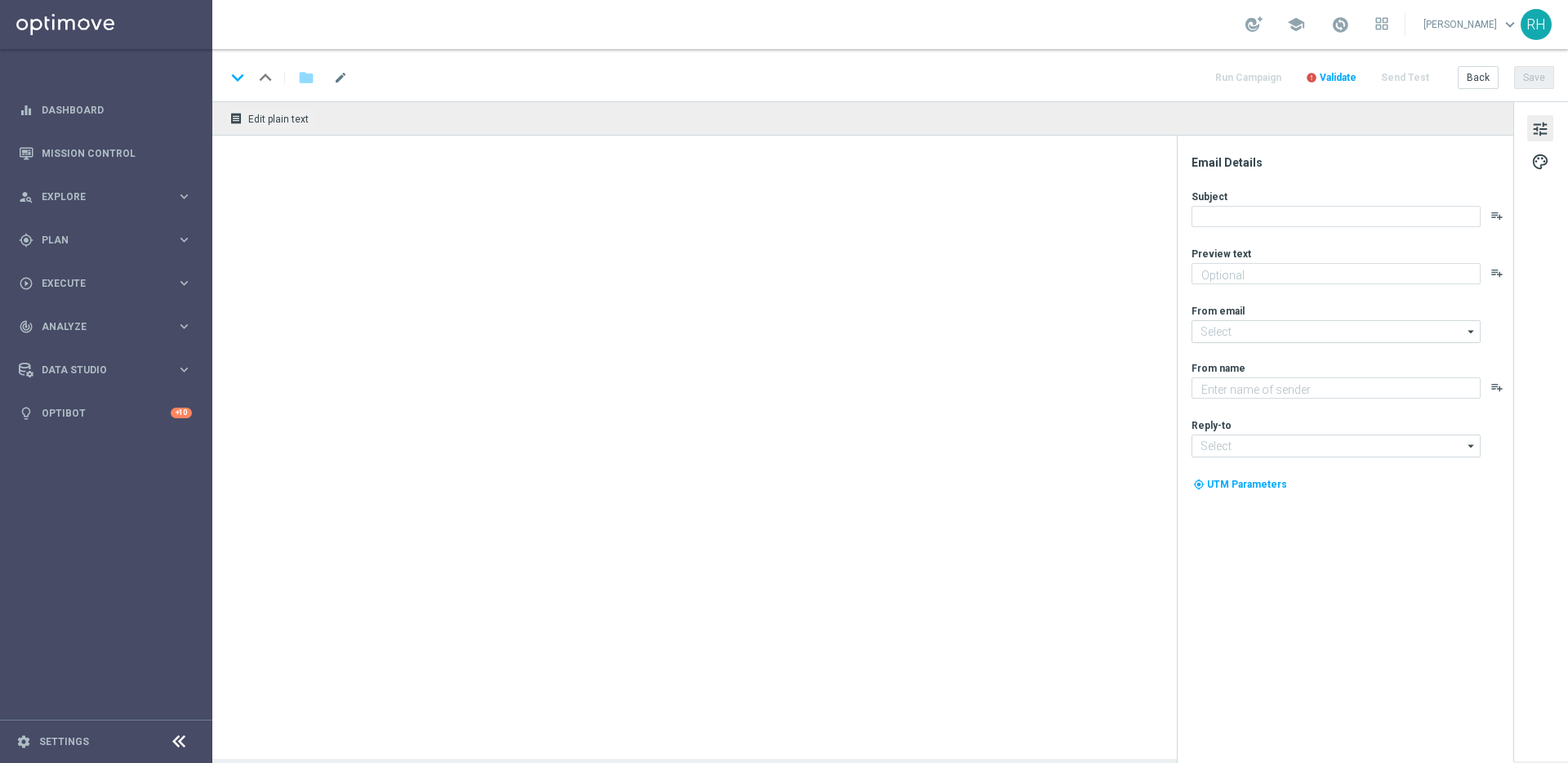
type textarea "Get your bets on your favourite sports with this exclusive freebie."
type input "[EMAIL_ADDRESS][DOMAIN_NAME]"
type textarea "Lottoland"
type input "[EMAIL_ADDRESS][DOMAIN_NAME]"
type textarea "Get your bets on your favourite sports with this exclusive freebie."
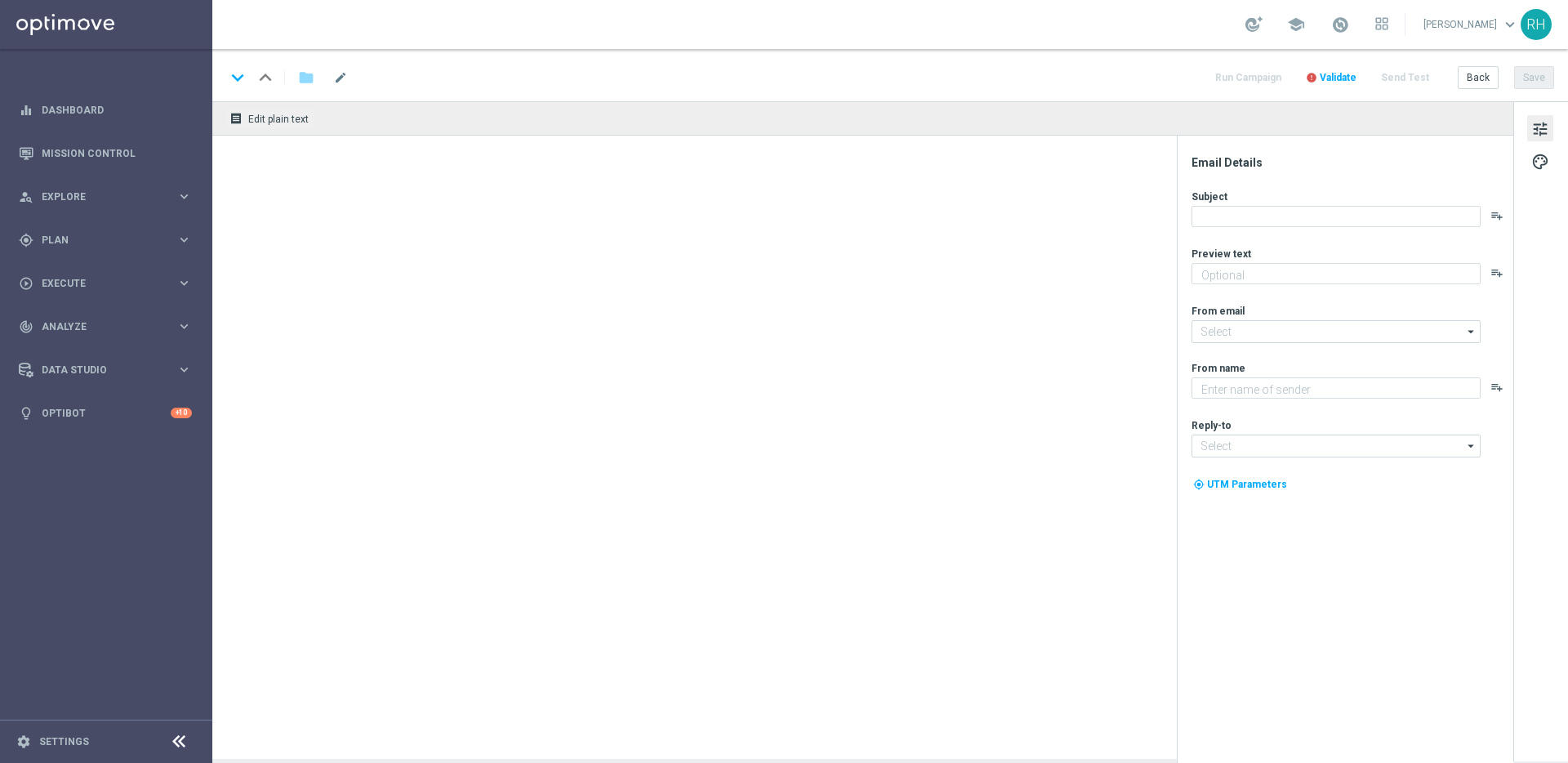
type input "[EMAIL_ADDRESS][DOMAIN_NAME]"
type textarea "Lottoland"
type input "[EMAIL_ADDRESS][DOMAIN_NAME]"
type textarea "Try your luck on worldwide lottos with this exclusive freebie."
type textarea "Lottoland"
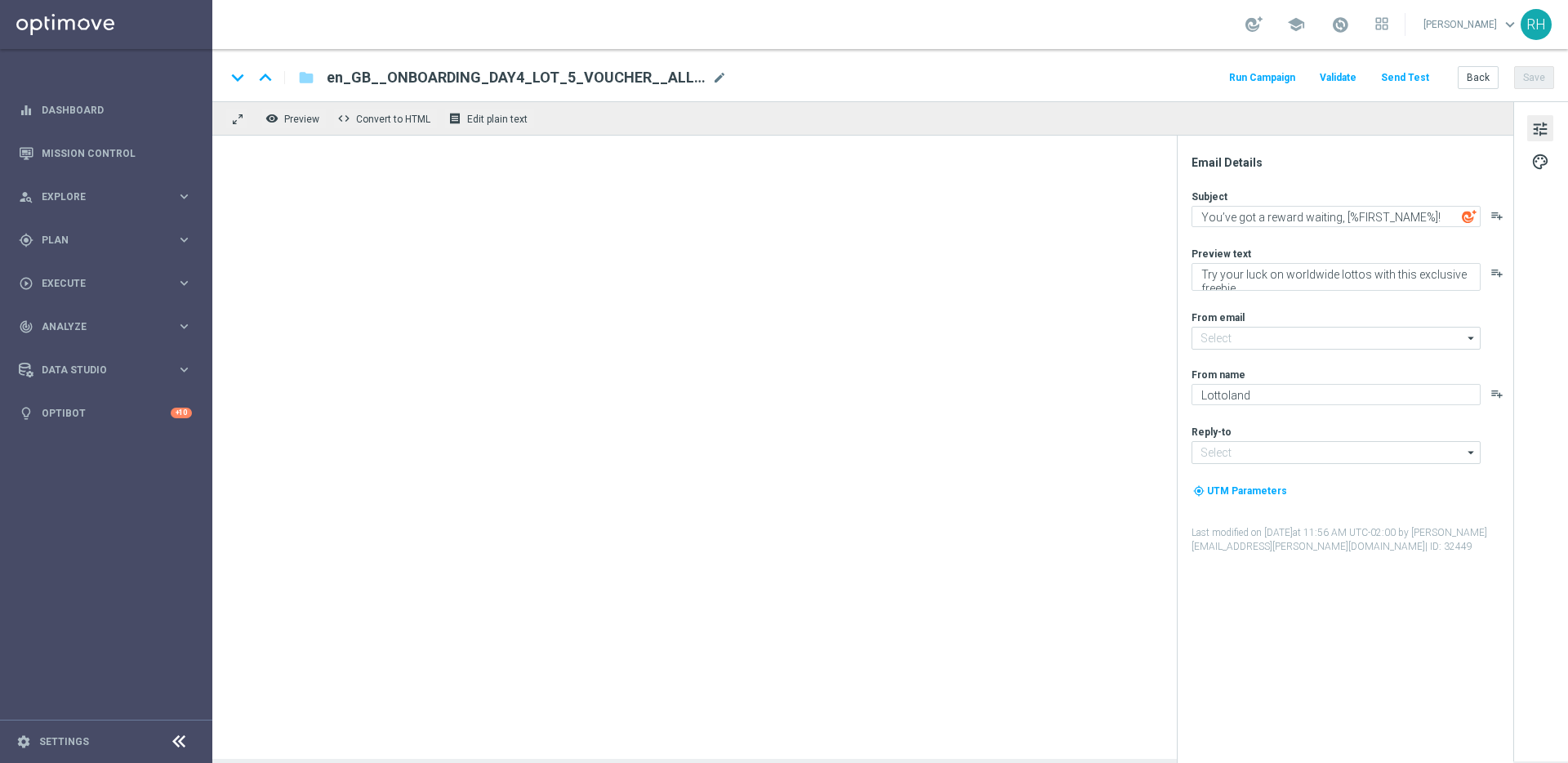
type input "[EMAIL_ADDRESS][DOMAIN_NAME]"
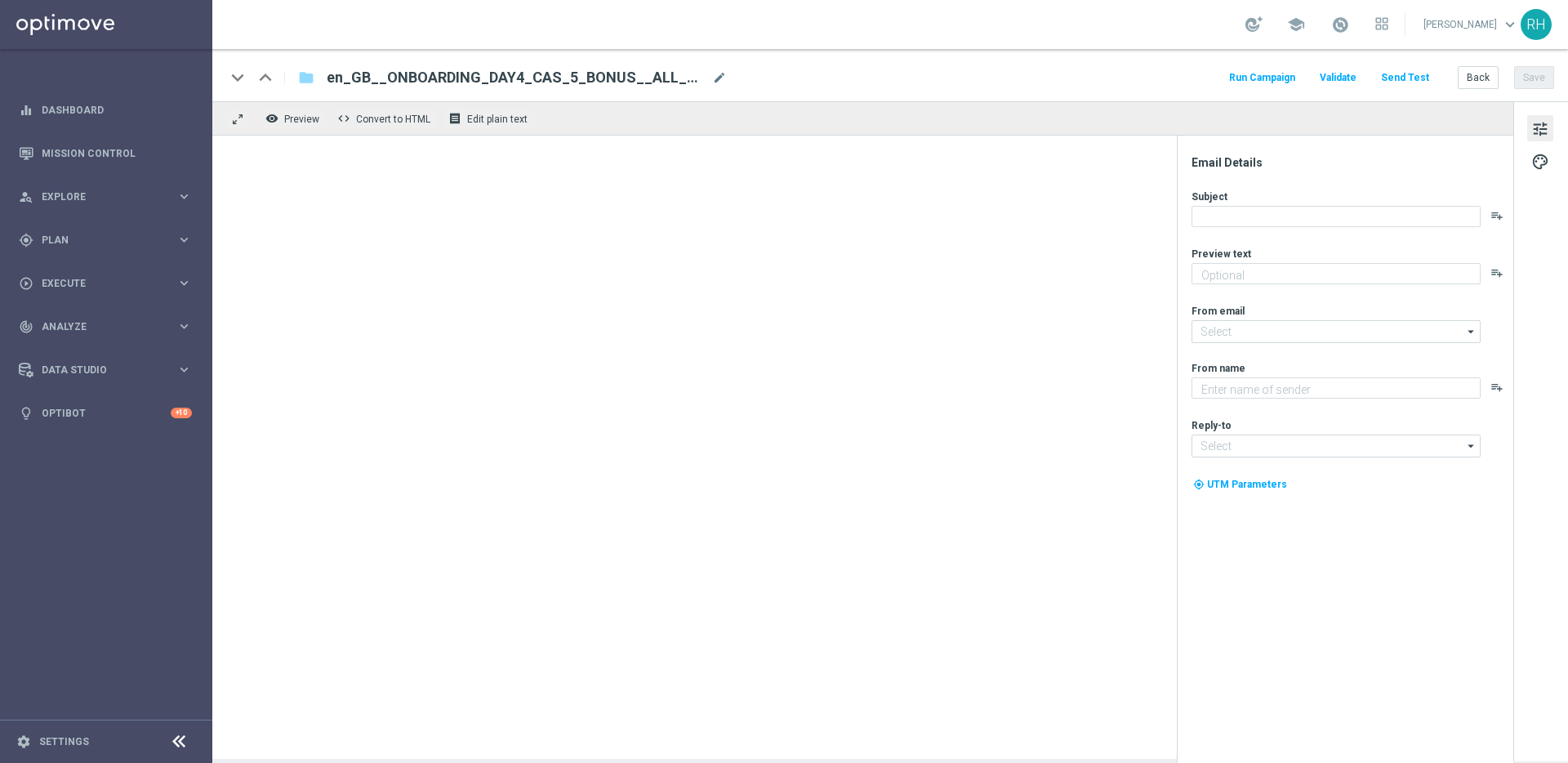
type textarea "Feel the thrill of the casino with this exclusive freebie."
type input "[EMAIL_ADDRESS][DOMAIN_NAME]"
type textarea "Lottoland"
type input "[EMAIL_ADDRESS][DOMAIN_NAME]"
type textarea "Get your bets on your favourite sports with this exclusive freebie."
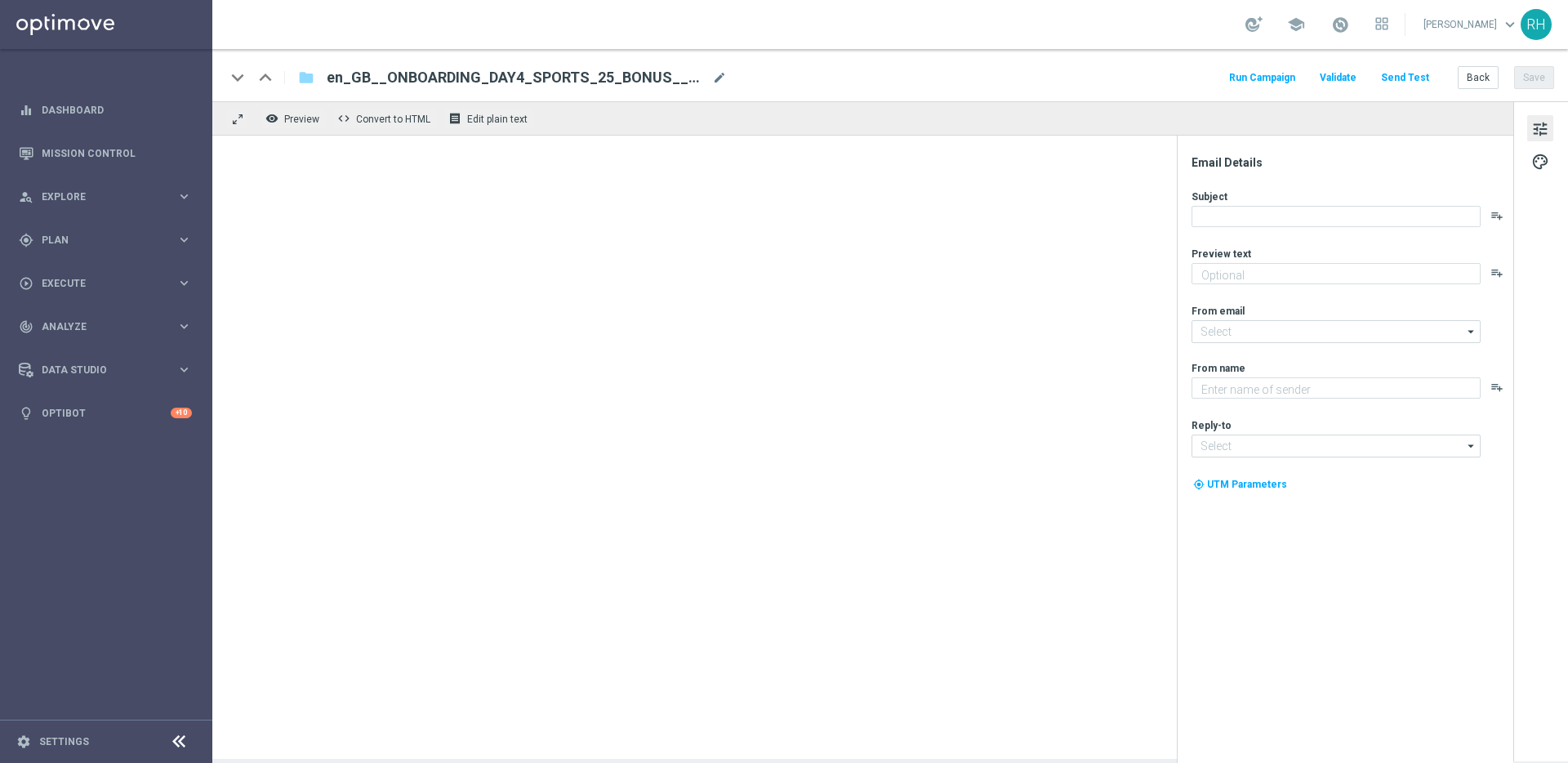
type input "[EMAIL_ADDRESS][DOMAIN_NAME]"
type textarea "Lottoland"
type input "[EMAIL_ADDRESS][DOMAIN_NAME]"
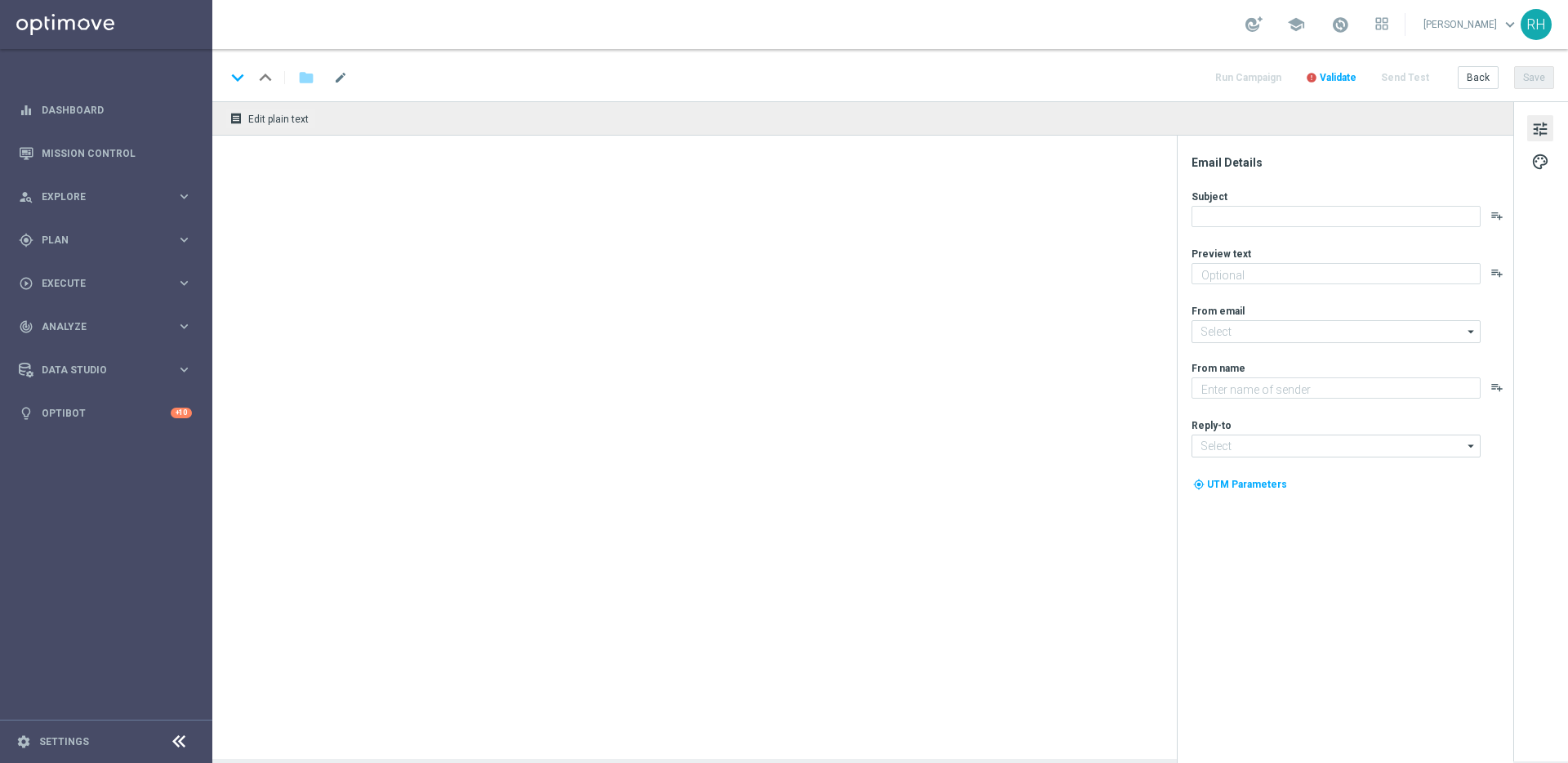
type textarea "Get your bets on your favourite sports with this exclusive freebie."
type input "[EMAIL_ADDRESS][DOMAIN_NAME]"
type textarea "Lottoland"
type input "[EMAIL_ADDRESS][DOMAIN_NAME]"
type textarea "Get your bets on your favourite sports with this exclusive freebie."
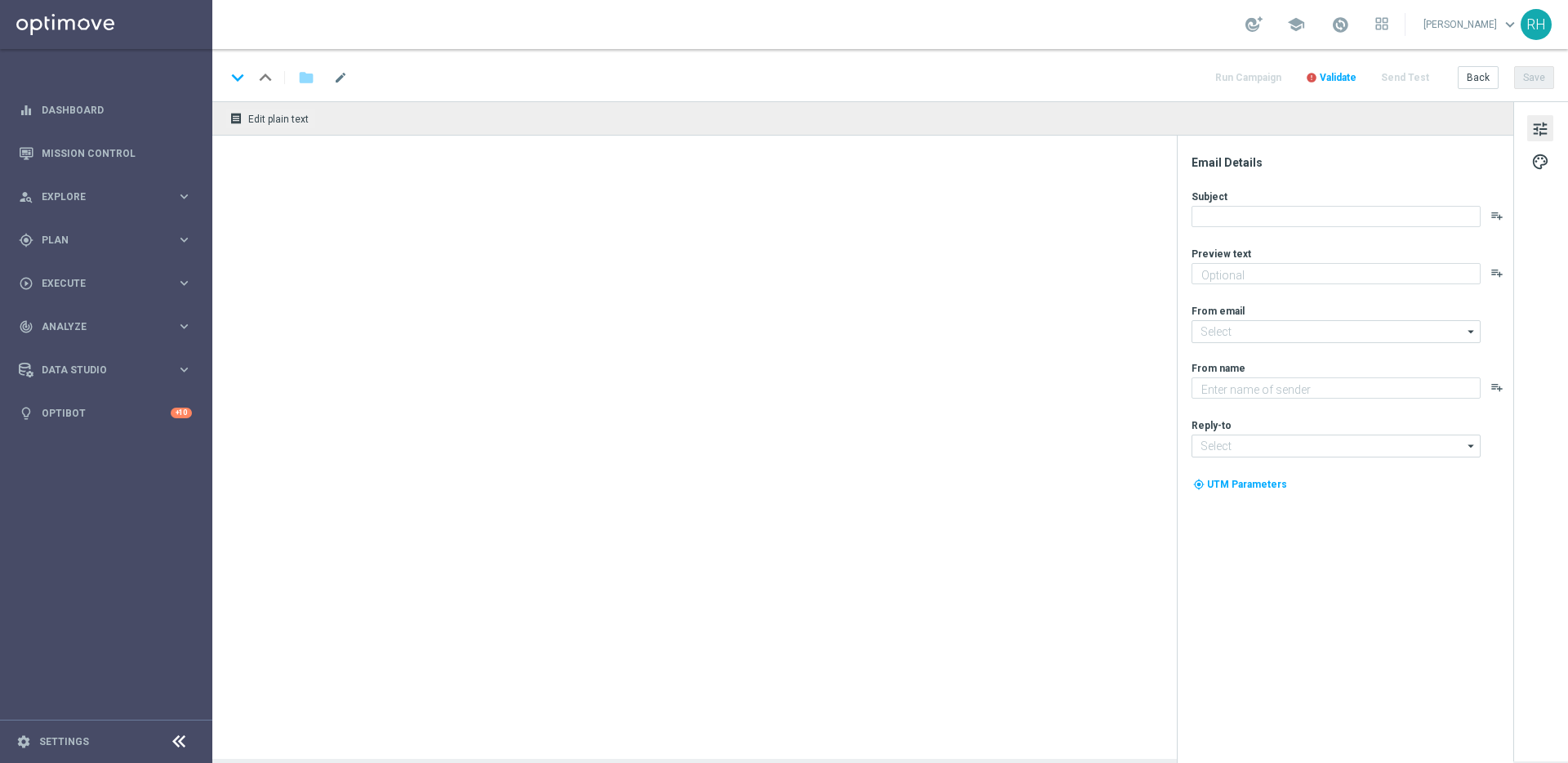
type textarea "Lottoland"
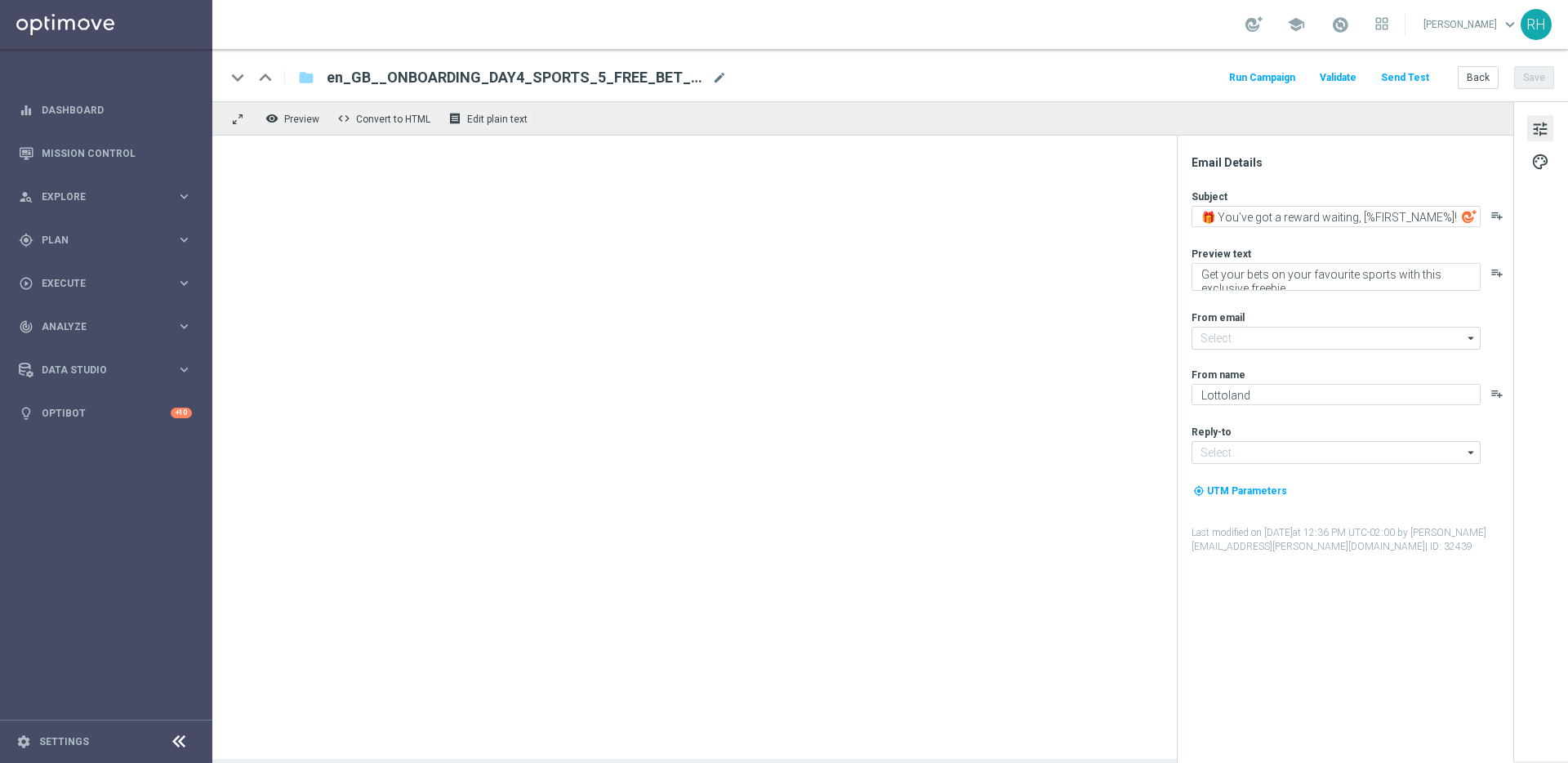
type input "[EMAIL_ADDRESS][DOMAIN_NAME]"
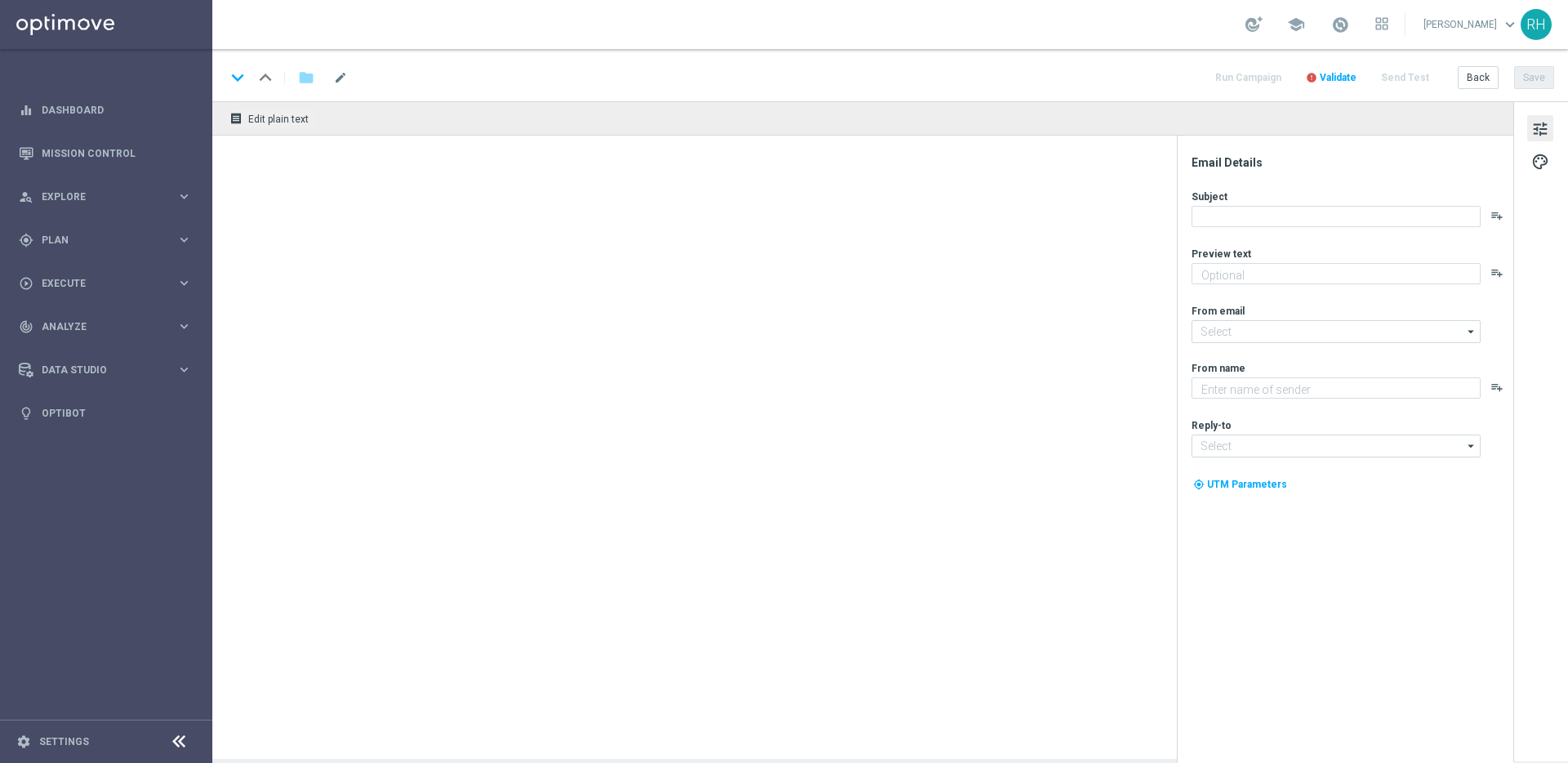
type textarea "Get your bets on your favourite sports with this exclusive freebie."
type input "[EMAIL_ADDRESS][DOMAIN_NAME]"
type textarea "Lottoland"
type input "[EMAIL_ADDRESS][DOMAIN_NAME]"
type textarea "Get your bets on your favourite sports with this exclusive freebie."
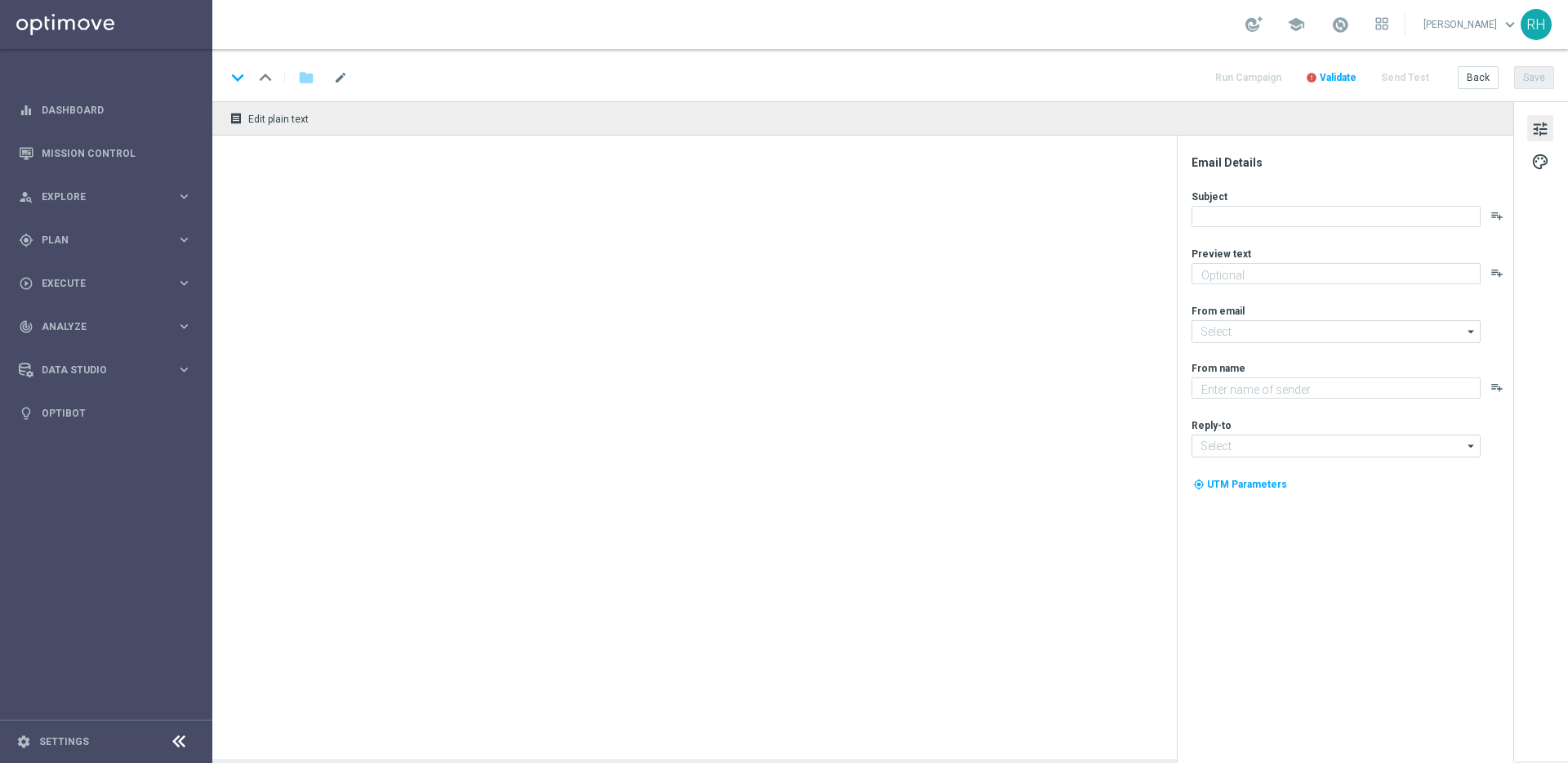
type input "[EMAIL_ADDRESS][DOMAIN_NAME]"
type textarea "Lottoland"
type input "[EMAIL_ADDRESS][DOMAIN_NAME]"
type textarea "Get your bets on your favourite sports with this exclusive freebie."
type input "[EMAIL_ADDRESS][DOMAIN_NAME]"
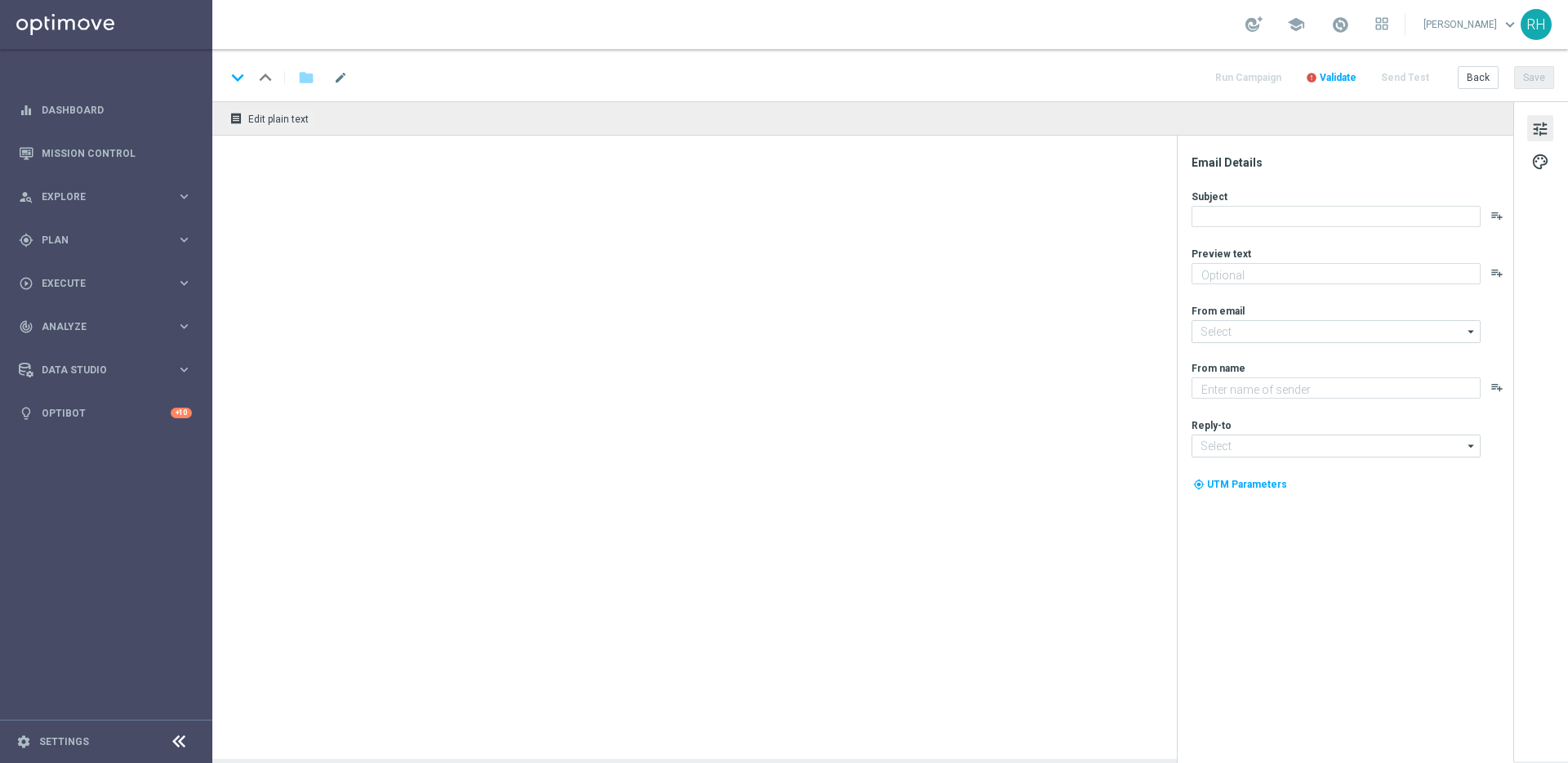
type textarea "Lottoland"
type input "[EMAIL_ADDRESS][DOMAIN_NAME]"
type textarea "Feel the thrill of the casino with this exclusive freebie."
type textarea "Lottoland"
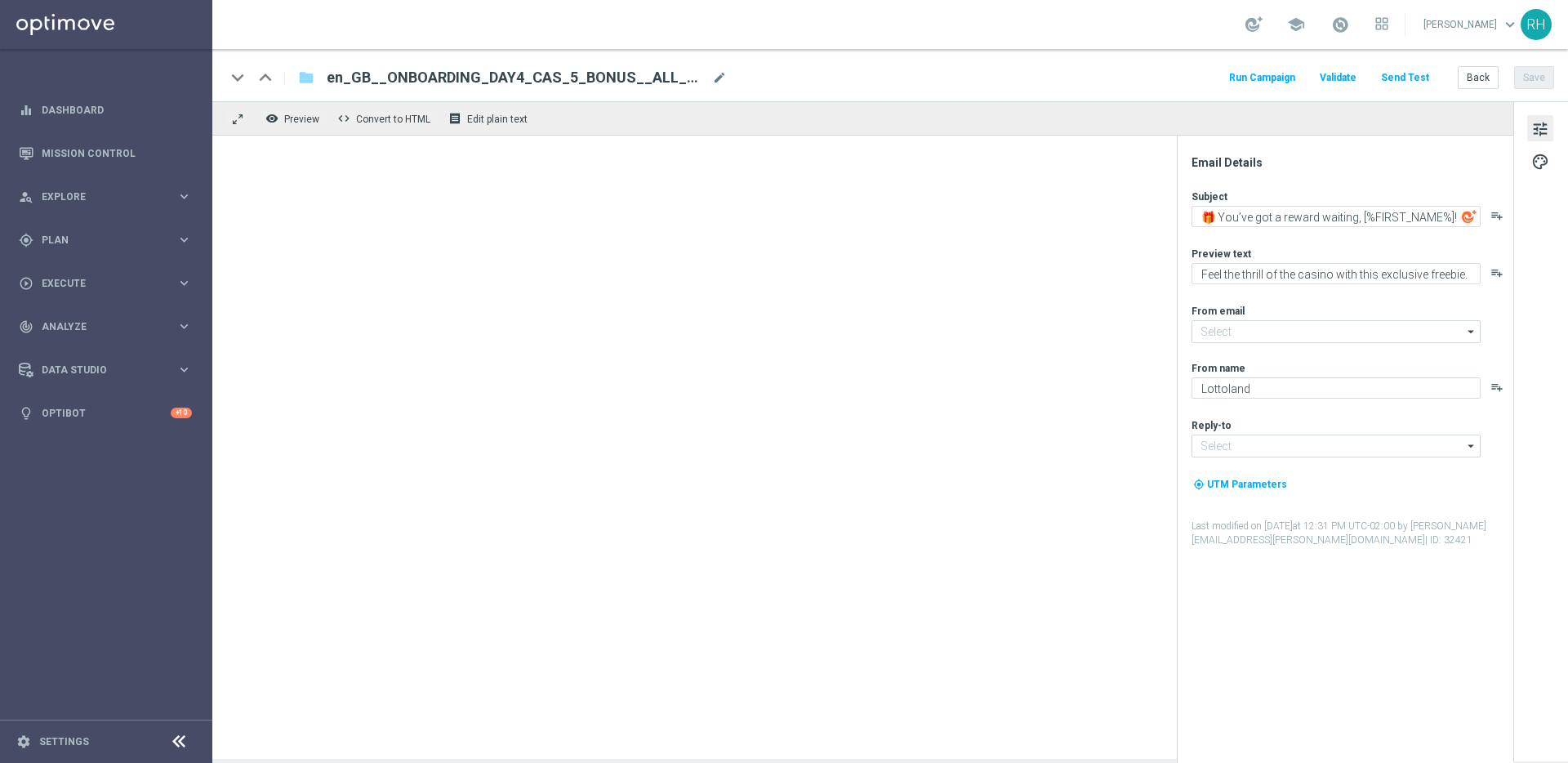
type input "[EMAIL_ADDRESS][DOMAIN_NAME]"
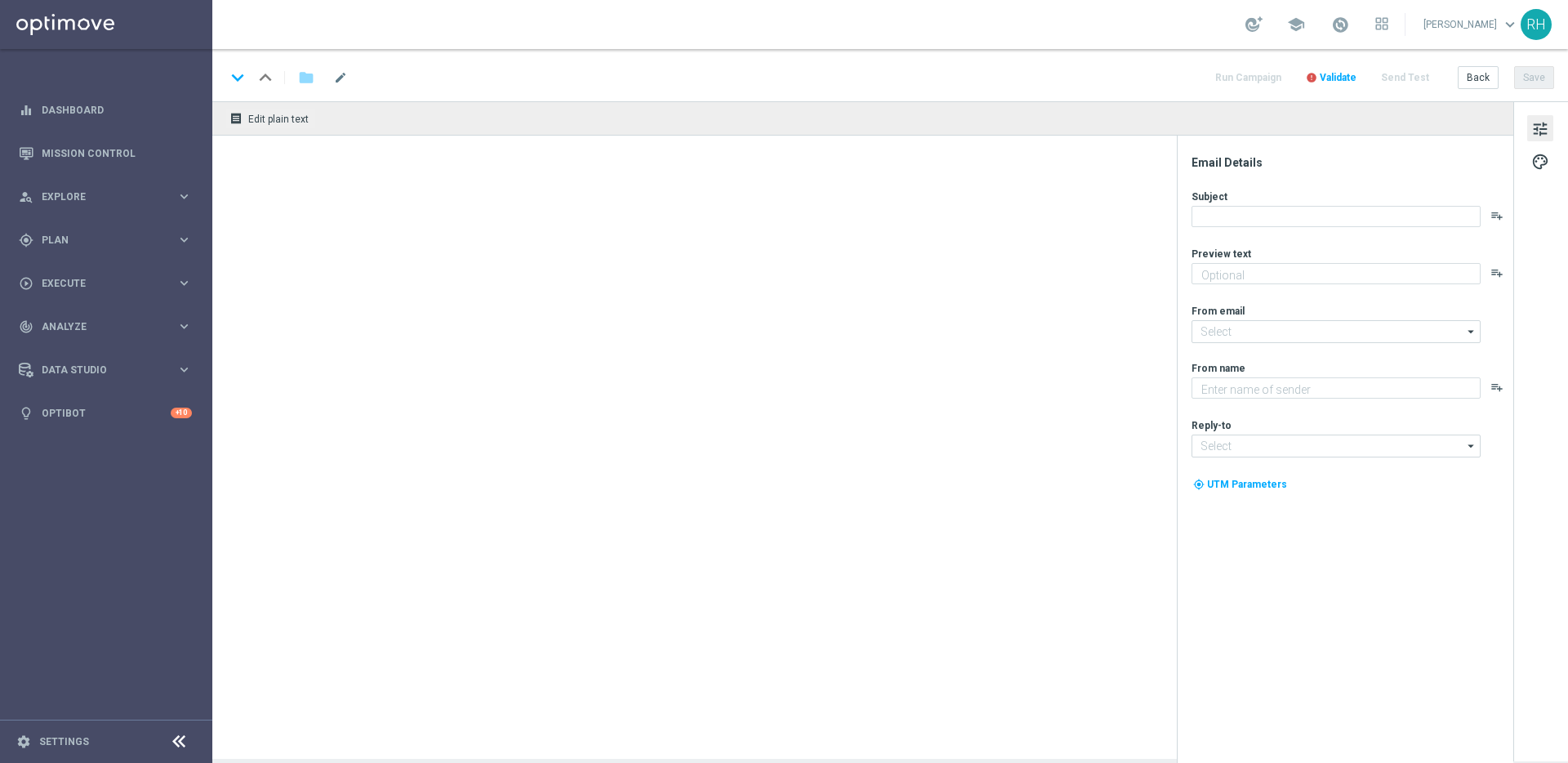
type textarea "Try your luck on worldwide lottos with this exclusive freebie."
type input "mail@crm.lottoland.com"
type textarea "Lottoland"
type input "support@lottoland.co.uk"
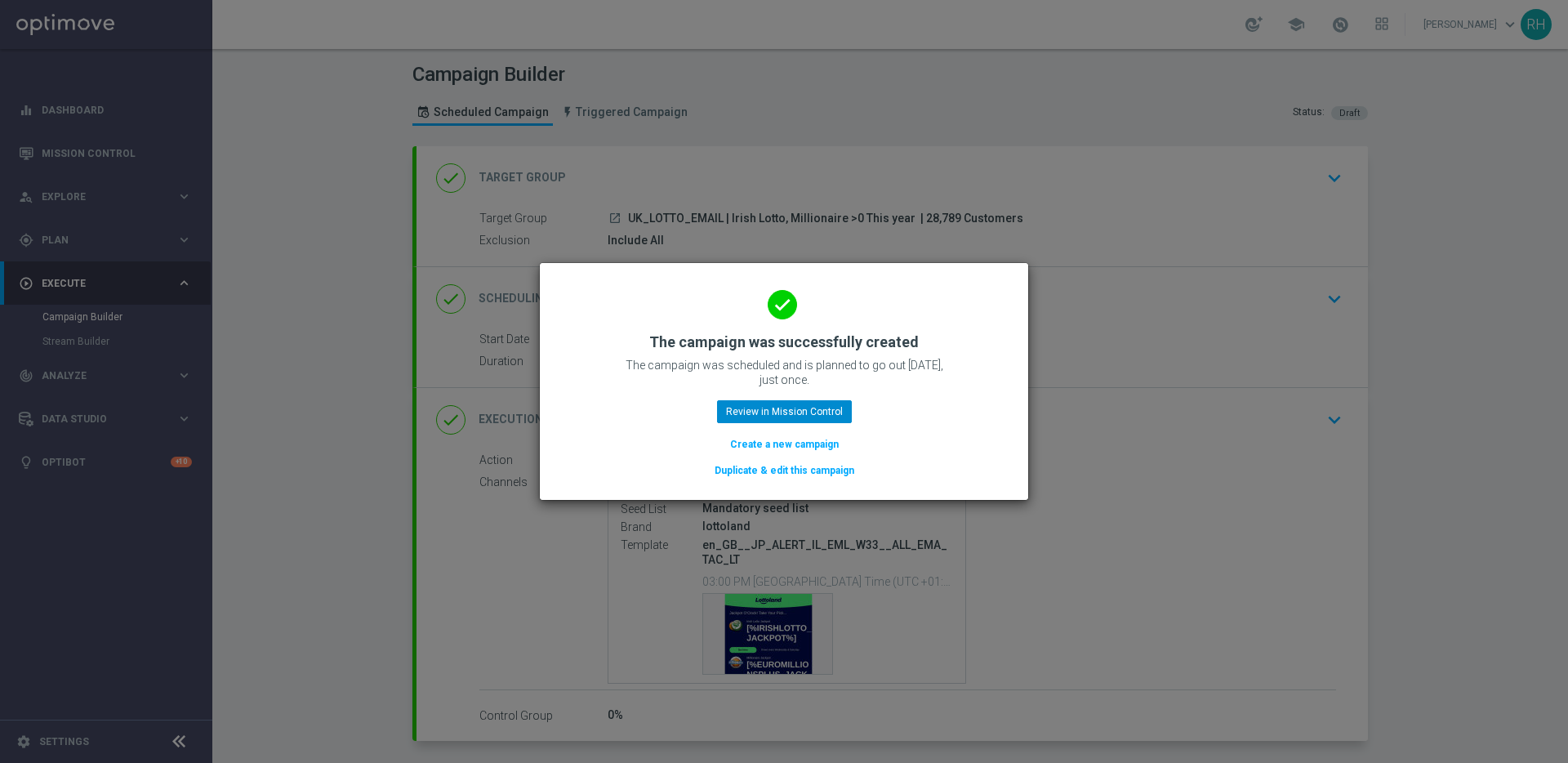
scroll to position [85, 0]
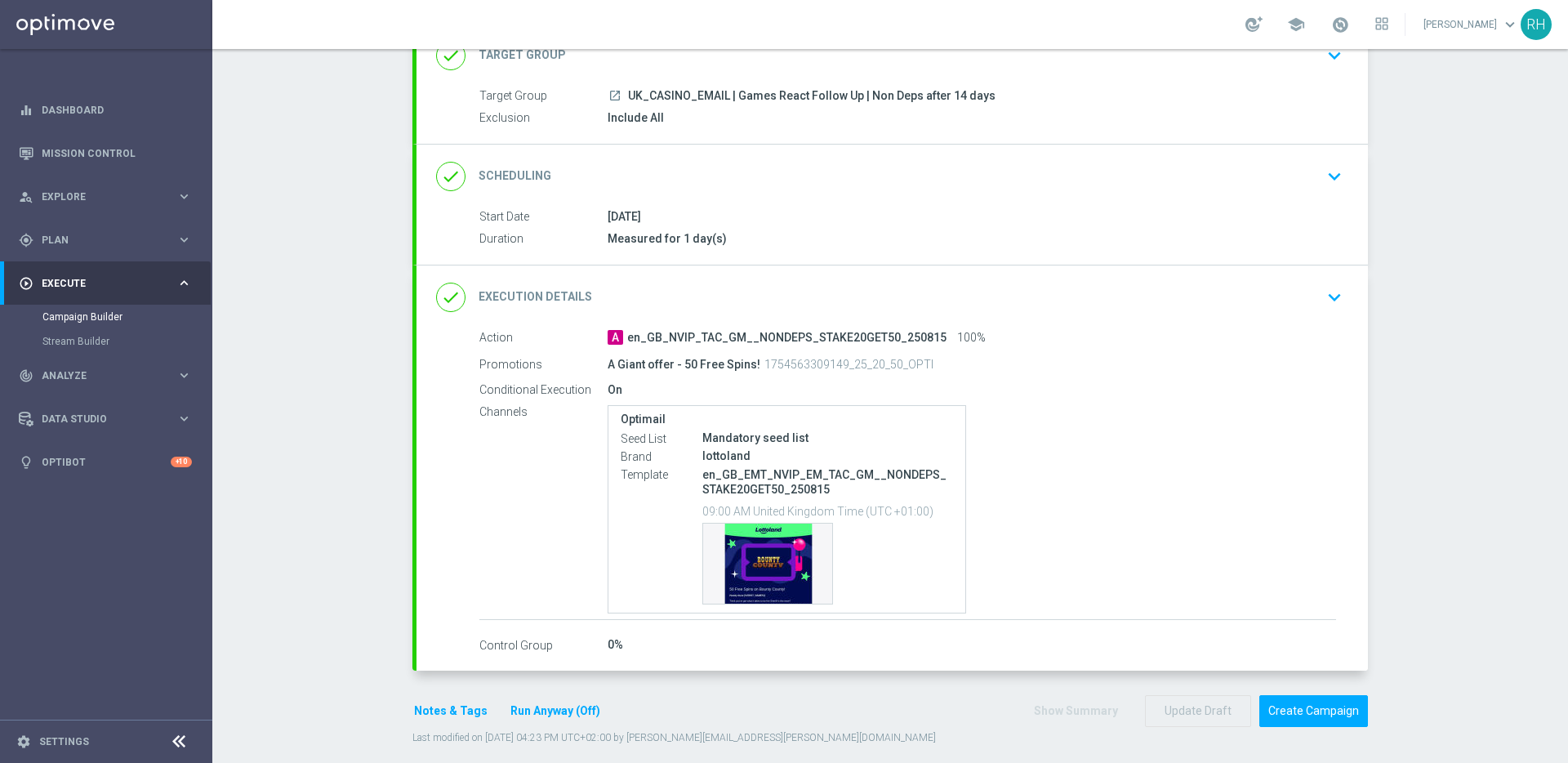
scroll to position [102, 0]
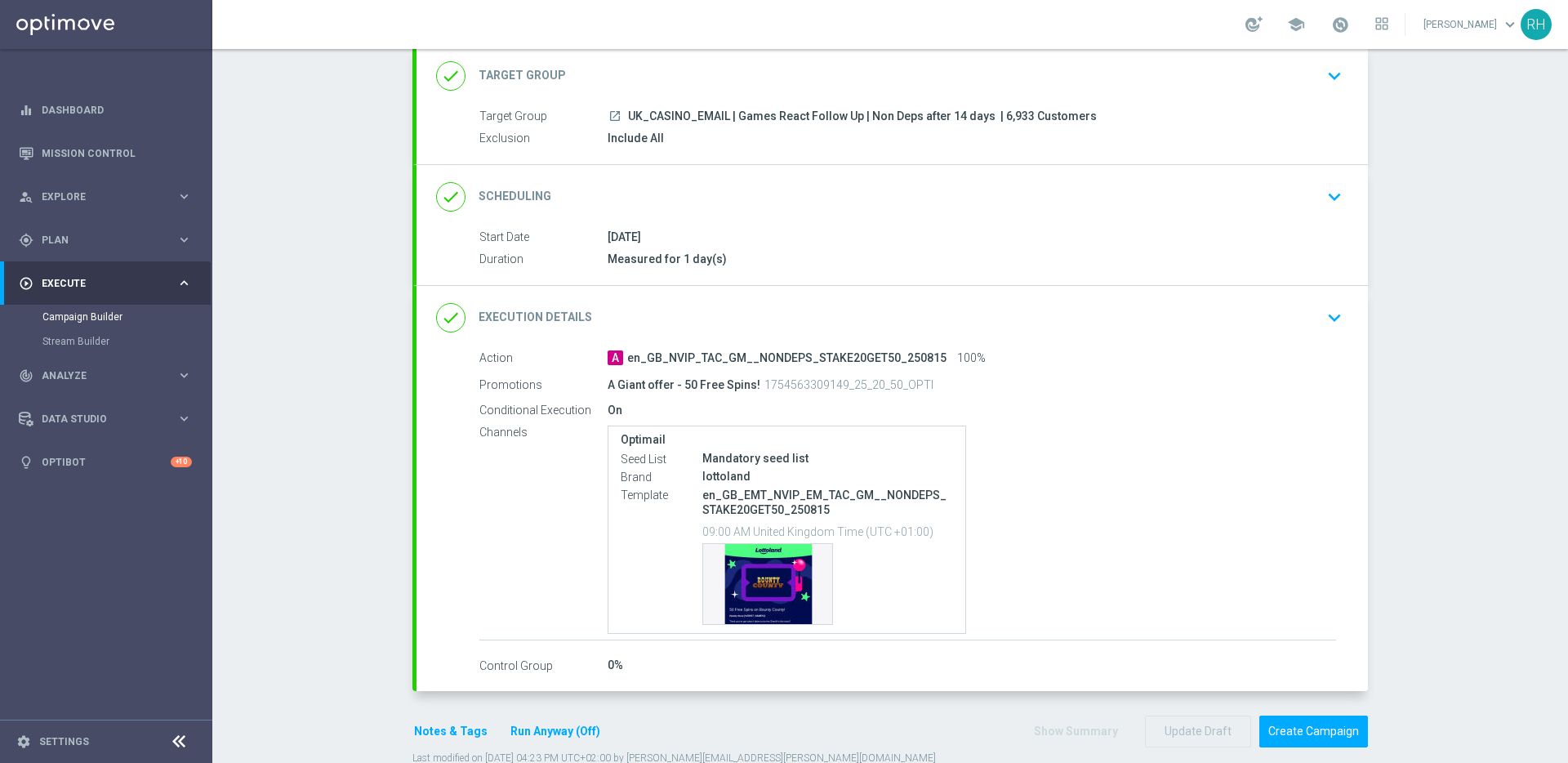
click at [1322, 79] on icon "keyboard_arrow_down" at bounding box center [1334, 76] width 24 height 24
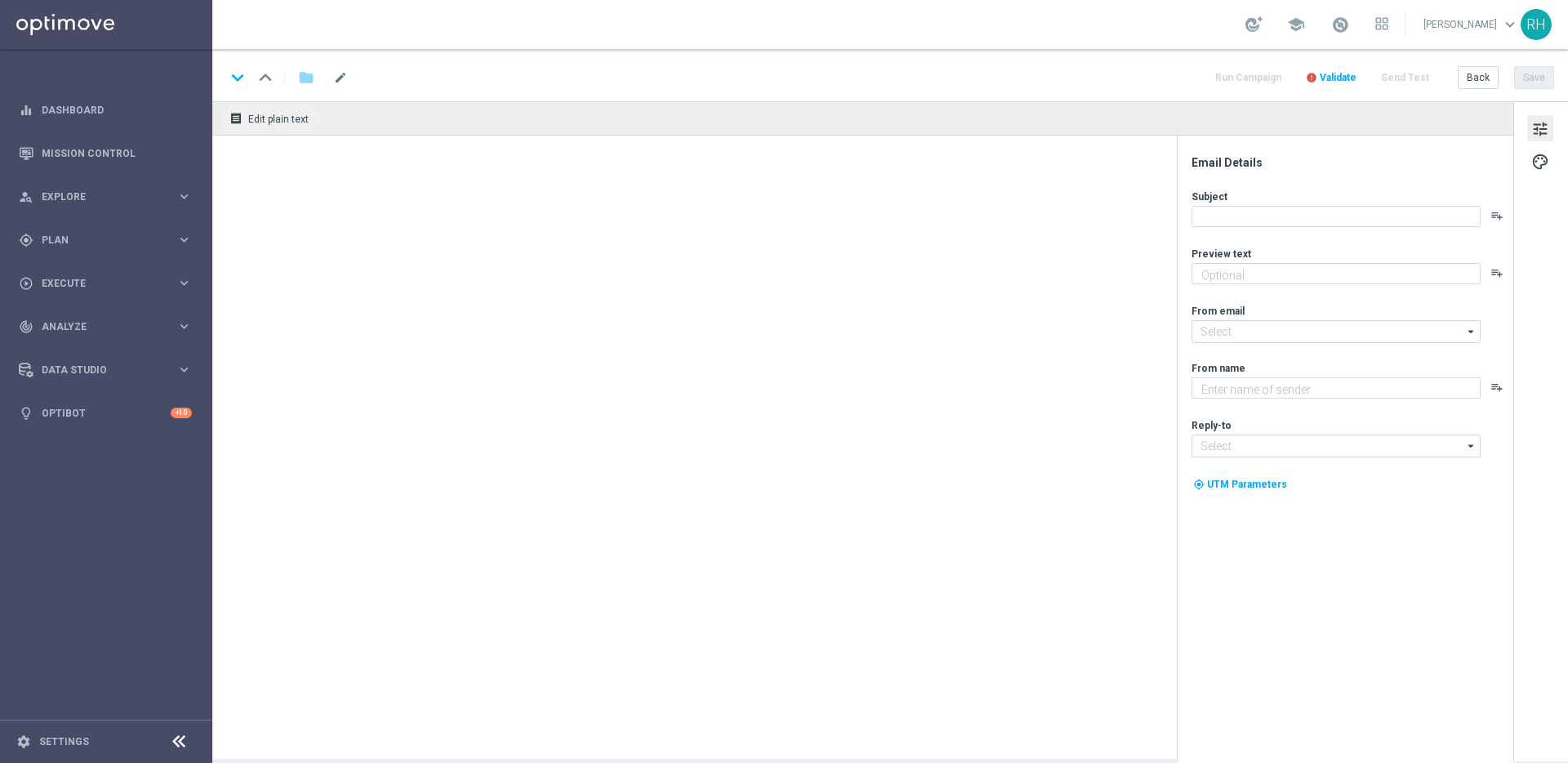
type textarea "Pick your numbers on these 2 giant jackpots!"
type textarea "Lottoland"
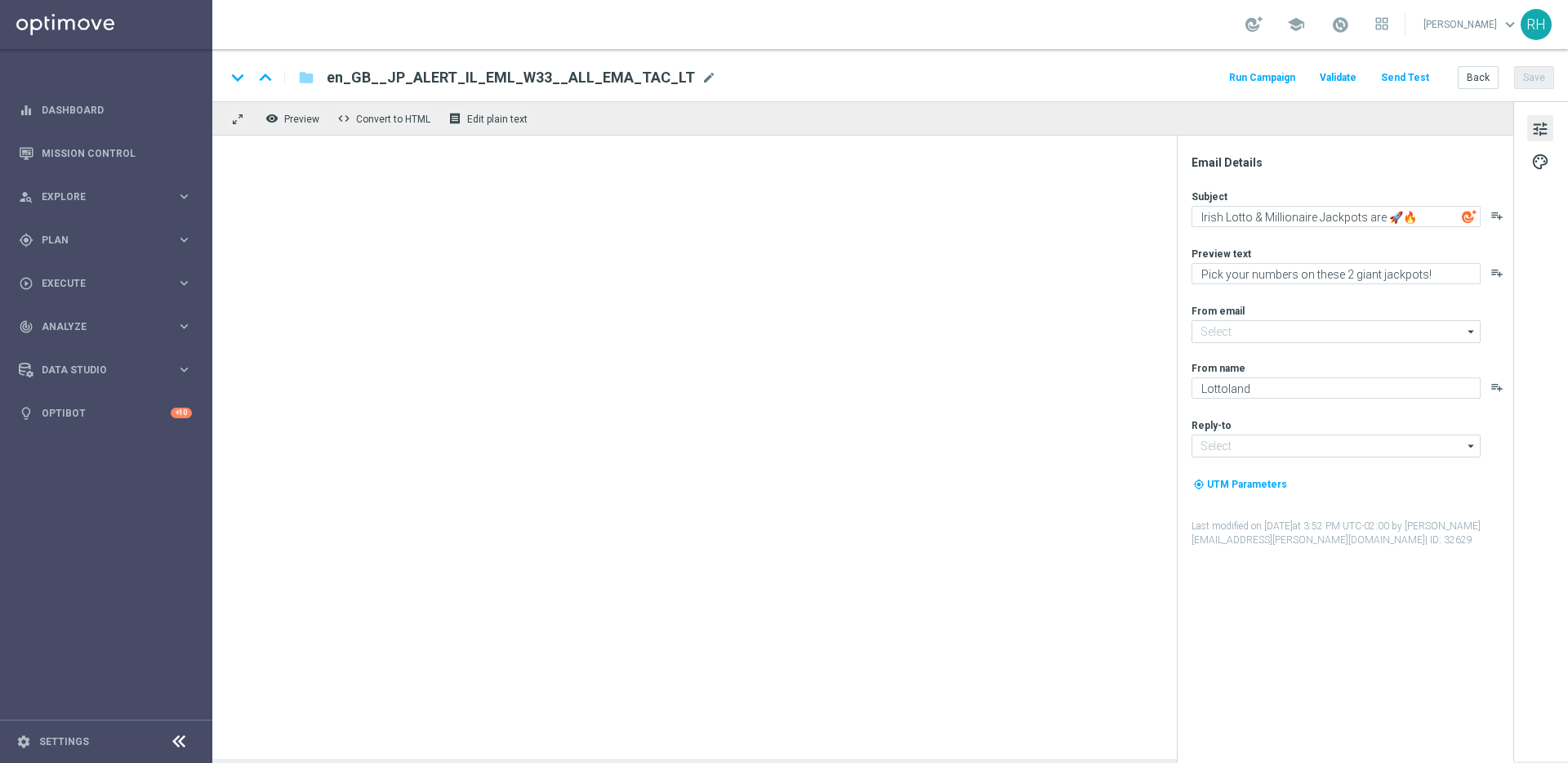
type input "[EMAIL_ADDRESS][DOMAIN_NAME]"
